Goal: Task Accomplishment & Management: Complete application form

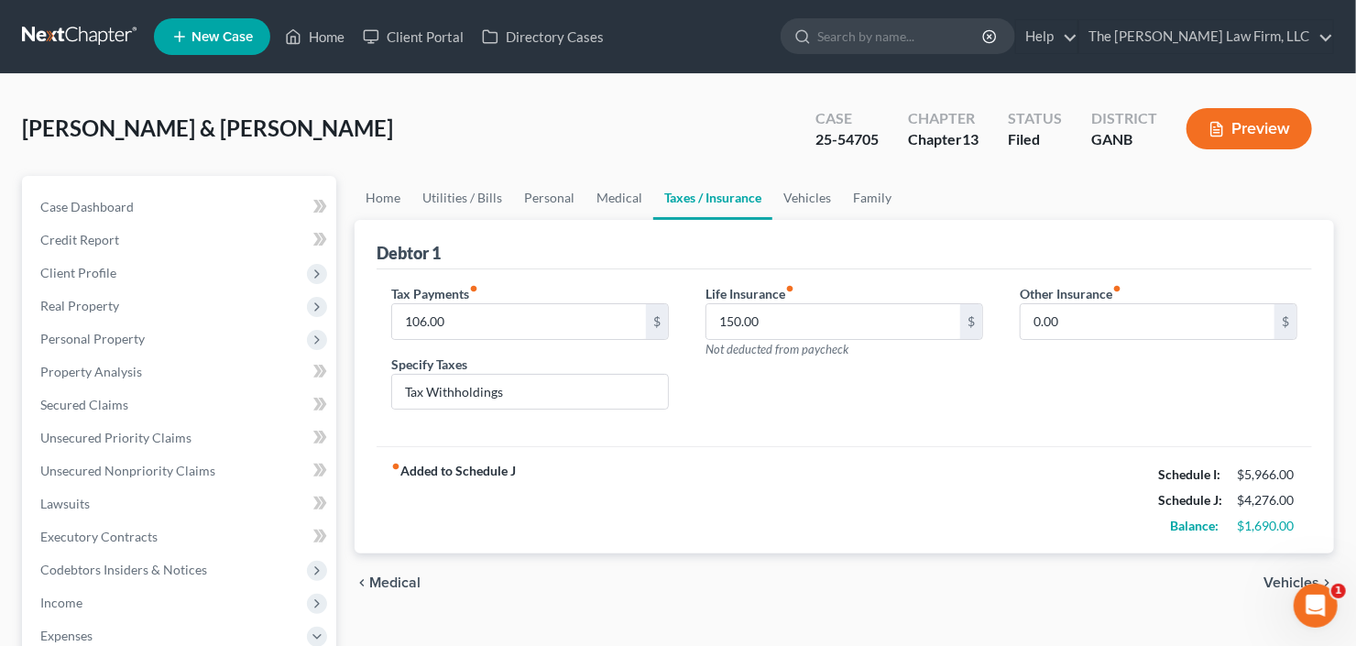
click at [1055, 395] on div "Other Insurance fiber_manual_record 0.00 $" at bounding box center [1158, 354] width 314 height 141
click at [900, 46] on input "search" at bounding box center [901, 36] width 168 height 34
type input "tooks"
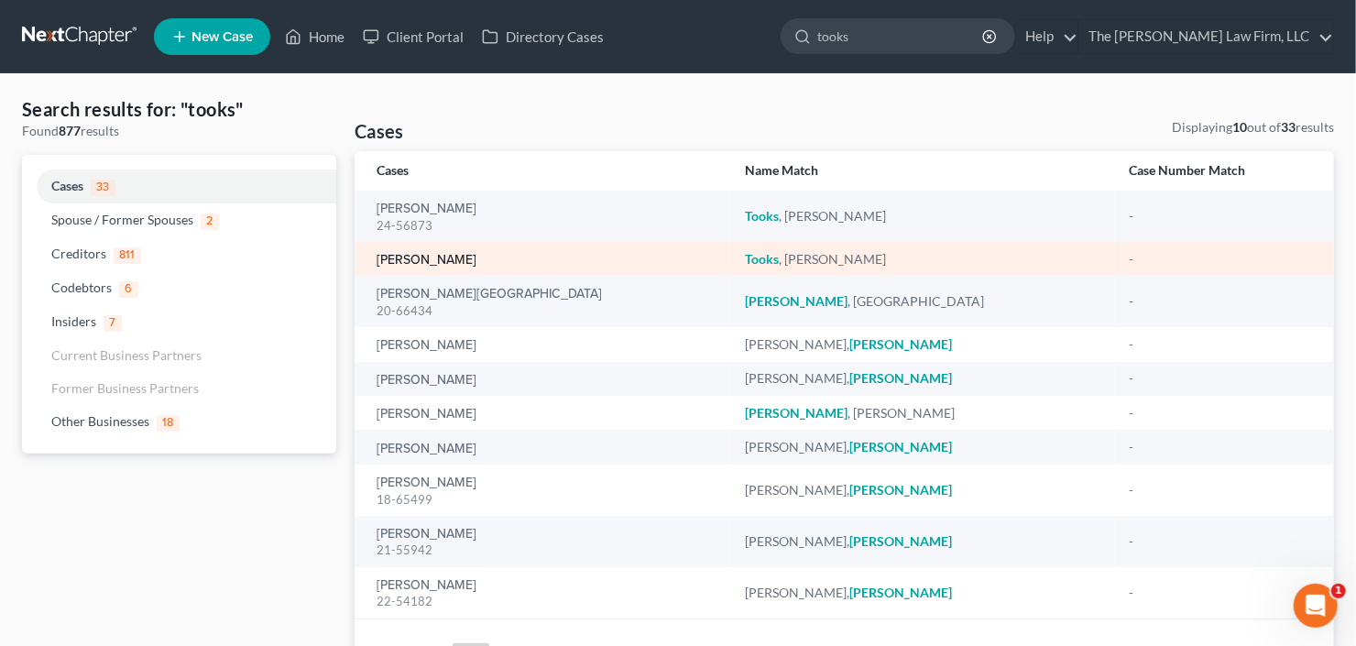
click at [409, 261] on link "[PERSON_NAME]" at bounding box center [427, 260] width 100 height 13
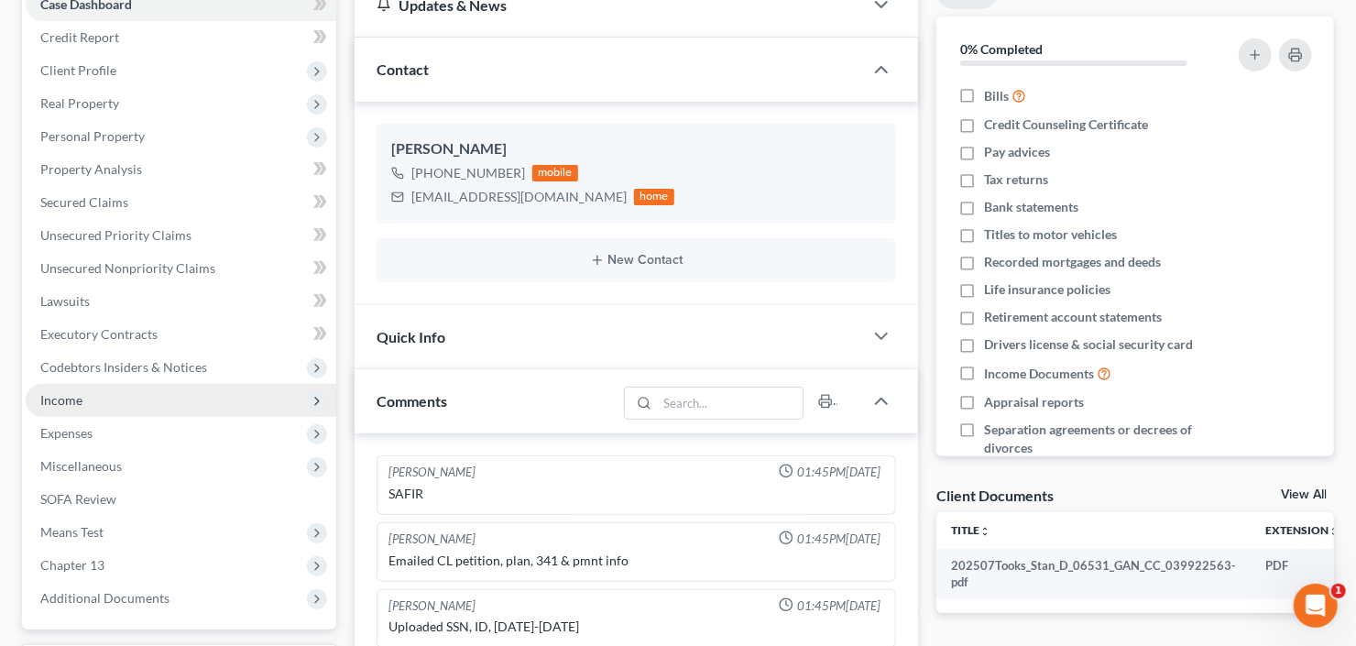
scroll to position [220, 0]
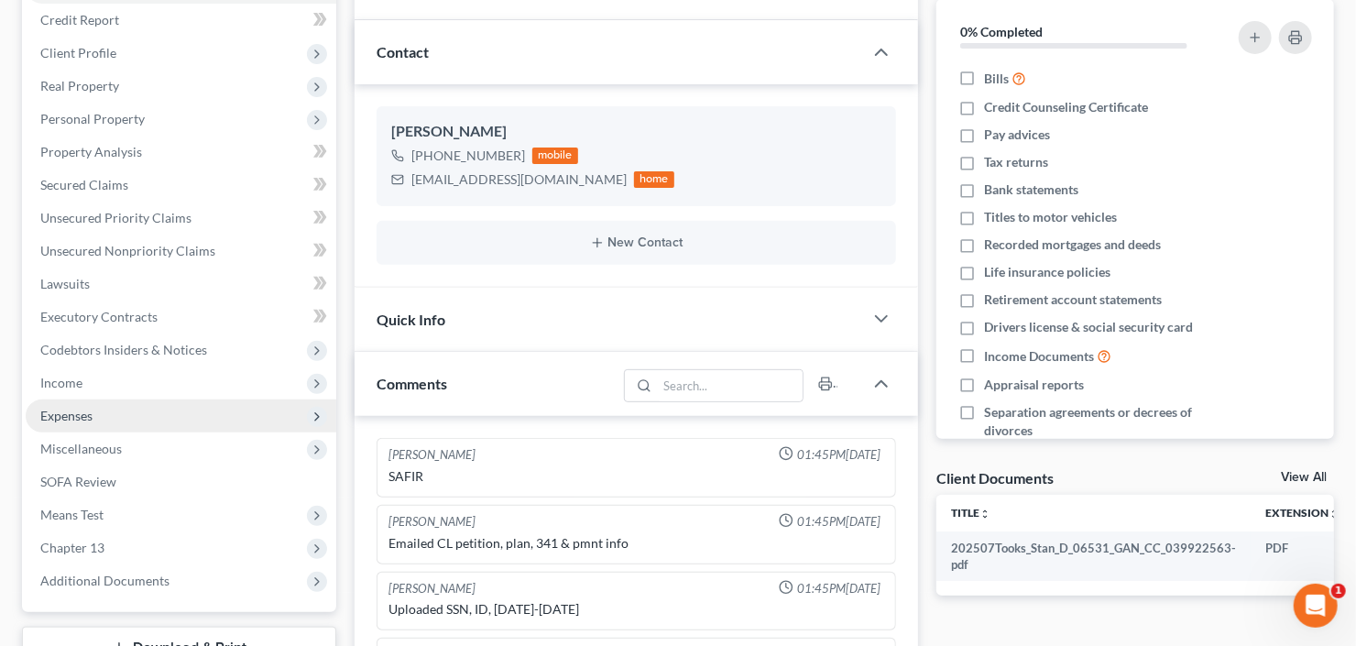
click at [114, 388] on span "Income" at bounding box center [181, 382] width 311 height 33
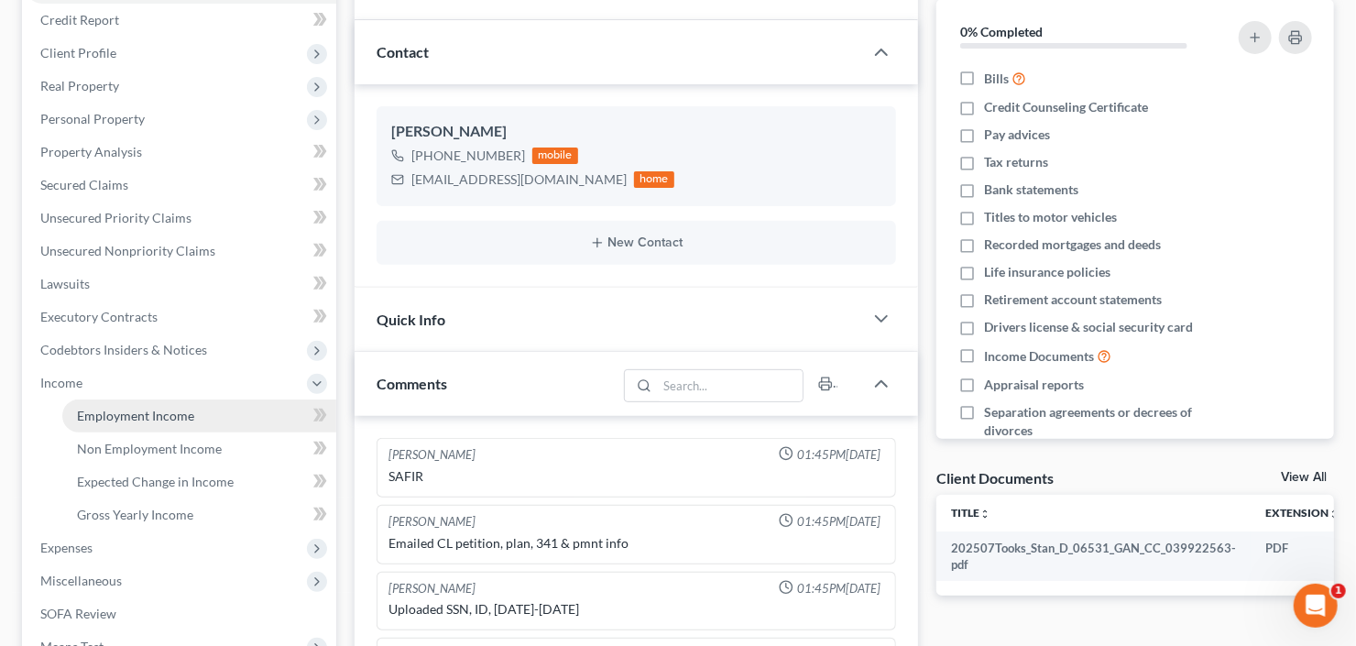
click at [137, 415] on span "Employment Income" at bounding box center [135, 416] width 117 height 16
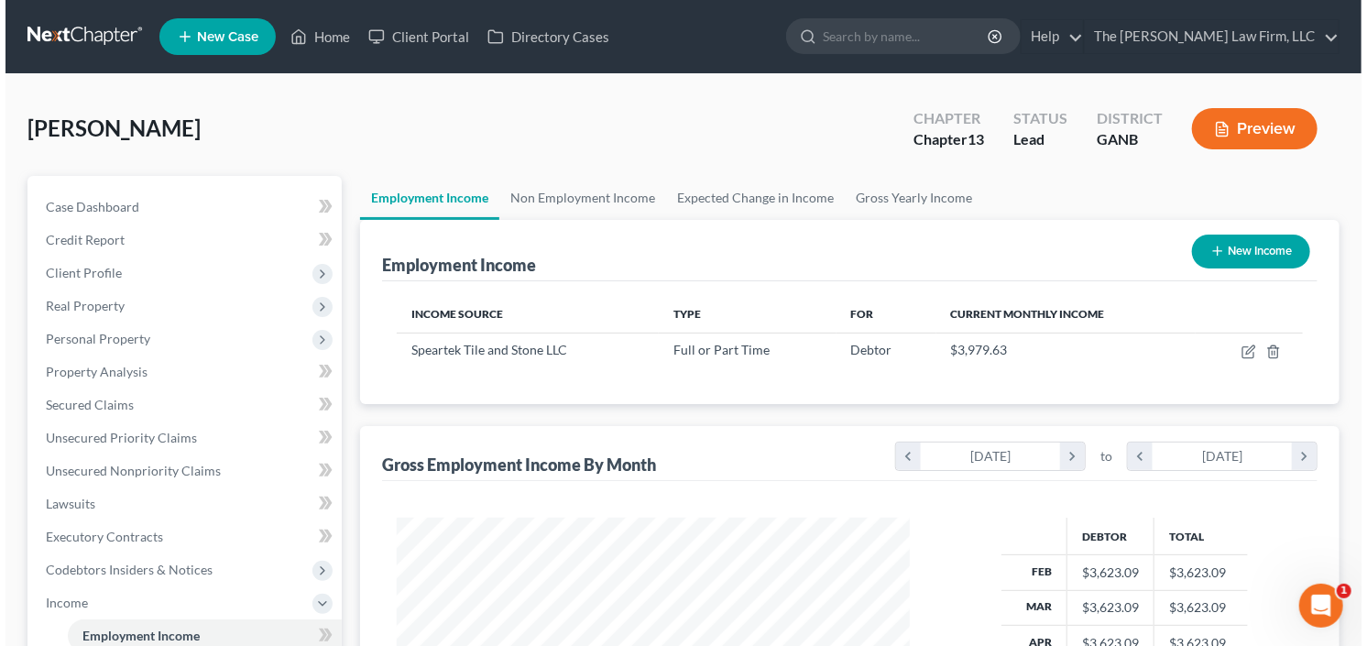
scroll to position [327, 550]
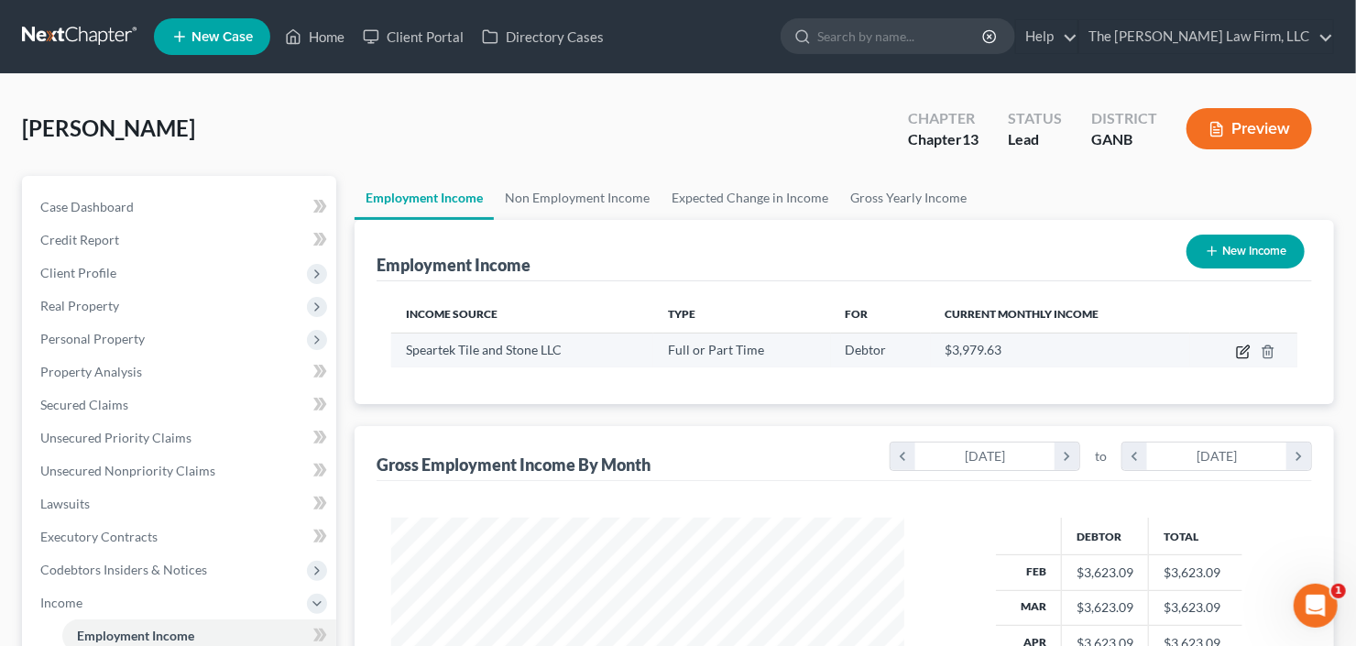
click at [1249, 348] on icon "button" at bounding box center [1243, 351] width 15 height 15
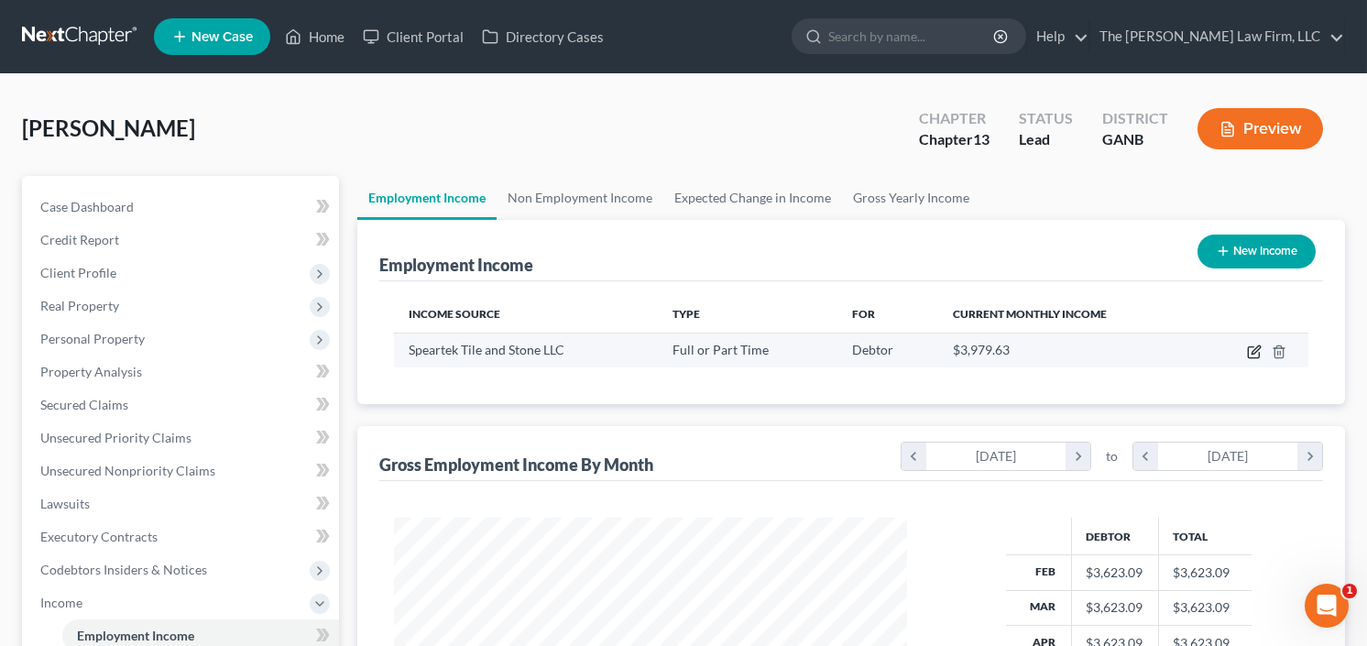
scroll to position [327, 554]
select select "0"
select select "10"
select select "2"
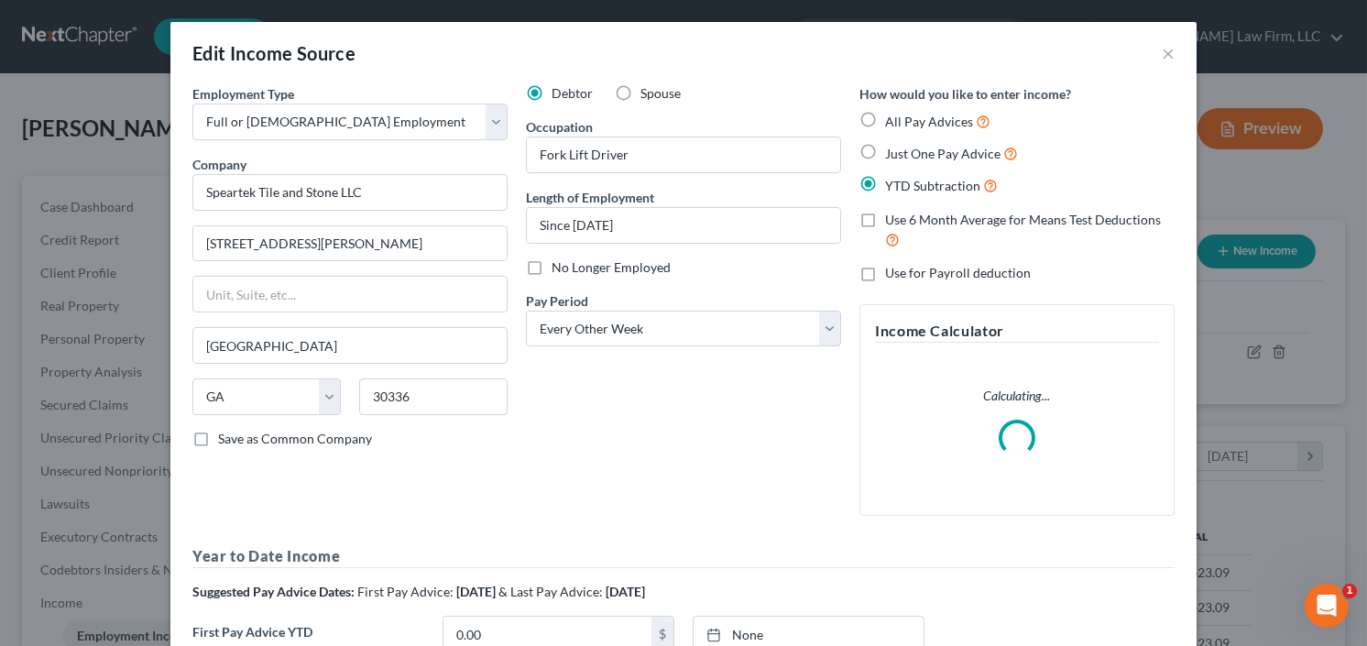
scroll to position [220, 0]
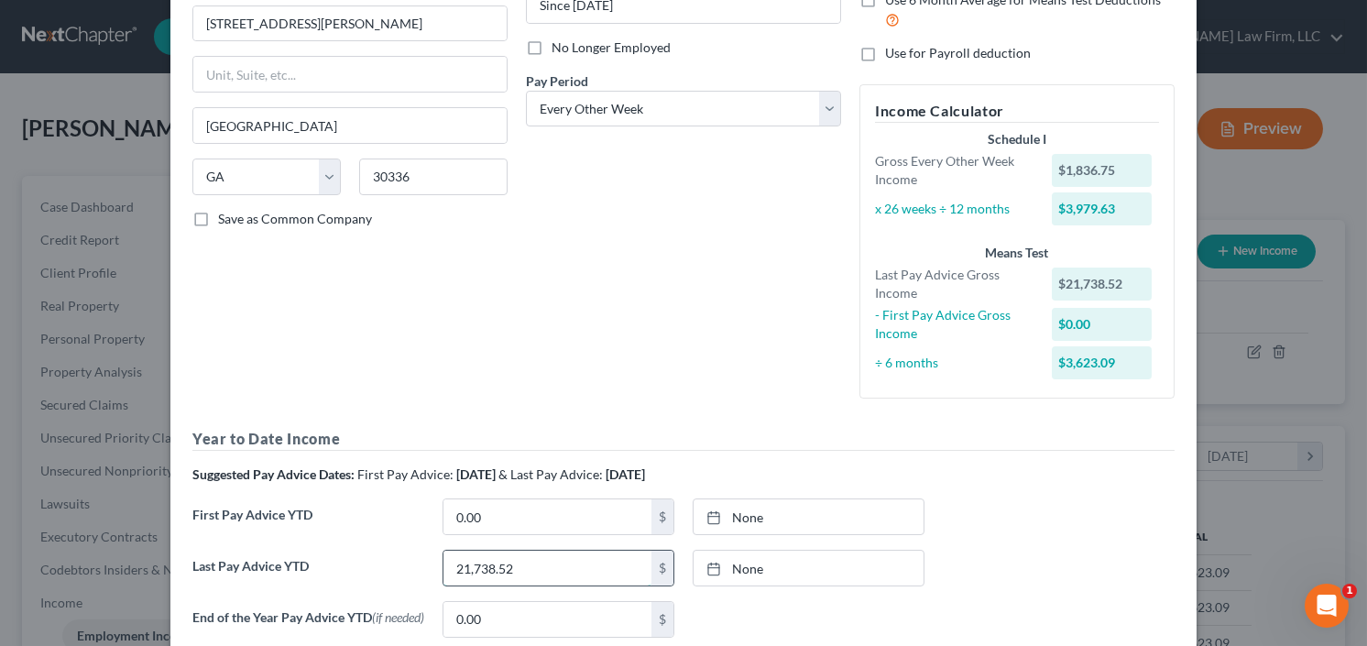
click at [541, 559] on input "21,738.52" at bounding box center [547, 568] width 208 height 35
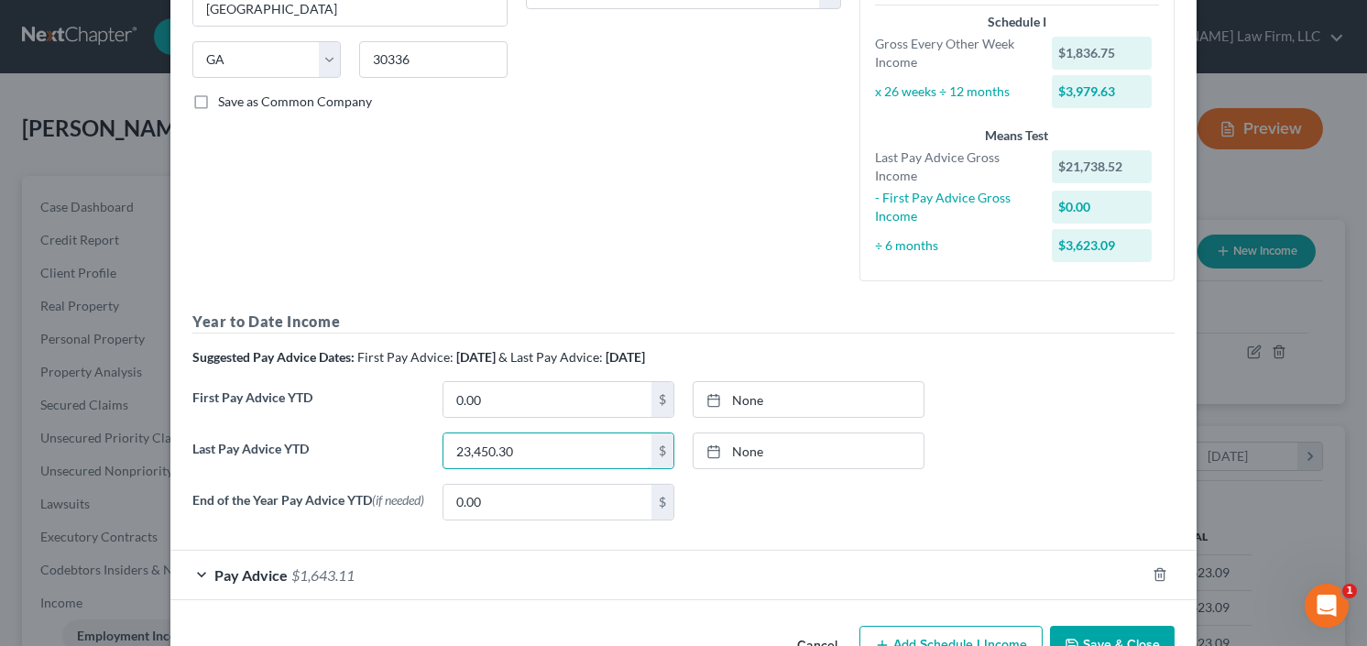
scroll to position [393, 0]
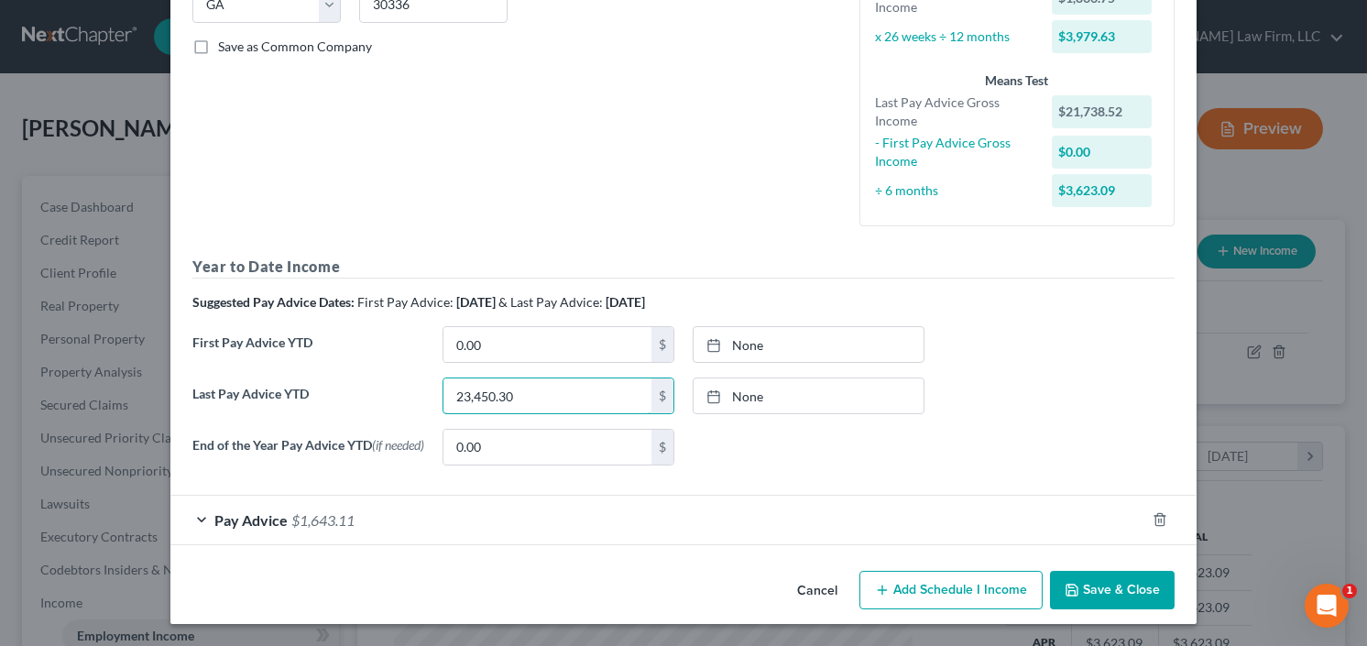
type input "23,450.30"
click at [291, 525] on span "$1,643.11" at bounding box center [322, 519] width 63 height 17
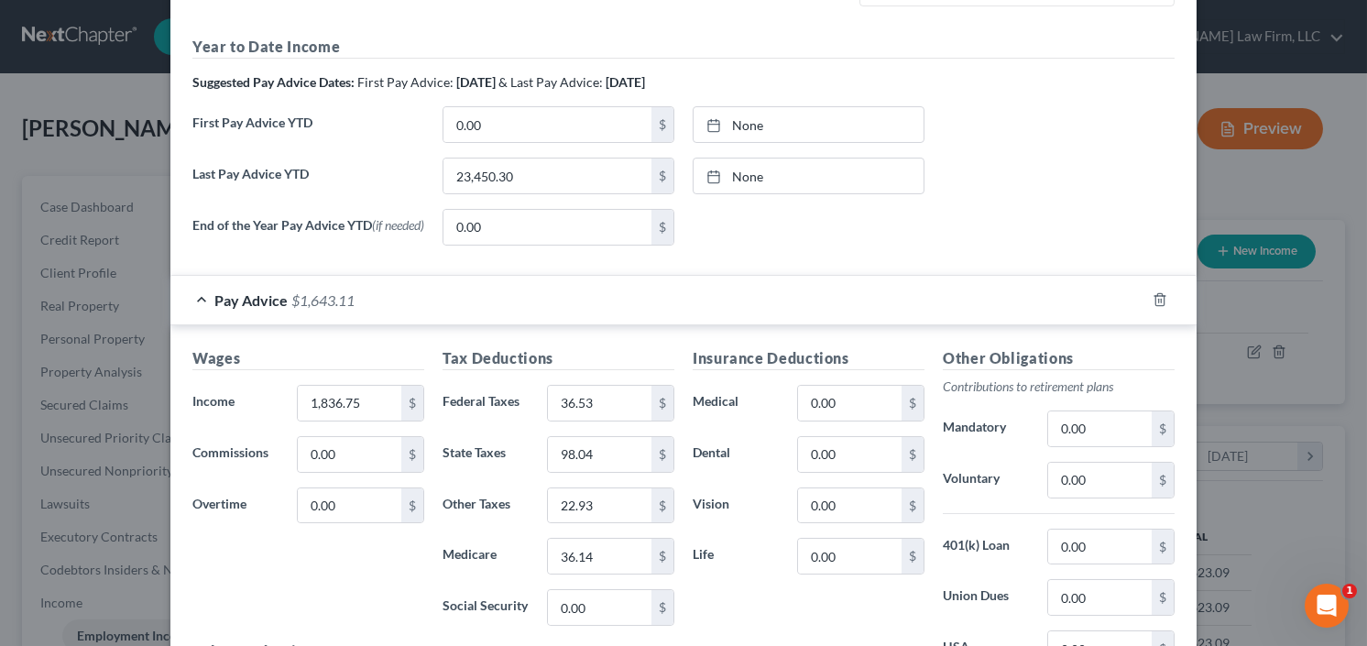
scroll to position [613, 0]
type input "1,887.32"
type input "71.15"
type input "117.01"
type input "27.17"
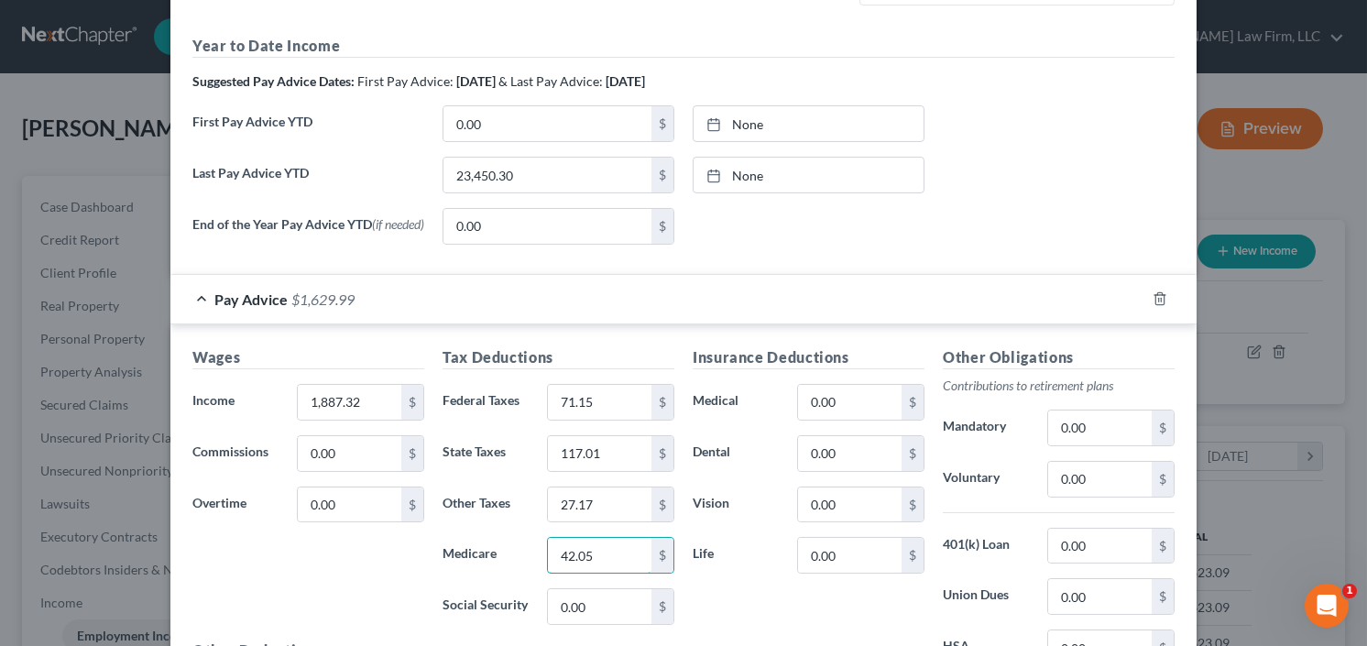
type input "42.05"
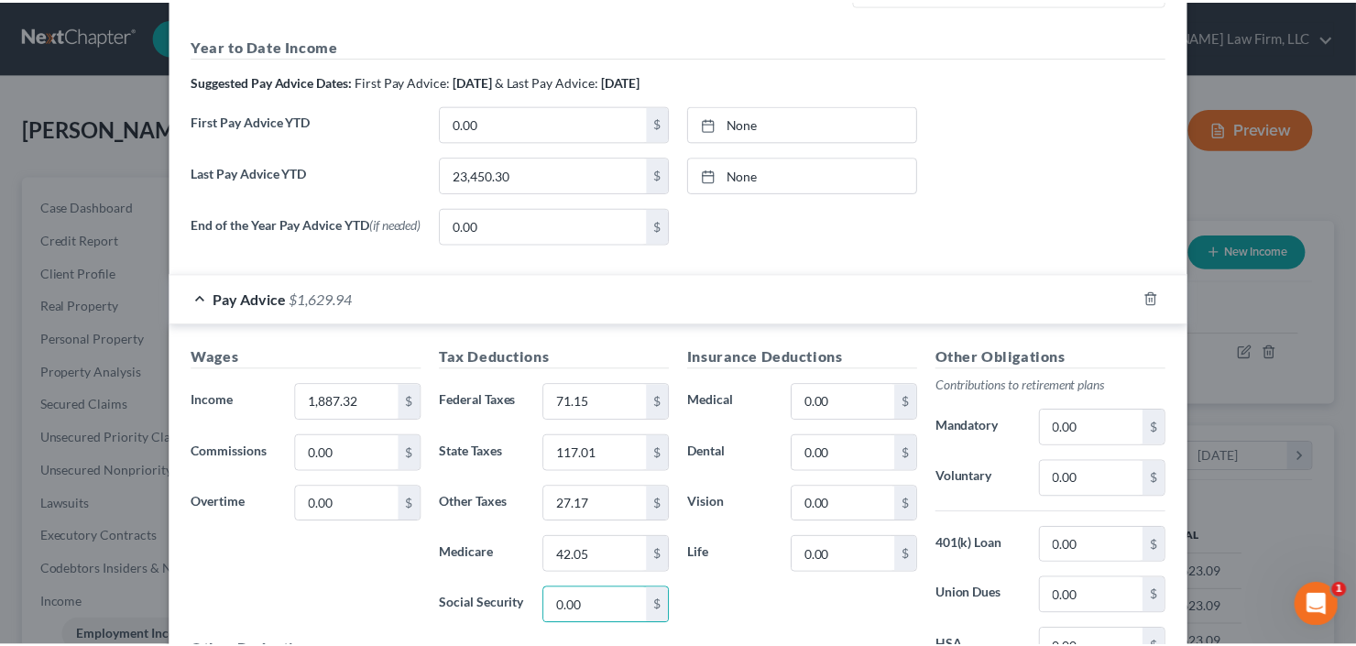
scroll to position [837, 0]
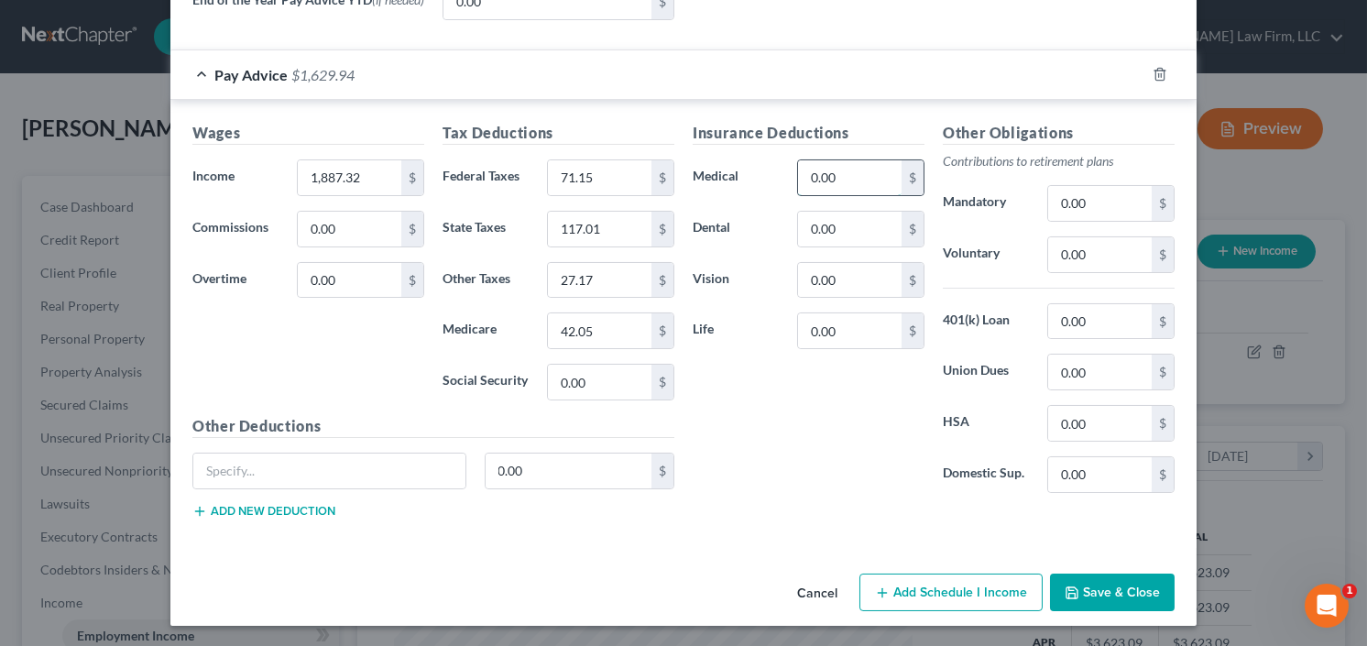
click at [838, 169] on input "0.00" at bounding box center [850, 177] width 104 height 35
type input "184.47"
click at [1115, 589] on button "Save & Close" at bounding box center [1112, 593] width 125 height 38
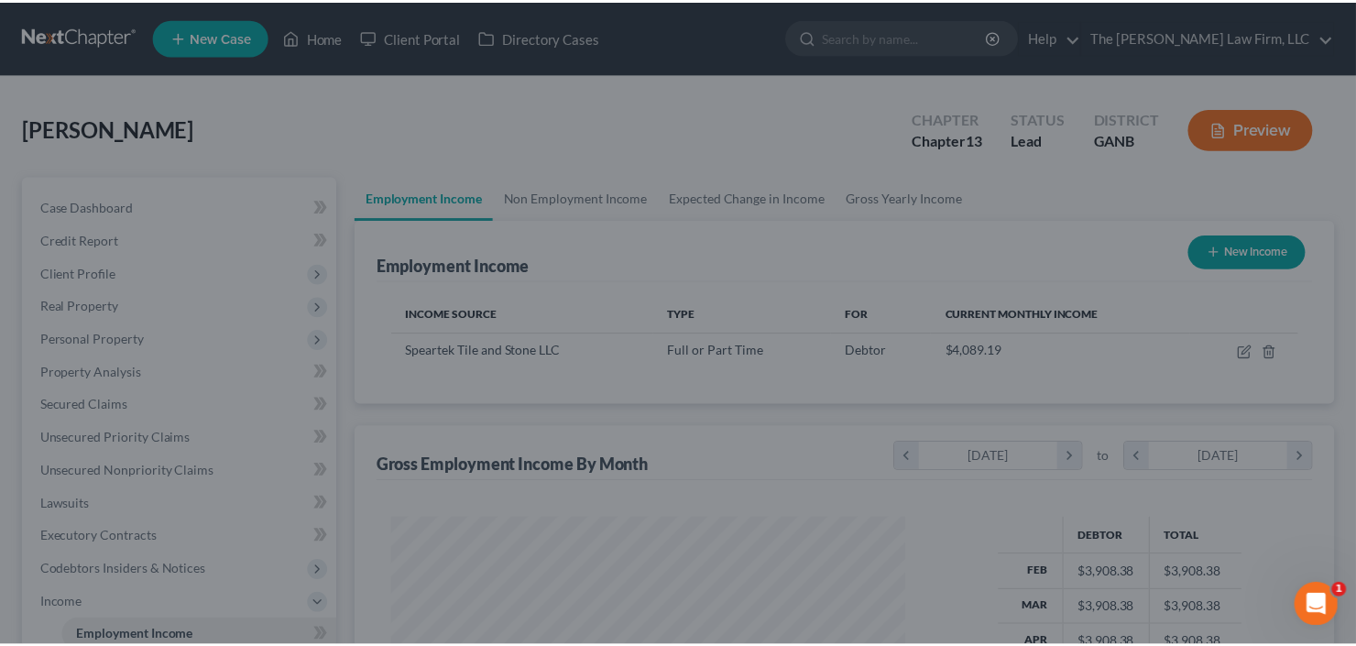
scroll to position [915886, 915662]
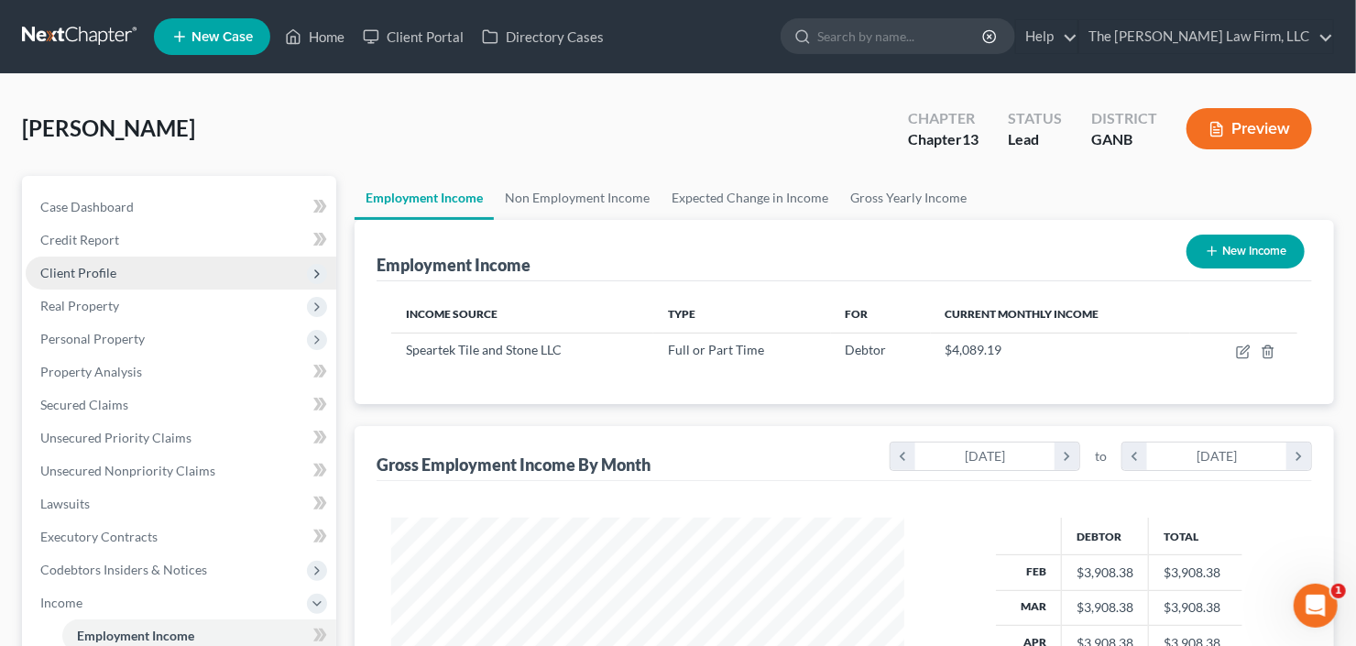
click at [156, 273] on span "Client Profile" at bounding box center [181, 273] width 311 height 33
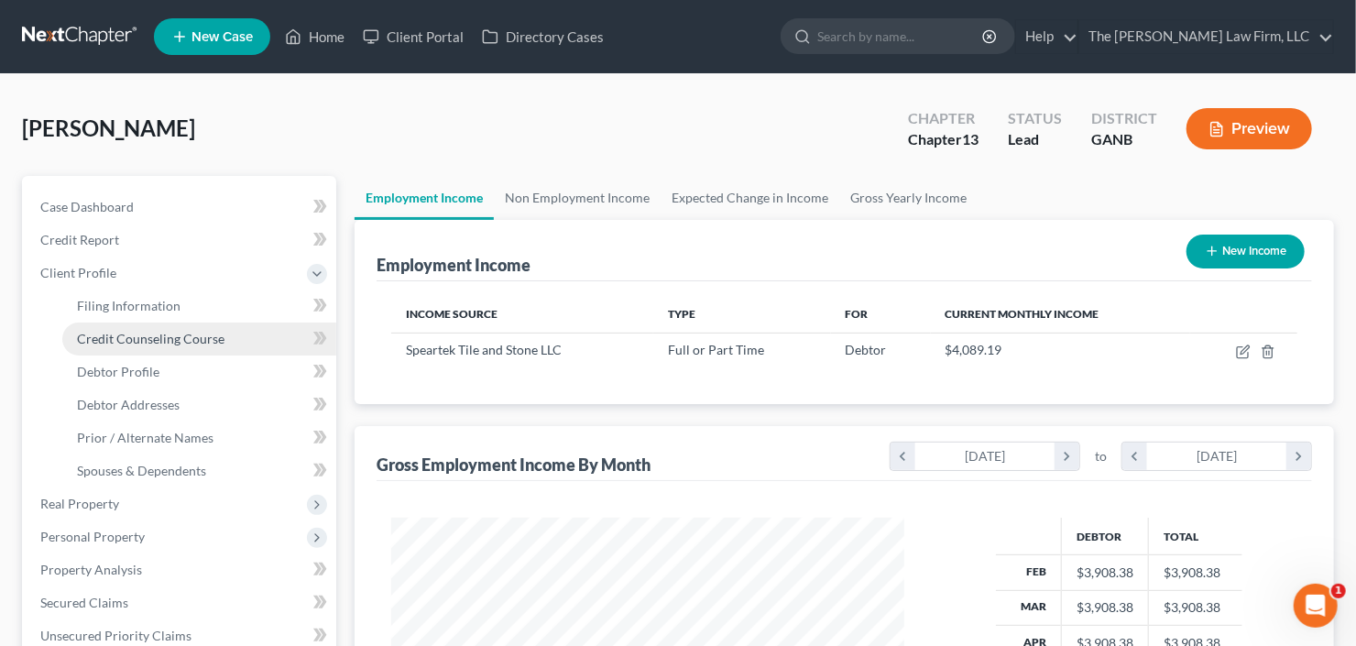
click at [137, 340] on span "Credit Counseling Course" at bounding box center [151, 339] width 148 height 16
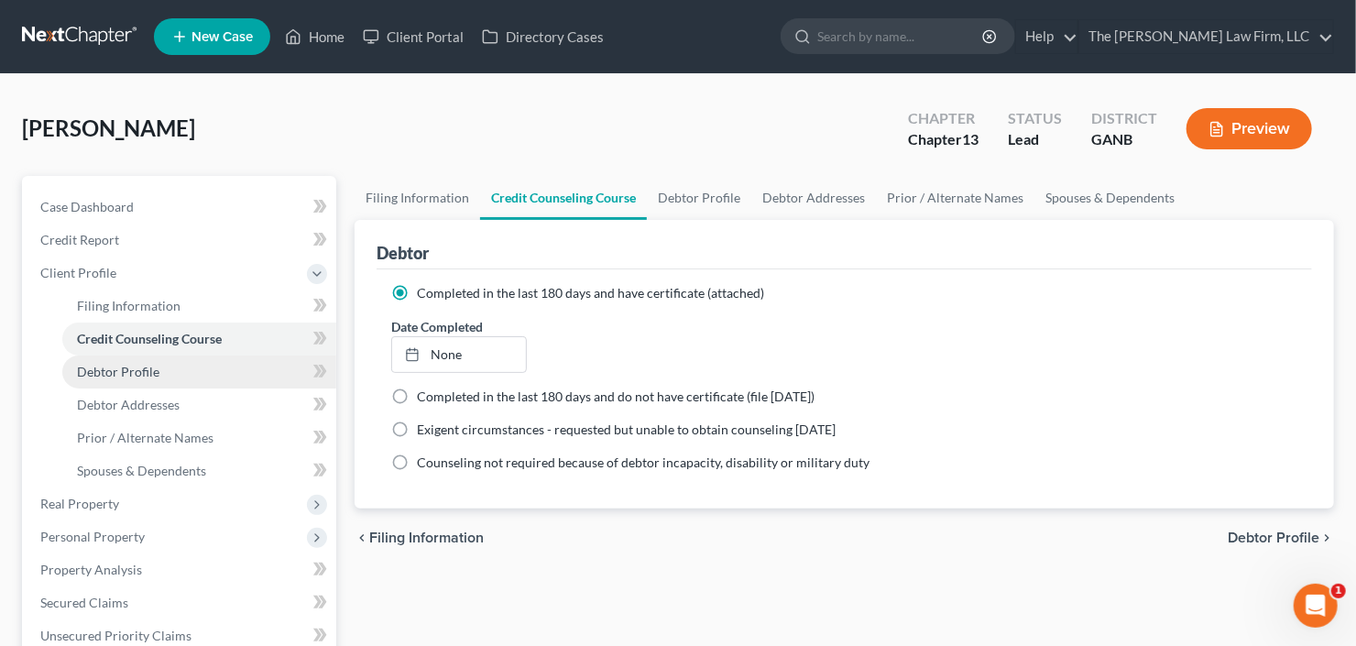
click at [154, 366] on span "Debtor Profile" at bounding box center [118, 372] width 82 height 16
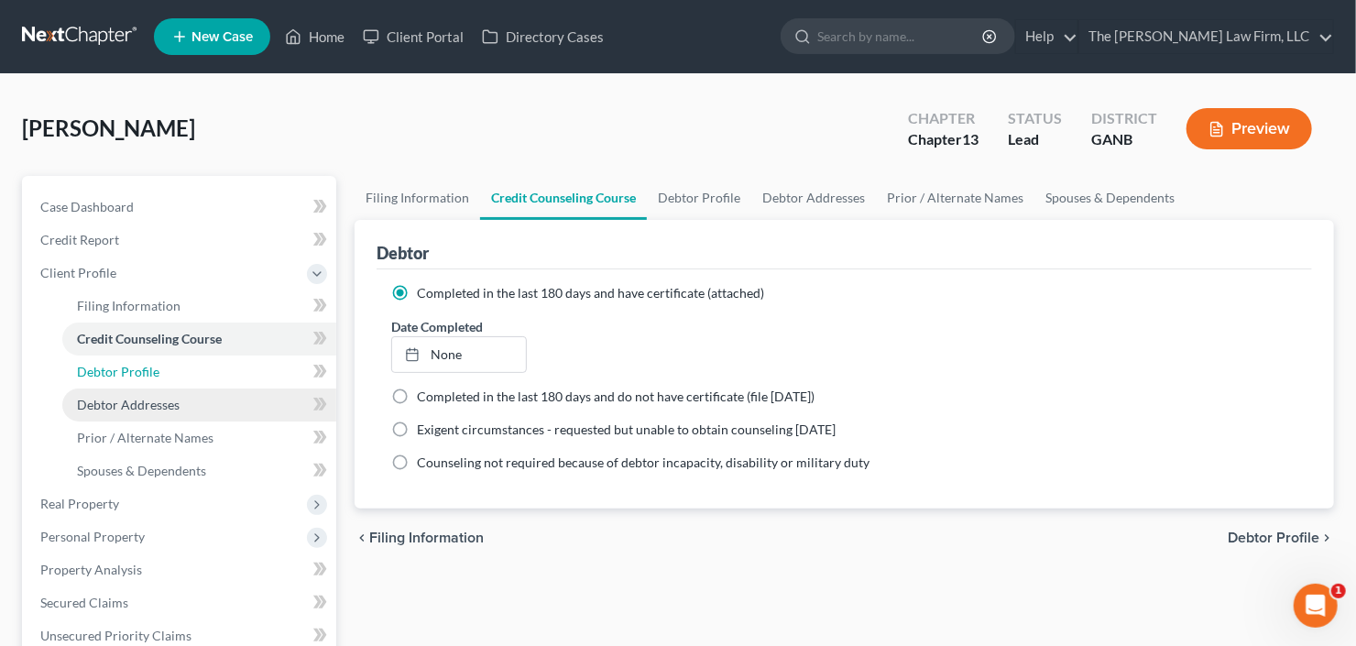
select select "0"
select select "5"
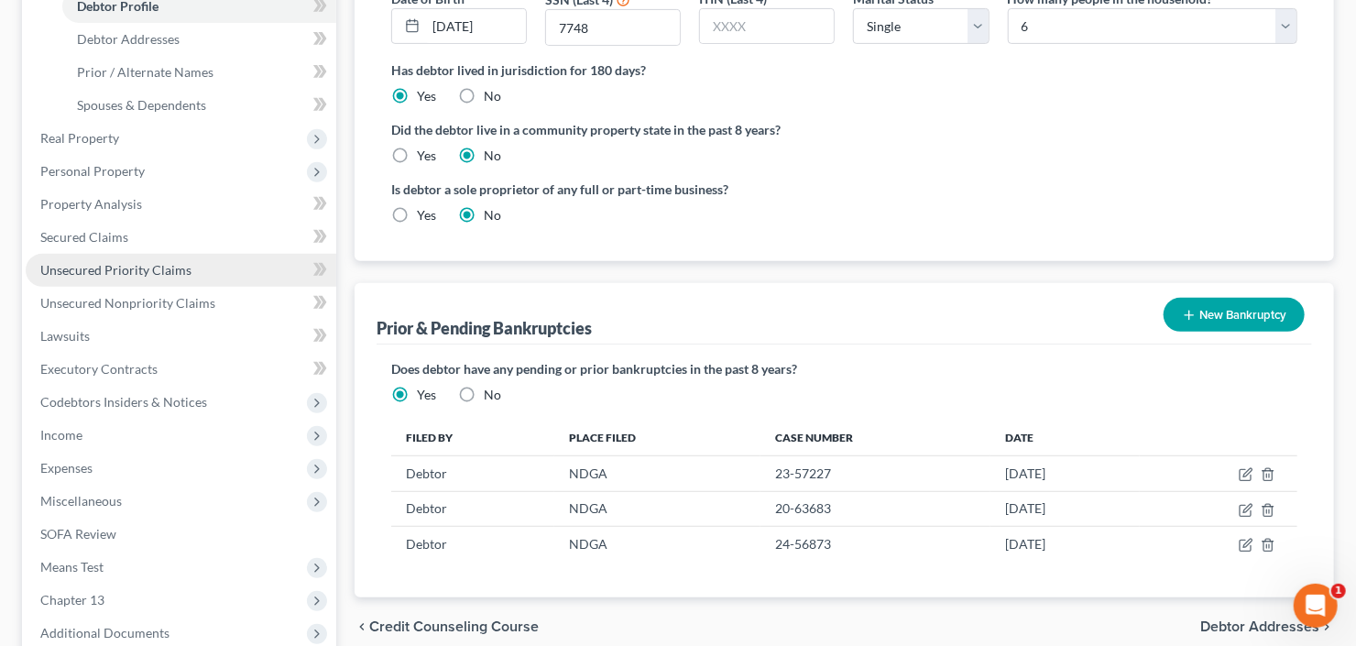
scroll to position [366, 0]
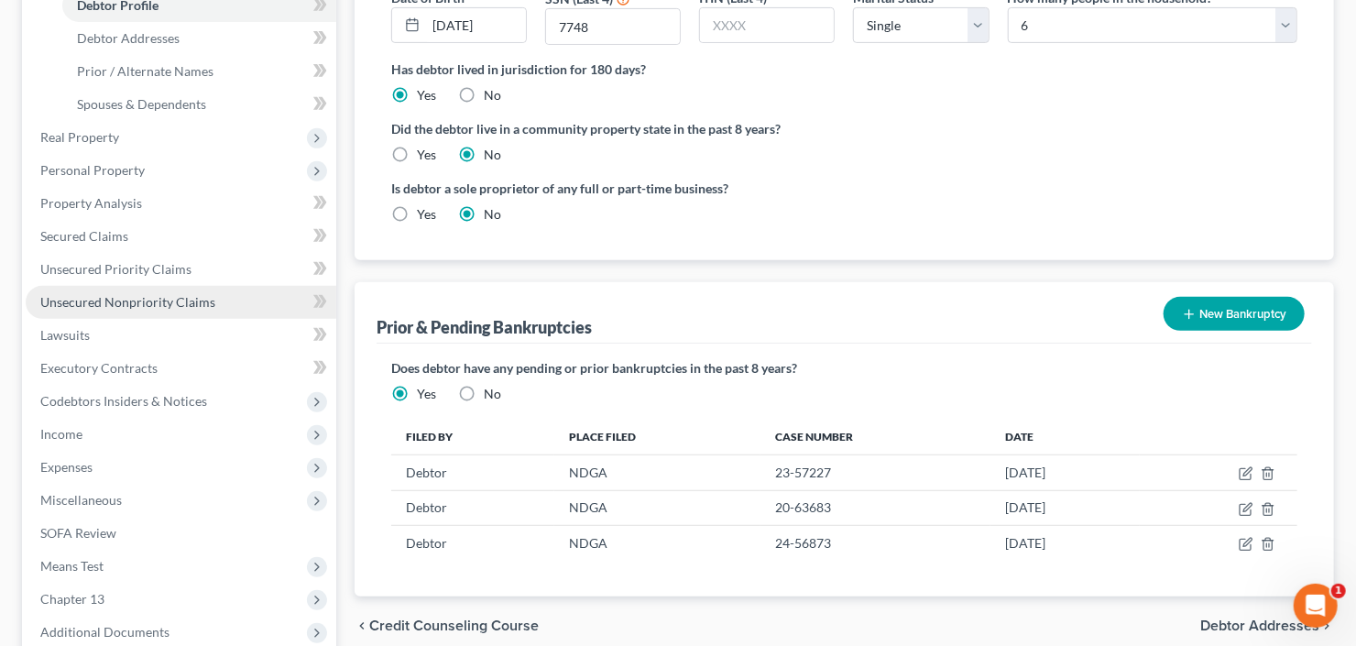
click at [126, 301] on span "Unsecured Nonpriority Claims" at bounding box center [127, 302] width 175 height 16
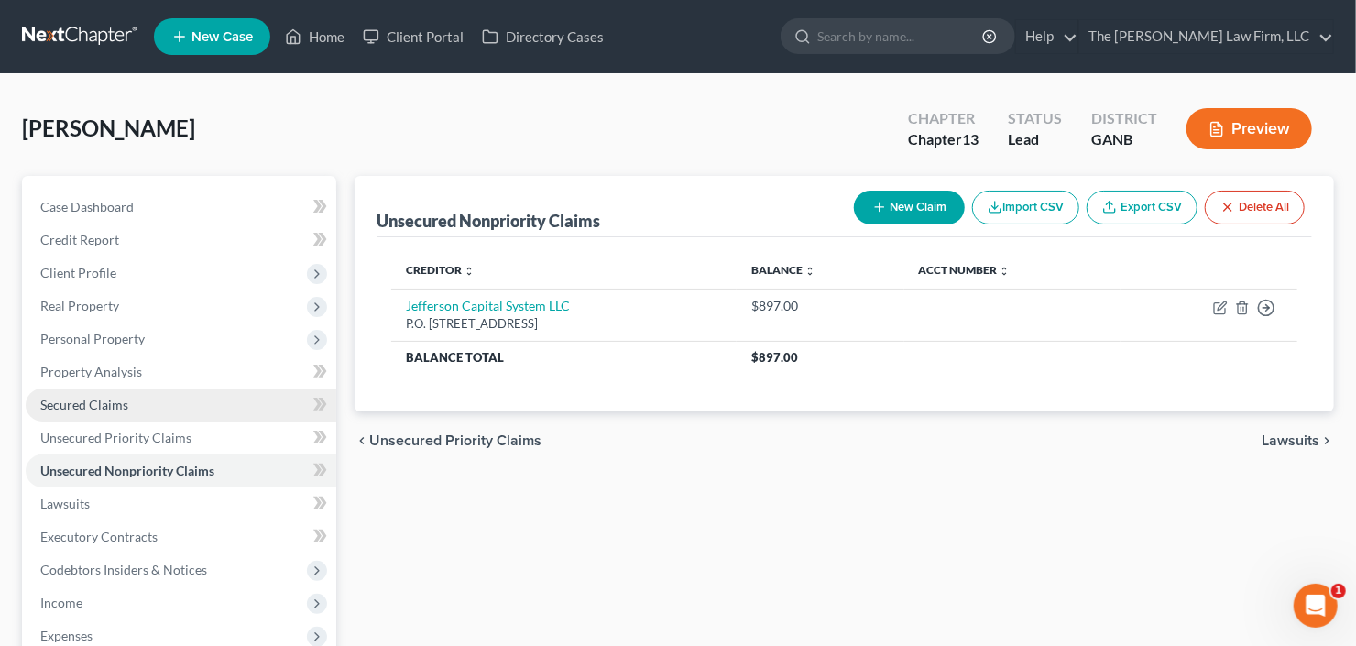
click at [92, 401] on span "Secured Claims" at bounding box center [84, 405] width 88 height 16
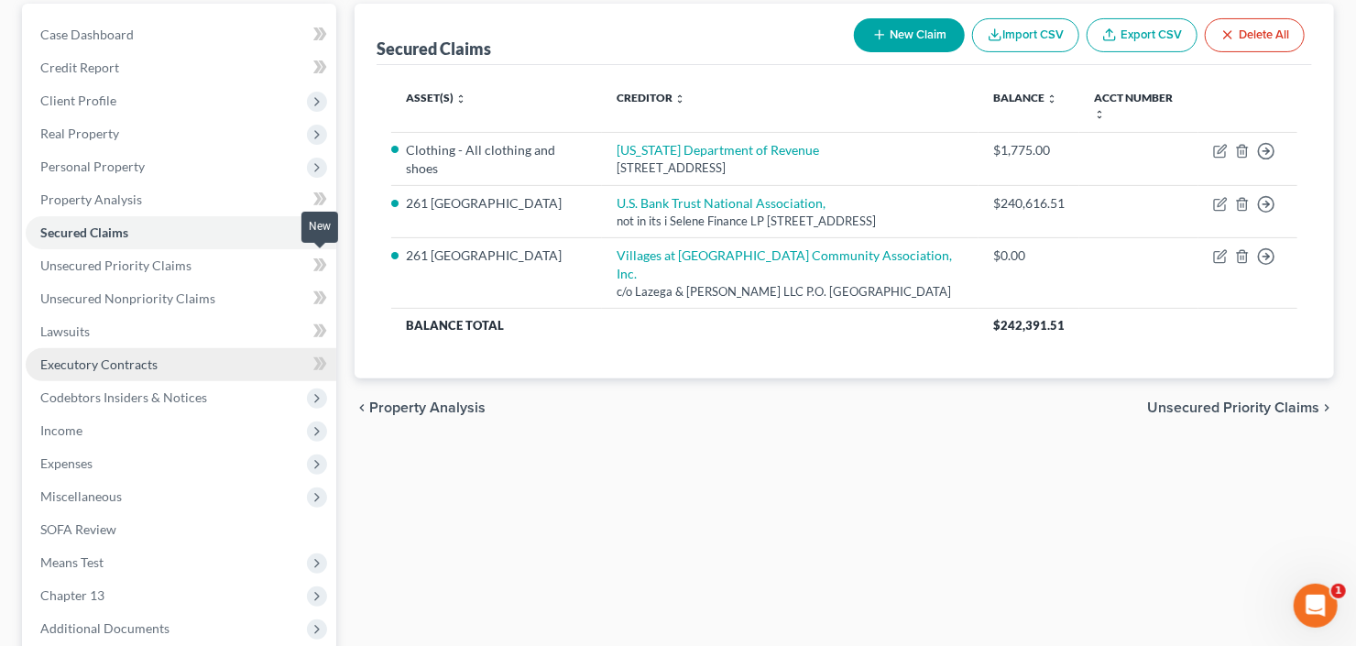
scroll to position [220, 0]
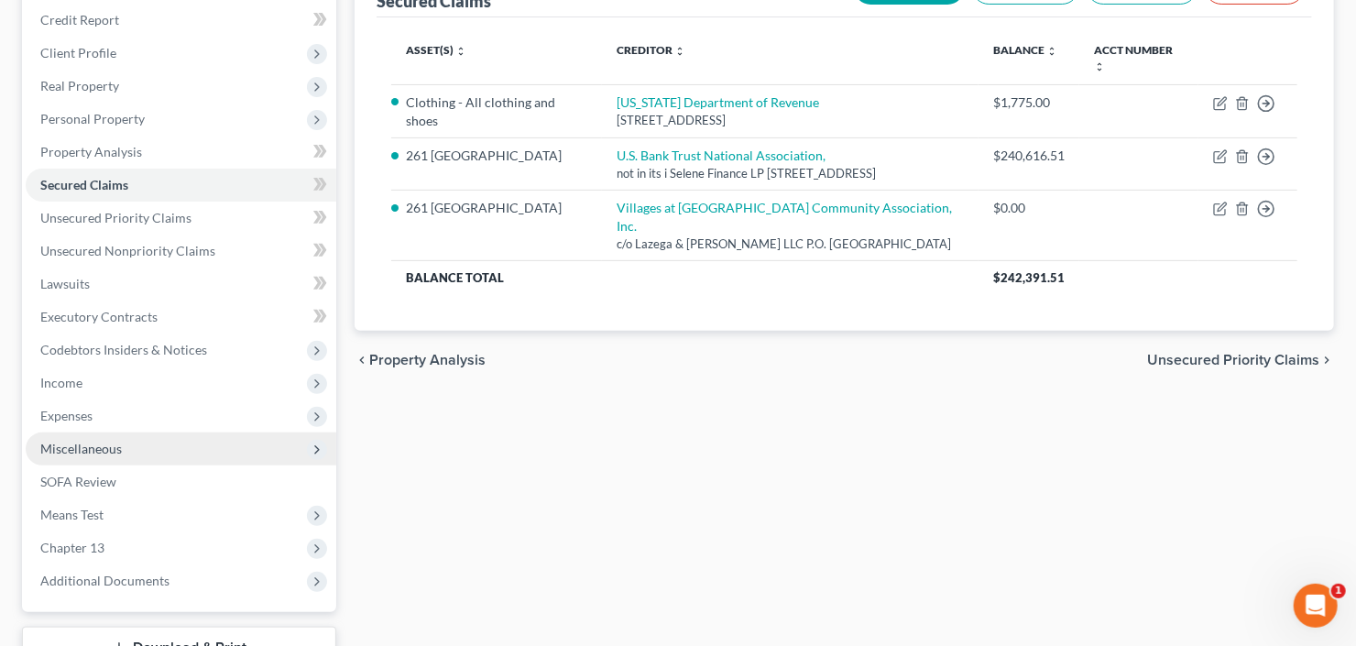
click at [111, 447] on span "Miscellaneous" at bounding box center [81, 449] width 82 height 16
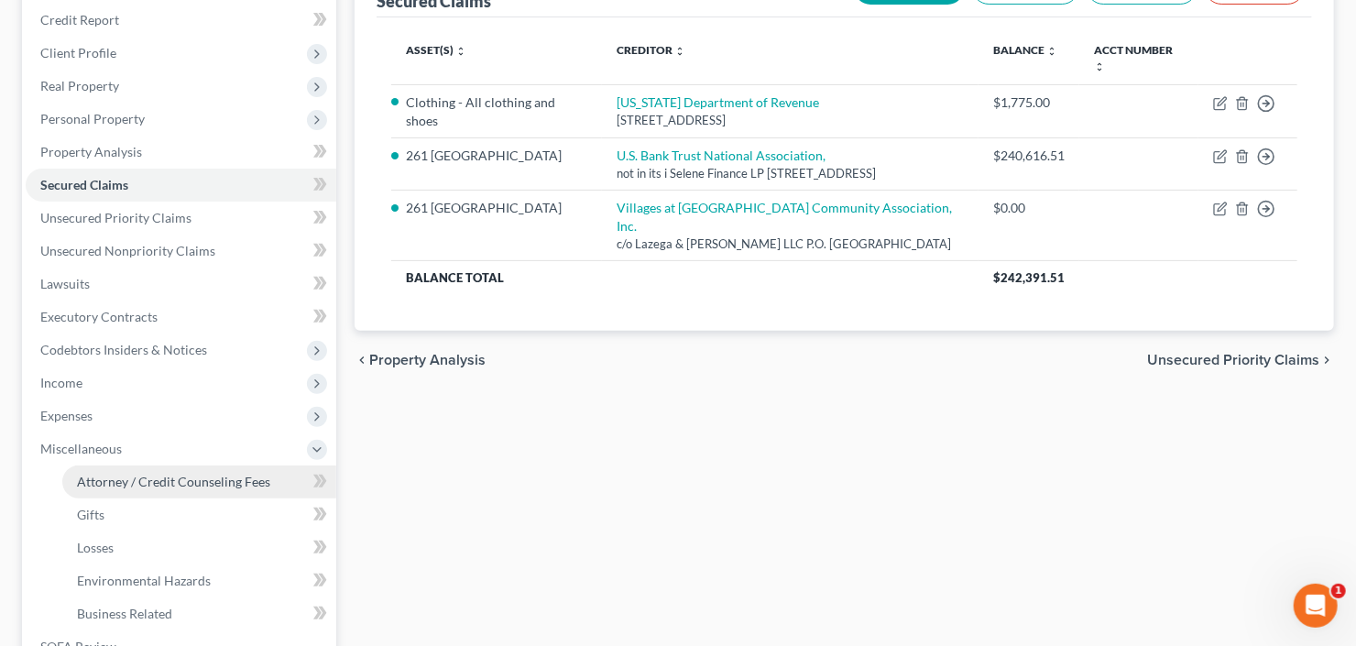
click at [137, 481] on span "Attorney / Credit Counseling Fees" at bounding box center [173, 482] width 193 height 16
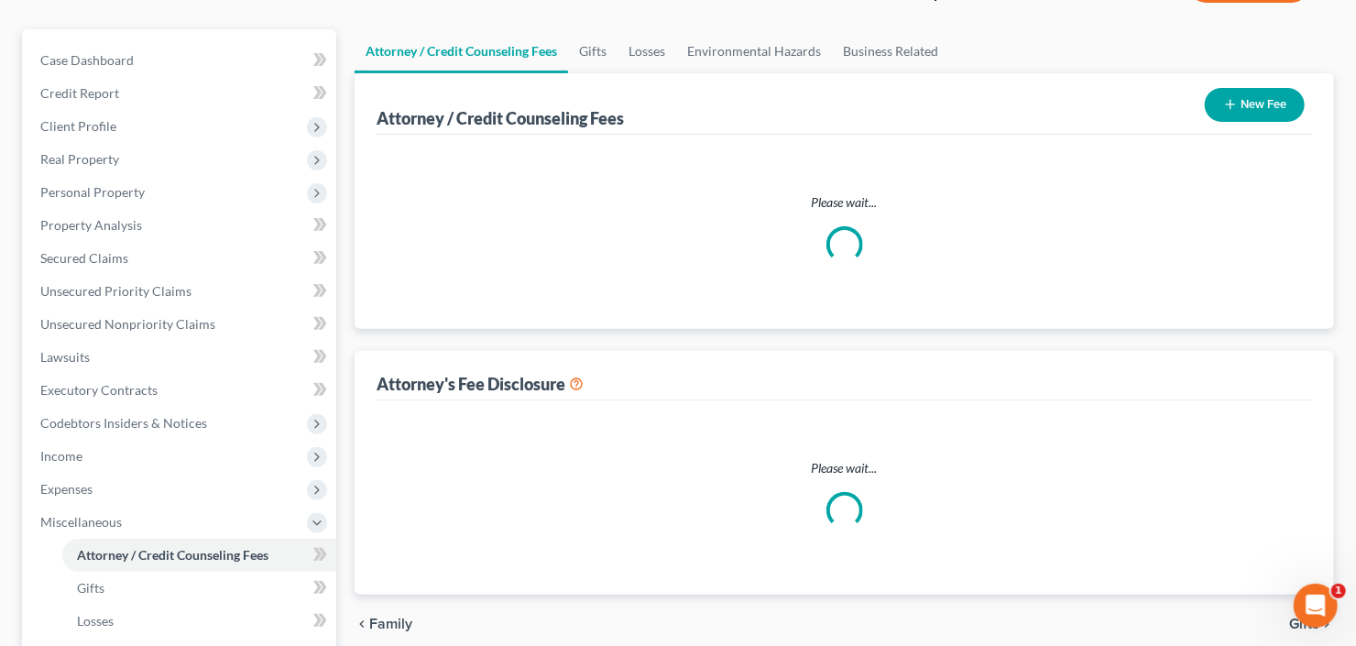
scroll to position [18, 0]
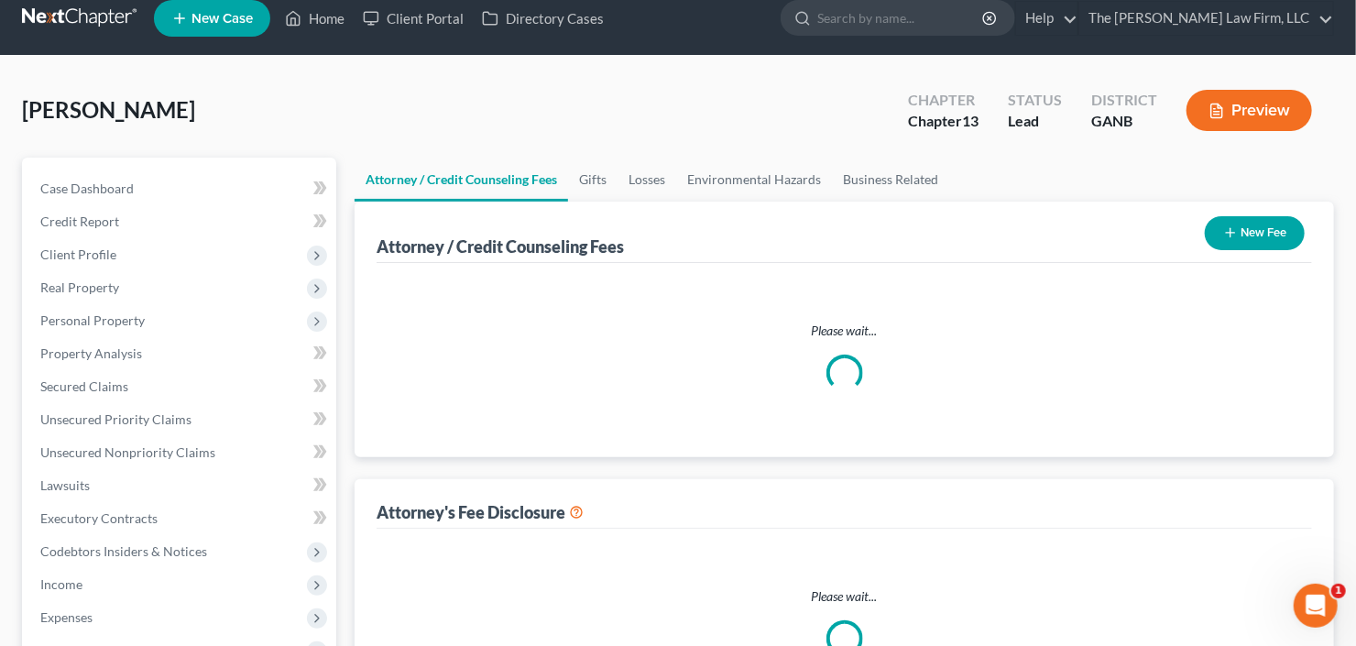
select select "2"
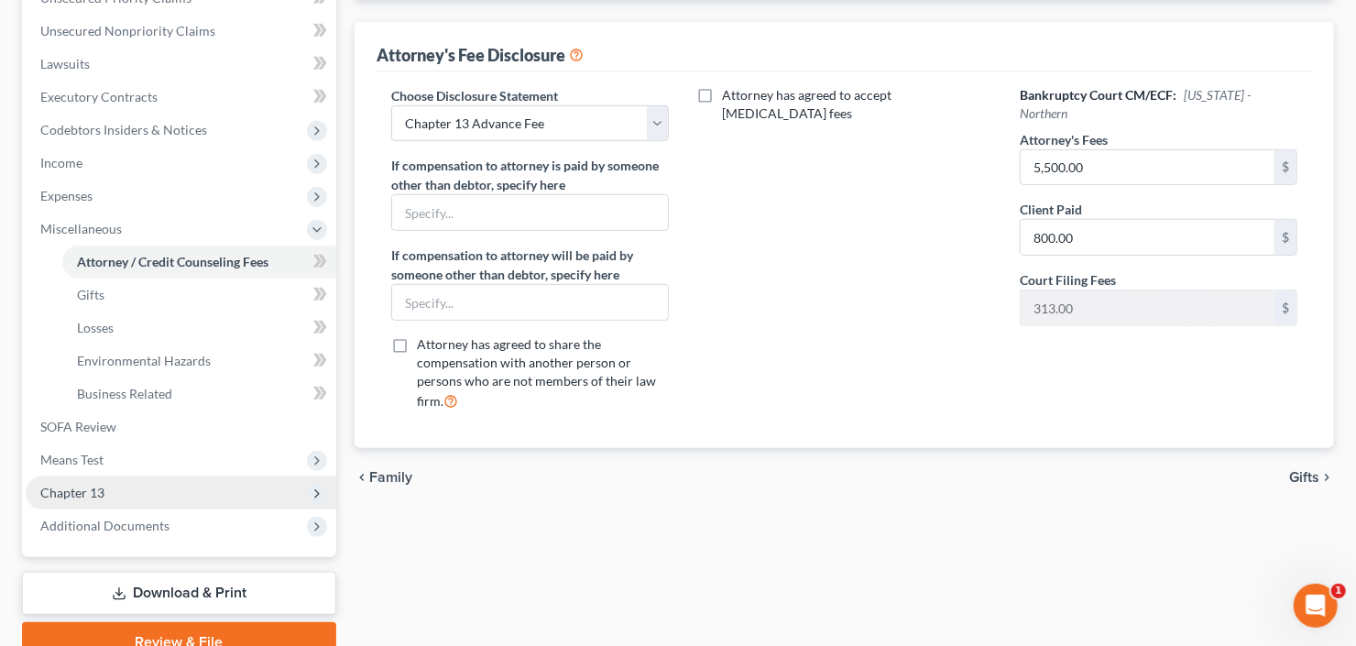
scroll to position [522, 0]
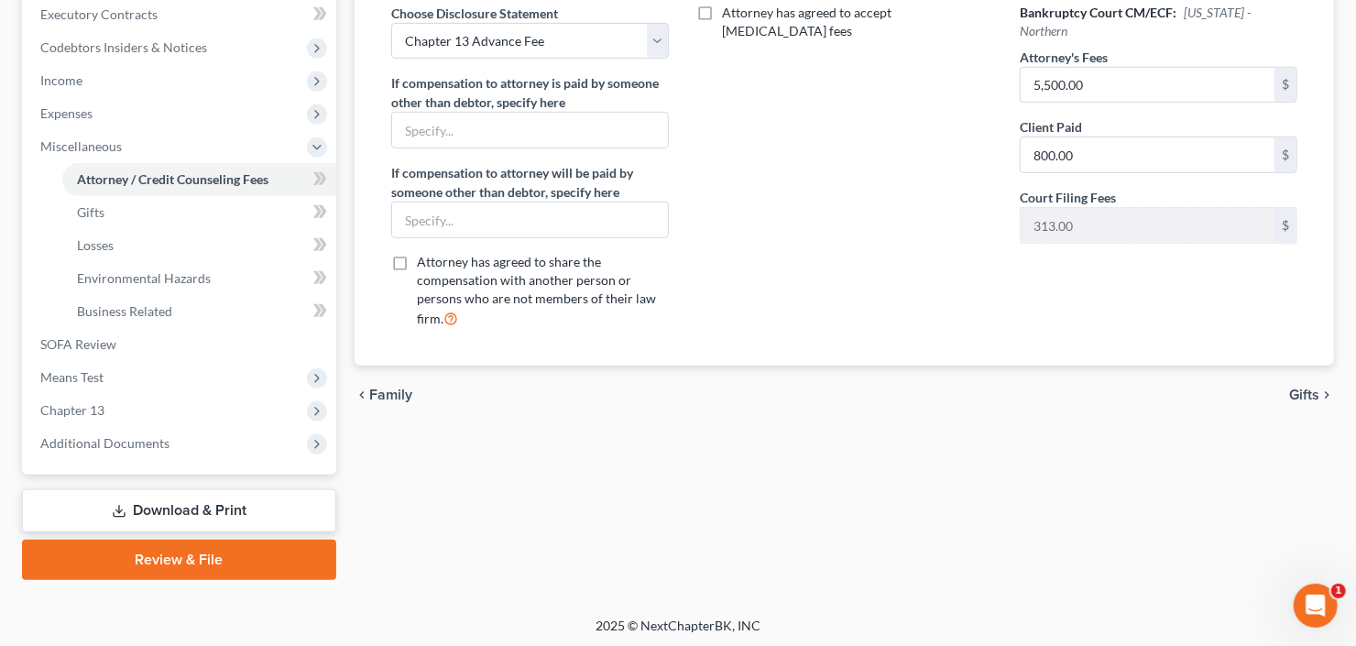
drag, startPoint x: 140, startPoint y: 443, endPoint x: 147, endPoint y: 458, distance: 16.8
click at [140, 443] on span "Additional Documents" at bounding box center [104, 443] width 129 height 16
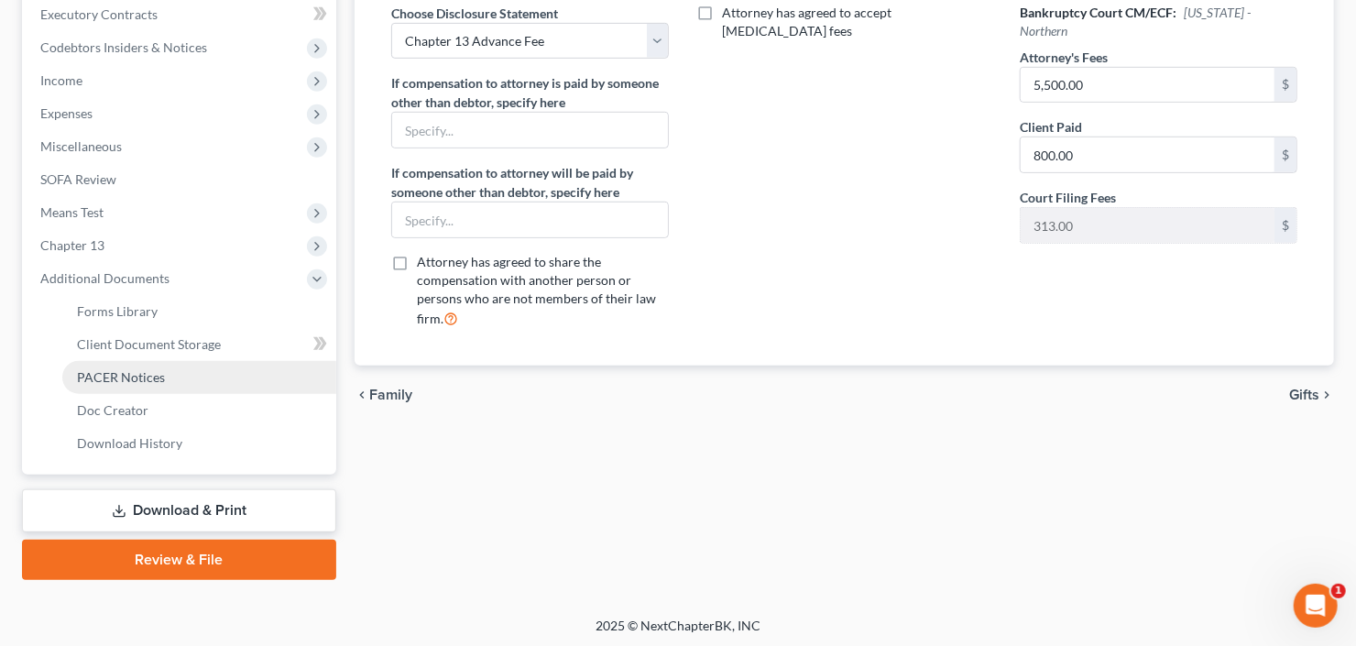
click at [151, 378] on span "PACER Notices" at bounding box center [121, 377] width 88 height 16
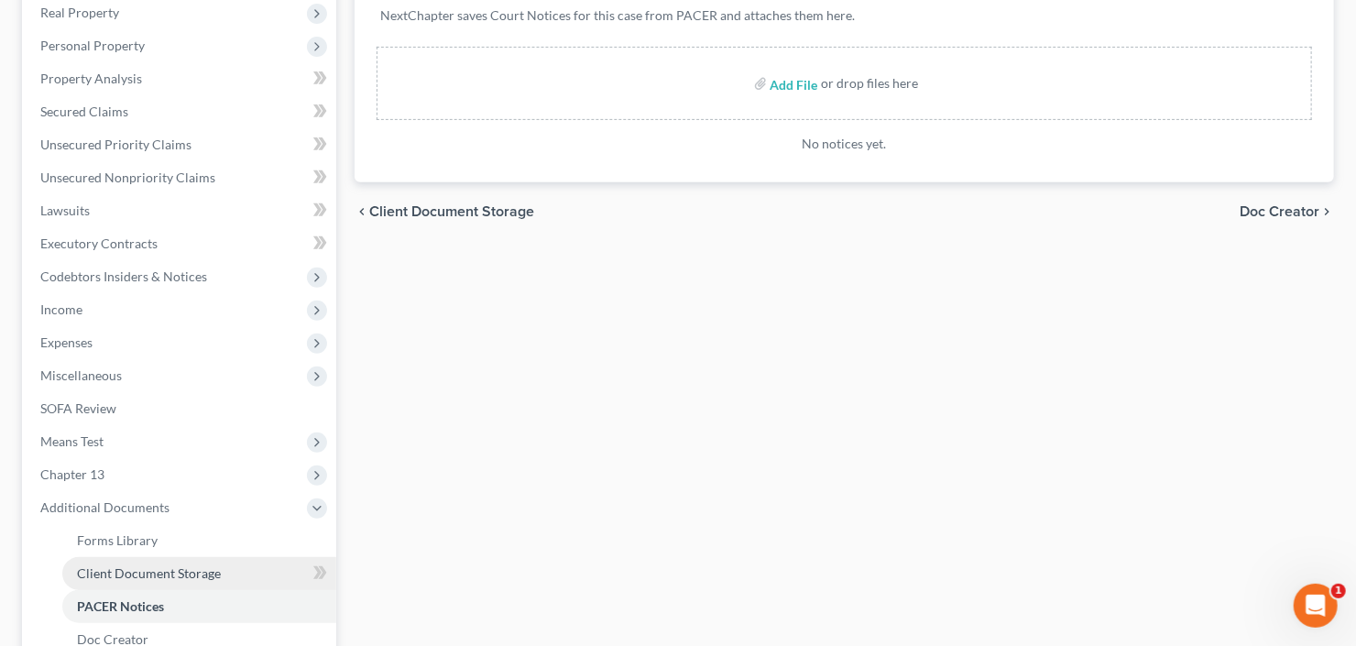
click at [154, 575] on span "Client Document Storage" at bounding box center [149, 573] width 144 height 16
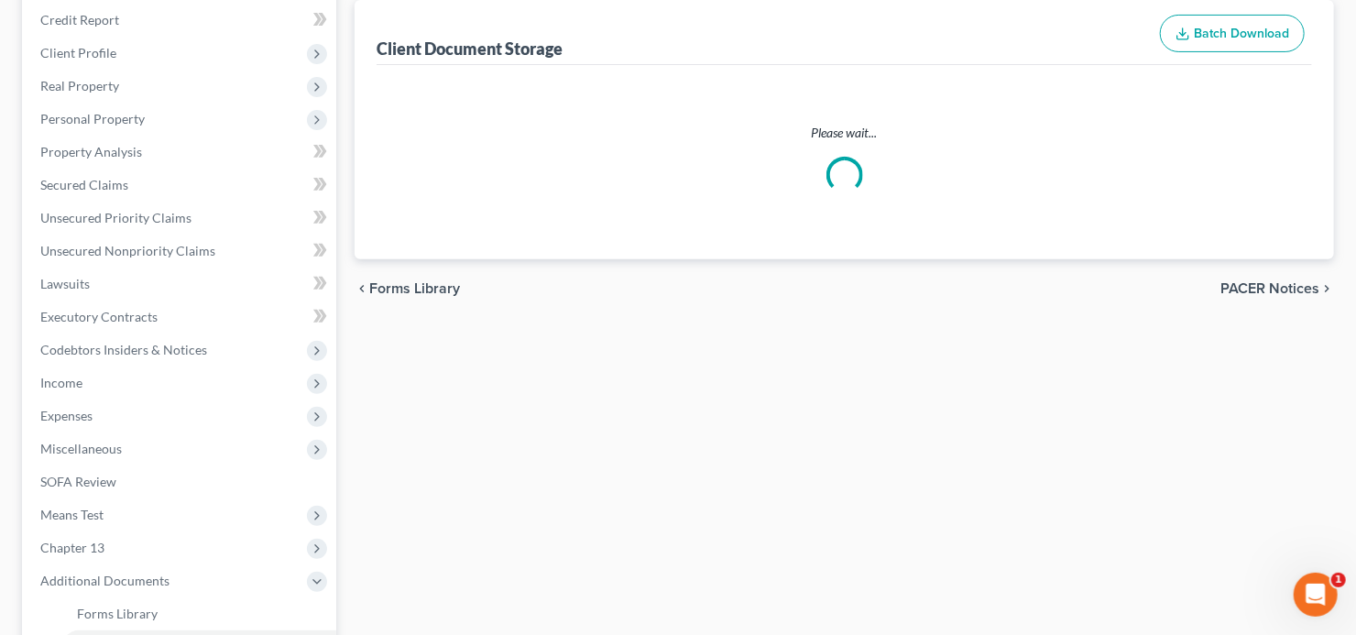
select select "5"
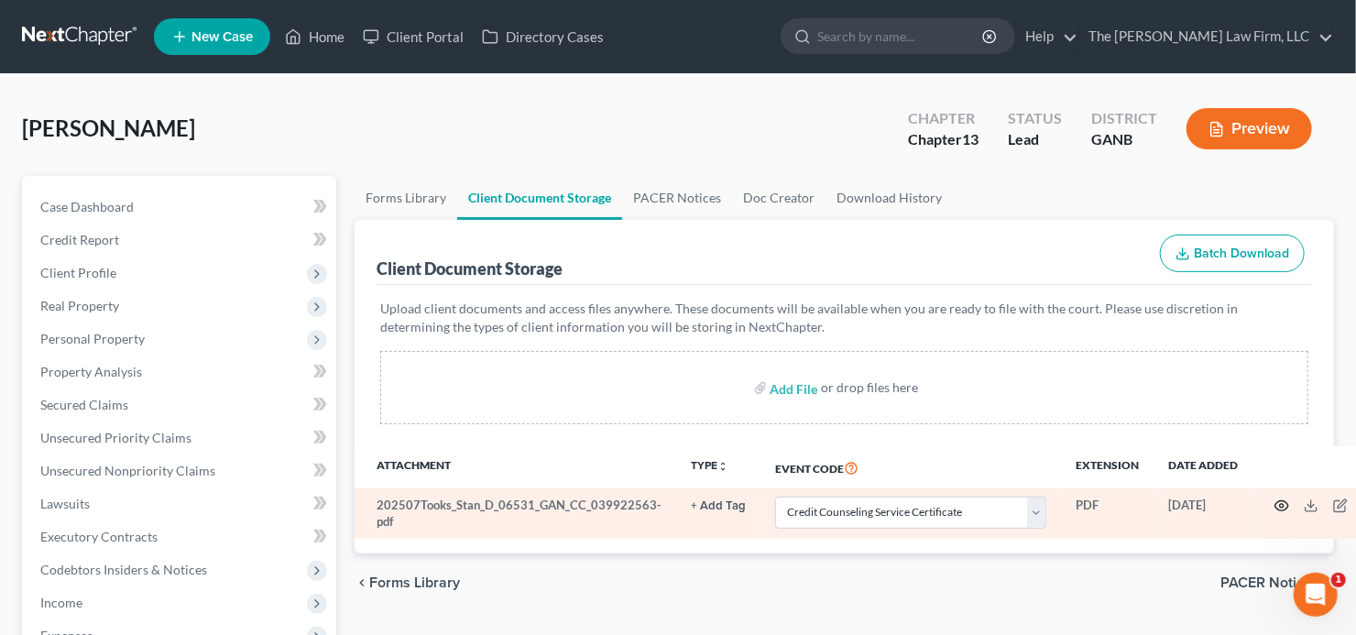
click at [1275, 505] on icon "button" at bounding box center [1282, 506] width 14 height 10
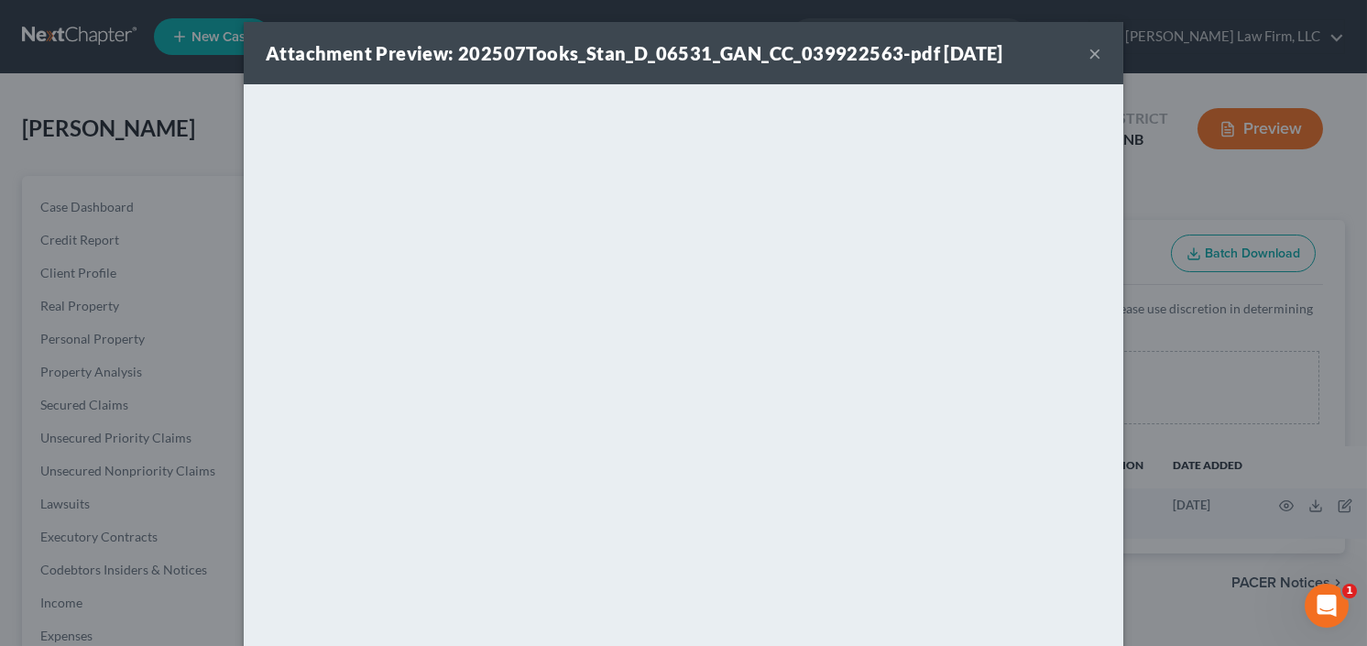
click at [1093, 55] on button "×" at bounding box center [1094, 53] width 13 height 22
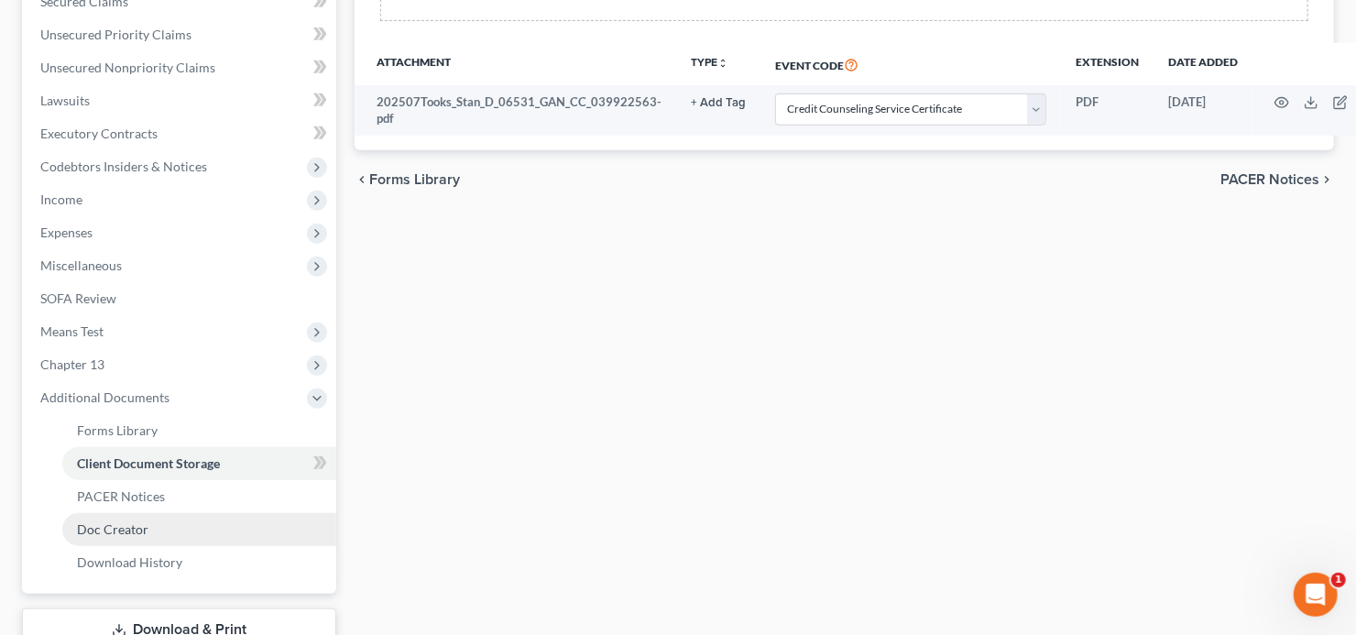
scroll to position [533, 0]
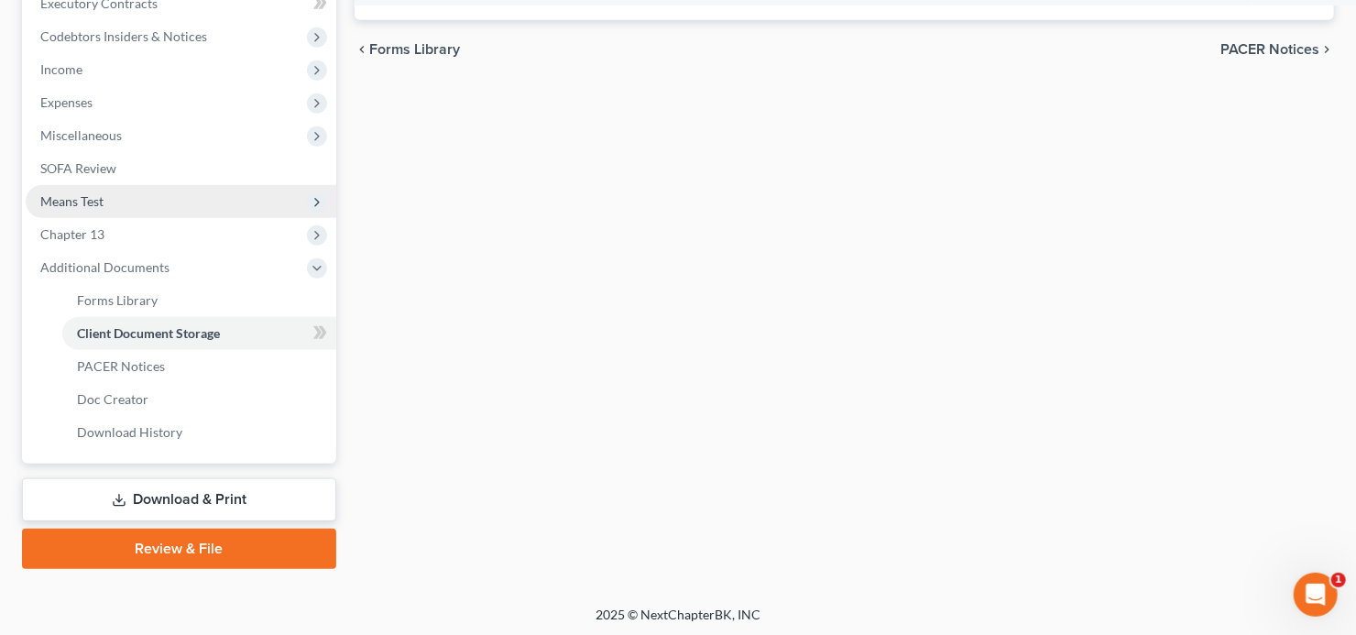
click at [131, 198] on span "Means Test" at bounding box center [181, 201] width 311 height 33
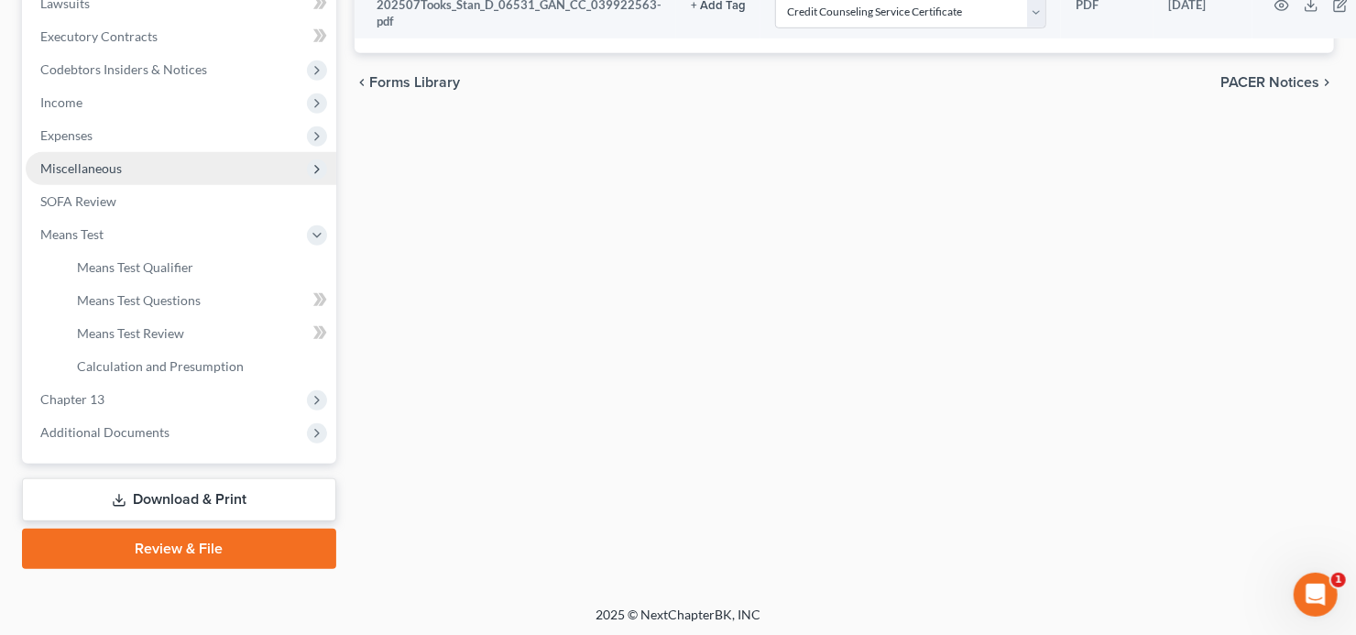
click at [156, 173] on span "Miscellaneous" at bounding box center [181, 168] width 311 height 33
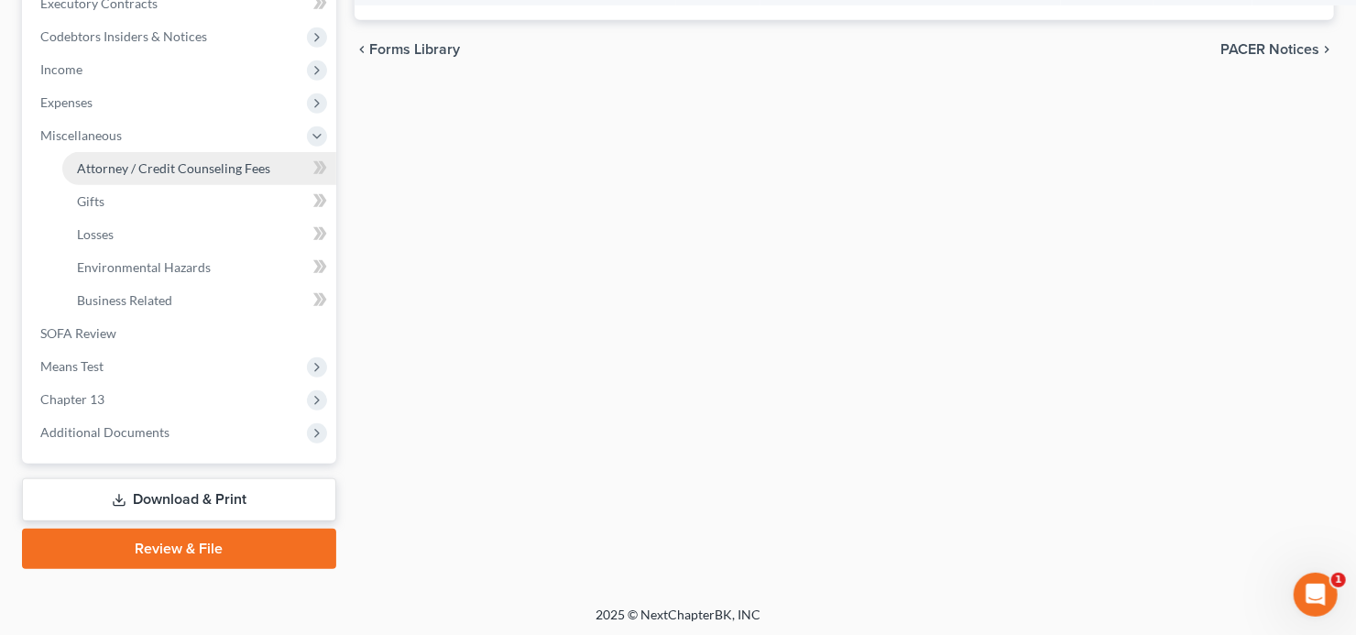
click at [171, 167] on span "Attorney / Credit Counseling Fees" at bounding box center [173, 168] width 193 height 16
select select "2"
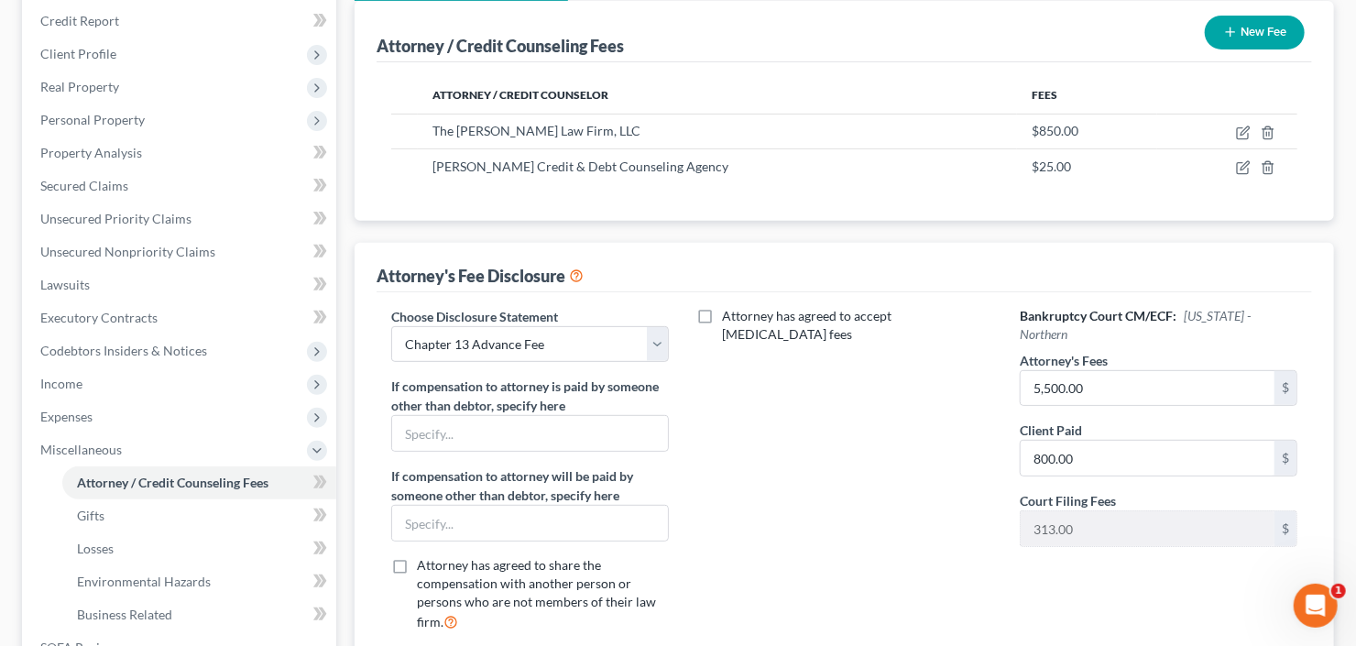
scroll to position [220, 0]
click at [1090, 374] on input "5,500.00" at bounding box center [1148, 387] width 254 height 35
type input "5,850"
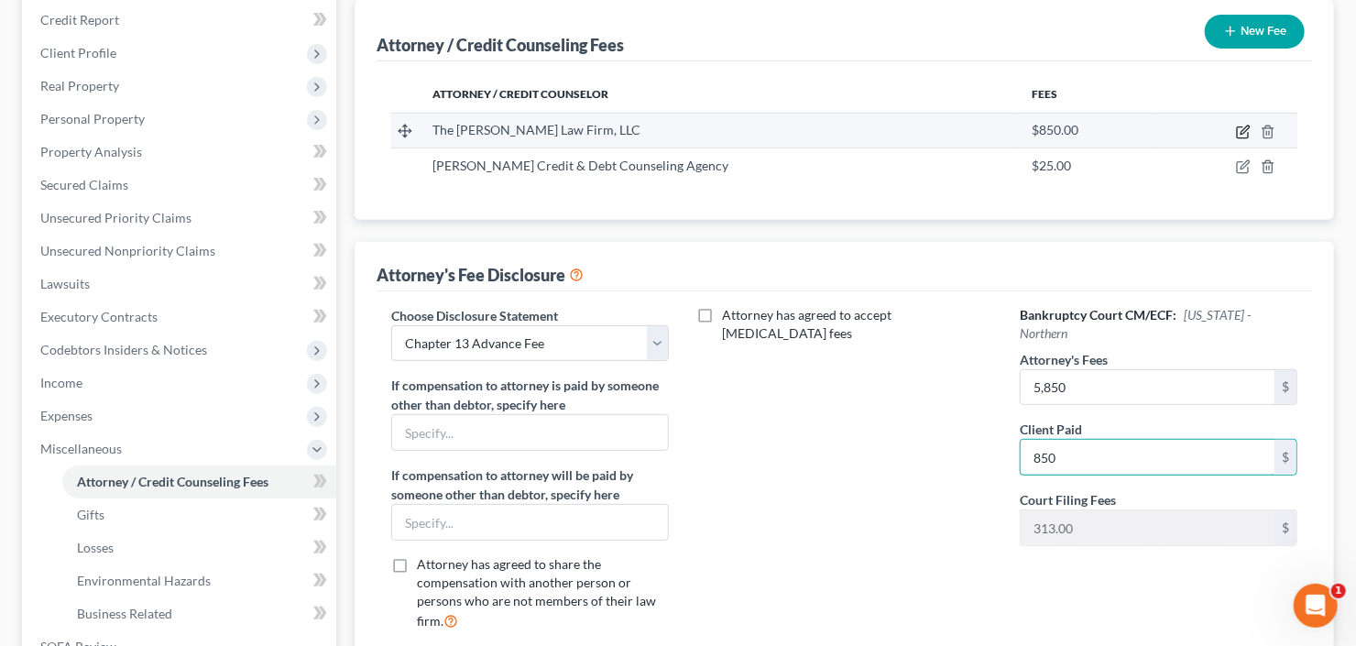
type input "850"
click at [1240, 128] on icon "button" at bounding box center [1243, 132] width 15 height 15
select select "10"
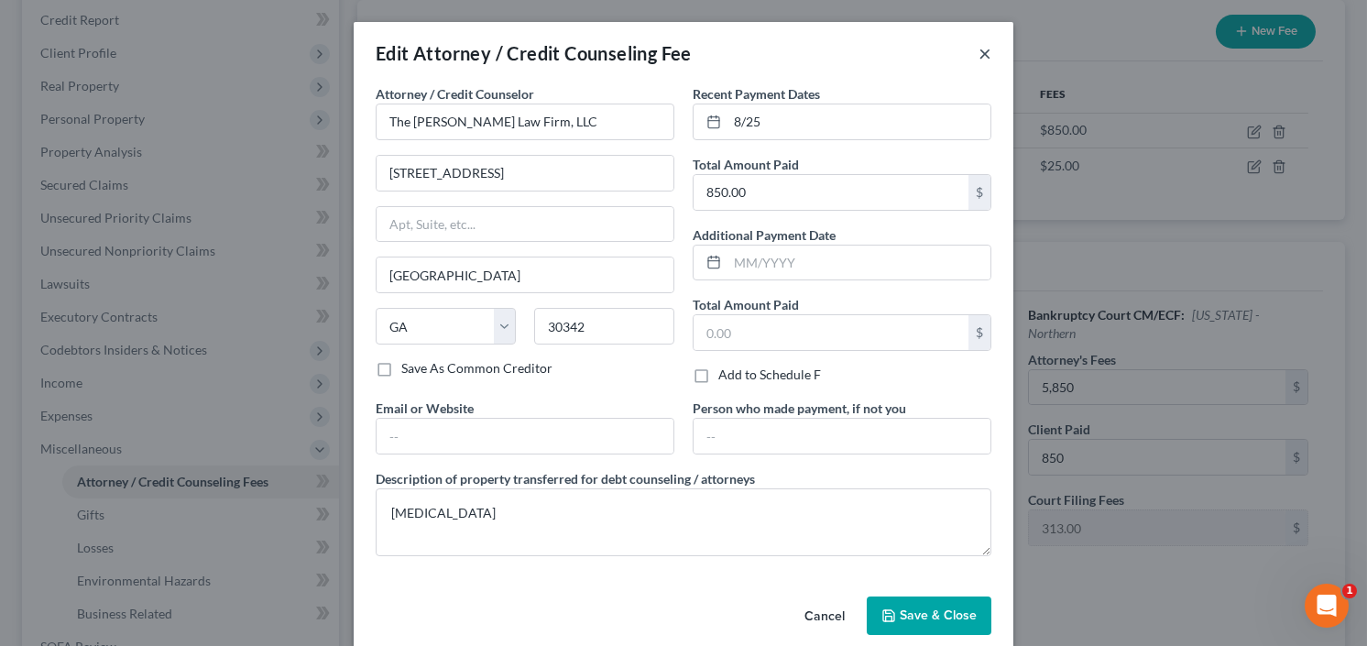
click at [984, 49] on button "×" at bounding box center [985, 53] width 13 height 22
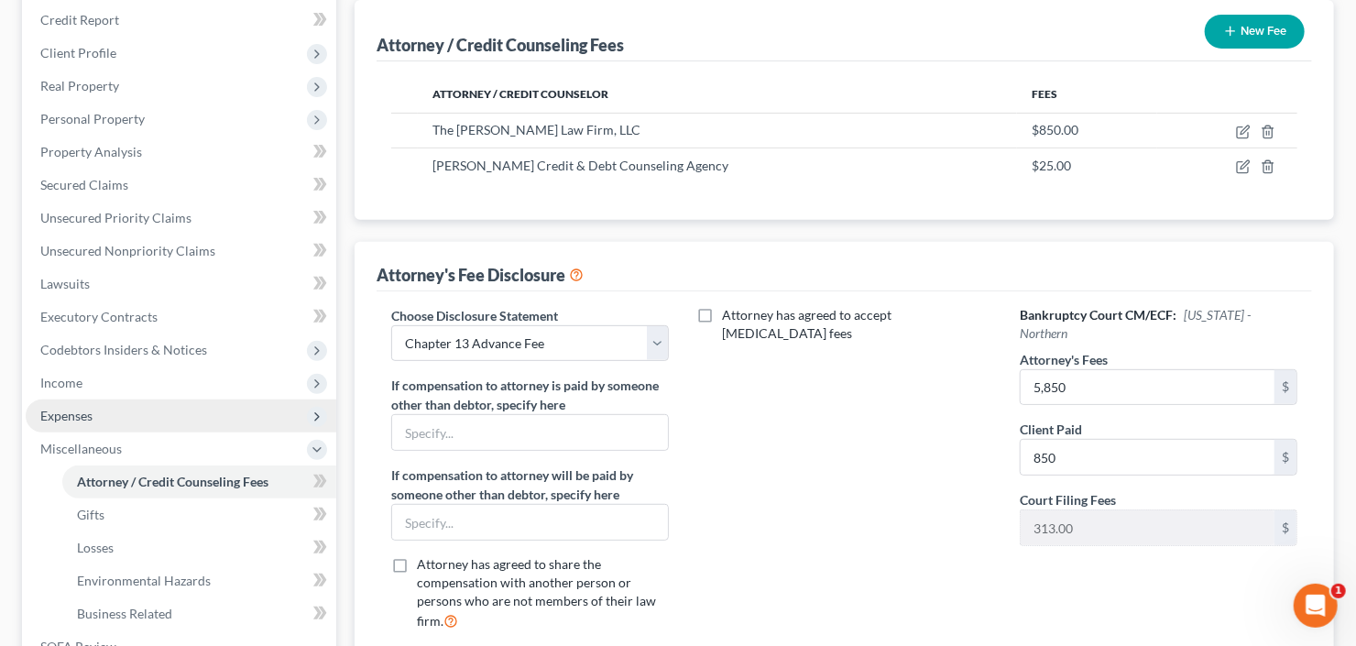
click at [111, 409] on span "Expenses" at bounding box center [181, 415] width 311 height 33
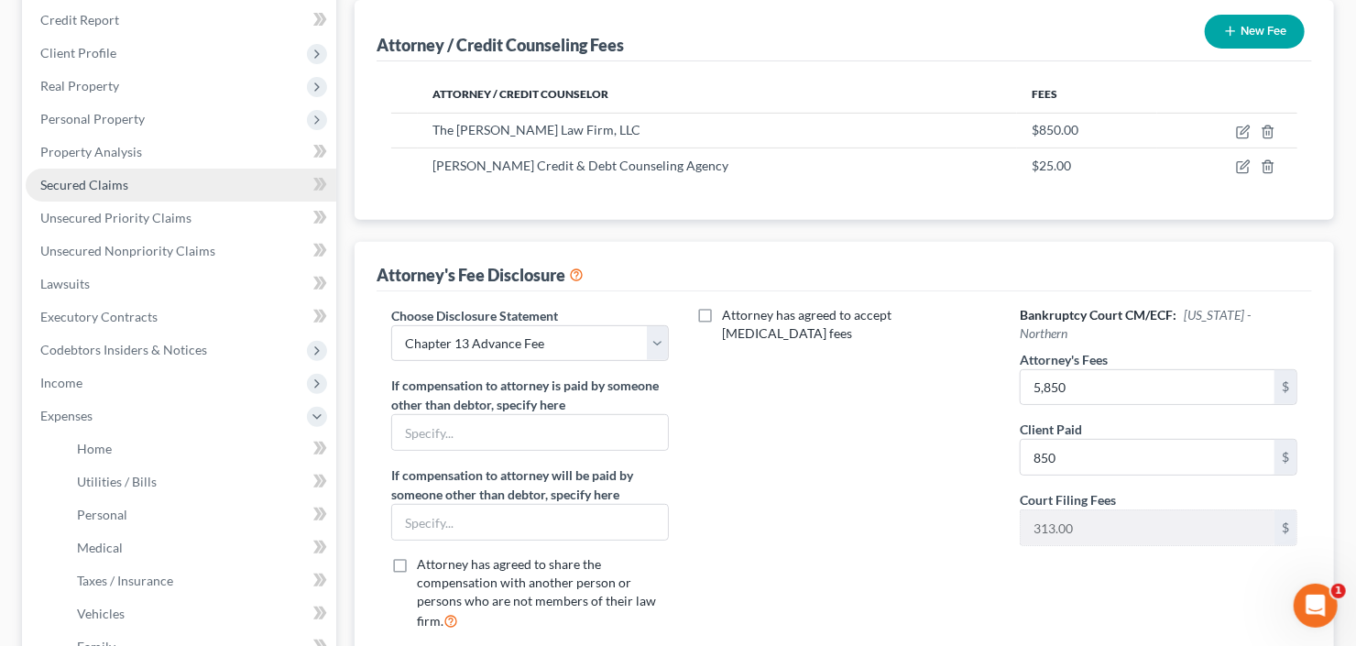
click at [154, 193] on link "Secured Claims" at bounding box center [181, 185] width 311 height 33
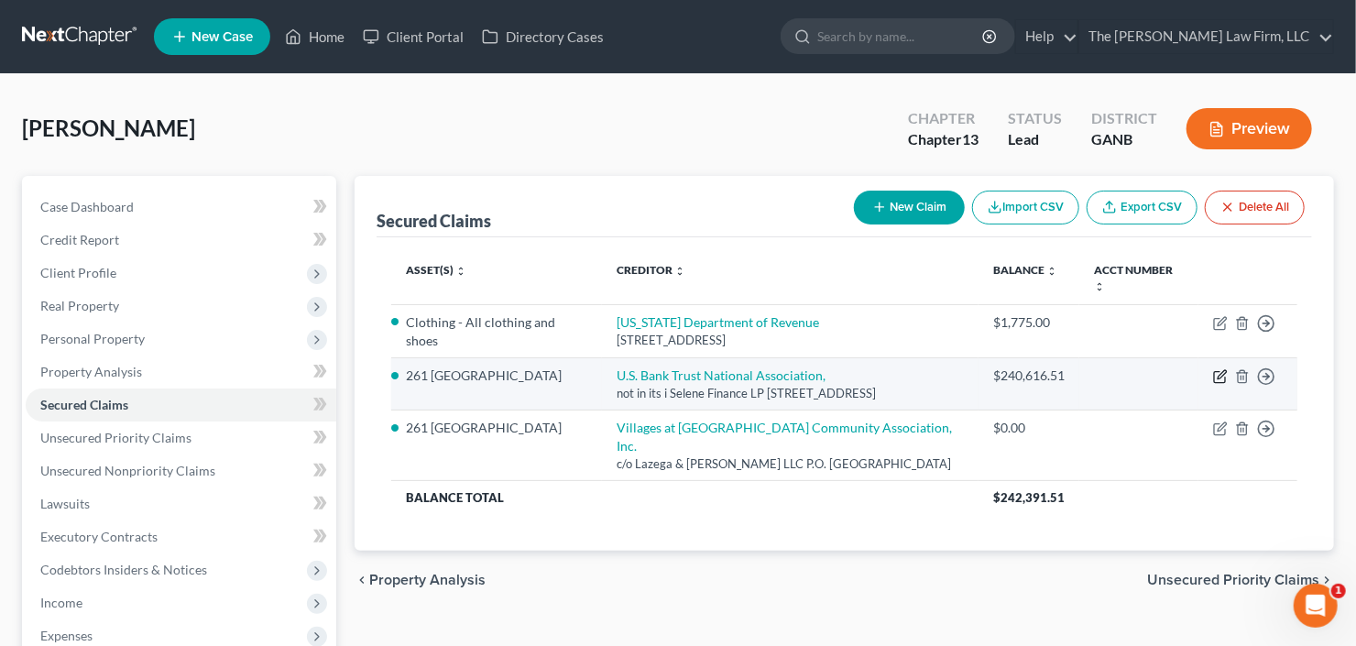
click at [1218, 374] on icon "button" at bounding box center [1220, 376] width 15 height 15
select select "45"
select select "0"
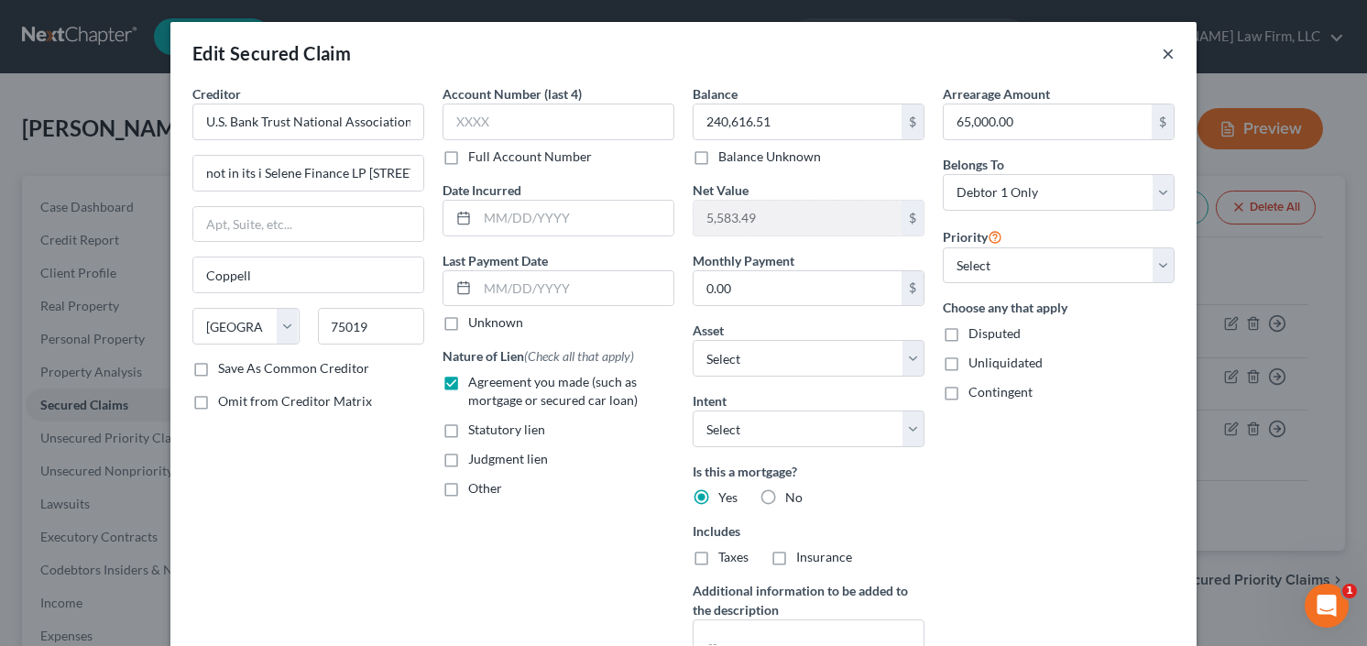
click at [1162, 55] on button "×" at bounding box center [1168, 53] width 13 height 22
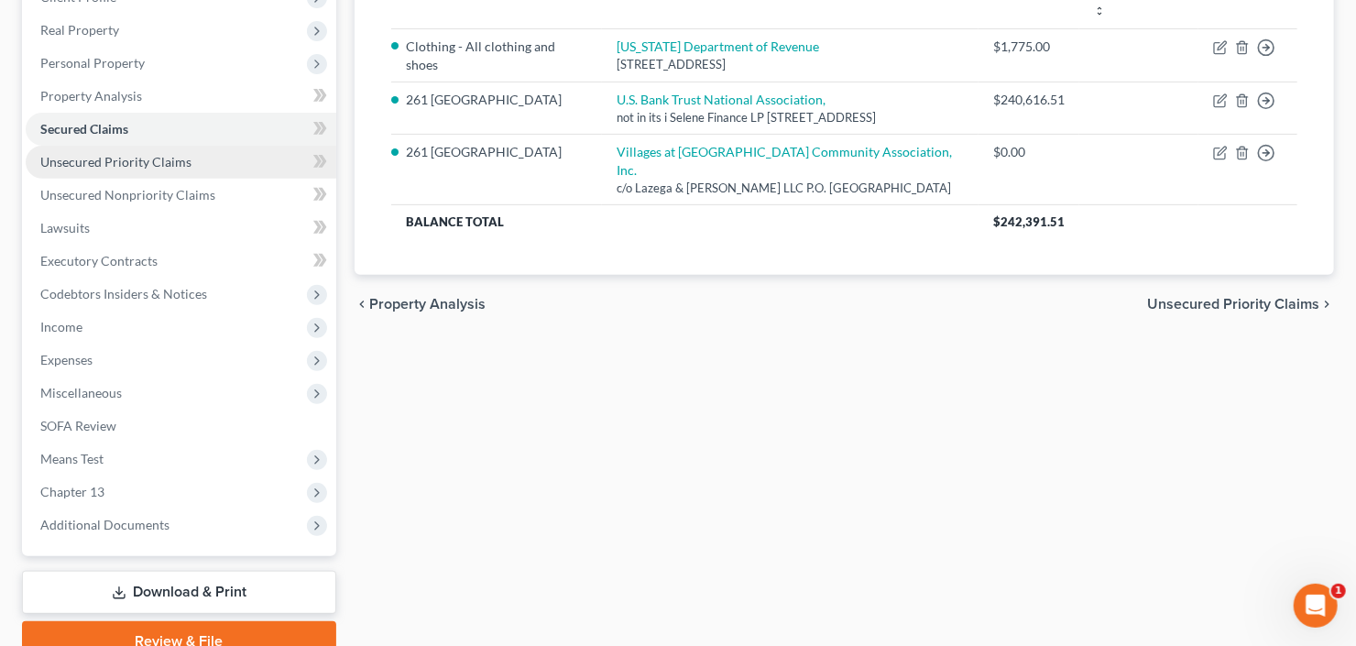
scroll to position [293, 0]
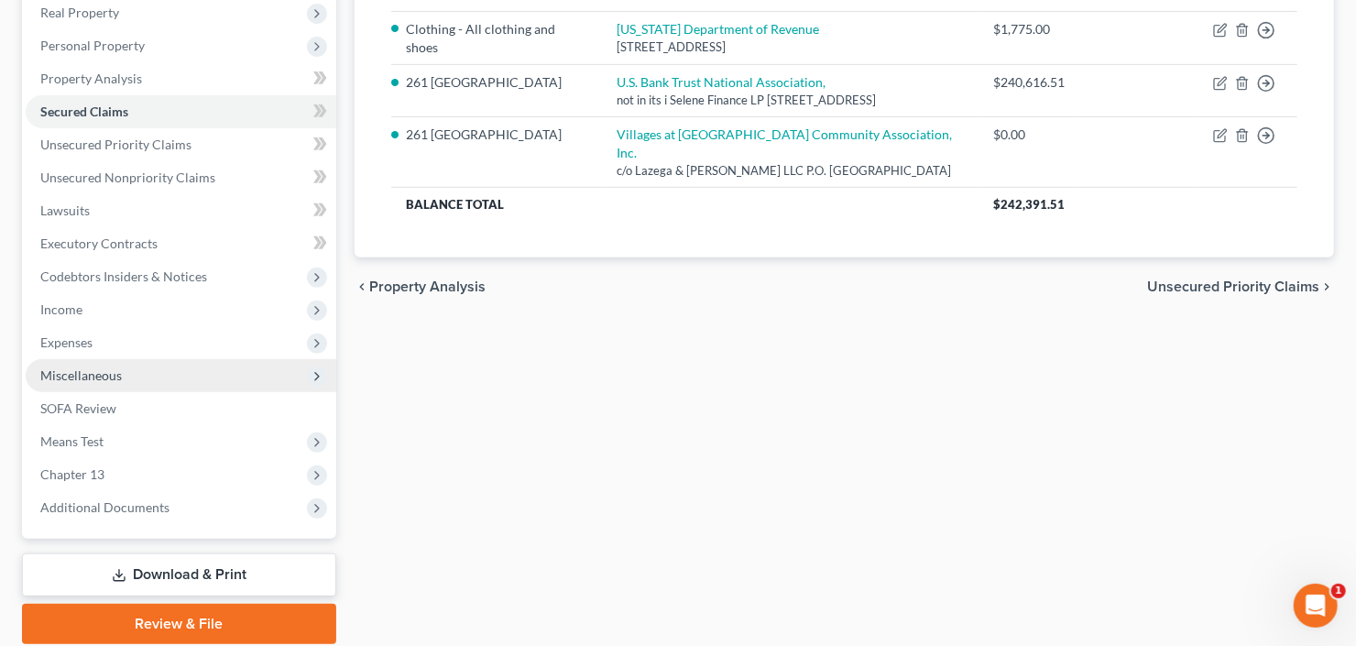
click at [124, 366] on span "Miscellaneous" at bounding box center [181, 375] width 311 height 33
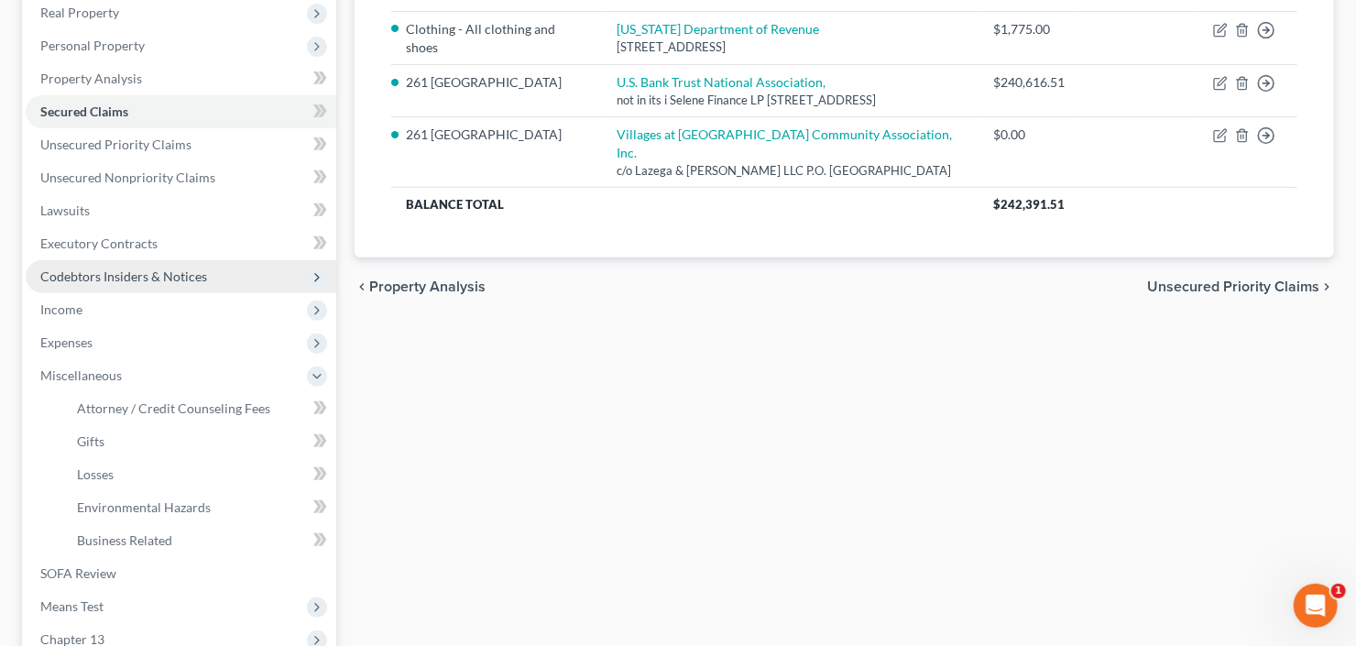
click at [143, 290] on span "Codebtors Insiders & Notices" at bounding box center [181, 276] width 311 height 33
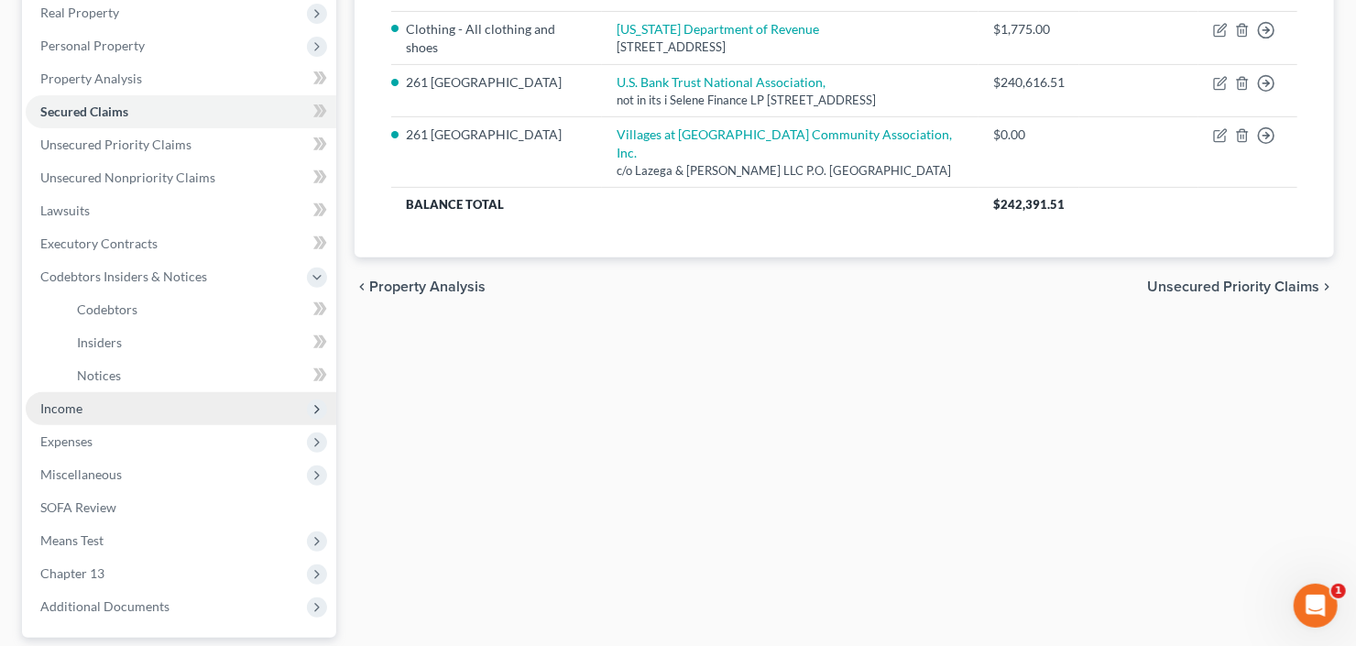
click at [121, 411] on span "Income" at bounding box center [181, 408] width 311 height 33
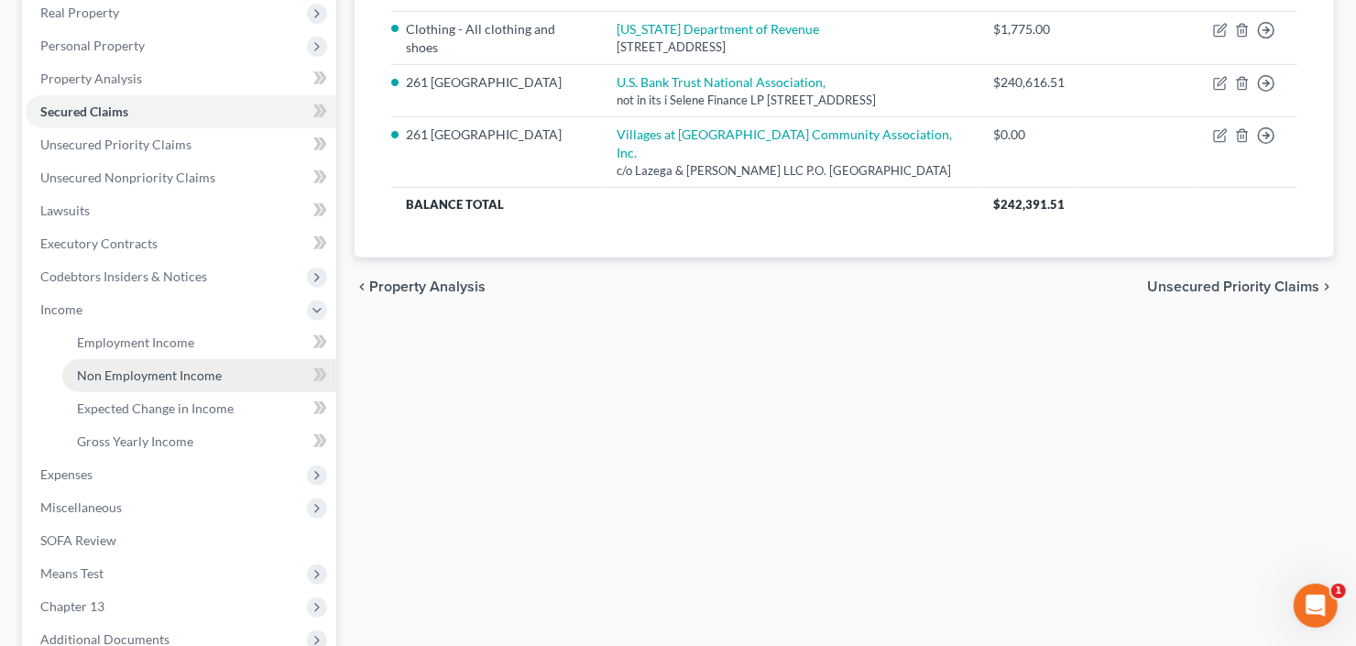
click at [159, 387] on link "Non Employment Income" at bounding box center [199, 375] width 274 height 33
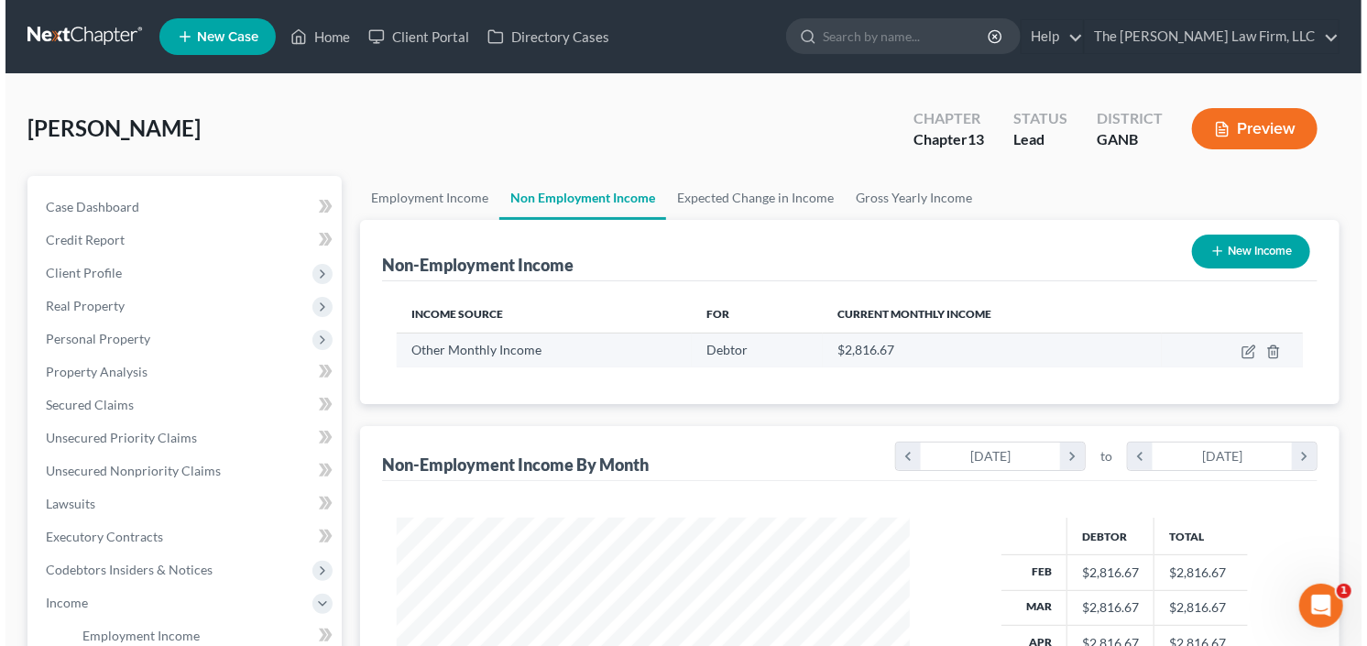
scroll to position [327, 550]
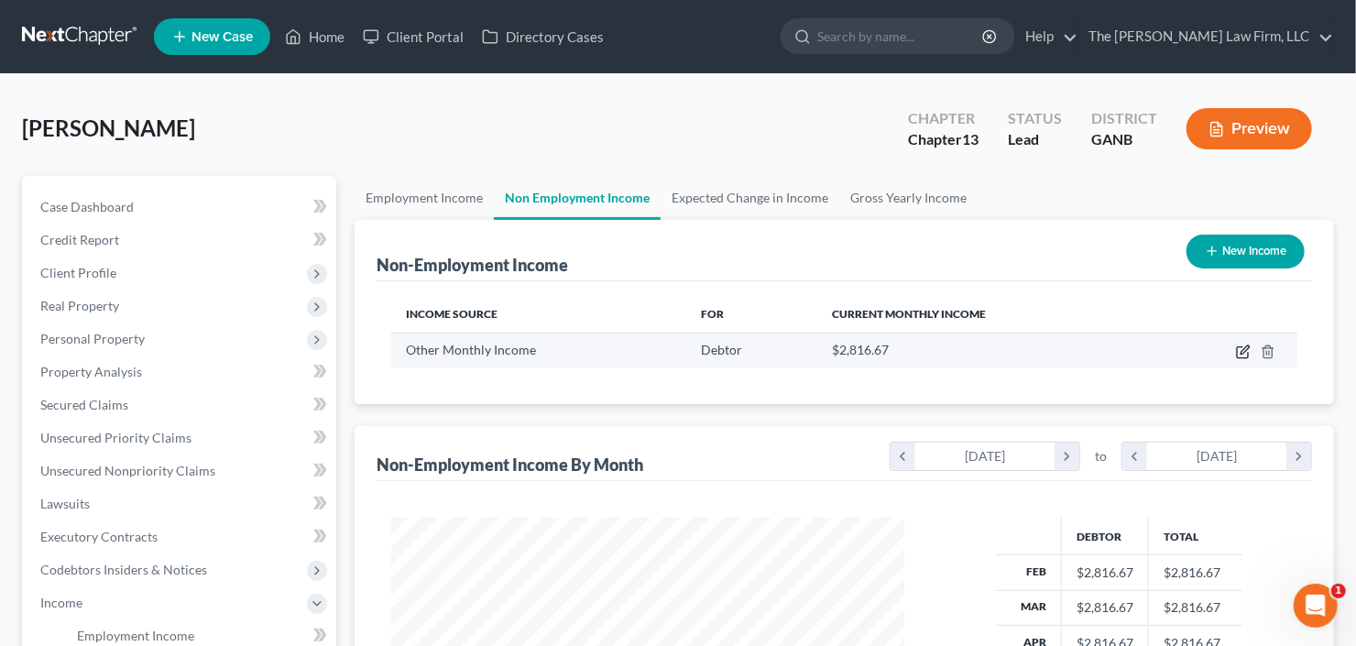
click at [1241, 348] on icon "button" at bounding box center [1243, 351] width 15 height 15
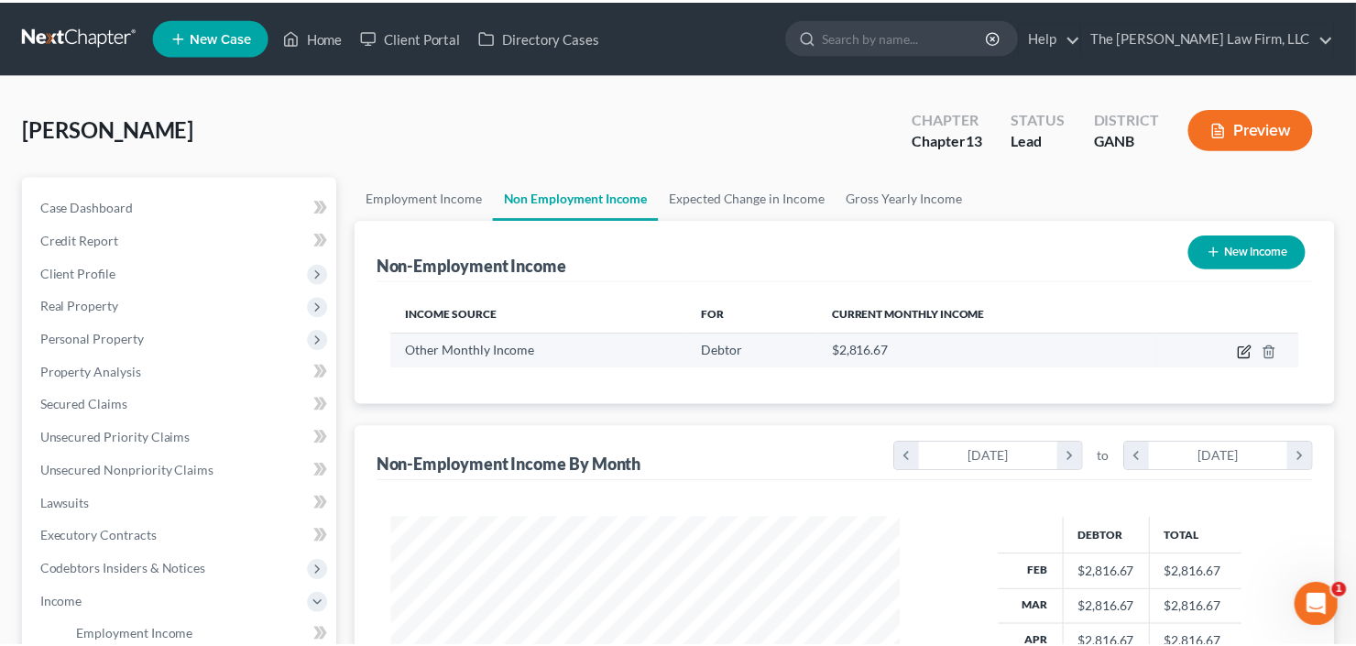
scroll to position [327, 554]
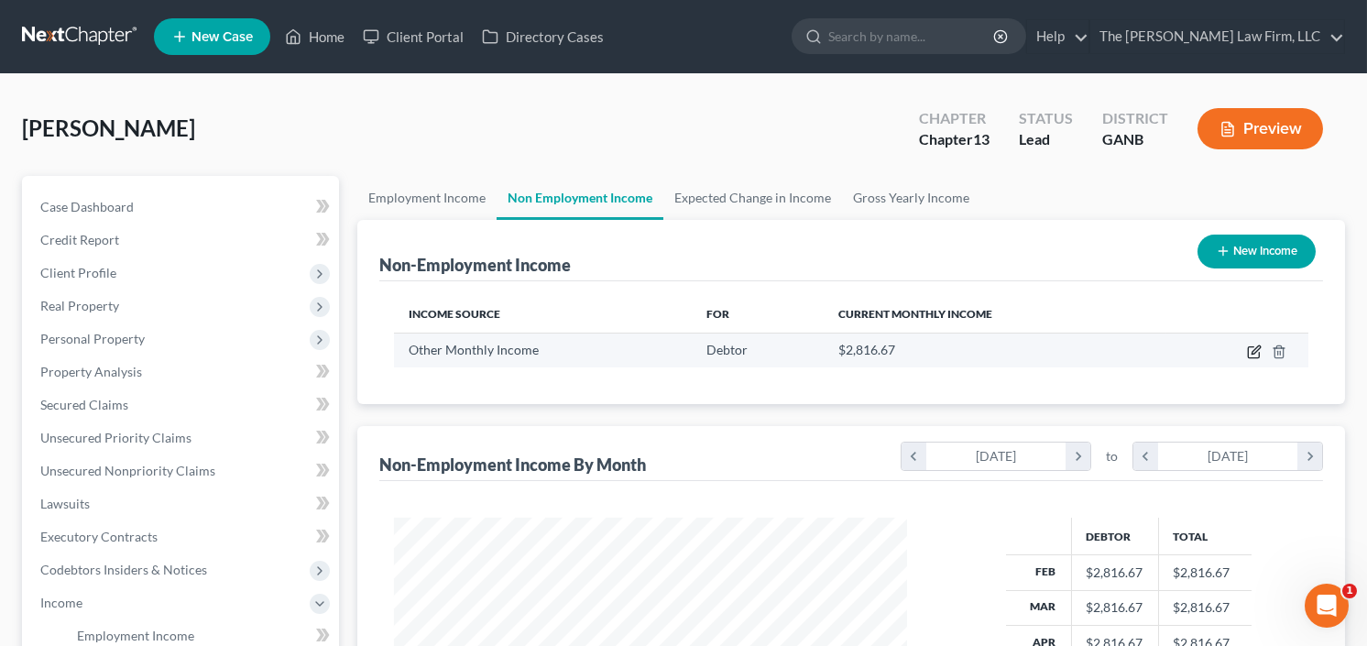
select select "13"
select select "2"
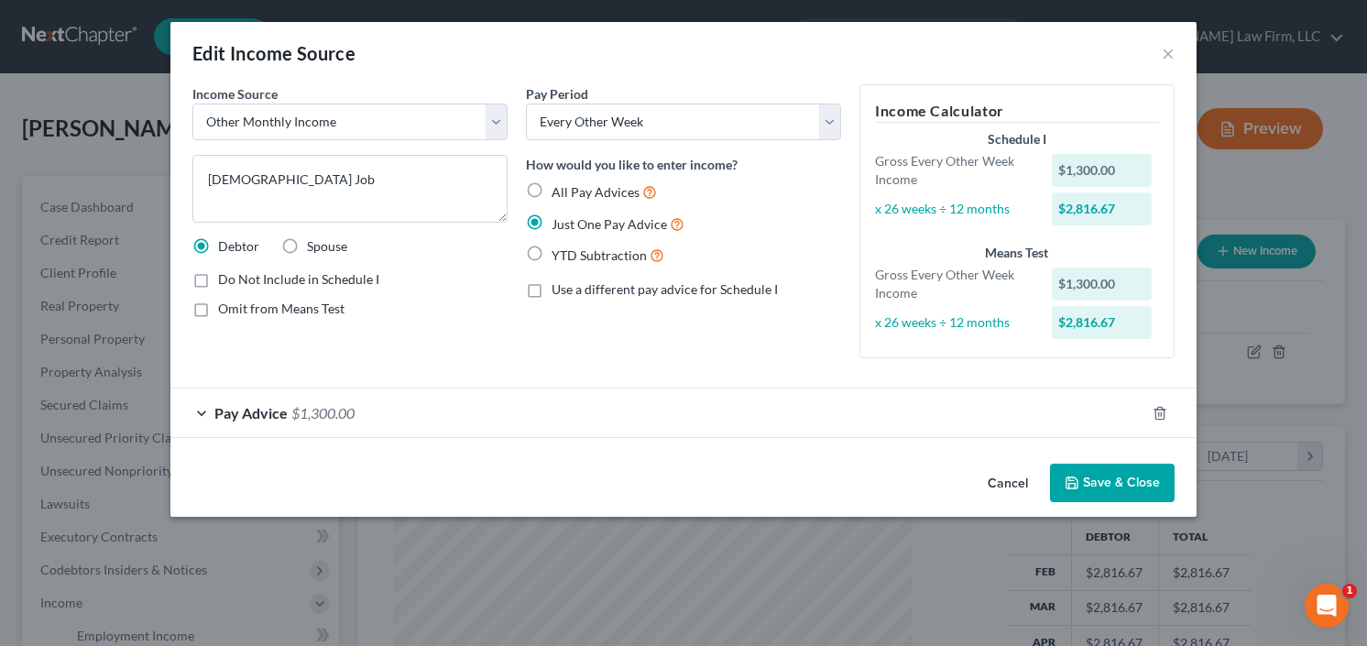
click at [1093, 479] on button "Save & Close" at bounding box center [1112, 483] width 125 height 38
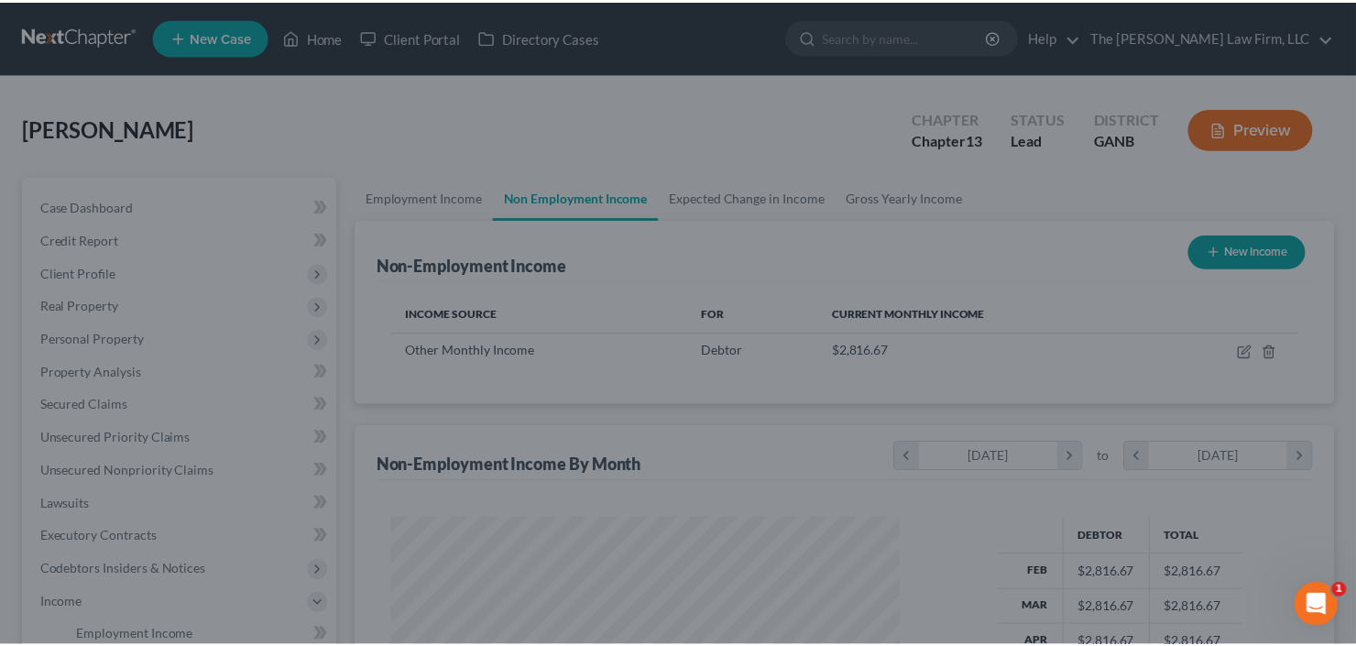
scroll to position [915886, 915662]
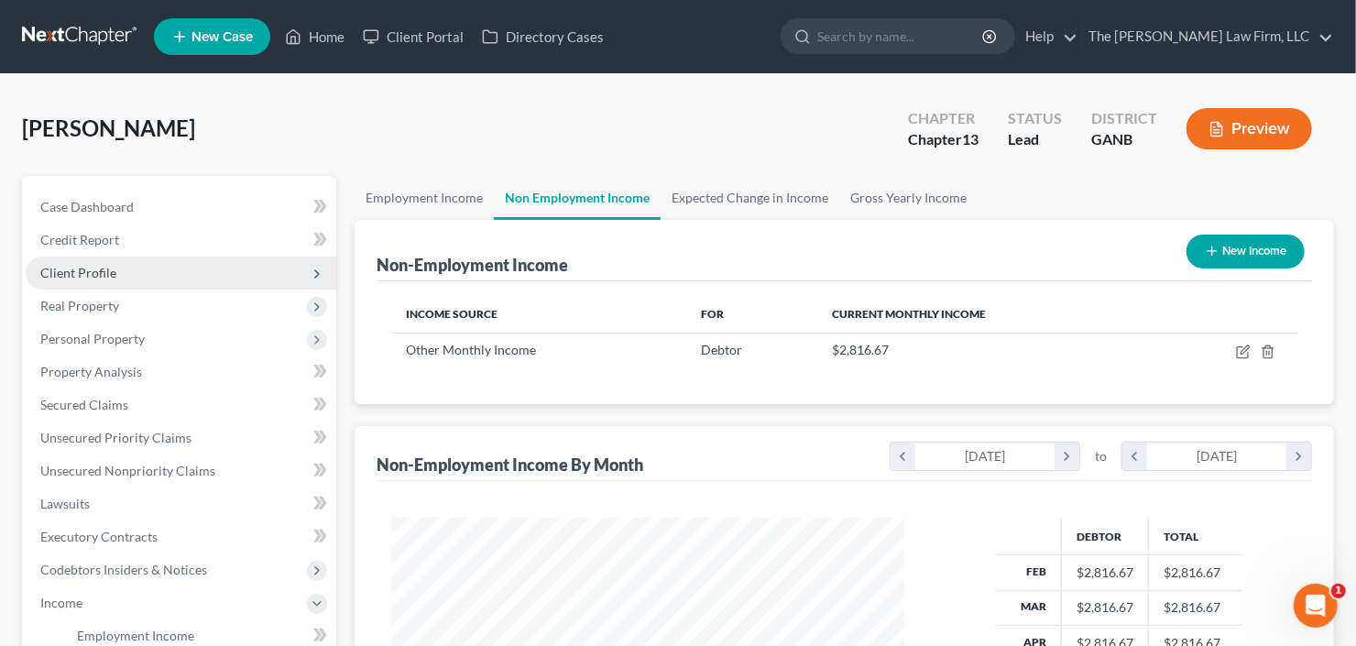
click at [135, 278] on span "Client Profile" at bounding box center [181, 273] width 311 height 33
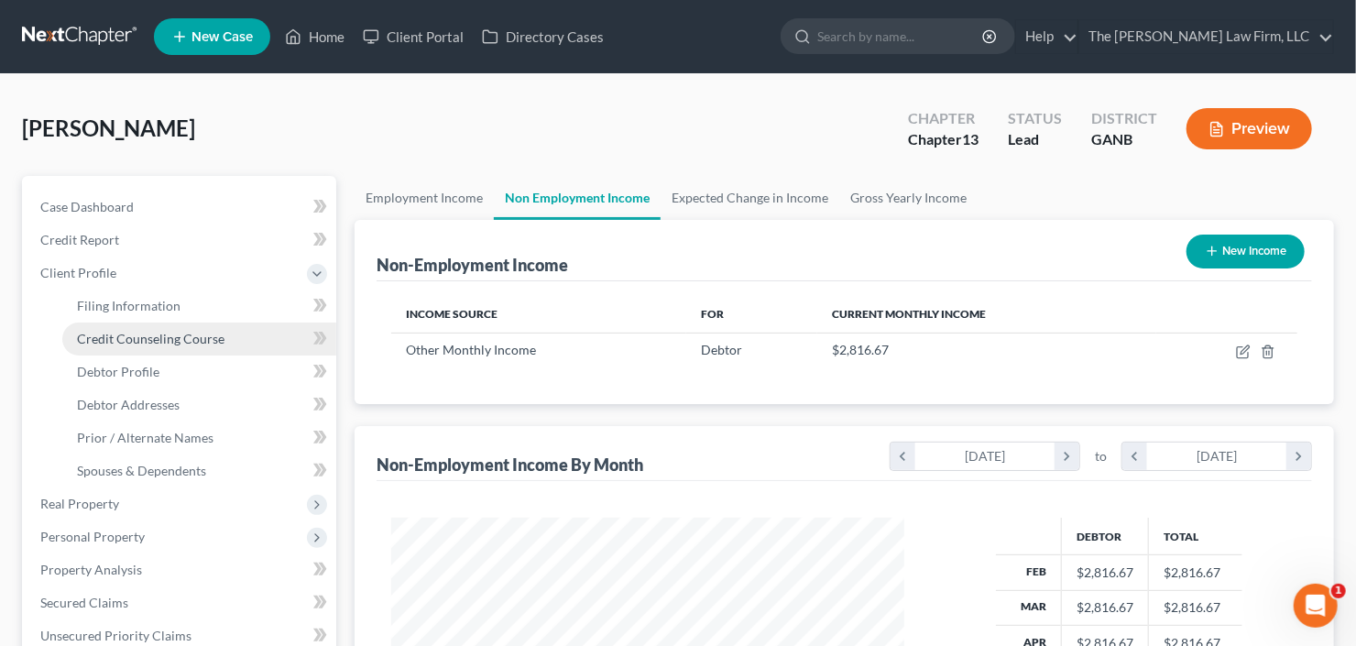
click at [161, 333] on span "Credit Counseling Course" at bounding box center [151, 339] width 148 height 16
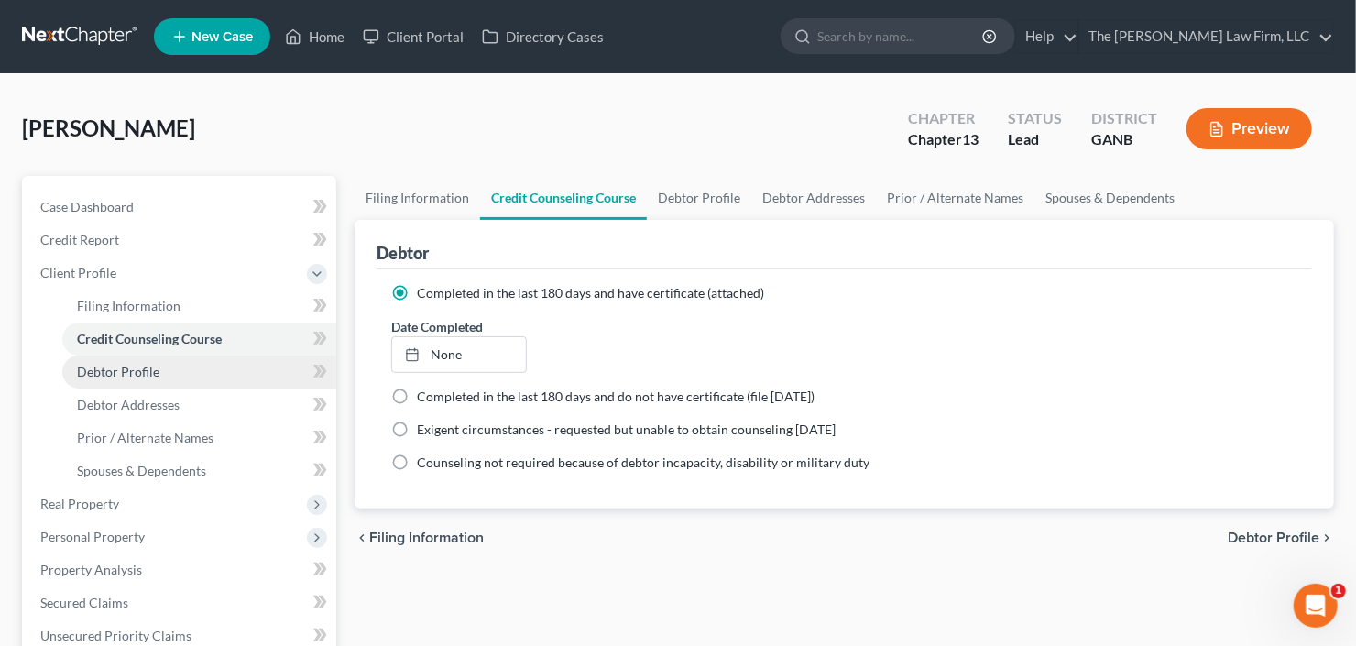
click at [129, 366] on span "Debtor Profile" at bounding box center [118, 372] width 82 height 16
select select "0"
select select "5"
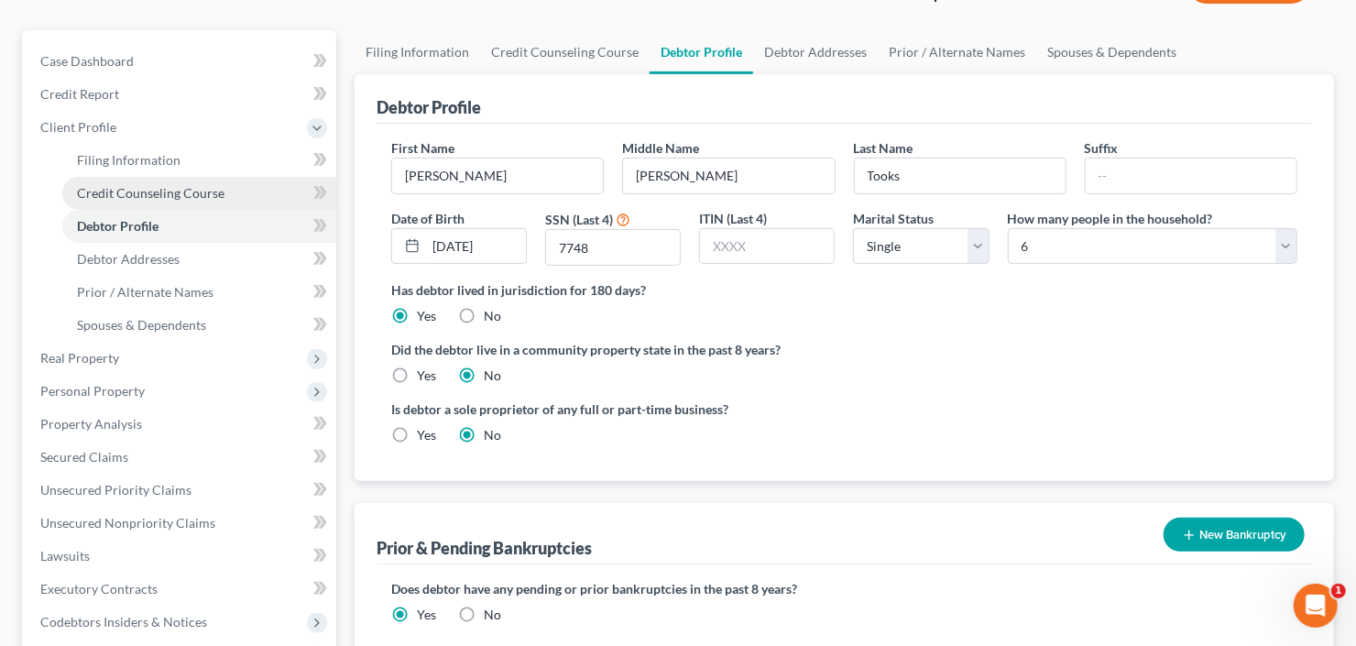
scroll to position [147, 0]
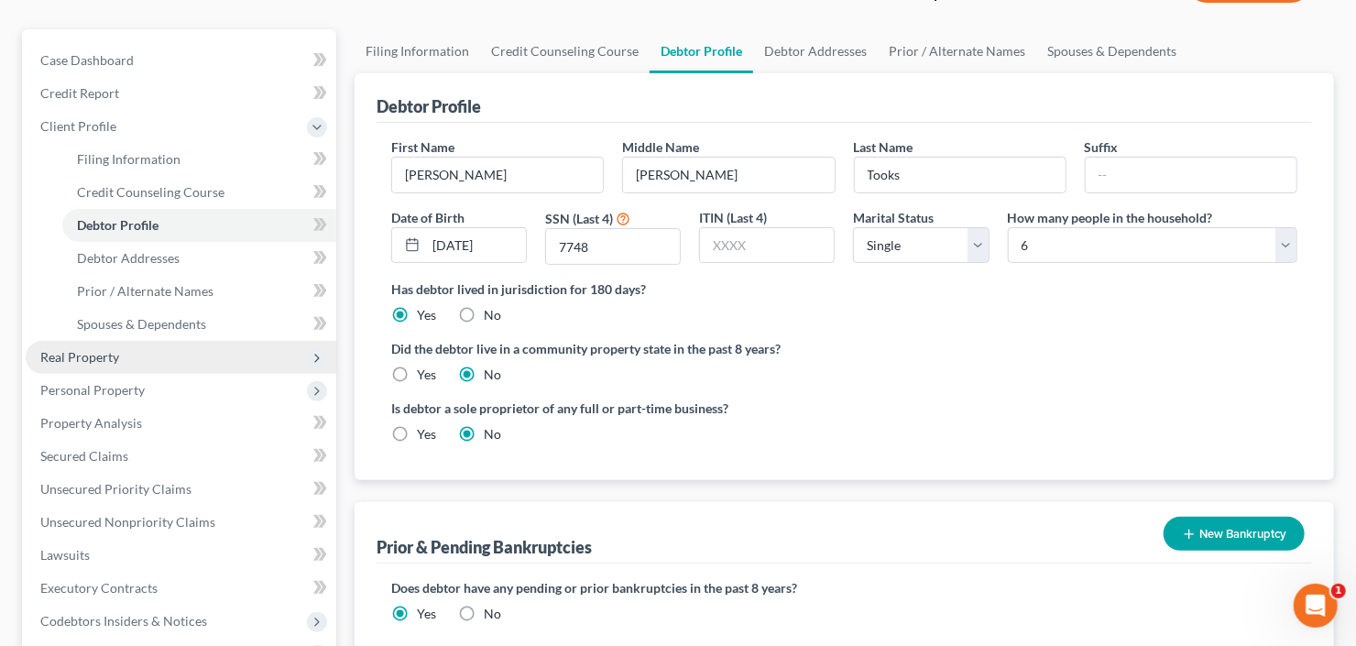
click at [149, 362] on span "Real Property" at bounding box center [181, 357] width 311 height 33
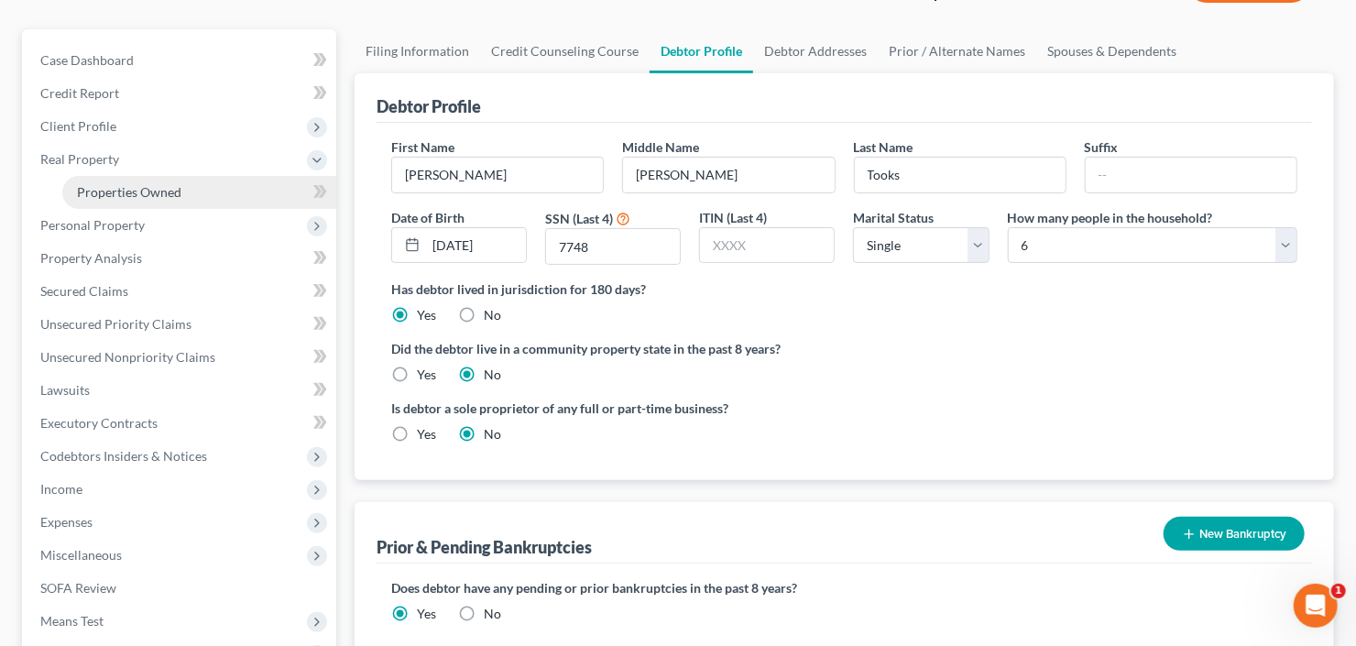
click at [153, 198] on span "Properties Owned" at bounding box center [129, 192] width 104 height 16
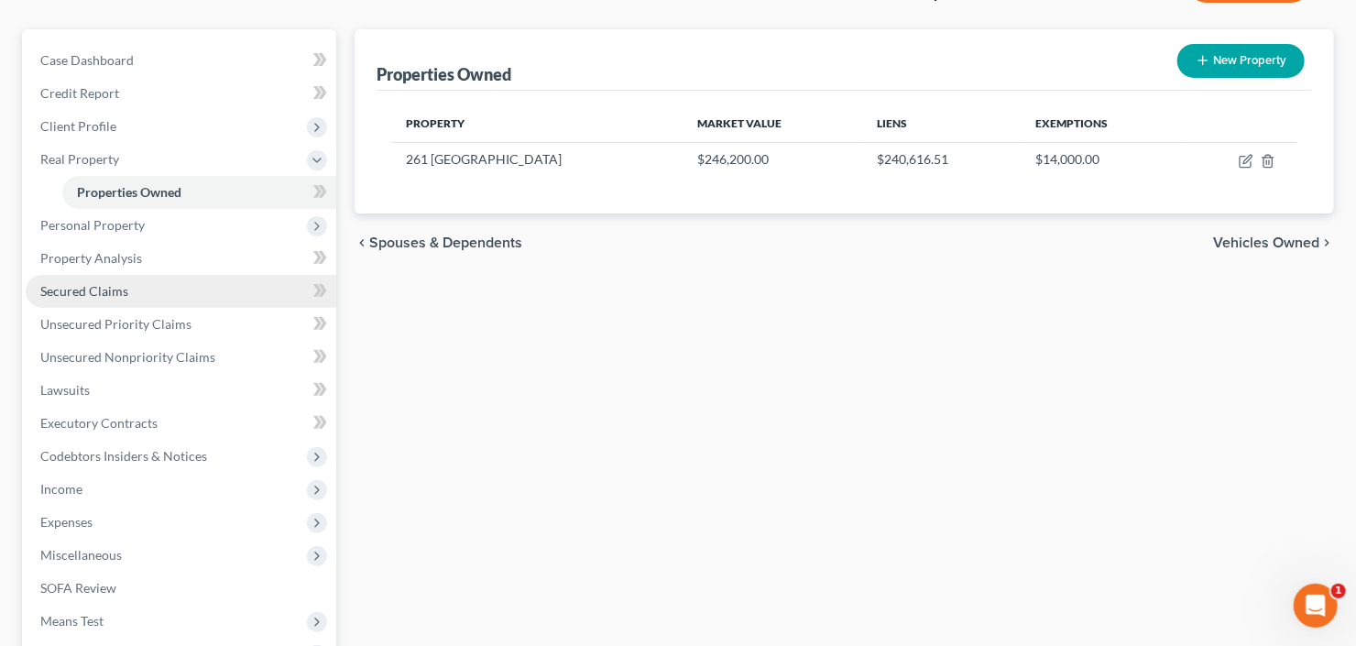
click at [101, 297] on span "Secured Claims" at bounding box center [84, 291] width 88 height 16
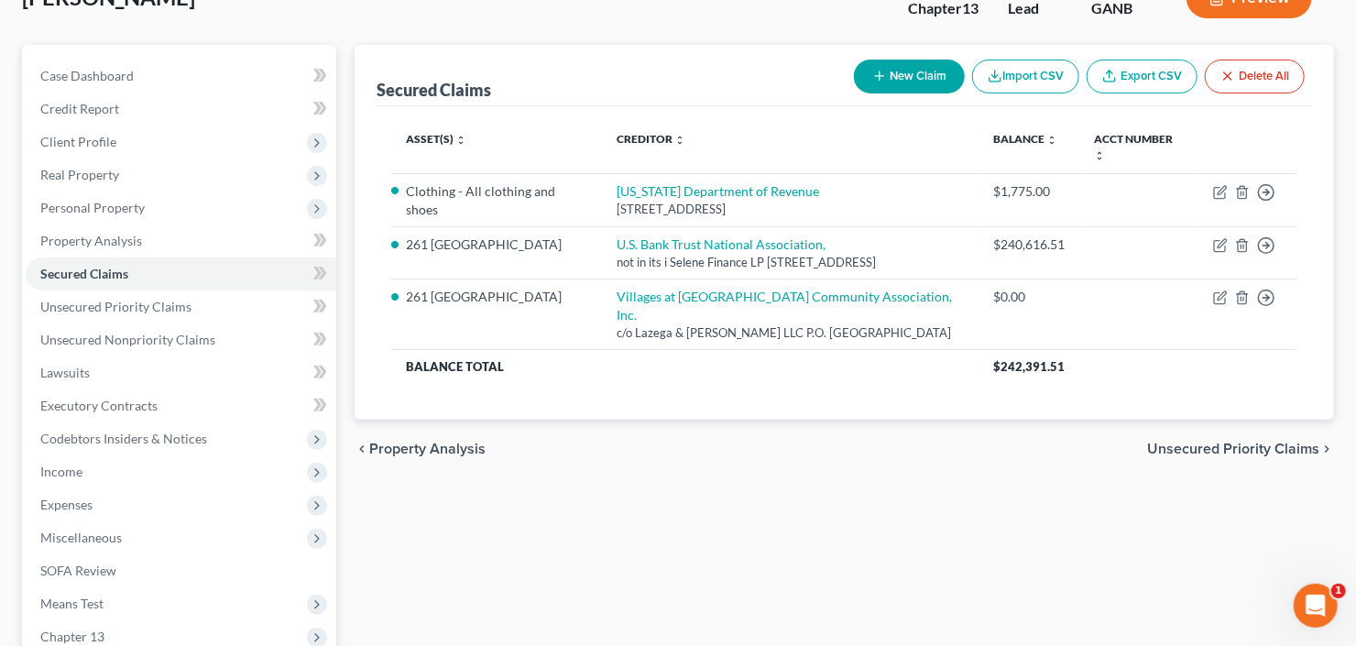
scroll to position [147, 0]
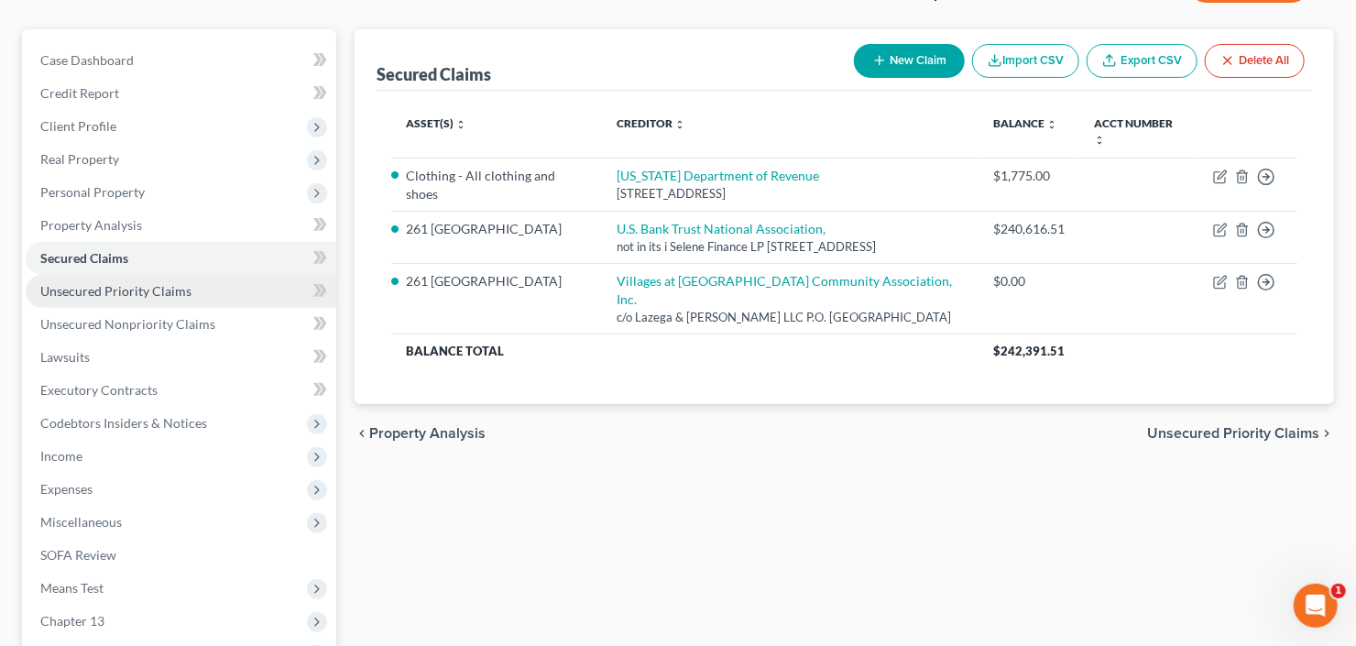
click at [94, 304] on link "Unsecured Priority Claims" at bounding box center [181, 291] width 311 height 33
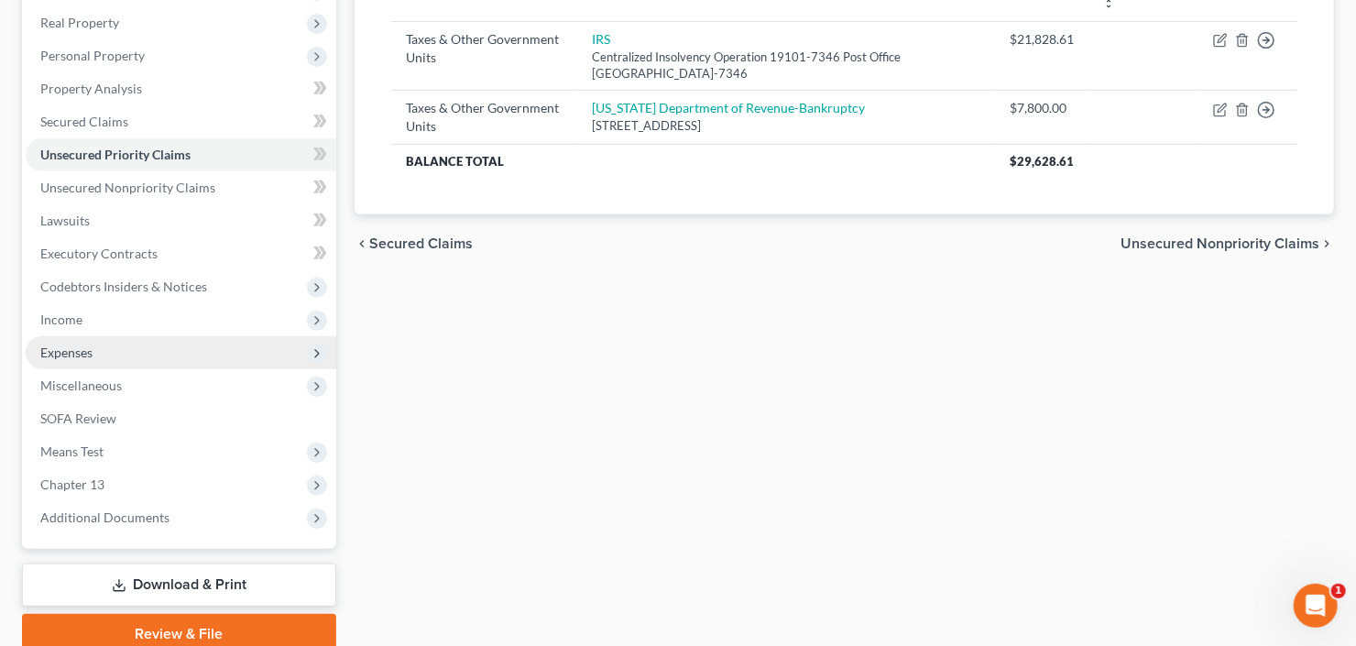
scroll to position [293, 0]
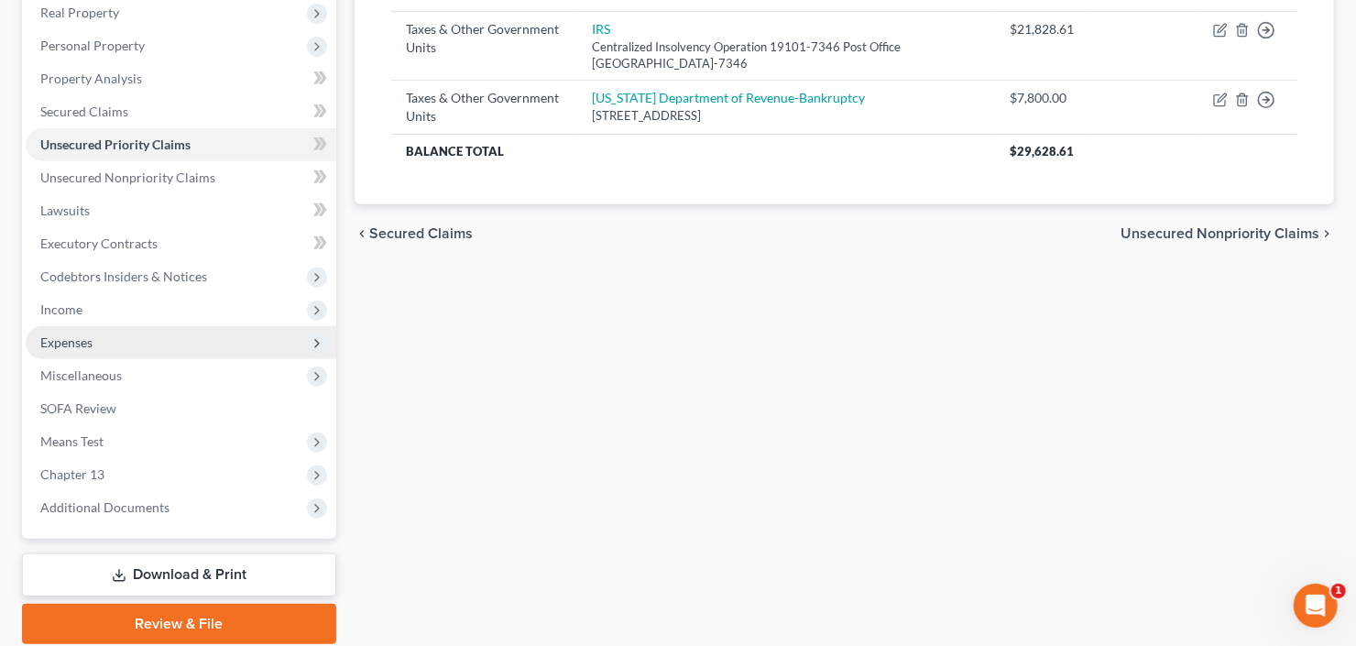
click at [102, 338] on span "Expenses" at bounding box center [181, 342] width 311 height 33
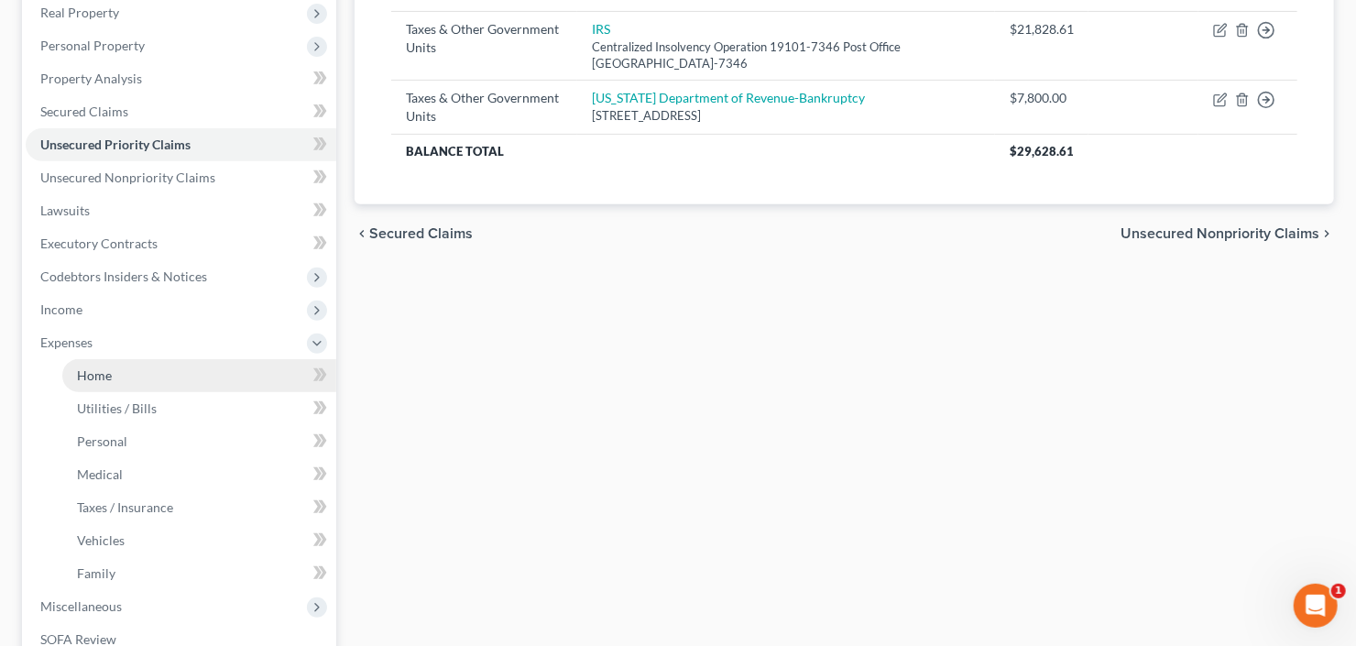
click at [104, 377] on span "Home" at bounding box center [94, 375] width 35 height 16
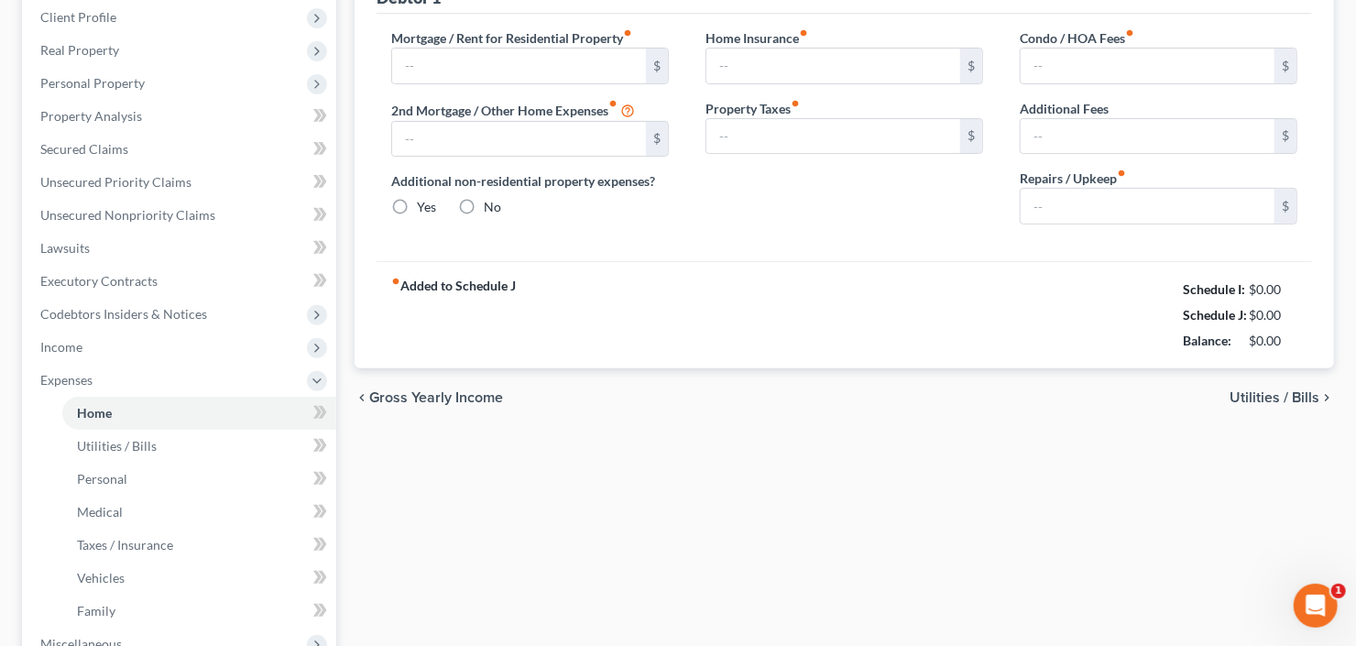
type input "1,283.00"
type input "0.00"
radio input "true"
type input "0.00"
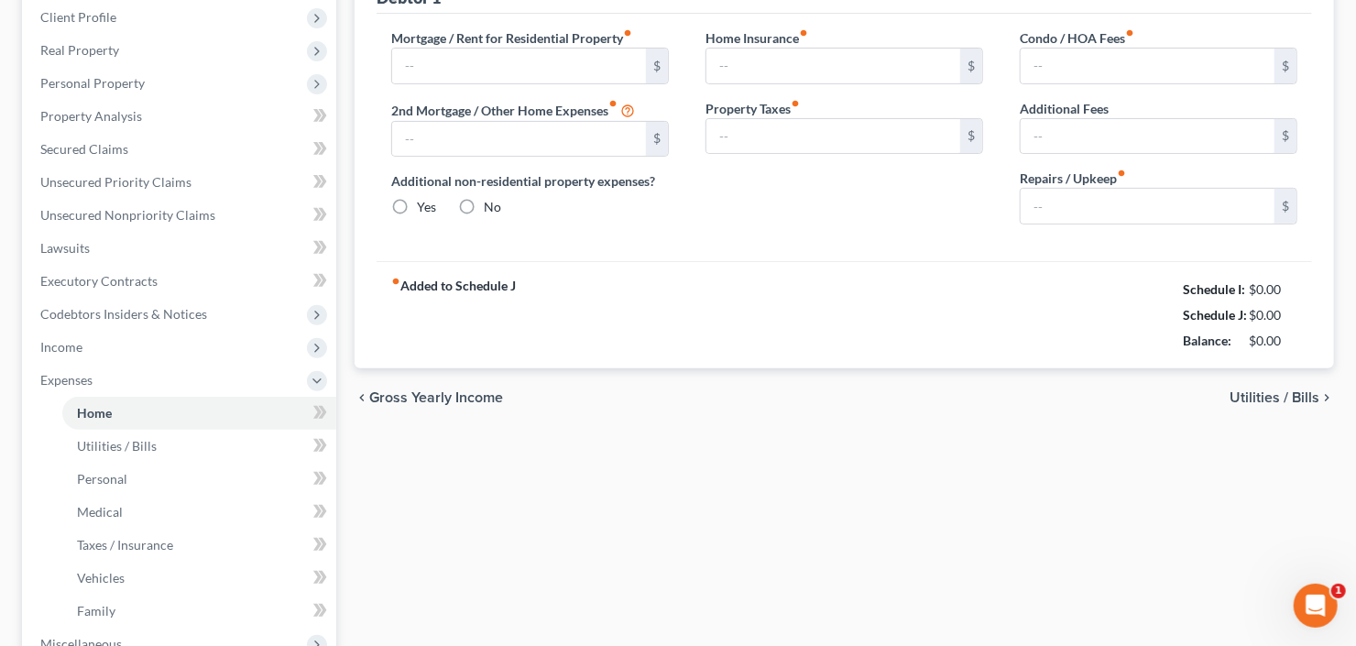
type input "17.00"
type input "0.00"
type input "50.00"
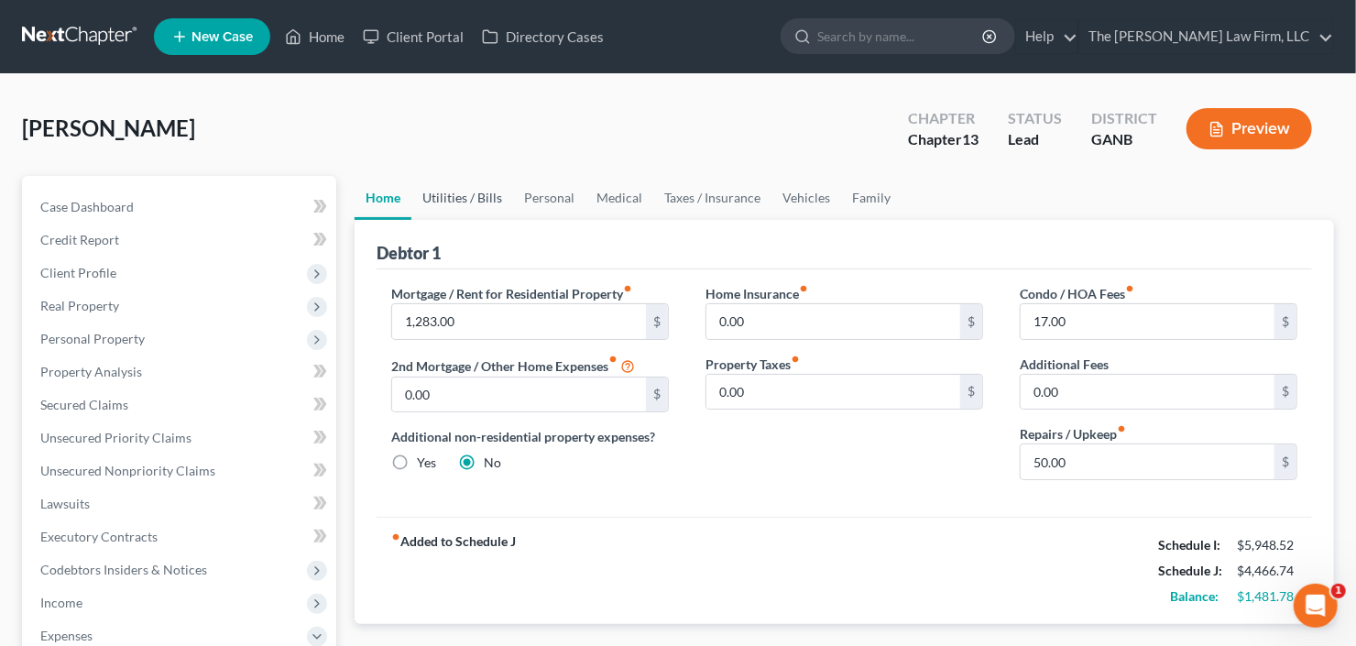
click at [449, 203] on link "Utilities / Bills" at bounding box center [462, 198] width 102 height 44
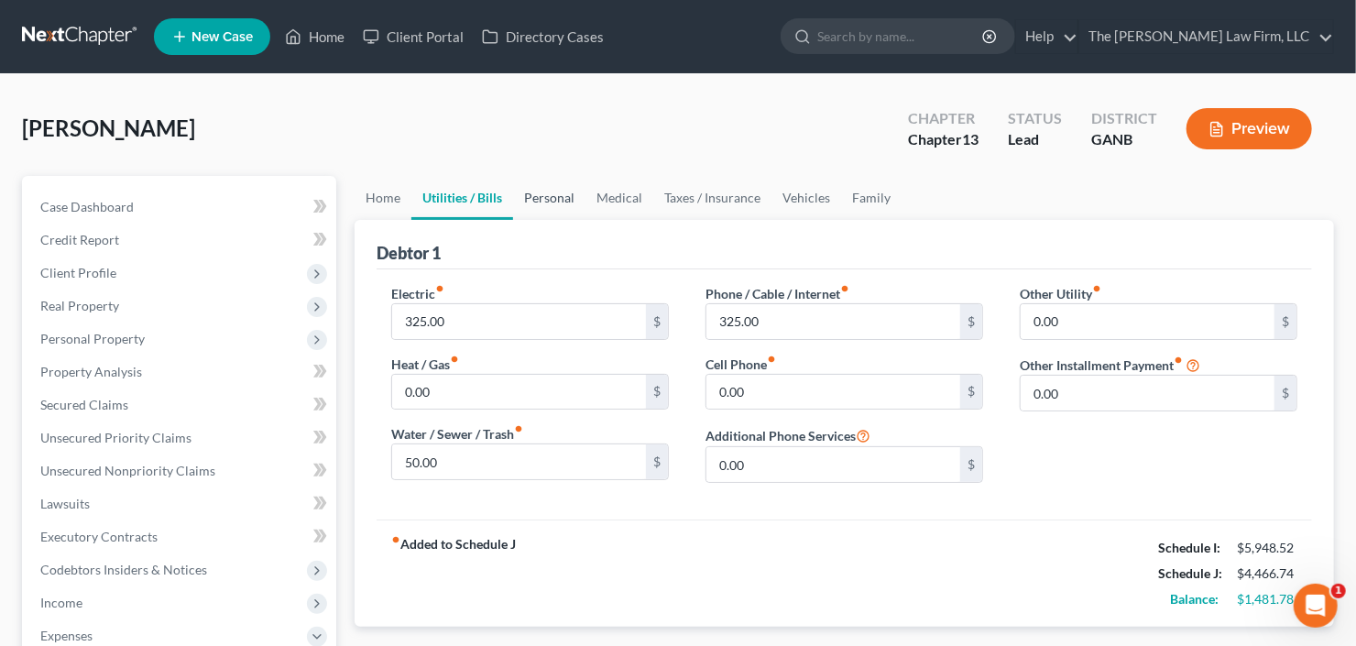
click at [550, 202] on link "Personal" at bounding box center [549, 198] width 72 height 44
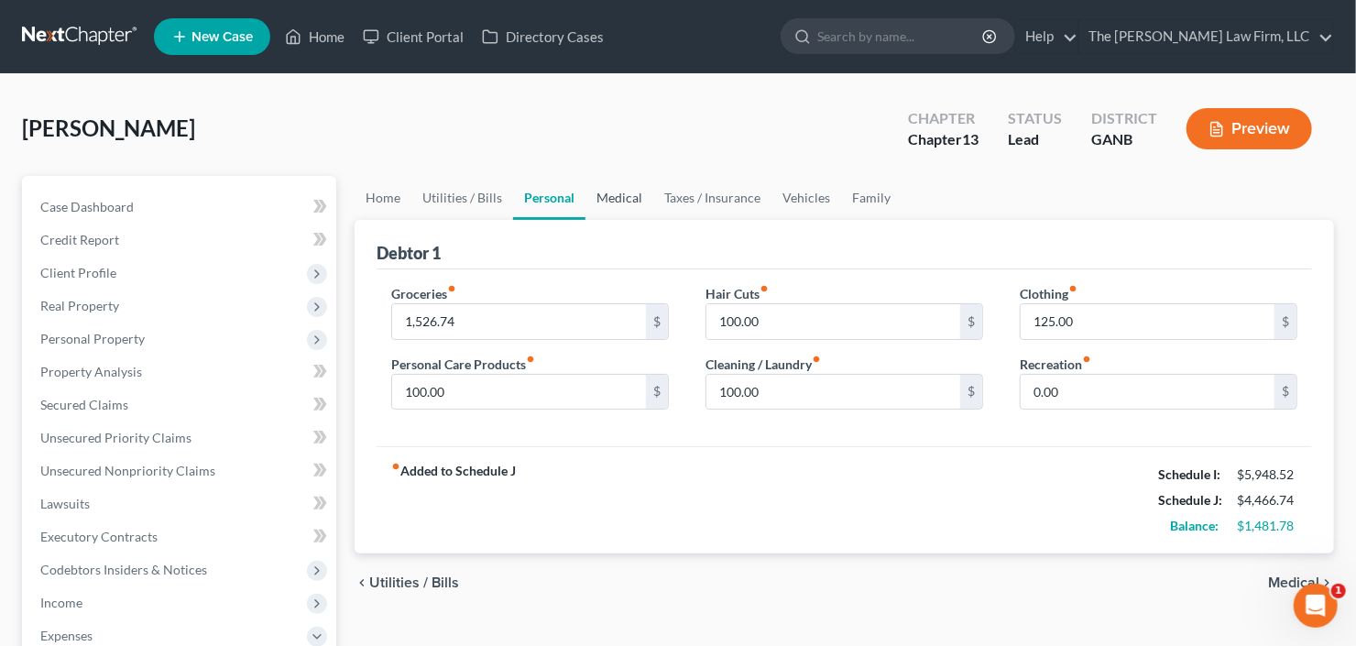
click at [626, 199] on link "Medical" at bounding box center [619, 198] width 68 height 44
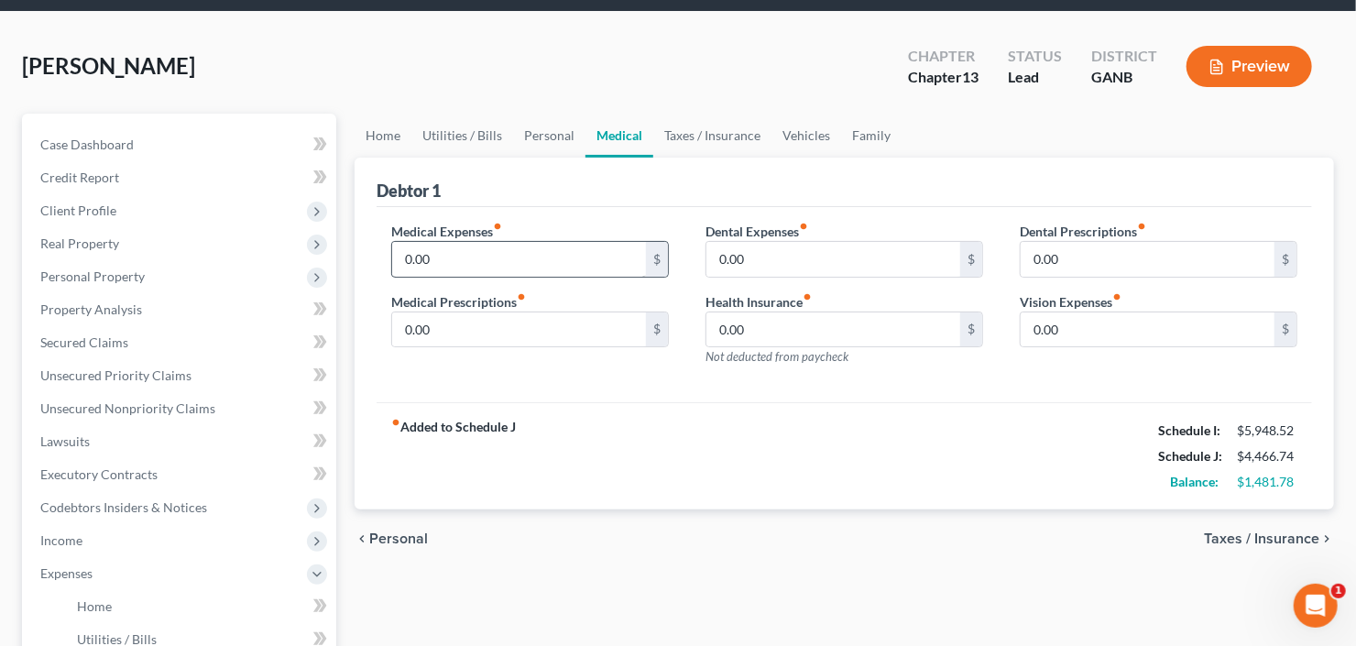
scroll to position [147, 0]
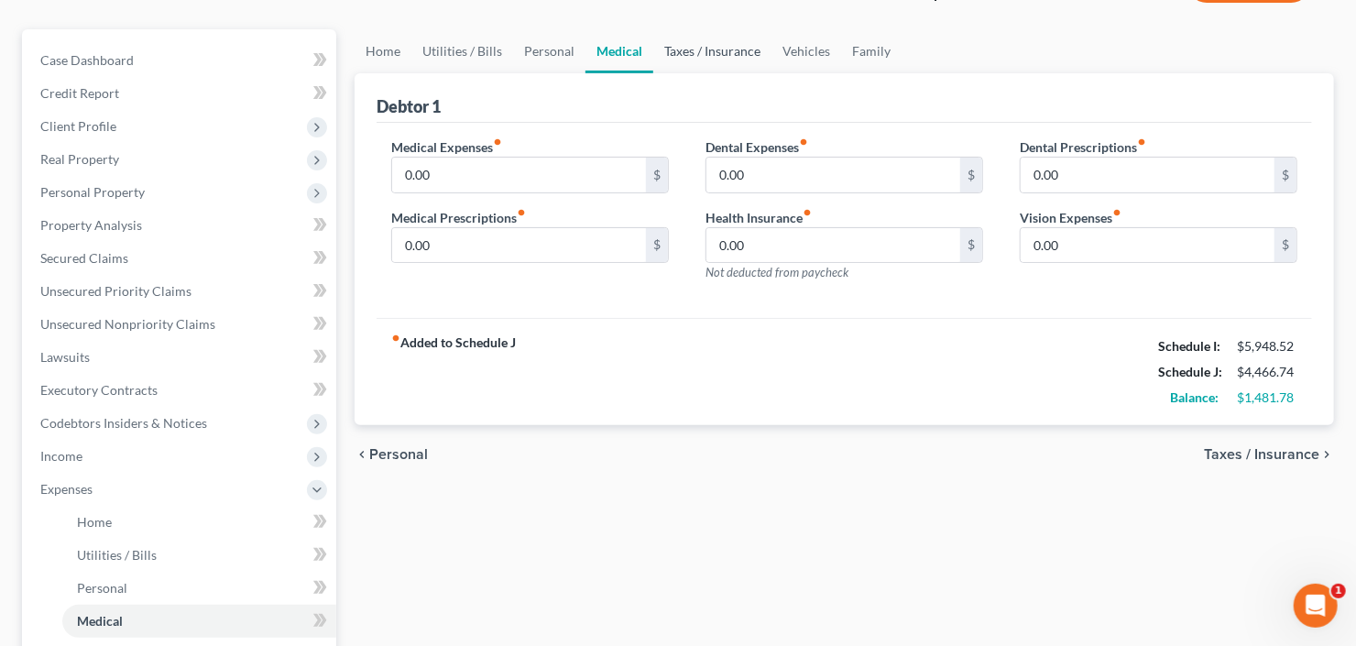
click at [692, 66] on link "Taxes / Insurance" at bounding box center [712, 51] width 118 height 44
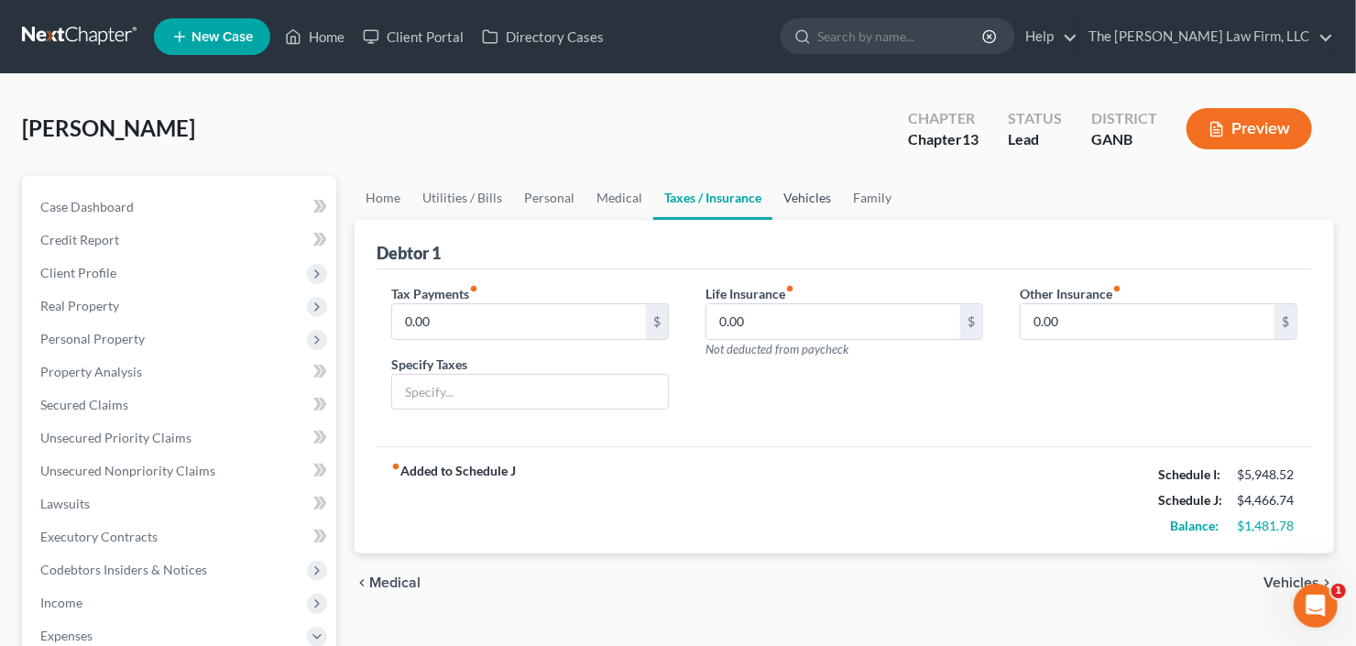
click at [816, 202] on link "Vehicles" at bounding box center [807, 198] width 70 height 44
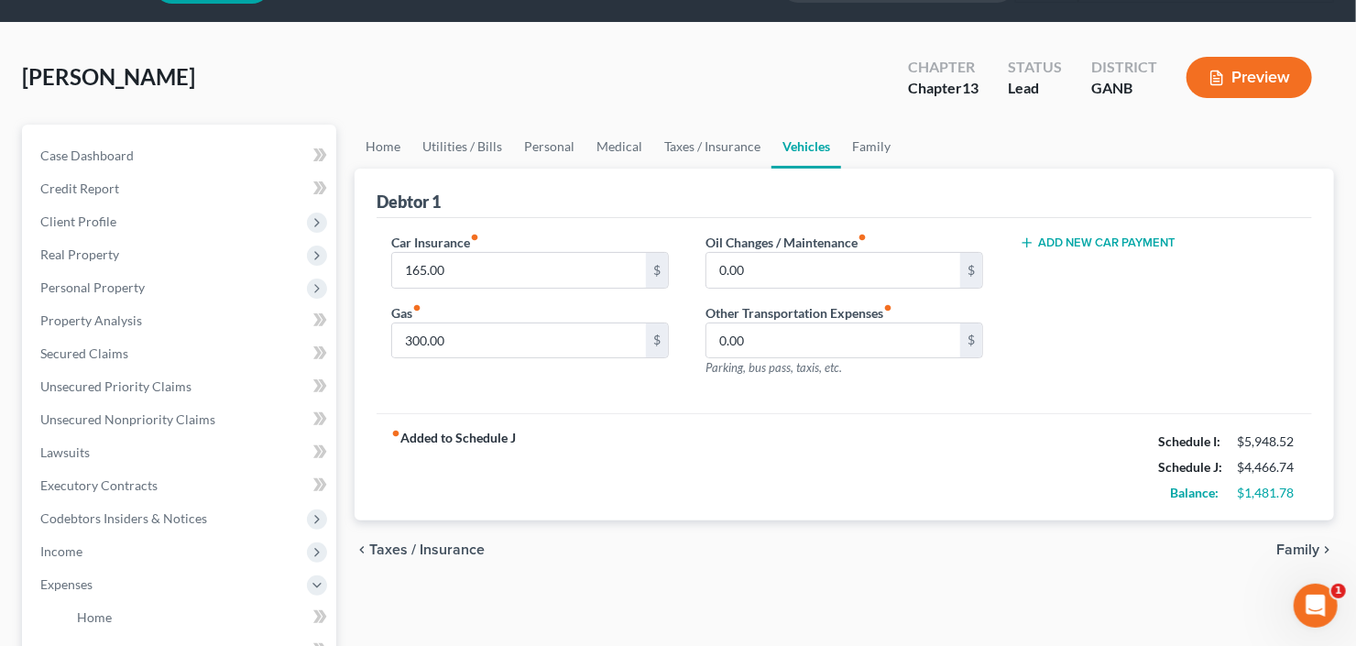
scroll to position [147, 0]
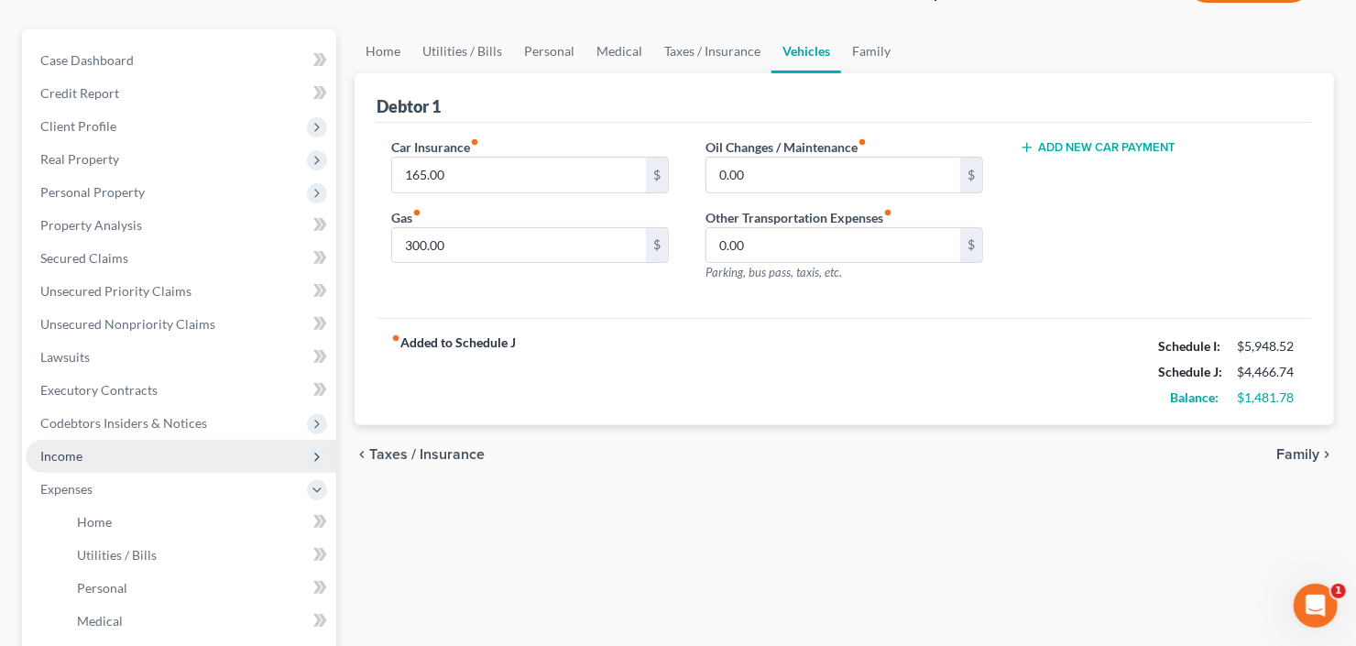
click at [130, 460] on span "Income" at bounding box center [181, 456] width 311 height 33
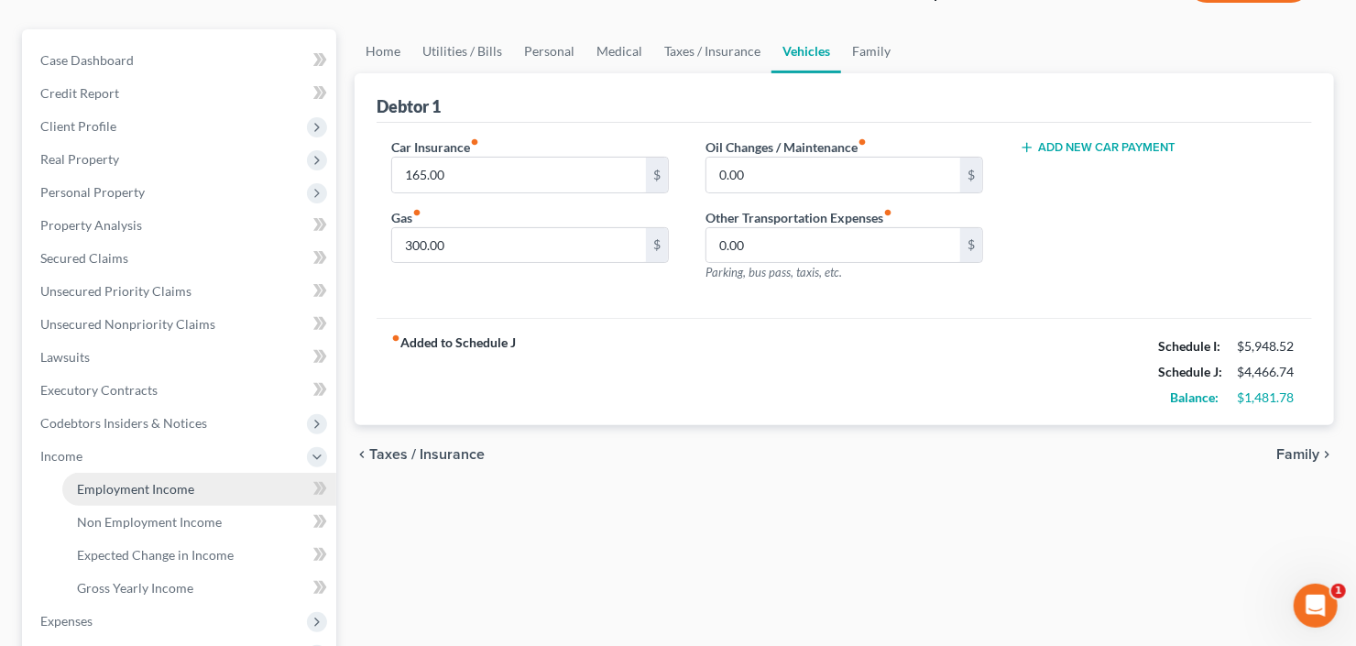
click at [145, 485] on span "Employment Income" at bounding box center [135, 489] width 117 height 16
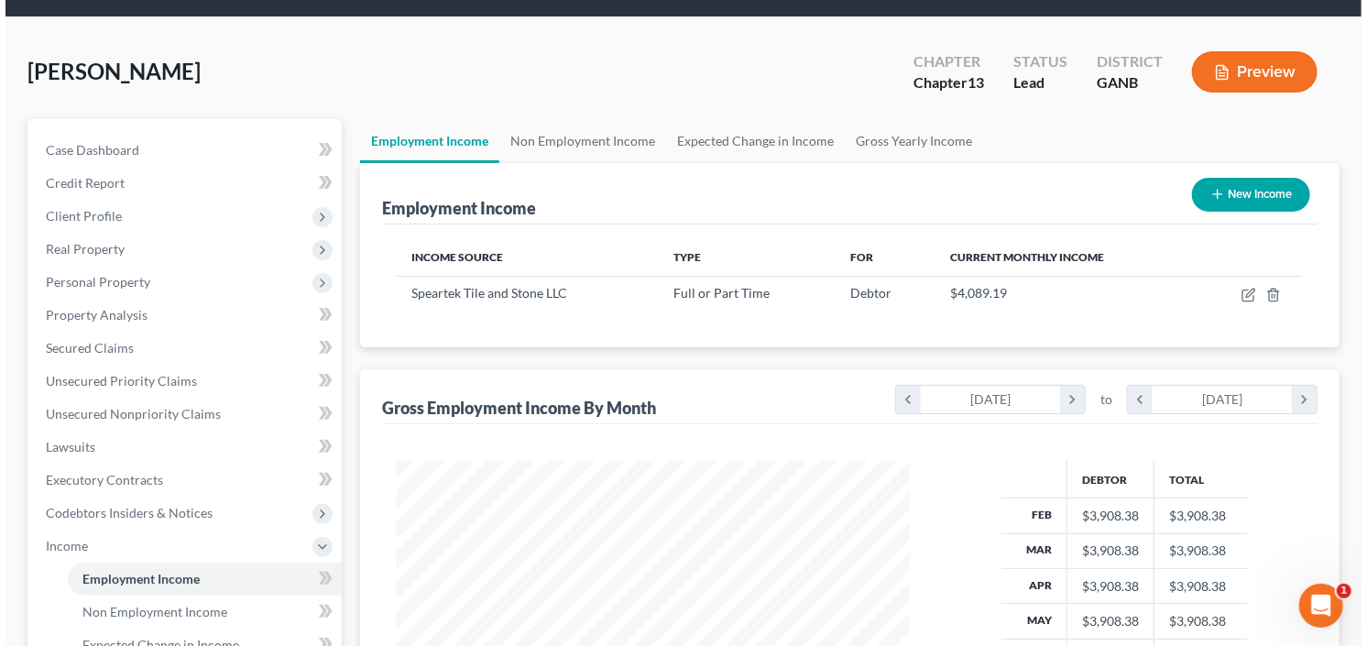
scroll to position [147, 0]
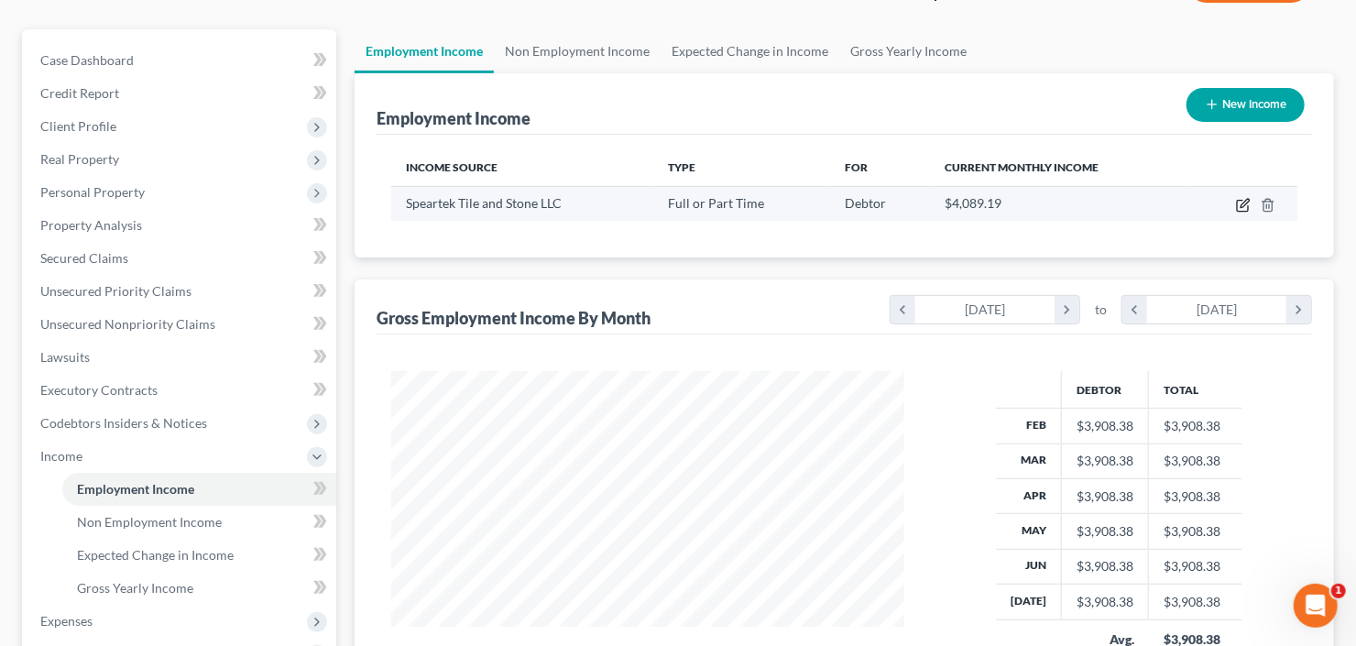
click at [1245, 202] on icon "button" at bounding box center [1243, 205] width 15 height 15
select select "0"
select select "10"
select select "2"
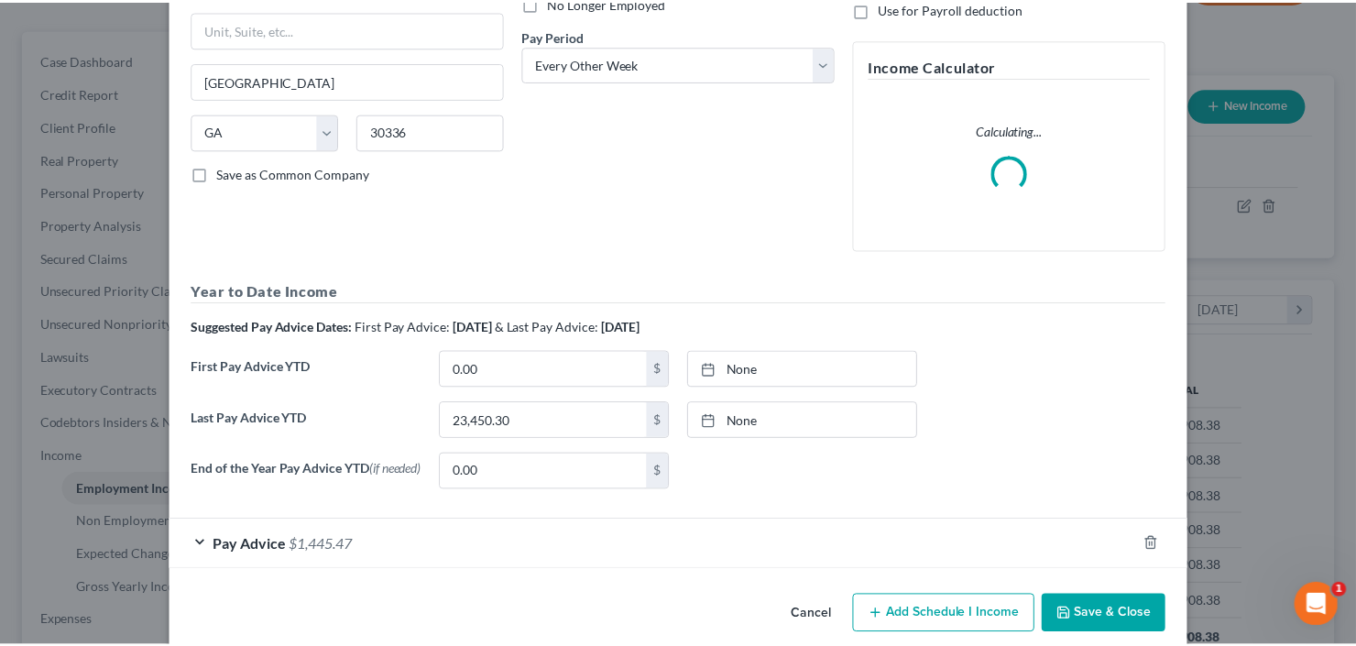
scroll to position [290, 0]
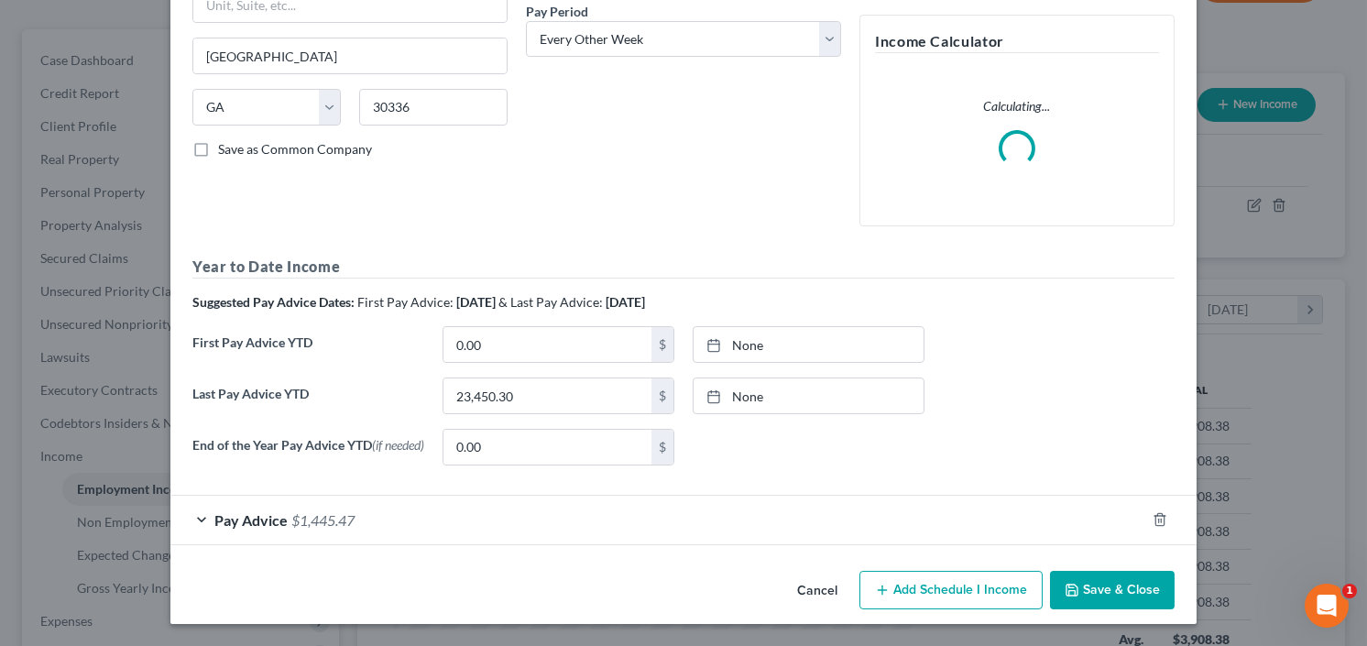
click at [1098, 592] on button "Save & Close" at bounding box center [1112, 590] width 125 height 38
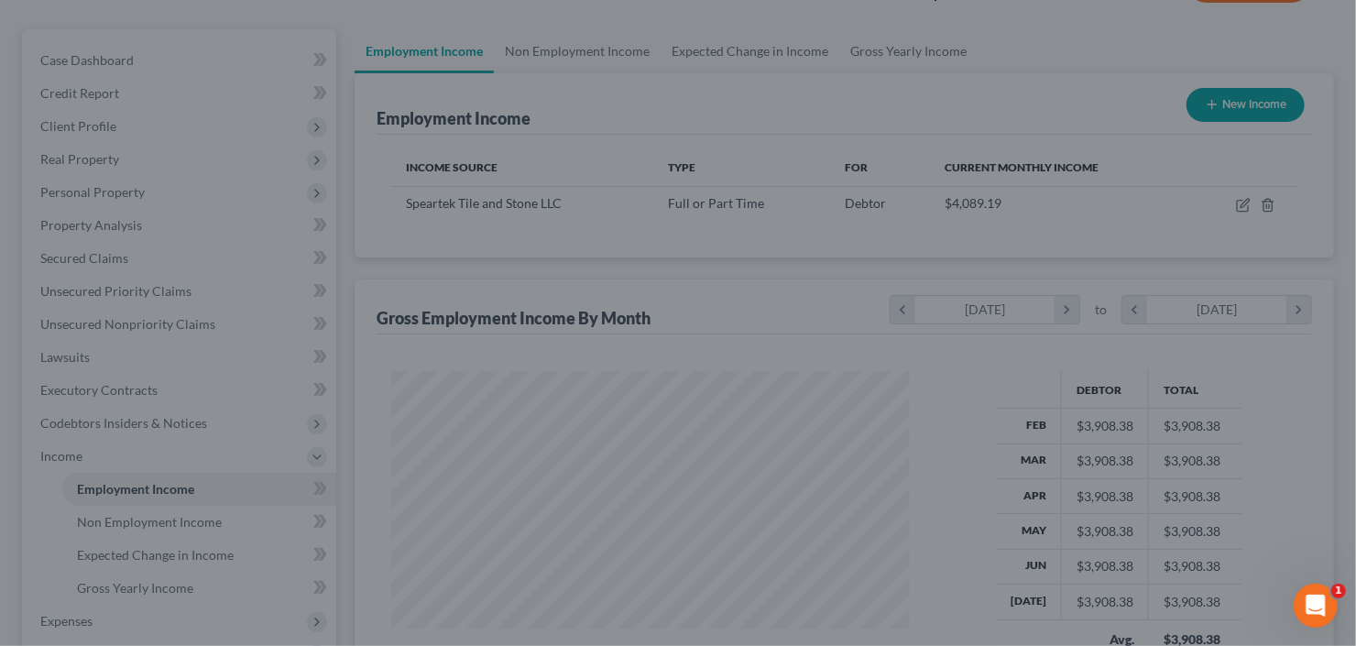
scroll to position [915886, 915662]
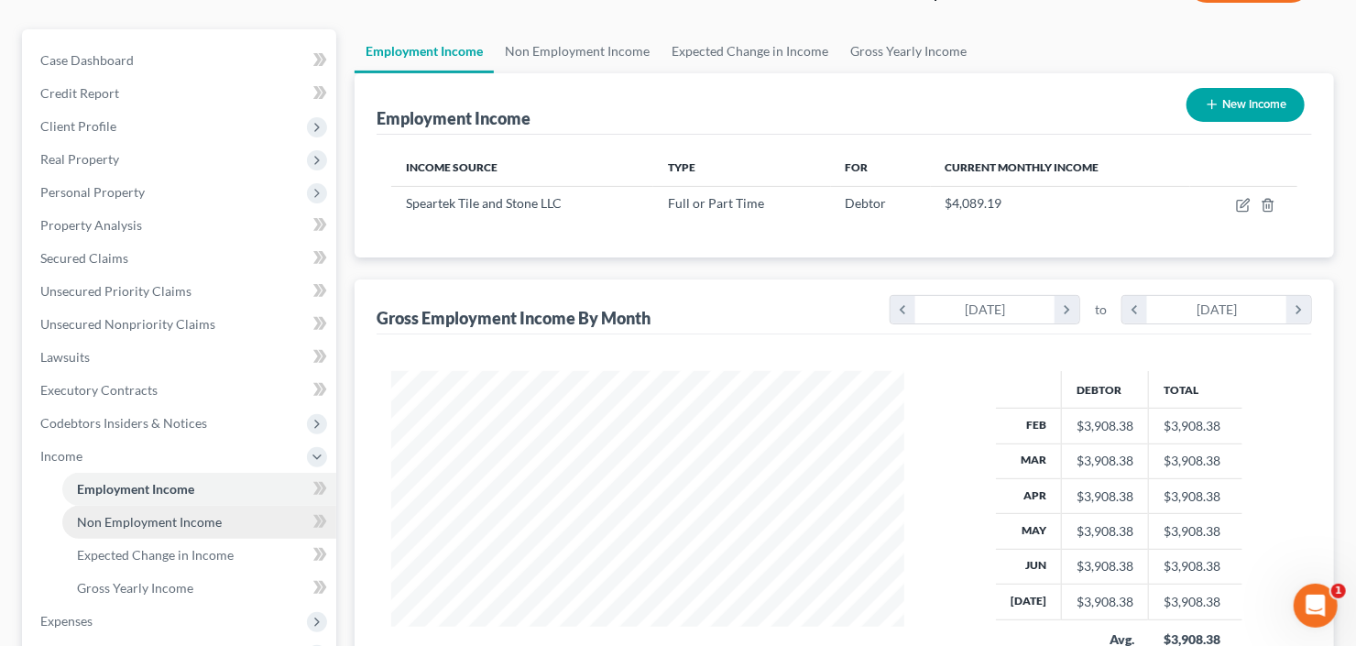
click at [121, 526] on span "Non Employment Income" at bounding box center [149, 522] width 145 height 16
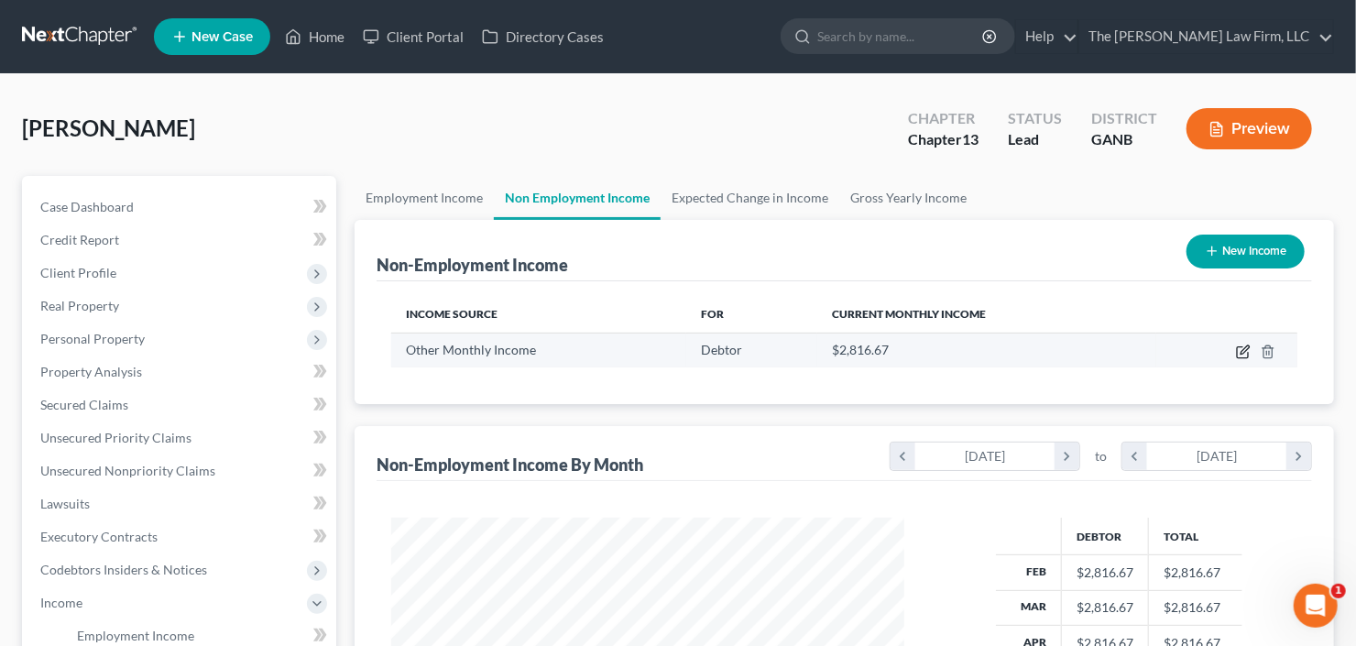
click at [1247, 351] on icon "button" at bounding box center [1243, 351] width 15 height 15
select select "13"
select select "2"
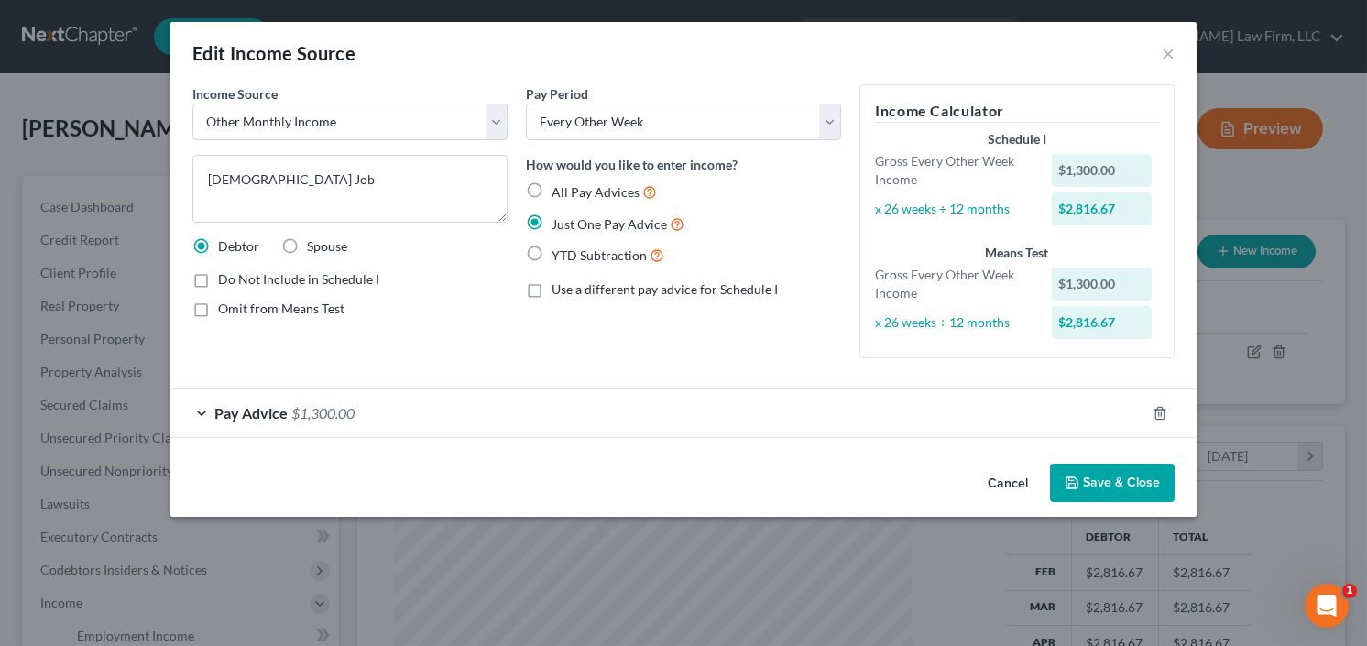
click at [286, 417] on span "Pay Advice" at bounding box center [250, 412] width 73 height 17
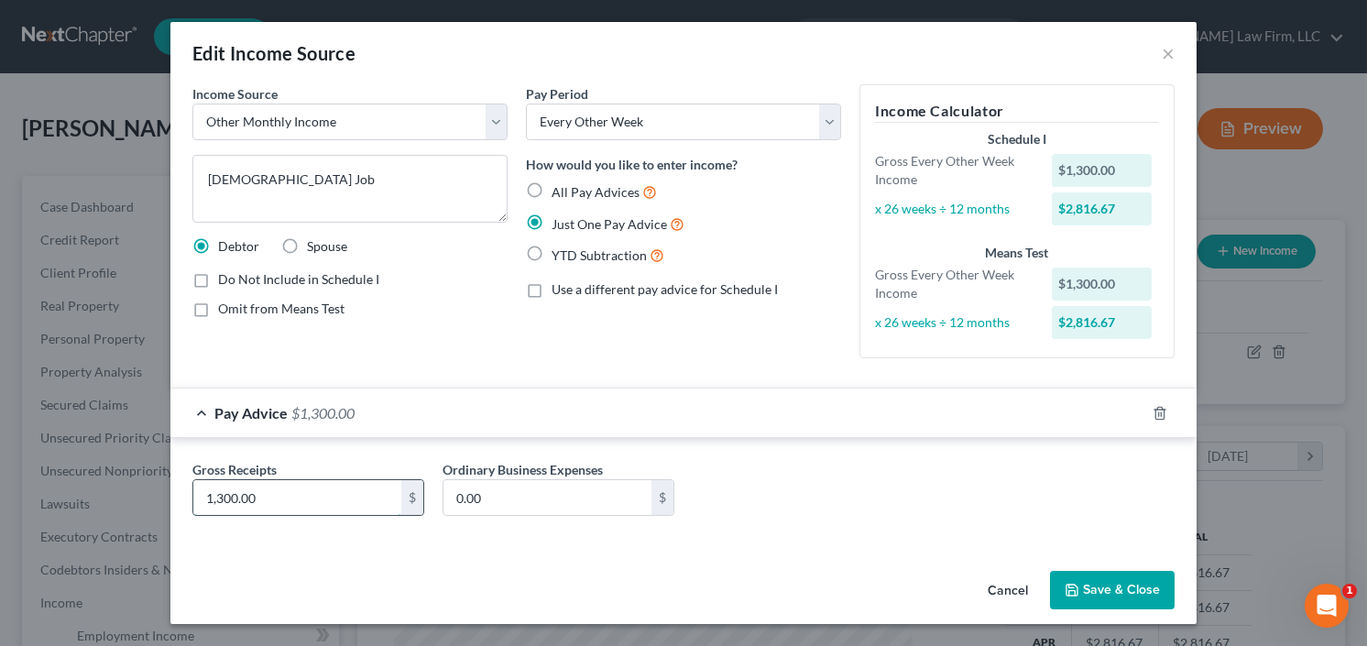
click at [312, 502] on input "1,300.00" at bounding box center [297, 497] width 208 height 35
type input "1,200"
click at [679, 122] on select "Select Monthly Twice Monthly Every Other Week Weekly" at bounding box center [683, 122] width 315 height 37
select select "3"
click at [526, 104] on select "Select Monthly Twice Monthly Every Other Week Weekly" at bounding box center [683, 122] width 315 height 37
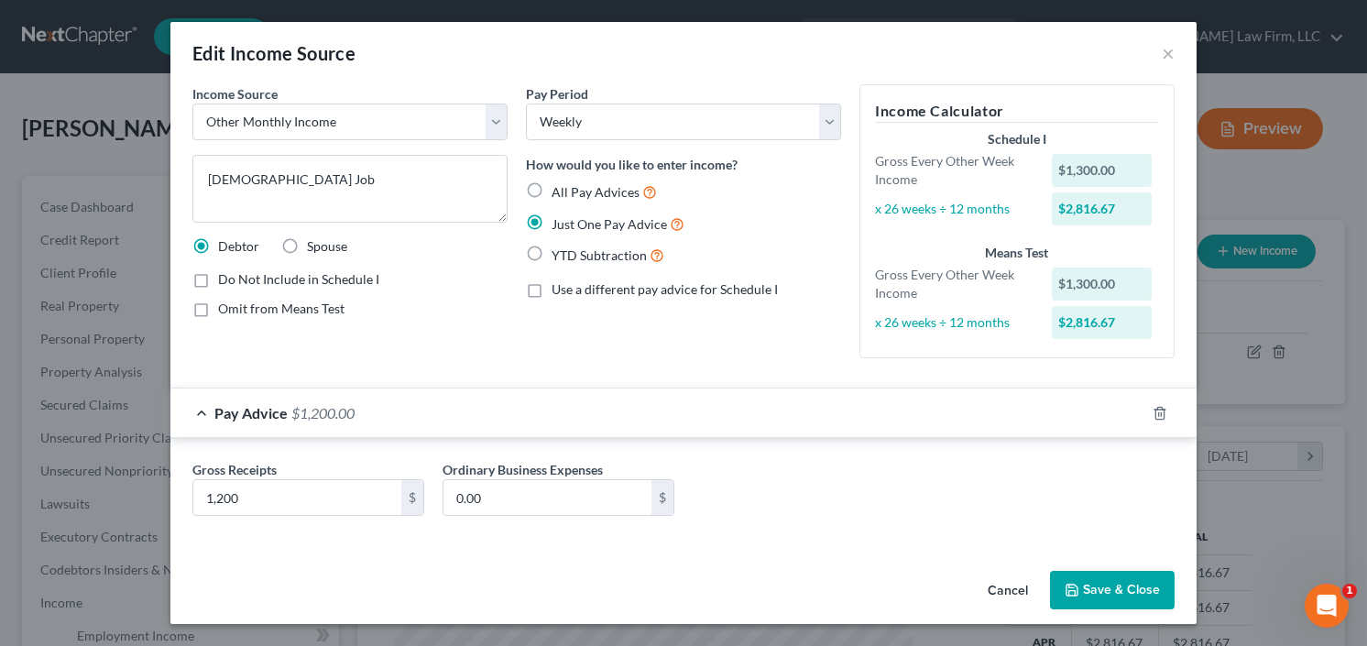
click at [1117, 587] on button "Save & Close" at bounding box center [1112, 590] width 125 height 38
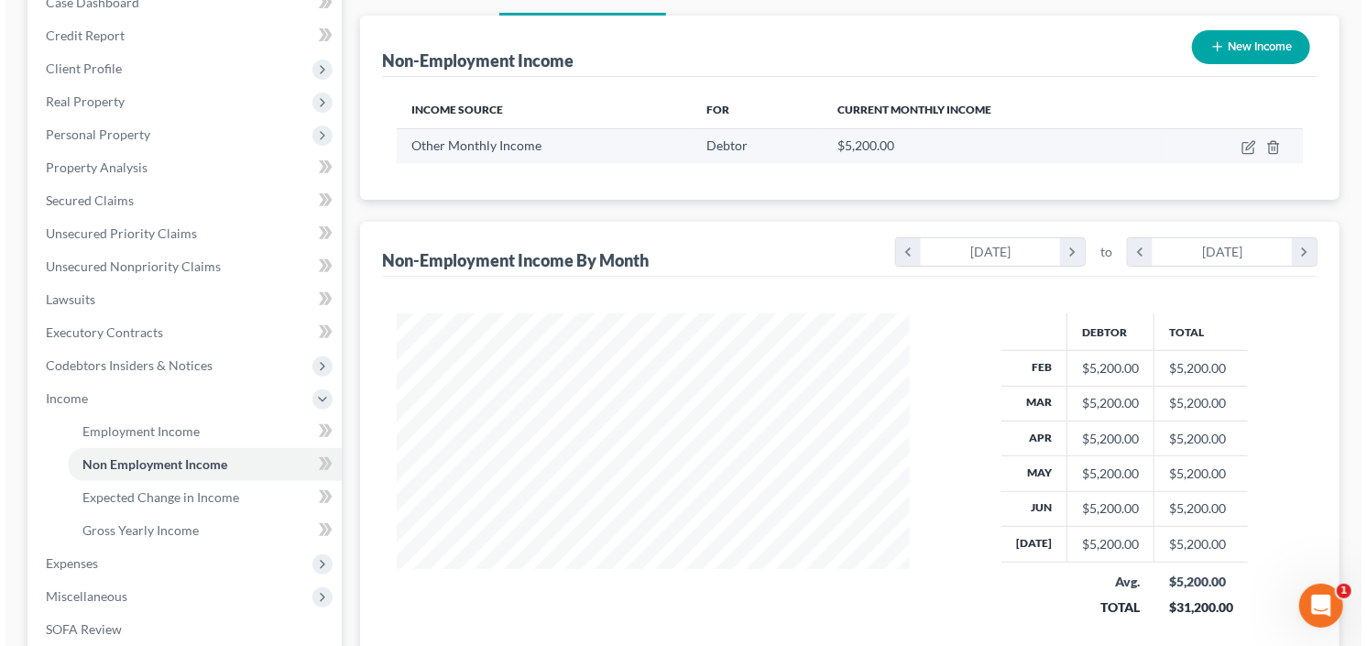
scroll to position [220, 0]
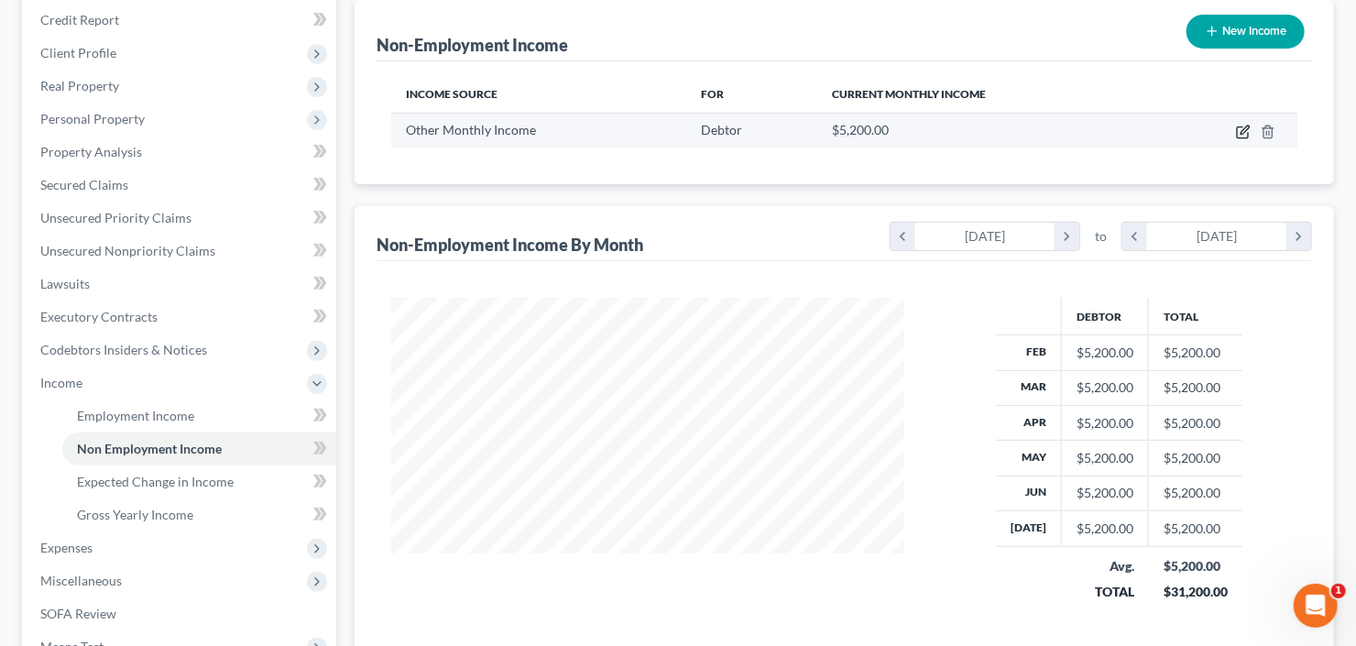
click at [1242, 134] on icon "button" at bounding box center [1243, 132] width 15 height 15
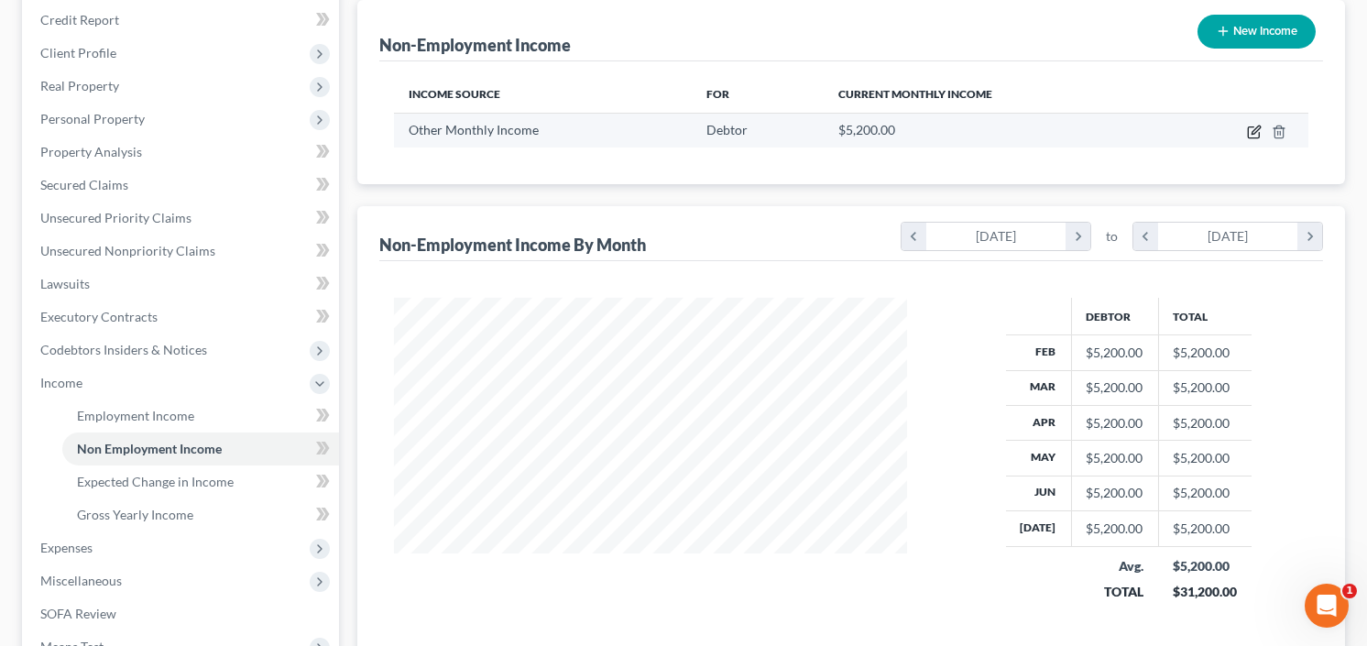
select select "13"
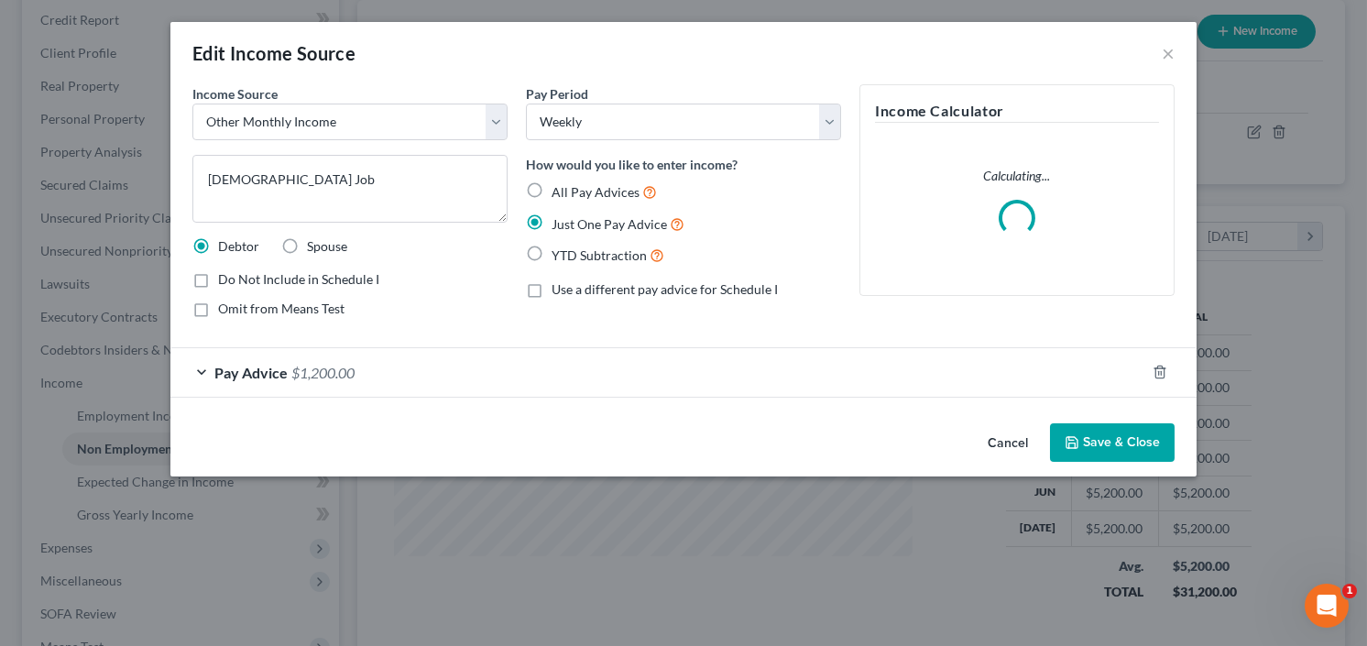
click at [300, 376] on span "$1,200.00" at bounding box center [322, 372] width 63 height 17
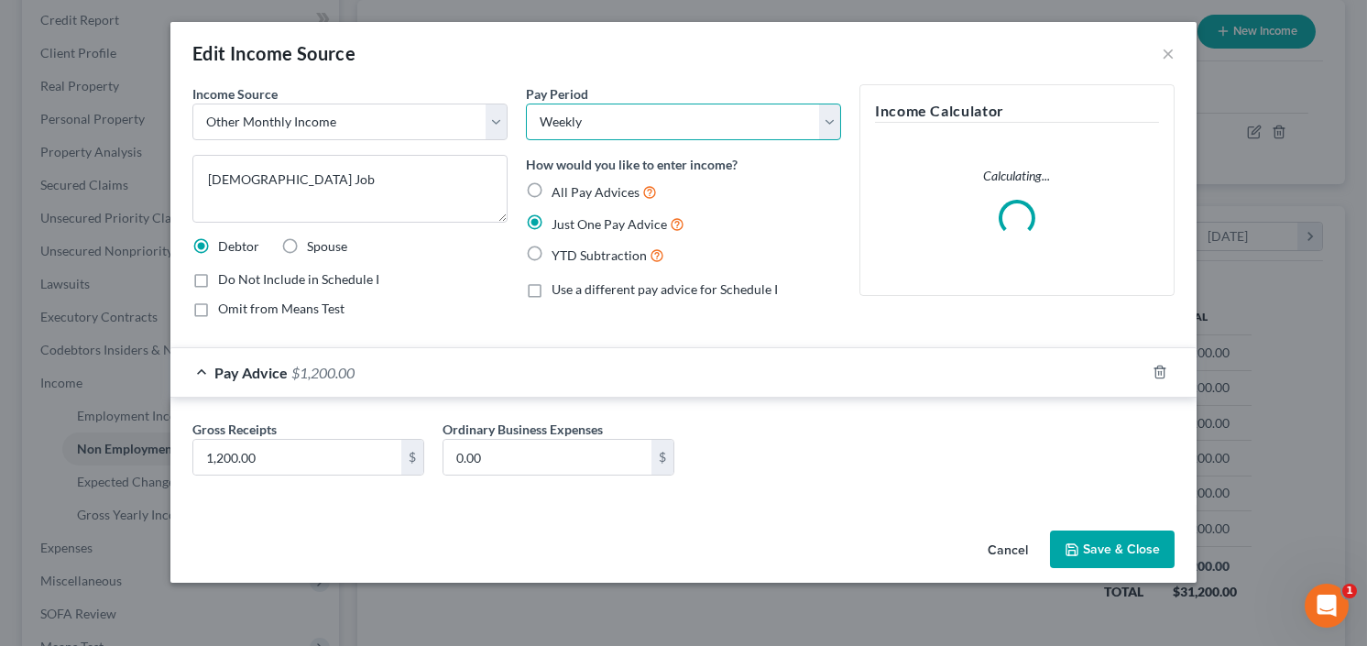
click at [618, 113] on select "Select Monthly Twice Monthly Every Other Week Weekly" at bounding box center [683, 122] width 315 height 37
select select "0"
click at [526, 104] on select "Select Monthly Twice Monthly Every Other Week Weekly" at bounding box center [683, 122] width 315 height 37
click at [1102, 548] on button "Save & Close" at bounding box center [1112, 549] width 125 height 38
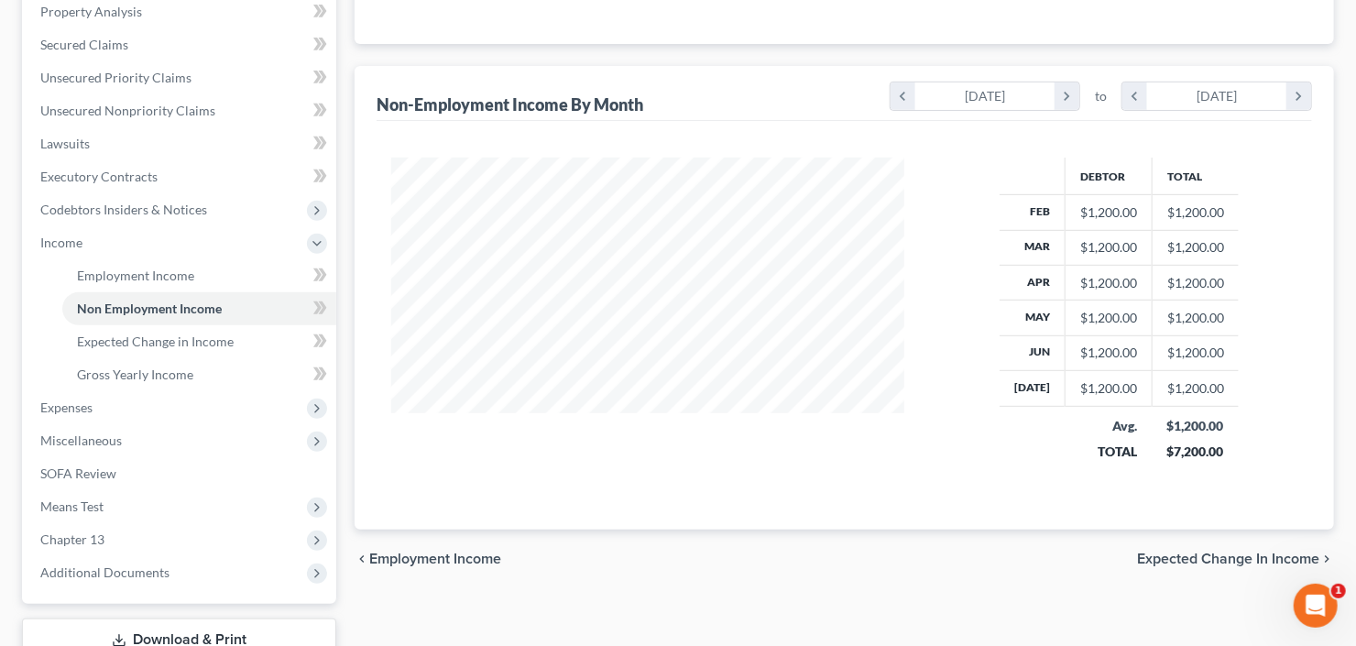
scroll to position [366, 0]
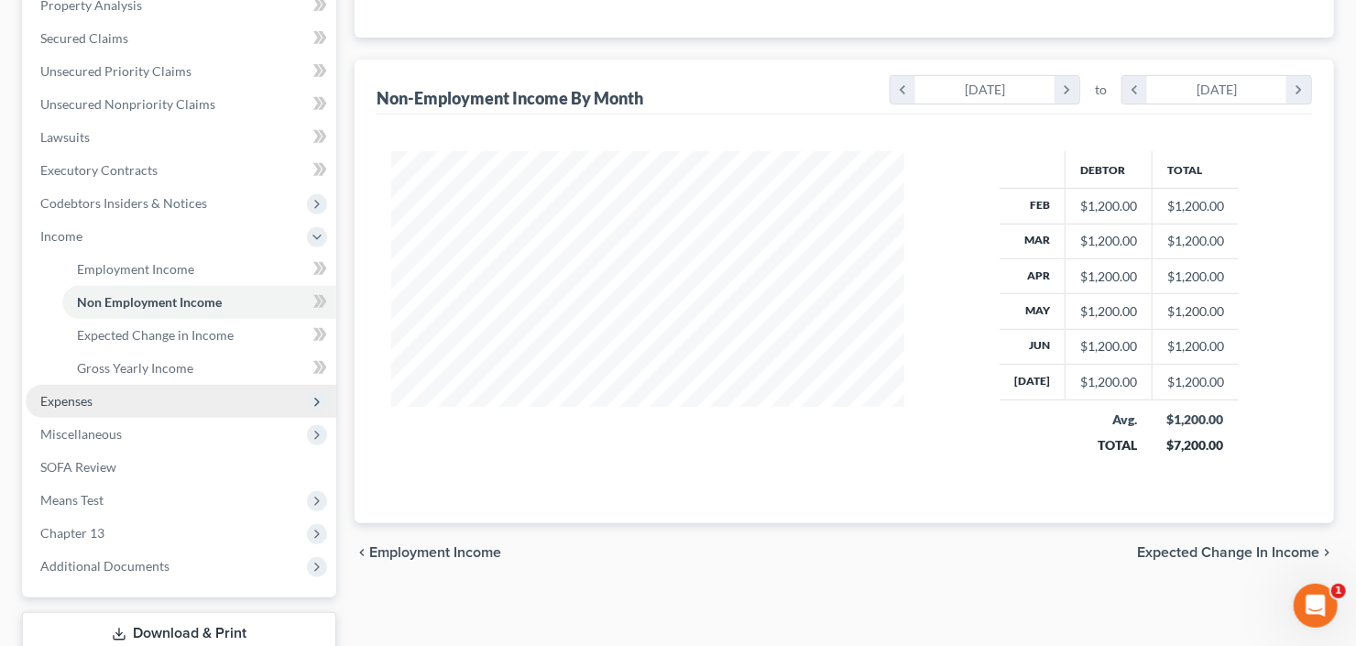
click at [102, 396] on span "Expenses" at bounding box center [181, 401] width 311 height 33
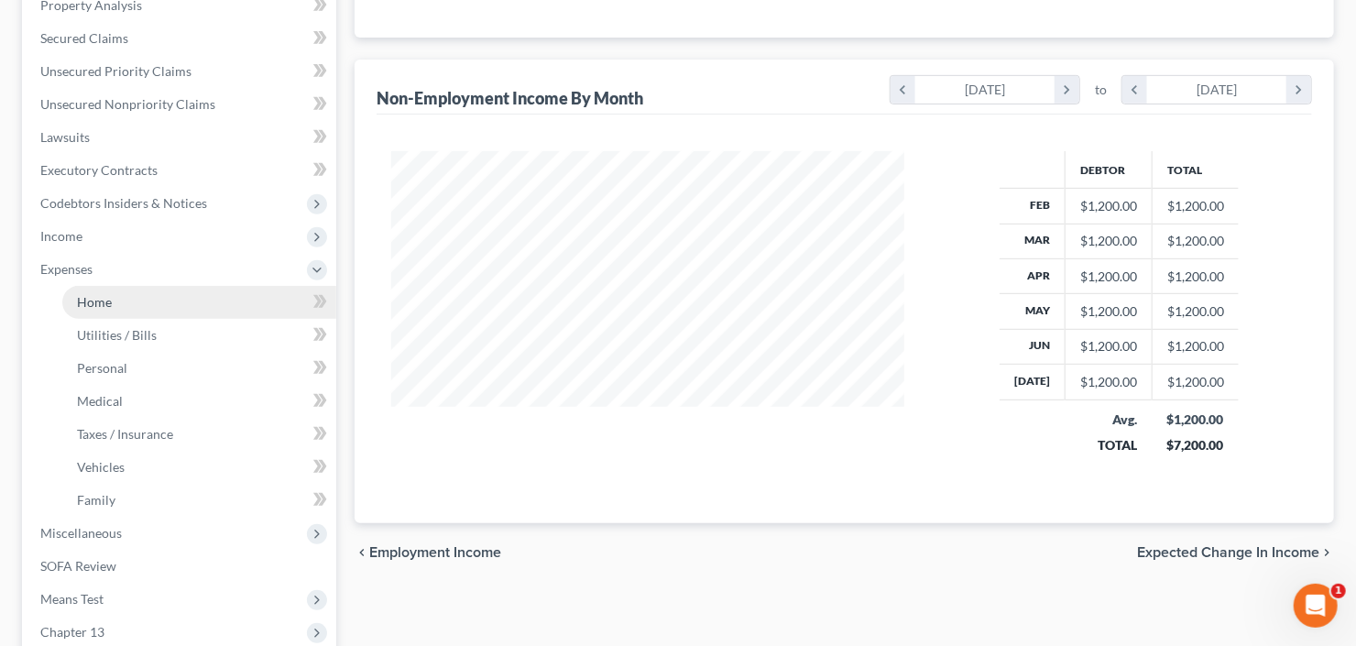
click at [116, 307] on link "Home" at bounding box center [199, 302] width 274 height 33
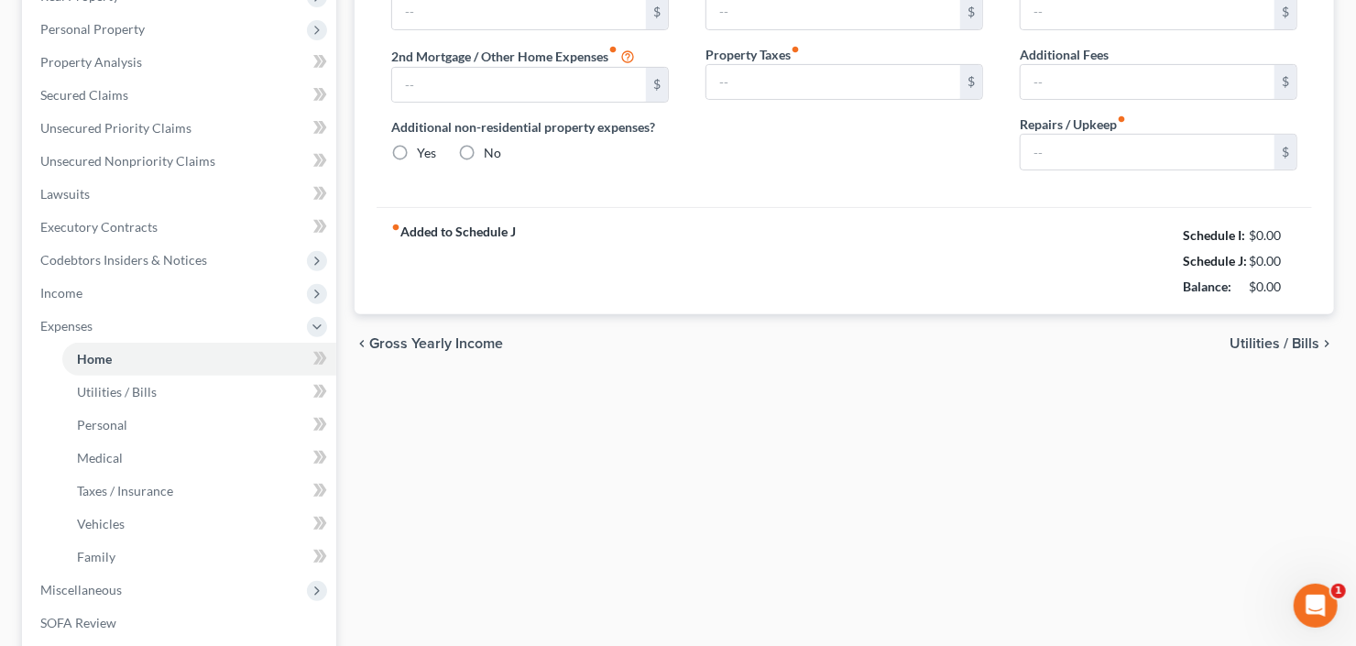
type input "1,283.00"
type input "0.00"
radio input "true"
type input "0.00"
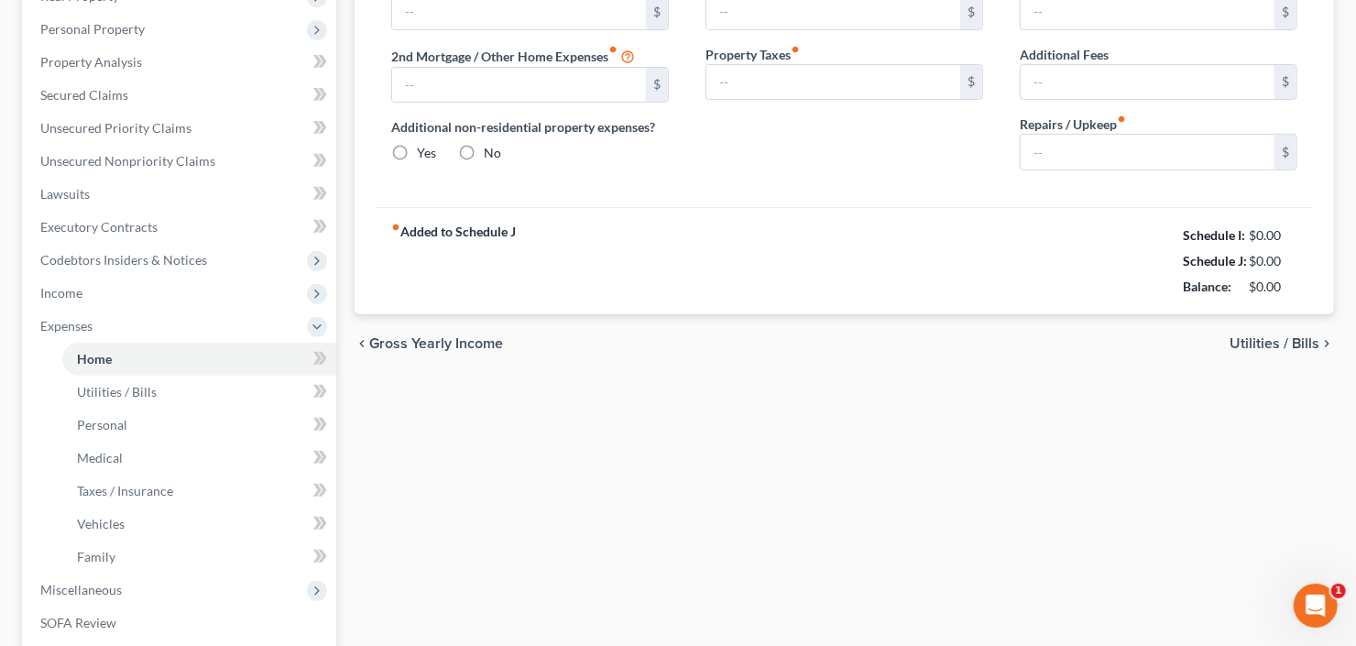
type input "17.00"
type input "0.00"
type input "50.00"
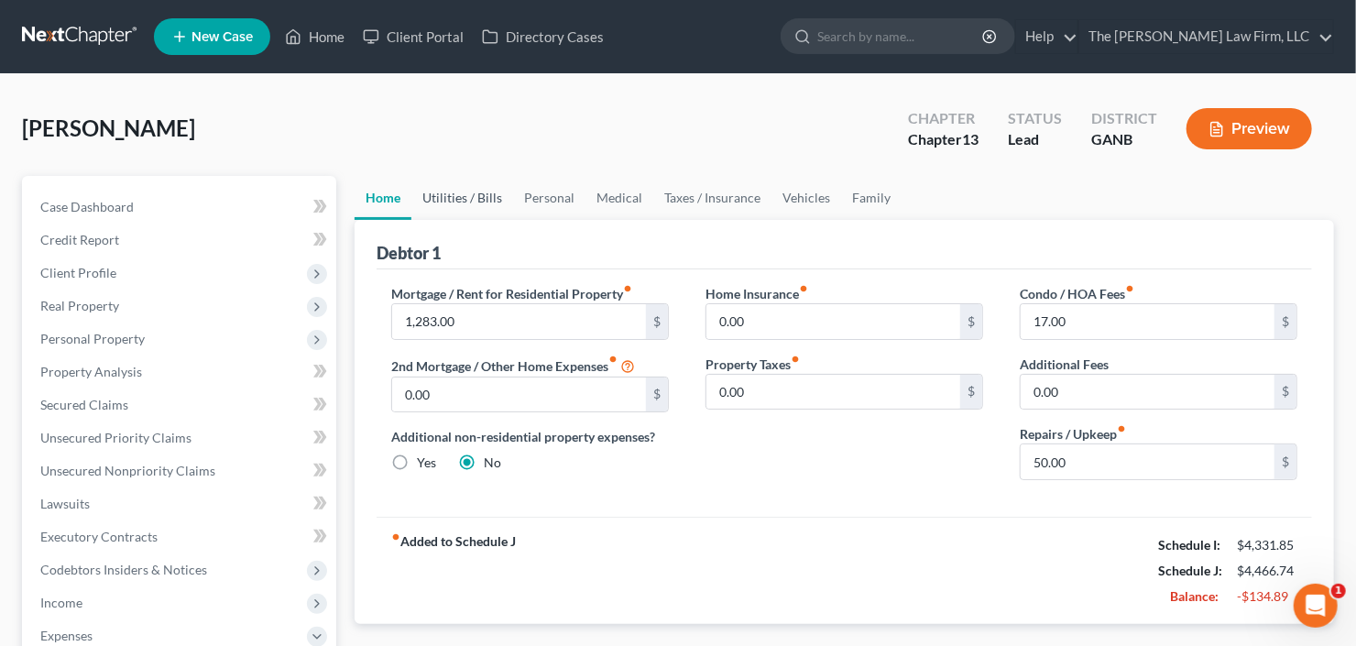
click at [486, 196] on link "Utilities / Bills" at bounding box center [462, 198] width 102 height 44
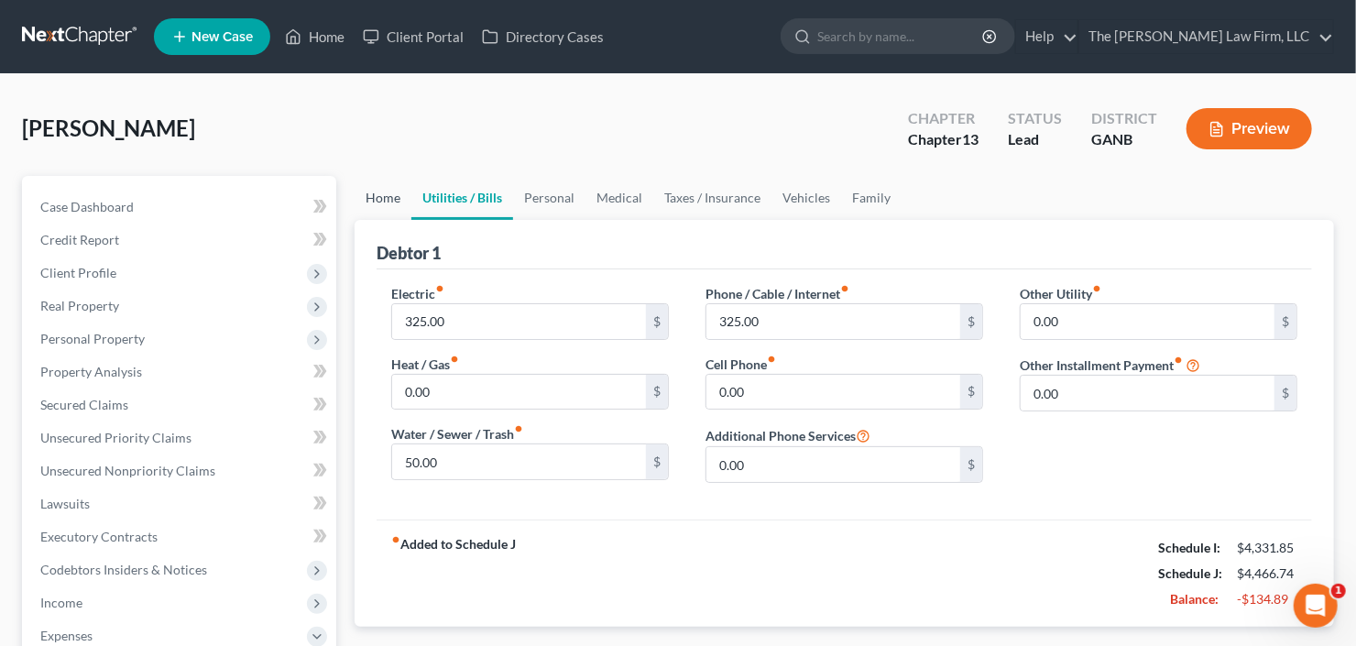
click at [371, 192] on link "Home" at bounding box center [383, 198] width 57 height 44
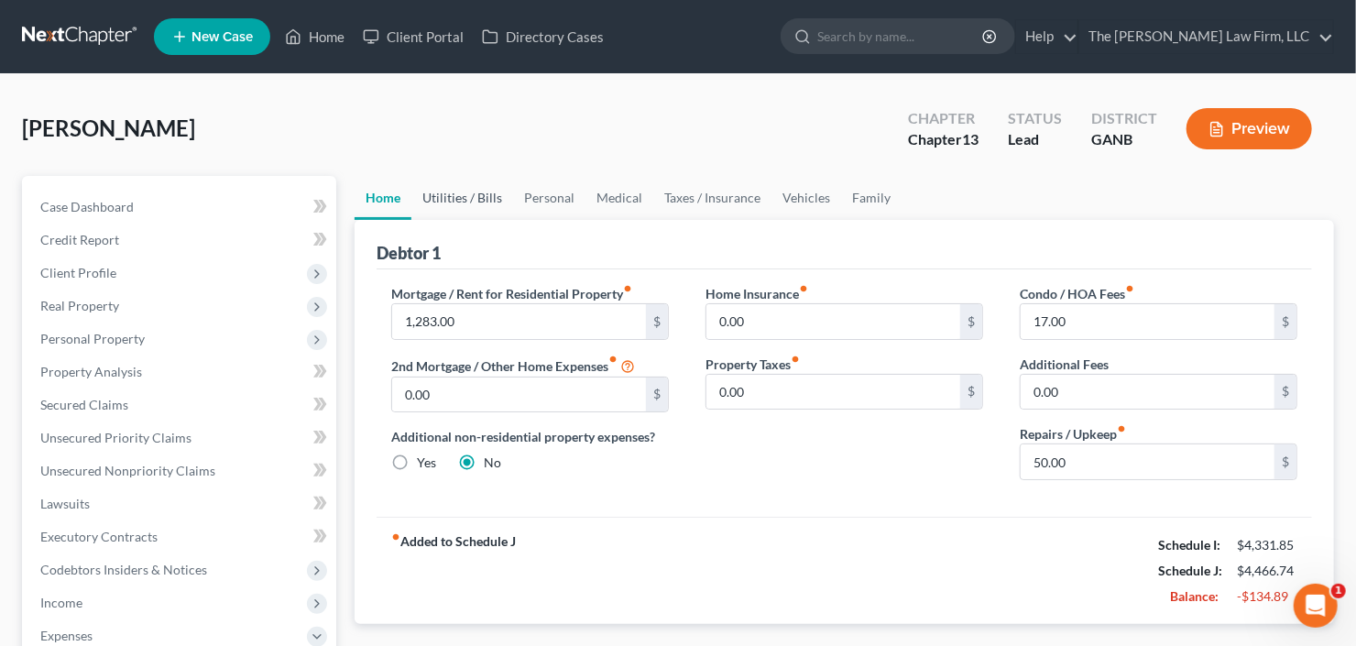
click at [462, 196] on link "Utilities / Bills" at bounding box center [462, 198] width 102 height 44
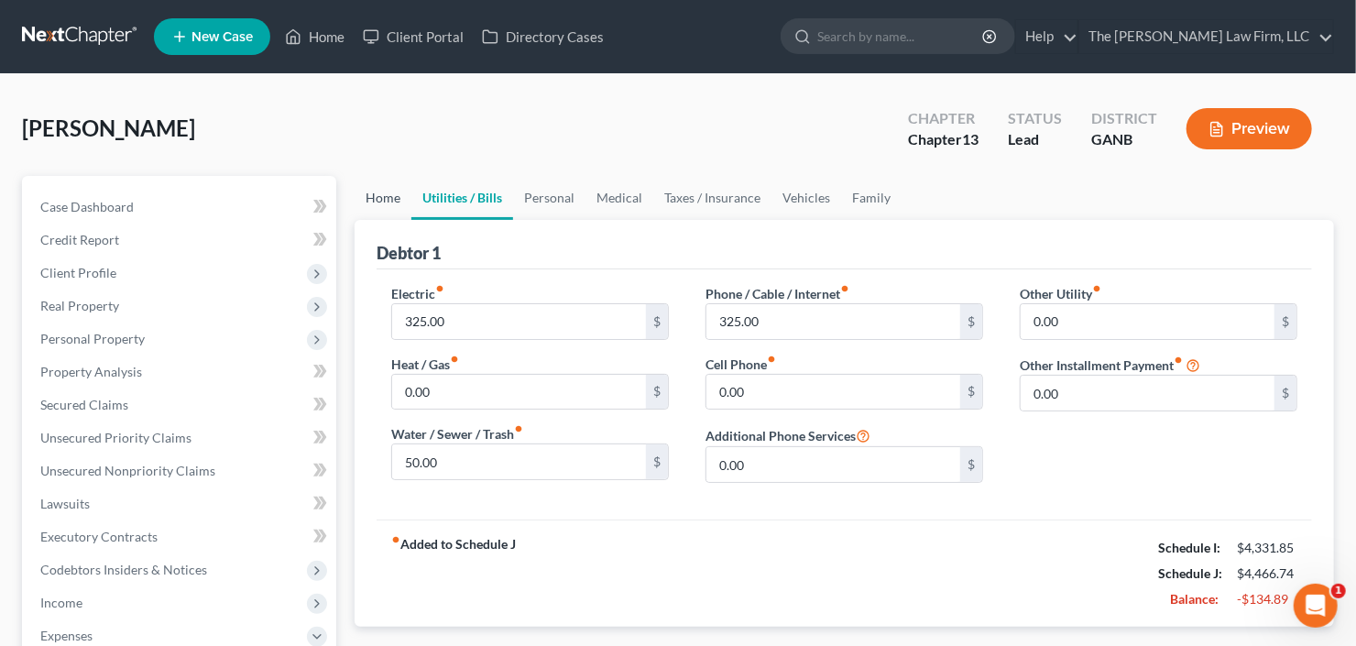
click at [385, 195] on link "Home" at bounding box center [383, 198] width 57 height 44
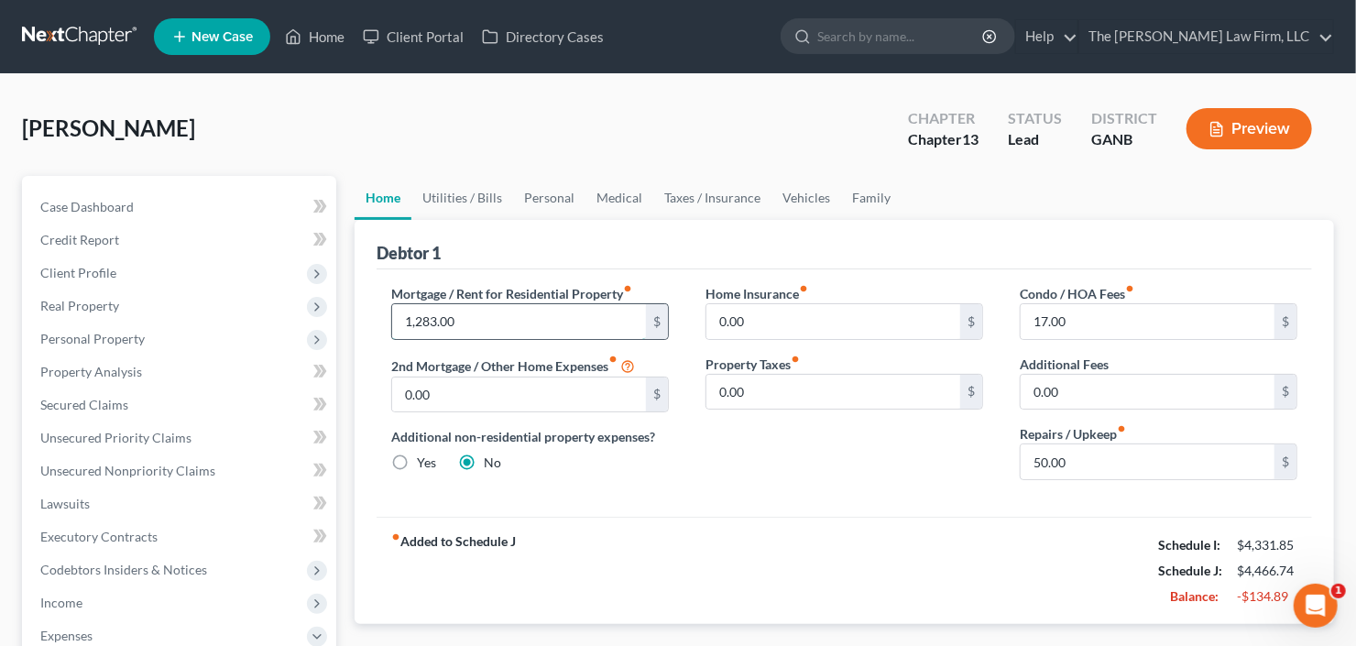
click at [484, 326] on input "1,283.00" at bounding box center [519, 321] width 254 height 35
type input "968.00"
click at [468, 185] on link "Utilities / Bills" at bounding box center [462, 198] width 102 height 44
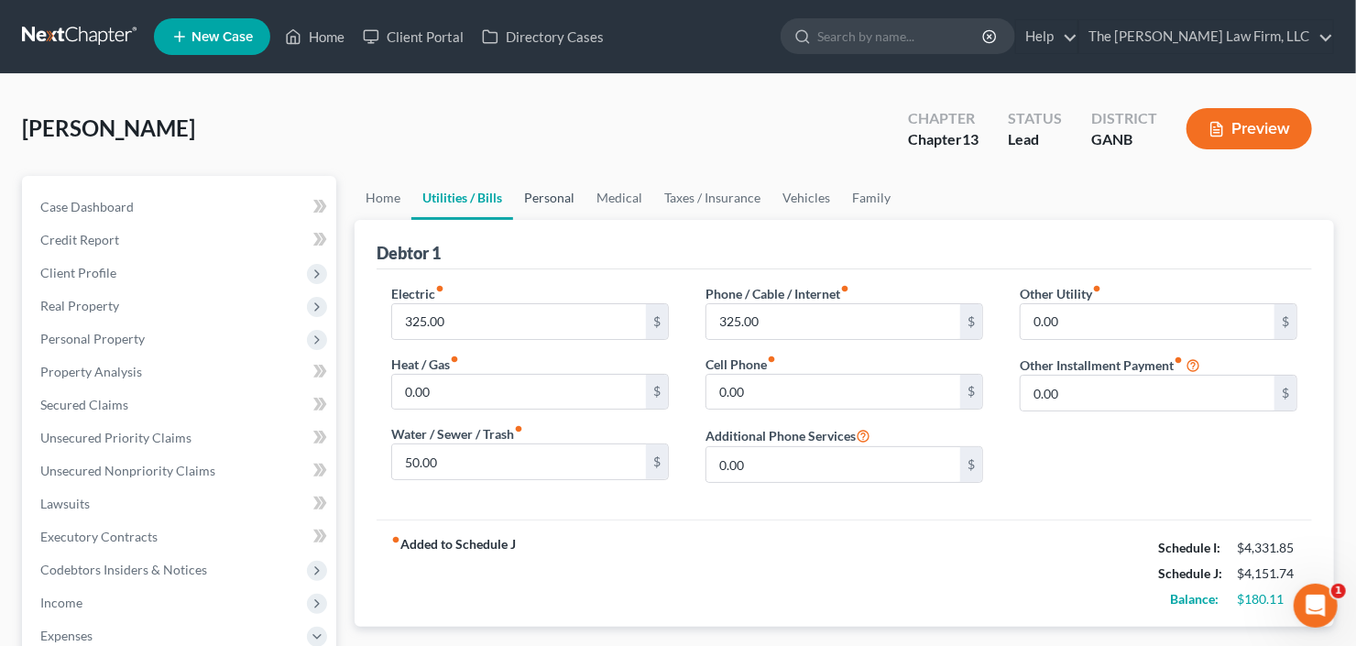
click at [557, 198] on link "Personal" at bounding box center [549, 198] width 72 height 44
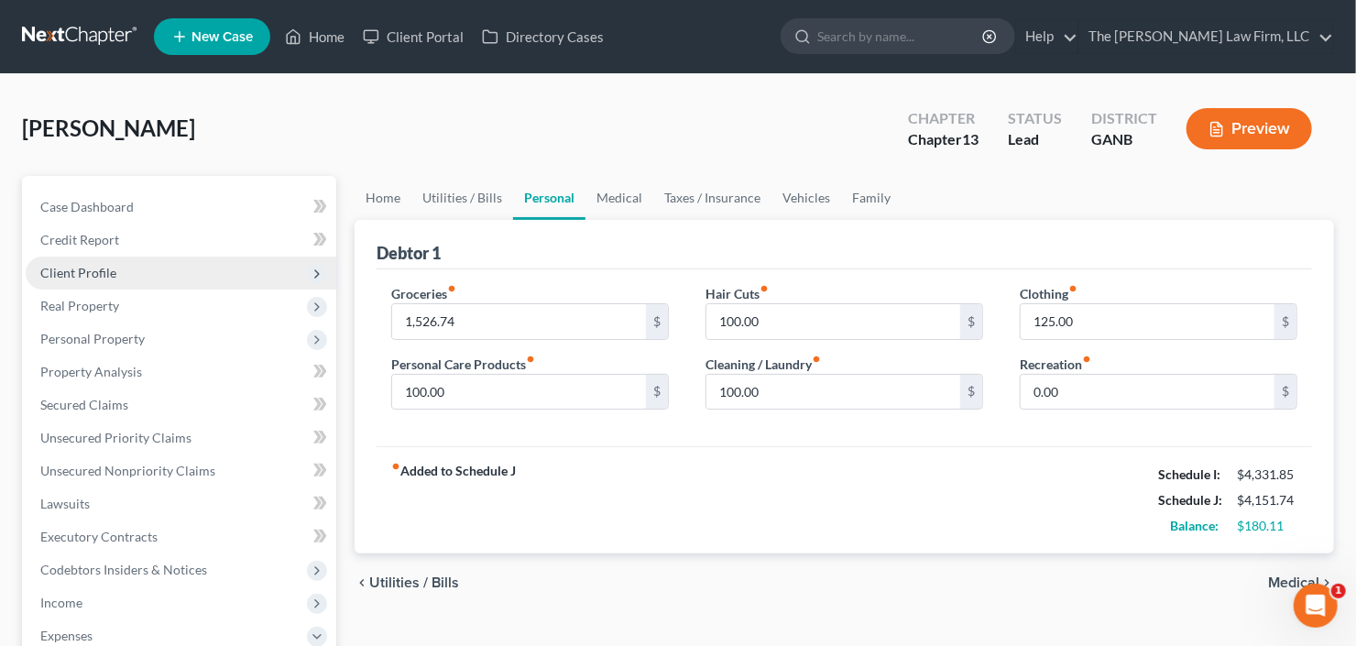
click at [144, 266] on span "Client Profile" at bounding box center [181, 273] width 311 height 33
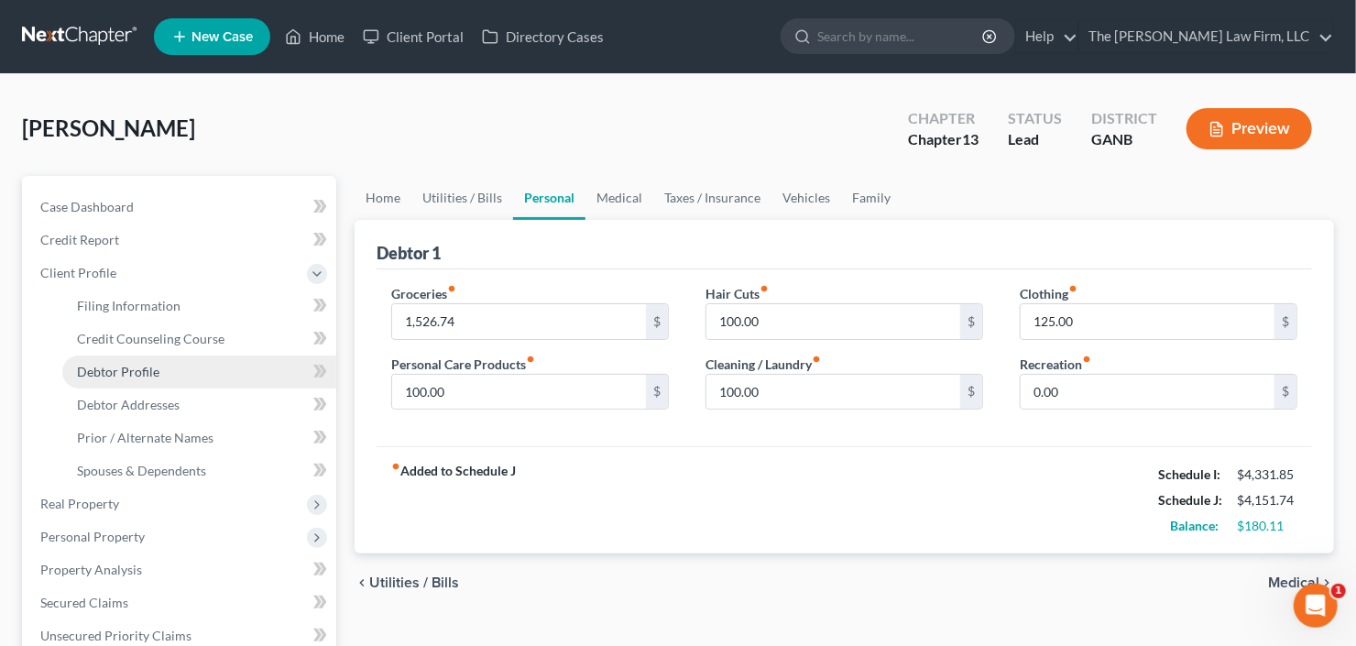
click at [152, 374] on span "Debtor Profile" at bounding box center [118, 372] width 82 height 16
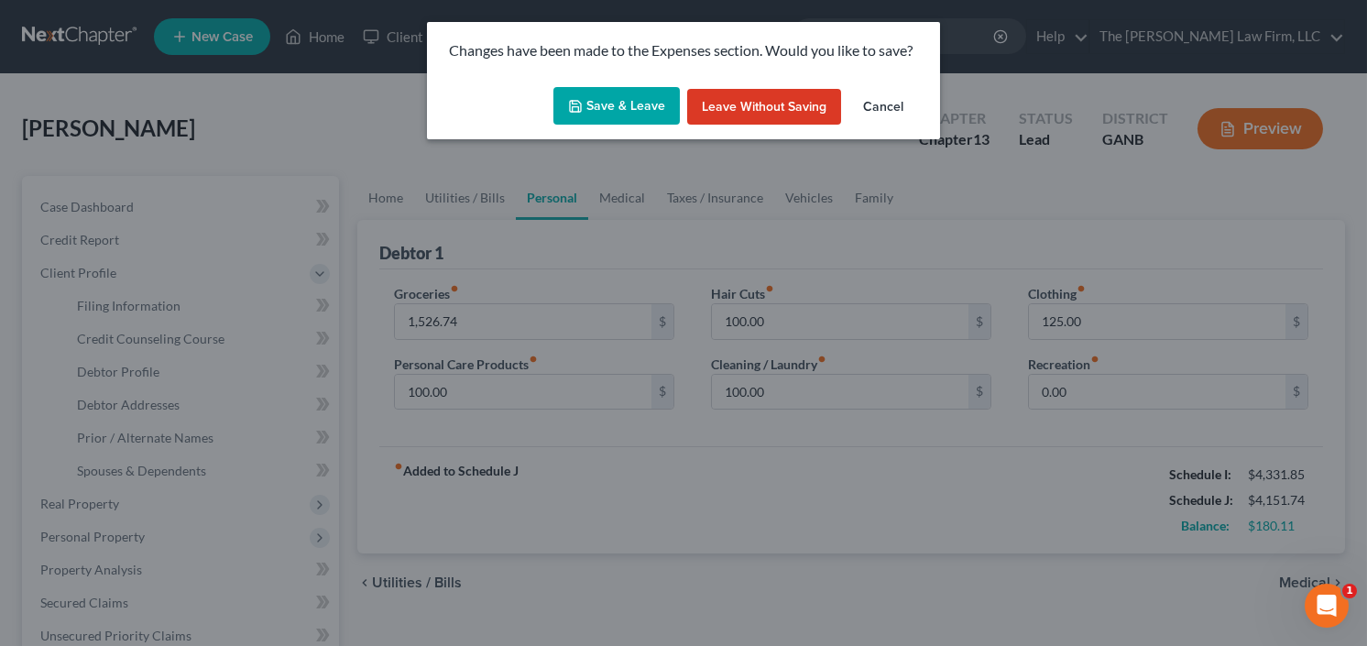
click at [607, 98] on button "Save & Leave" at bounding box center [616, 106] width 126 height 38
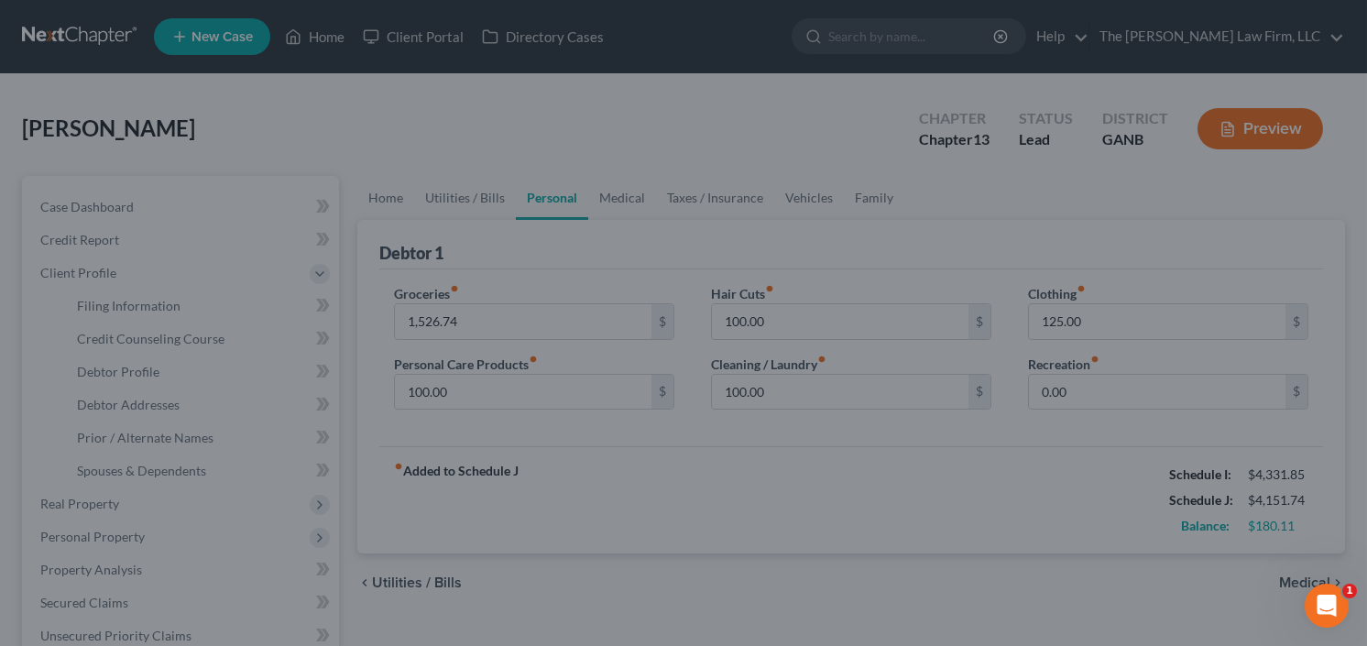
select select "0"
select select "5"
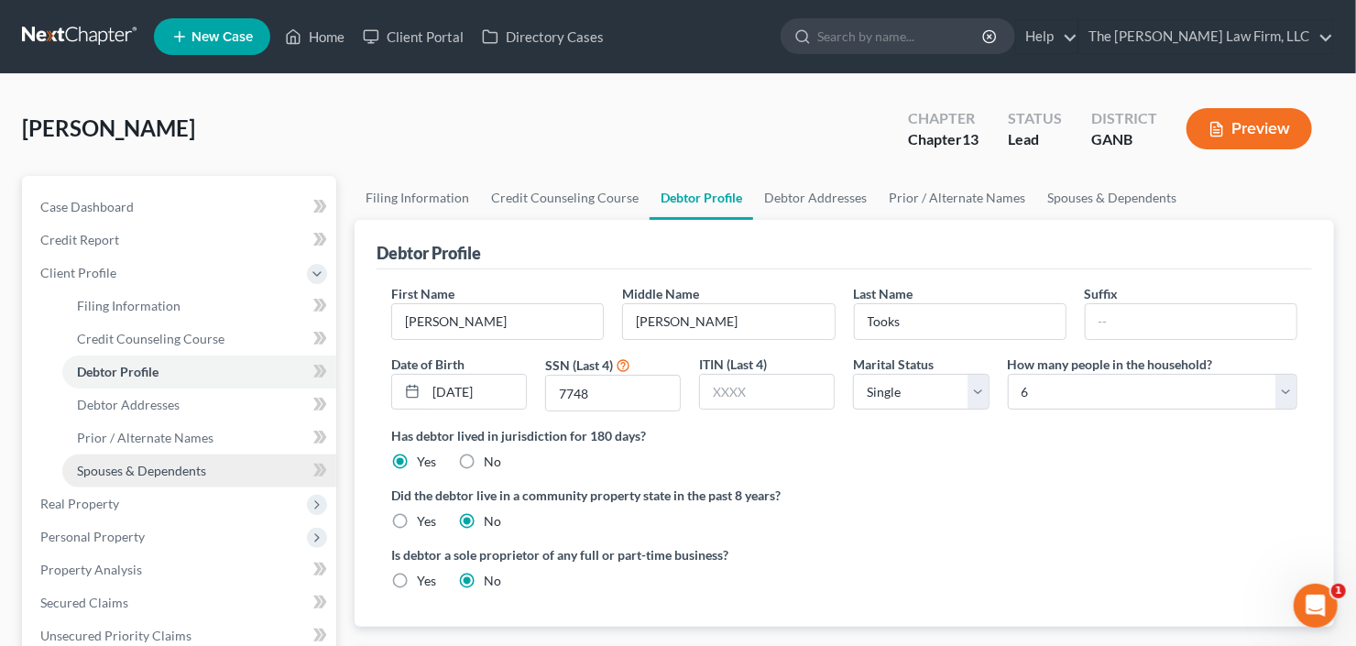
click at [156, 477] on link "Spouses & Dependents" at bounding box center [199, 470] width 274 height 33
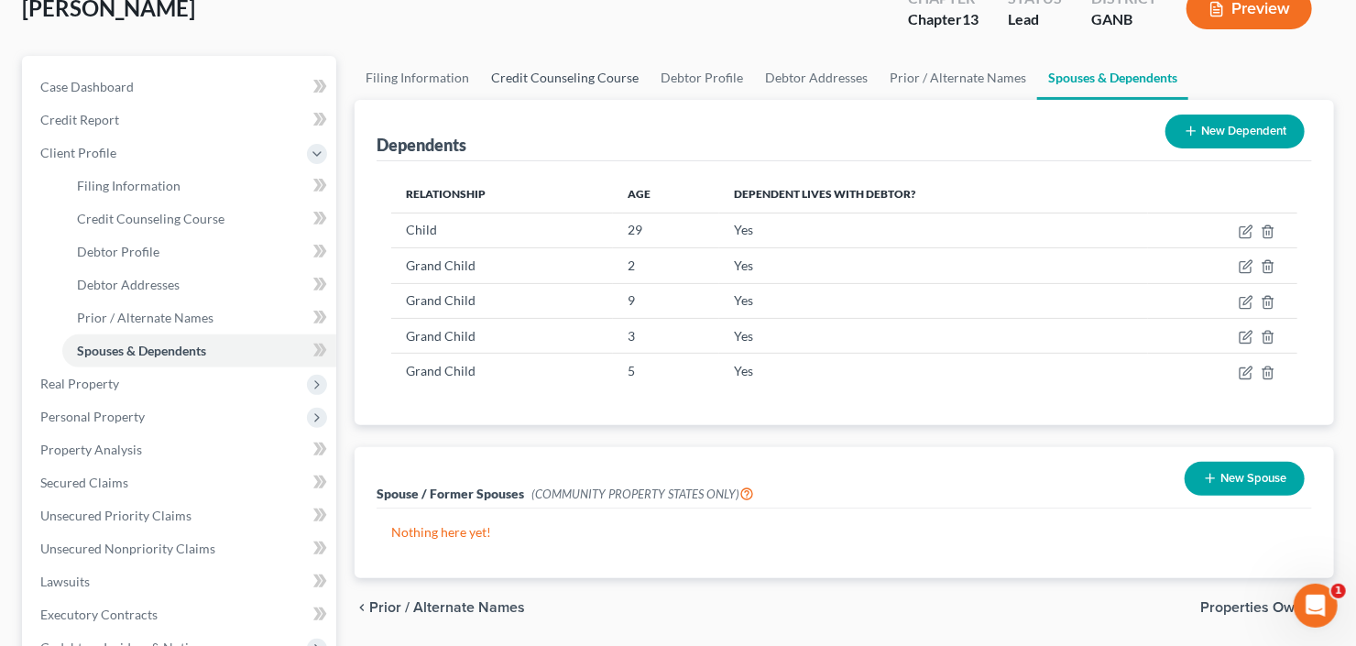
scroll to position [147, 0]
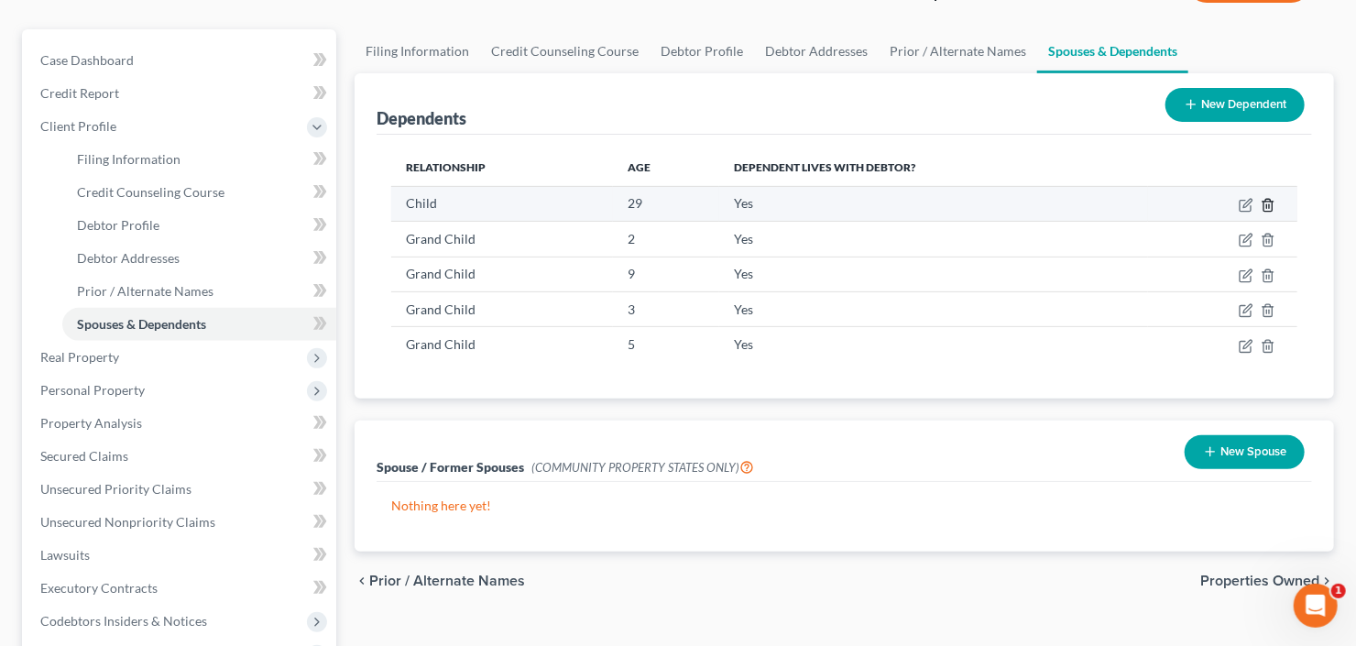
click at [1268, 202] on icon "button" at bounding box center [1268, 205] width 15 height 15
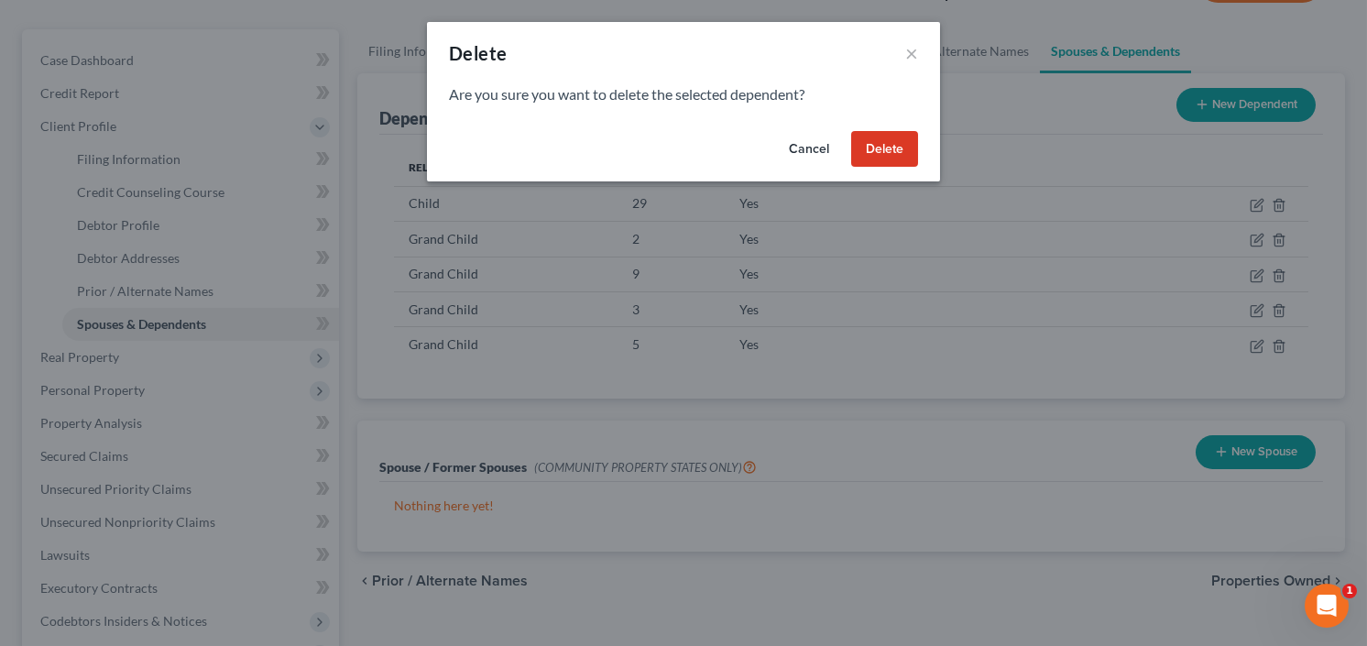
click at [868, 151] on button "Delete" at bounding box center [884, 149] width 67 height 37
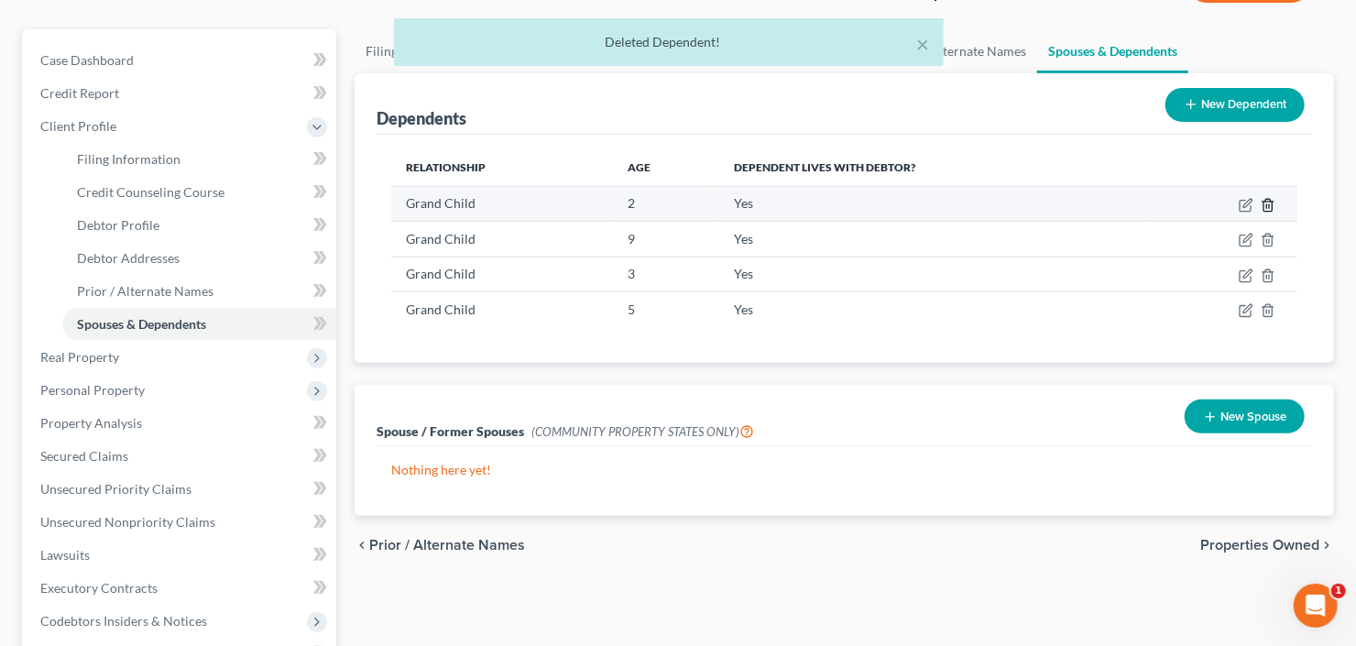
click at [1269, 201] on icon "button" at bounding box center [1268, 205] width 15 height 15
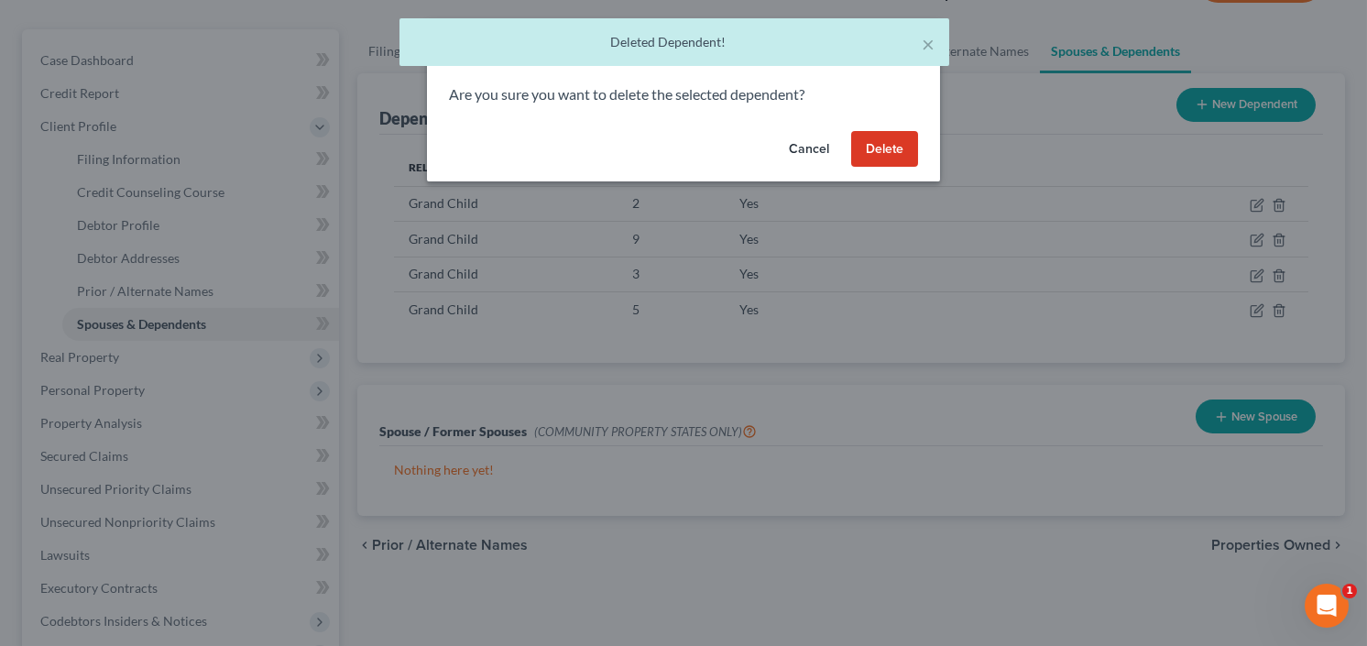
click at [877, 148] on button "Delete" at bounding box center [884, 149] width 67 height 37
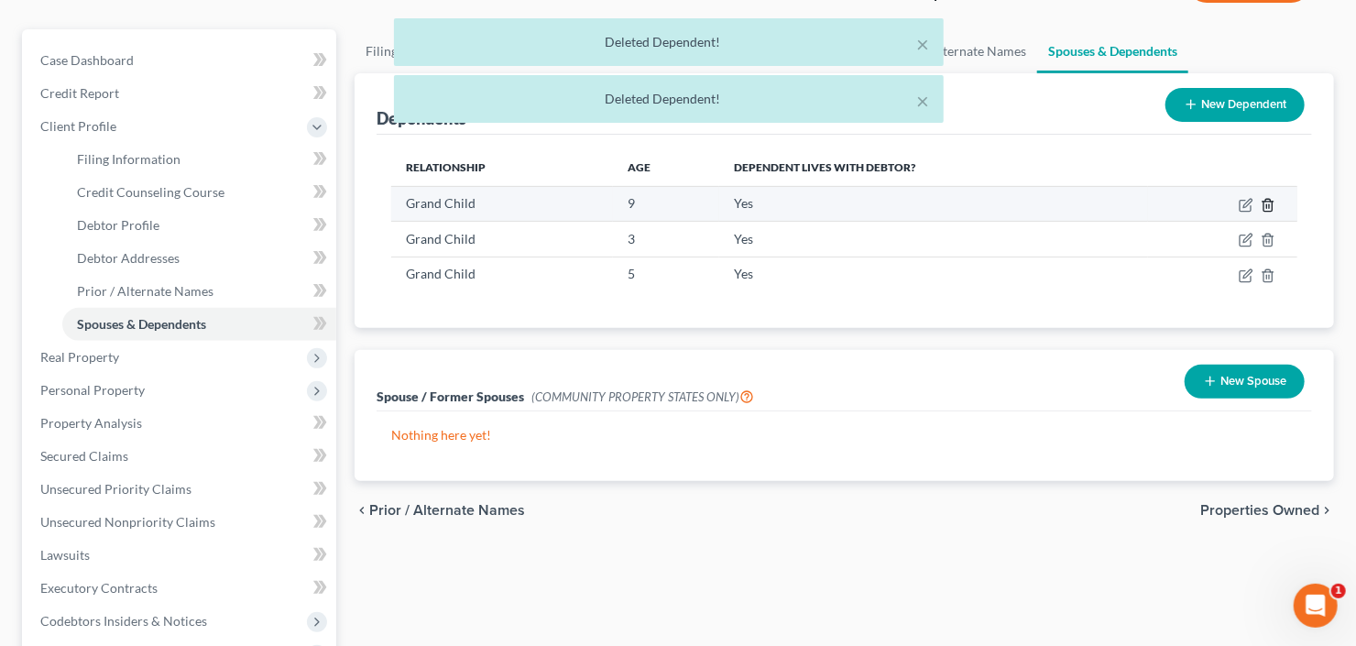
click at [1265, 204] on icon "button" at bounding box center [1268, 205] width 15 height 15
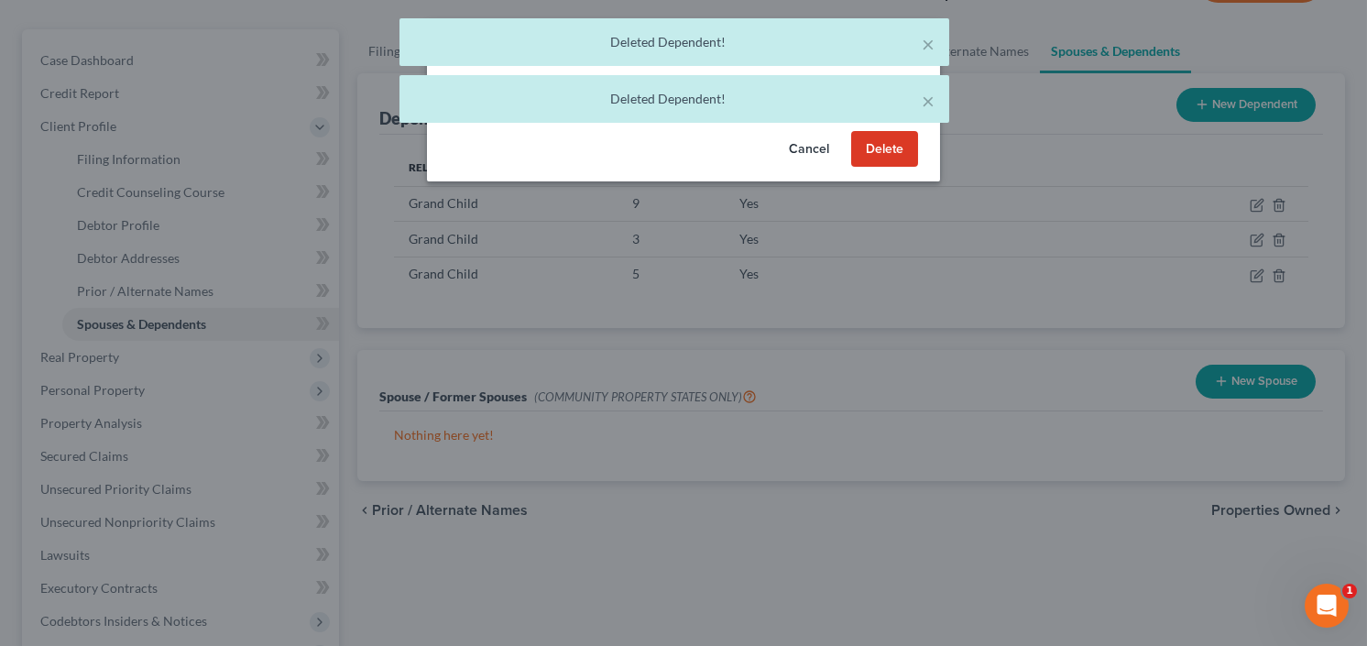
click at [882, 144] on button "Delete" at bounding box center [884, 149] width 67 height 37
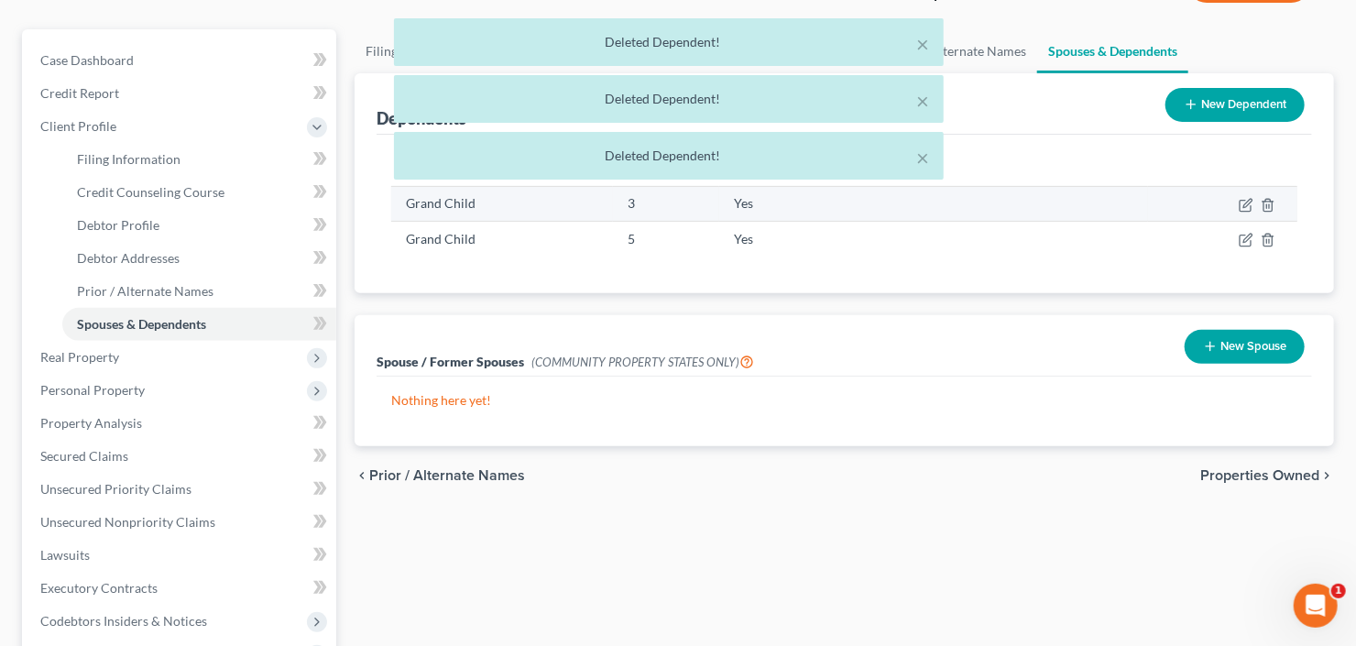
click at [1277, 202] on td at bounding box center [1222, 203] width 149 height 35
click at [1271, 202] on icon "button" at bounding box center [1268, 205] width 15 height 15
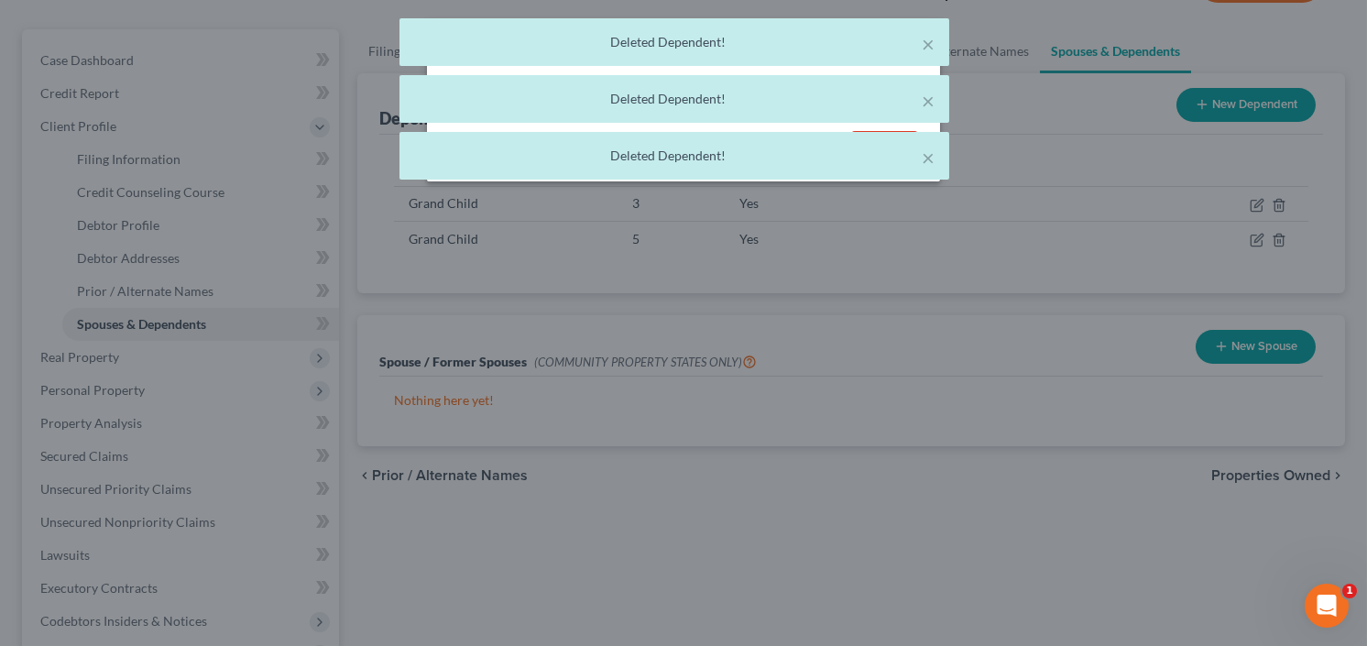
click at [1100, 162] on body "Home New Case Client Portal Directory Cases The [PERSON_NAME] Law Firm, LLC [EM…" at bounding box center [683, 455] width 1367 height 1205
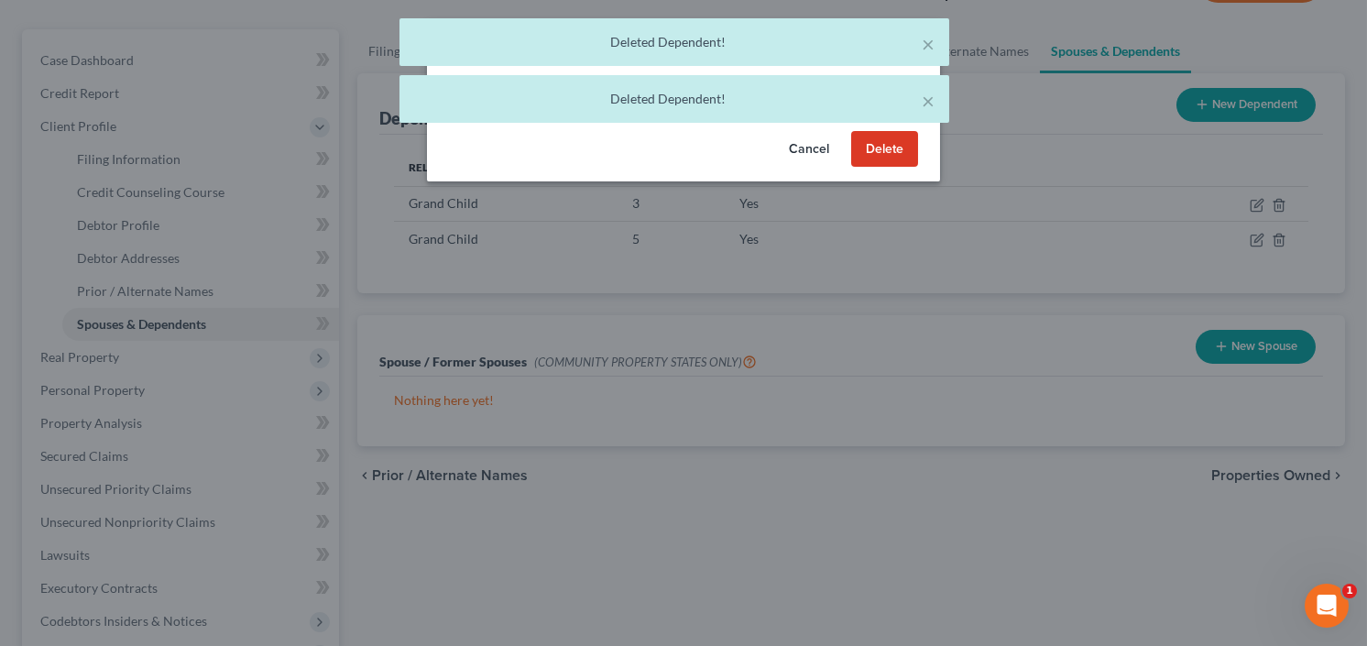
click at [865, 150] on button "Delete" at bounding box center [884, 149] width 67 height 37
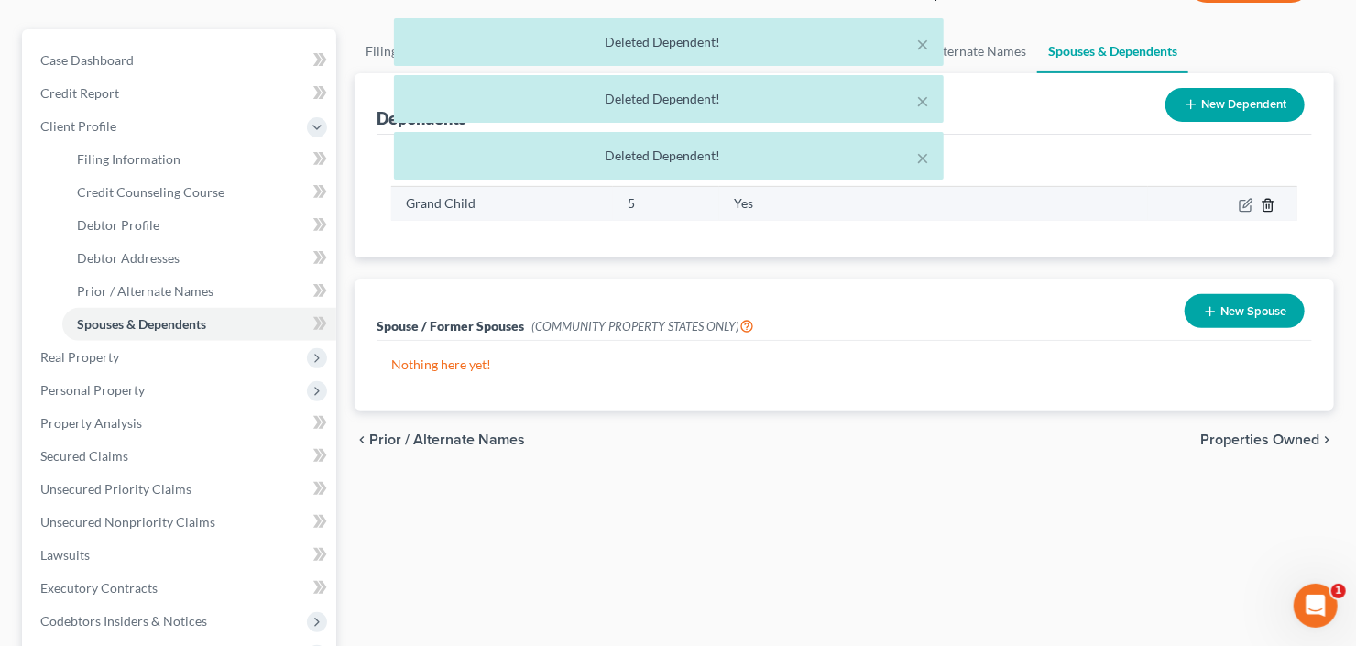
click at [1268, 204] on icon "button" at bounding box center [1268, 205] width 15 height 15
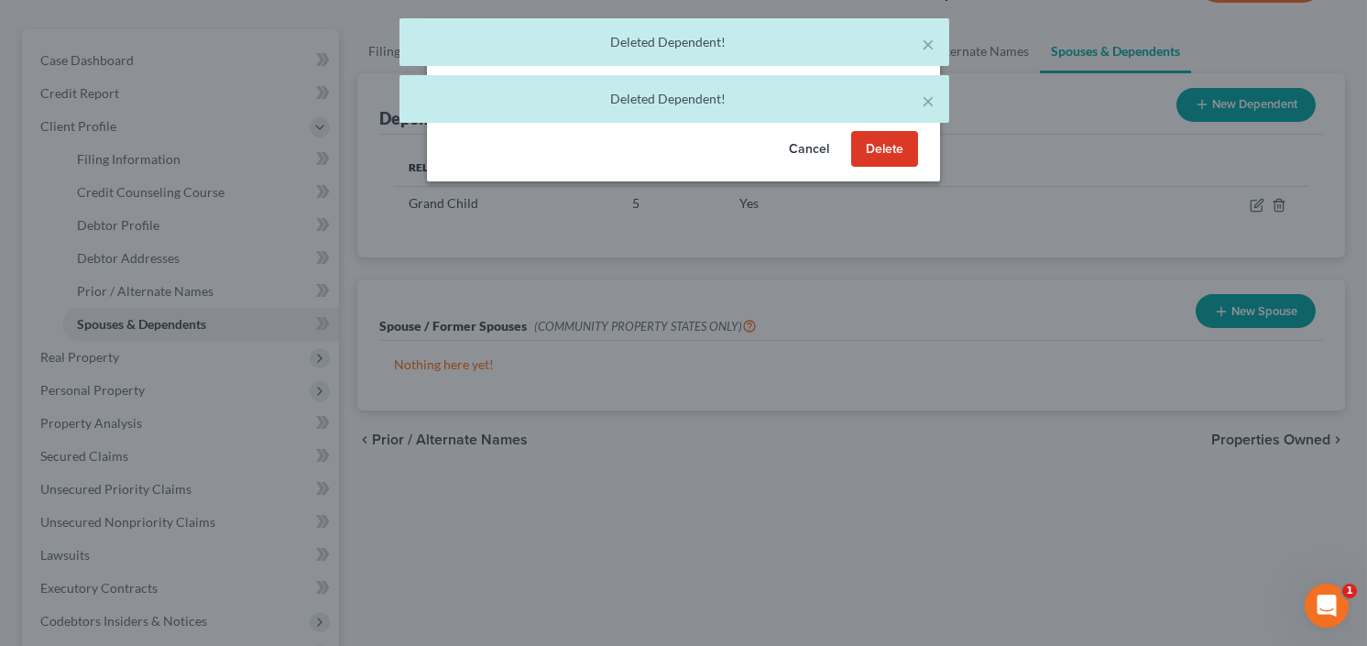
click at [871, 153] on button "Delete" at bounding box center [884, 149] width 67 height 37
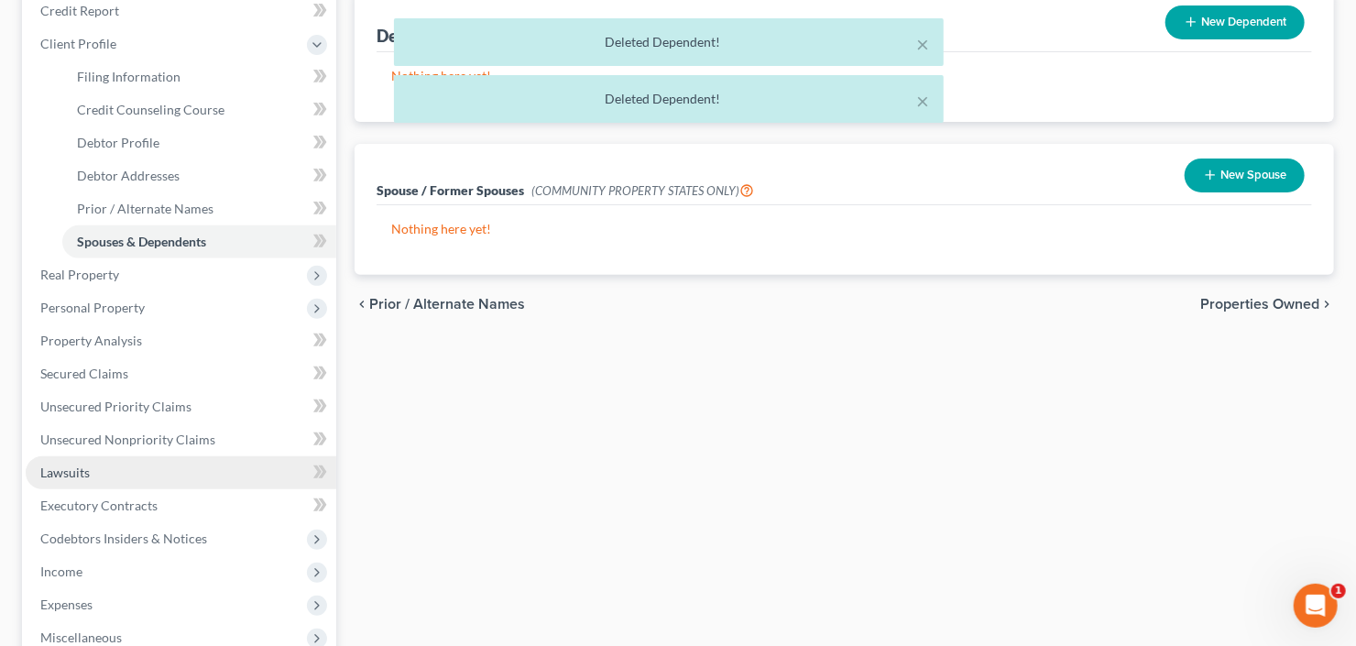
scroll to position [366, 0]
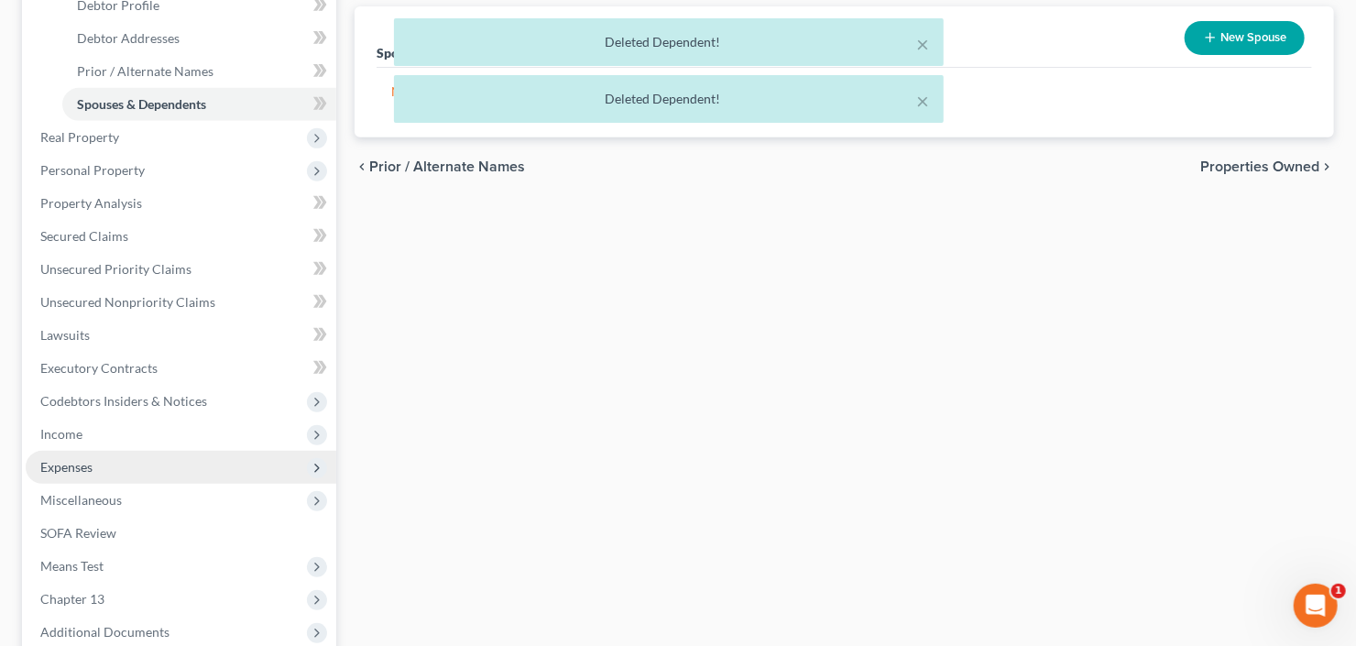
click at [111, 467] on span "Expenses" at bounding box center [181, 467] width 311 height 33
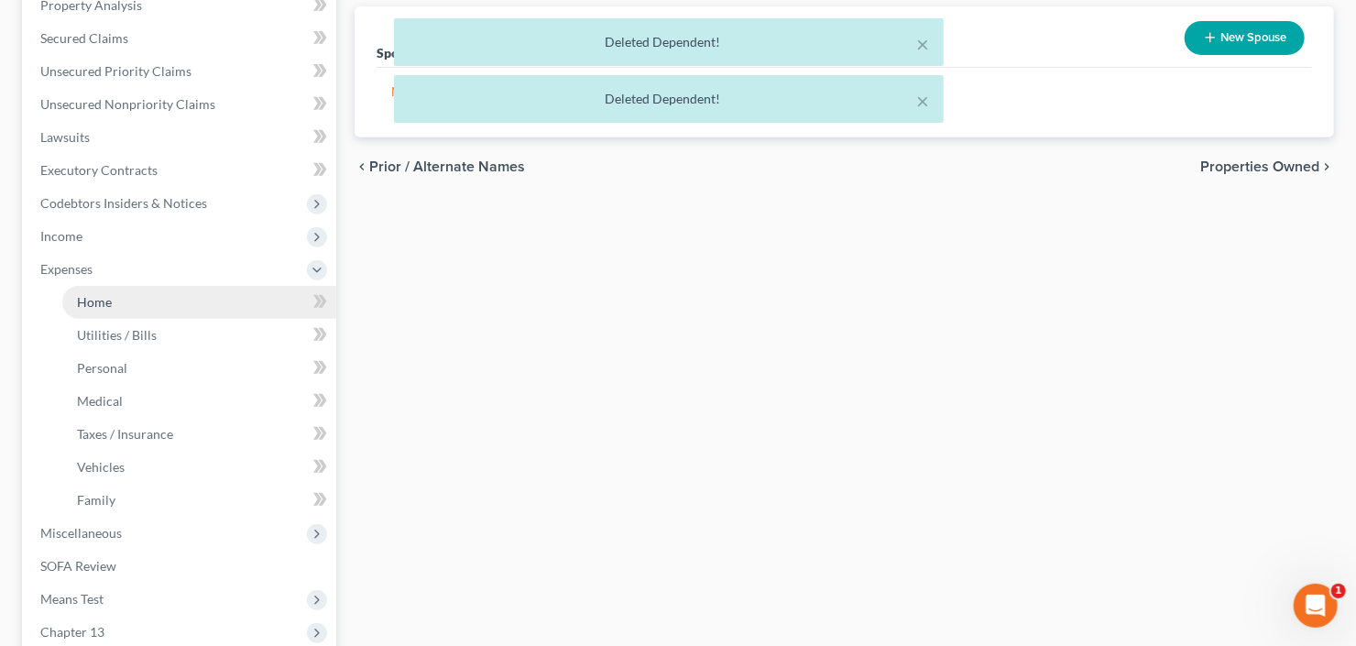
click at [117, 302] on link "Home" at bounding box center [199, 302] width 274 height 33
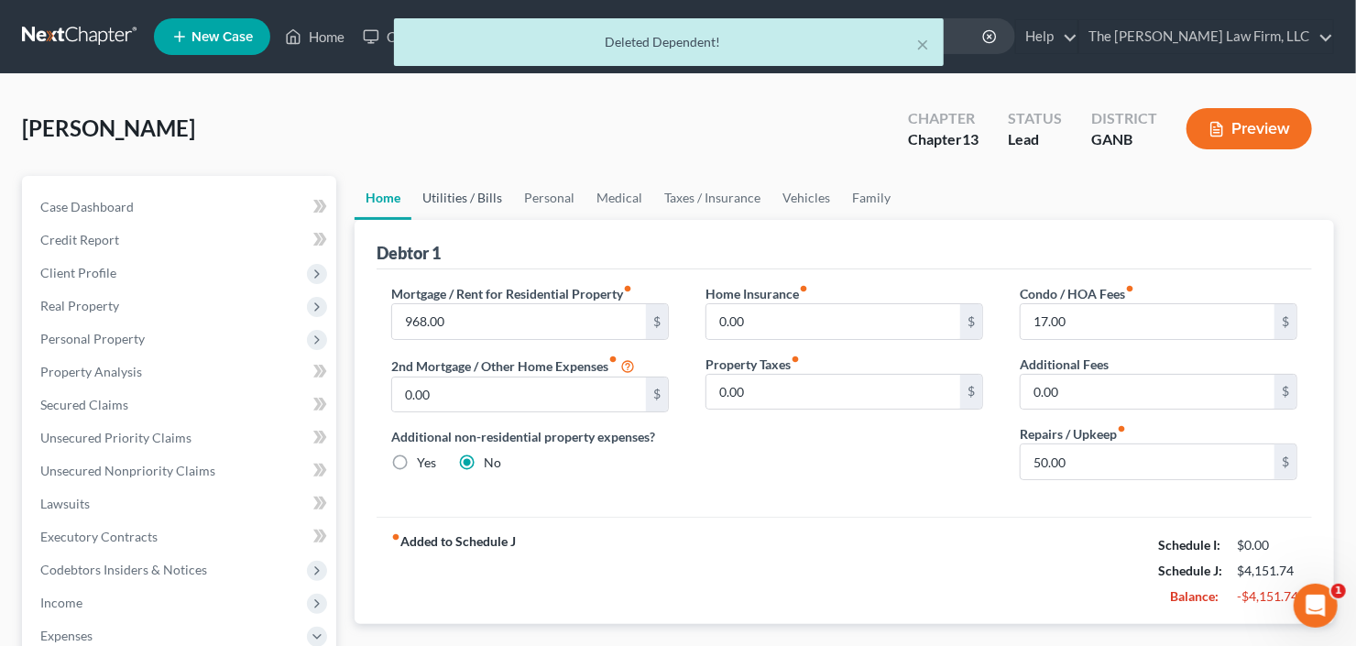
click at [446, 179] on link "Utilities / Bills" at bounding box center [462, 198] width 102 height 44
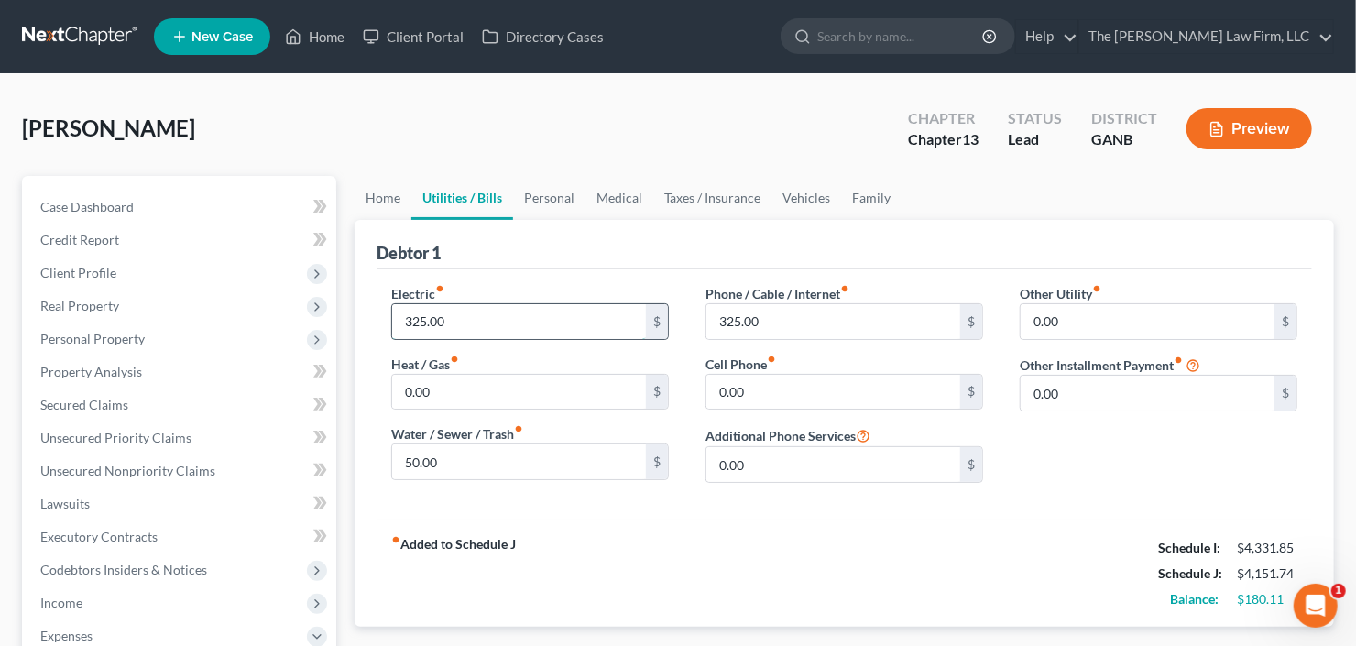
click at [501, 328] on input "325.00" at bounding box center [519, 321] width 254 height 35
type input "2,750"
type input "90.00"
click at [494, 323] on input "2,750" at bounding box center [519, 321] width 254 height 35
type input "200"
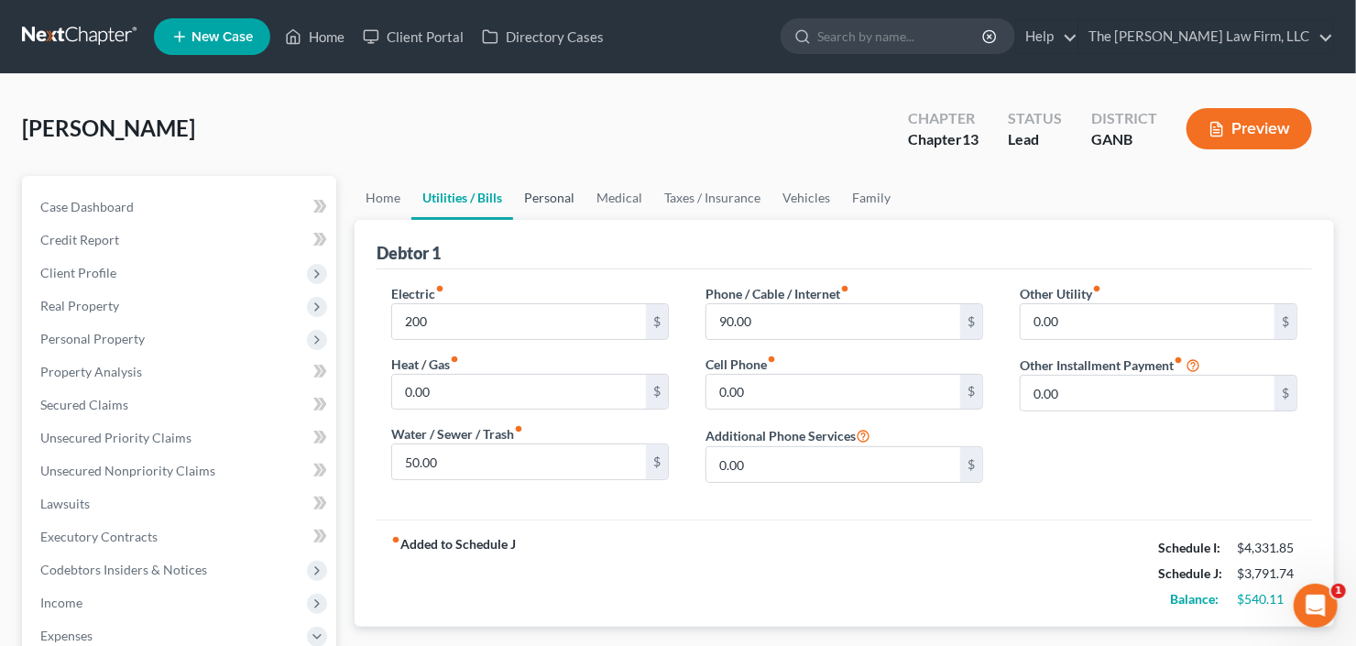
click at [551, 198] on link "Personal" at bounding box center [549, 198] width 72 height 44
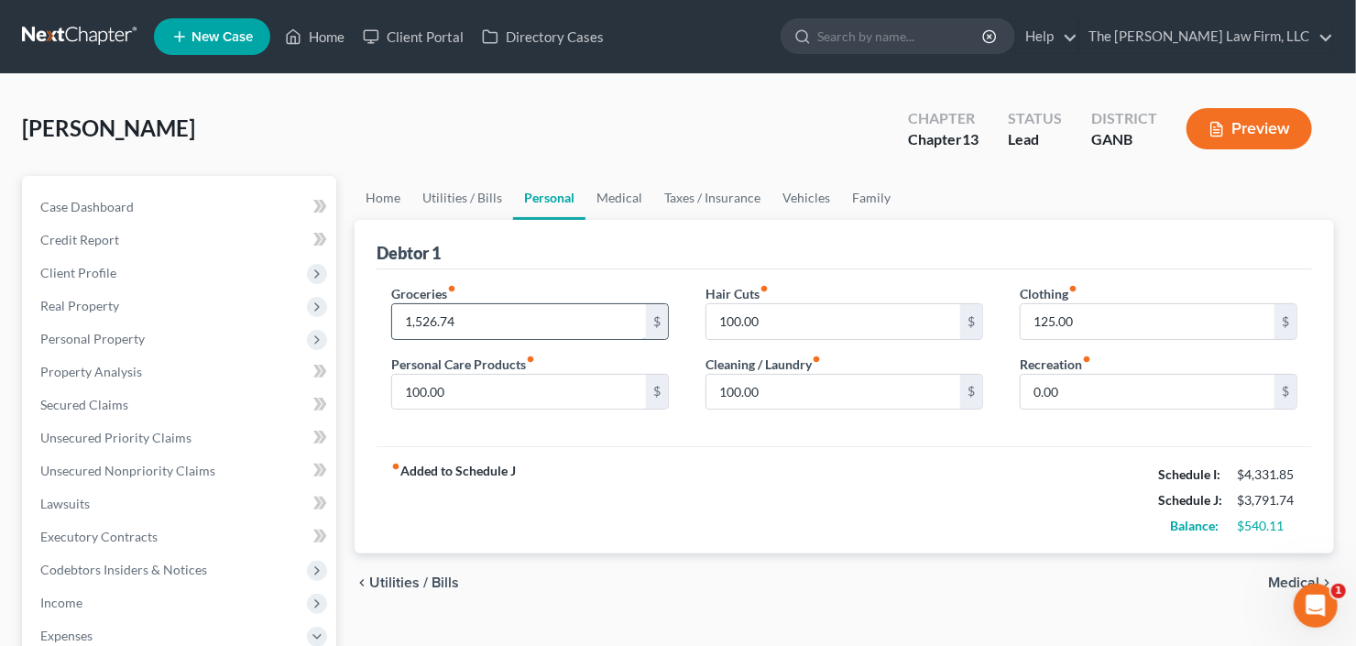
click at [542, 322] on input "1,526.74" at bounding box center [519, 321] width 254 height 35
type input "500"
type input "5"
type input "100"
click at [802, 195] on link "Vehicles" at bounding box center [806, 198] width 70 height 44
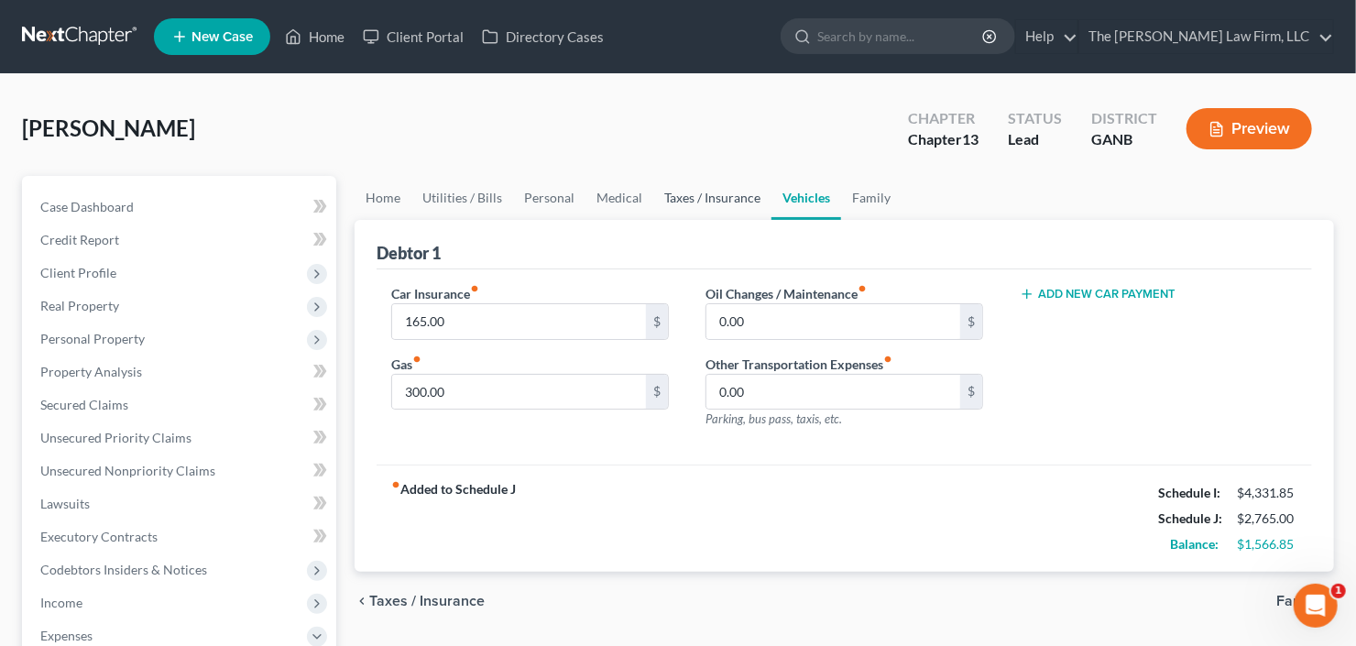
click at [700, 198] on link "Taxes / Insurance" at bounding box center [712, 198] width 118 height 44
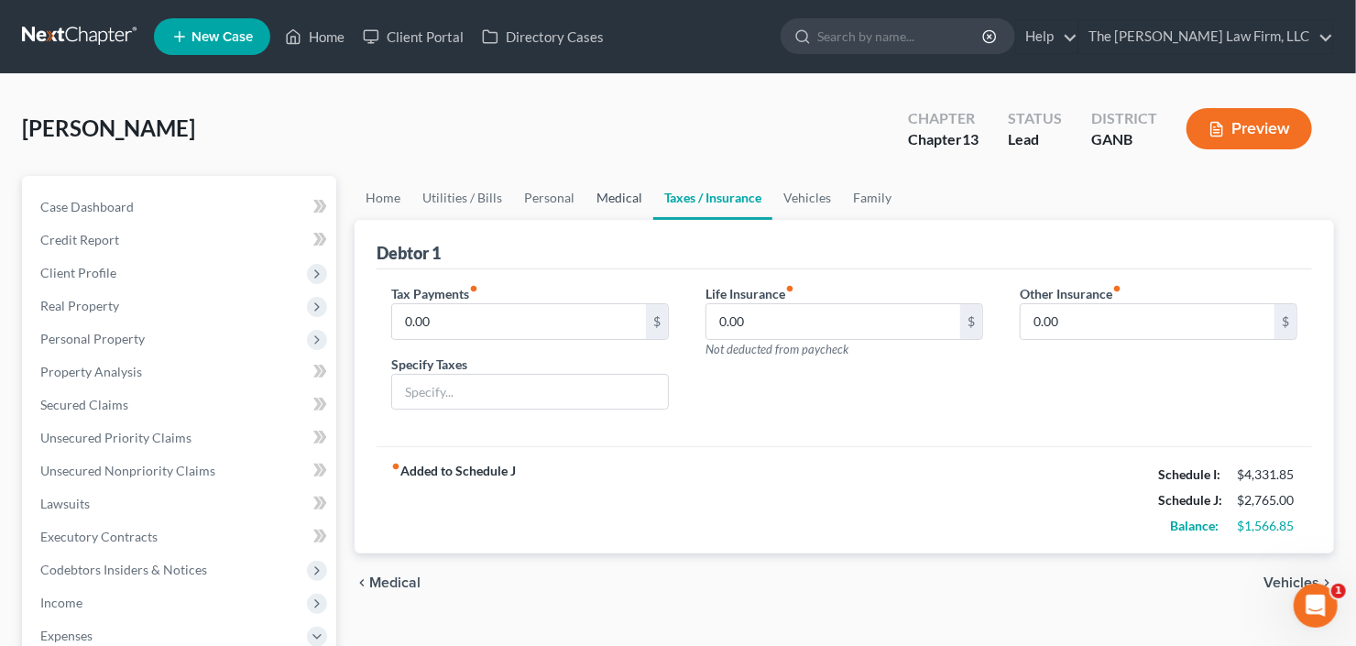
click at [622, 198] on link "Medical" at bounding box center [619, 198] width 68 height 44
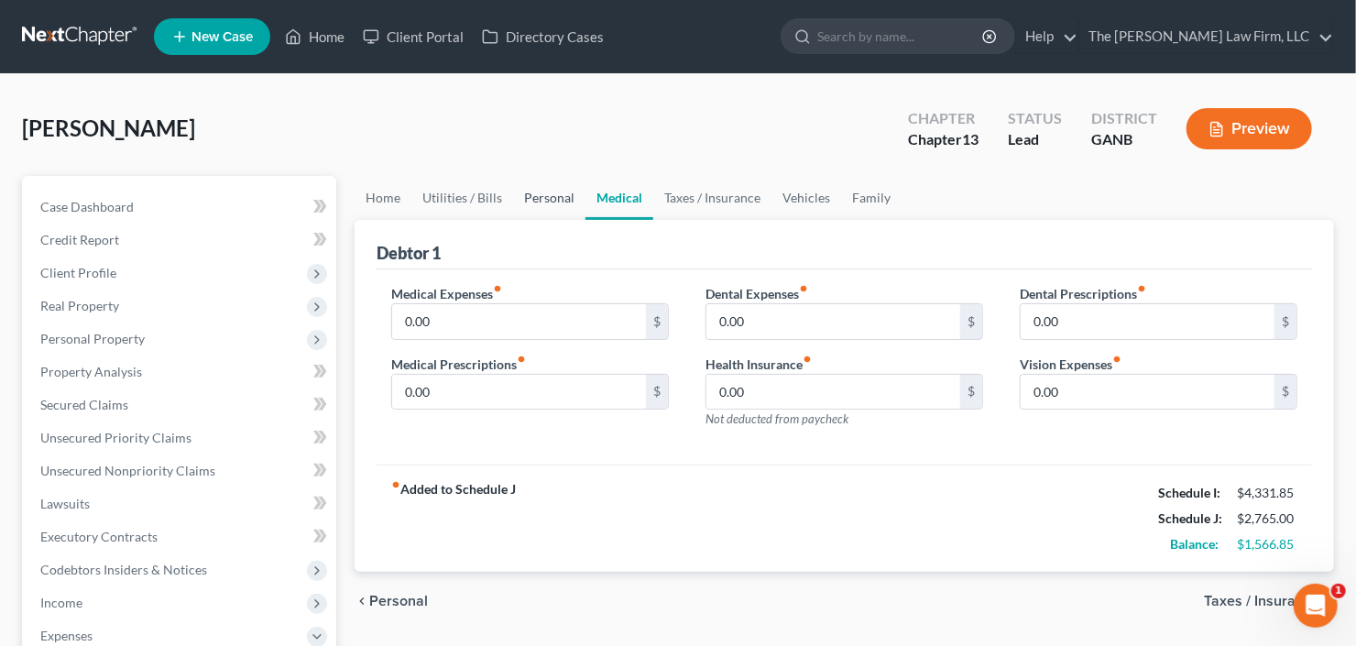
click at [549, 193] on link "Personal" at bounding box center [549, 198] width 72 height 44
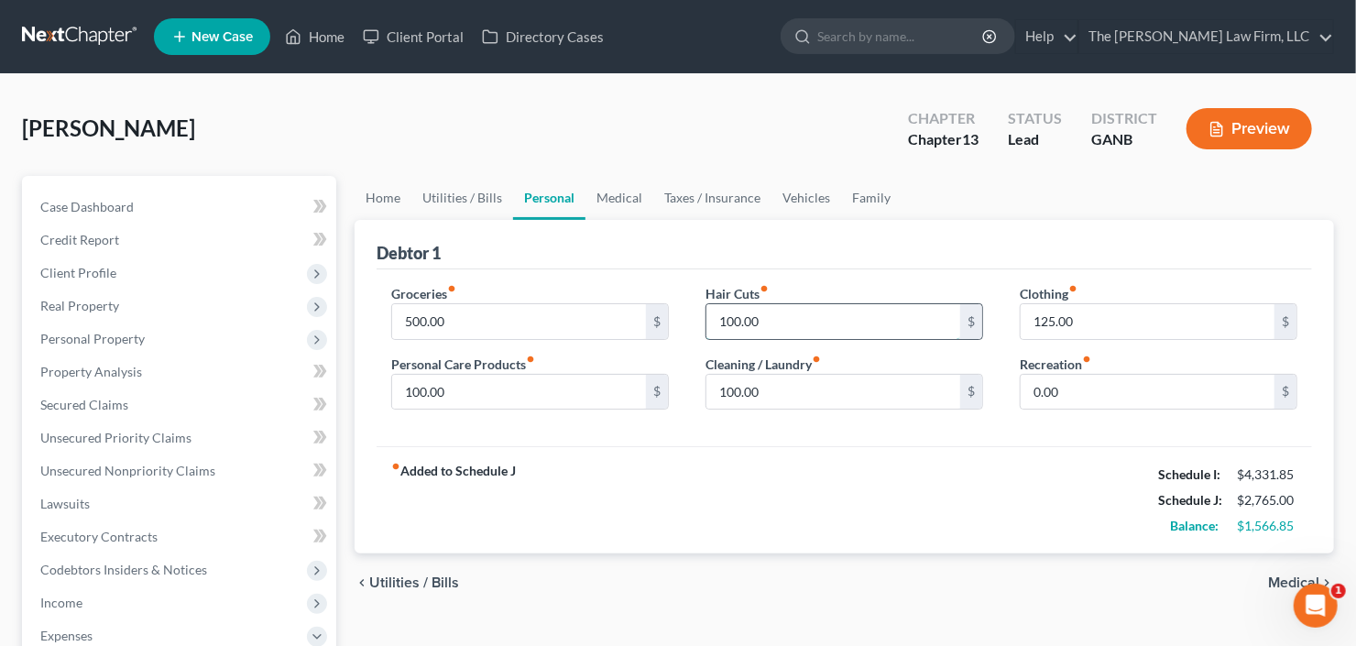
click at [831, 326] on input "100.00" at bounding box center [833, 321] width 254 height 35
click at [468, 188] on link "Utilities / Bills" at bounding box center [462, 198] width 102 height 44
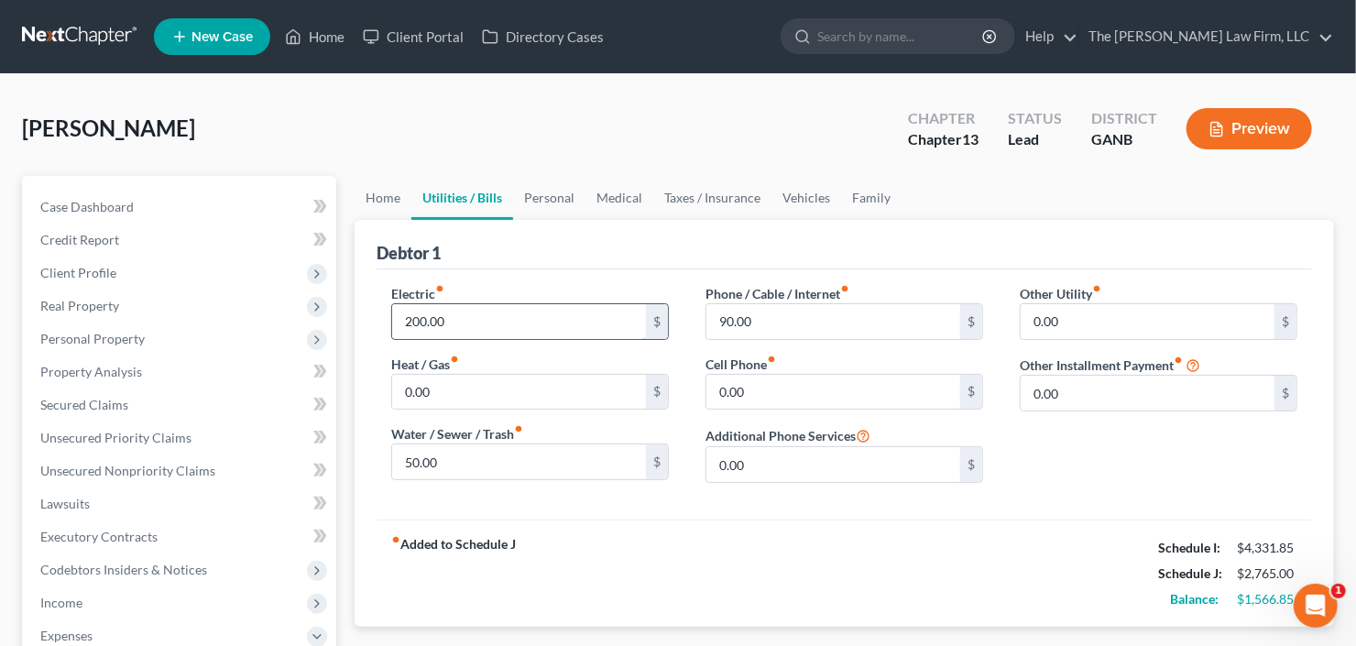
click at [497, 308] on input "200.00" at bounding box center [519, 321] width 254 height 35
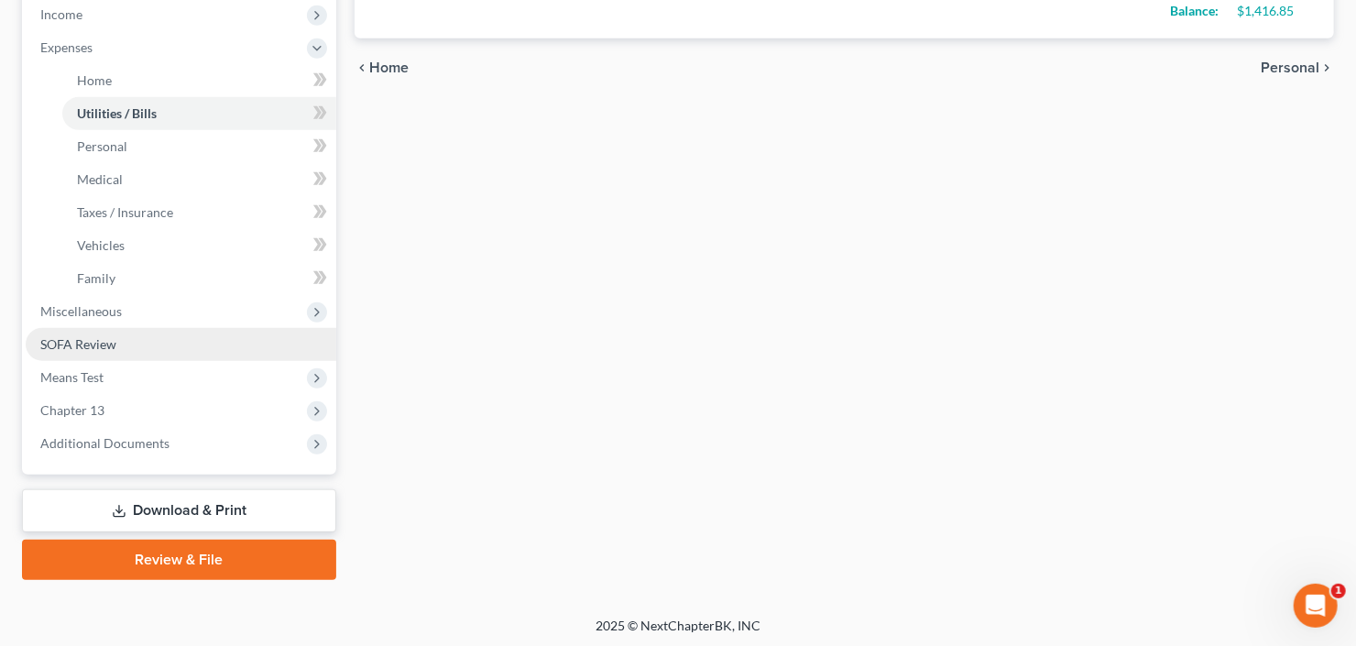
scroll to position [589, 0]
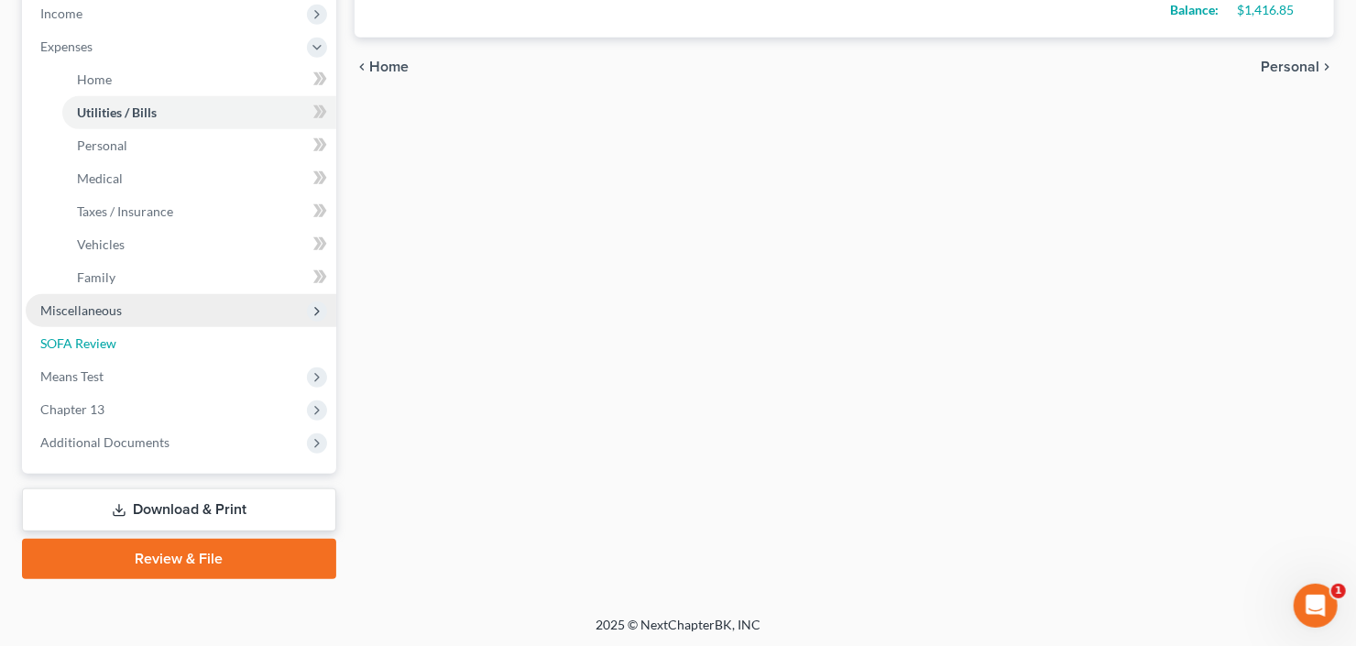
click at [139, 324] on ul "Case Dashboard Payments Invoices Payments Payments Credit Report Client Profile" at bounding box center [181, 30] width 311 height 858
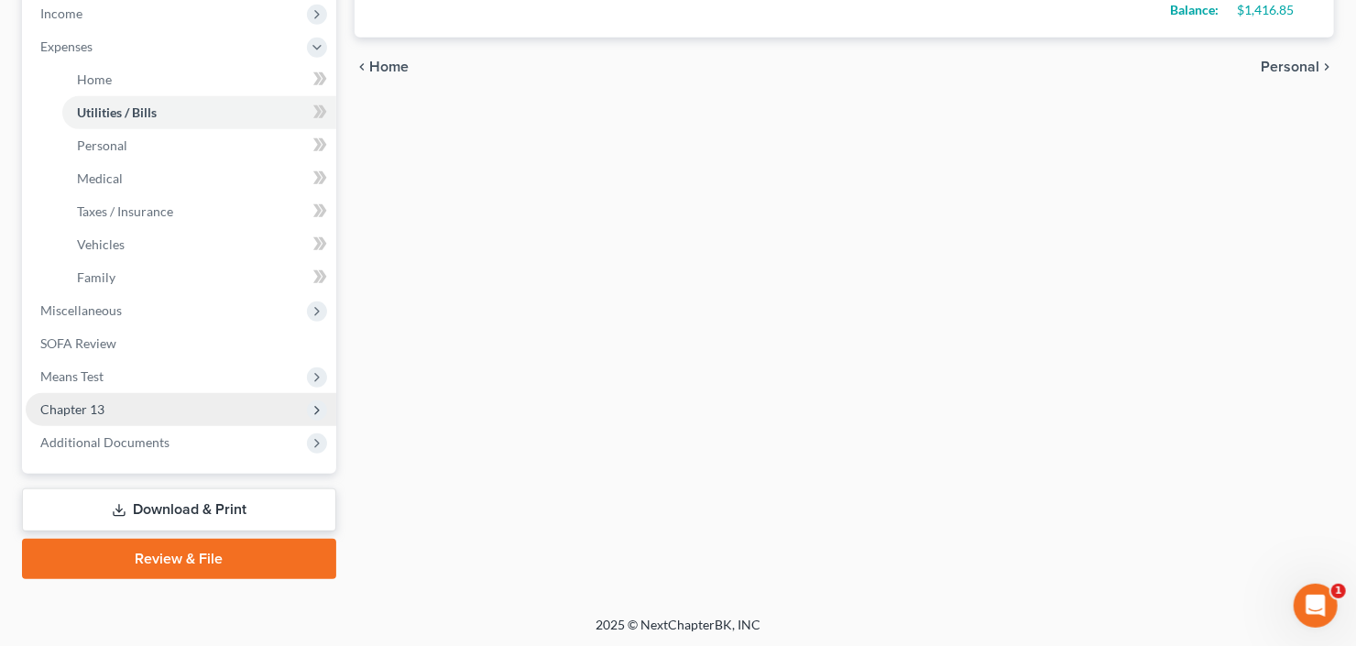
click at [140, 395] on span "Chapter 13" at bounding box center [181, 409] width 311 height 33
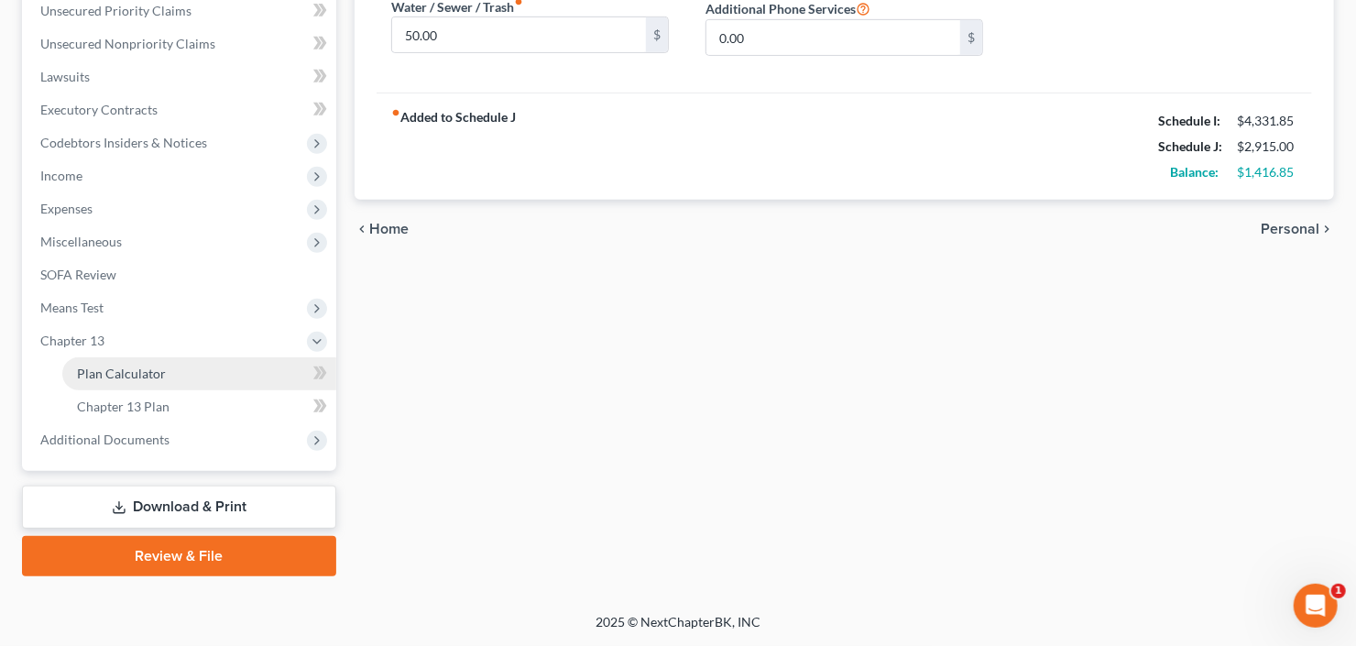
scroll to position [423, 0]
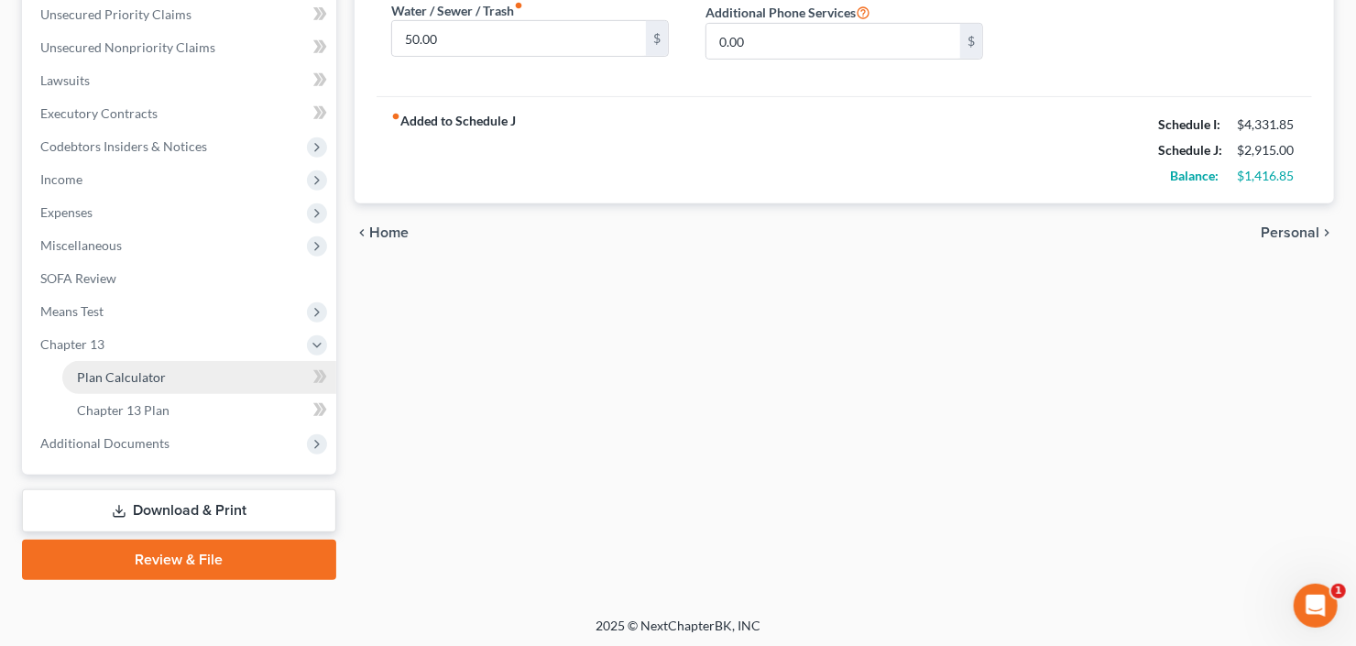
click at [138, 370] on span "Plan Calculator" at bounding box center [121, 377] width 89 height 16
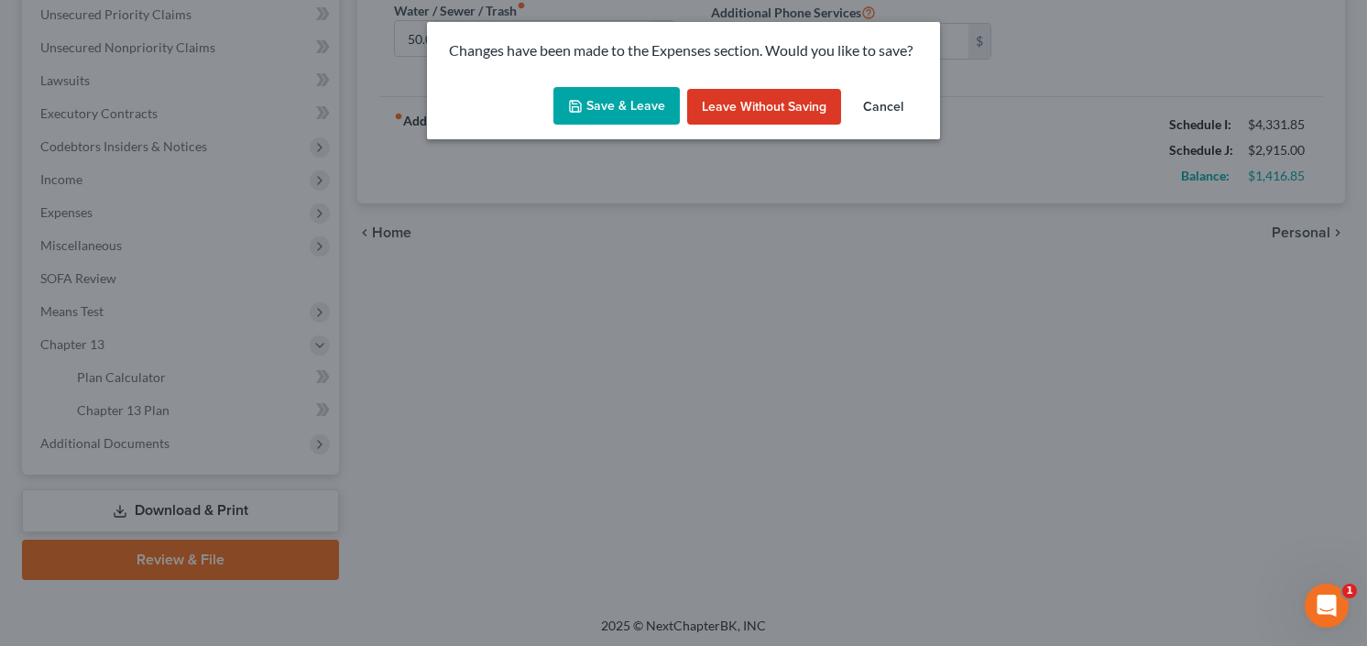
click at [613, 109] on button "Save & Leave" at bounding box center [616, 106] width 126 height 38
type input "350.00"
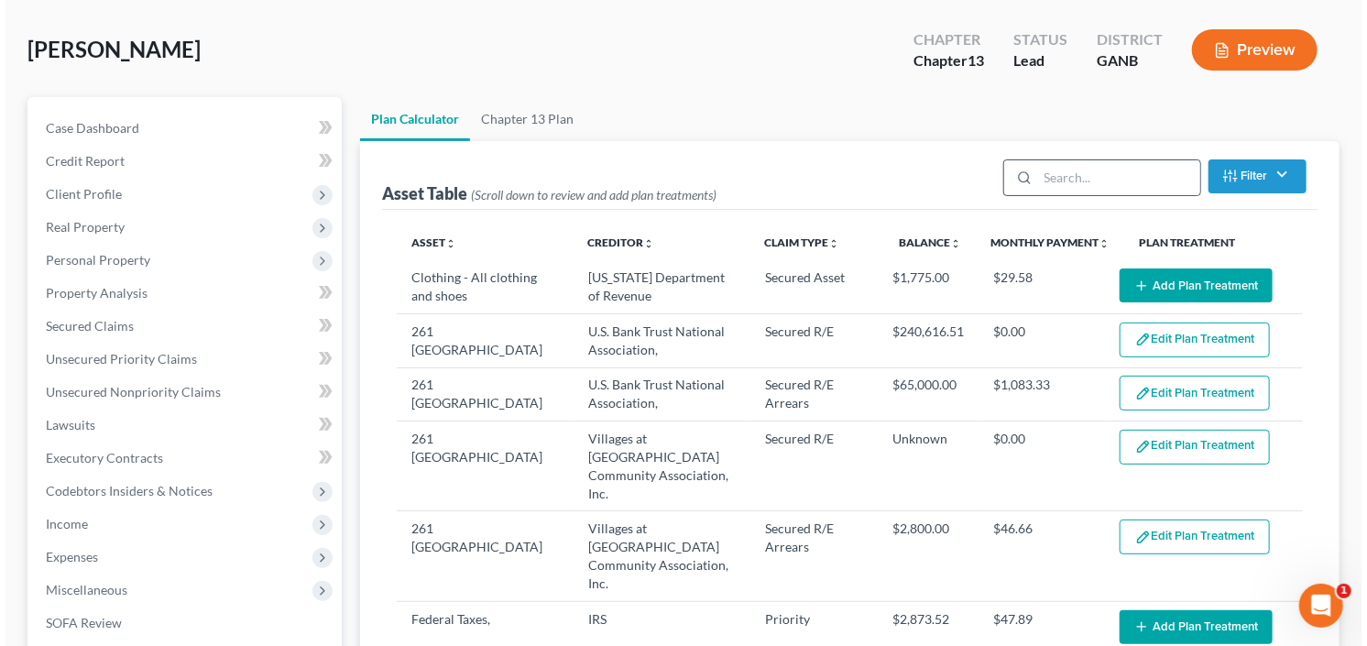
scroll to position [147, 0]
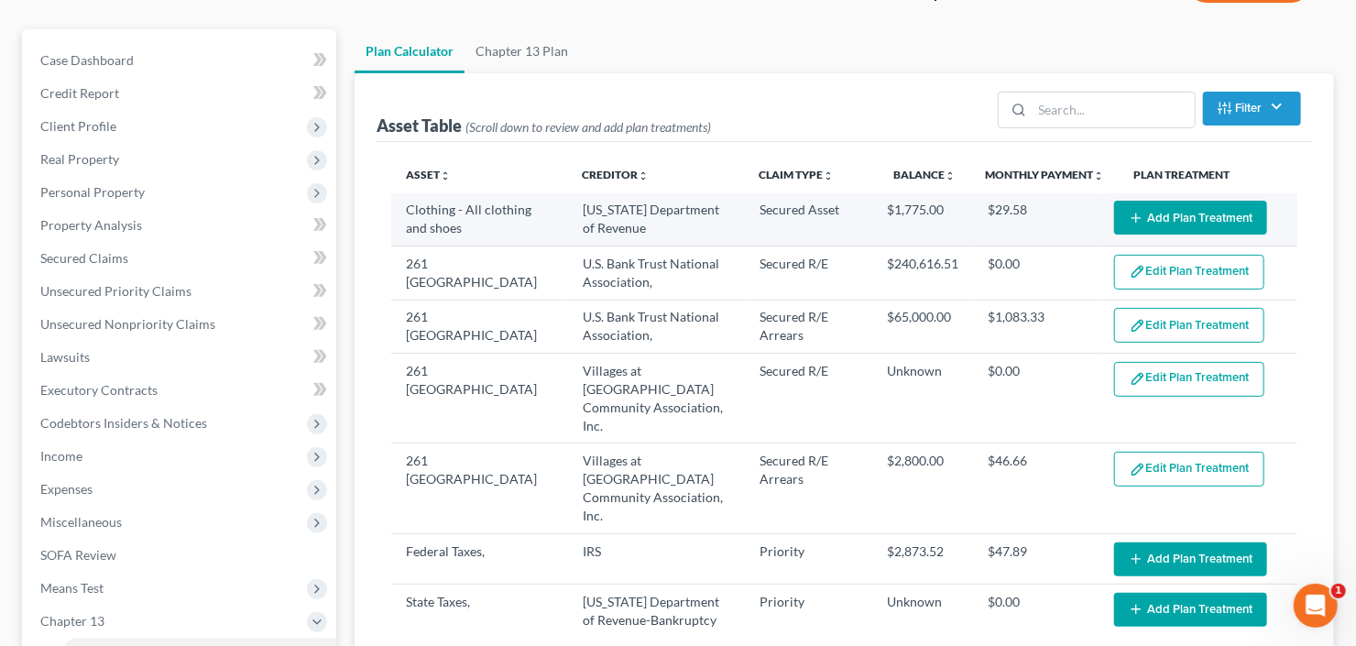
select select "59"
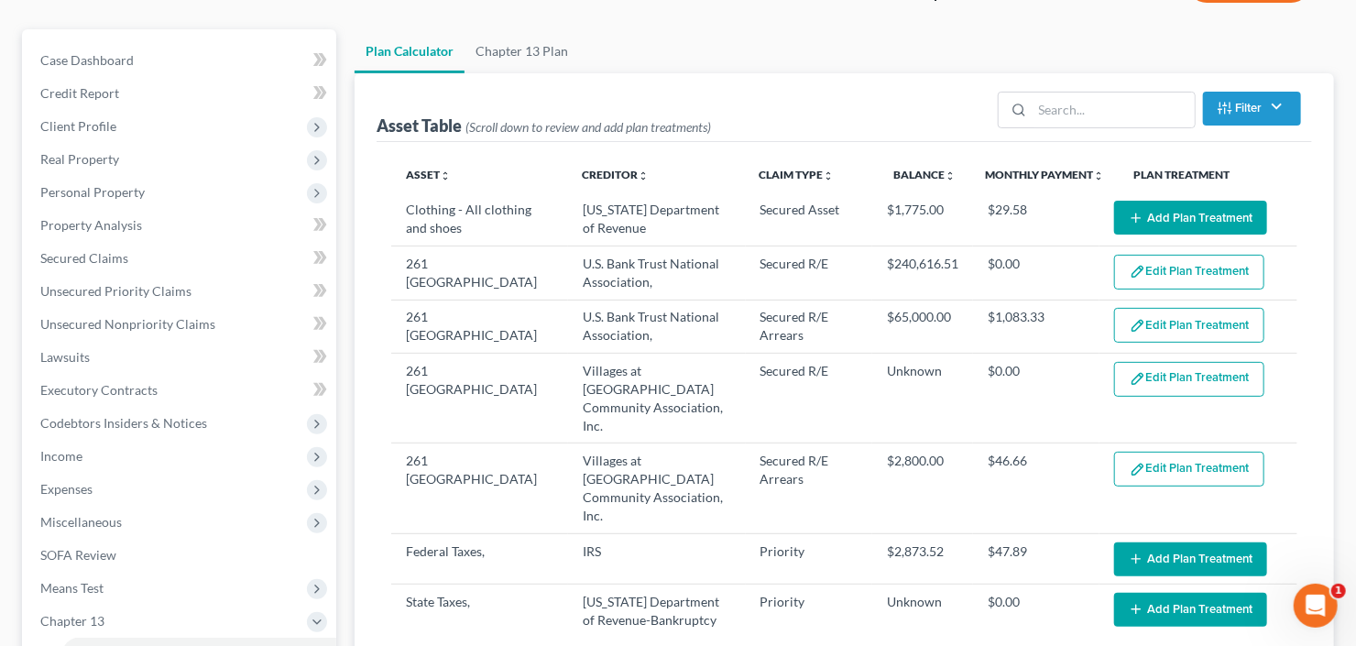
click at [1185, 212] on button "Add Plan Treatment" at bounding box center [1190, 218] width 153 height 34
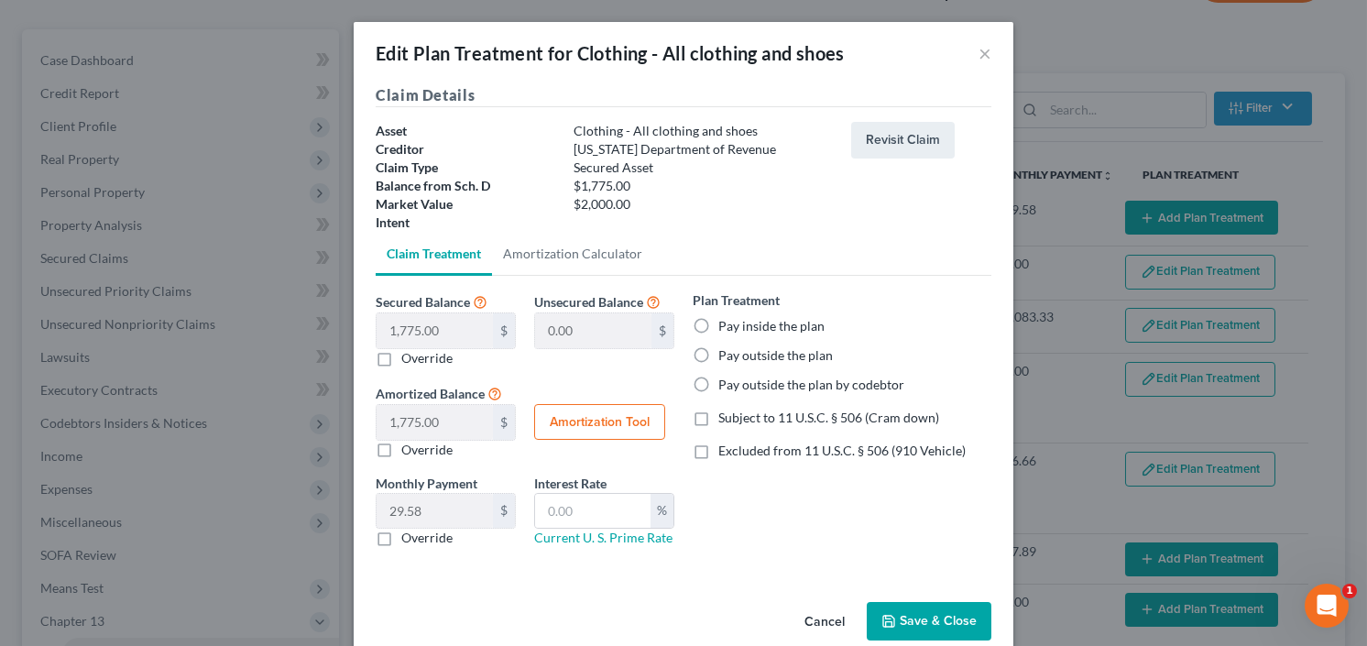
click at [718, 322] on label "Pay inside the plan" at bounding box center [771, 326] width 106 height 18
click at [726, 322] on input "Pay inside the plan" at bounding box center [732, 323] width 12 height 12
radio input "true"
click at [718, 446] on label "Excluded from 11 U.S.C. § 506 (910 Vehicle)" at bounding box center [841, 451] width 247 height 18
click at [726, 446] on input "Excluded from 11 U.S.C. § 506 (910 Vehicle)" at bounding box center [732, 448] width 12 height 12
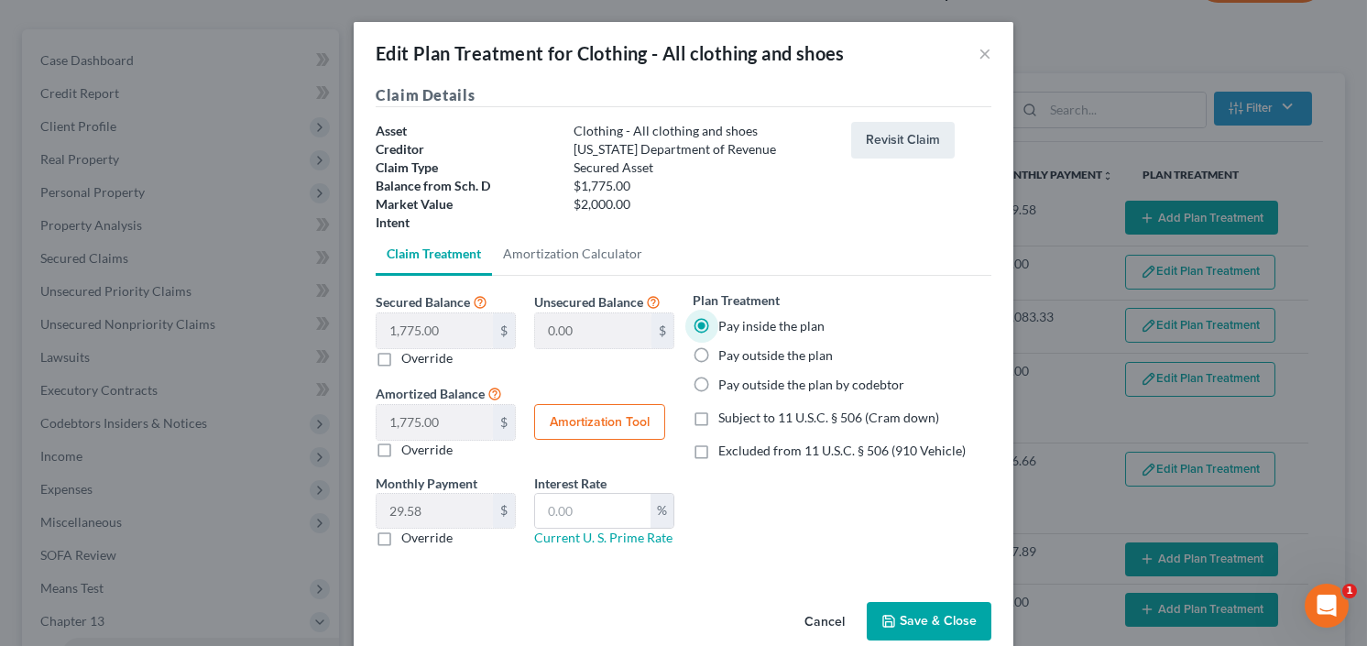
checkbox input "true"
click at [576, 516] on input "text" at bounding box center [592, 511] width 115 height 35
type input "7.5"
click at [570, 418] on button "Amortization Tool" at bounding box center [599, 422] width 131 height 37
type input "1,775.00"
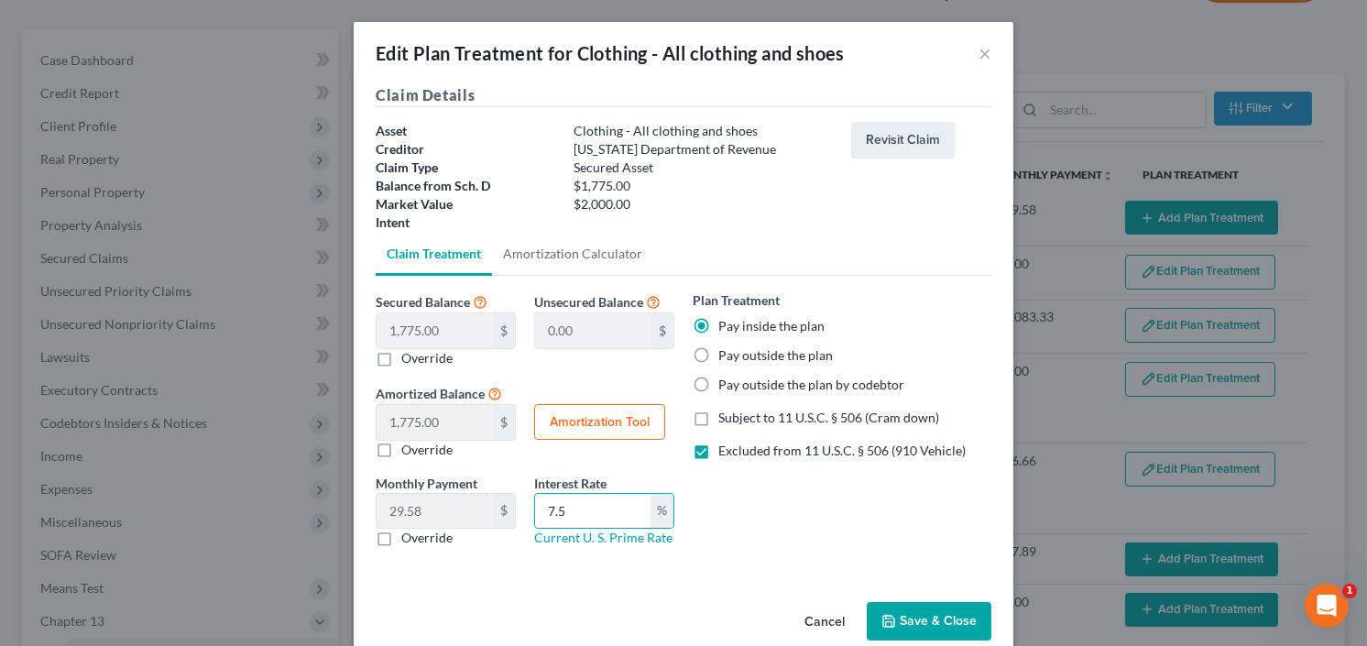
type input "7.5"
type input "60"
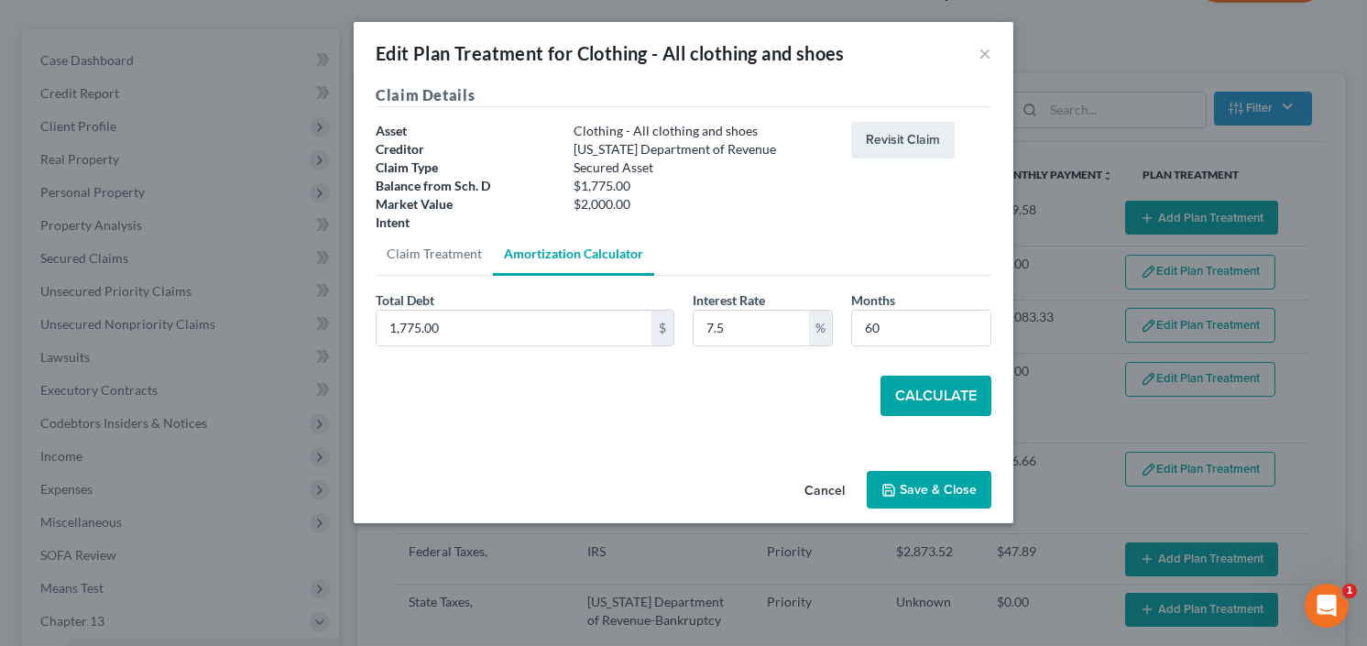
click at [909, 394] on button "Calculate" at bounding box center [935, 396] width 111 height 40
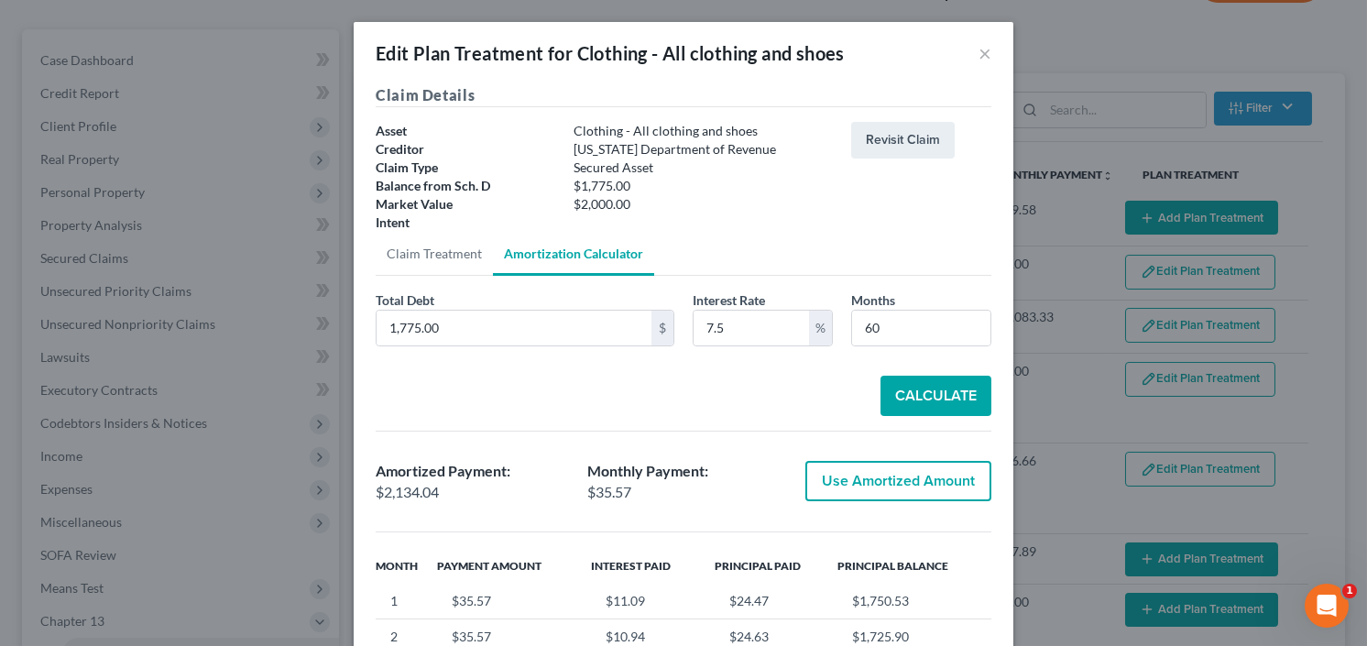
click at [891, 482] on button "Use Amortized Amount" at bounding box center [898, 481] width 186 height 40
type input "2,134.04"
checkbox input "true"
type input "35.56"
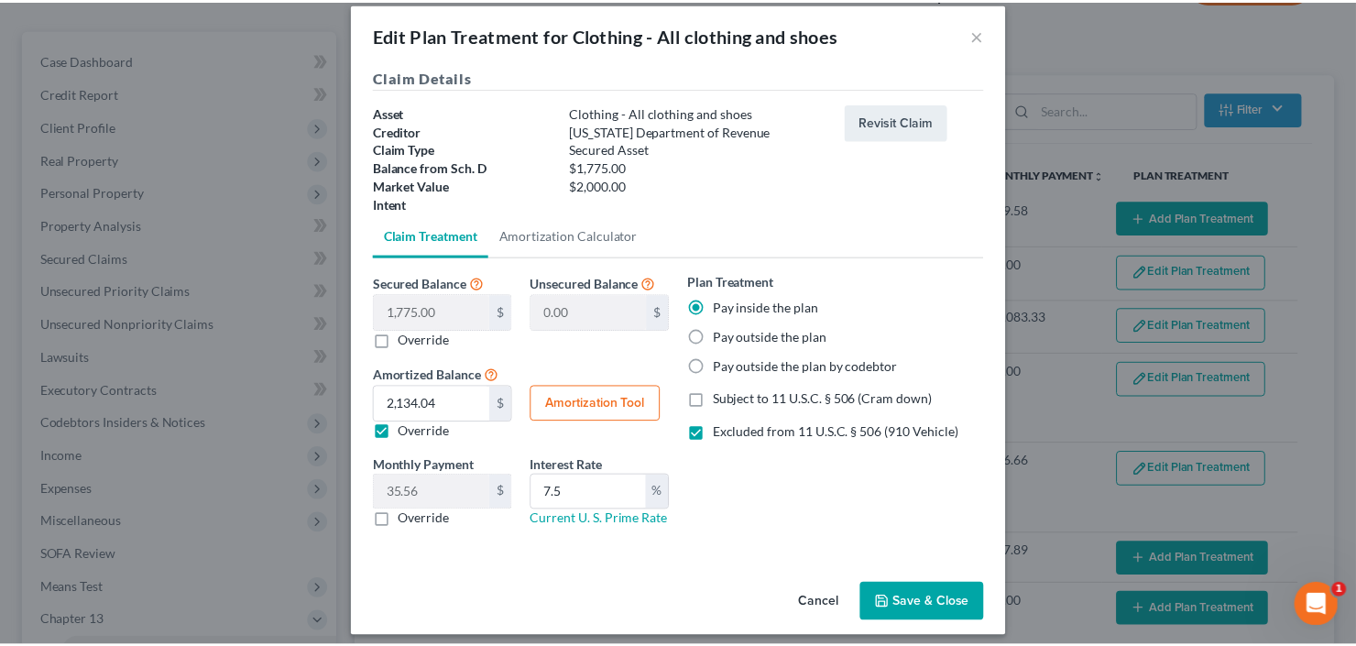
scroll to position [28, 0]
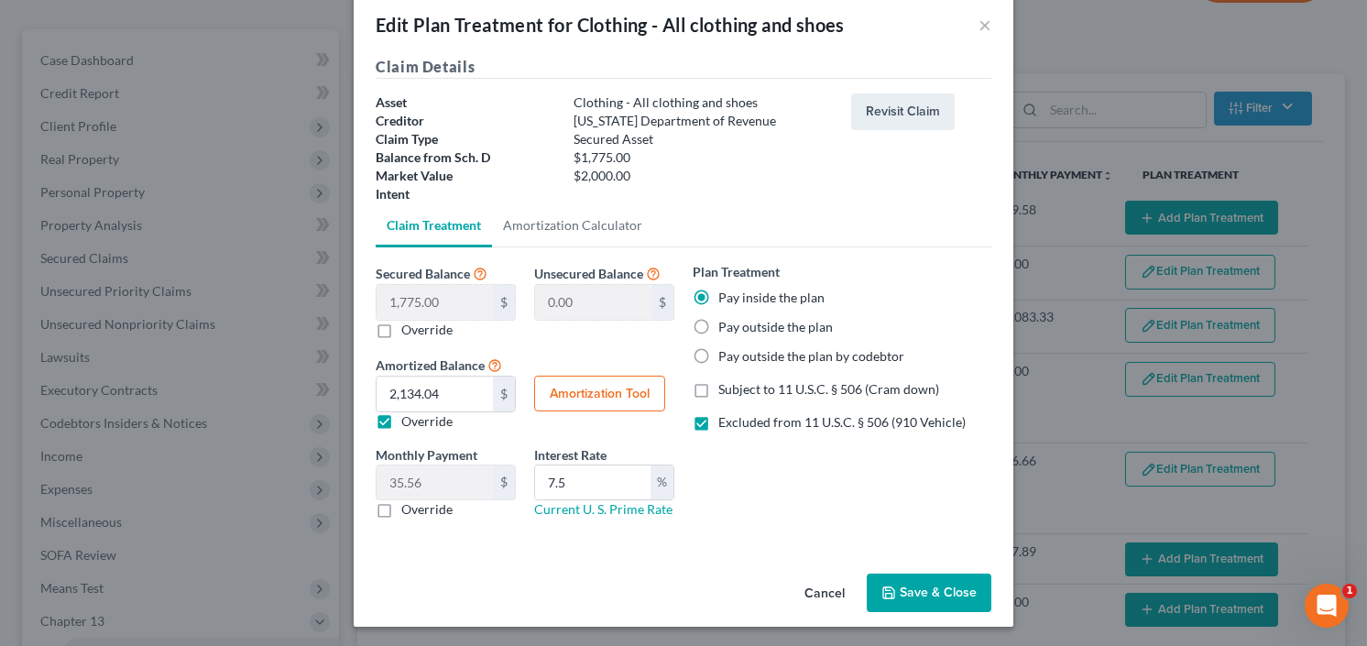
click at [924, 585] on button "Save & Close" at bounding box center [929, 593] width 125 height 38
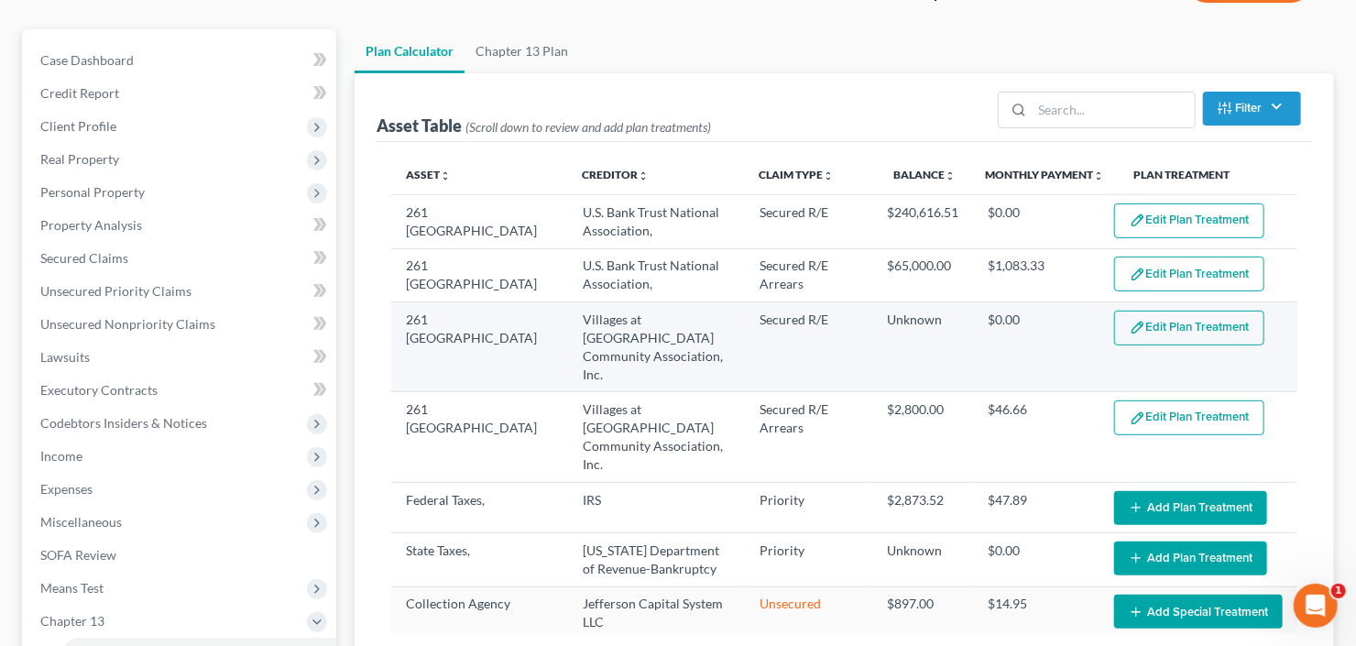
scroll to position [138, 0]
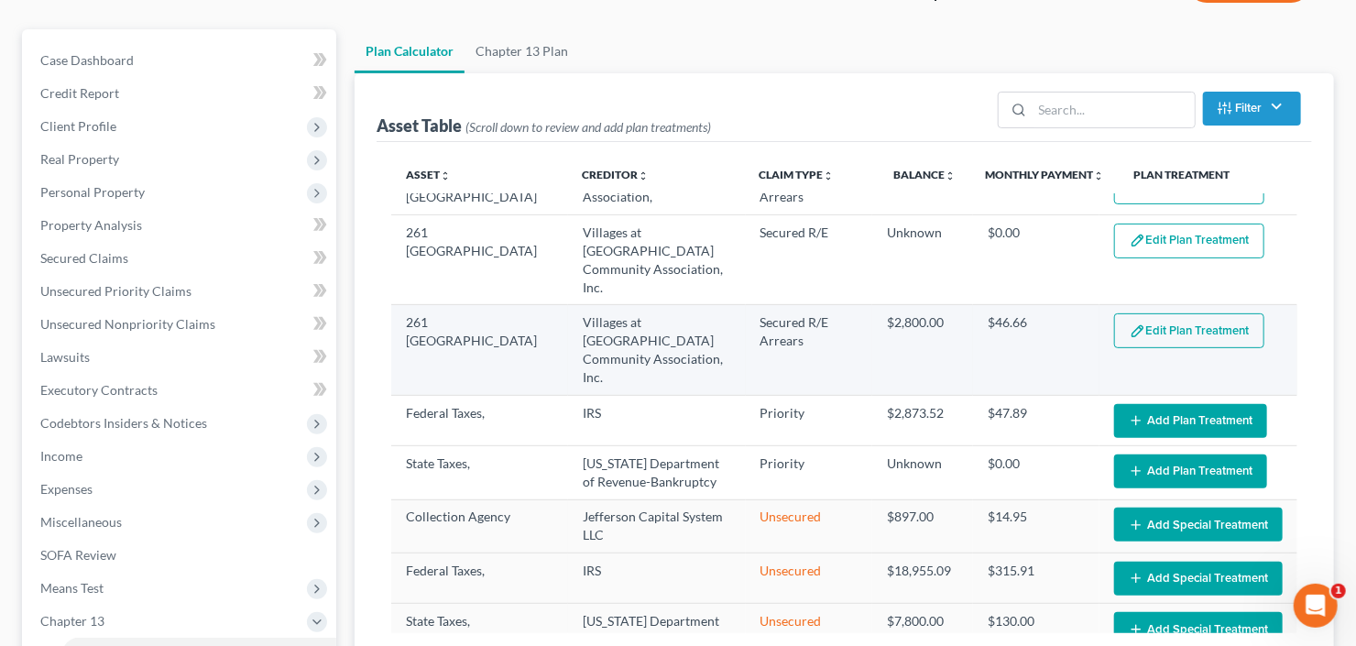
select select "59"
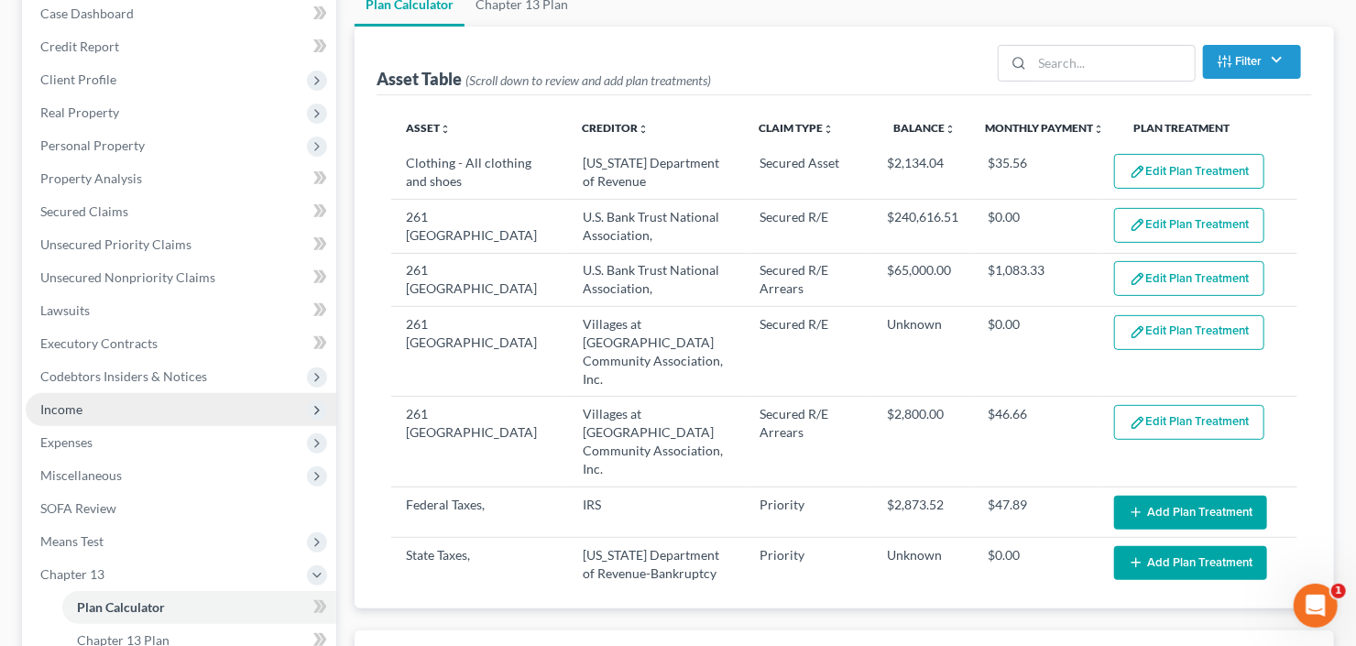
scroll to position [220, 0]
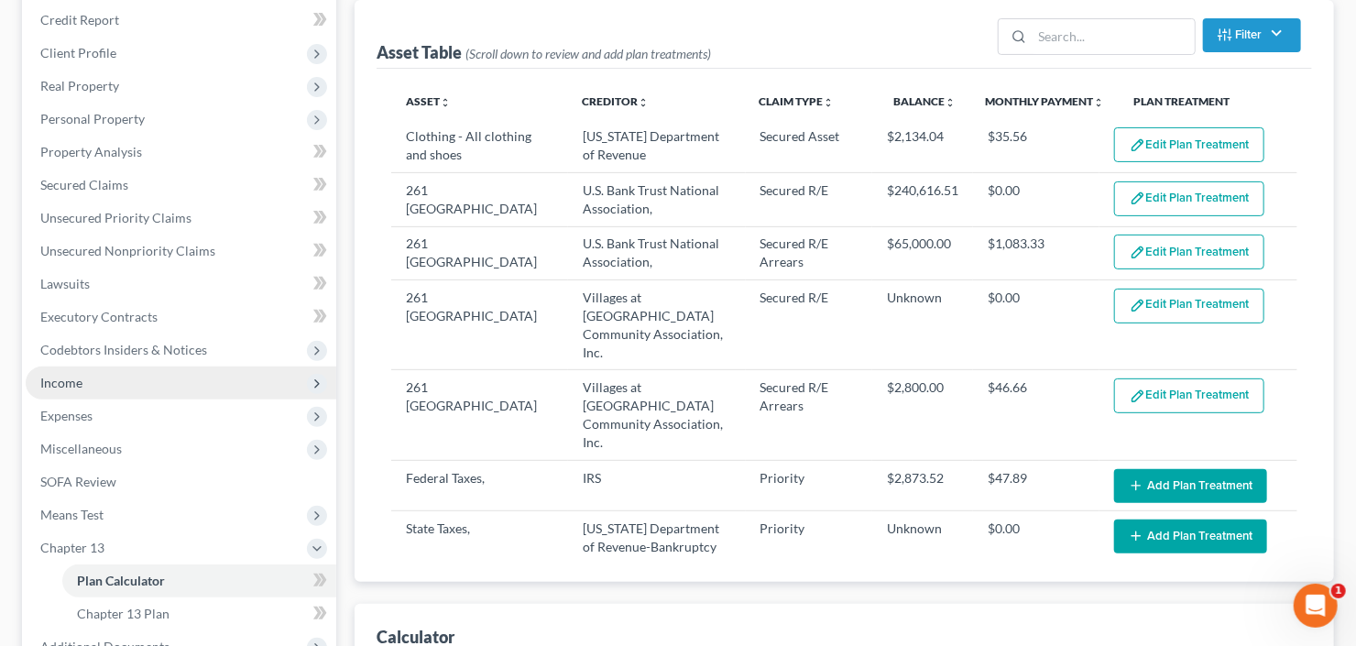
click at [149, 385] on span "Income" at bounding box center [181, 382] width 311 height 33
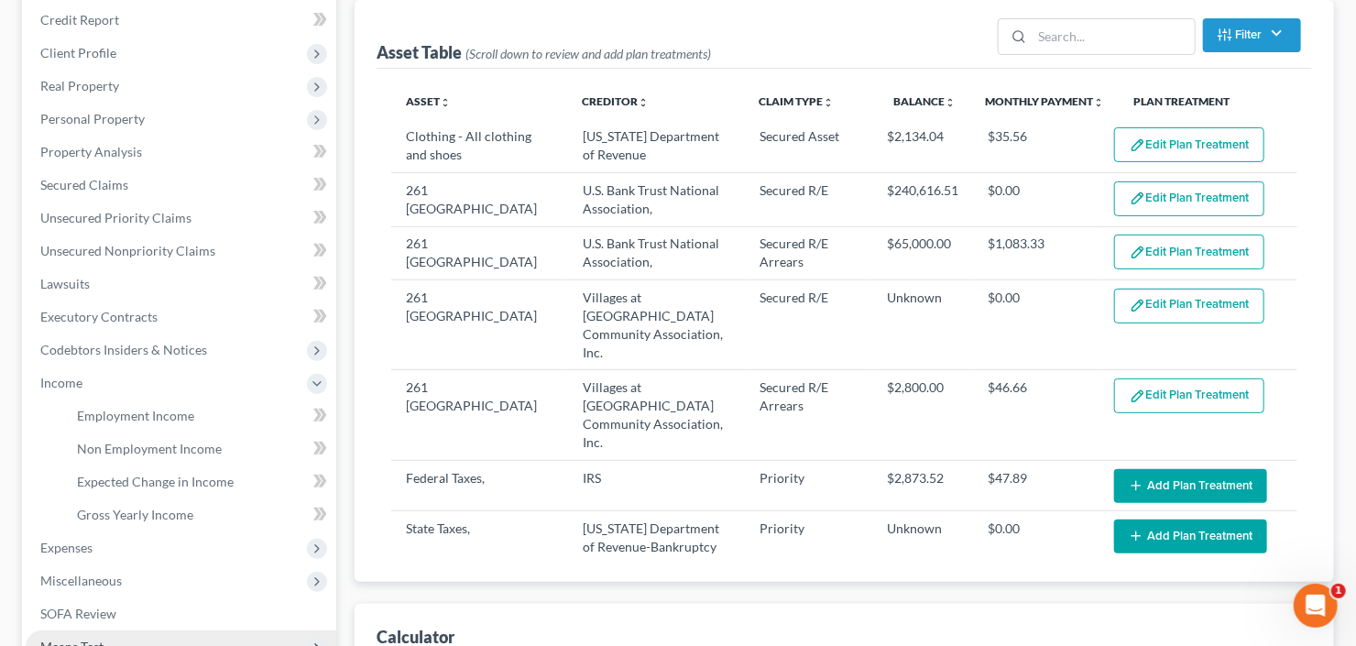
scroll to position [366, 0]
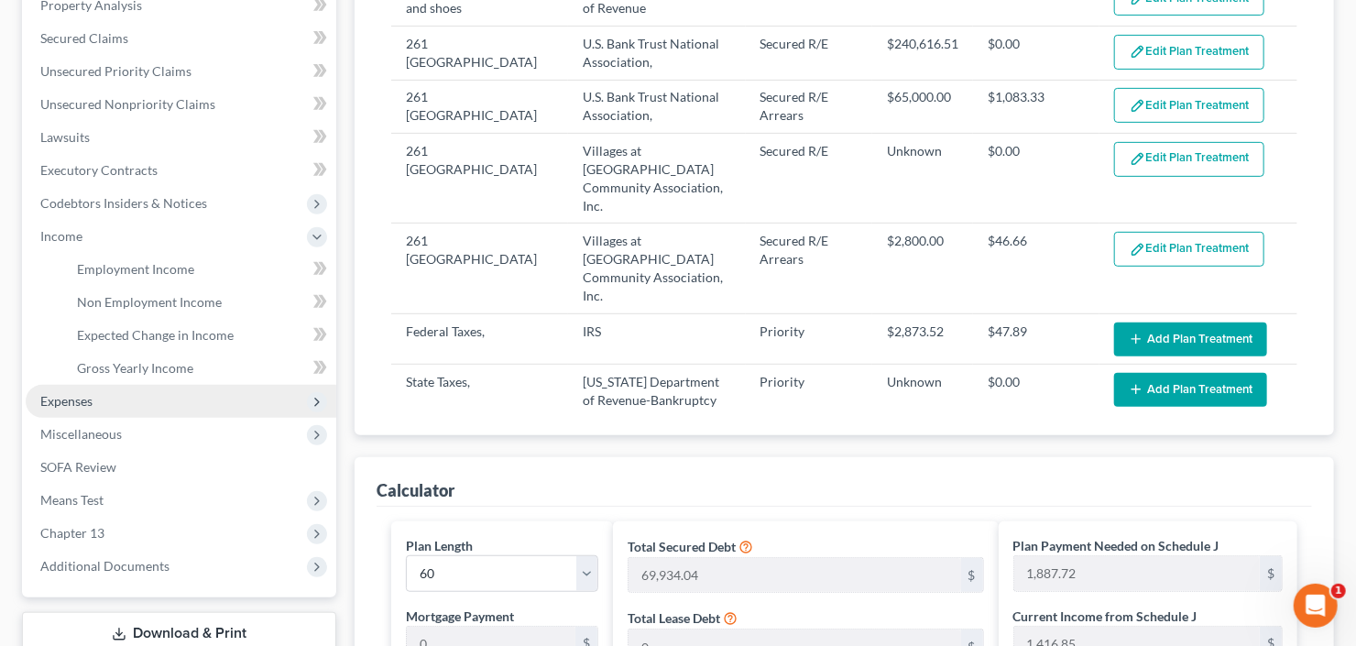
click at [151, 402] on span "Expenses" at bounding box center [181, 401] width 311 height 33
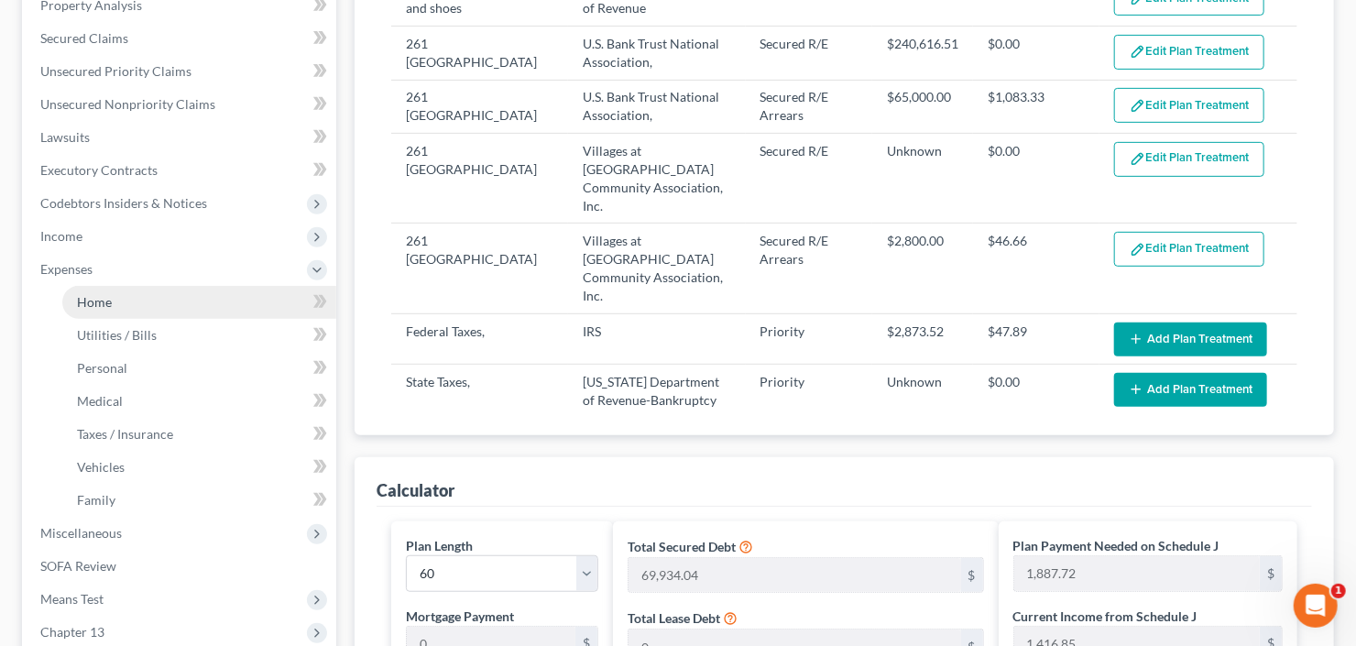
click at [158, 307] on link "Home" at bounding box center [199, 302] width 274 height 33
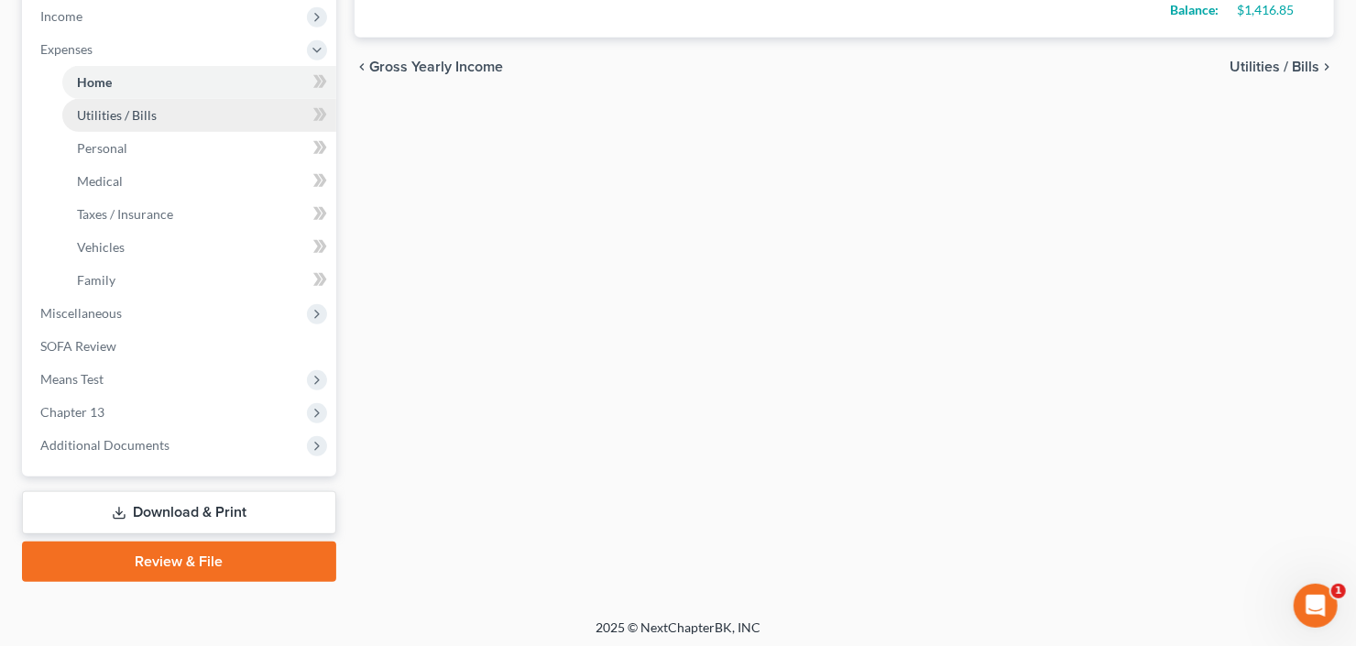
scroll to position [366, 0]
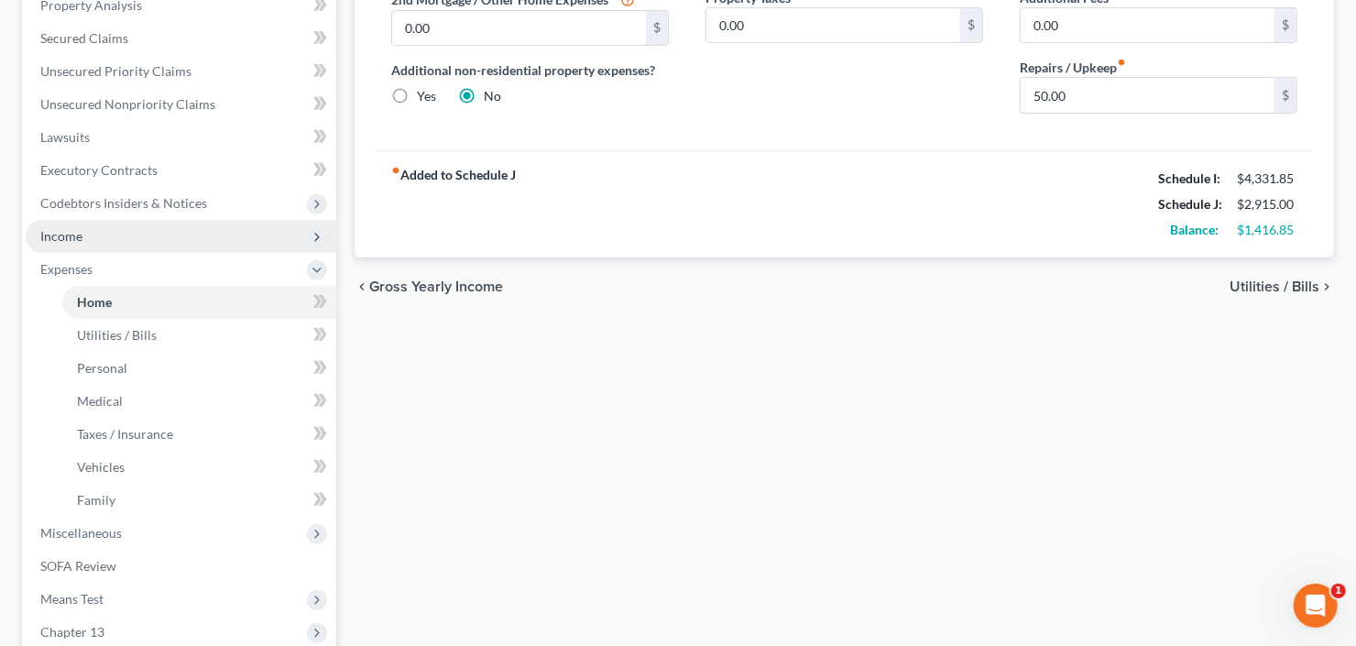
click at [165, 238] on span "Income" at bounding box center [181, 236] width 311 height 33
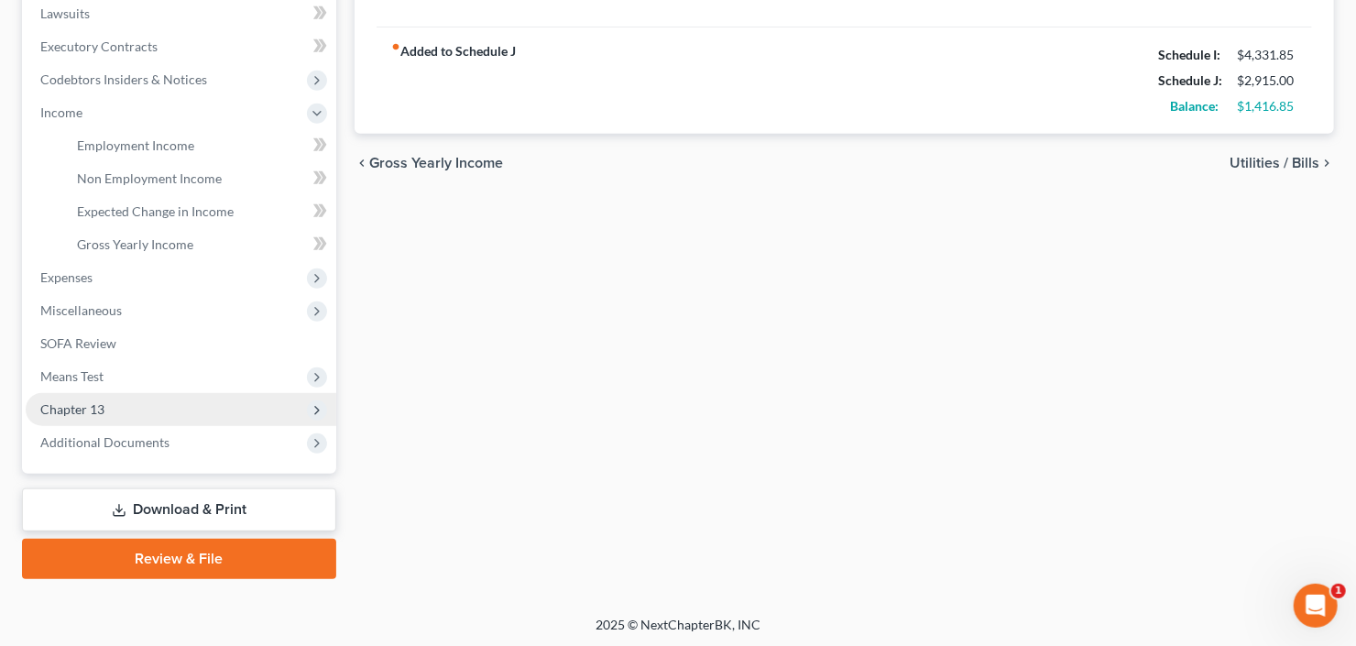
click at [115, 406] on span "Chapter 13" at bounding box center [181, 409] width 311 height 33
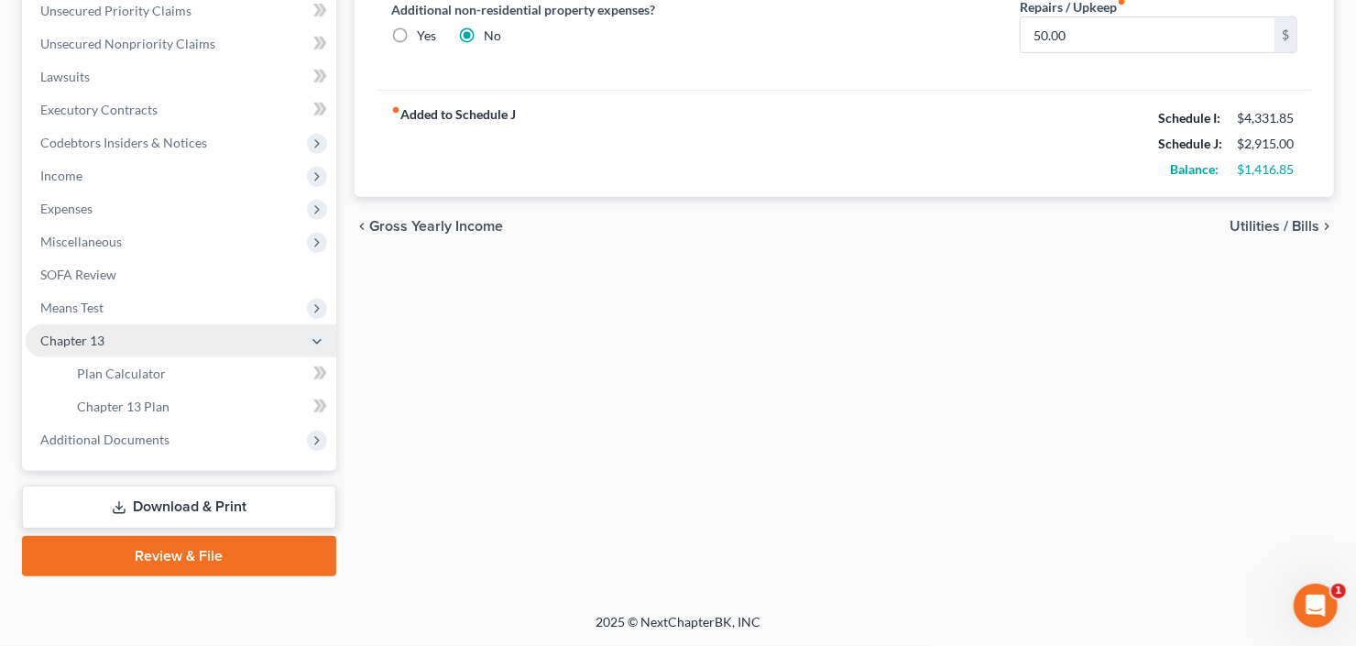
scroll to position [423, 0]
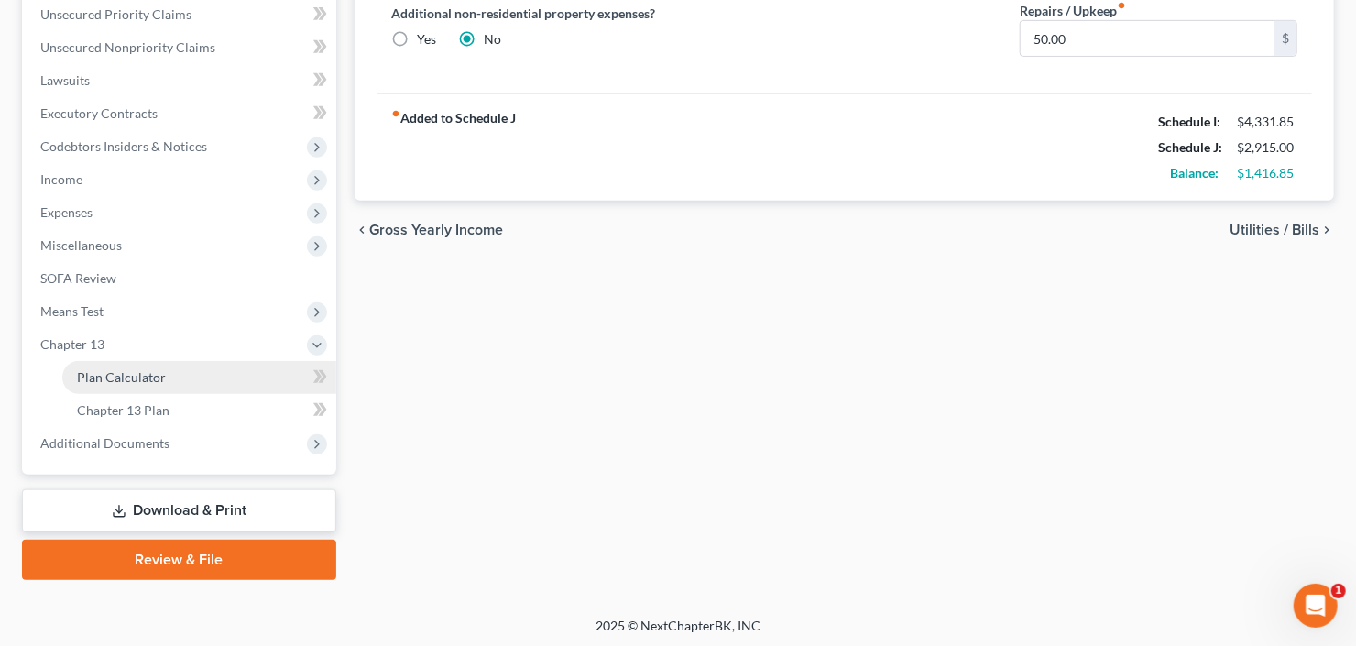
drag, startPoint x: 140, startPoint y: 377, endPoint x: 232, endPoint y: 380, distance: 91.7
click at [140, 375] on span "Plan Calculator" at bounding box center [121, 377] width 89 height 16
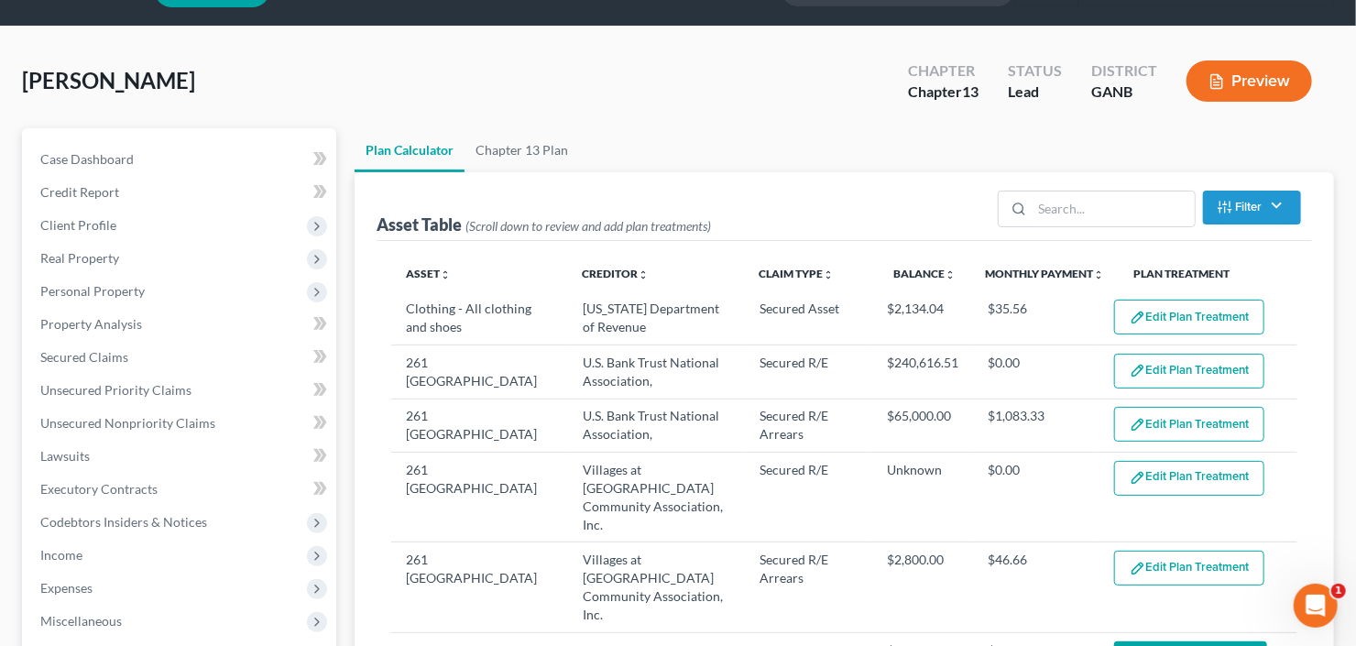
scroll to position [73, 0]
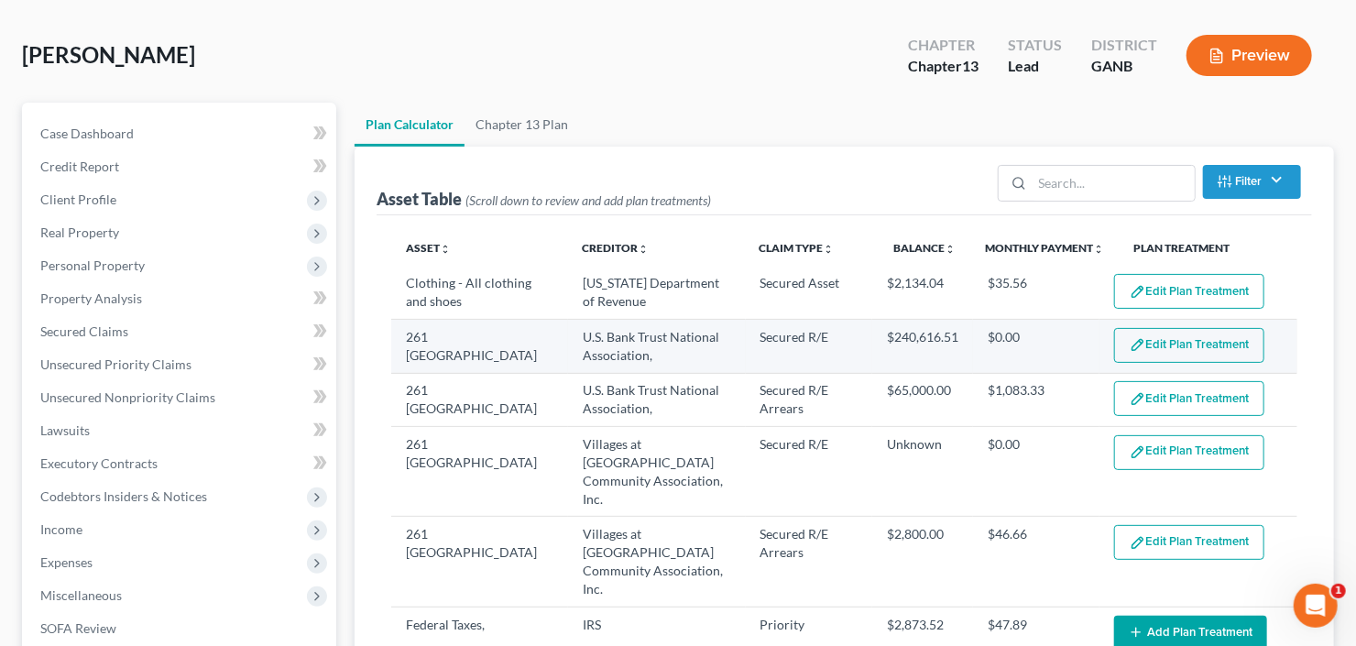
select select "59"
click at [1189, 346] on button "Edit Plan Treatment" at bounding box center [1189, 345] width 150 height 35
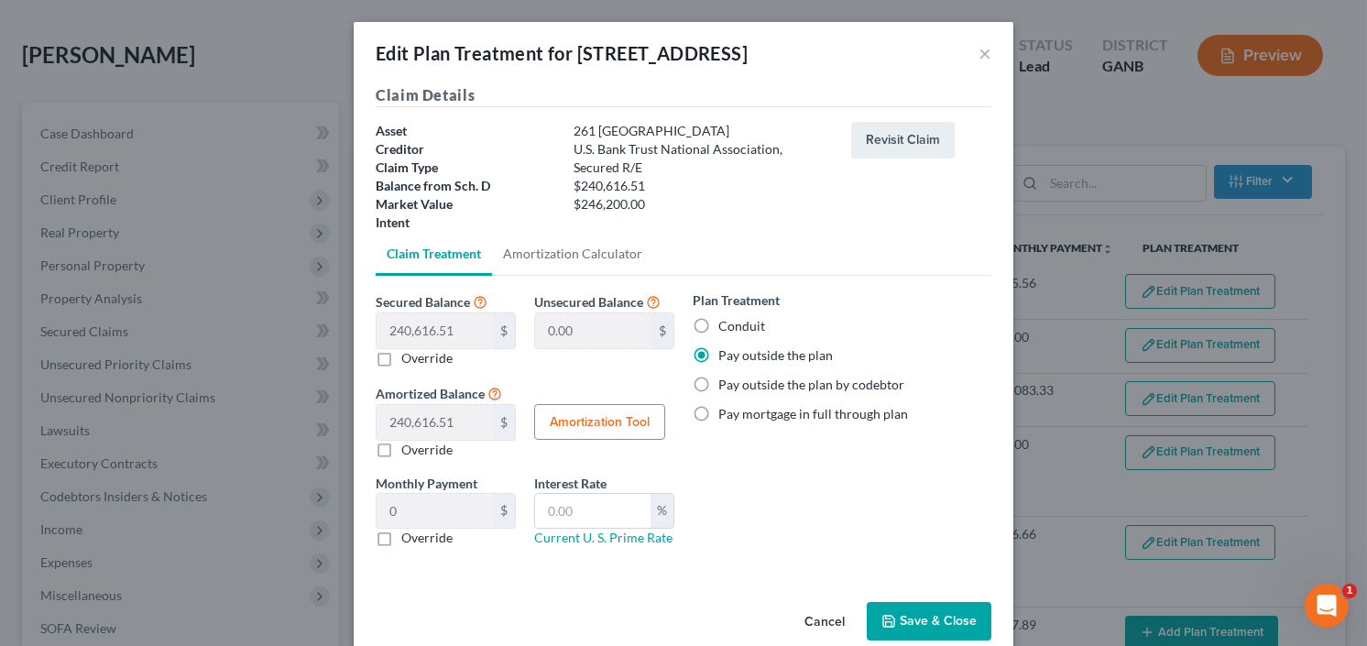
click at [898, 615] on button "Save & Close" at bounding box center [929, 621] width 125 height 38
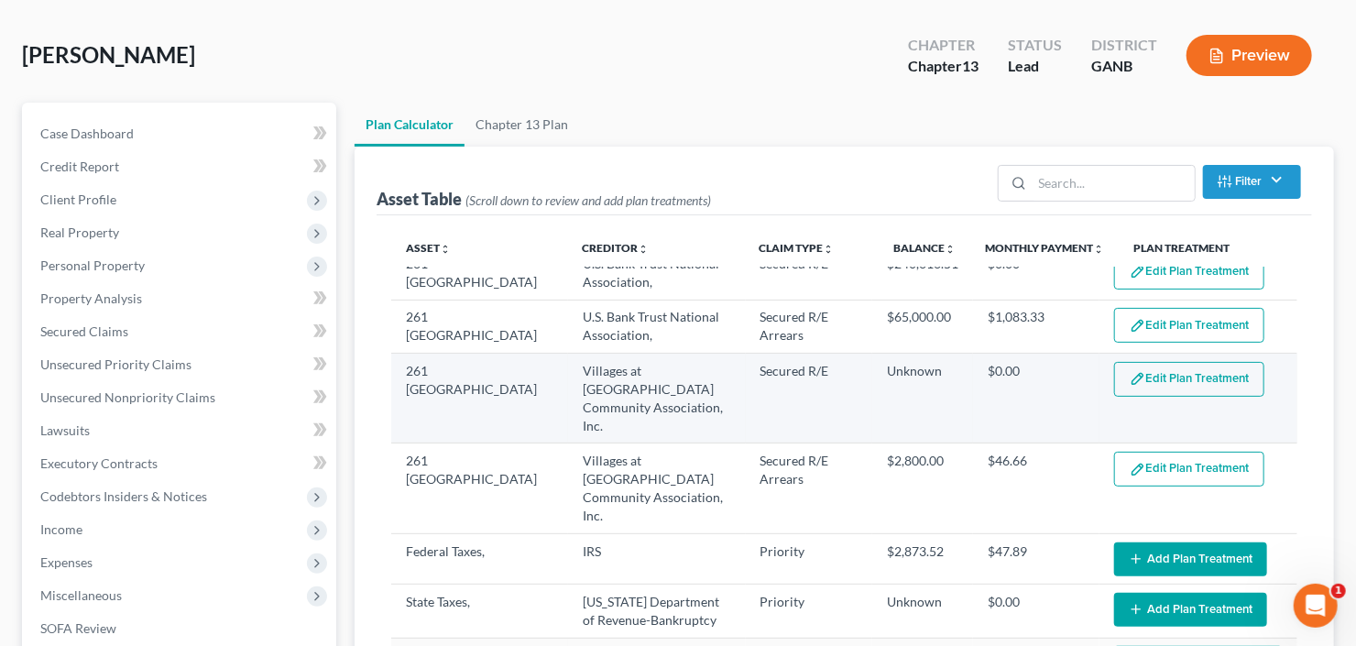
select select "59"
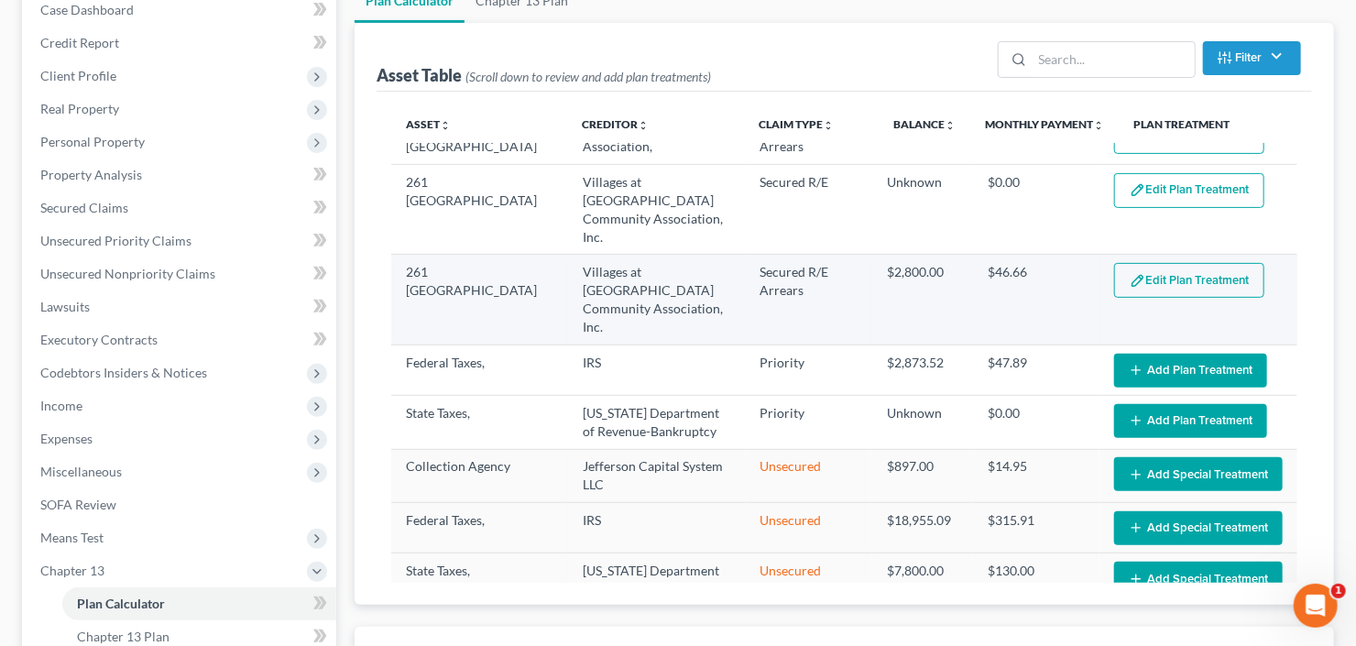
scroll to position [220, 0]
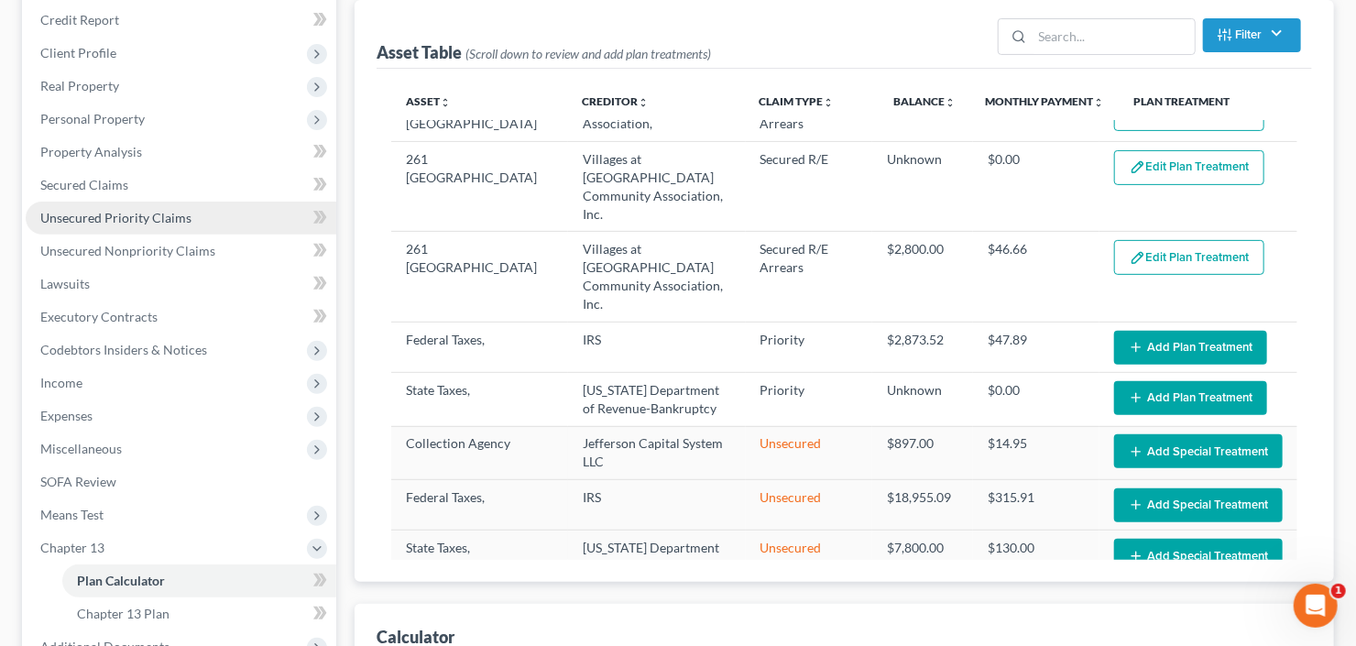
click at [104, 221] on span "Unsecured Priority Claims" at bounding box center [115, 218] width 151 height 16
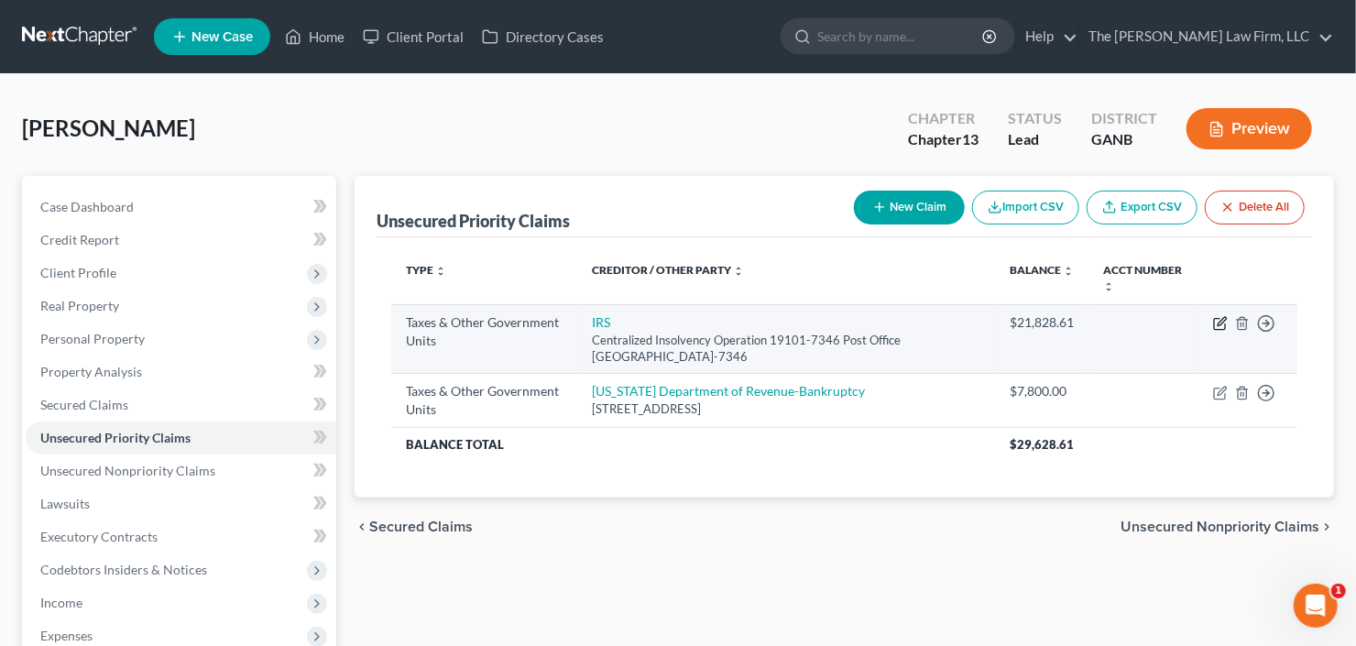
click at [1217, 326] on icon "button" at bounding box center [1220, 323] width 15 height 15
select select "0"
select select "39"
select select "0"
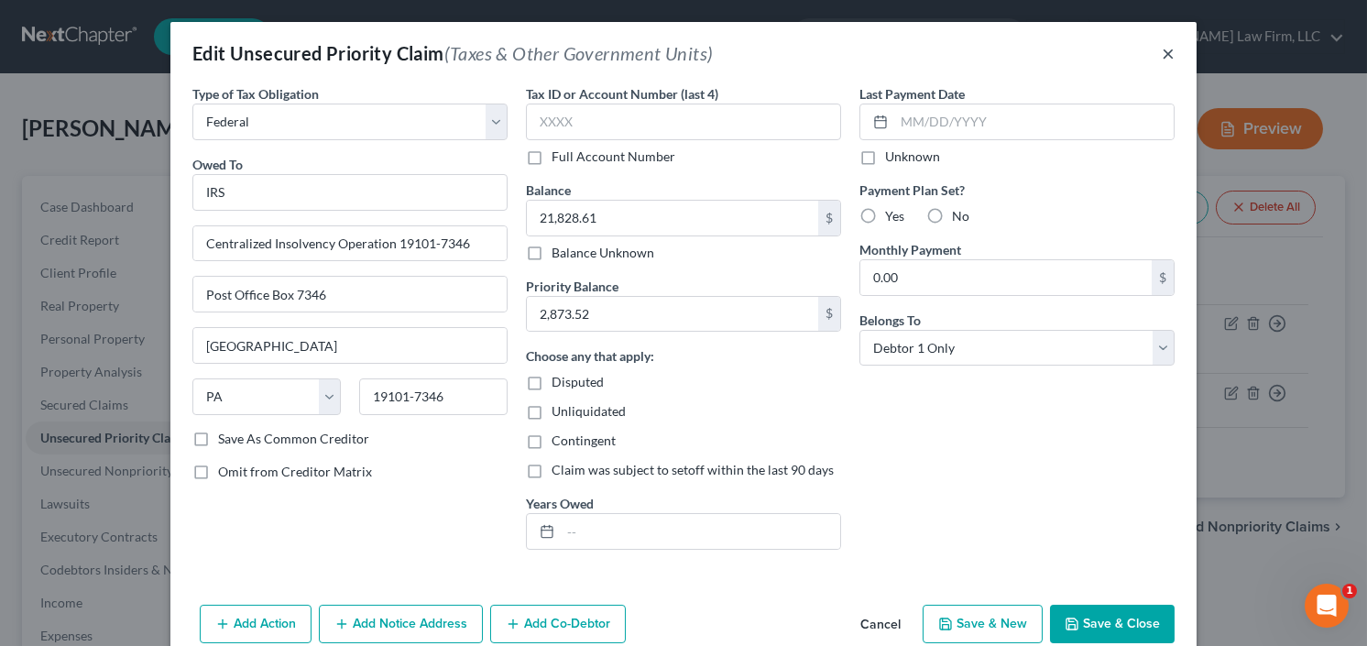
click at [1162, 51] on button "×" at bounding box center [1168, 53] width 13 height 22
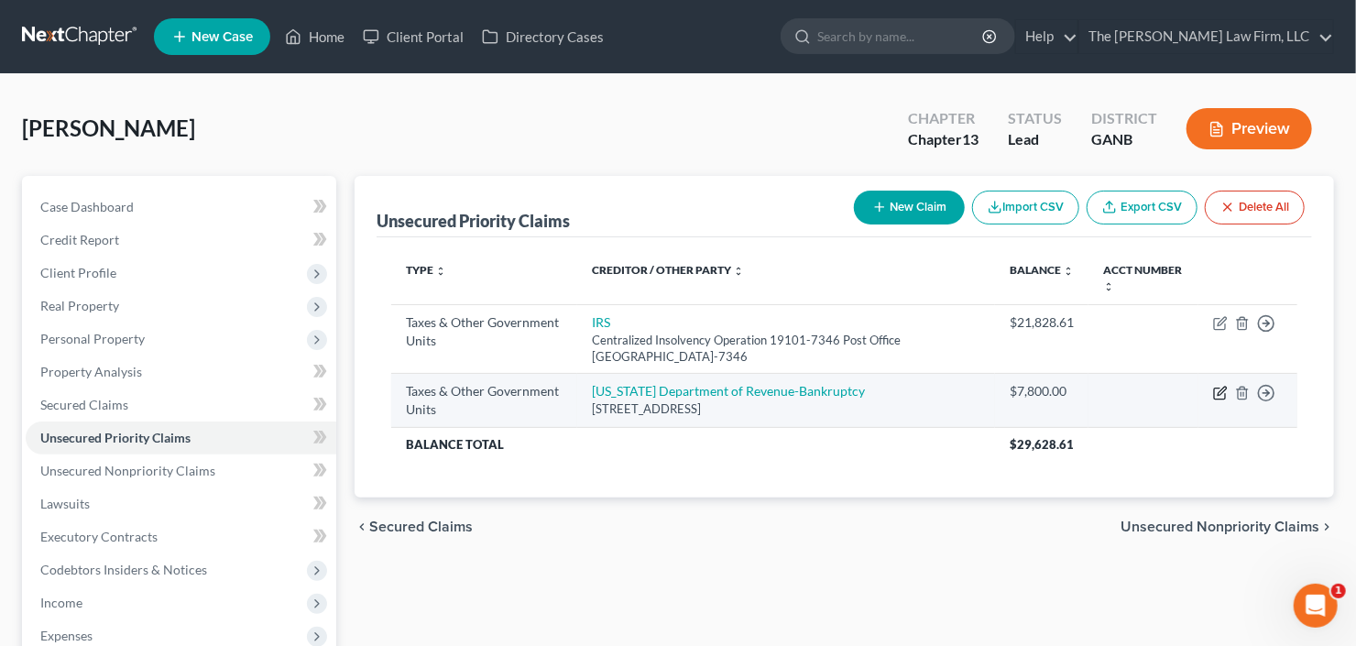
click at [1219, 389] on icon "button" at bounding box center [1222, 391] width 8 height 8
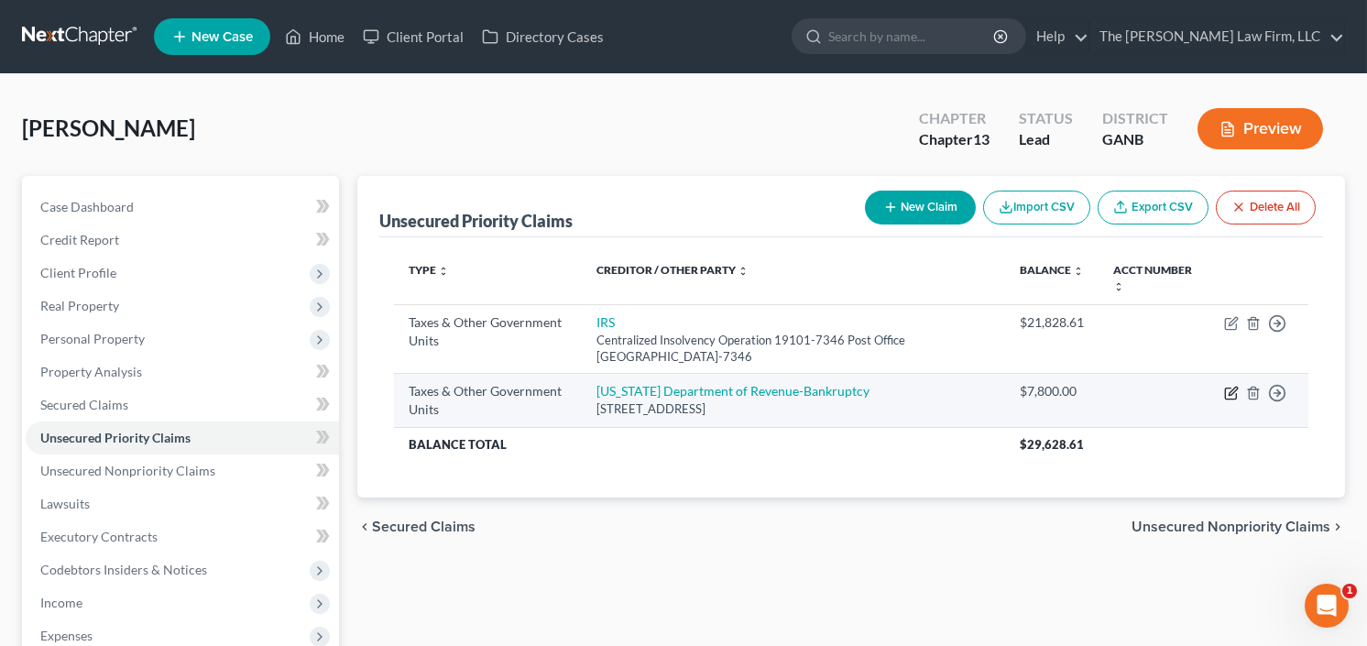
select select "2"
select select "10"
select select "0"
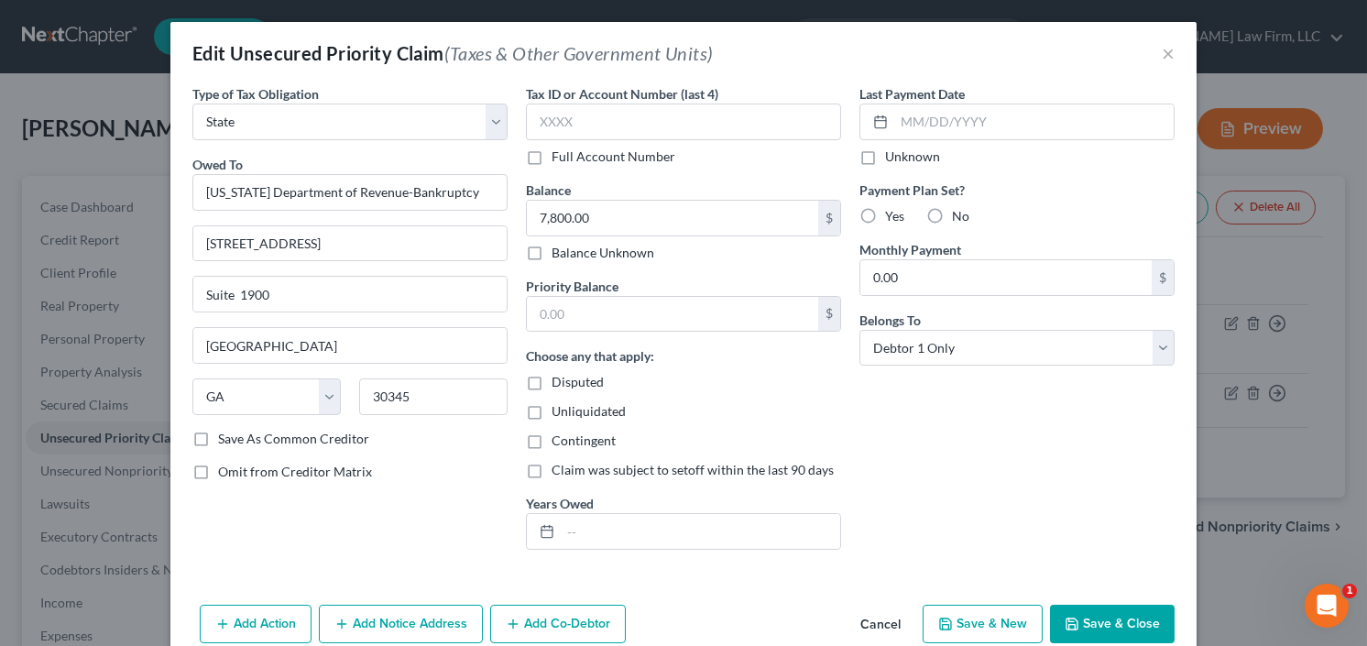
click at [1103, 625] on button "Save & Close" at bounding box center [1112, 624] width 125 height 38
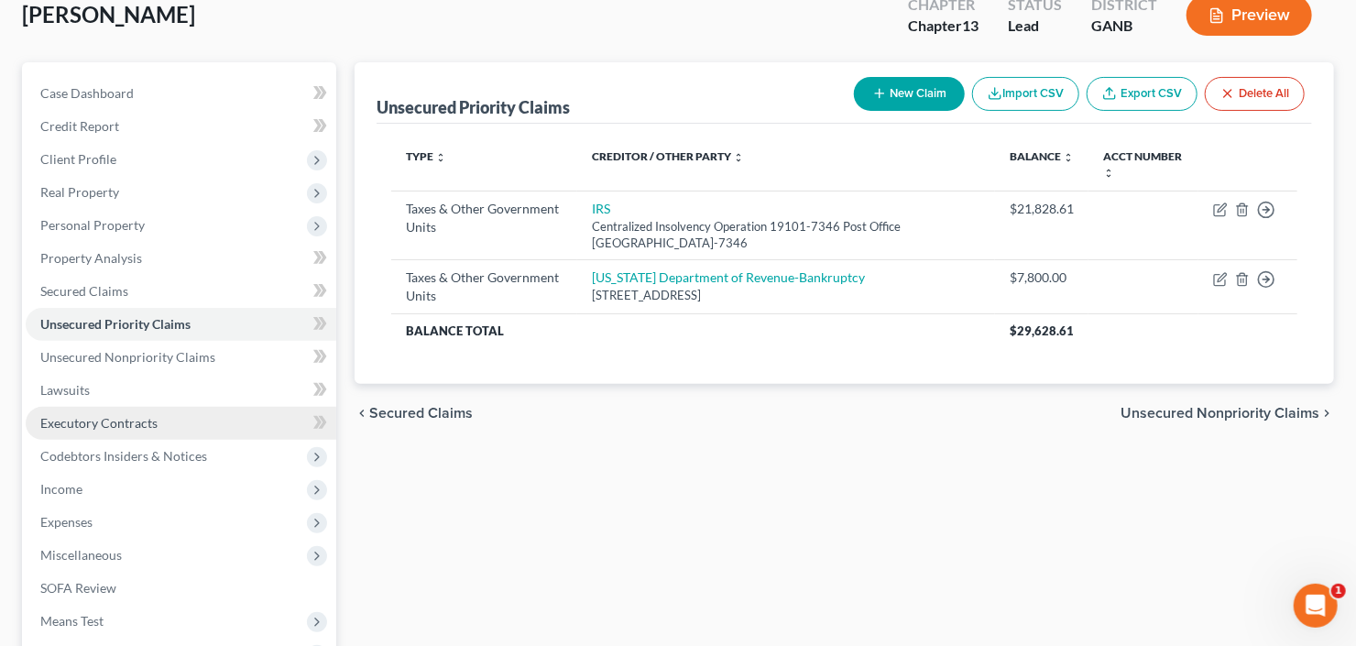
scroll to position [220, 0]
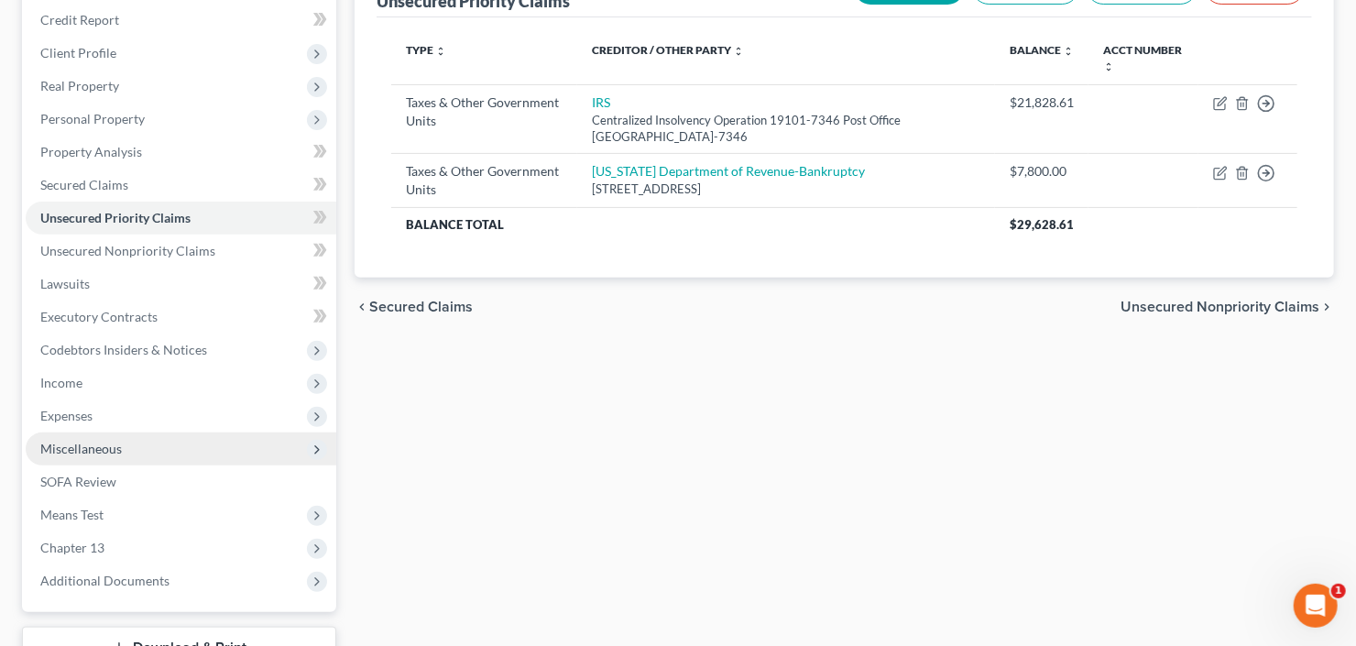
click at [124, 443] on span "Miscellaneous" at bounding box center [181, 448] width 311 height 33
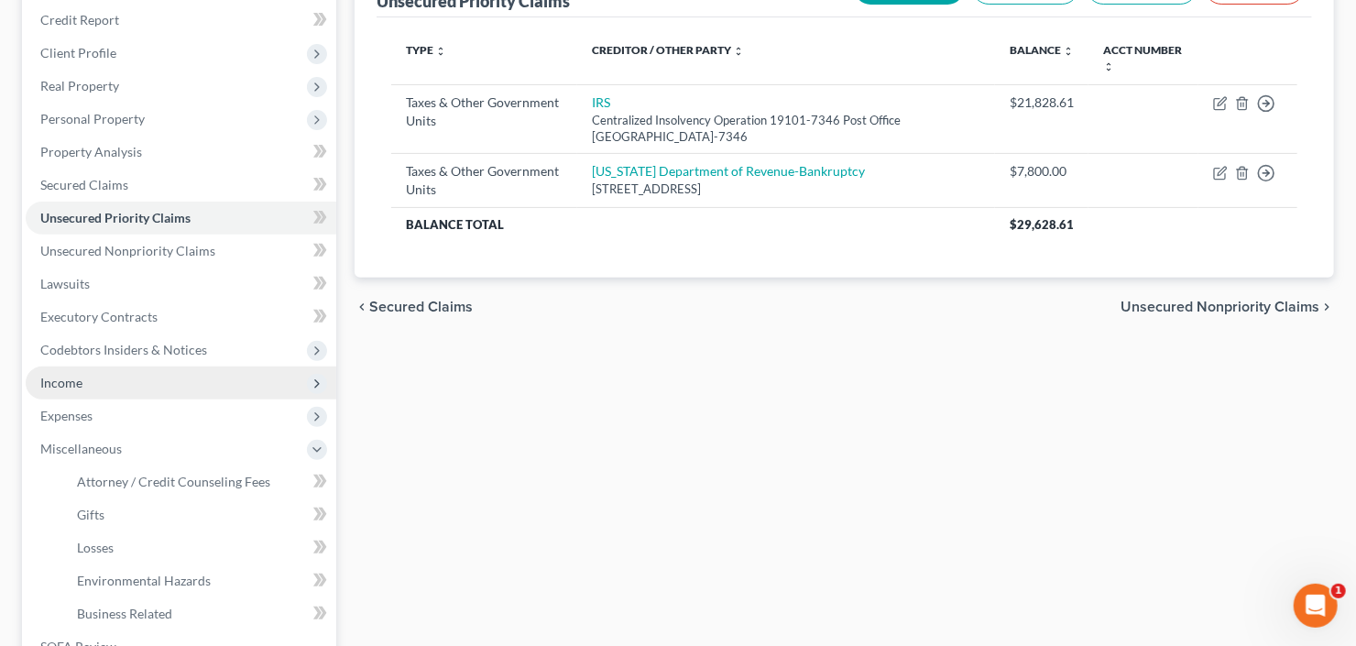
click at [116, 377] on span "Income" at bounding box center [181, 382] width 311 height 33
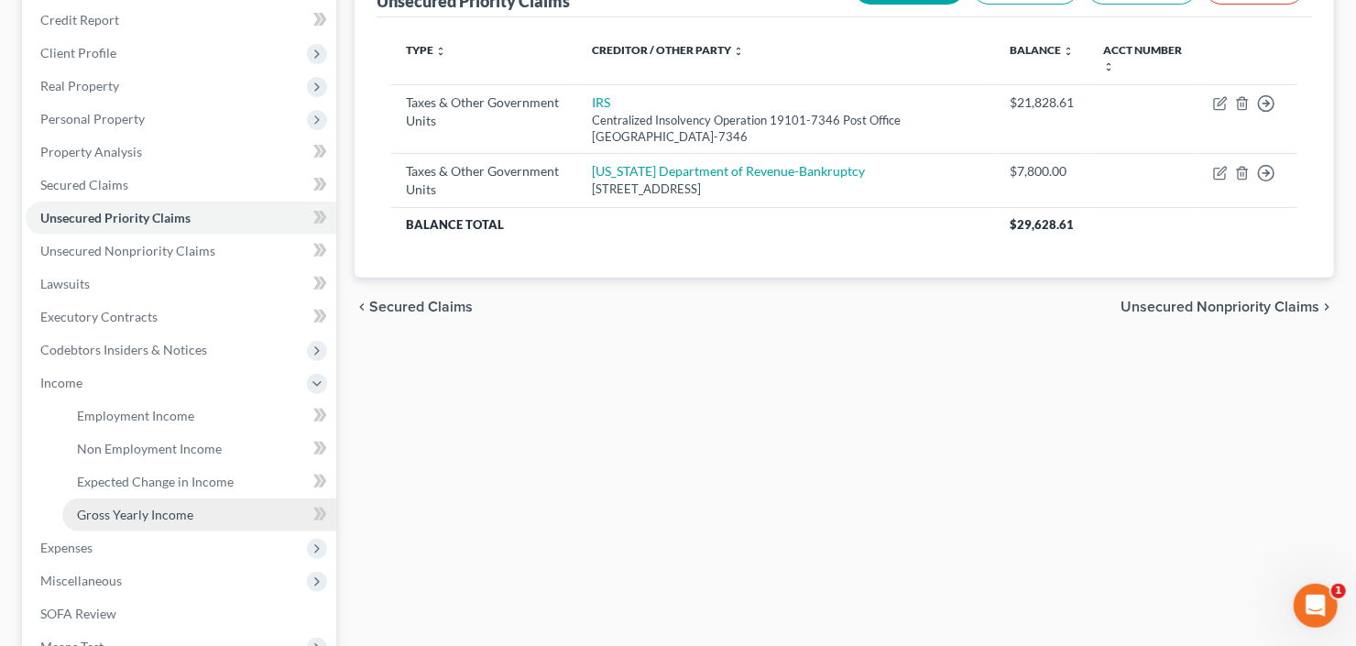
click at [150, 508] on span "Gross Yearly Income" at bounding box center [135, 515] width 116 height 16
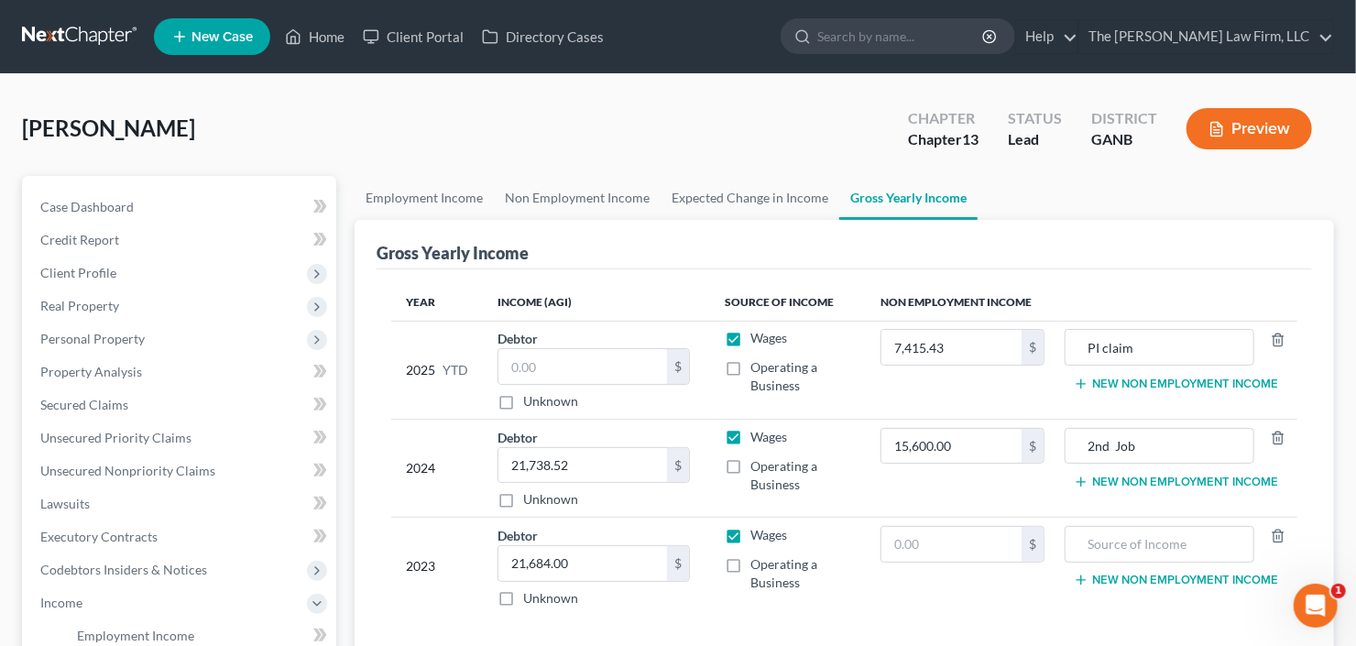
click at [1119, 383] on button "New Non Employment Income" at bounding box center [1176, 384] width 204 height 15
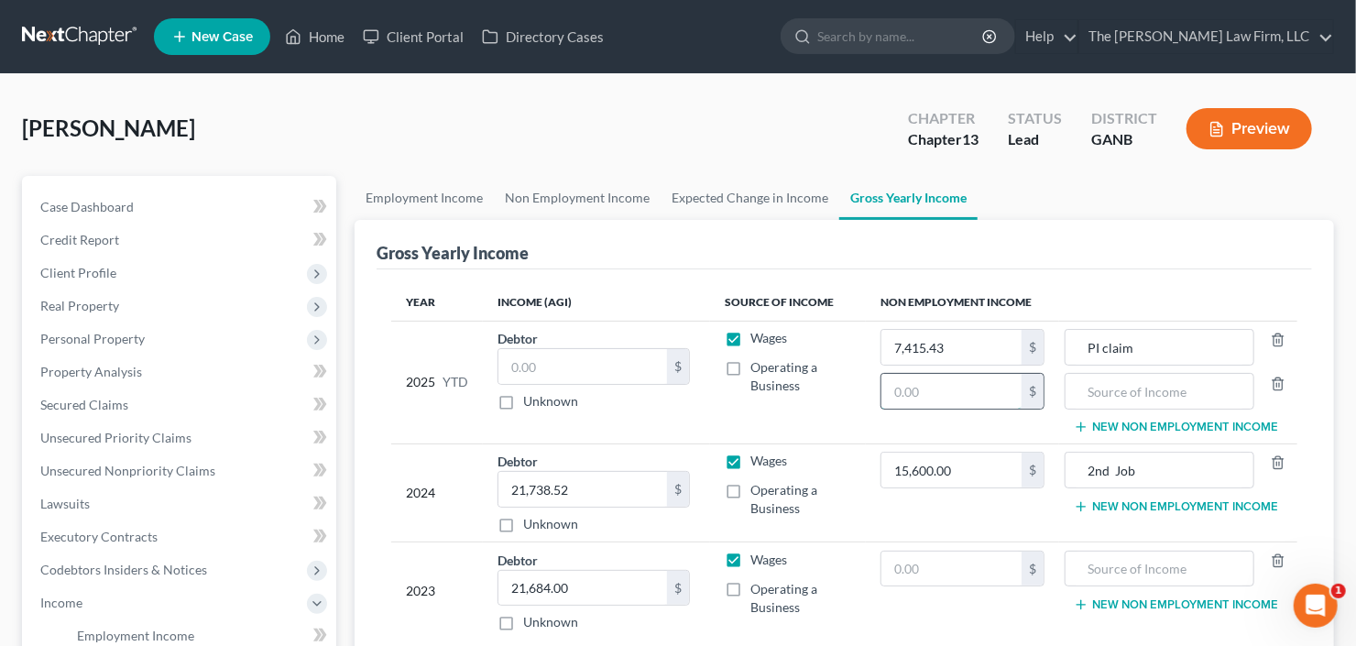
click at [908, 388] on input "text" at bounding box center [951, 391] width 140 height 35
click at [964, 383] on input "text" at bounding box center [951, 391] width 140 height 35
type input "6,000"
type input "2nd Job"
click at [611, 375] on input "text" at bounding box center [582, 366] width 169 height 35
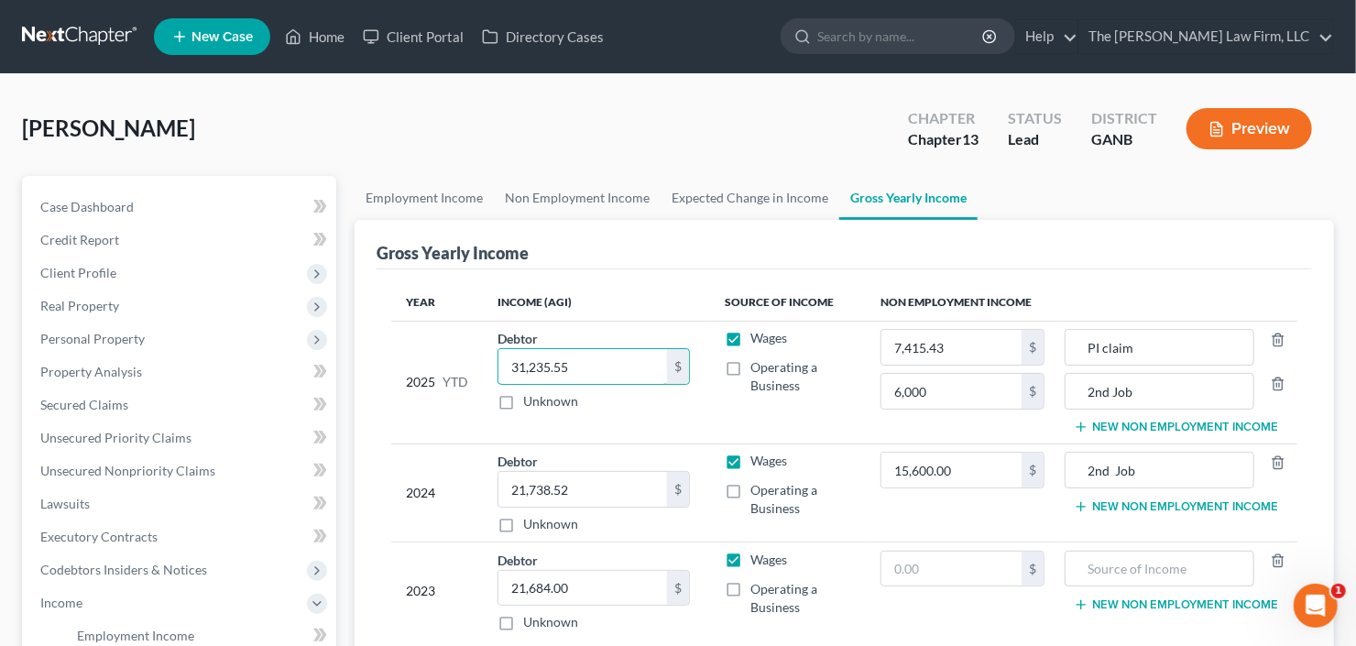
type input "31,235.55"
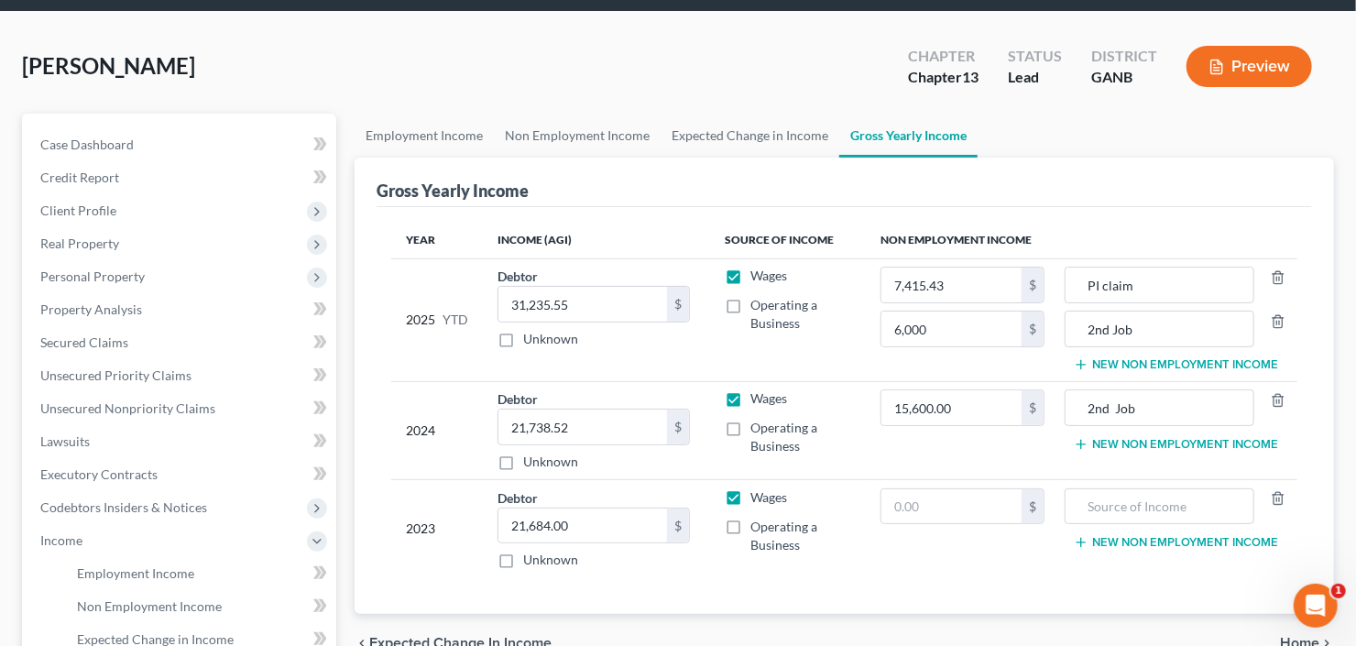
scroll to position [147, 0]
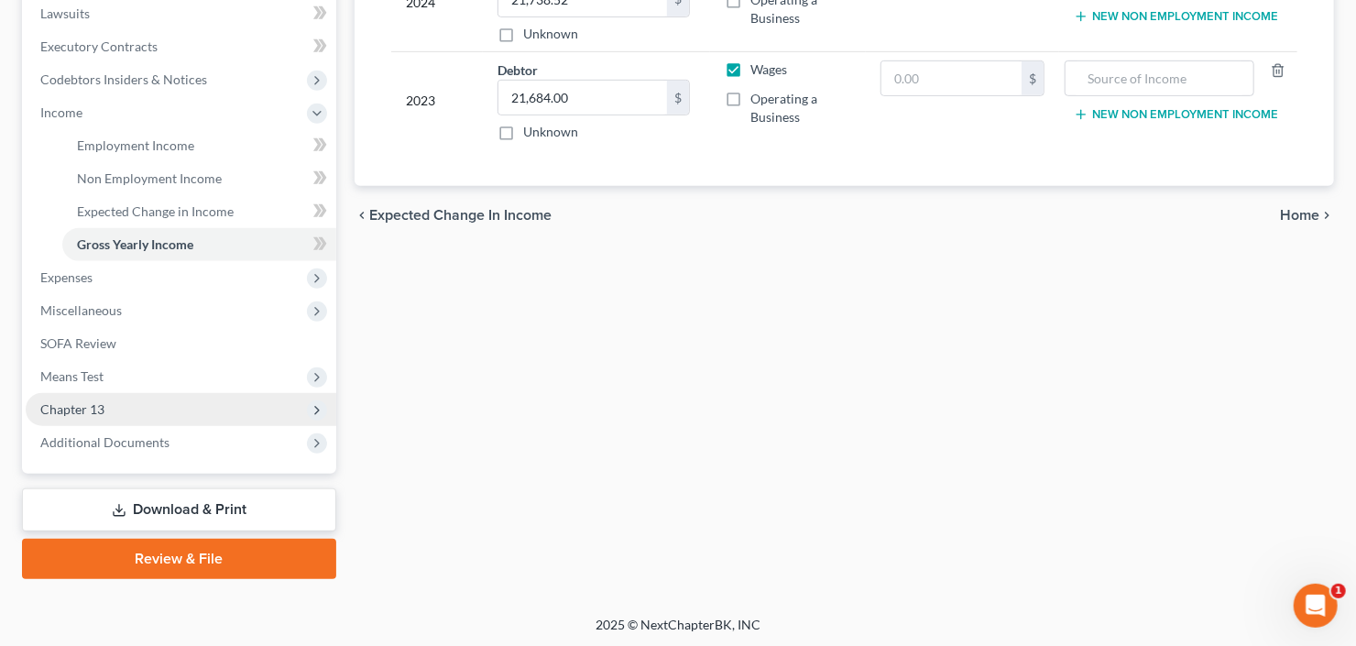
click at [89, 406] on span "Chapter 13" at bounding box center [72, 409] width 64 height 16
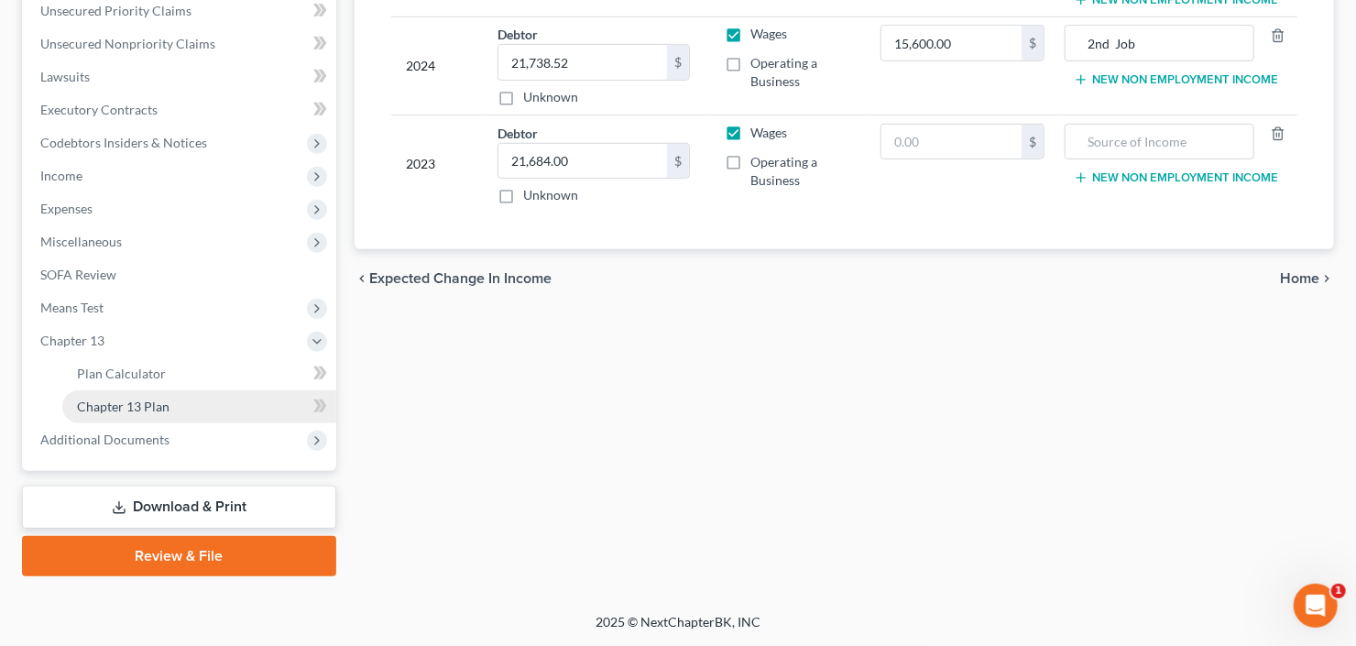
scroll to position [423, 0]
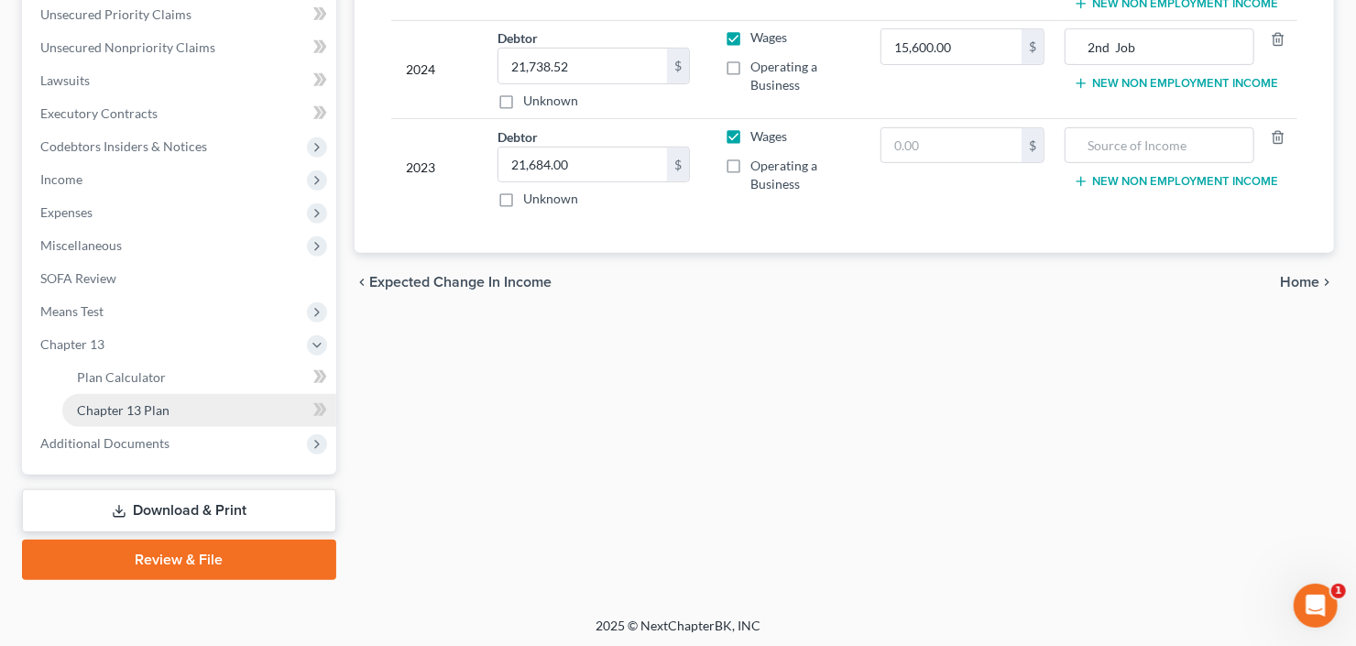
click at [139, 414] on span "Chapter 13 Plan" at bounding box center [123, 410] width 93 height 16
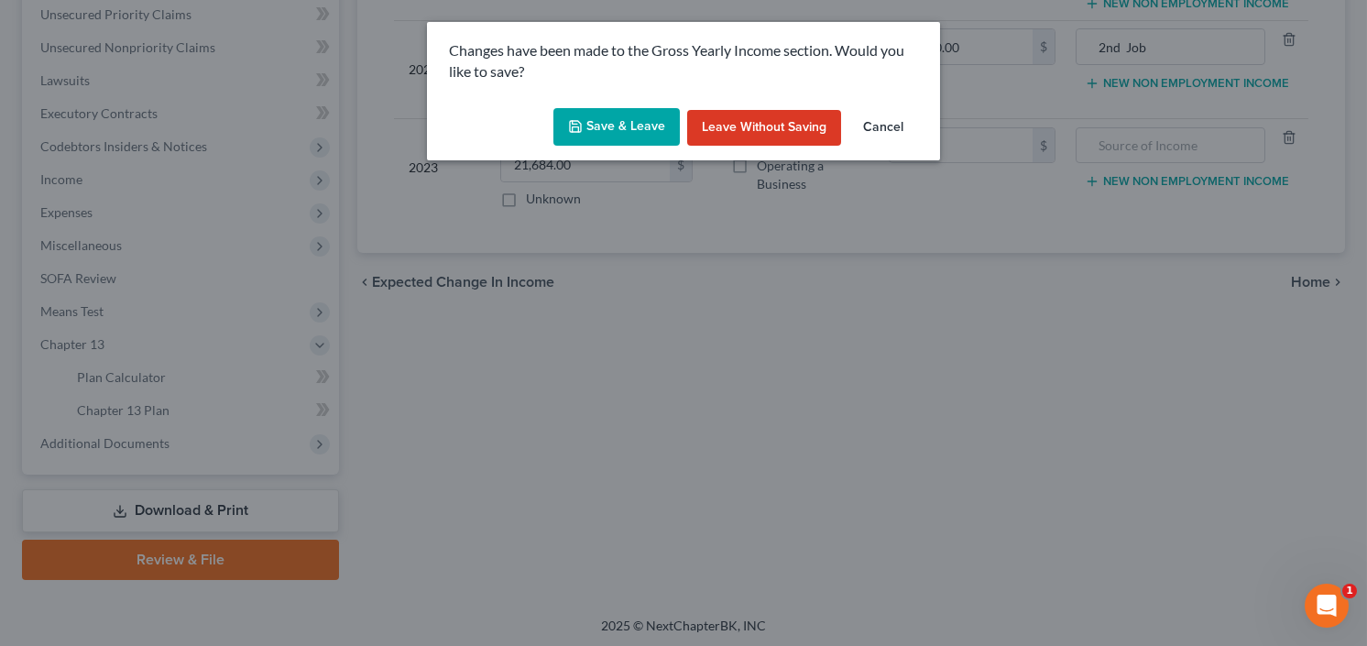
click at [611, 126] on button "Save & Leave" at bounding box center [616, 127] width 126 height 38
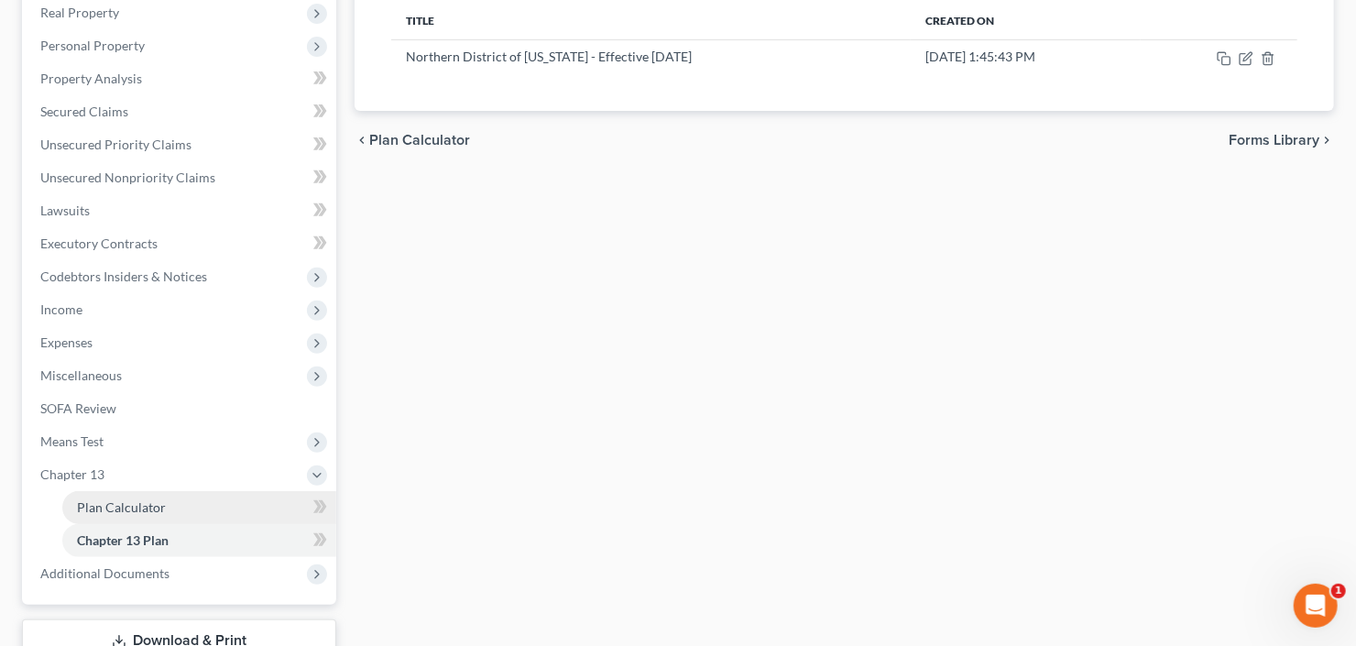
click at [125, 513] on link "Plan Calculator" at bounding box center [199, 507] width 274 height 33
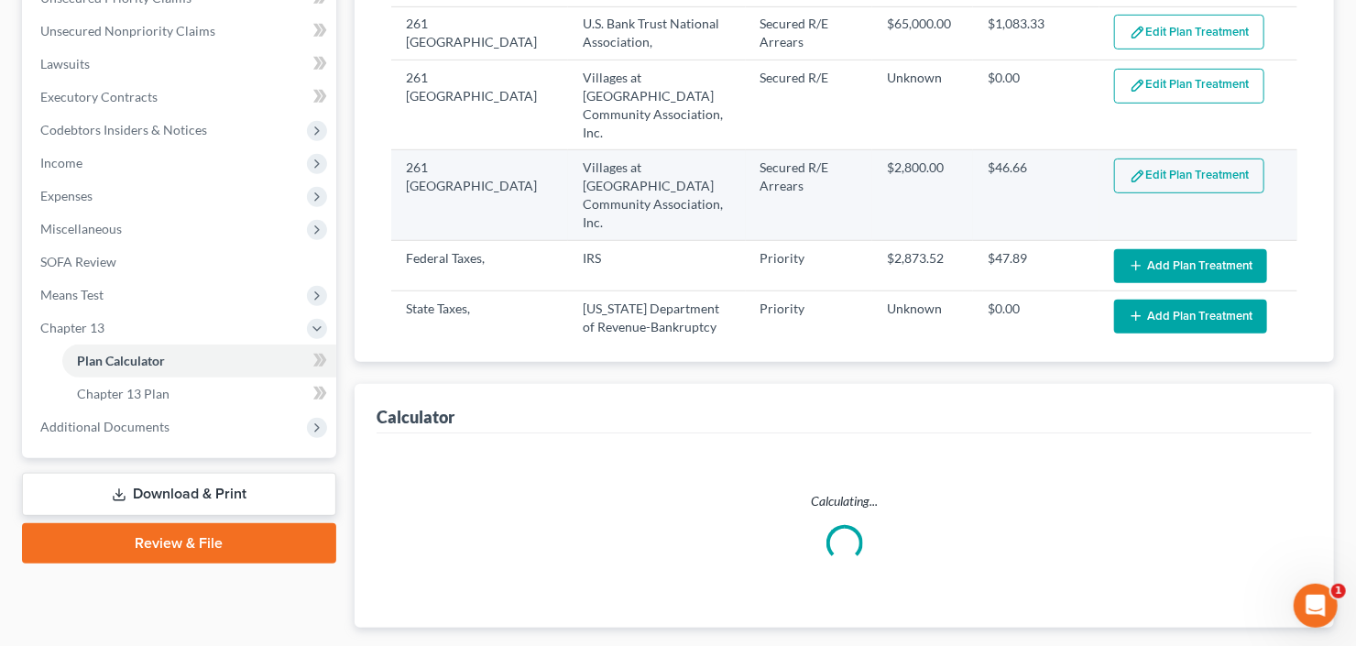
select select "59"
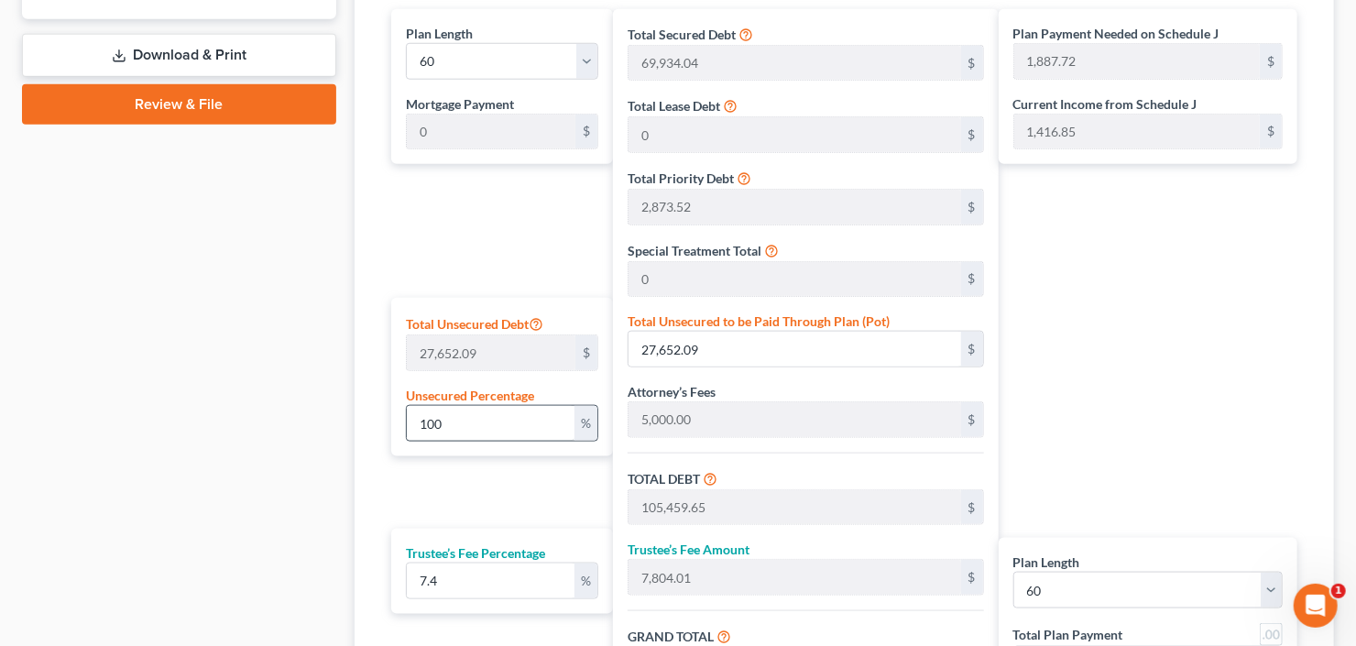
scroll to position [880, 0]
click at [498, 424] on input "100" at bounding box center [491, 422] width 168 height 35
drag, startPoint x: 398, startPoint y: 443, endPoint x: 369, endPoint y: 447, distance: 28.6
click at [369, 447] on div "Calculator Plan Length 1 2 3 4 5 6 7 8 9 10 11 12 13 14 15 16 17 18 19 20 21 22…" at bounding box center [844, 359] width 979 height 830
type input "0"
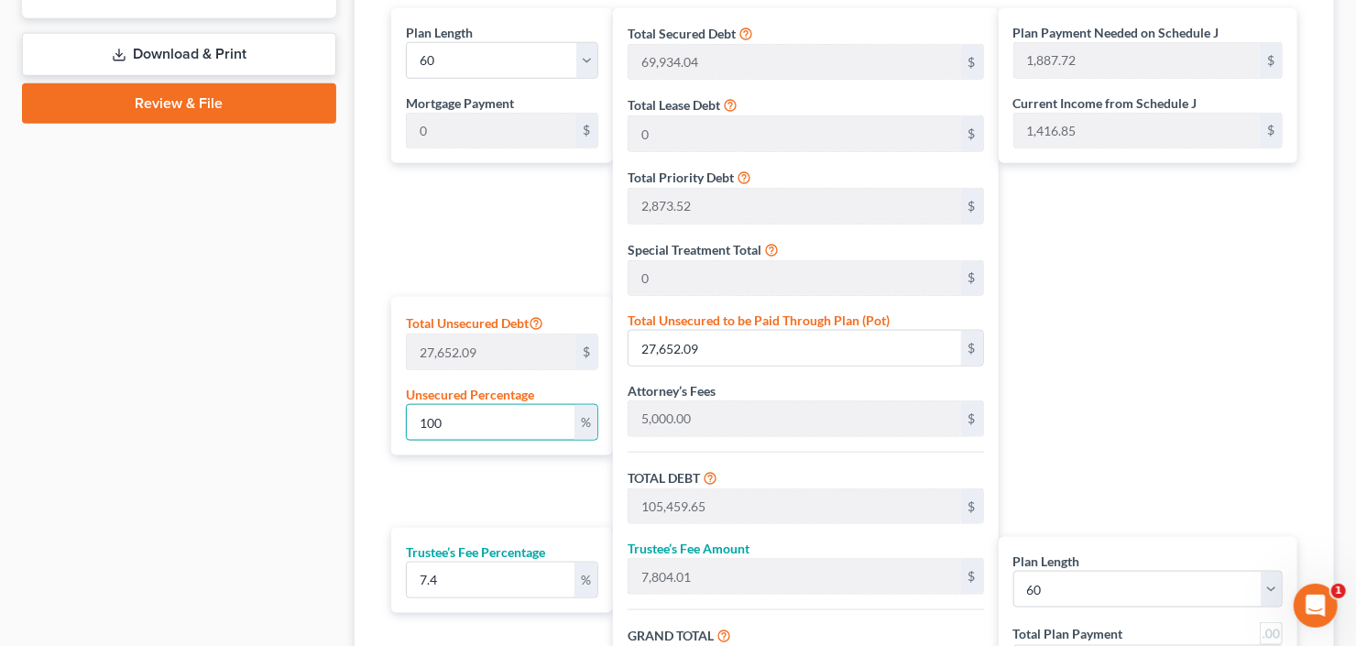
type input "0"
type input "77,807.56"
type input "5,757.75"
type input "83,565.31"
type input "1,392.75"
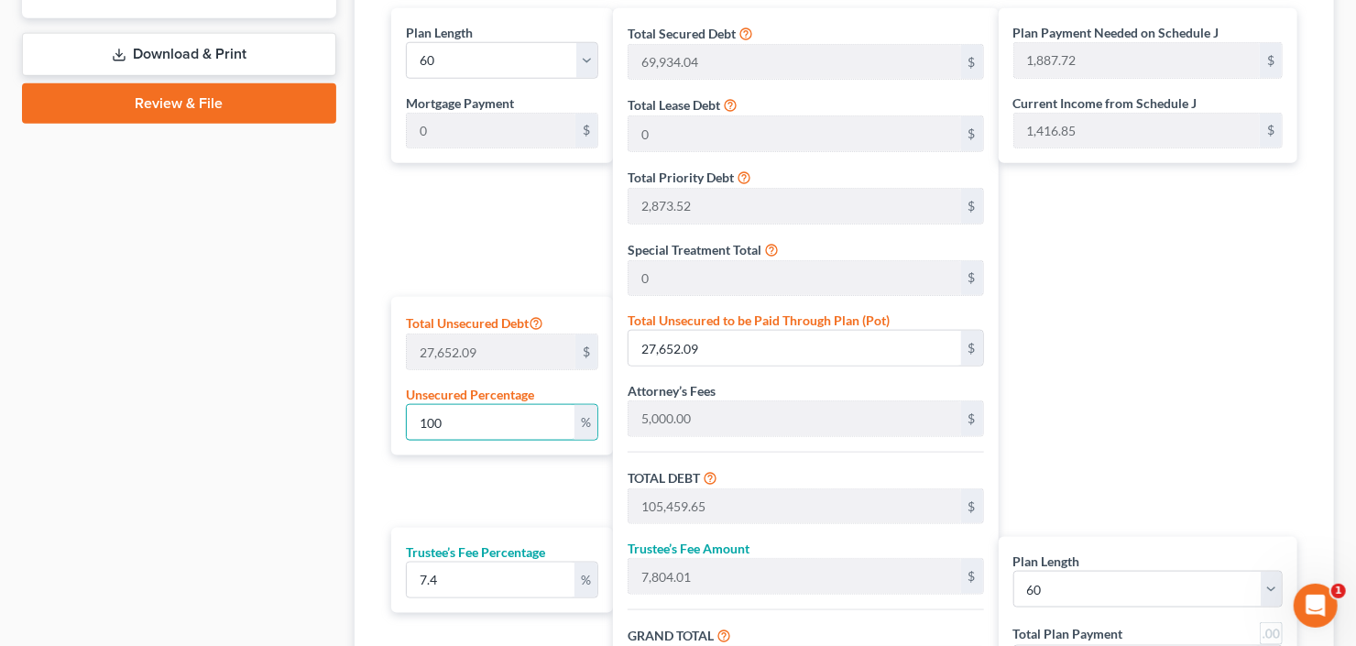
type input "1,392.75"
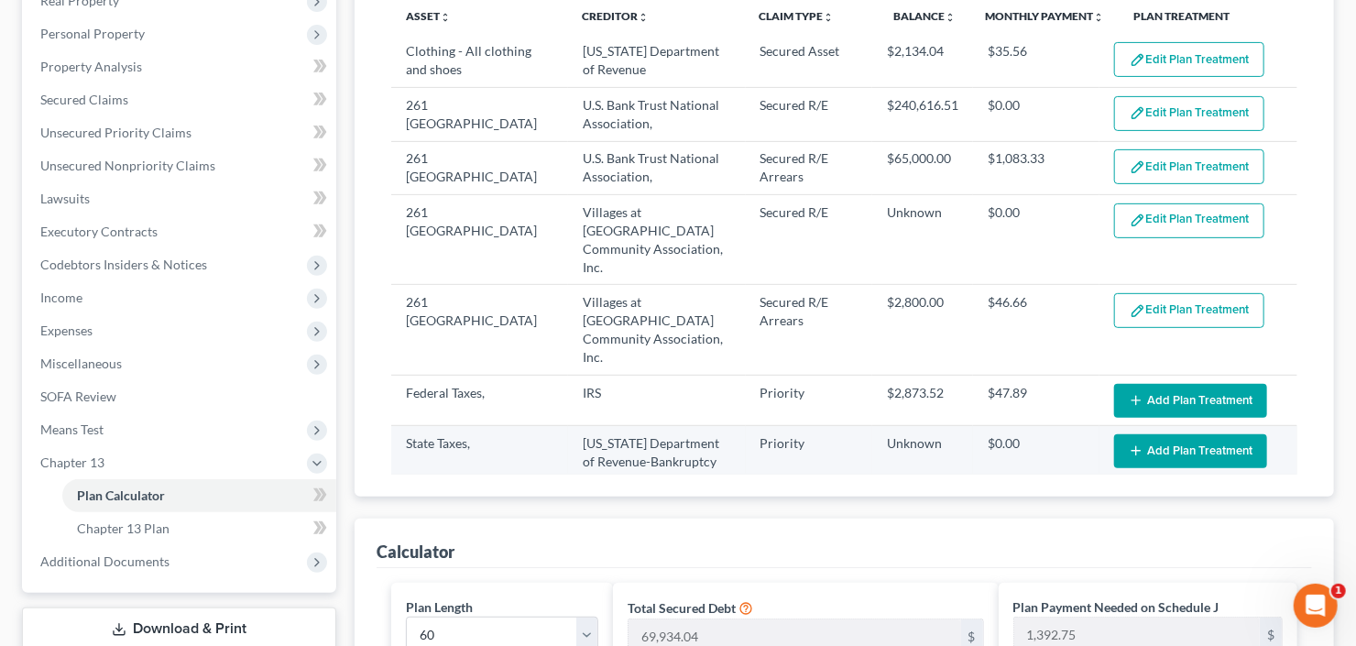
scroll to position [293, 0]
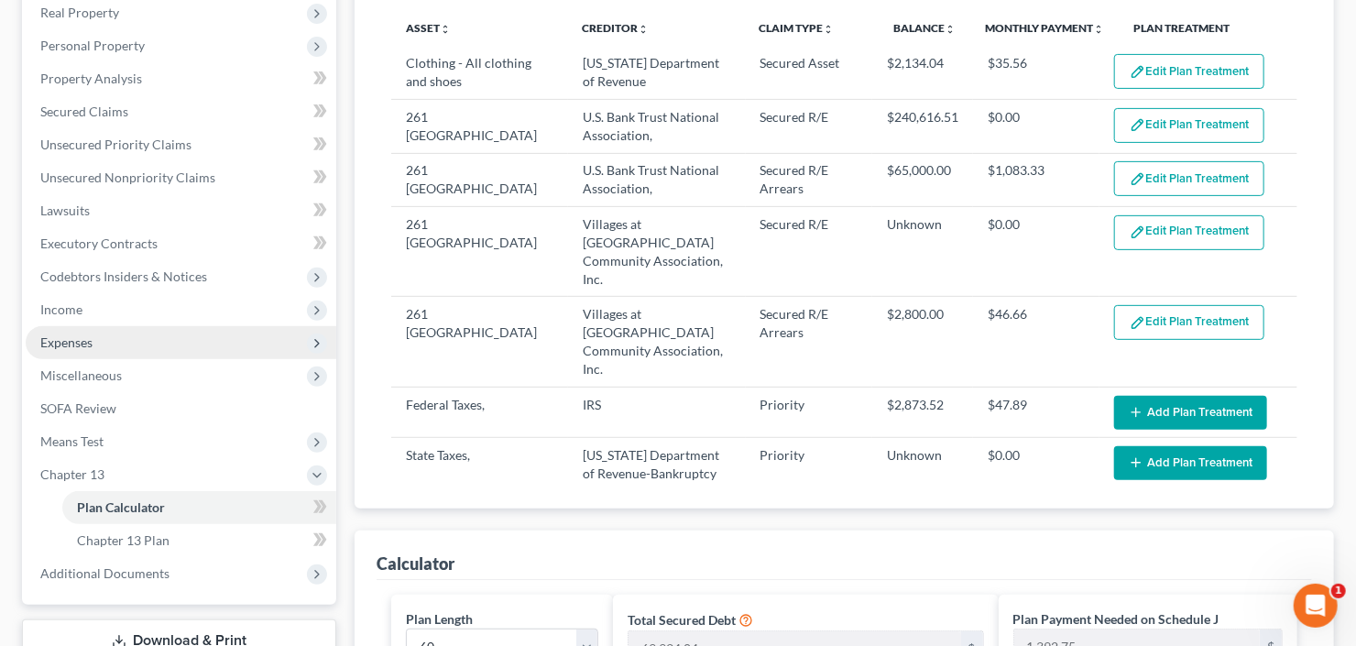
type input "0.00"
click at [140, 349] on span "Expenses" at bounding box center [181, 342] width 311 height 33
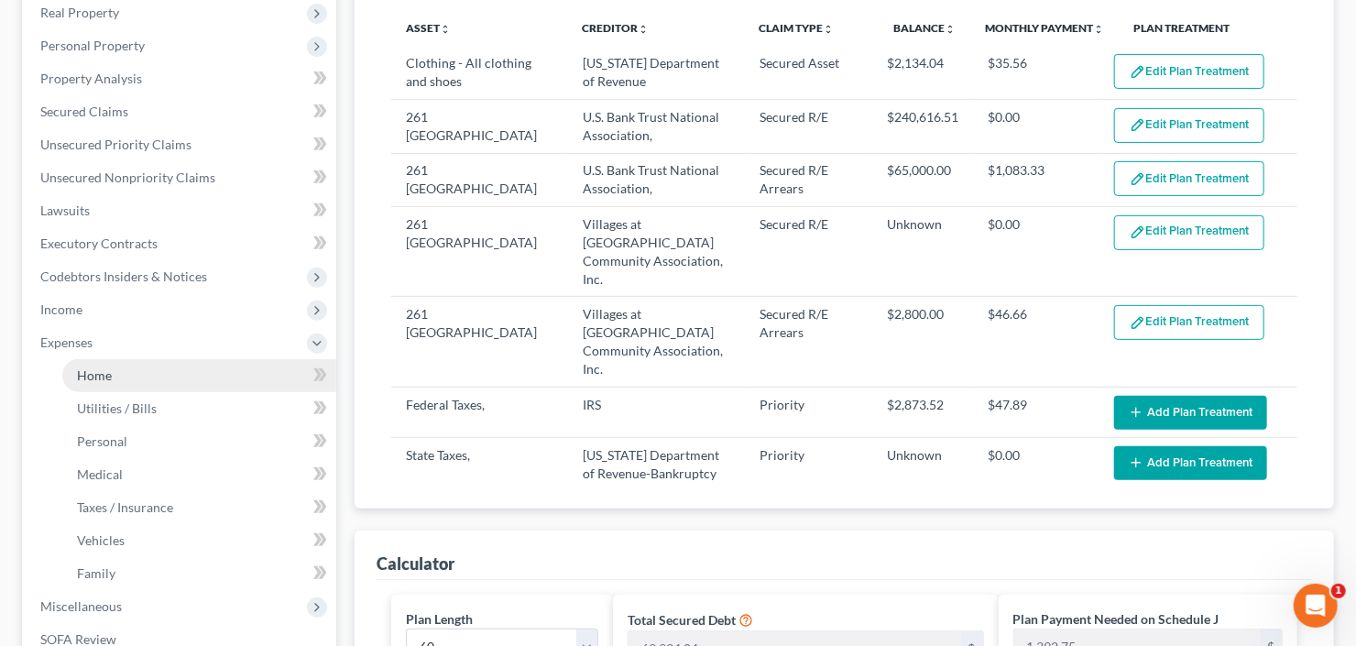
click at [134, 367] on link "Home" at bounding box center [199, 375] width 274 height 33
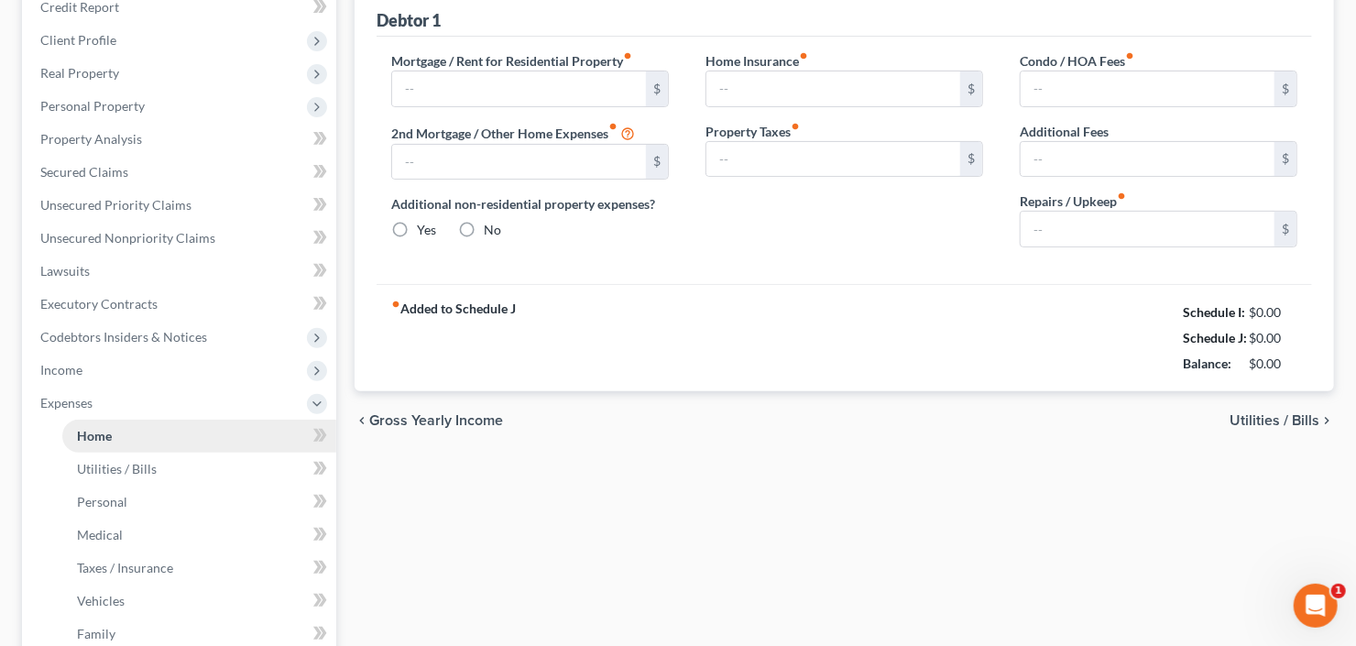
type input "968.00"
type input "0.00"
radio input "true"
type input "0.00"
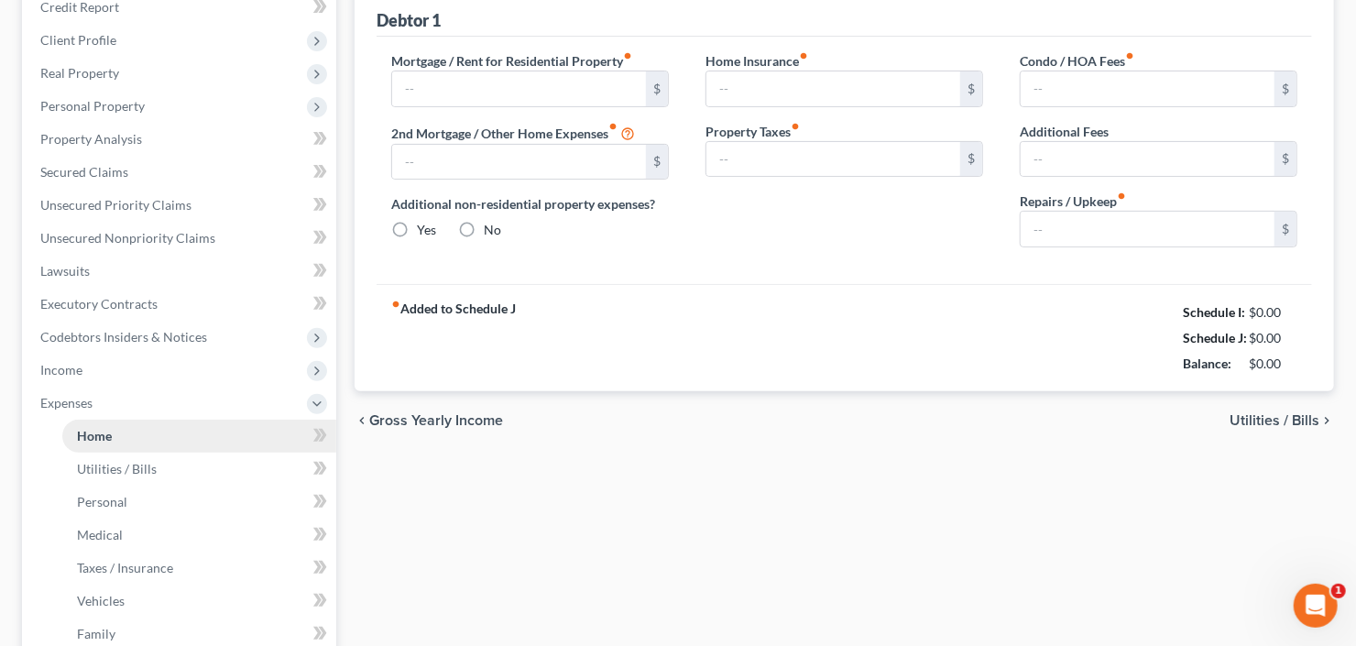
type input "17.00"
type input "0.00"
type input "50.00"
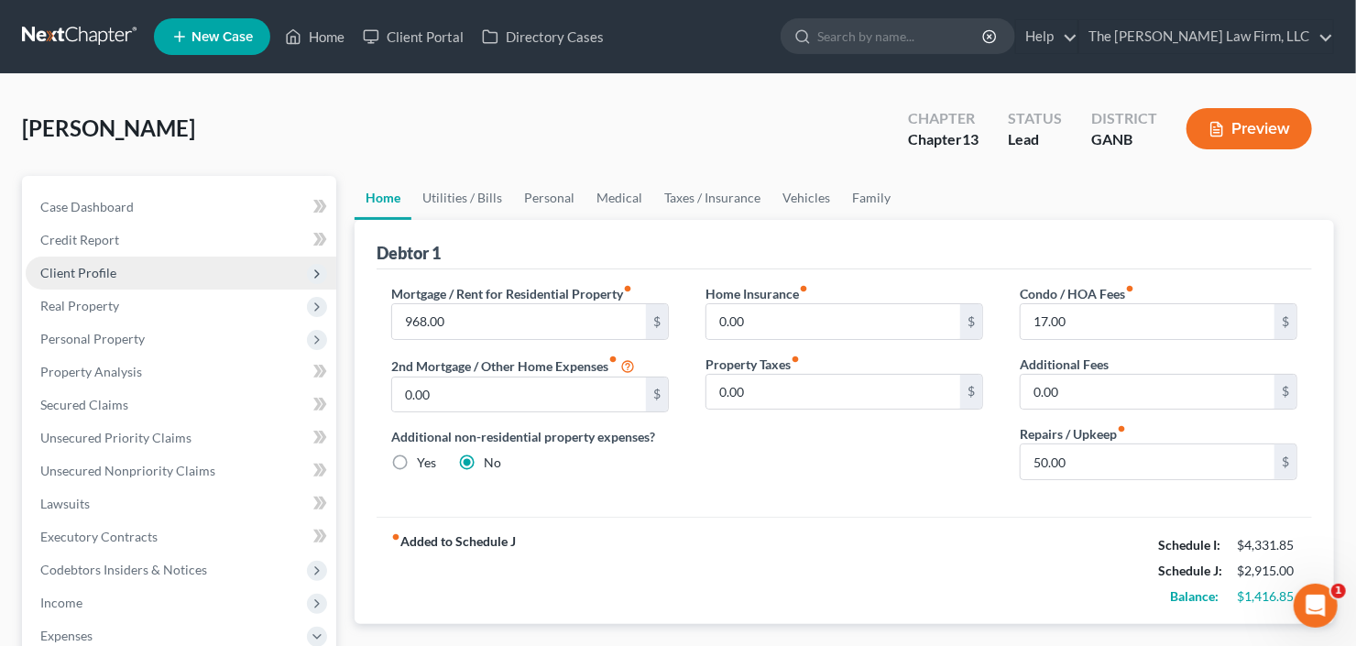
click at [111, 275] on span "Client Profile" at bounding box center [78, 273] width 76 height 16
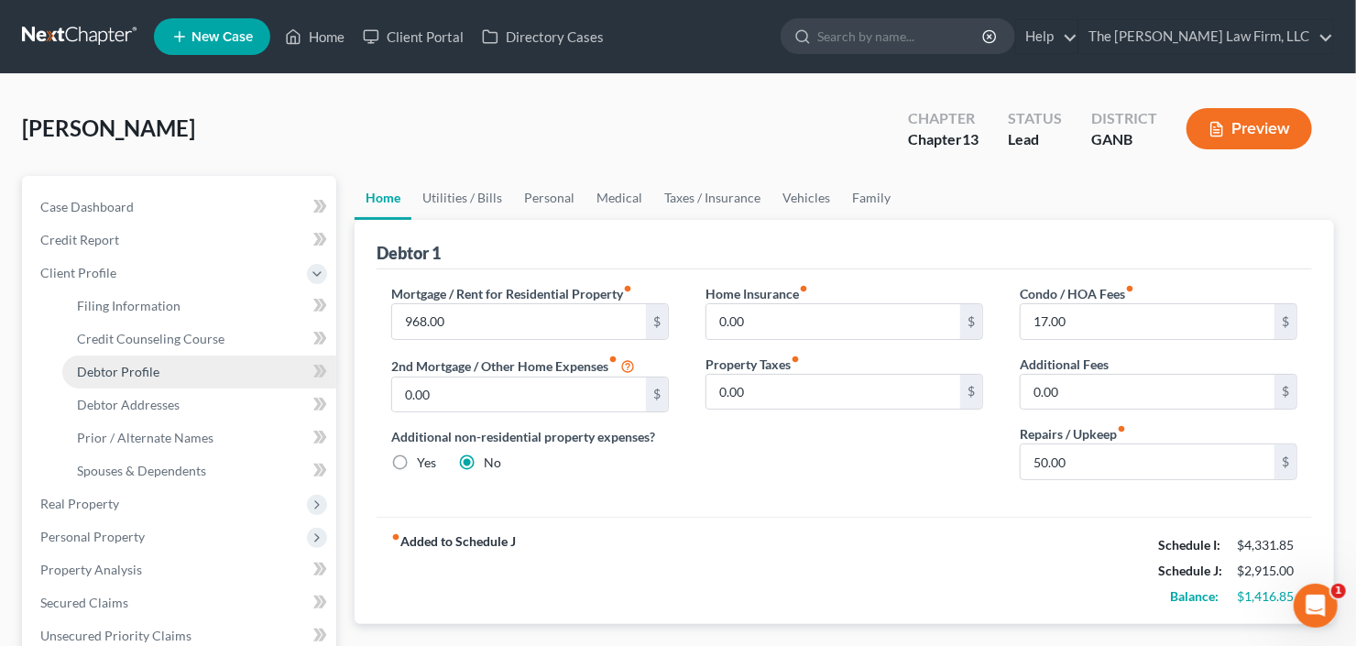
click at [124, 364] on span "Debtor Profile" at bounding box center [118, 372] width 82 height 16
select select "0"
select select "5"
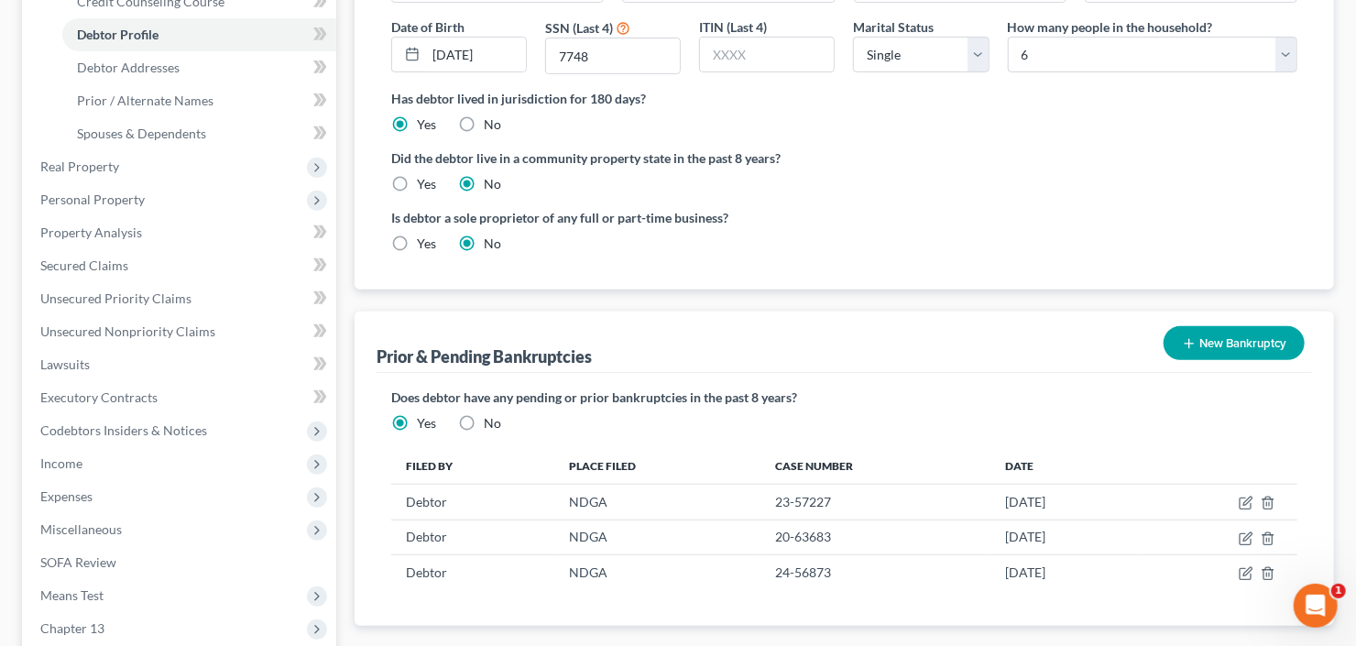
scroll to position [440, 0]
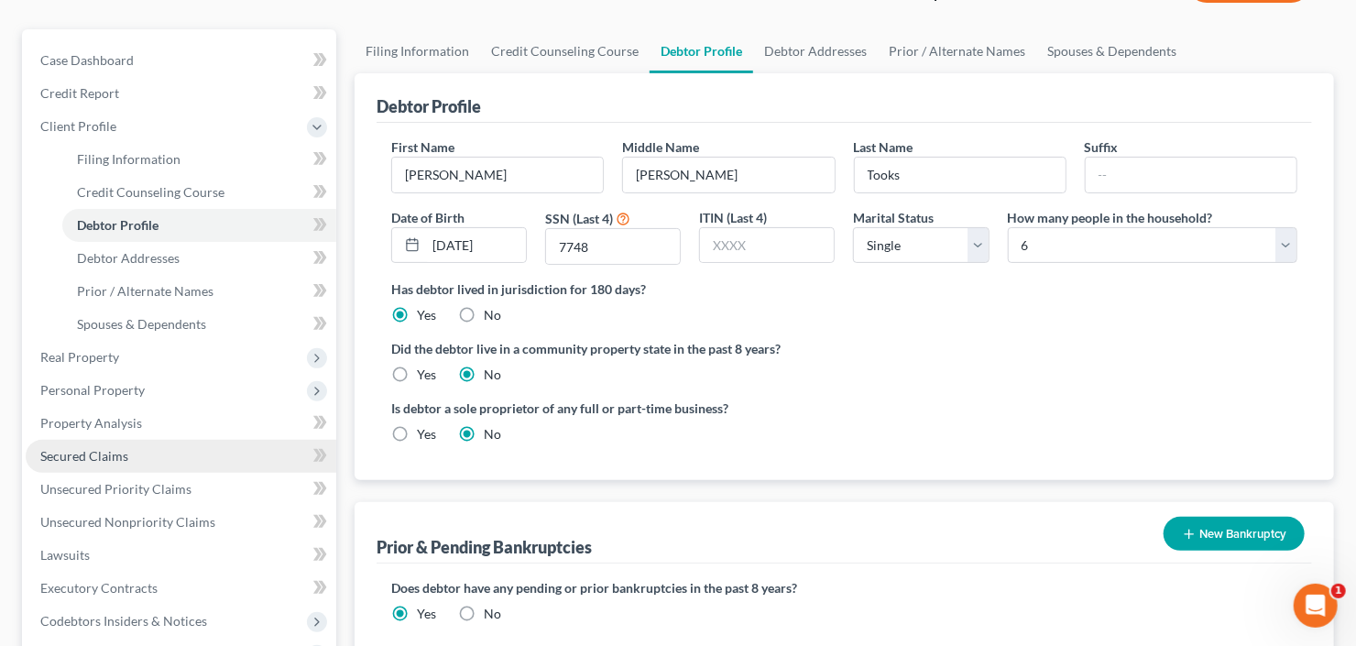
drag, startPoint x: 63, startPoint y: 453, endPoint x: 76, endPoint y: 453, distance: 12.8
click at [63, 453] on span "Secured Claims" at bounding box center [84, 456] width 88 height 16
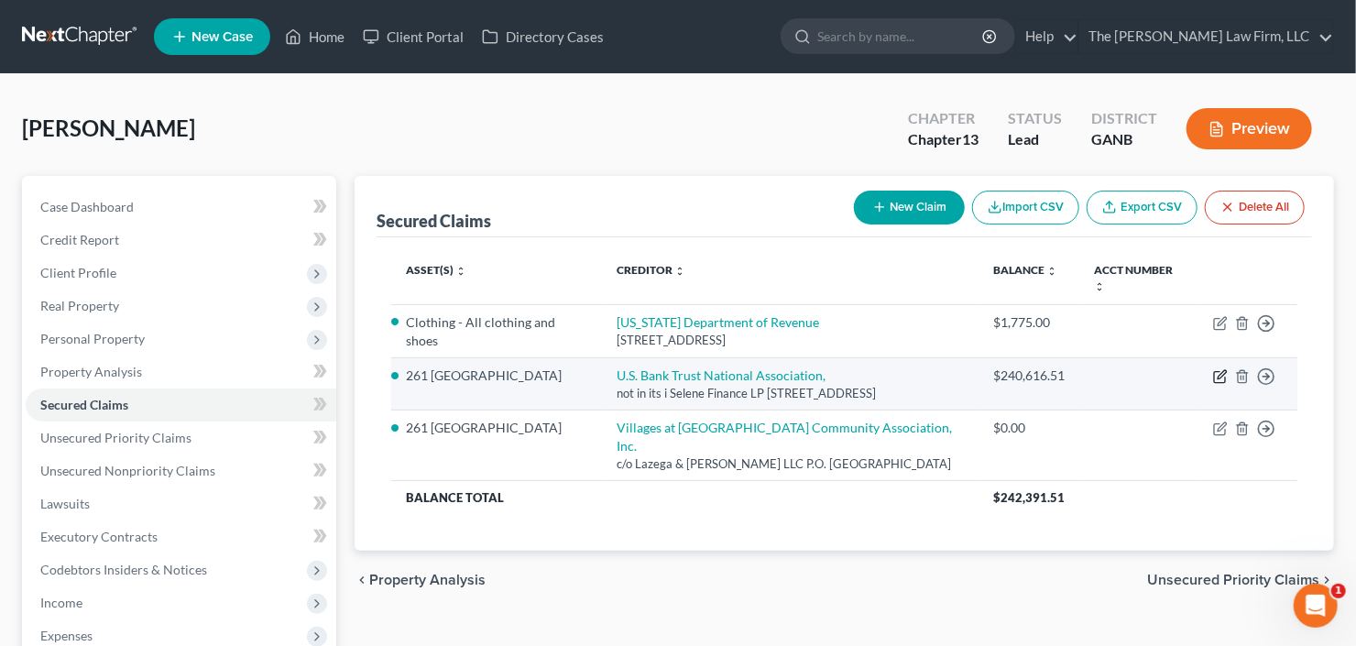
click at [1214, 377] on icon "button" at bounding box center [1220, 376] width 15 height 15
select select "45"
select select "6"
select select "0"
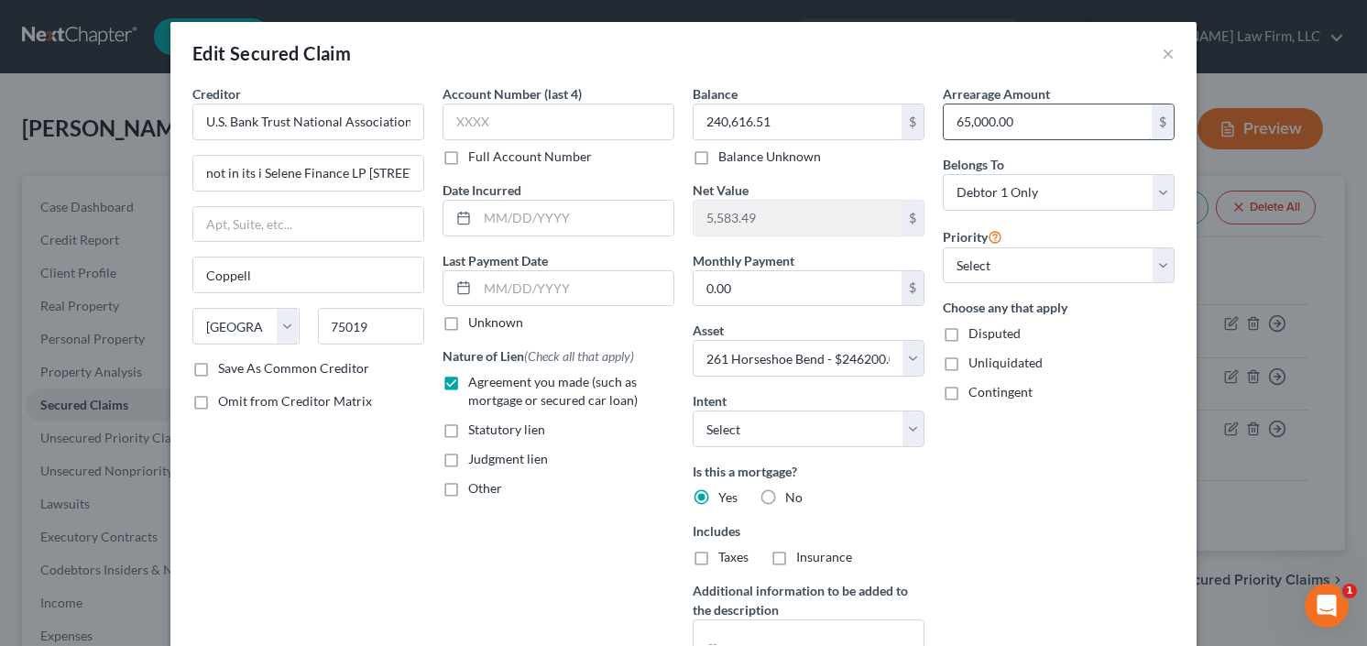
click at [996, 111] on input "65,000.00" at bounding box center [1048, 121] width 208 height 35
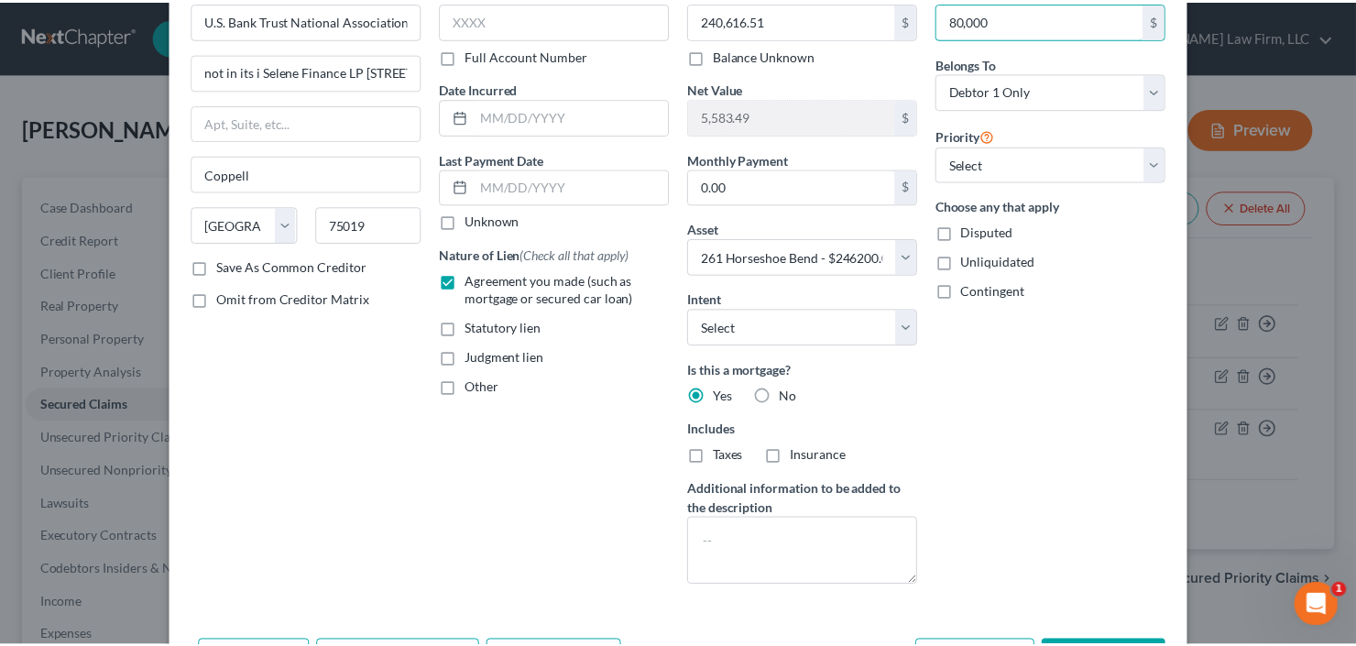
scroll to position [220, 0]
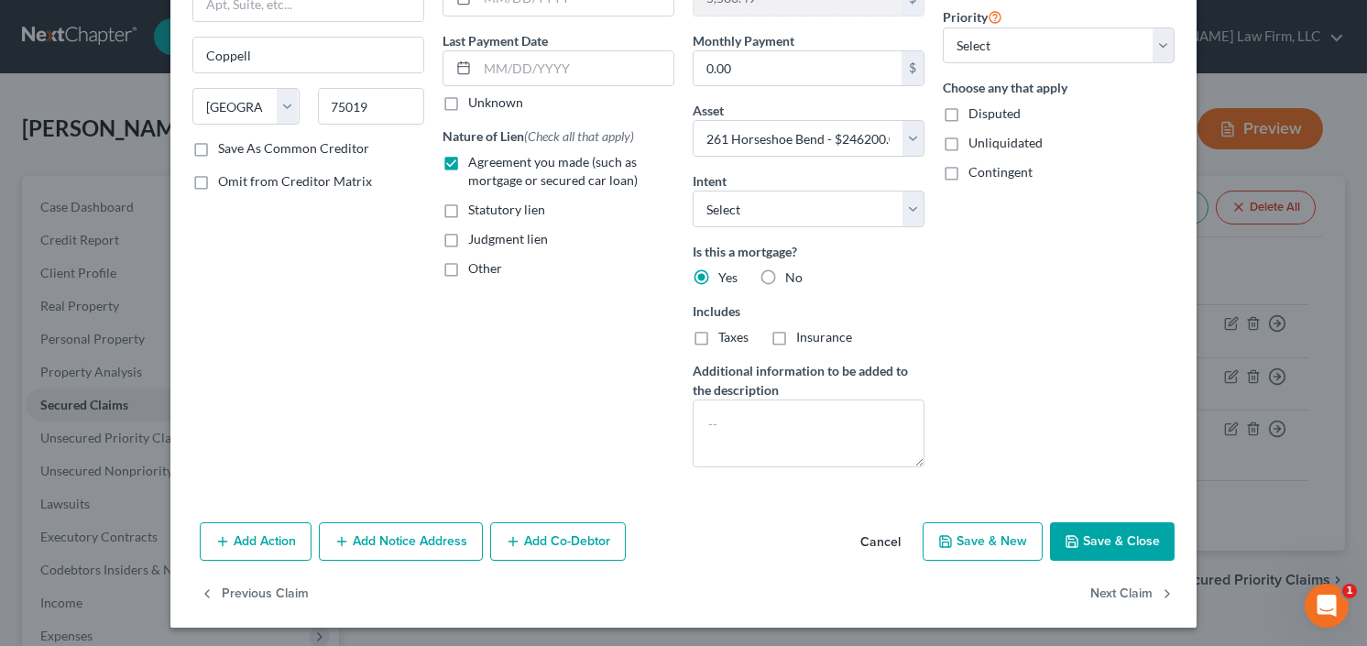
type input "80,000"
click at [1118, 546] on button "Save & Close" at bounding box center [1112, 541] width 125 height 38
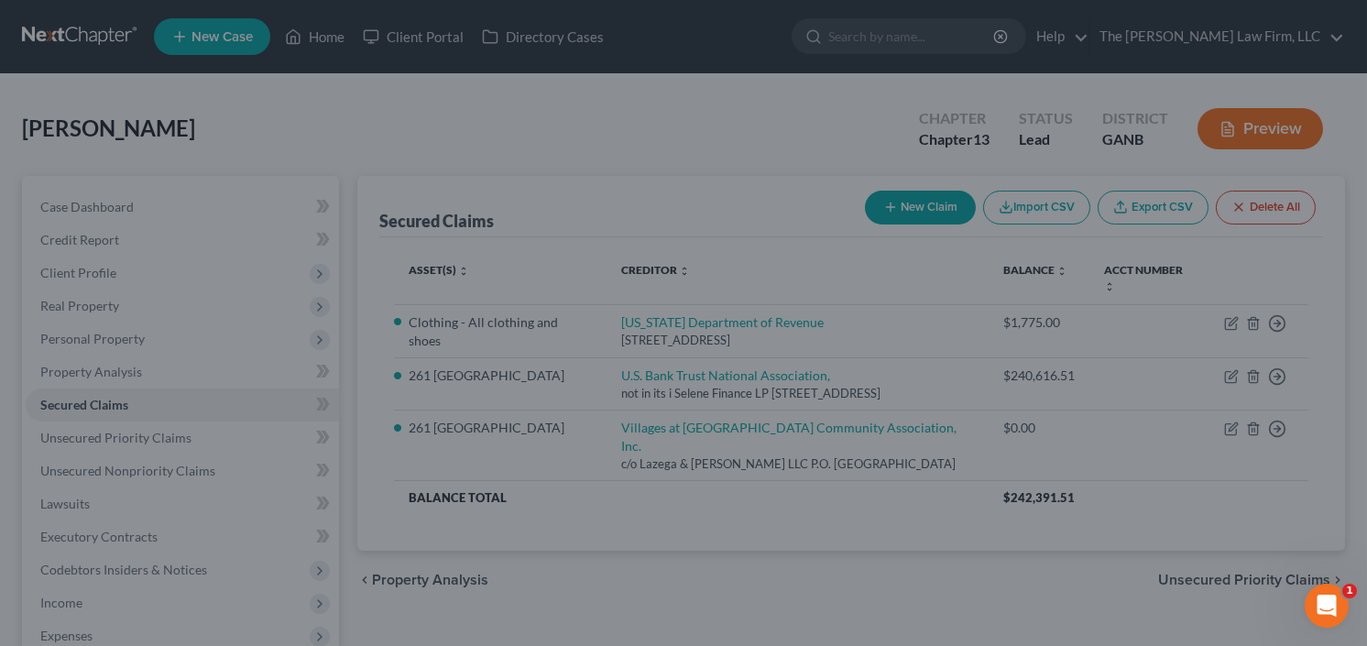
select select "6"
type input "80,000.00"
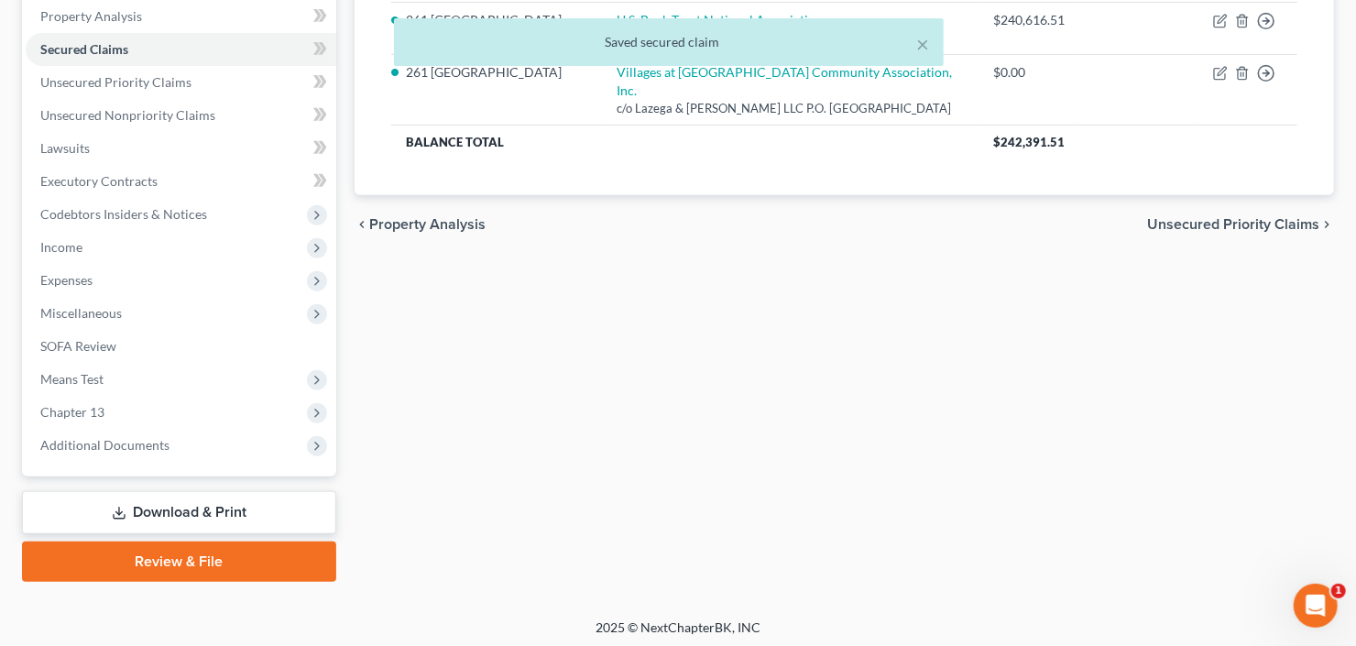
scroll to position [357, 0]
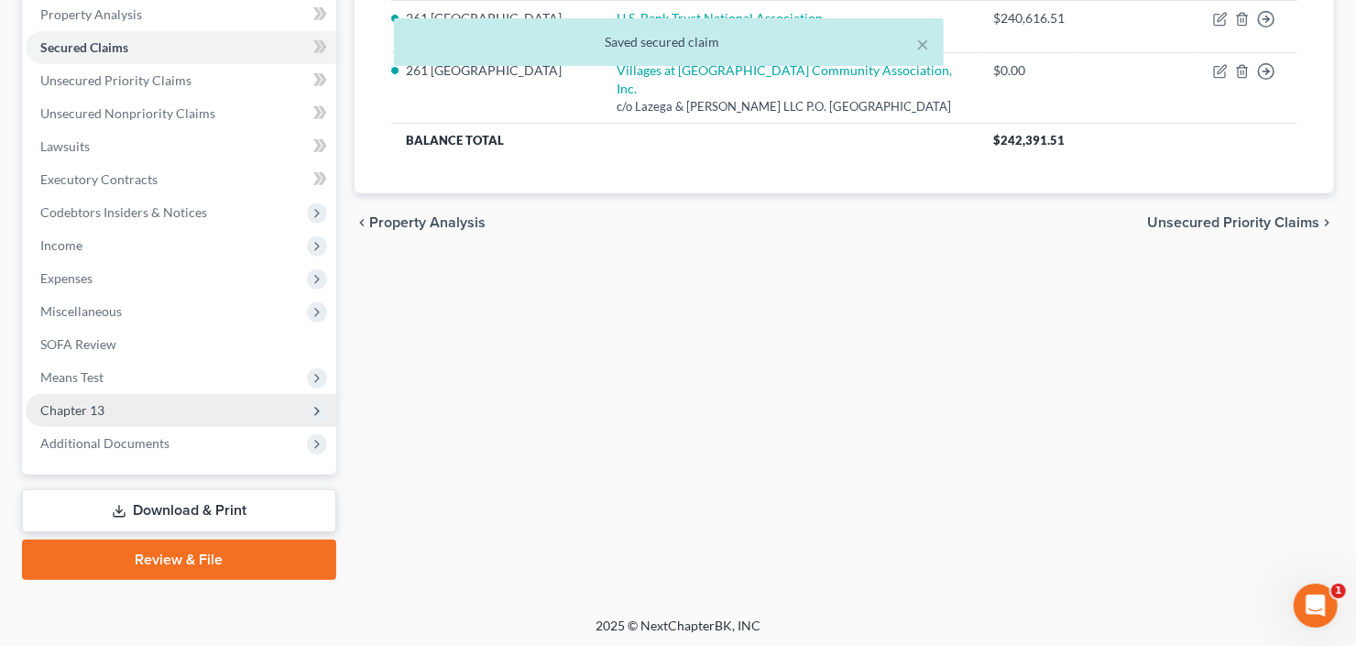
click at [101, 411] on span "Chapter 13" at bounding box center [72, 410] width 64 height 16
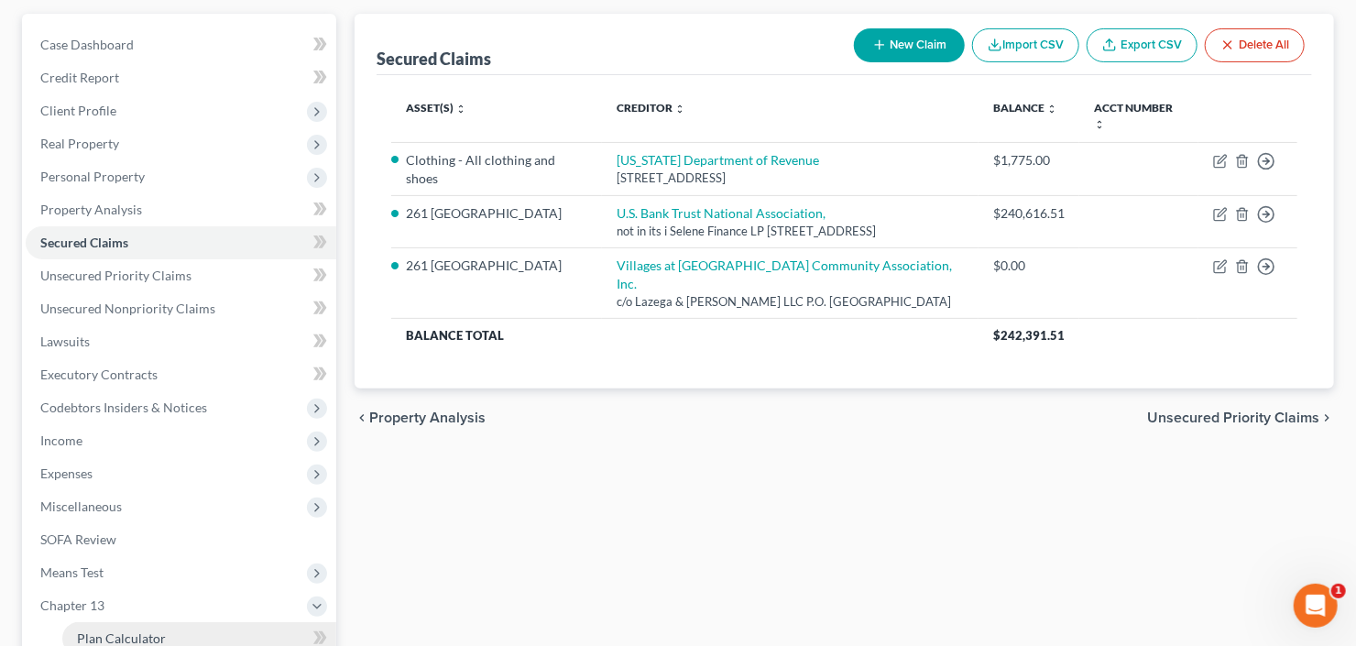
scroll to position [366, 0]
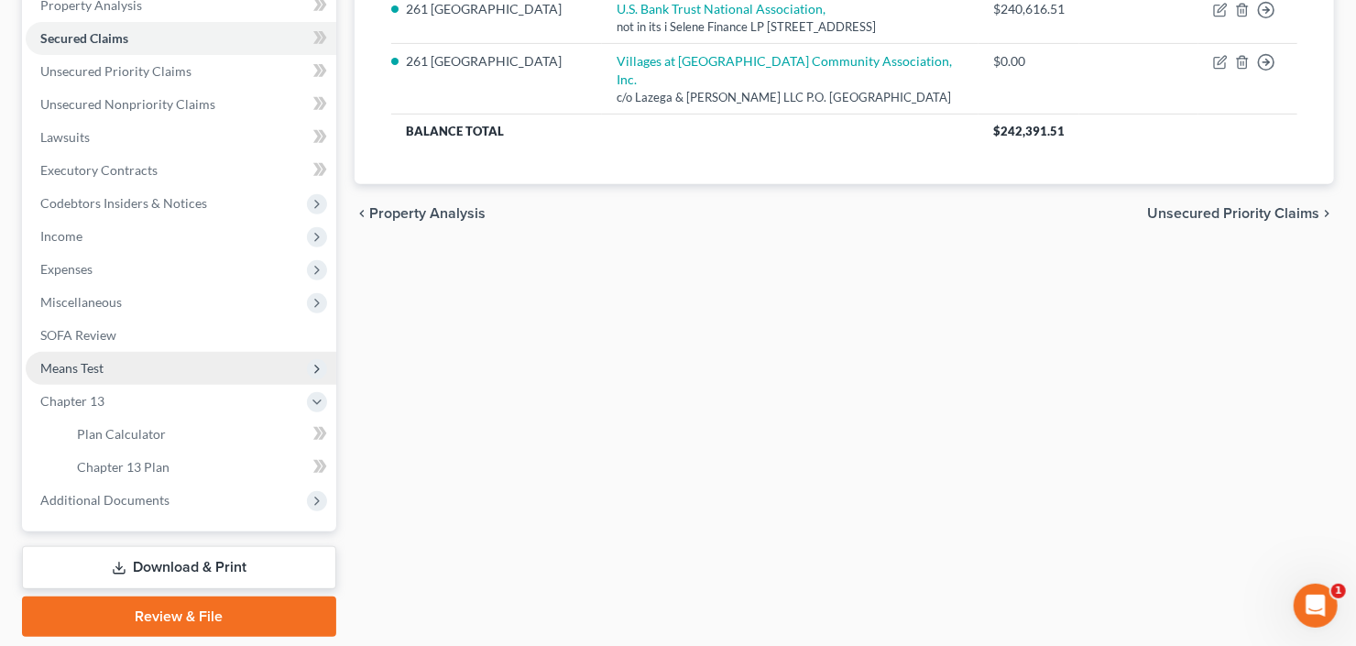
click at [130, 372] on span "Means Test" at bounding box center [181, 368] width 311 height 33
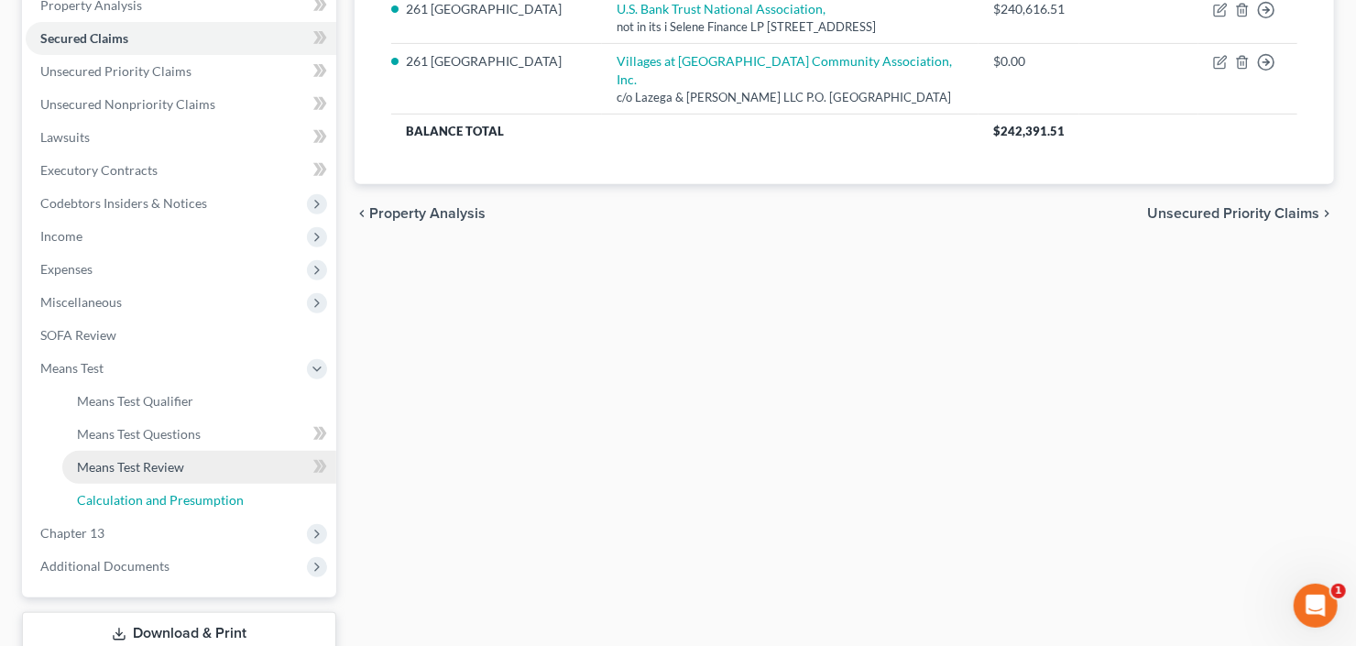
drag, startPoint x: 156, startPoint y: 491, endPoint x: 238, endPoint y: 457, distance: 89.2
click at [156, 492] on span "Calculation and Presumption" at bounding box center [160, 500] width 167 height 16
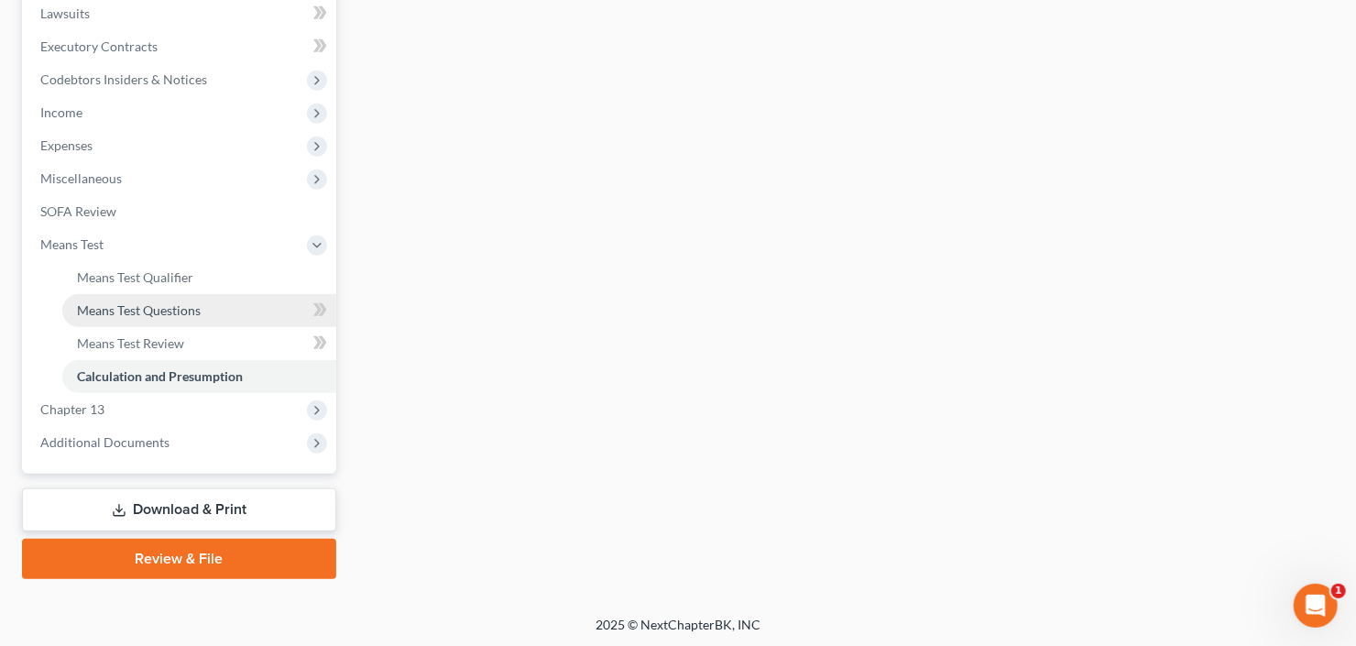
click at [149, 302] on span "Means Test Questions" at bounding box center [139, 310] width 124 height 16
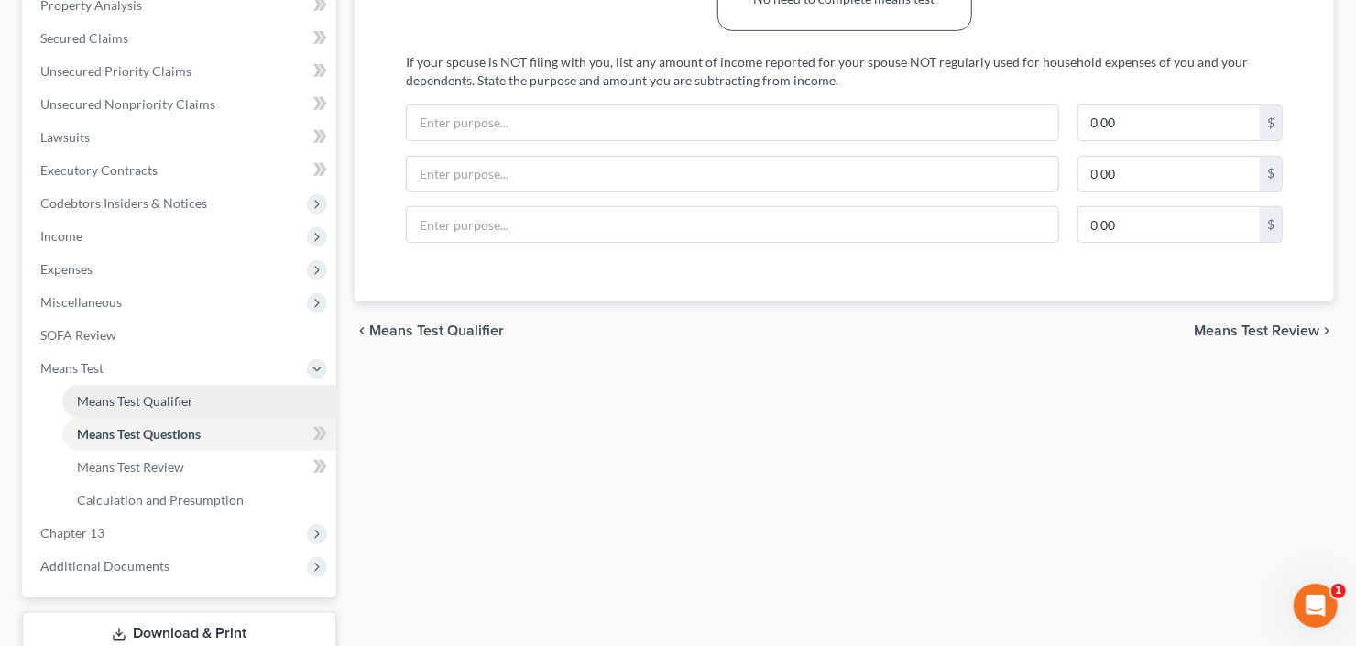
click at [146, 393] on span "Means Test Qualifier" at bounding box center [135, 401] width 116 height 16
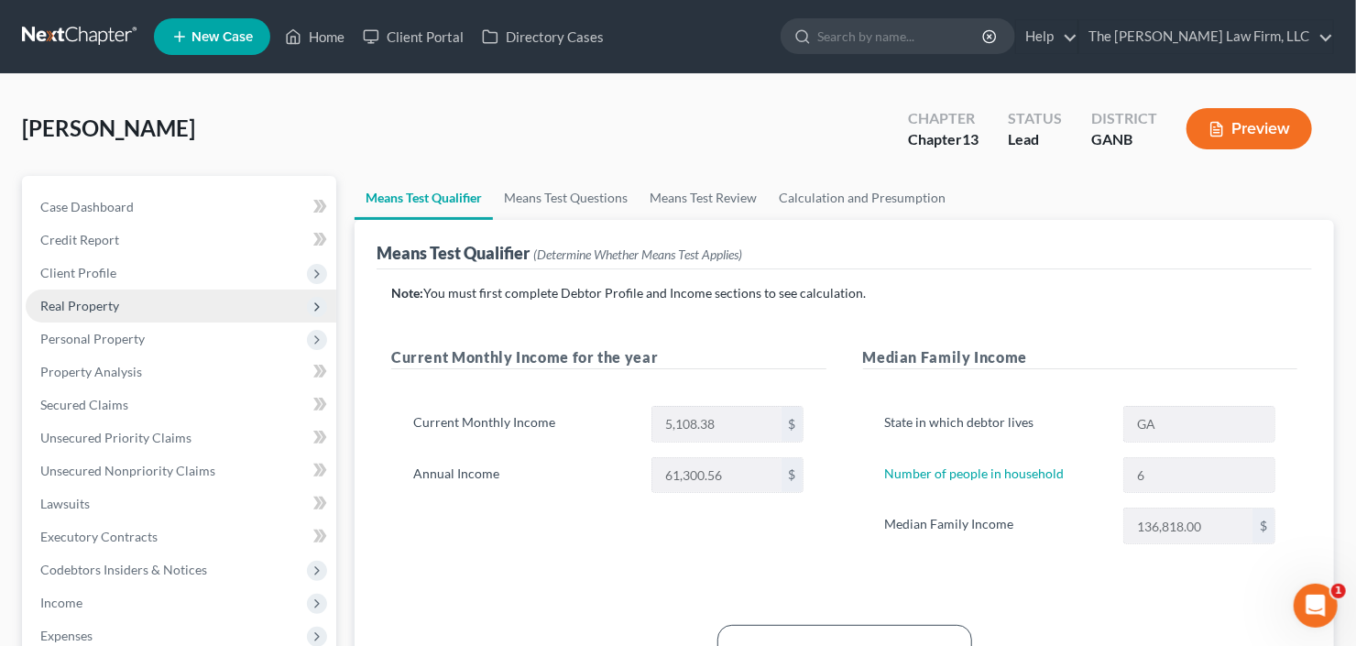
click at [133, 298] on span "Real Property" at bounding box center [181, 306] width 311 height 33
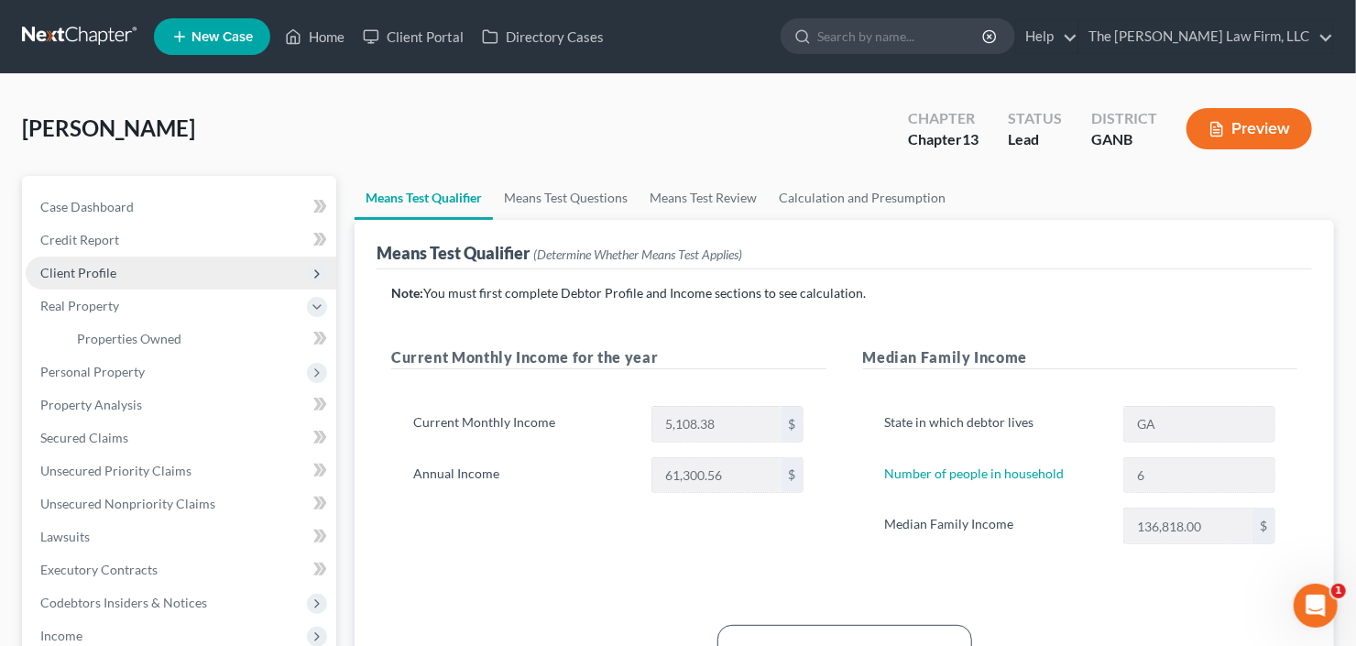
click at [154, 268] on span "Client Profile" at bounding box center [181, 273] width 311 height 33
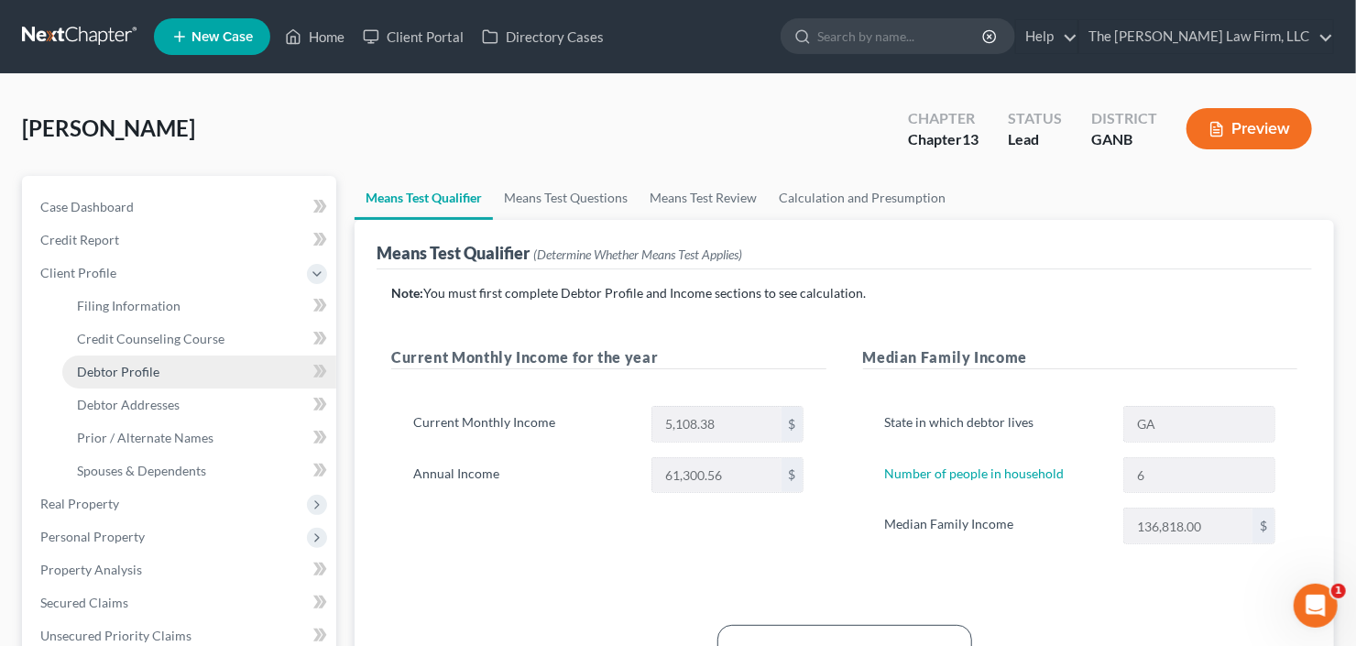
click at [148, 374] on span "Debtor Profile" at bounding box center [118, 372] width 82 height 16
select select "0"
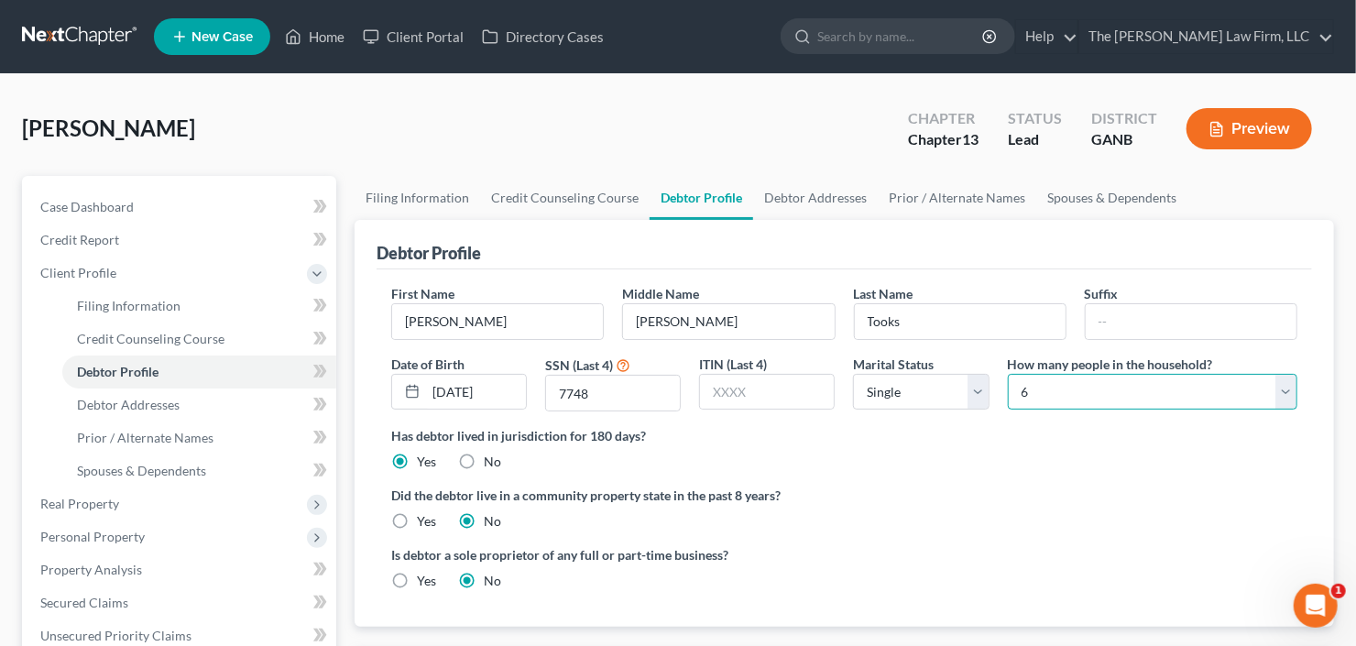
click at [1149, 377] on select "Select 1 2 3 4 5 6 7 8 9 10 11 12 13 14 15 16 17 18 19 20" at bounding box center [1153, 392] width 290 height 37
select select "0"
click at [1008, 374] on select "Select 1 2 3 4 5 6 7 8 9 10 11 12 13 14 15 16 17 18 19 20" at bounding box center [1153, 392] width 290 height 37
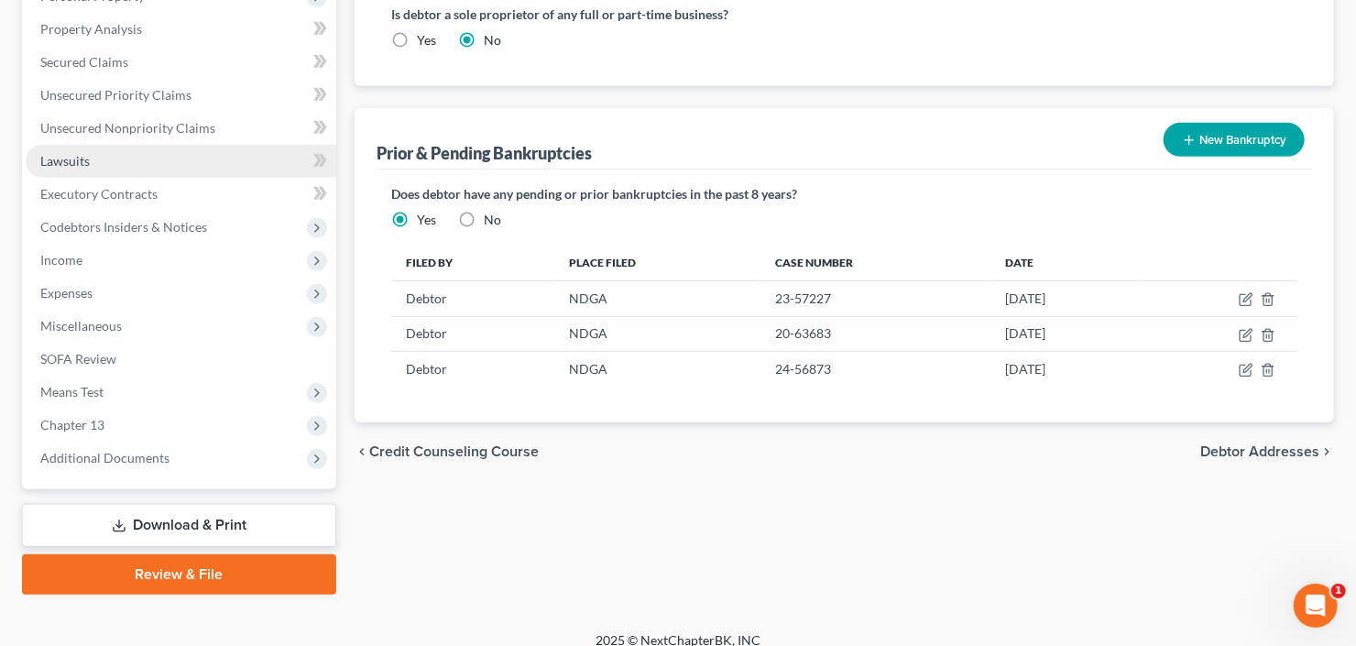
scroll to position [556, 0]
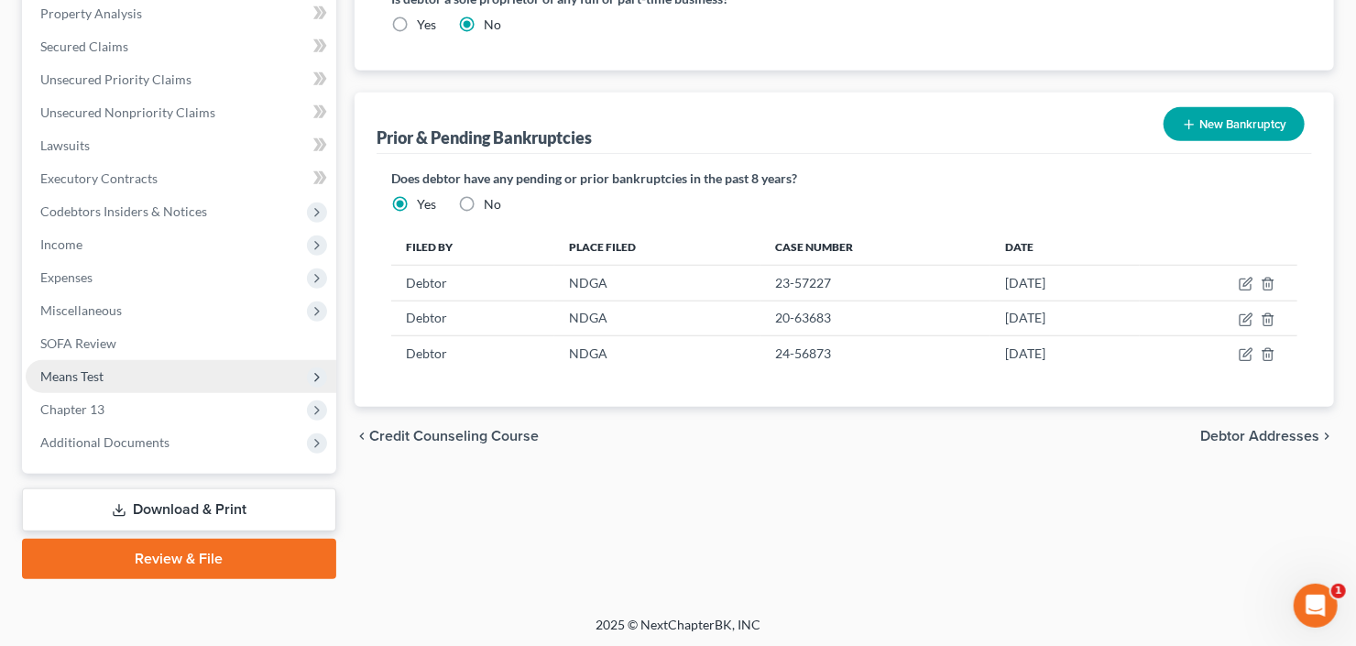
click at [127, 376] on span "Means Test" at bounding box center [181, 376] width 311 height 33
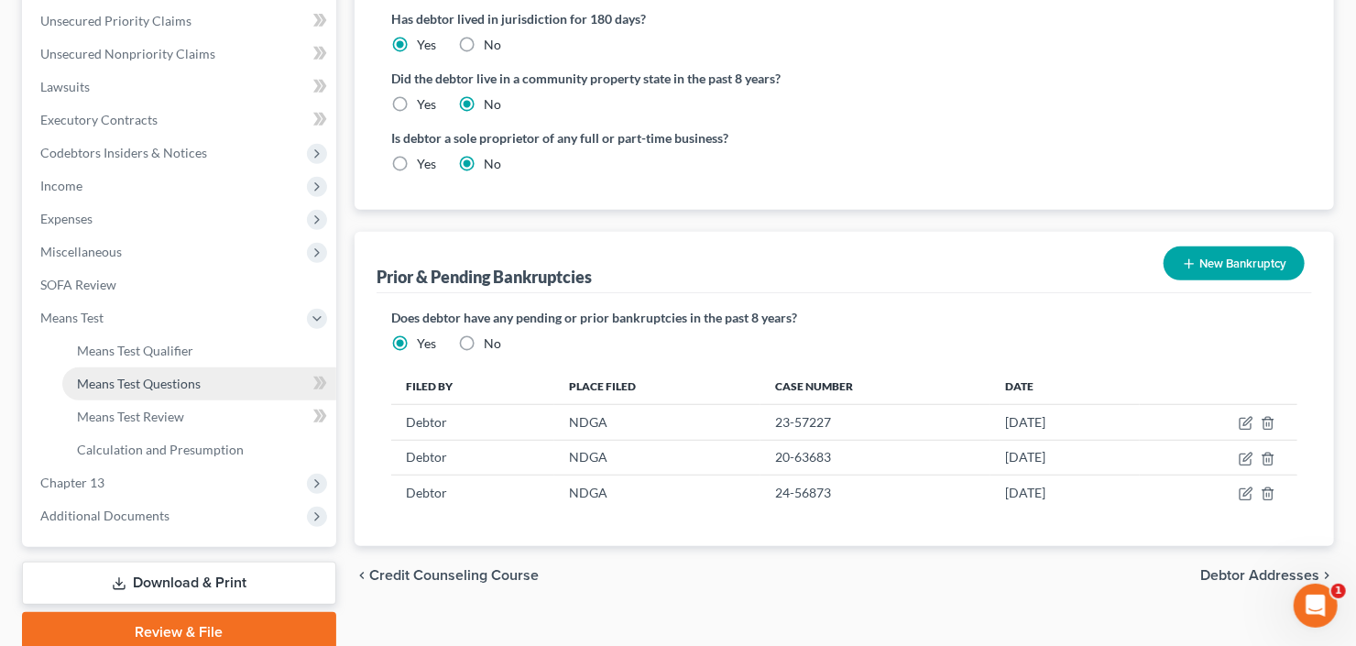
scroll to position [358, 0]
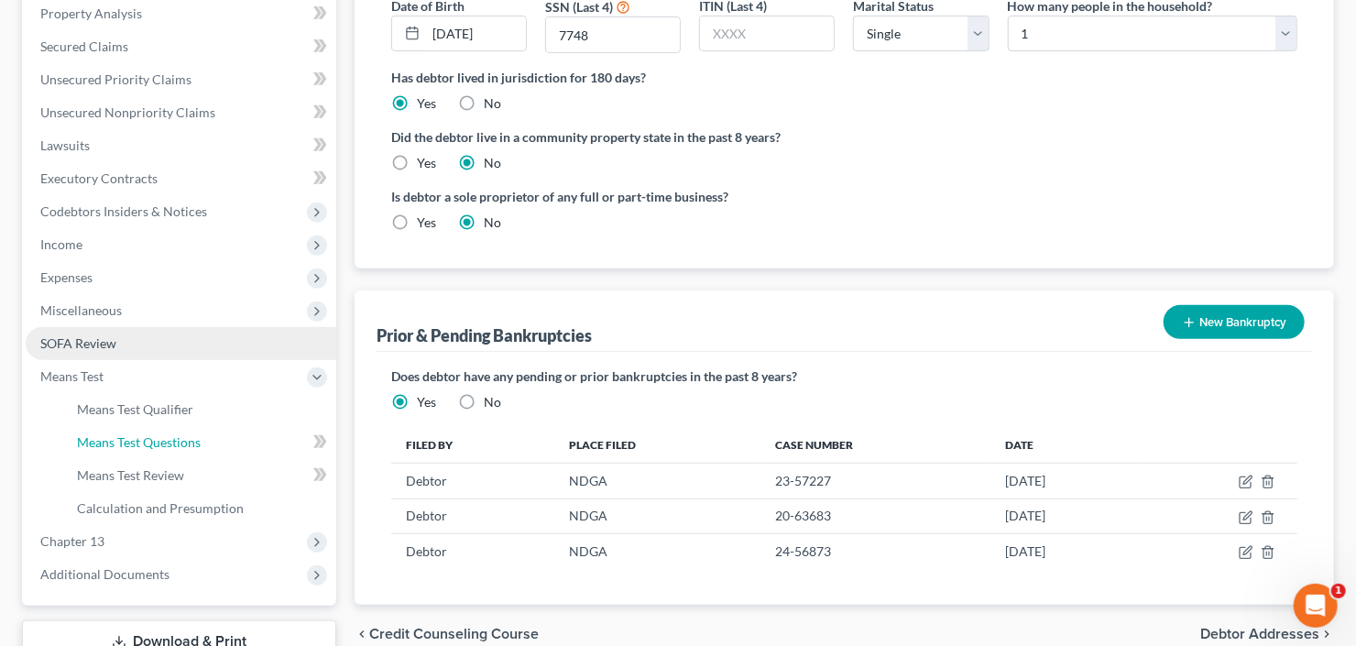
drag, startPoint x: 143, startPoint y: 443, endPoint x: 334, endPoint y: 355, distance: 209.9
click at [143, 442] on span "Means Test Questions" at bounding box center [139, 442] width 124 height 16
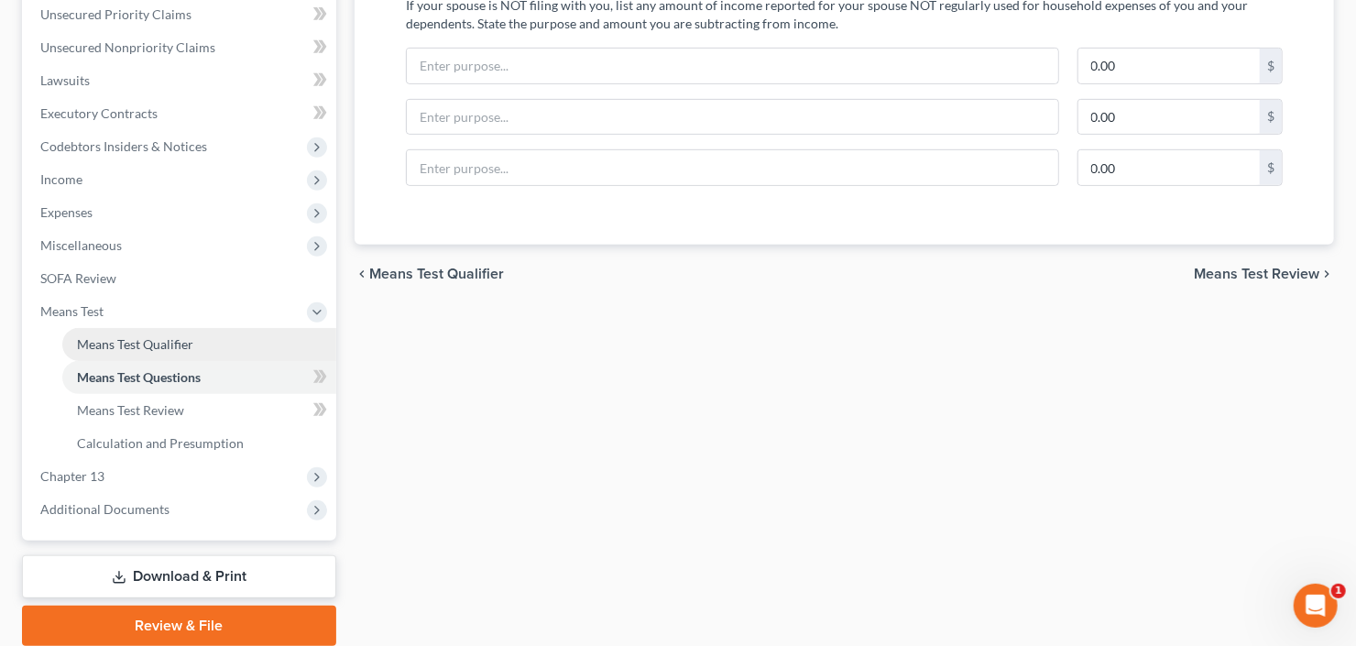
scroll to position [440, 0]
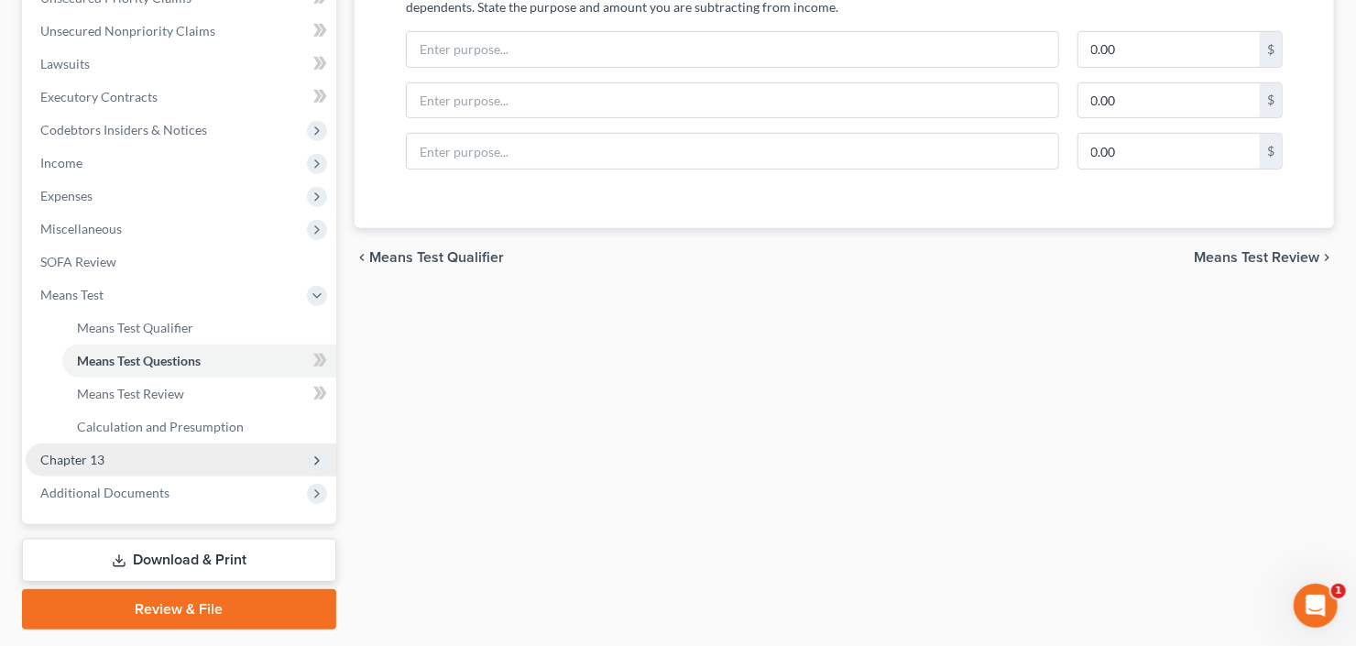
click at [147, 454] on span "Chapter 13" at bounding box center [181, 459] width 311 height 33
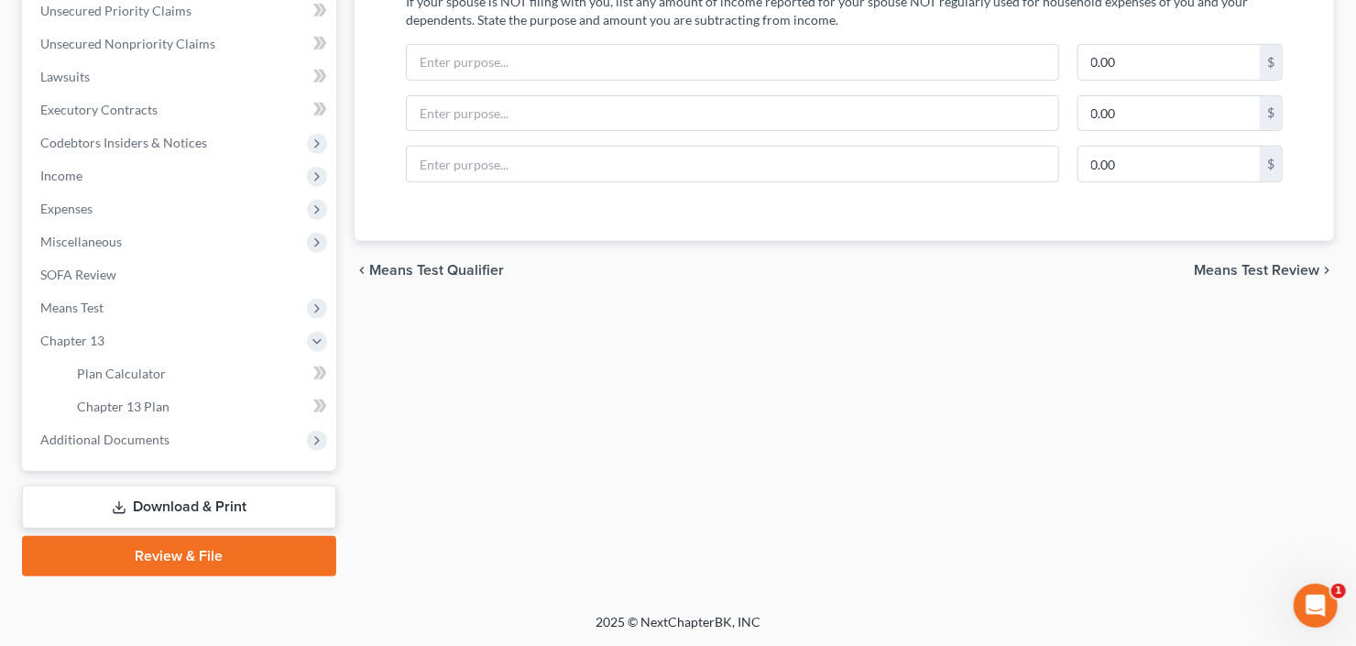
scroll to position [423, 0]
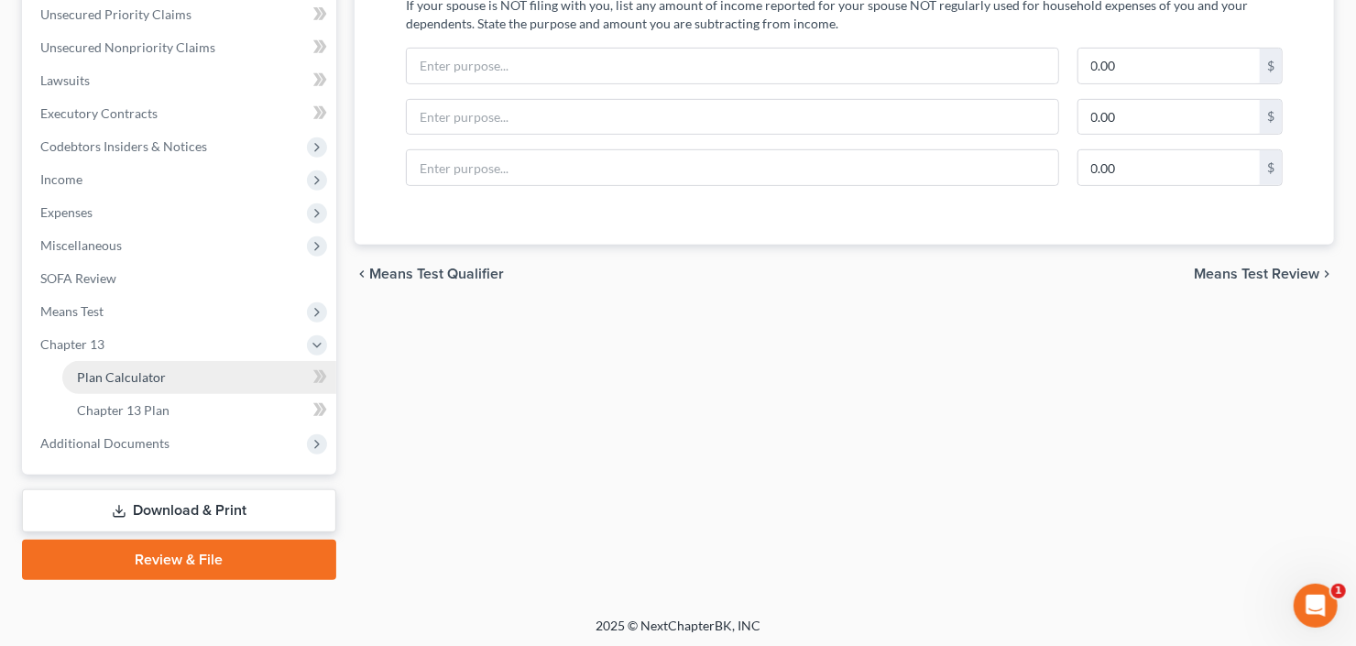
click at [159, 378] on span "Plan Calculator" at bounding box center [121, 377] width 89 height 16
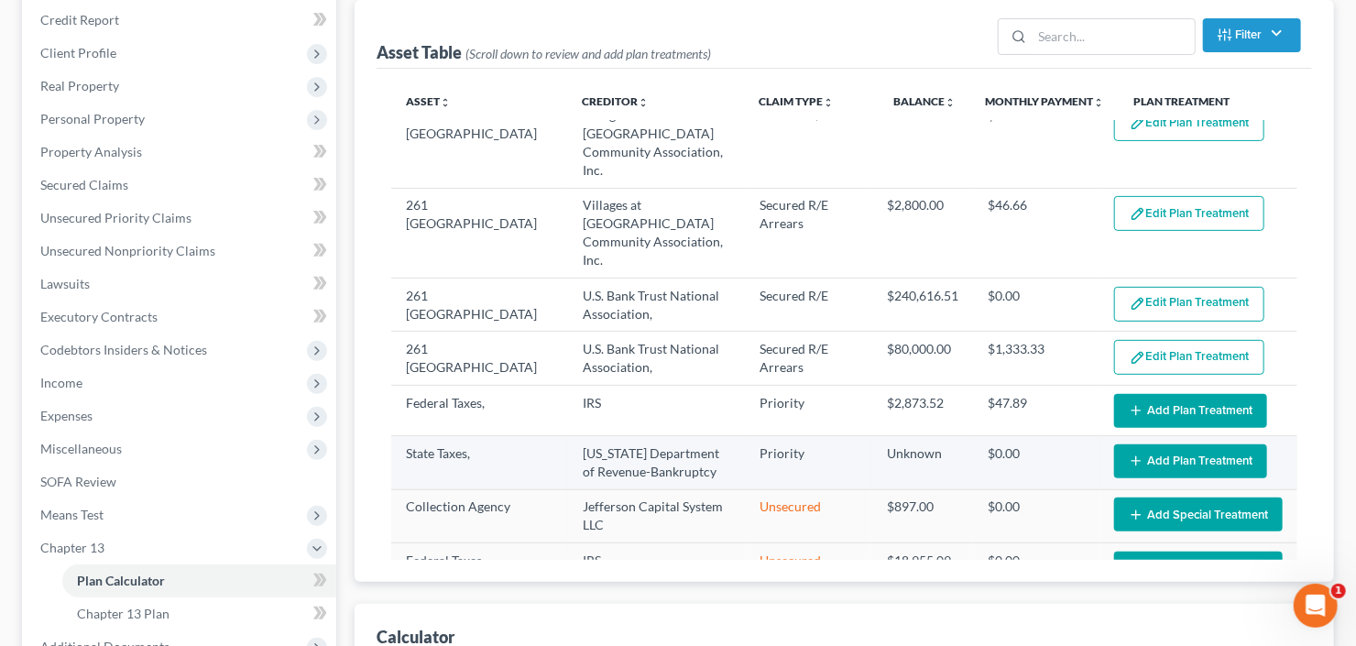
scroll to position [138, 0]
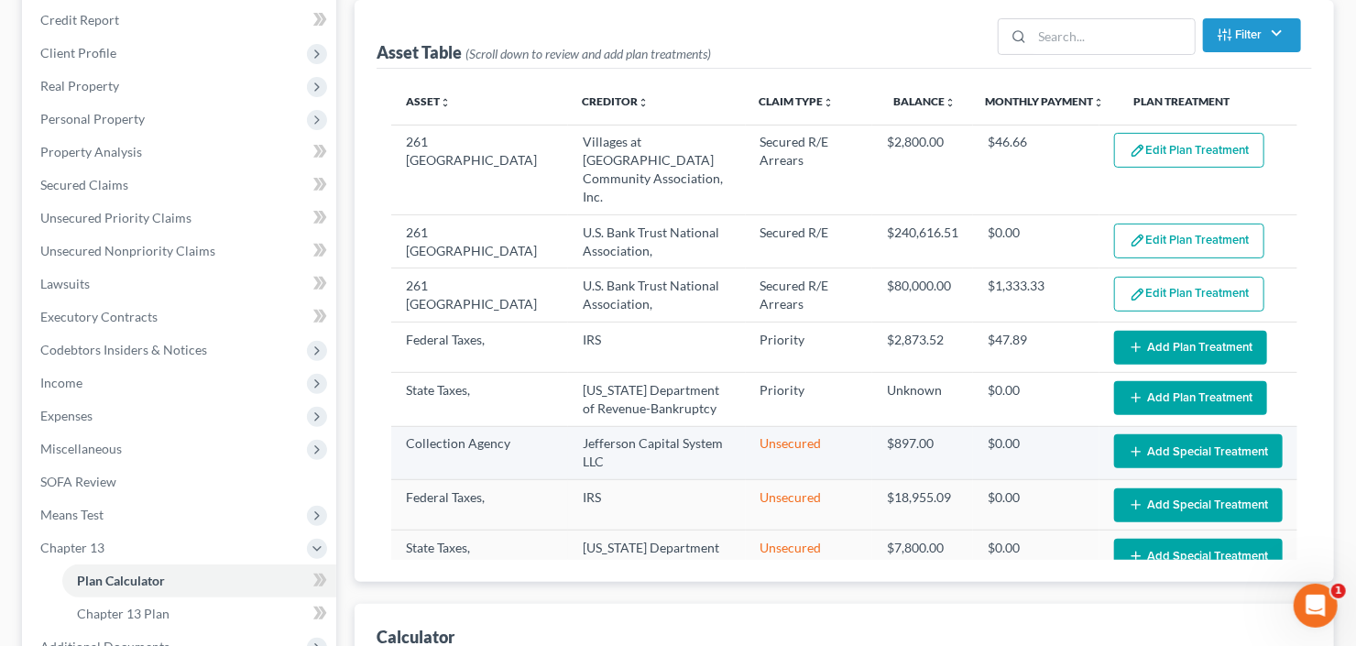
select select "59"
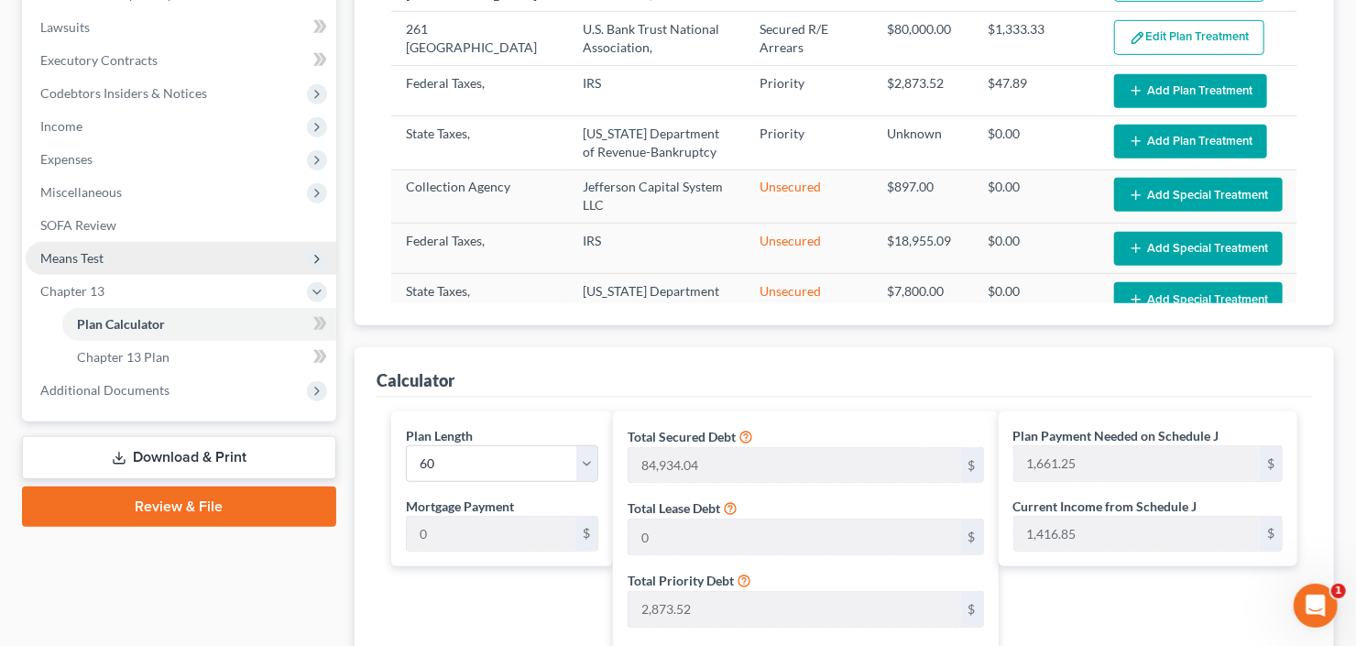
scroll to position [471, 0]
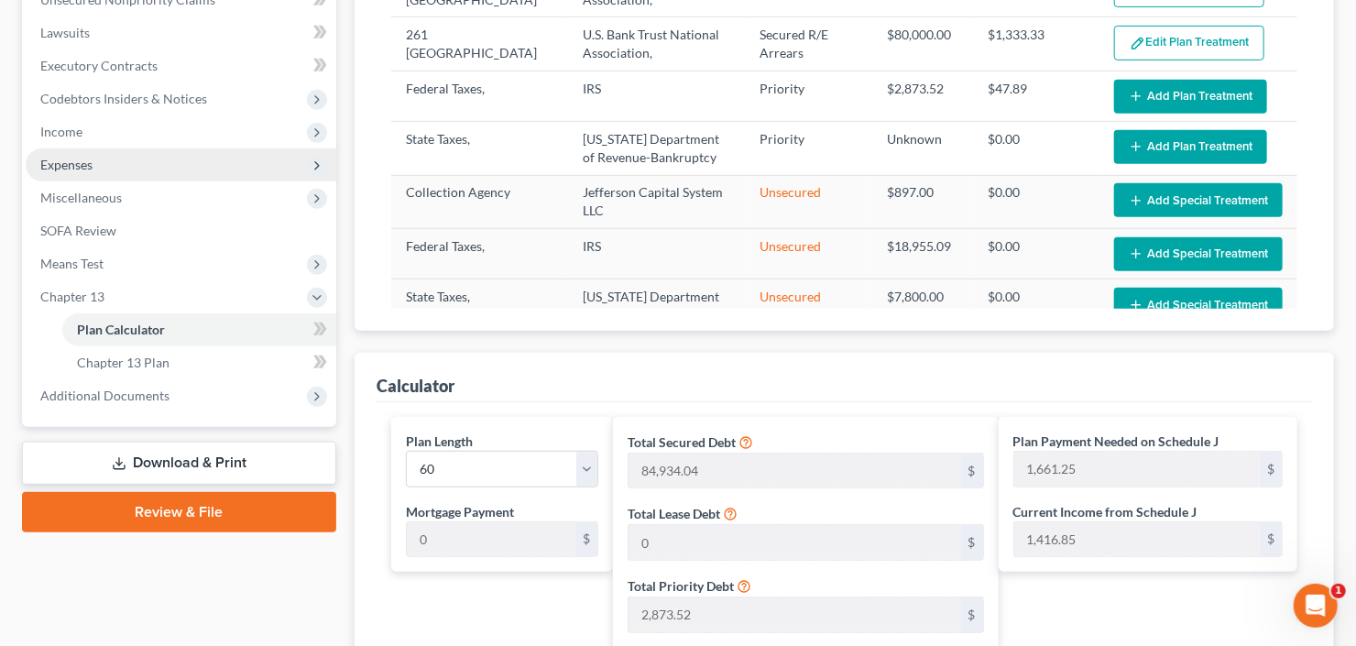
click at [133, 166] on span "Expenses" at bounding box center [181, 164] width 311 height 33
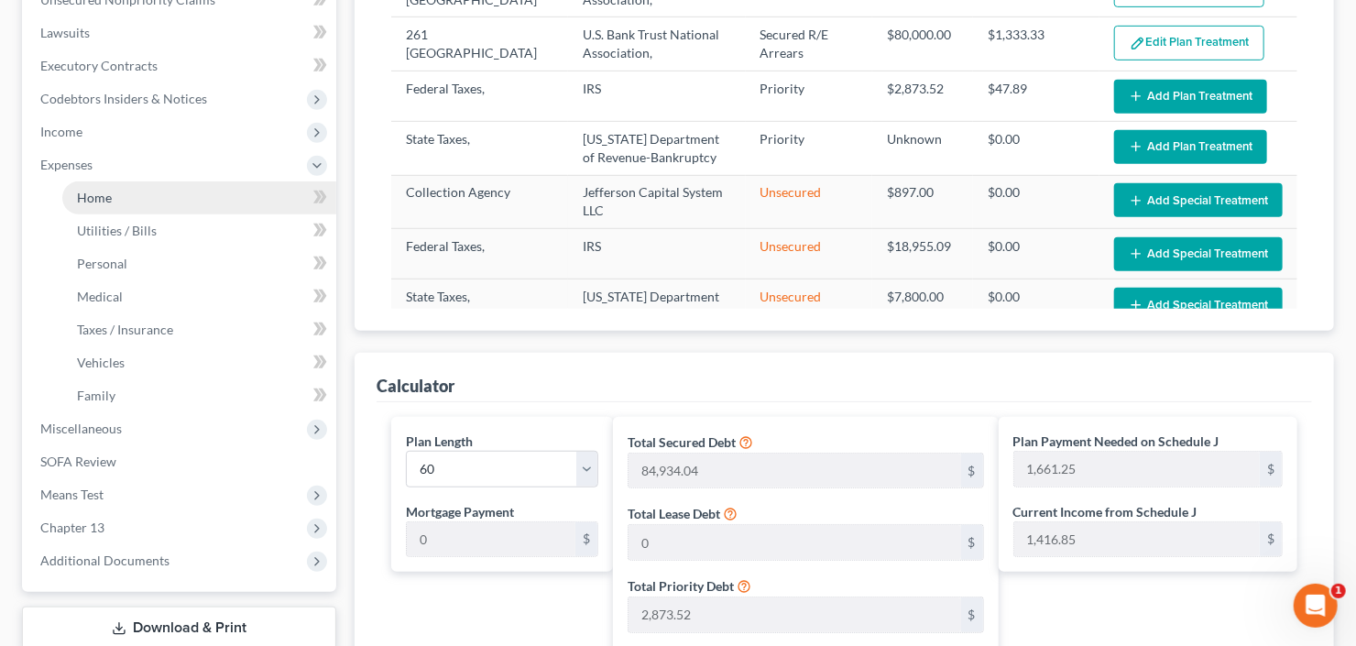
click at [133, 194] on link "Home" at bounding box center [199, 197] width 274 height 33
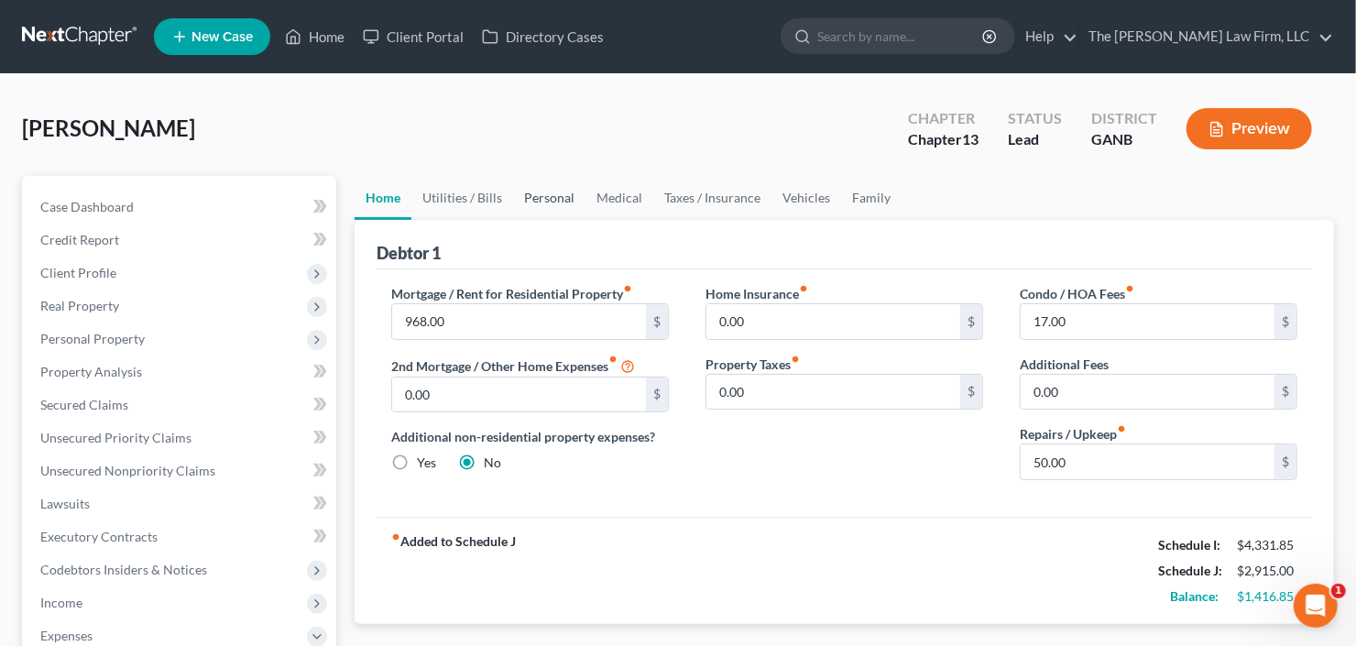
click at [530, 194] on link "Personal" at bounding box center [549, 198] width 72 height 44
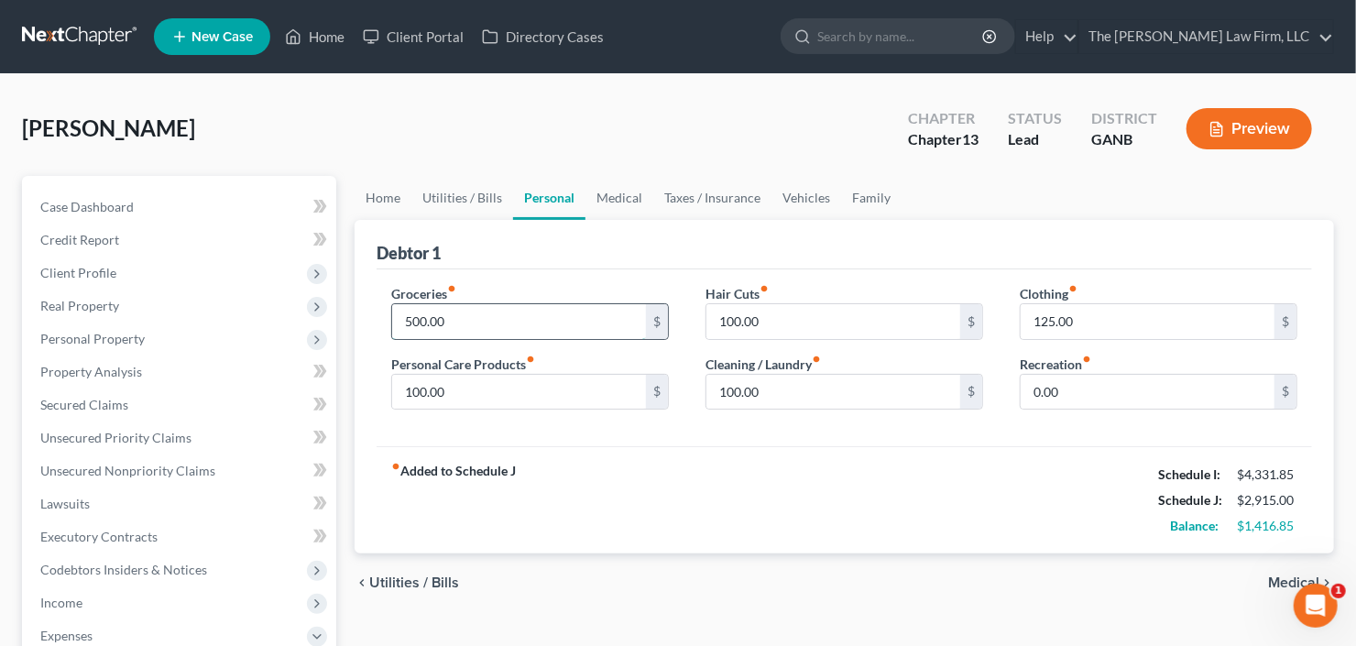
click at [498, 325] on input "500.00" at bounding box center [519, 321] width 254 height 35
type input "400"
type input "50"
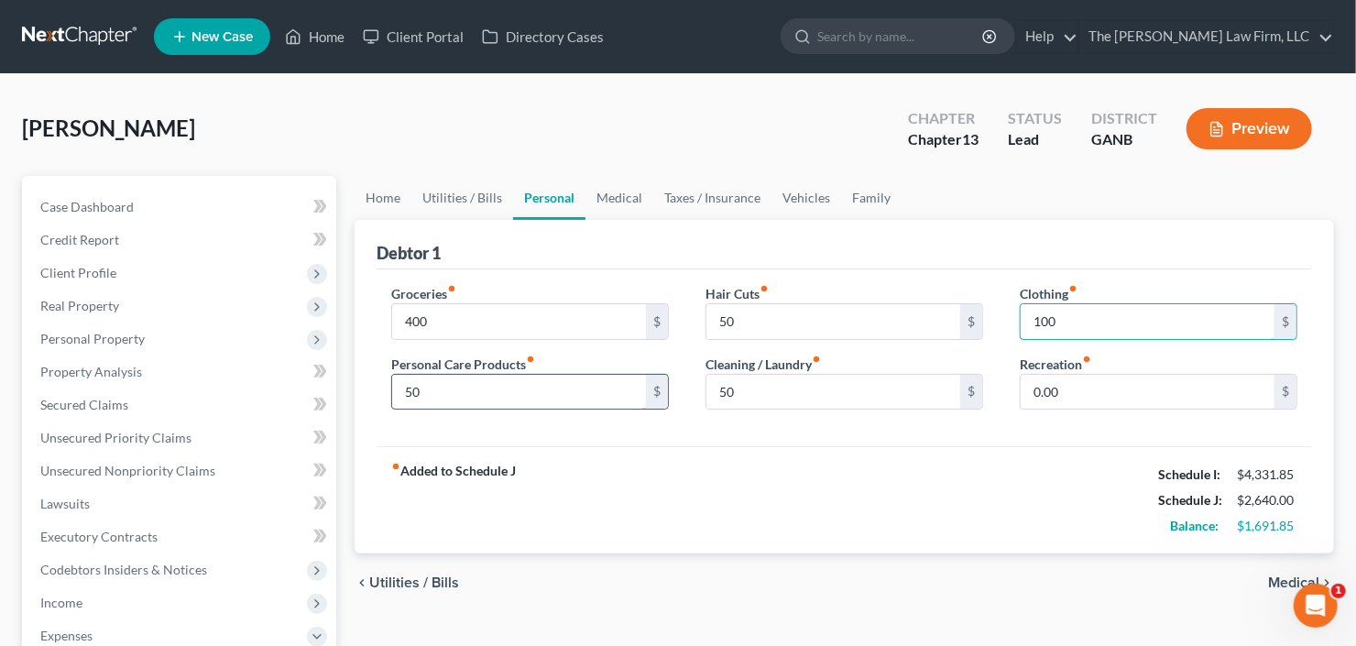
type input "100"
click at [475, 399] on input "50" at bounding box center [519, 392] width 254 height 35
type input "75.0"
type input "45"
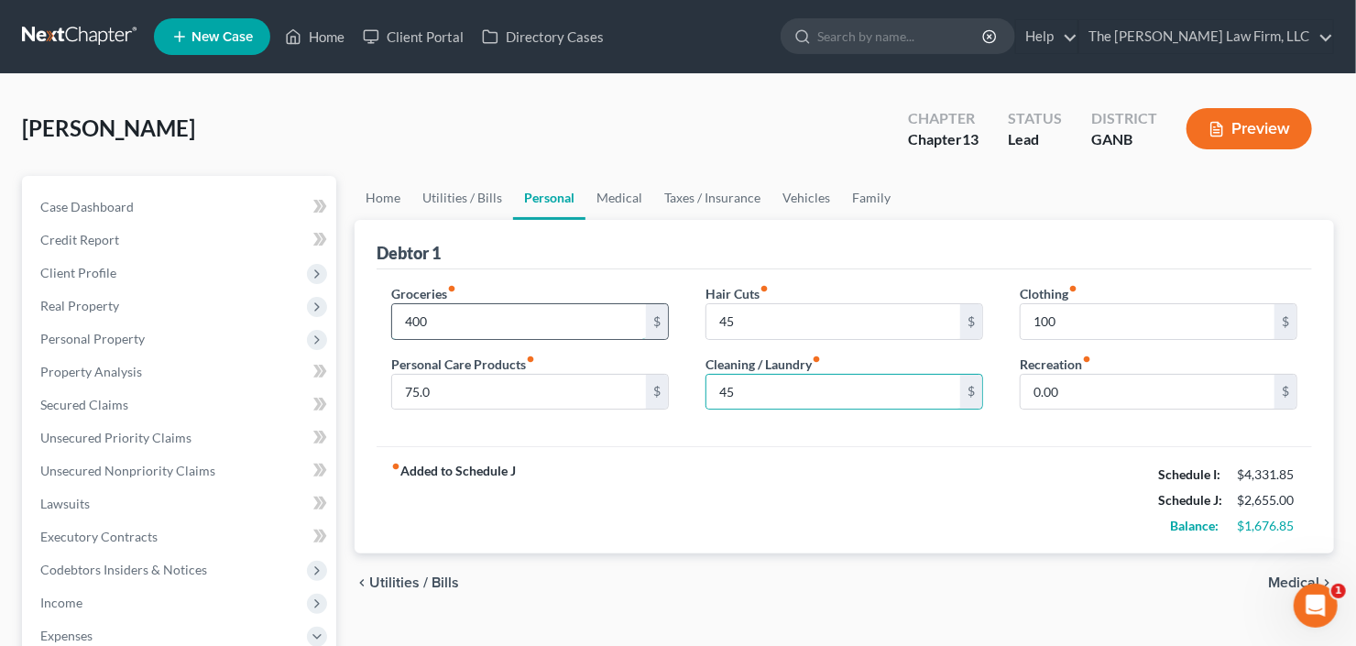
click at [500, 329] on input "400" at bounding box center [519, 321] width 254 height 35
type input "401.85"
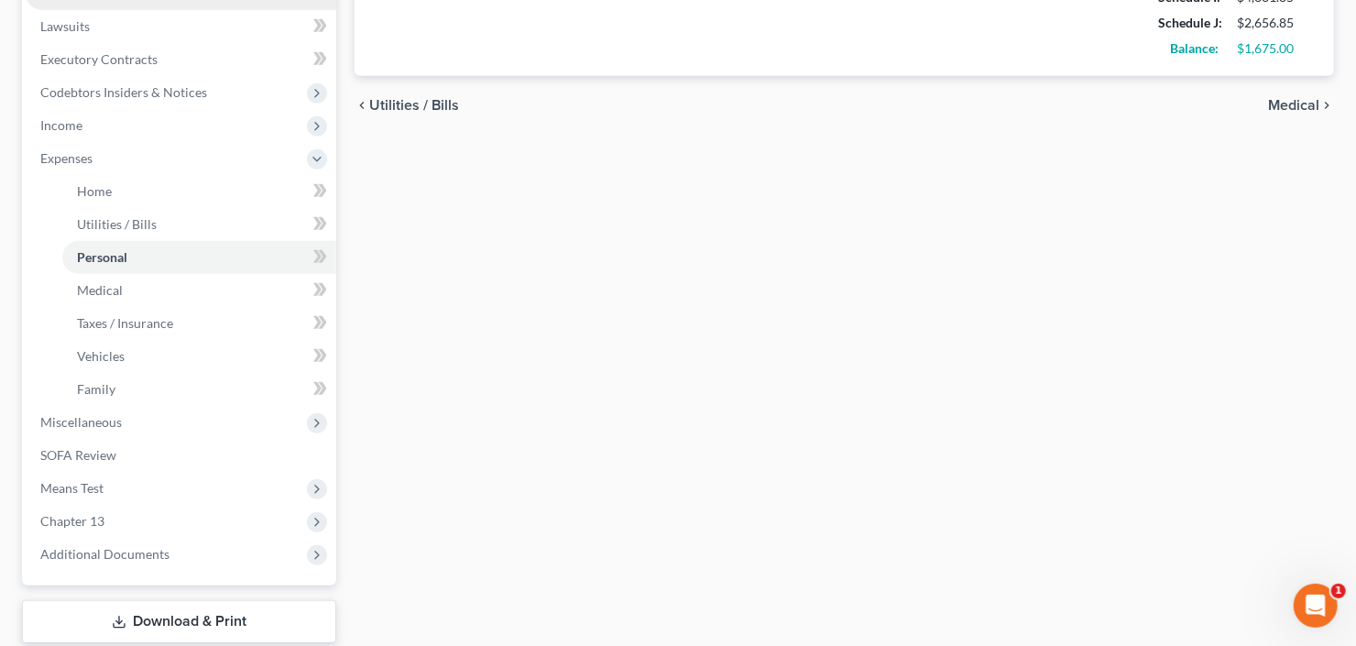
scroll to position [513, 0]
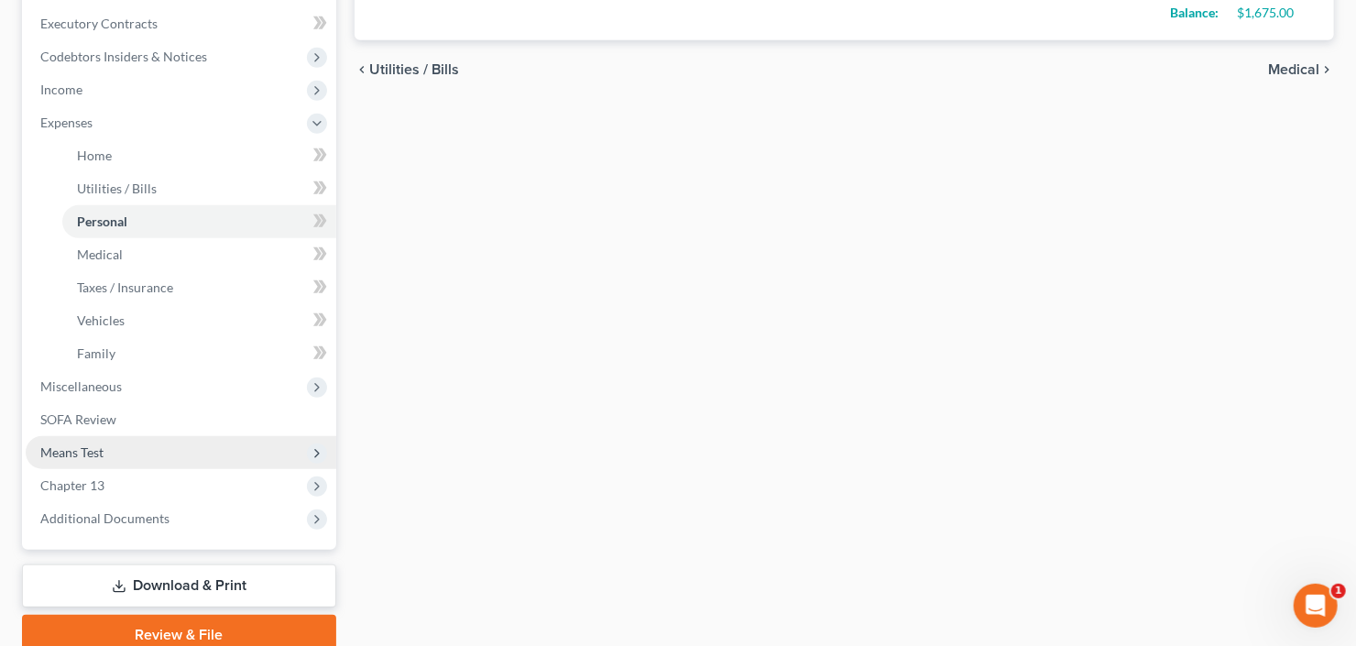
click at [152, 443] on span "Means Test" at bounding box center [181, 452] width 311 height 33
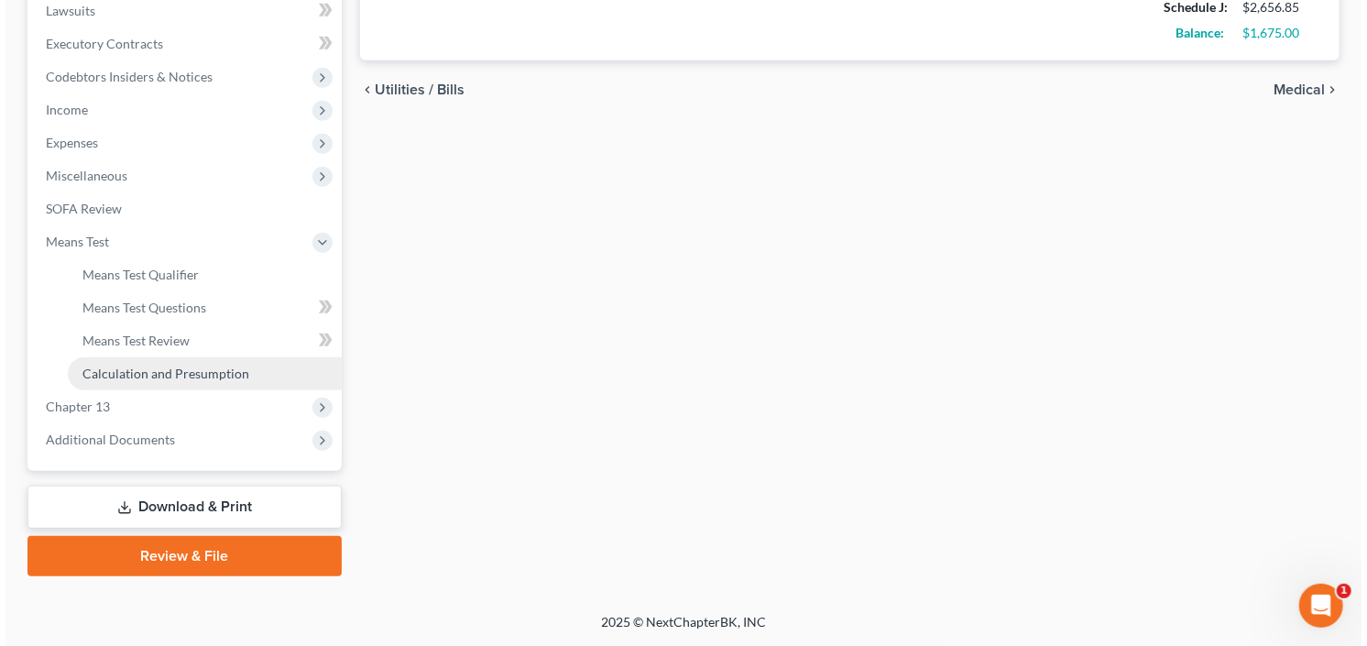
scroll to position [490, 0]
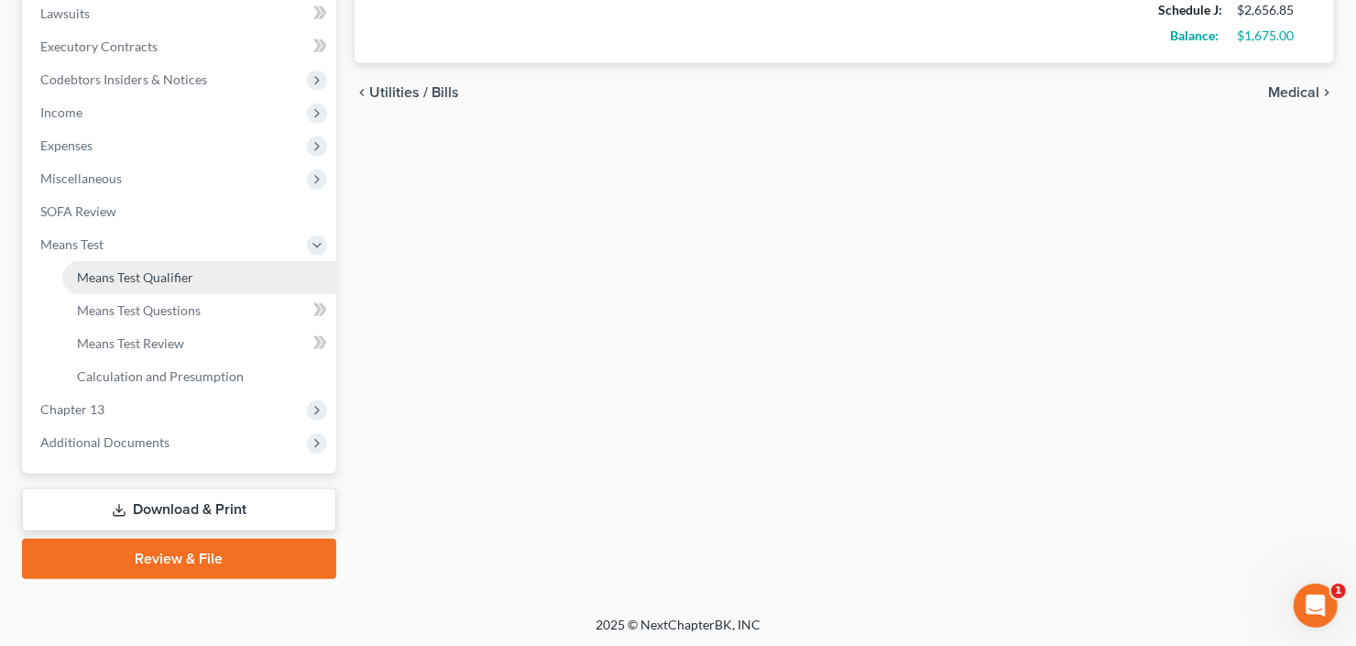
click at [163, 271] on span "Means Test Qualifier" at bounding box center [135, 277] width 116 height 16
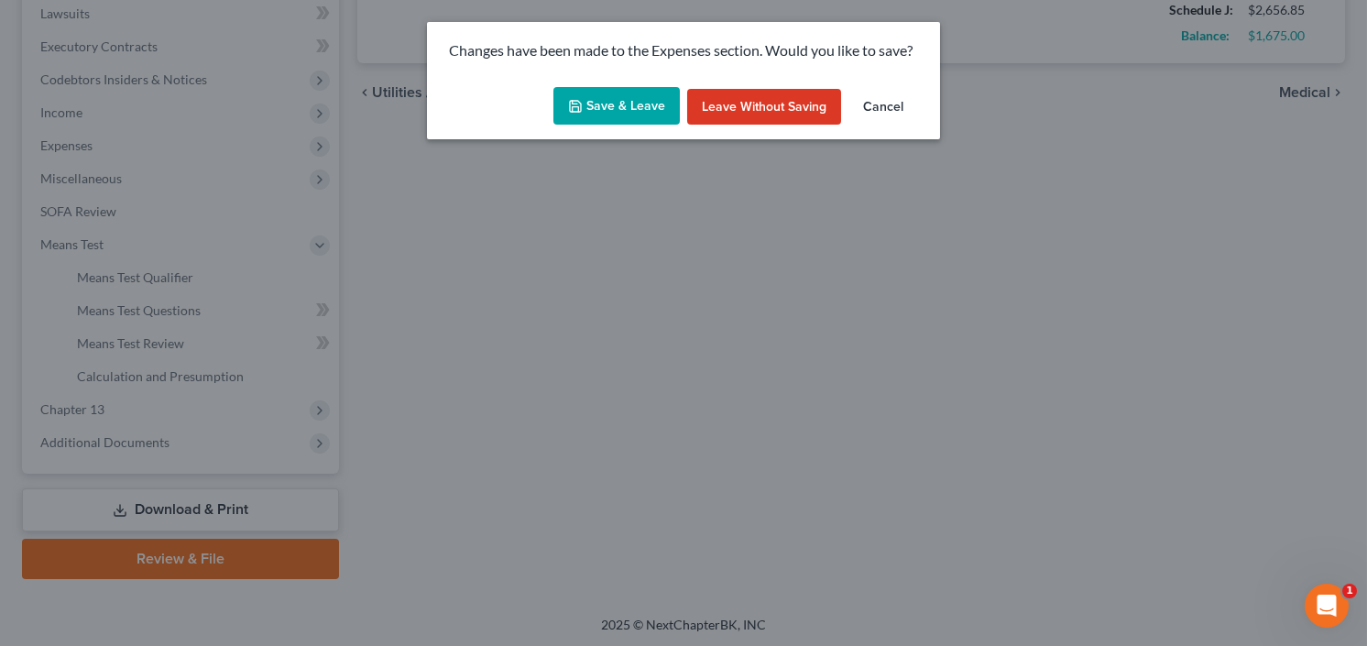
click at [618, 112] on button "Save & Leave" at bounding box center [616, 106] width 126 height 38
type input "45.00"
type input "100.00"
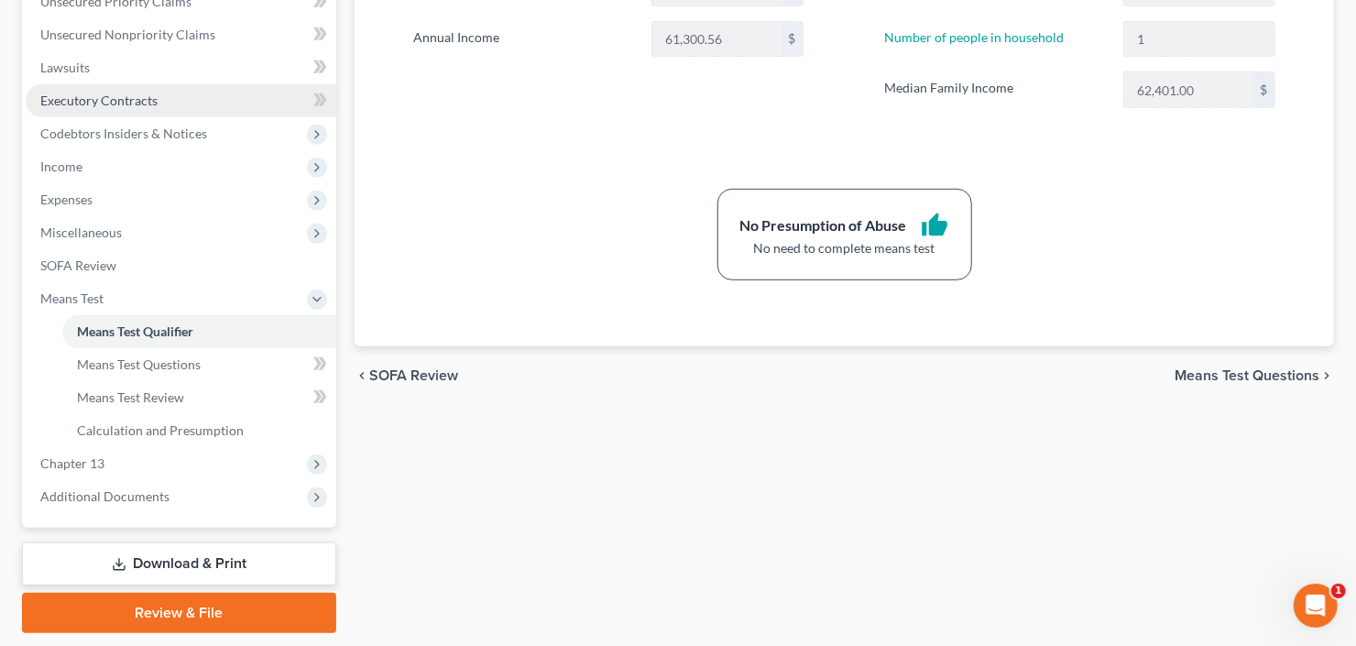
scroll to position [440, 0]
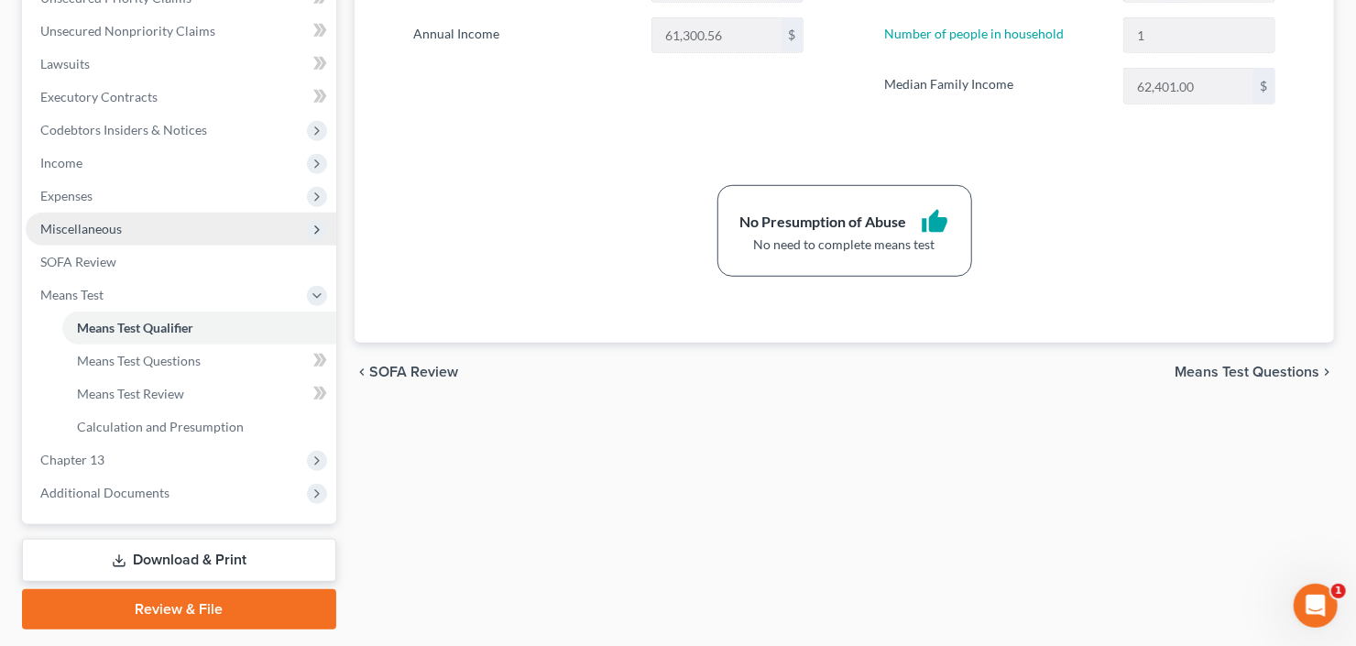
click at [211, 227] on span "Miscellaneous" at bounding box center [181, 229] width 311 height 33
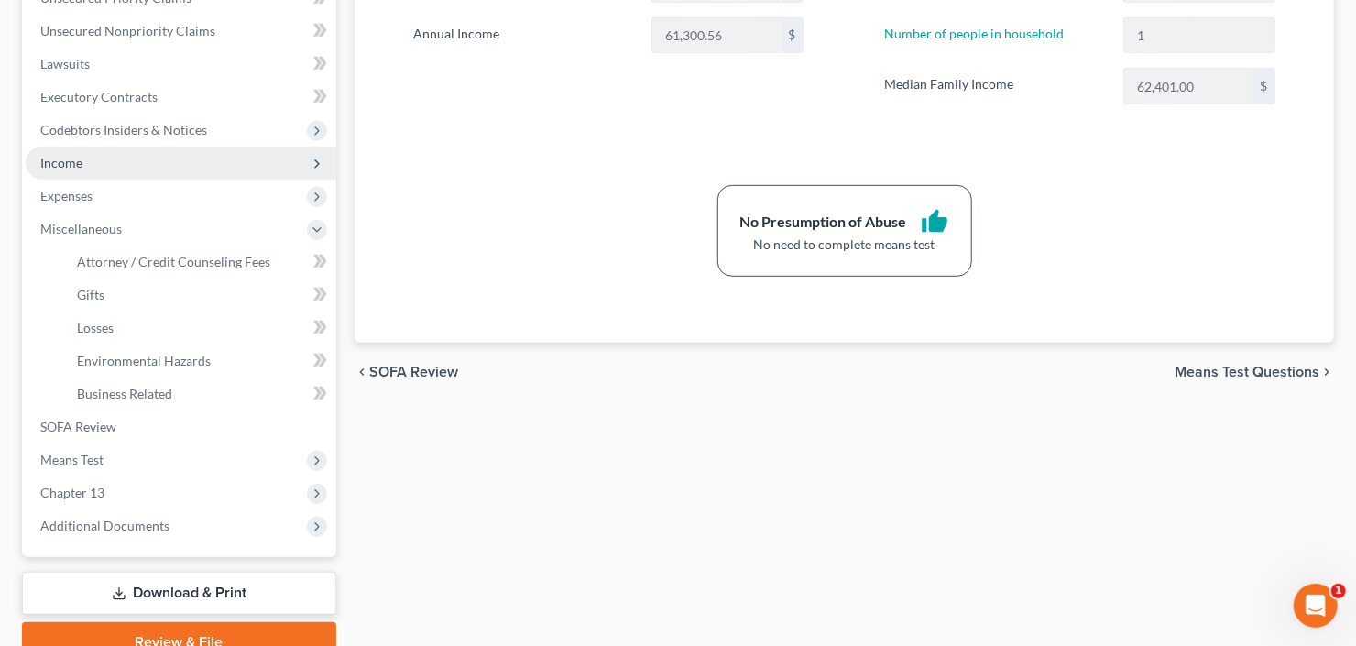
click at [163, 157] on span "Income" at bounding box center [181, 163] width 311 height 33
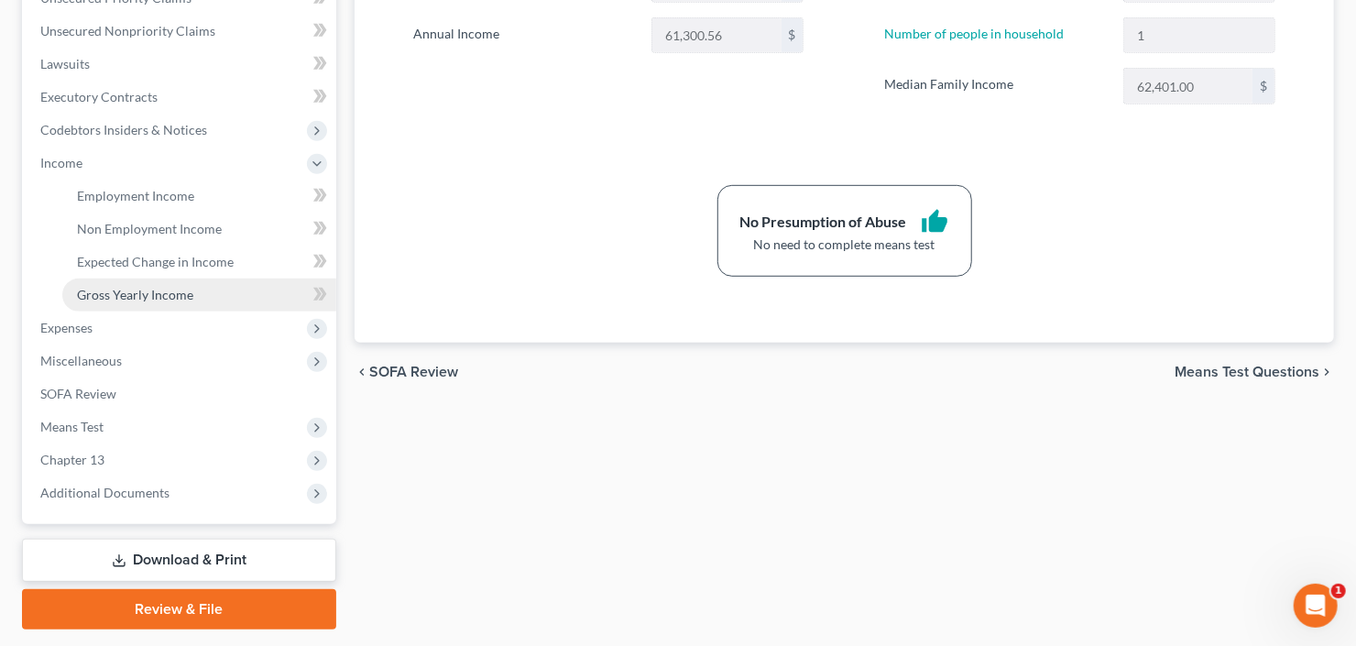
click at [161, 294] on span "Gross Yearly Income" at bounding box center [135, 295] width 116 height 16
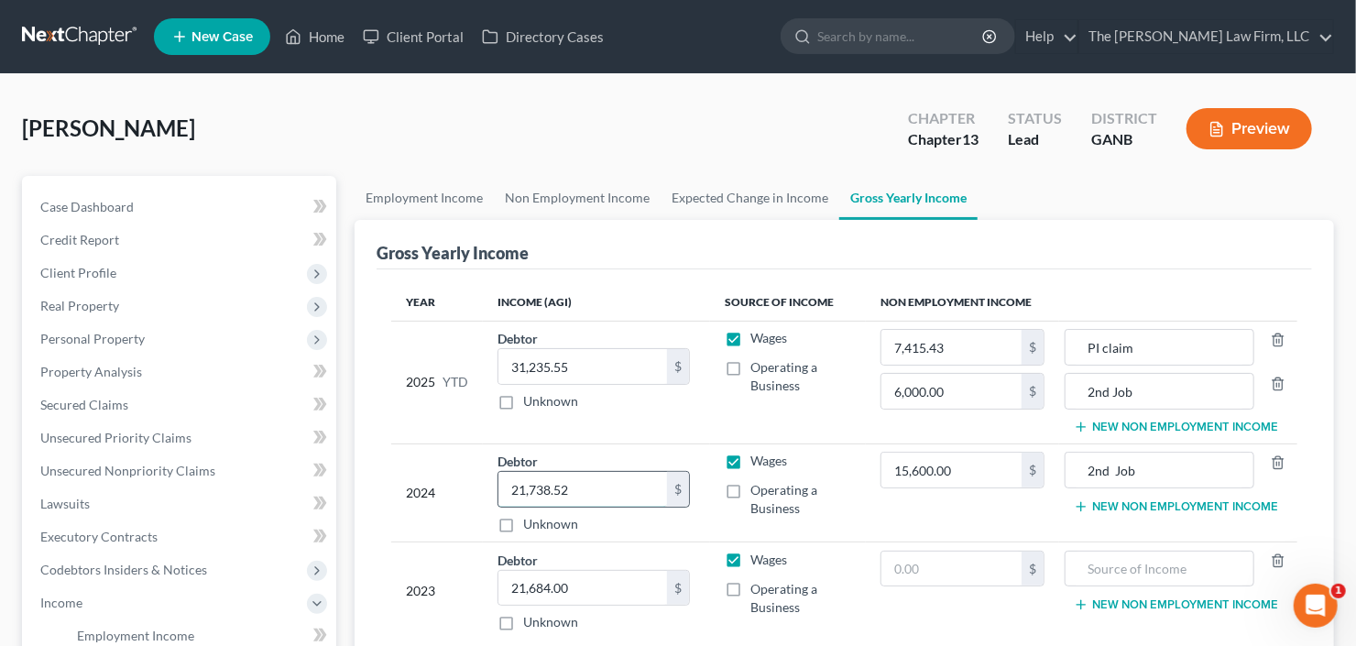
click at [607, 486] on input "21,738.52" at bounding box center [582, 489] width 169 height 35
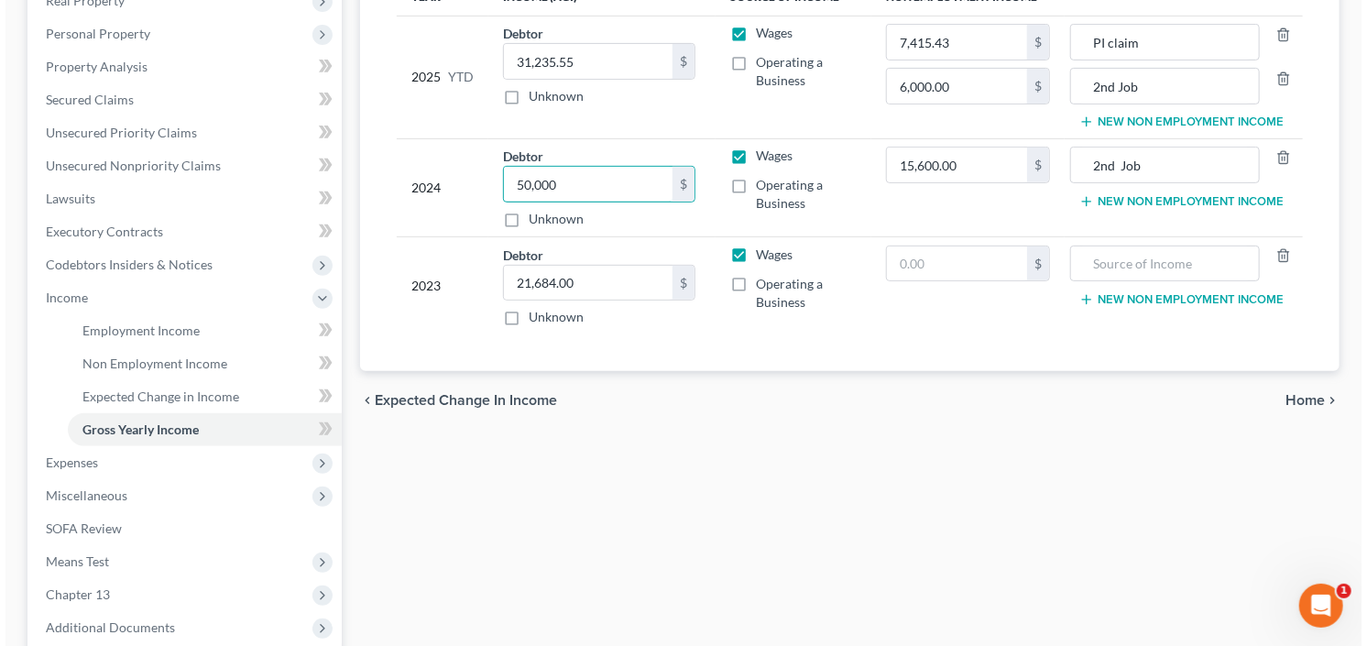
scroll to position [490, 0]
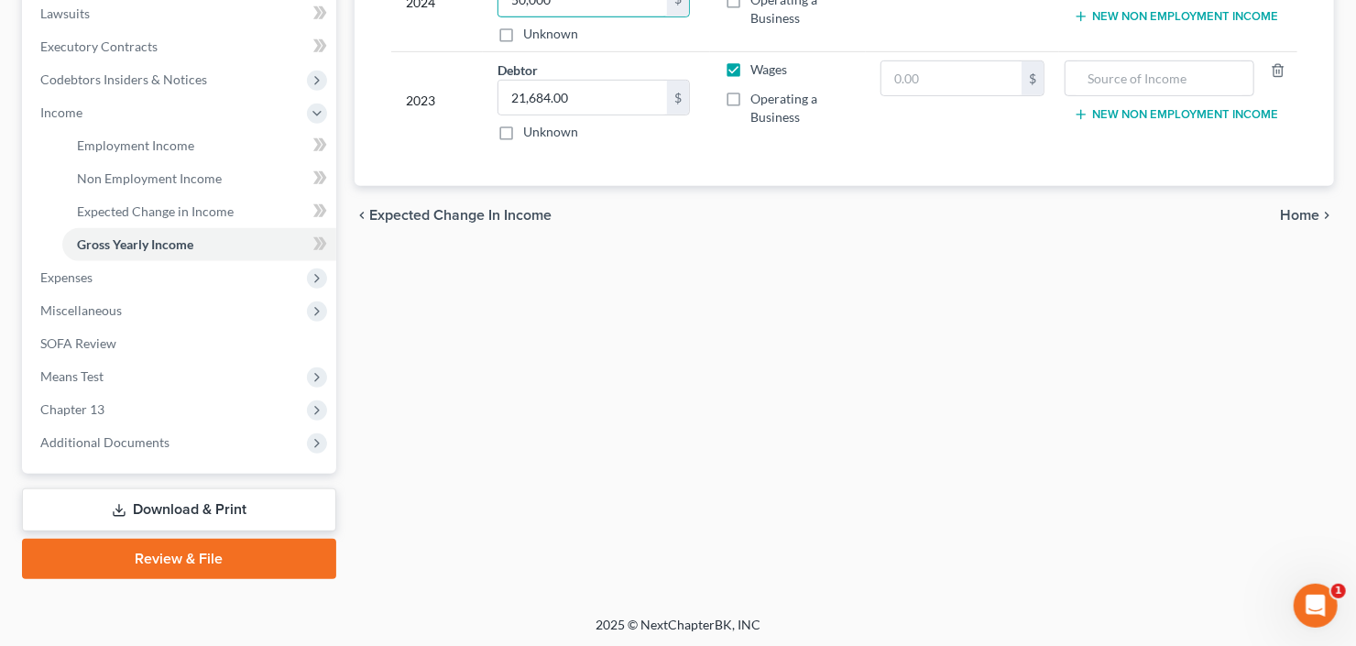
type input "50,000"
click at [191, 503] on link "Download & Print" at bounding box center [179, 509] width 314 height 43
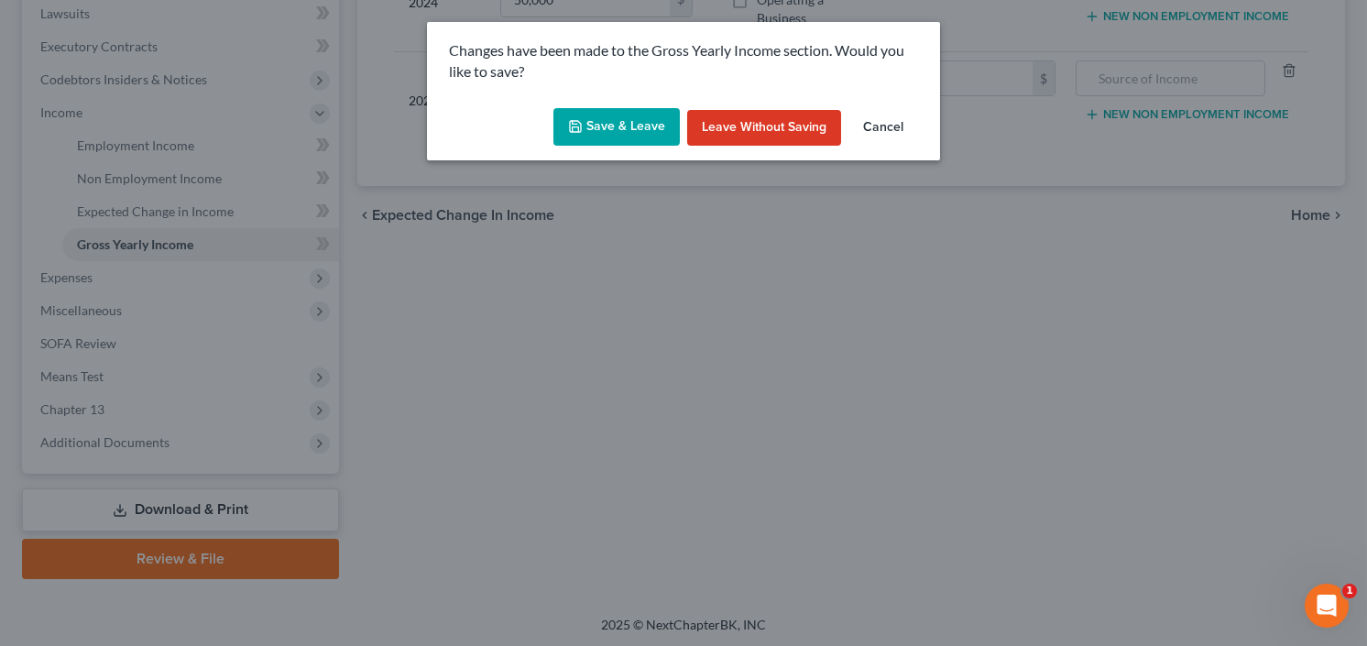
click at [627, 131] on button "Save & Leave" at bounding box center [616, 127] width 126 height 38
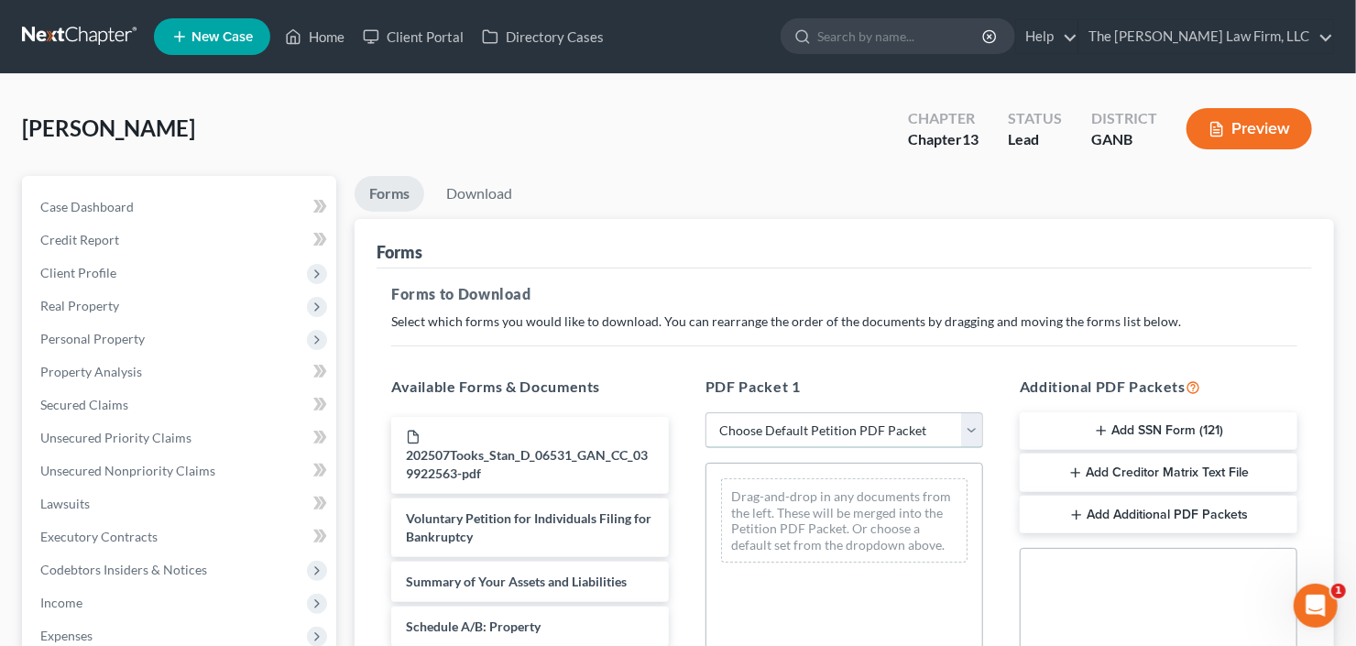
click at [863, 432] on select "Choose Default Petition PDF Packet Complete Bankruptcy Petition (all forms and …" at bounding box center [844, 430] width 278 height 37
select select "0"
click at [705, 412] on select "Choose Default Petition PDF Packet Complete Bankruptcy Petition (all forms and …" at bounding box center [844, 430] width 278 height 37
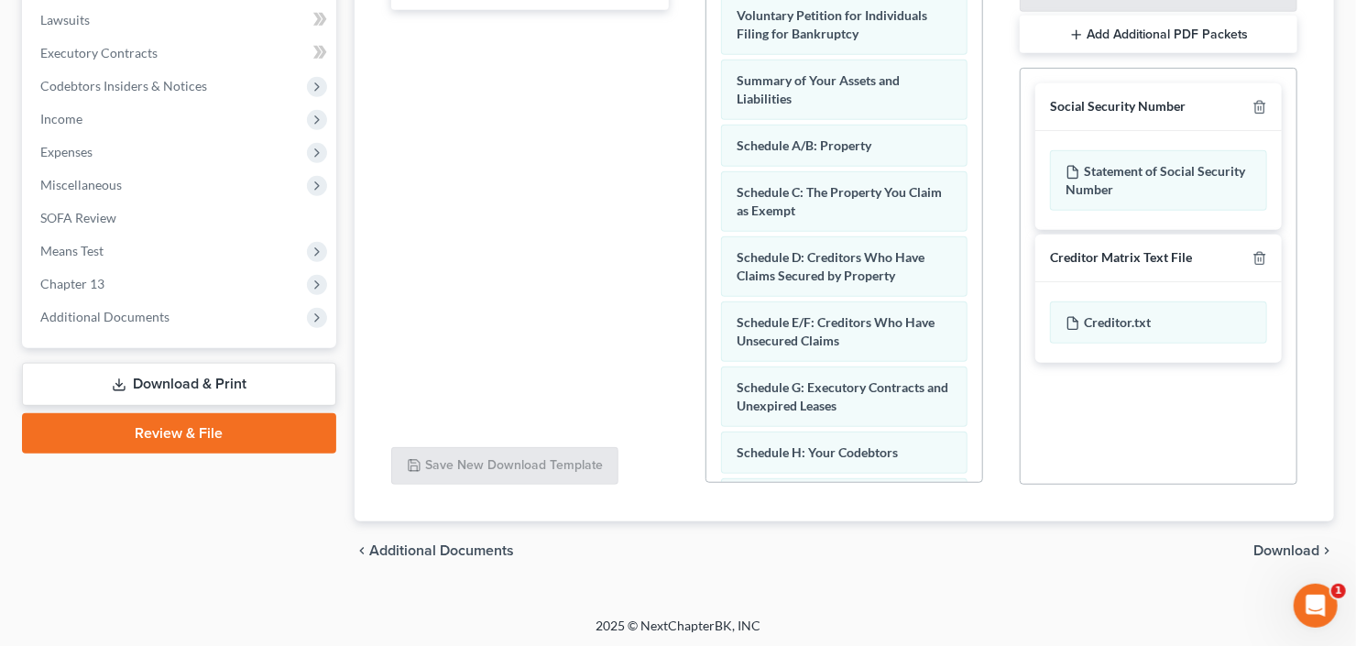
click at [1268, 545] on span "Download" at bounding box center [1286, 550] width 66 height 15
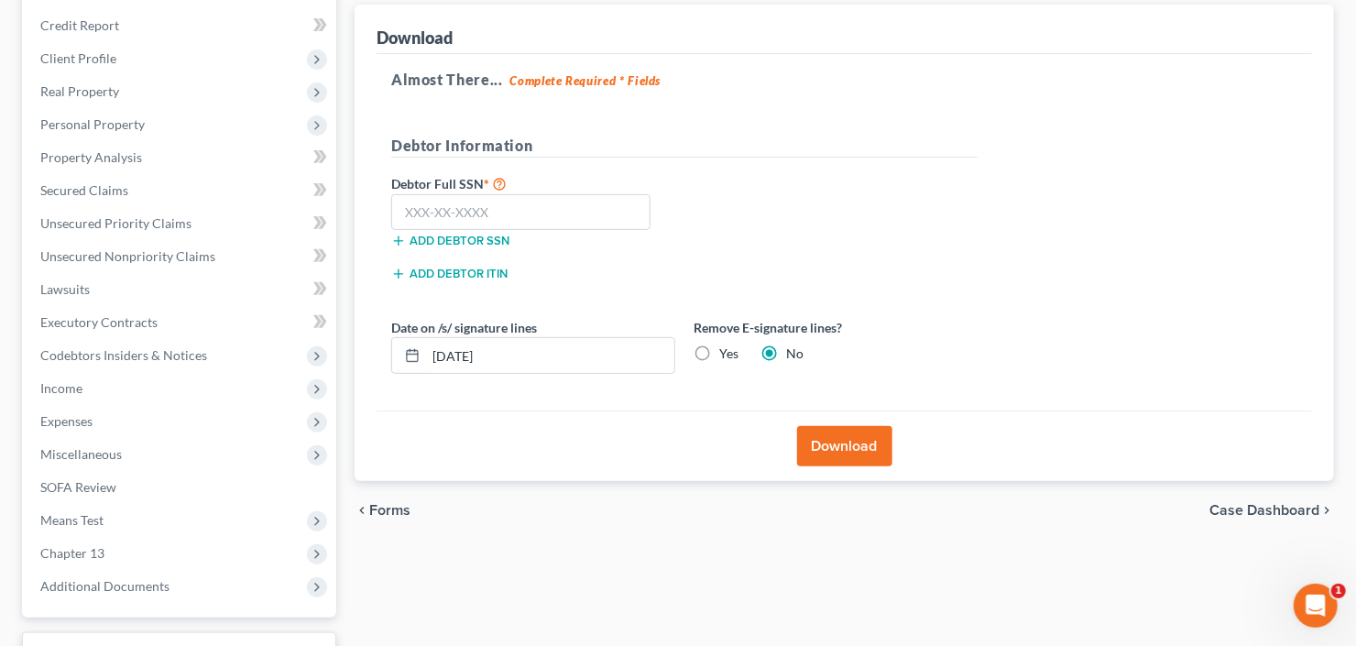
scroll to position [137, 0]
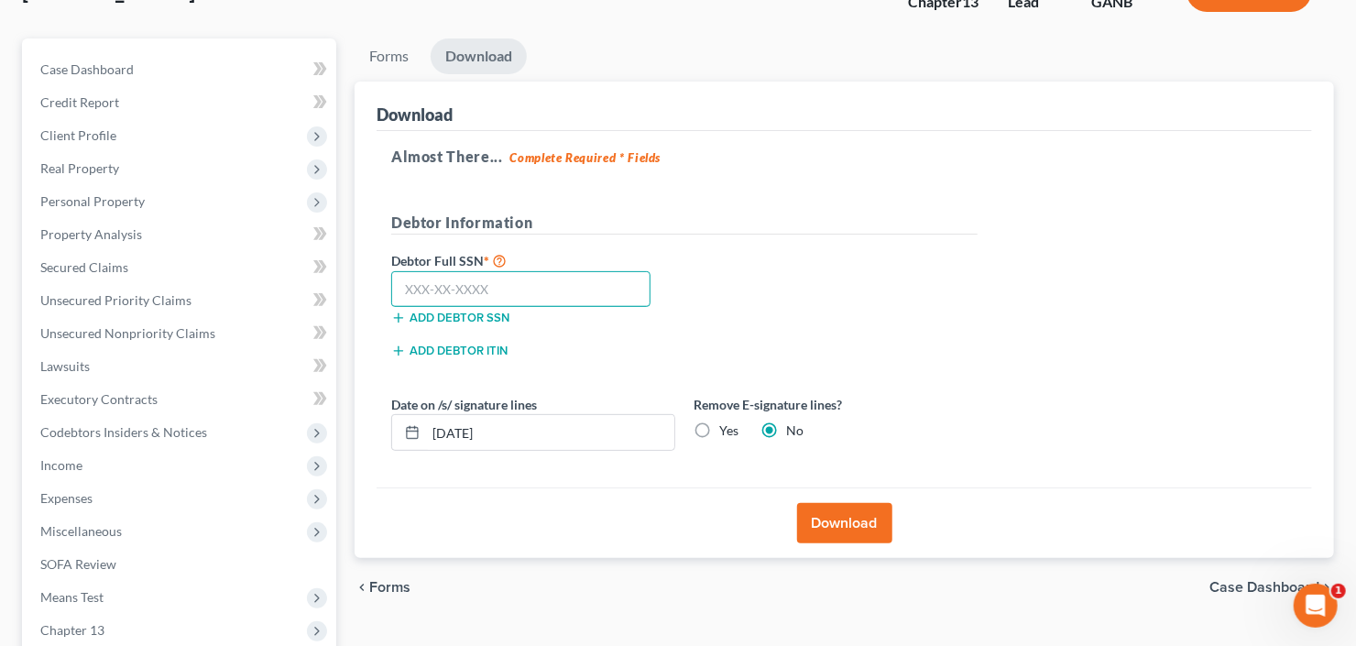
click at [457, 290] on input "text" at bounding box center [520, 289] width 259 height 37
type input "259-33-7748"
click at [847, 513] on button "Download" at bounding box center [844, 523] width 95 height 40
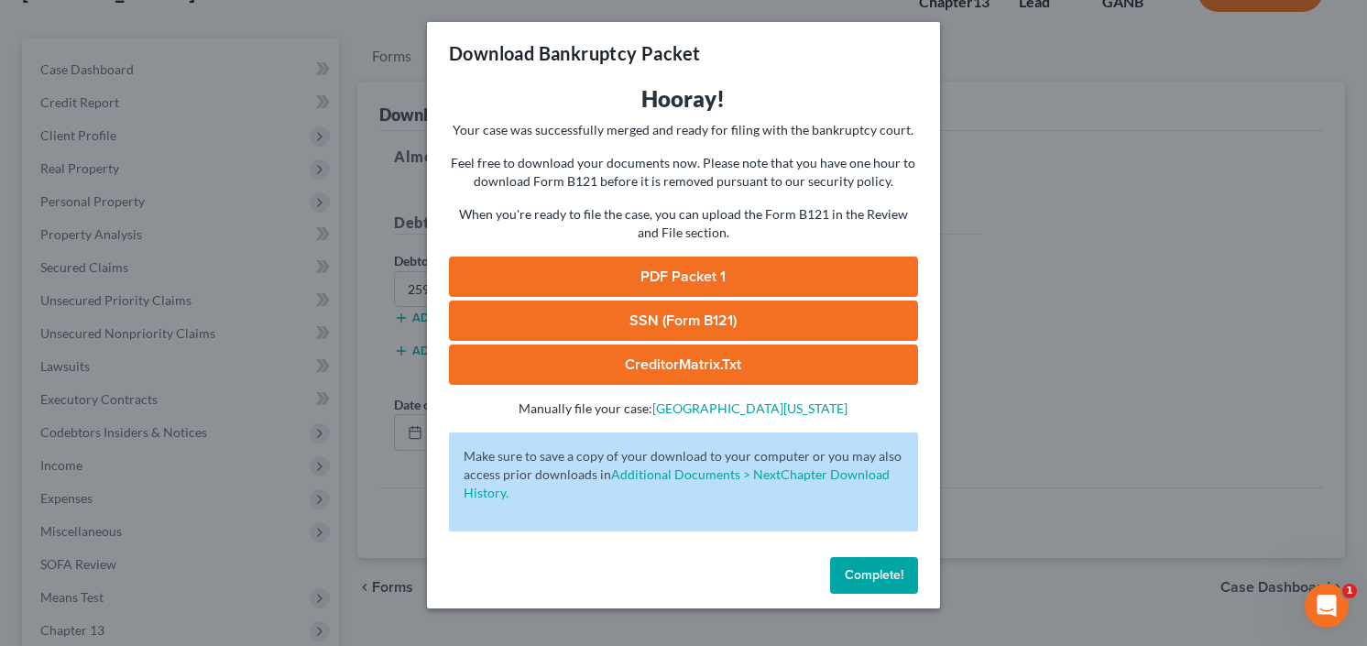
click at [626, 273] on link "PDF Packet 1" at bounding box center [683, 277] width 469 height 40
click at [680, 318] on link "SSN (Form B121)" at bounding box center [683, 321] width 469 height 40
drag, startPoint x: 863, startPoint y: 578, endPoint x: 771, endPoint y: 519, distance: 109.3
click at [864, 578] on span "Complete!" at bounding box center [874, 575] width 59 height 16
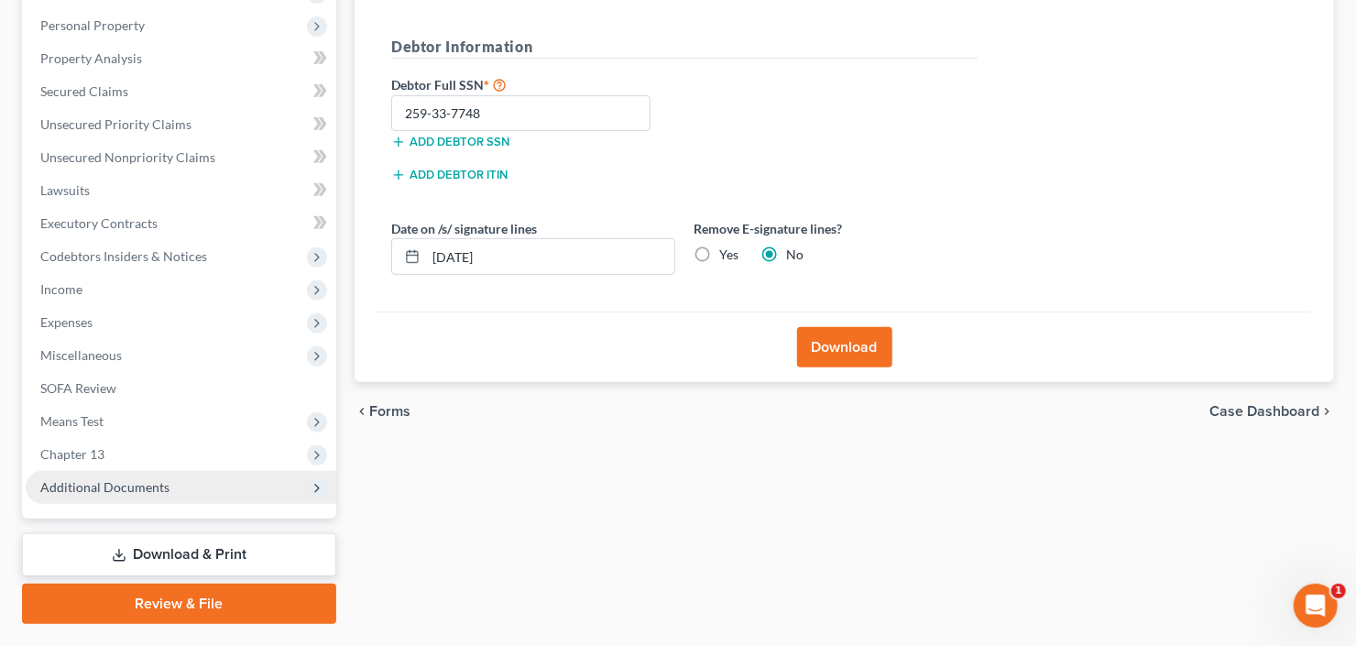
scroll to position [357, 0]
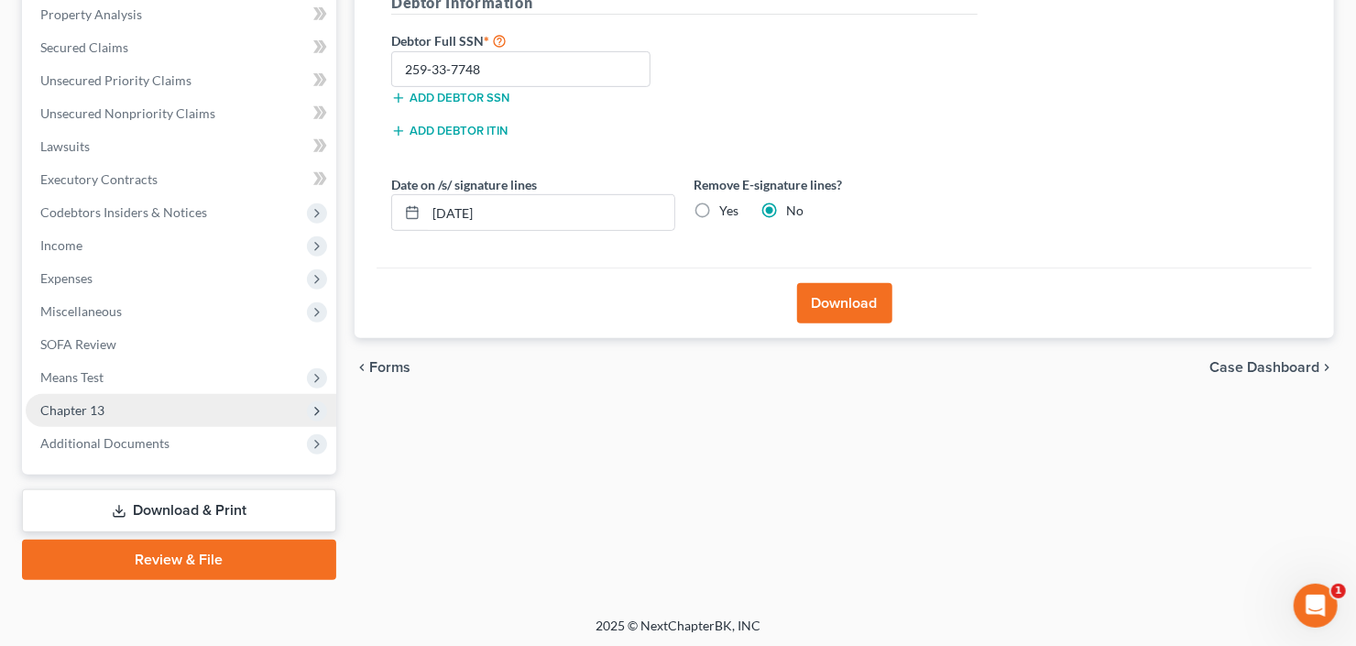
click at [101, 417] on span "Chapter 13" at bounding box center [181, 410] width 311 height 33
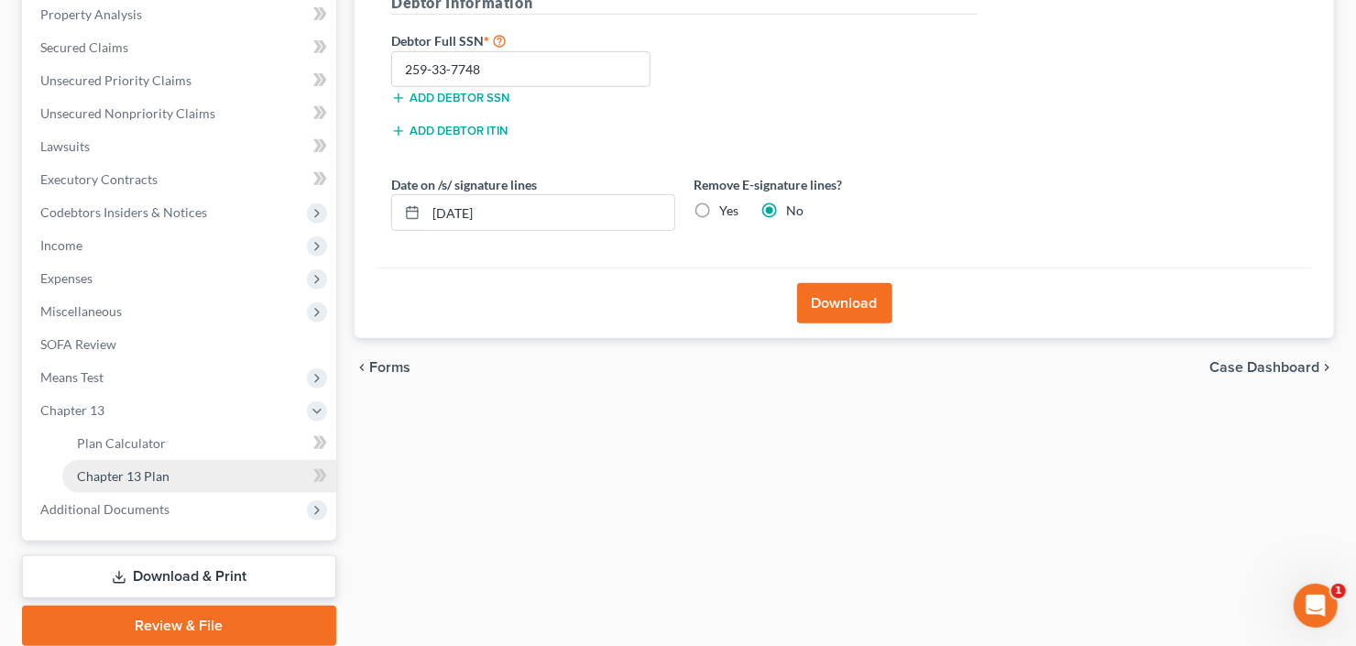
click at [108, 473] on span "Chapter 13 Plan" at bounding box center [123, 476] width 93 height 16
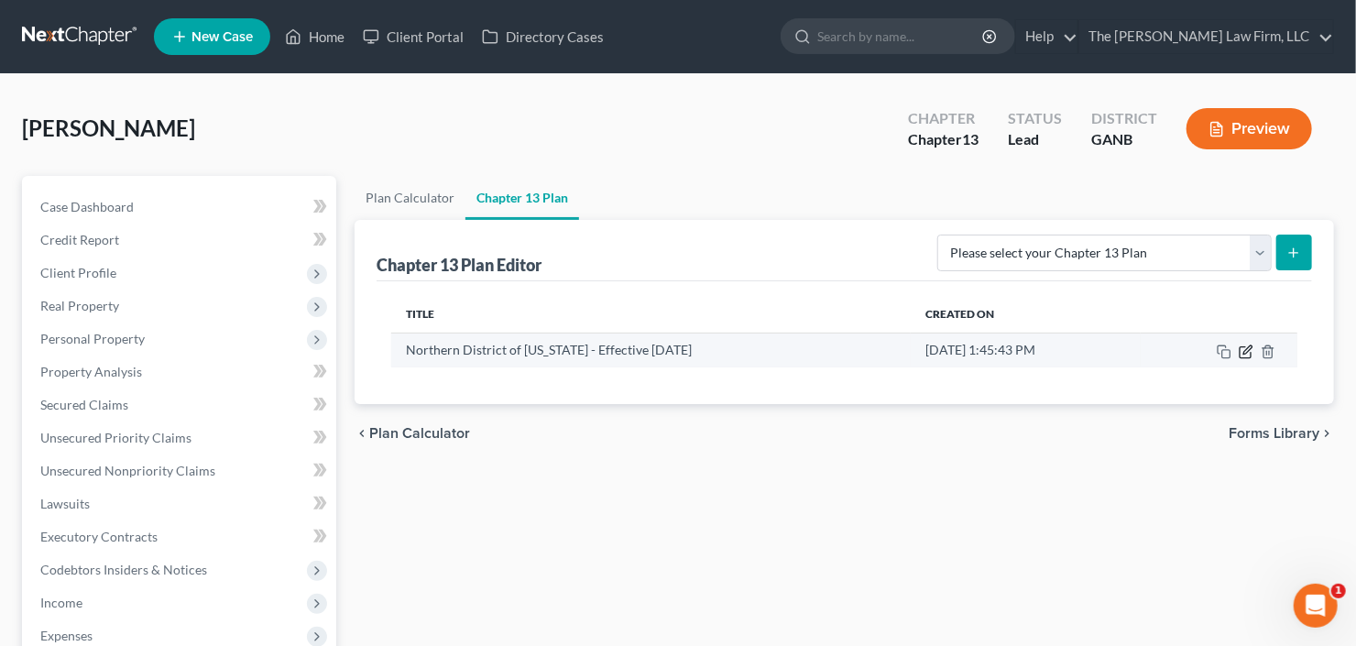
click at [1244, 349] on icon "button" at bounding box center [1247, 349] width 8 height 8
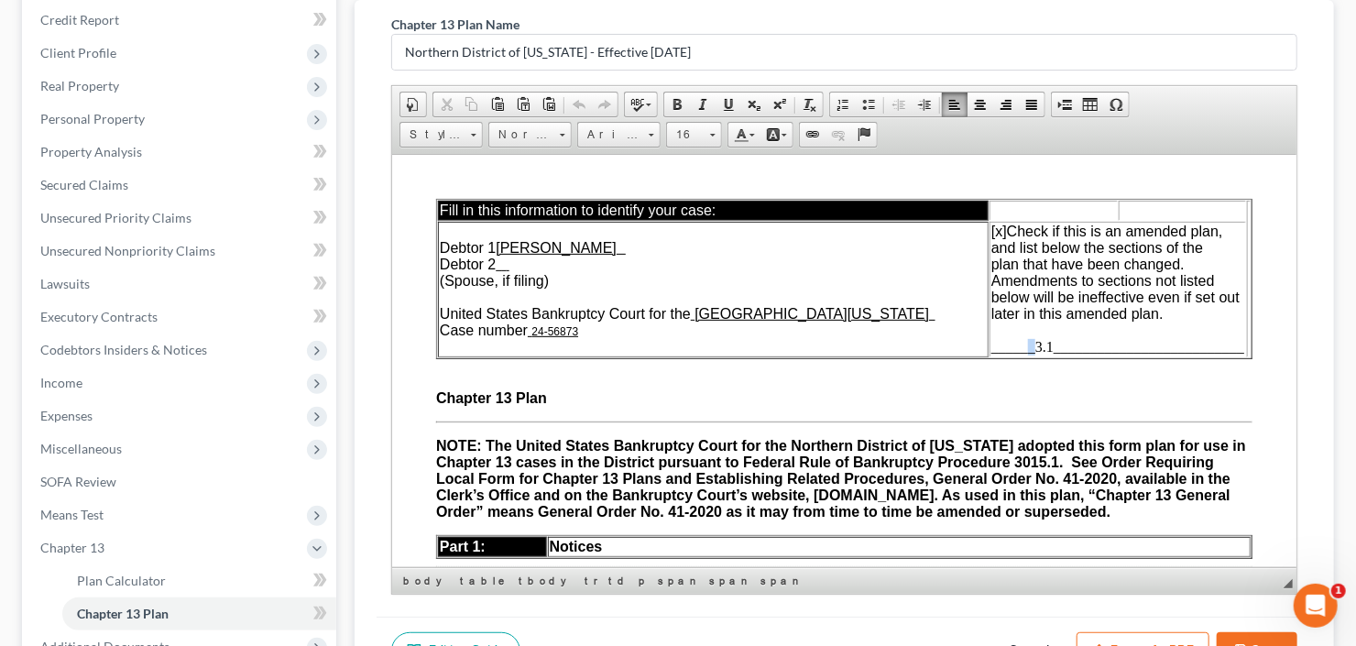
click at [1022, 343] on span "______3.1__________________________" at bounding box center [1116, 346] width 253 height 16
click at [990, 232] on span "[x]" at bounding box center [998, 231] width 16 height 16
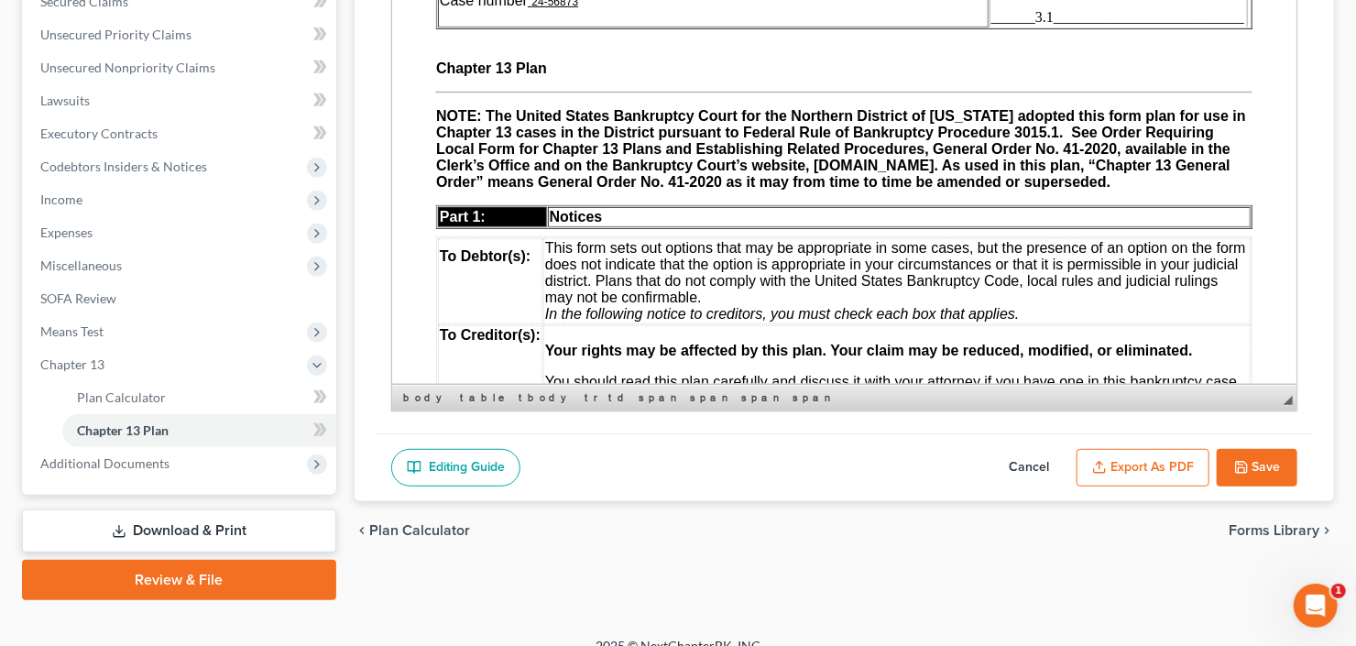
scroll to position [423, 0]
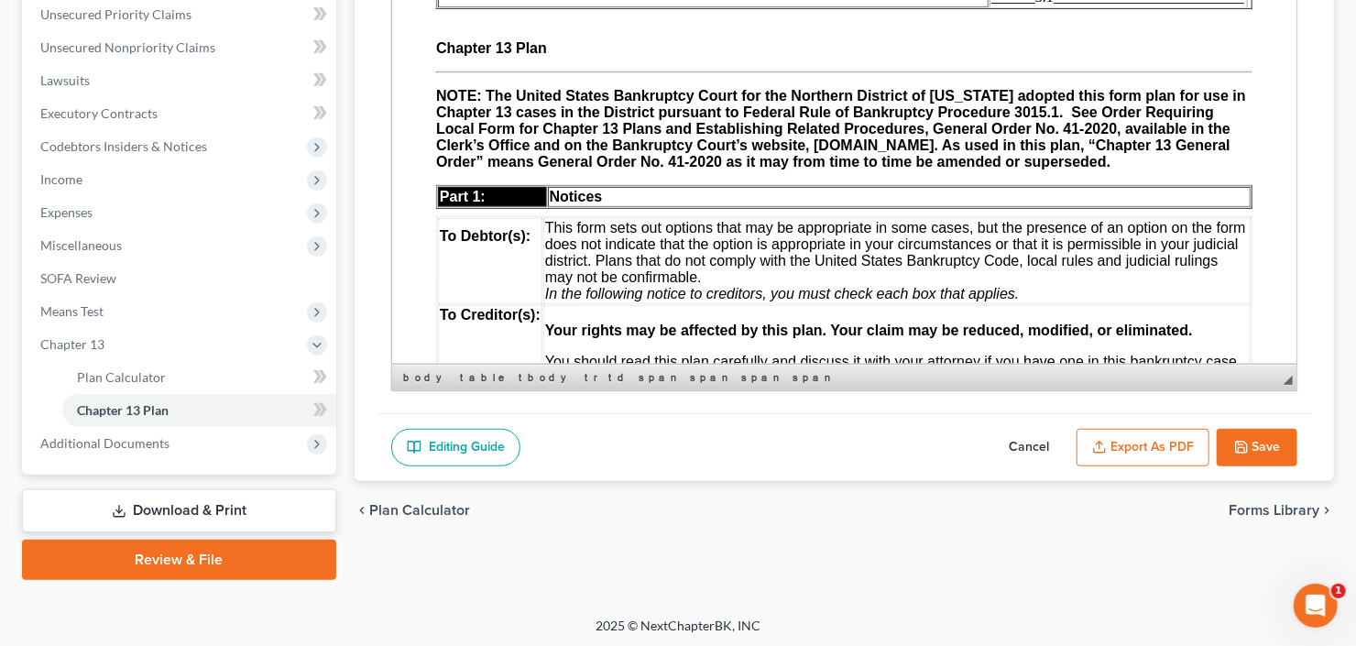
drag, startPoint x: 1020, startPoint y: 415, endPoint x: 1022, endPoint y: 437, distance: 22.2
click at [1020, 416] on div "Editing Guide Cancel Export as PDF Save" at bounding box center [844, 447] width 935 height 69
click at [1022, 443] on button "Cancel" at bounding box center [1029, 448] width 81 height 38
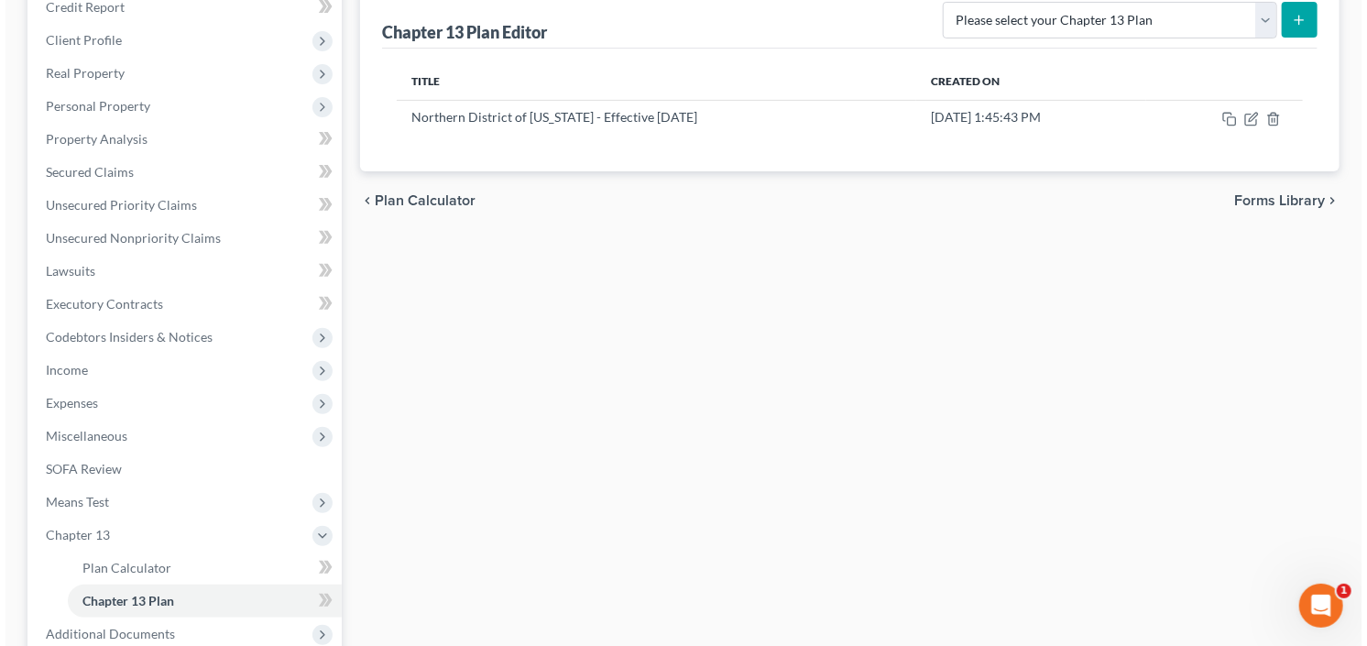
scroll to position [130, 0]
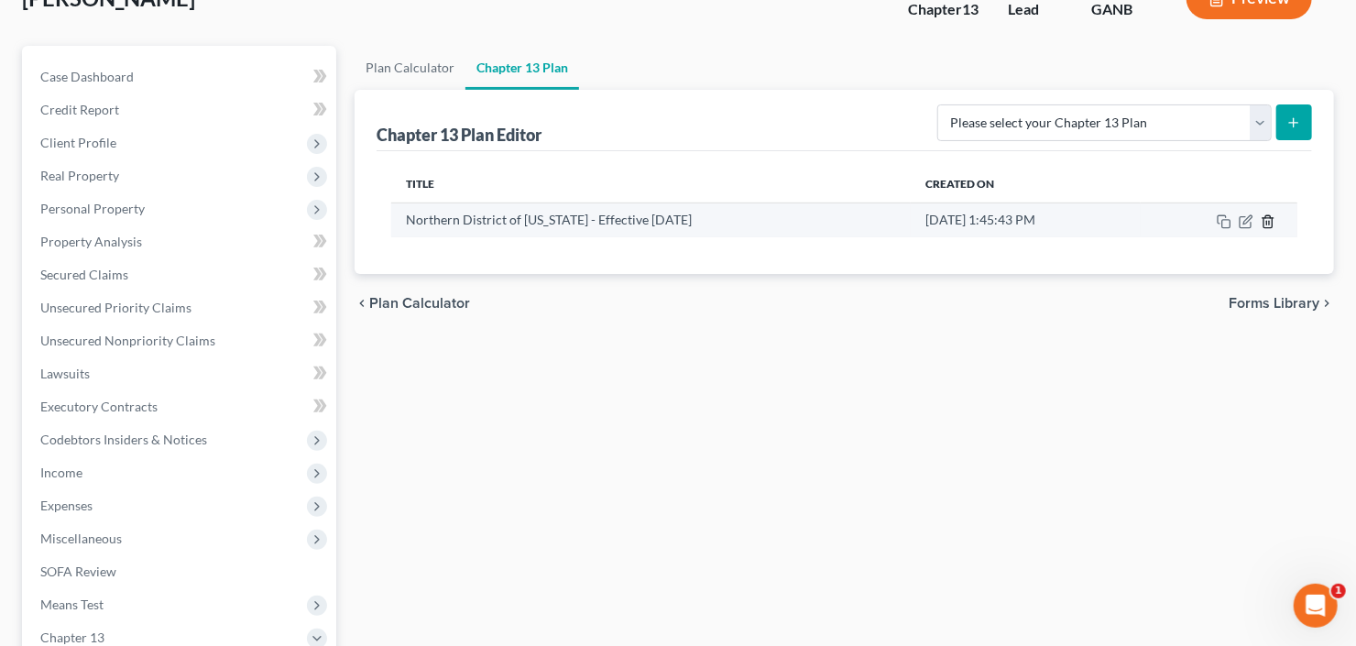
click at [1262, 219] on icon "button" at bounding box center [1268, 221] width 15 height 15
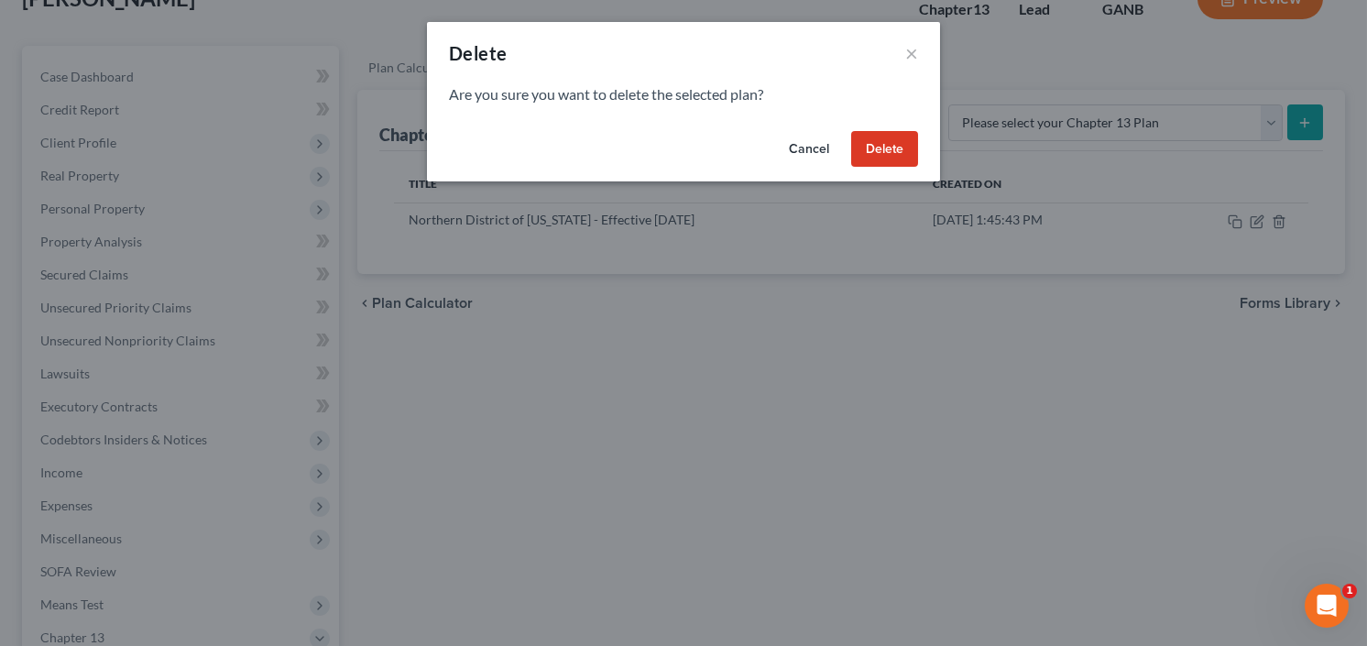
click at [895, 148] on button "Delete" at bounding box center [884, 149] width 67 height 37
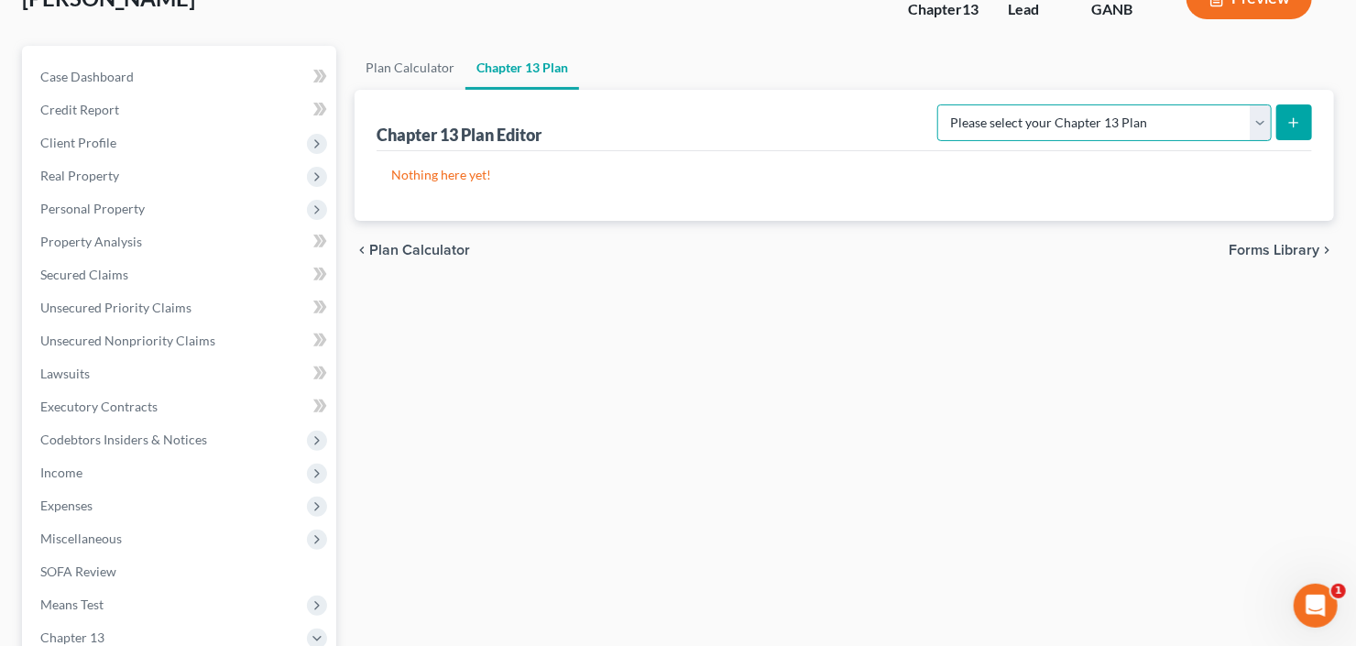
click at [1250, 125] on select "Please select your Chapter 13 Plan National Form Plan - Official Form 113 North…" at bounding box center [1104, 122] width 334 height 37
select select "2"
click at [940, 104] on select "Please select your Chapter 13 Plan National Form Plan - Official Form 113 North…" at bounding box center [1104, 122] width 334 height 37
click at [1290, 112] on button "submit" at bounding box center [1294, 122] width 36 height 36
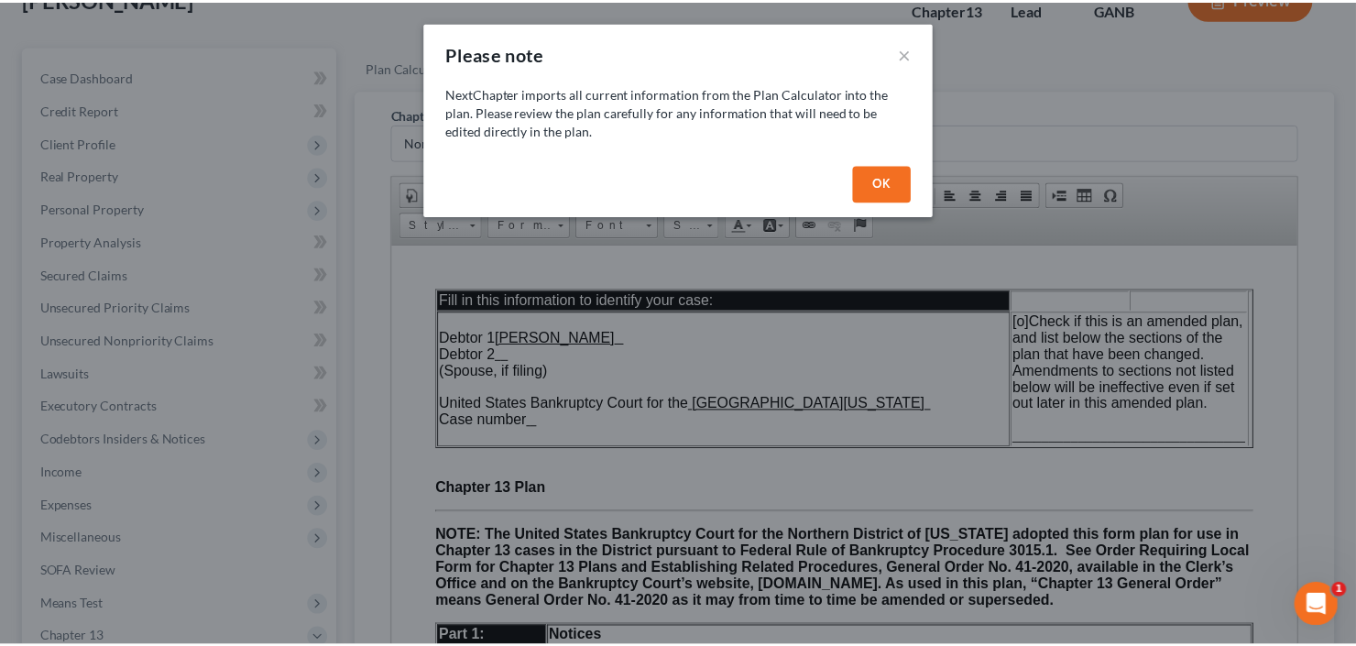
scroll to position [0, 0]
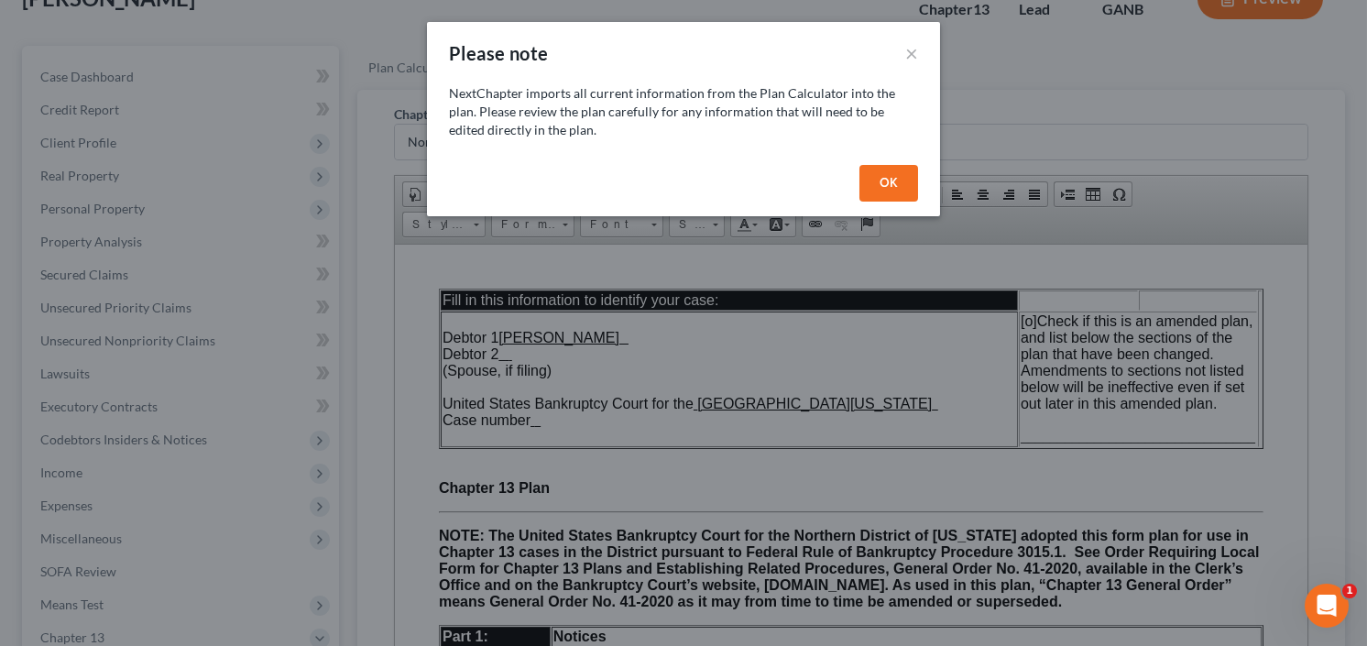
click at [871, 179] on button "OK" at bounding box center [888, 183] width 59 height 37
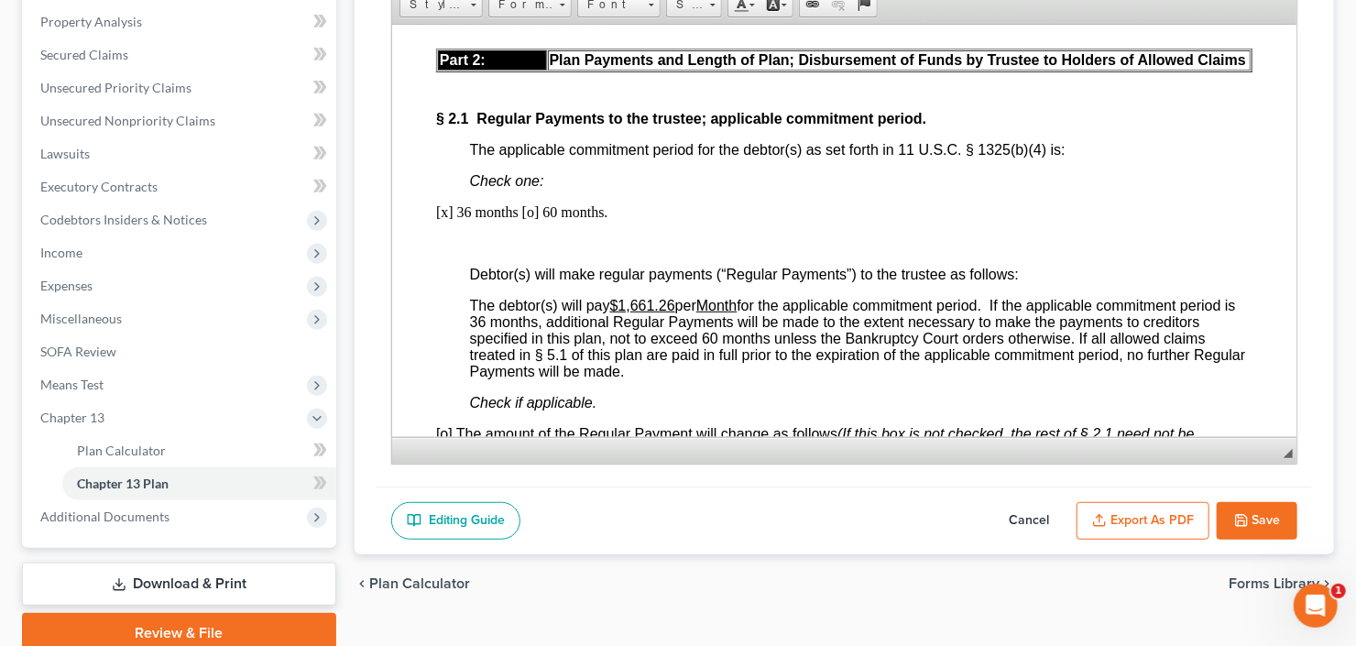
scroll to position [1173, 0]
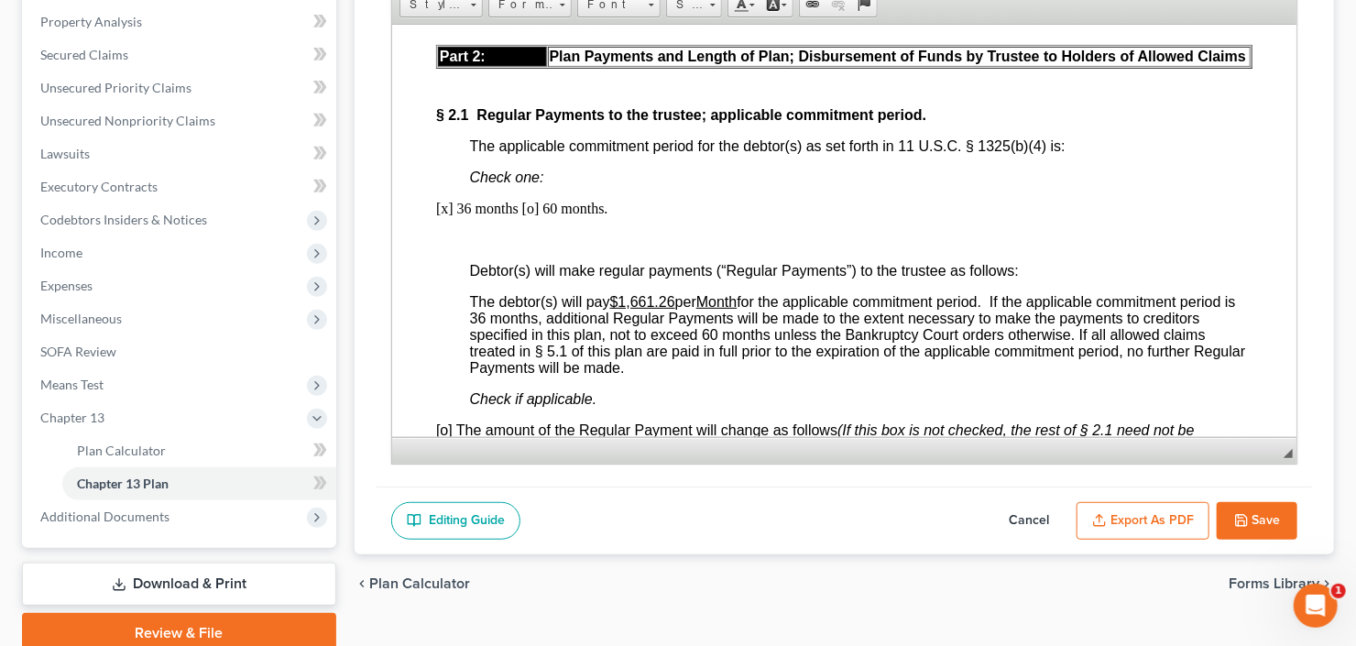
click at [645, 304] on u "$1,661.26" at bounding box center [641, 301] width 65 height 16
drag, startPoint x: 643, startPoint y: 305, endPoint x: 678, endPoint y: 306, distance: 34.8
click at [678, 306] on span "The debtor(s) will pay $1,661.26 per Month for the applicable commitment period…" at bounding box center [857, 334] width 776 height 82
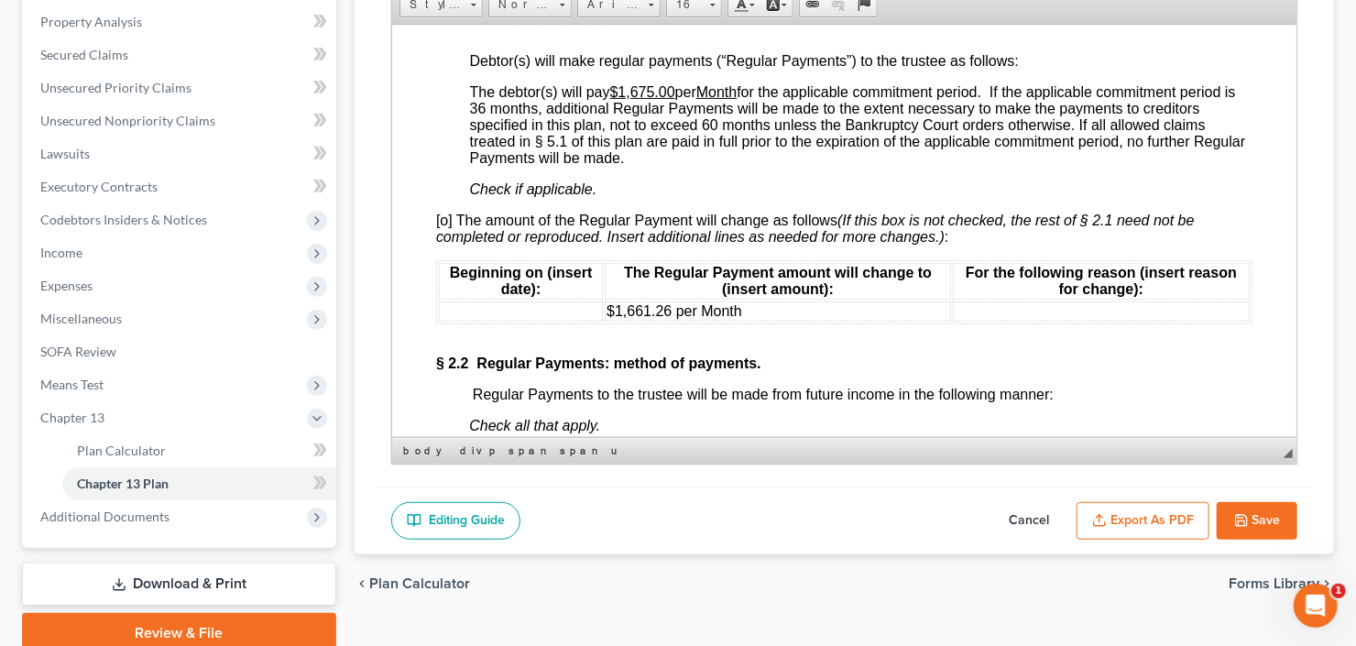
scroll to position [1539, 0]
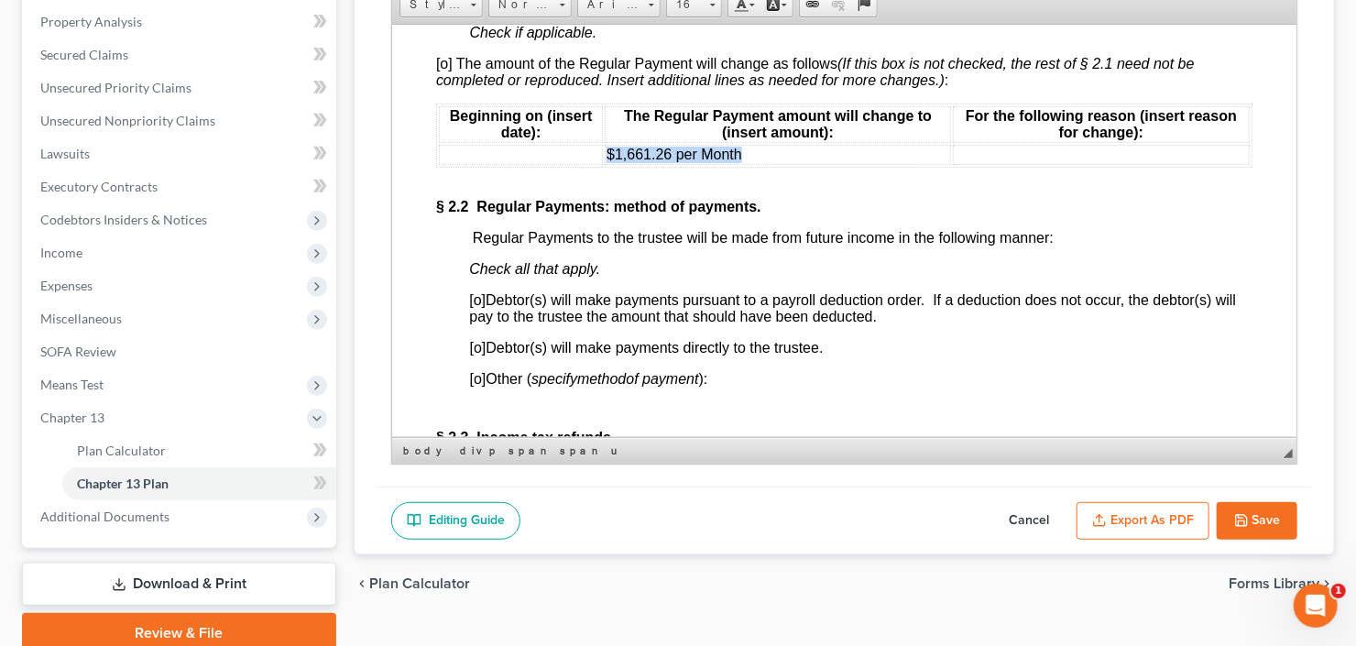
drag, startPoint x: 802, startPoint y: 162, endPoint x: 600, endPoint y: 168, distance: 201.6
click at [600, 167] on table "Beginning on (insert date): The Regular Payment amount will change to (insert a…" at bounding box center [843, 135] width 816 height 64
click at [479, 353] on span "[o]" at bounding box center [477, 347] width 16 height 16
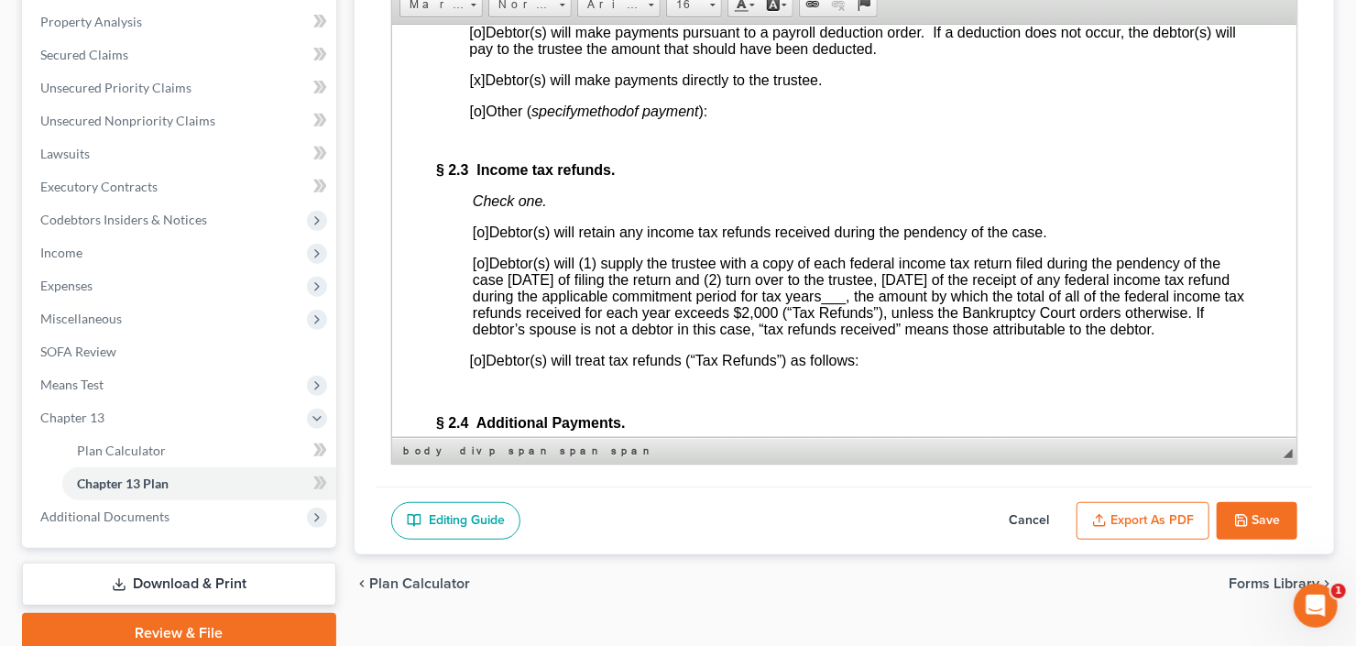
scroll to position [1832, 0]
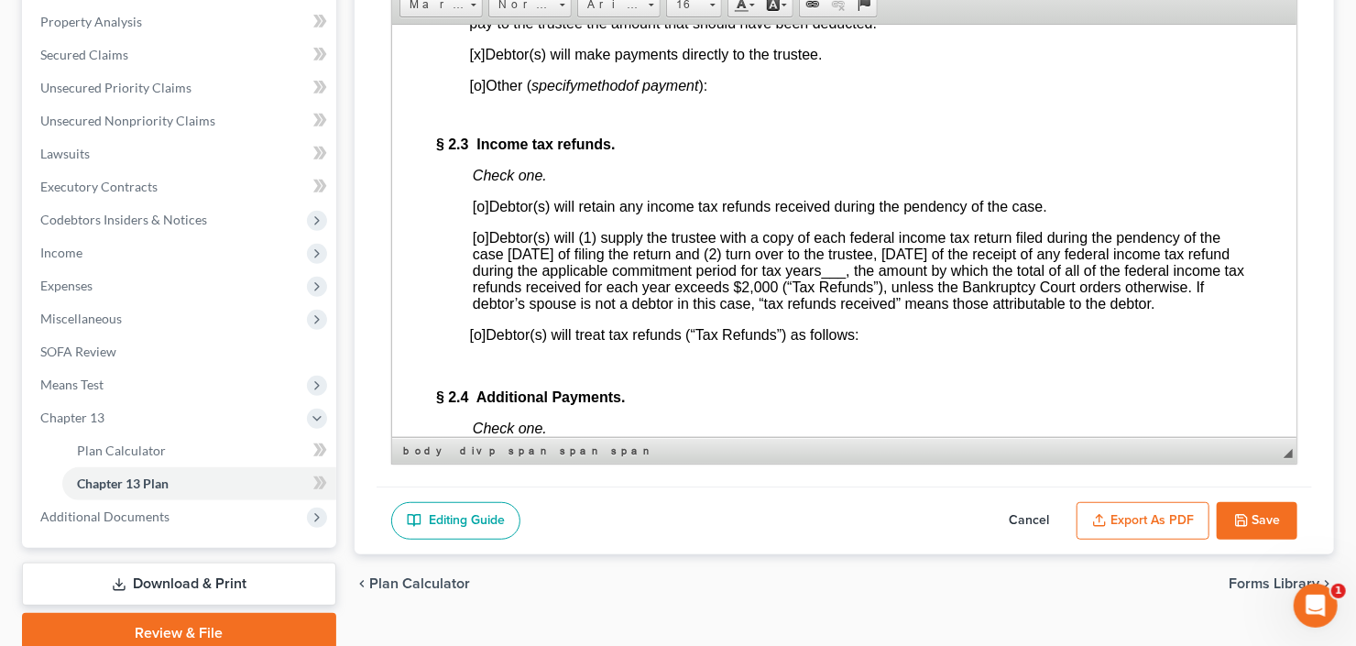
click at [481, 245] on span "[o]" at bounding box center [480, 237] width 16 height 16
click at [846, 278] on span "___" at bounding box center [833, 270] width 25 height 16
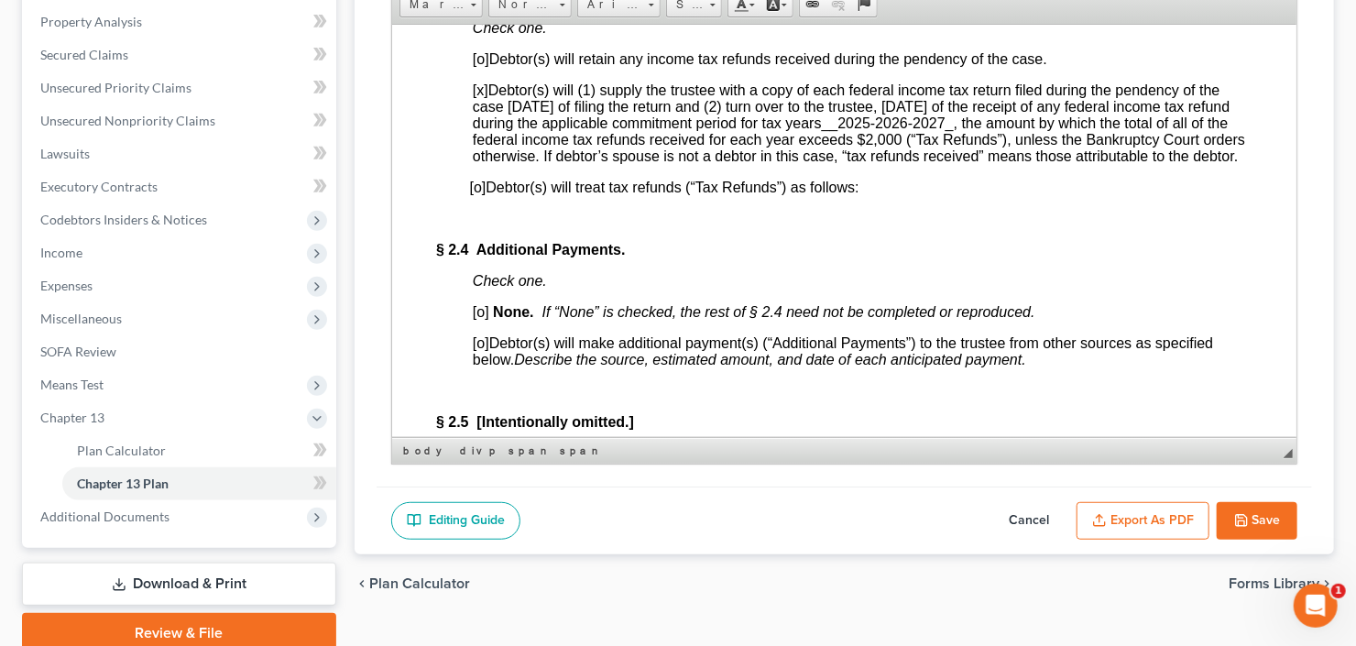
scroll to position [2052, 0]
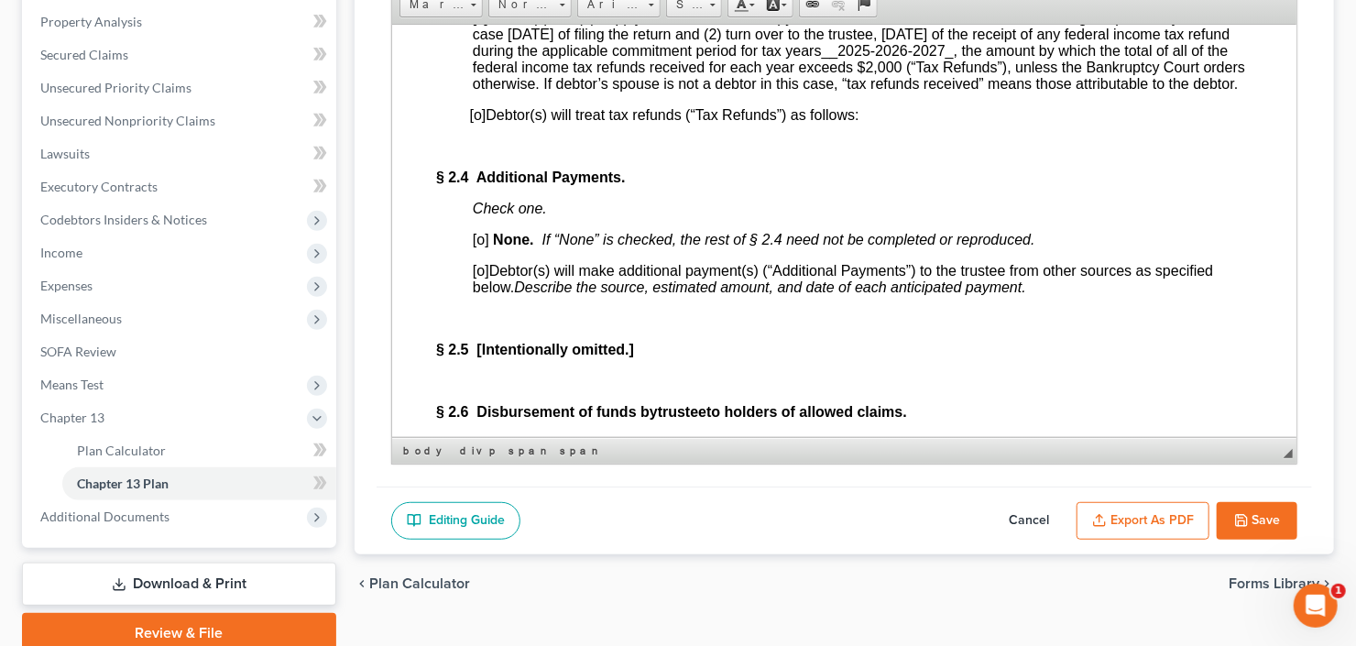
click at [484, 246] on span "[o]" at bounding box center [480, 239] width 16 height 16
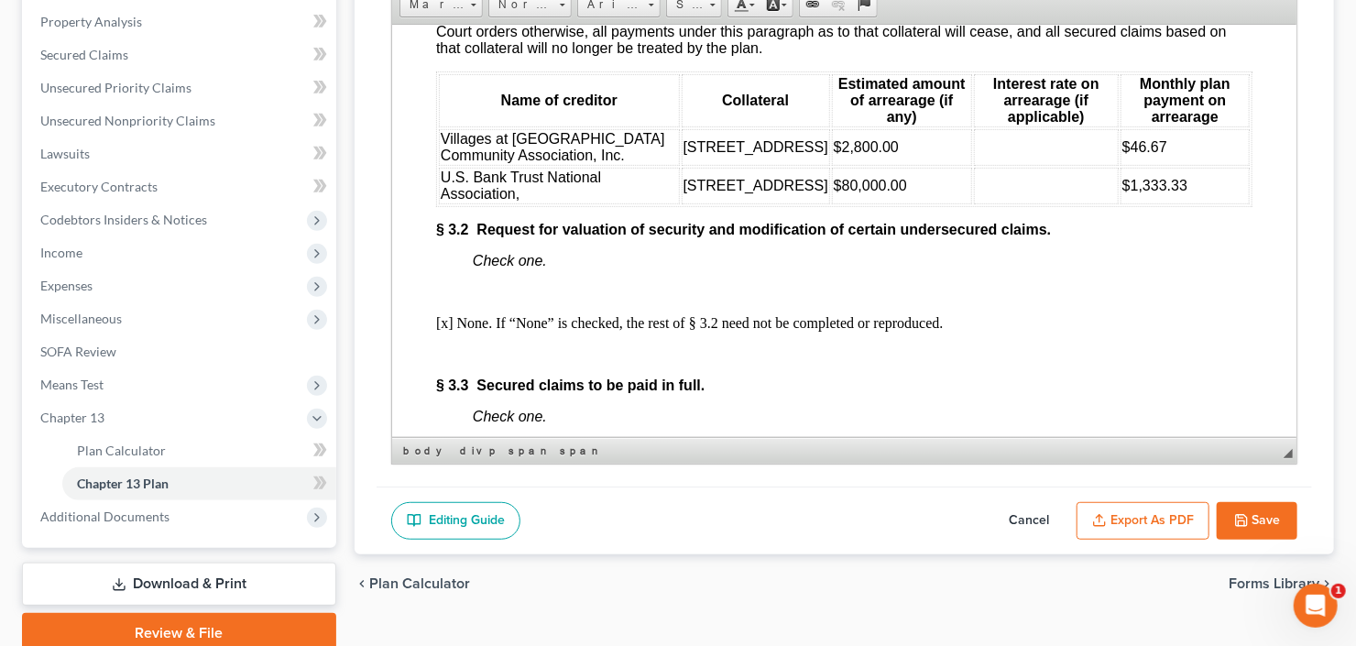
scroll to position [2859, 0]
drag, startPoint x: 1106, startPoint y: 233, endPoint x: 1151, endPoint y: 233, distance: 44.9
click at [1151, 164] on td "$46.67" at bounding box center [1184, 145] width 129 height 37
drag, startPoint x: 1108, startPoint y: 282, endPoint x: 1166, endPoint y: 283, distance: 58.6
click at [1166, 202] on td "$1,333.33" at bounding box center [1184, 184] width 129 height 37
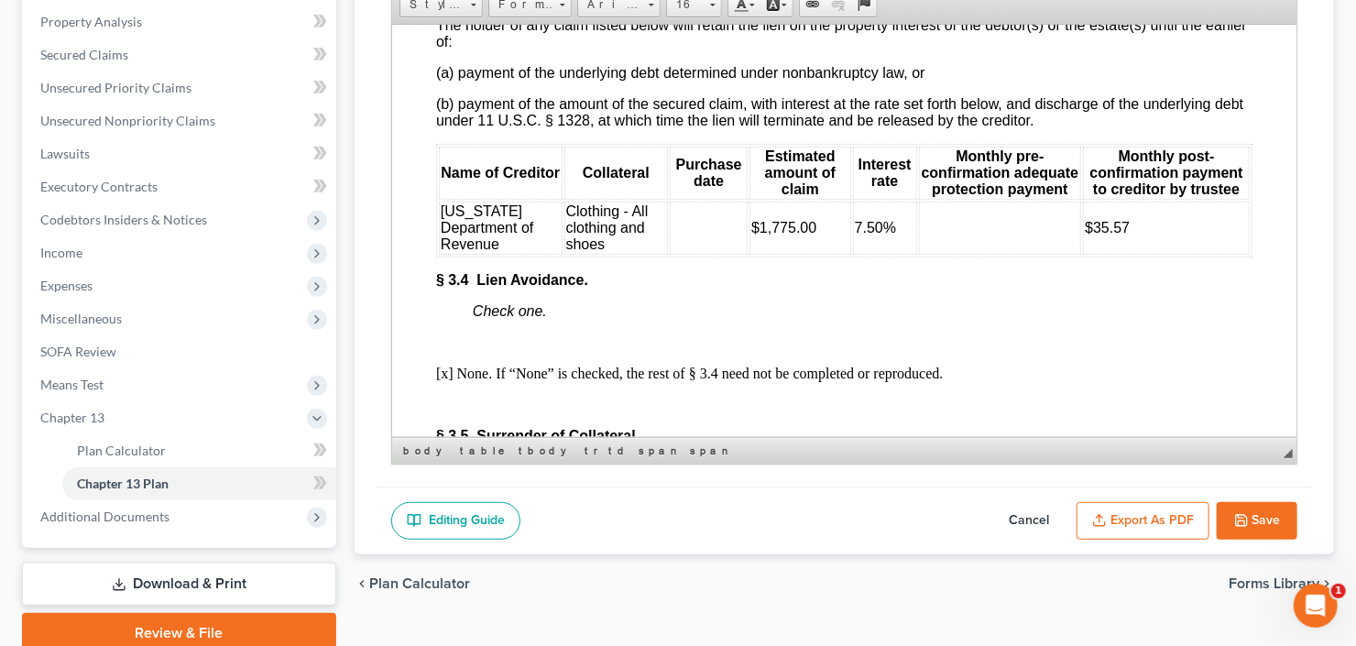
scroll to position [3665, 0]
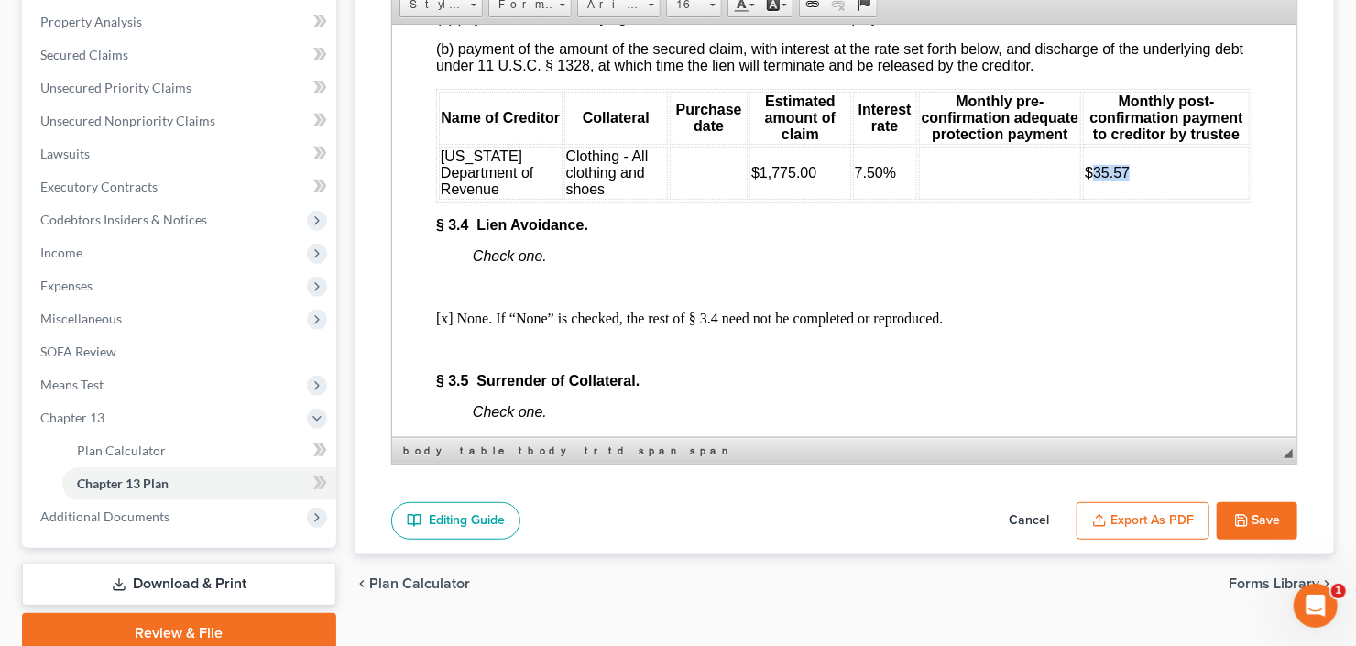
drag, startPoint x: 1083, startPoint y: 306, endPoint x: 1135, endPoint y: 302, distance: 52.4
click at [1135, 199] on td "$35.57" at bounding box center [1165, 172] width 167 height 53
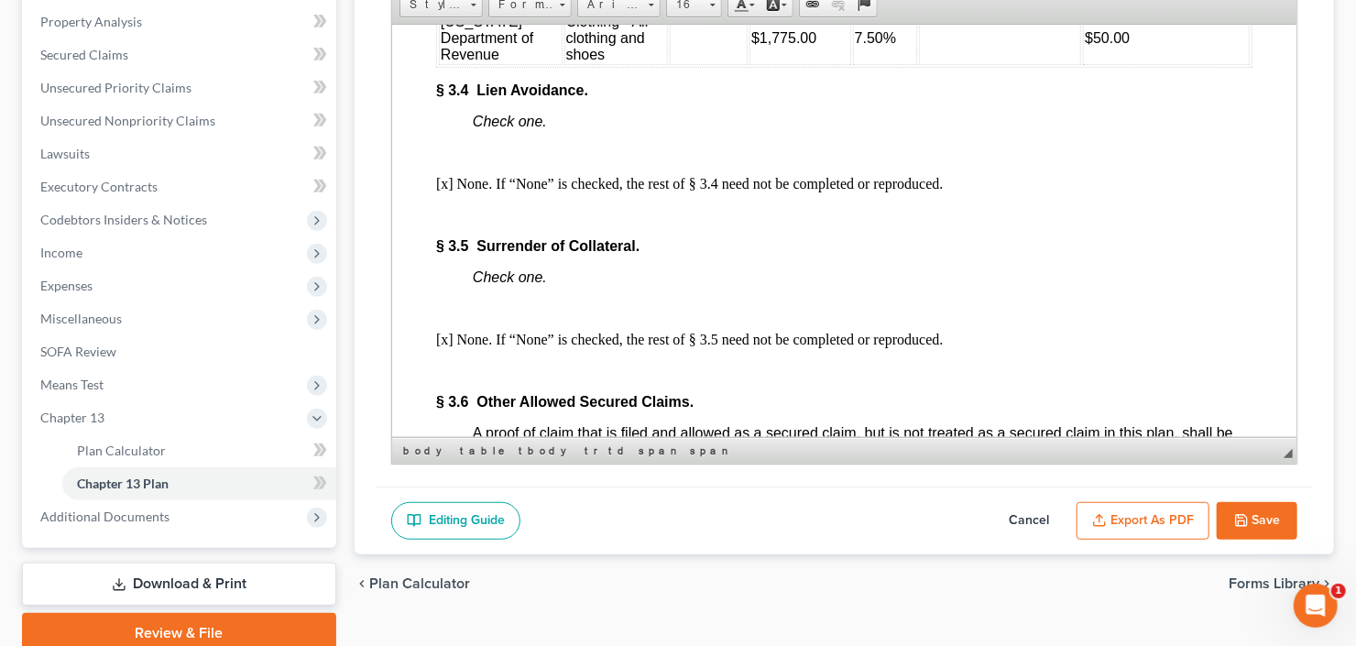
scroll to position [3811, 0]
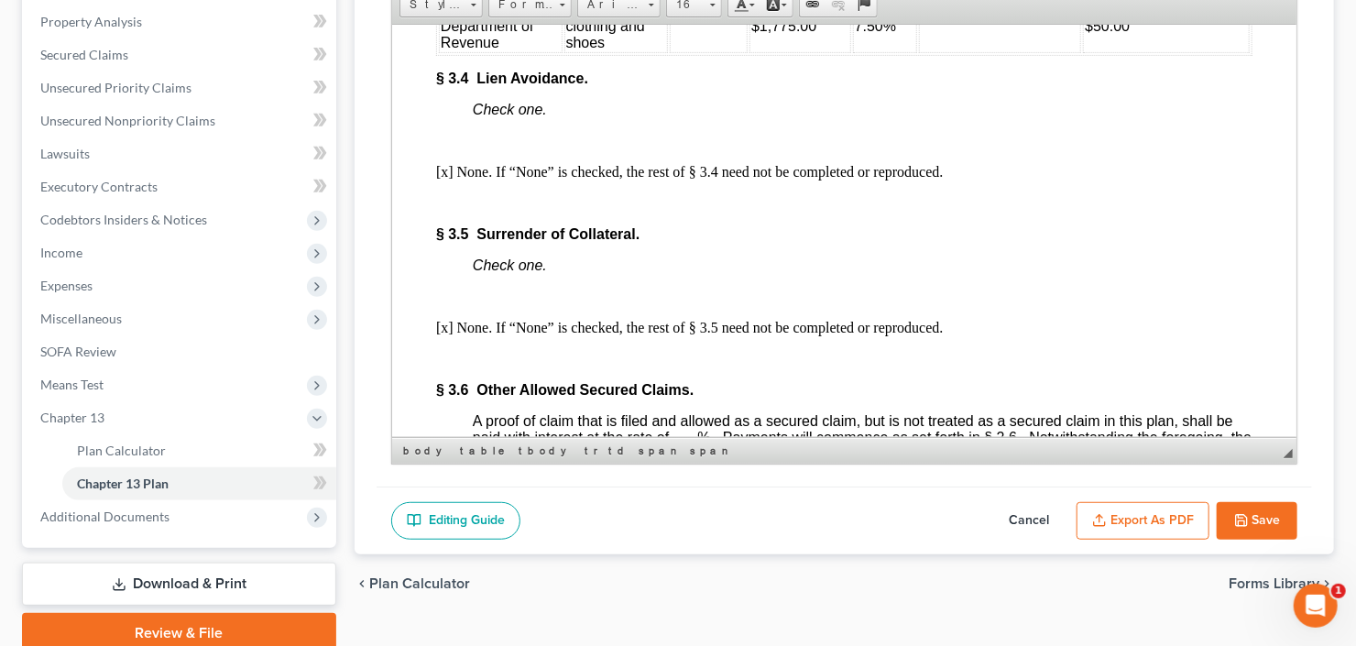
click at [674, 52] on td at bounding box center [708, 25] width 78 height 53
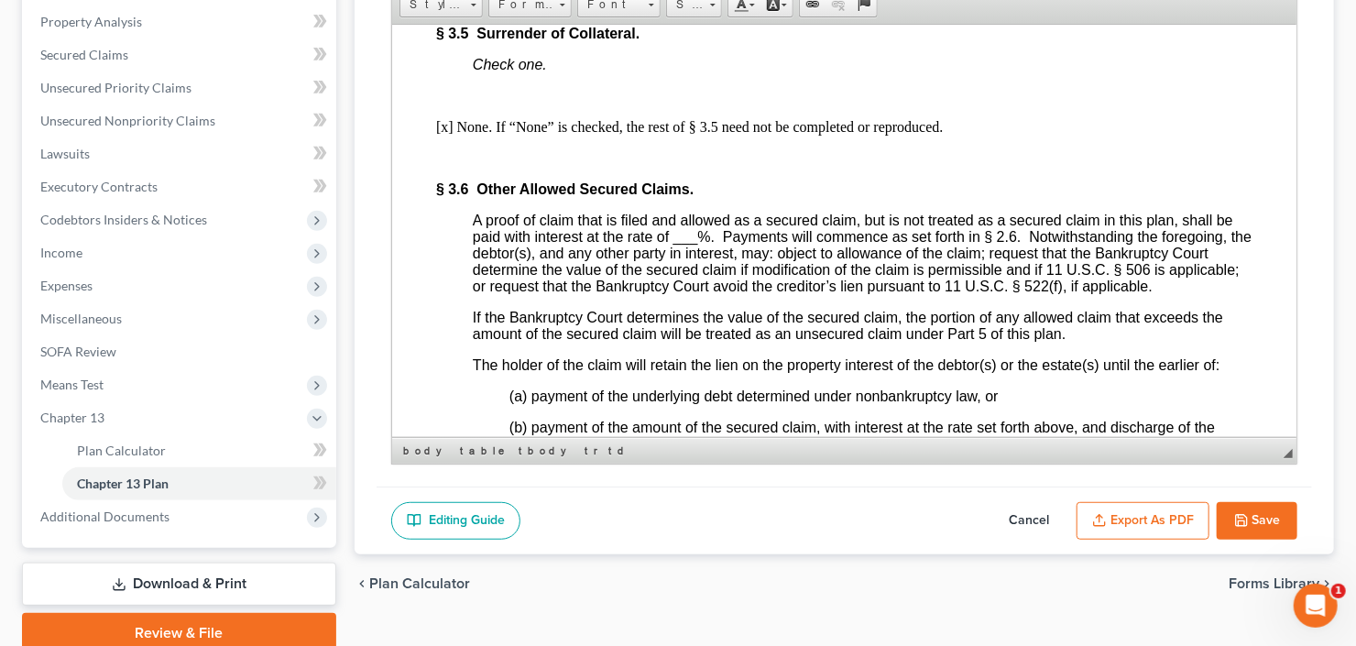
scroll to position [4031, 0]
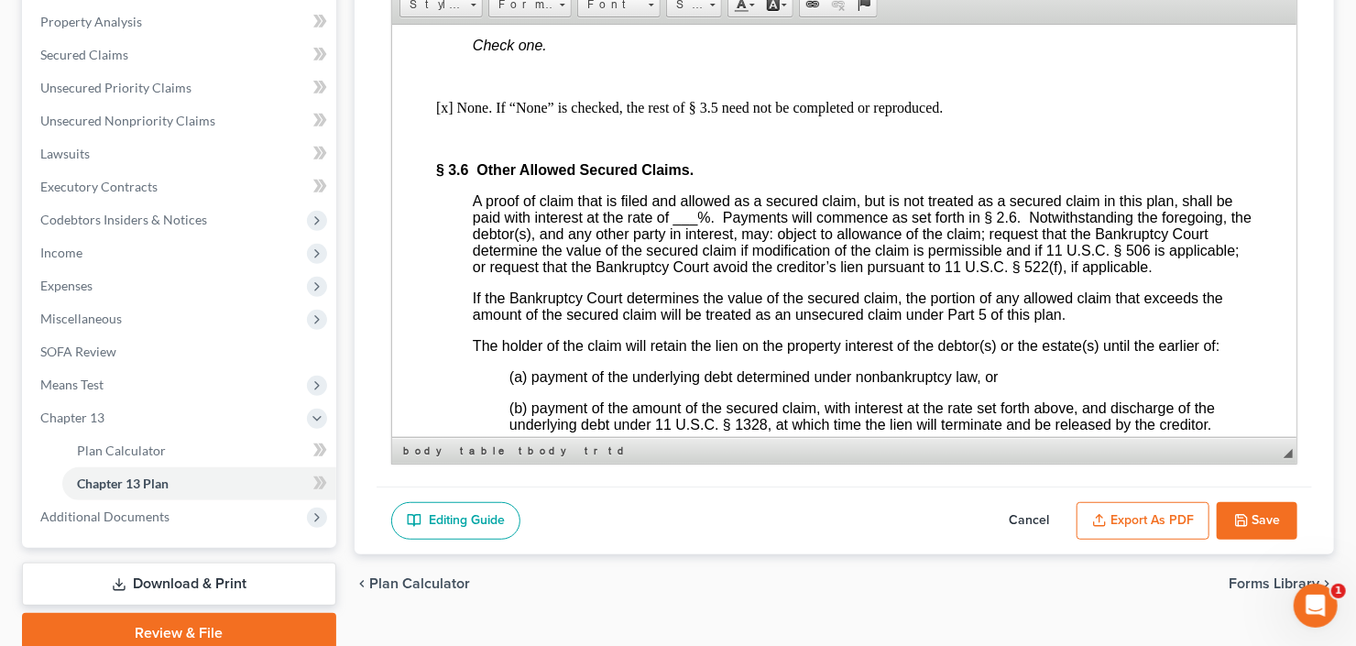
click at [686, 224] on span "___" at bounding box center [685, 217] width 25 height 16
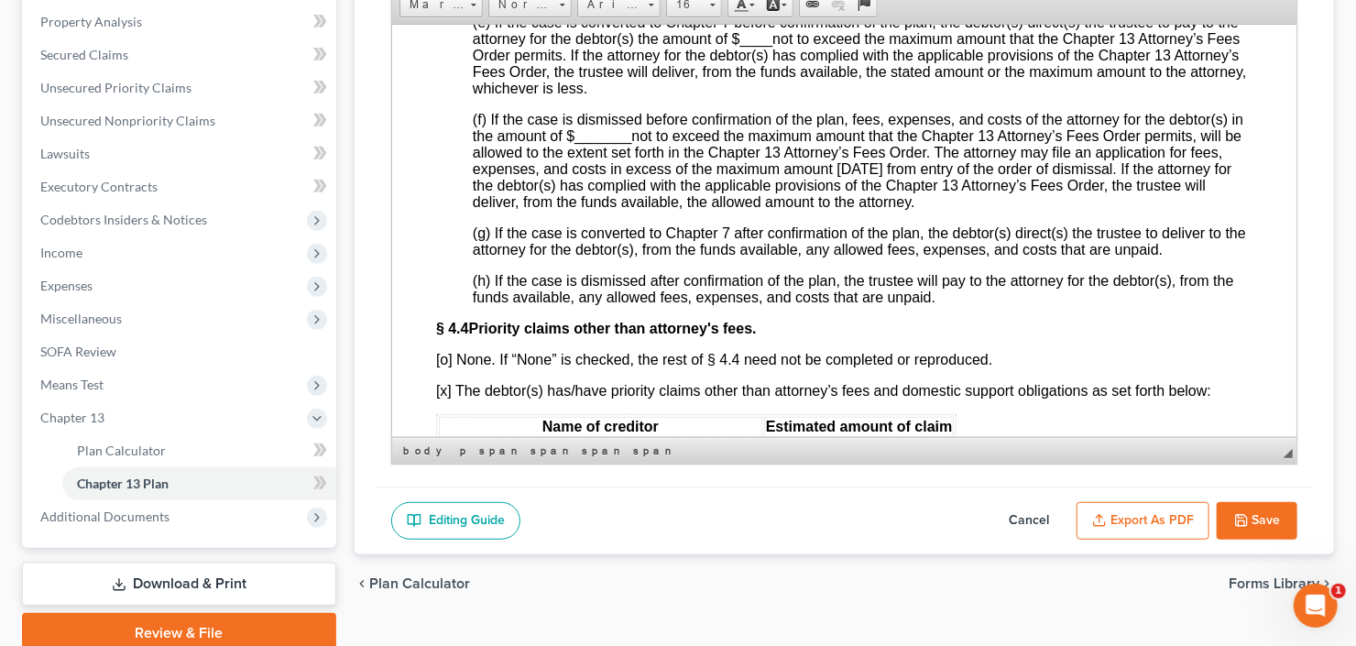
scroll to position [4911, 0]
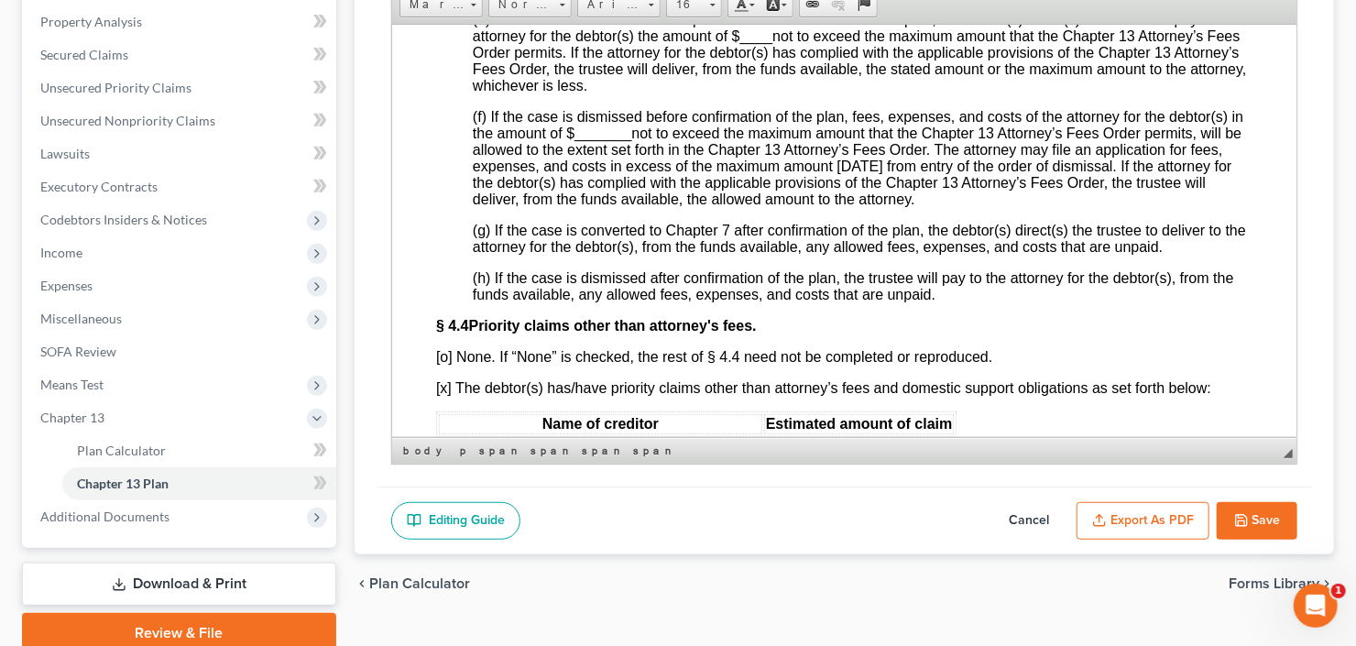
click at [751, 43] on span "____" at bounding box center [755, 35] width 33 height 16
click at [598, 140] on span "_______" at bounding box center [602, 133] width 57 height 16
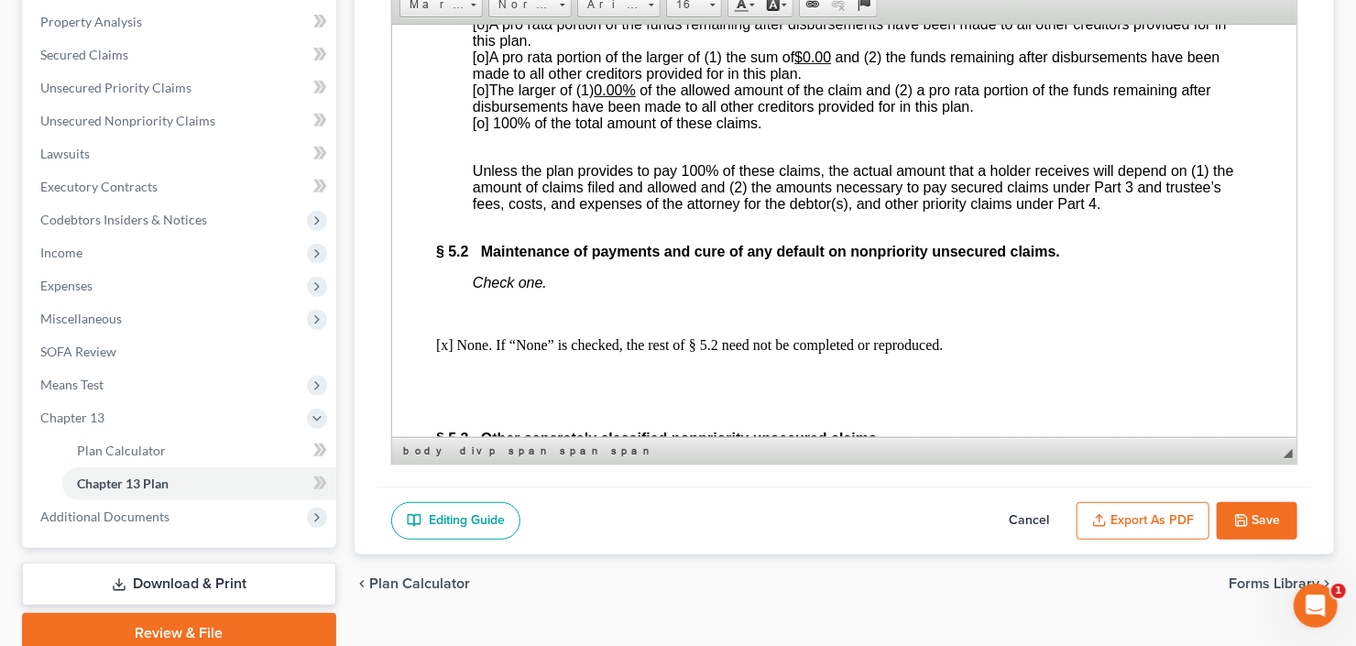
scroll to position [5571, 0]
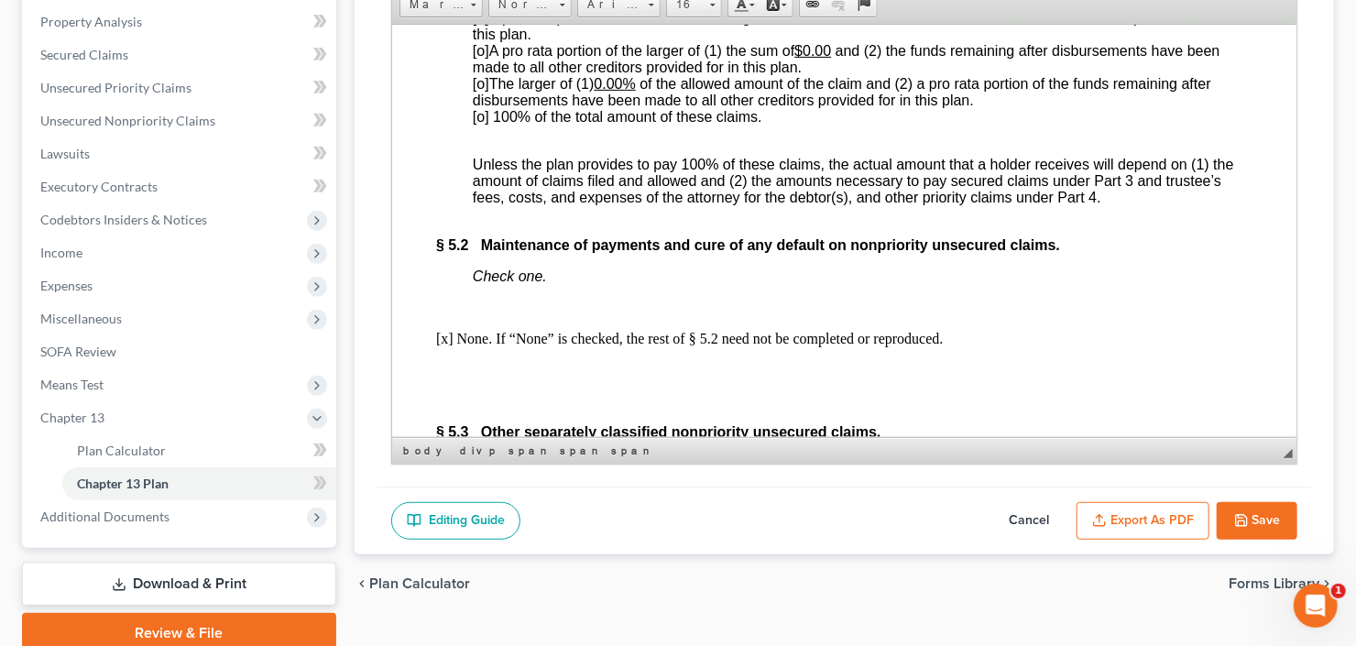
click at [478, 91] on span "[o]" at bounding box center [480, 83] width 16 height 16
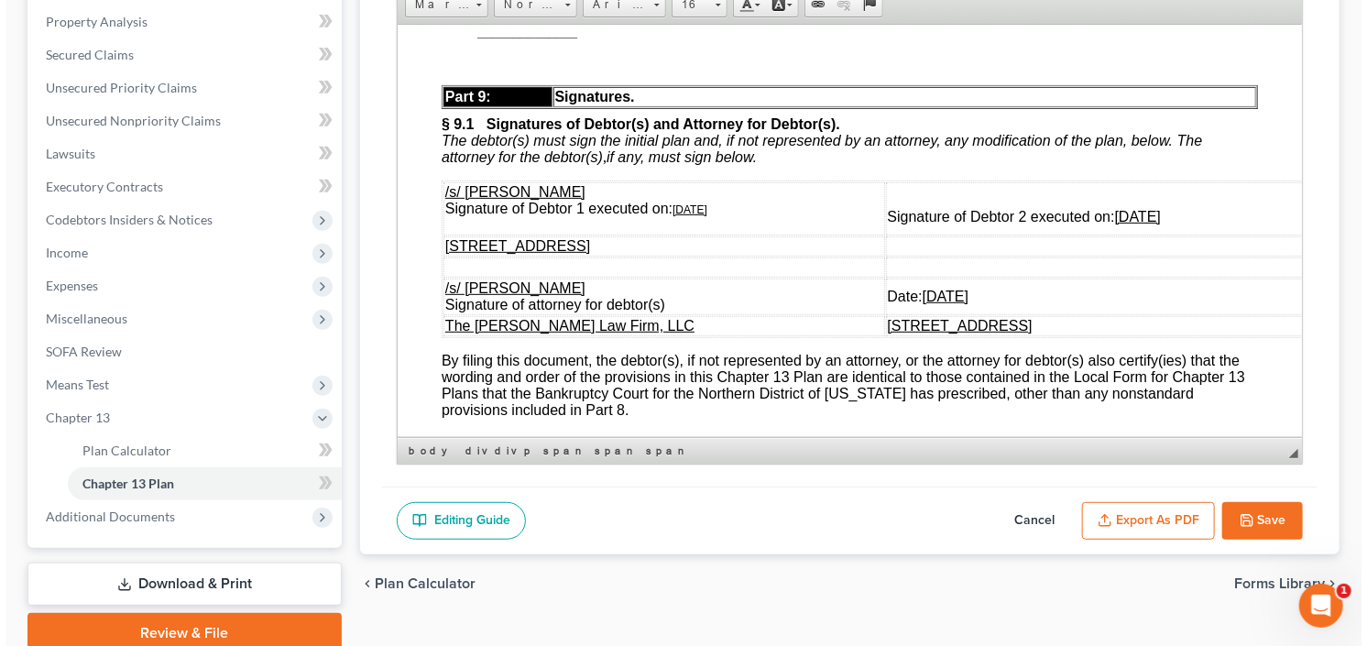
scroll to position [6890, 0]
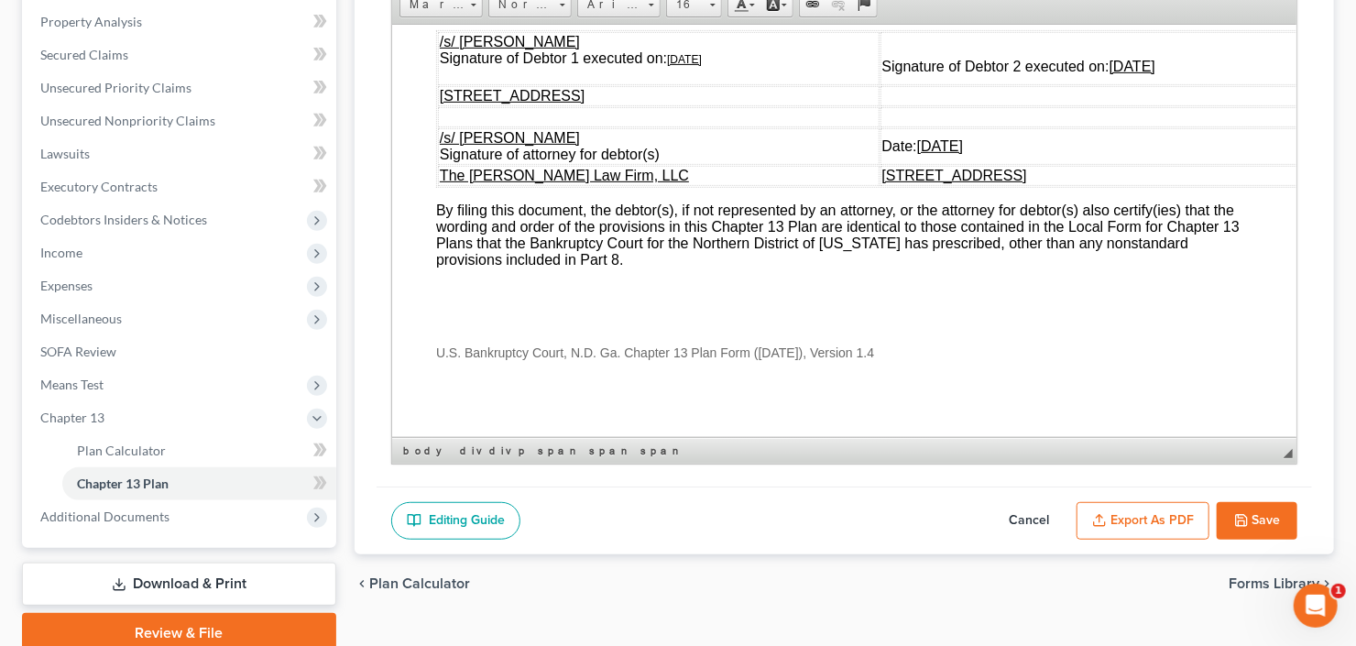
click at [1121, 512] on button "Export as PDF" at bounding box center [1143, 521] width 133 height 38
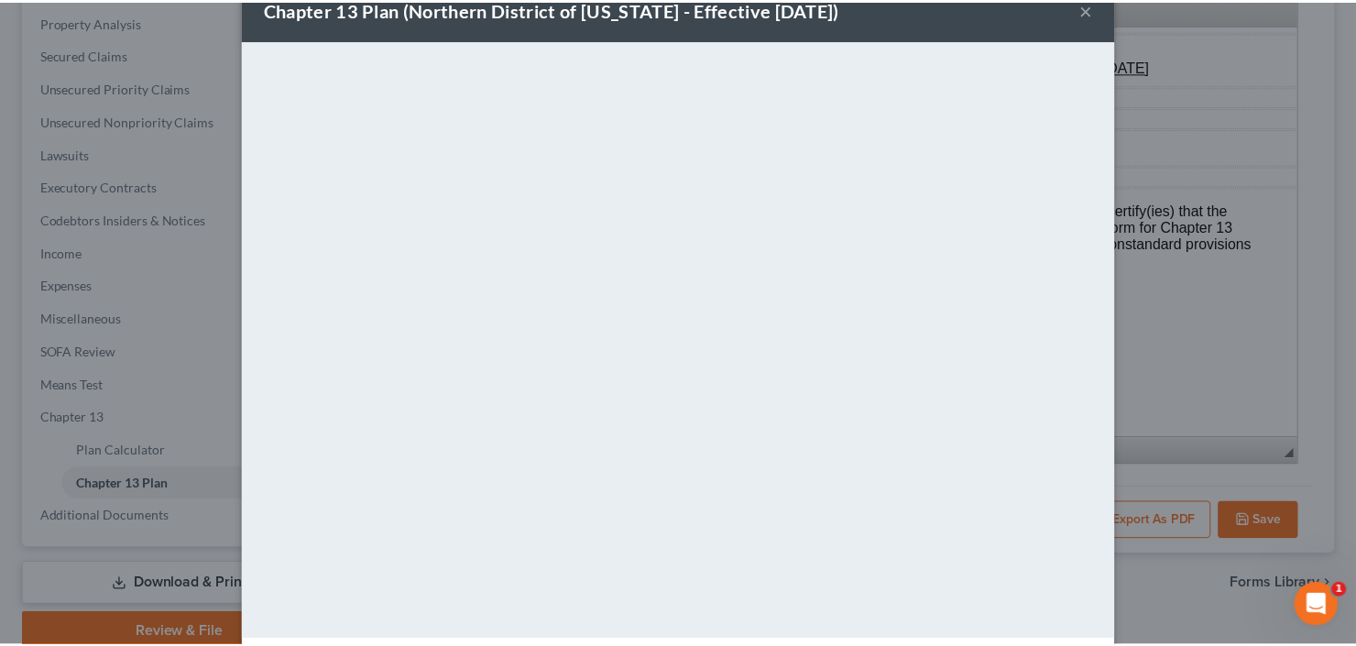
scroll to position [120, 0]
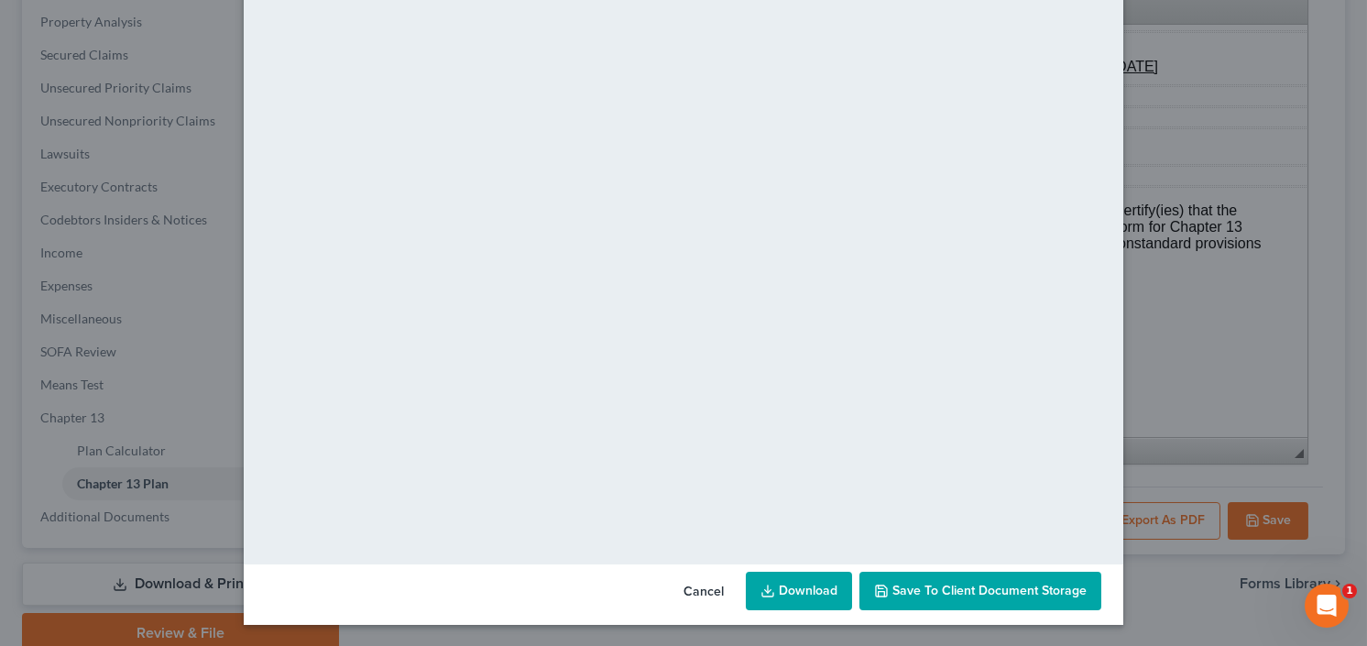
click at [768, 594] on icon at bounding box center [767, 591] width 15 height 15
click at [933, 590] on span "Save to Client Document Storage" at bounding box center [989, 591] width 194 height 16
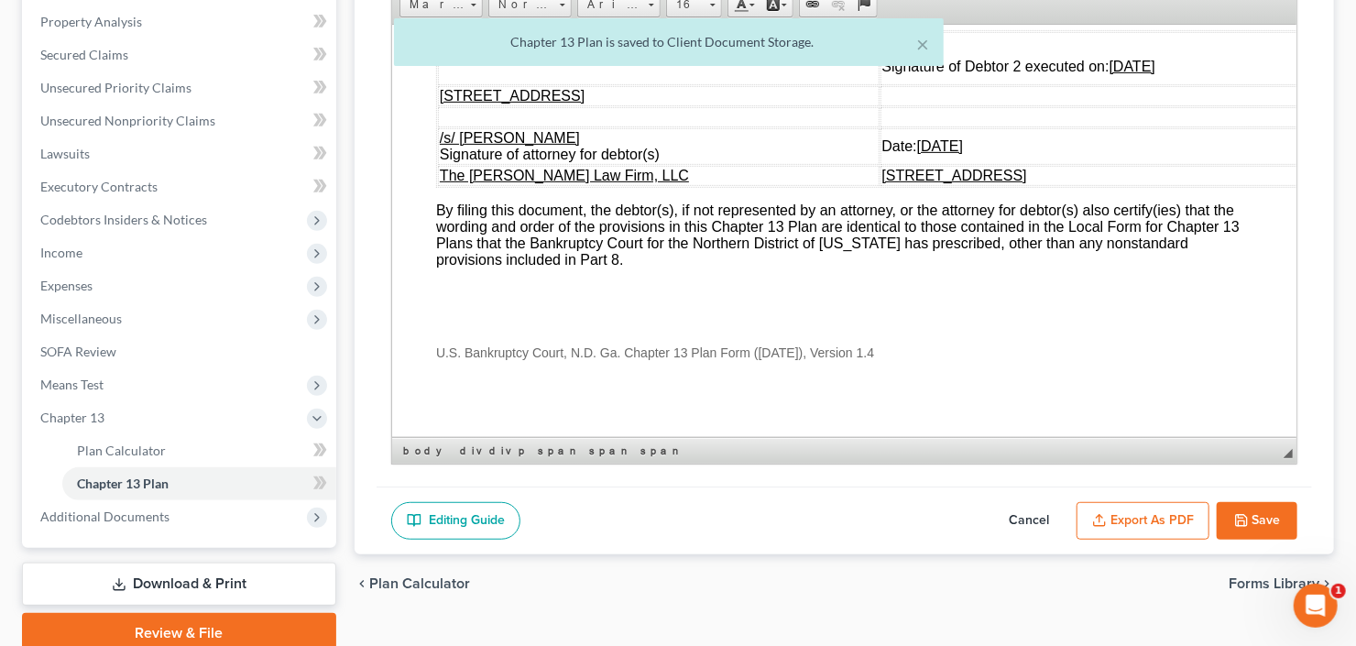
click at [1252, 526] on button "Save" at bounding box center [1257, 521] width 81 height 38
select select "2"
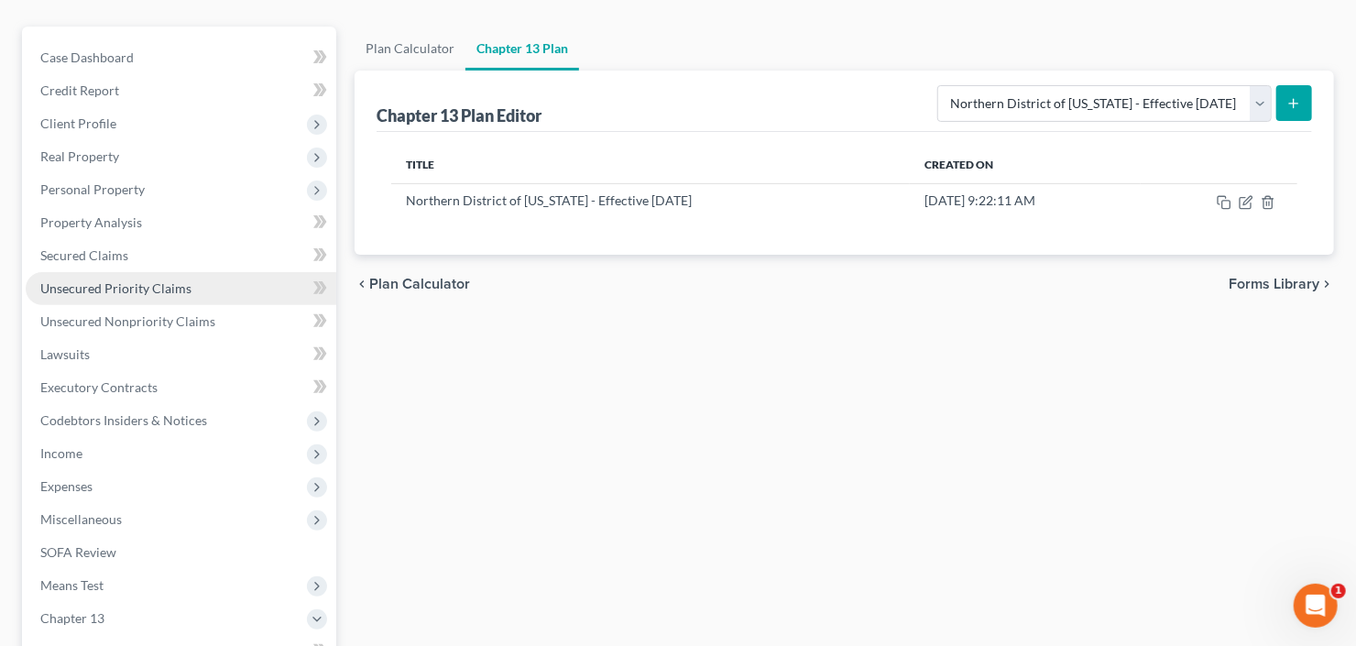
scroll to position [130, 0]
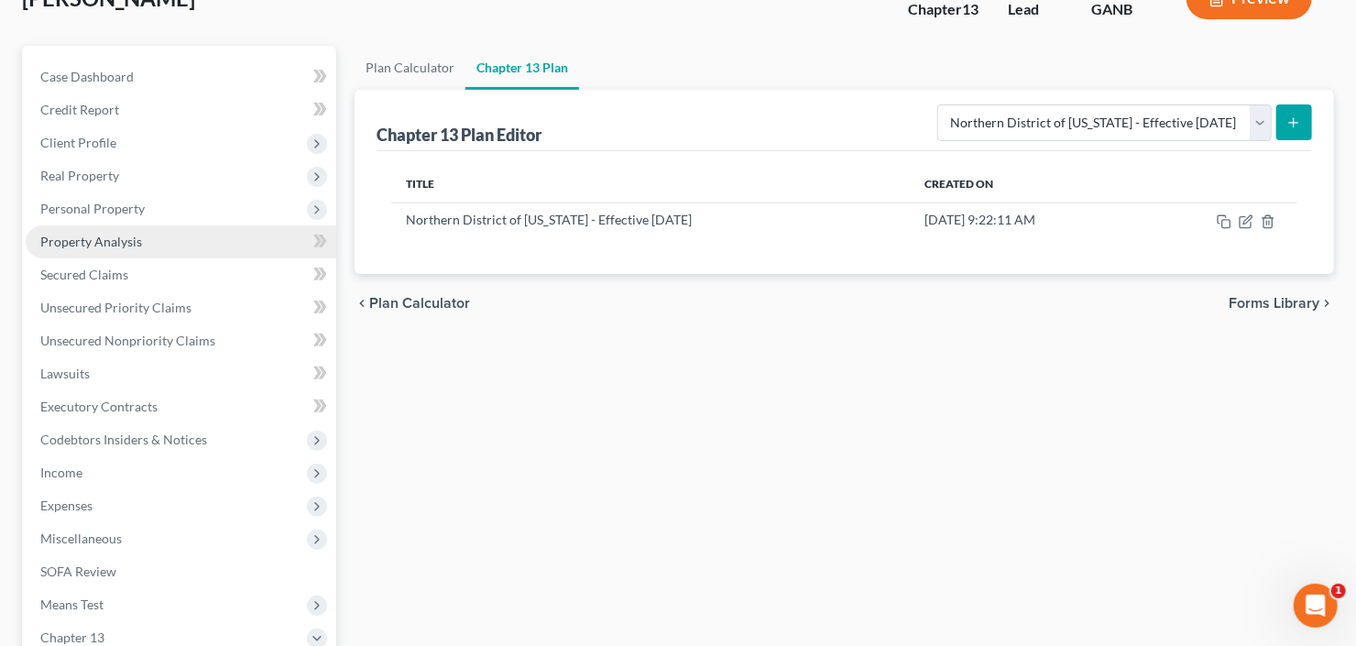
drag, startPoint x: 132, startPoint y: 197, endPoint x: 146, endPoint y: 223, distance: 29.1
click at [131, 197] on span "Personal Property" at bounding box center [181, 208] width 311 height 33
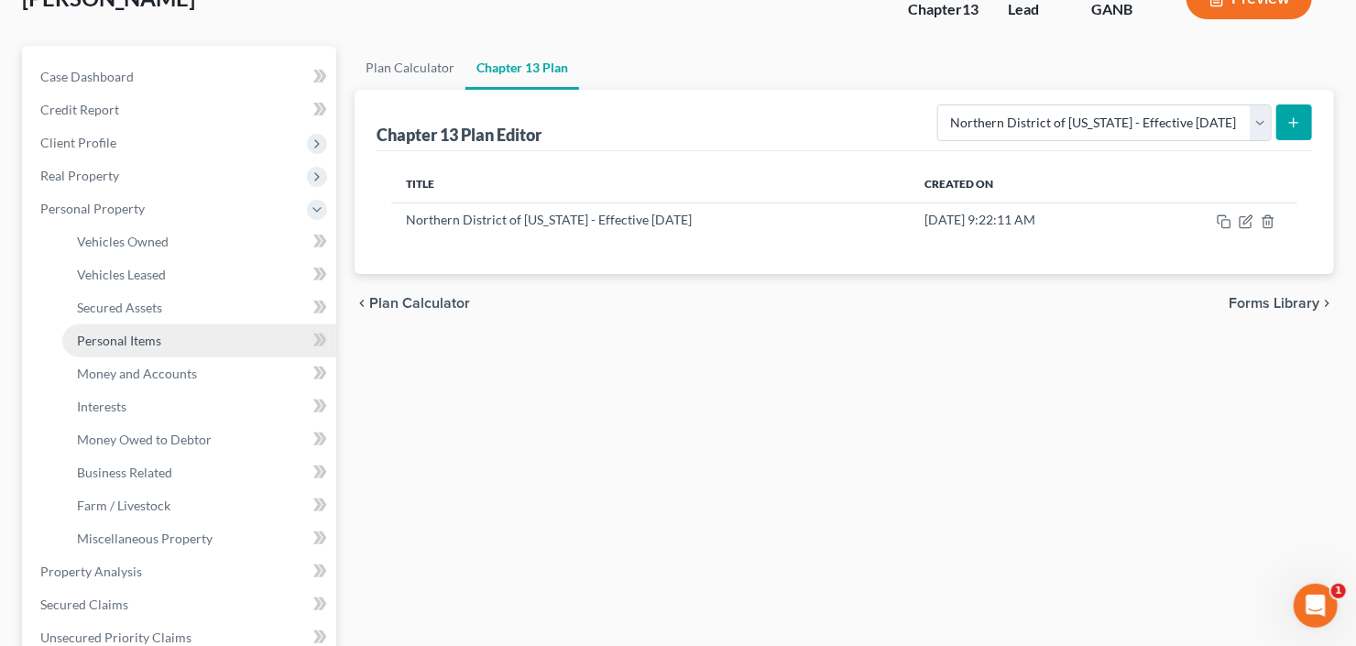
click at [159, 346] on link "Personal Items" at bounding box center [199, 340] width 274 height 33
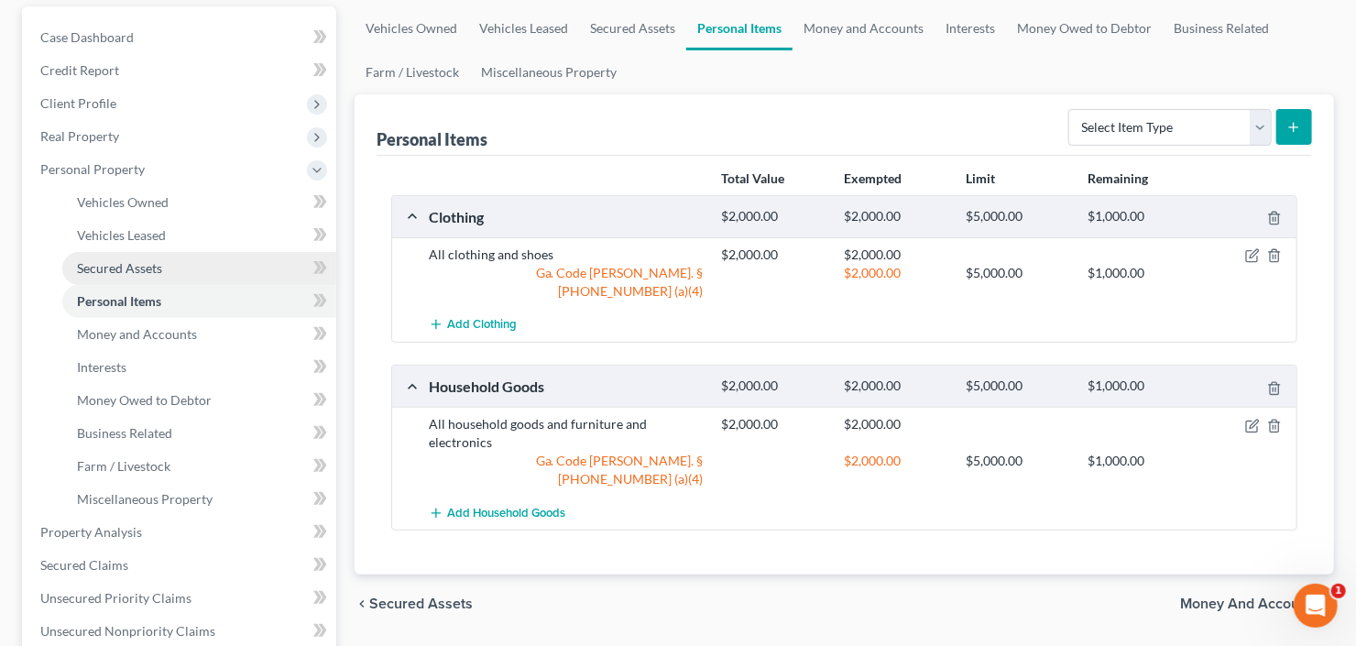
scroll to position [220, 0]
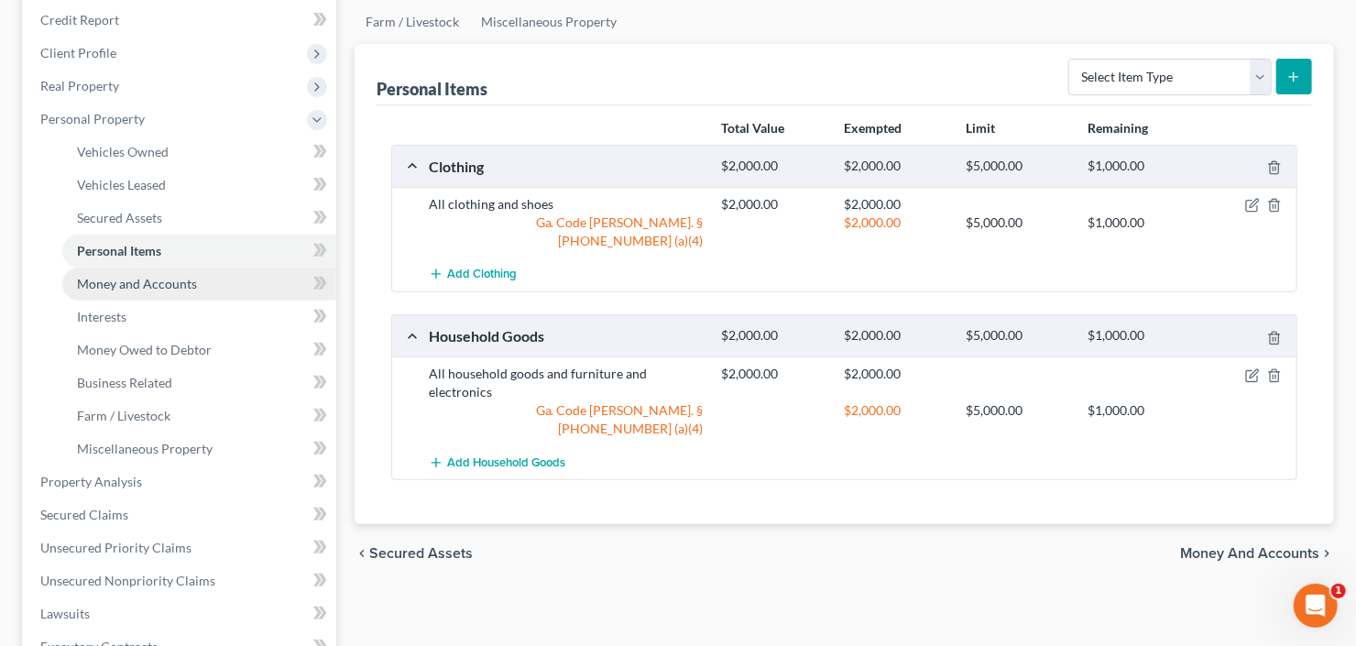
click at [138, 281] on span "Money and Accounts" at bounding box center [137, 284] width 120 height 16
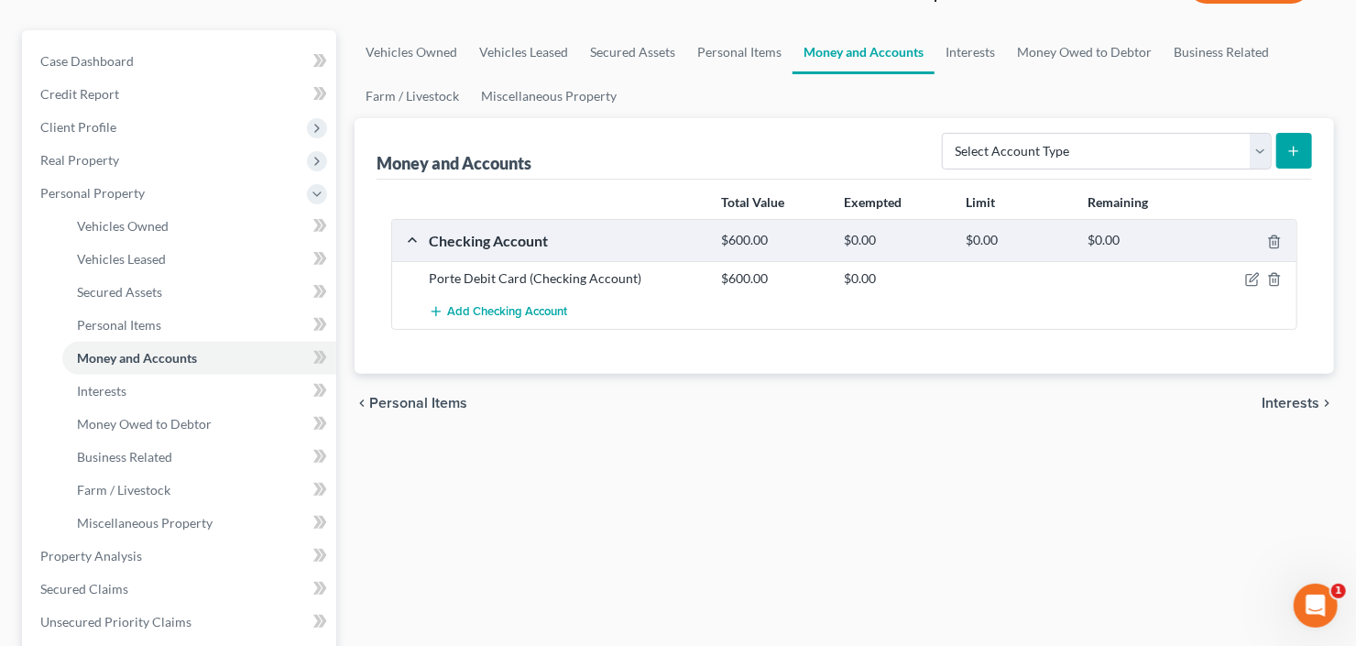
scroll to position [147, 0]
click at [99, 401] on link "Interests" at bounding box center [199, 390] width 274 height 33
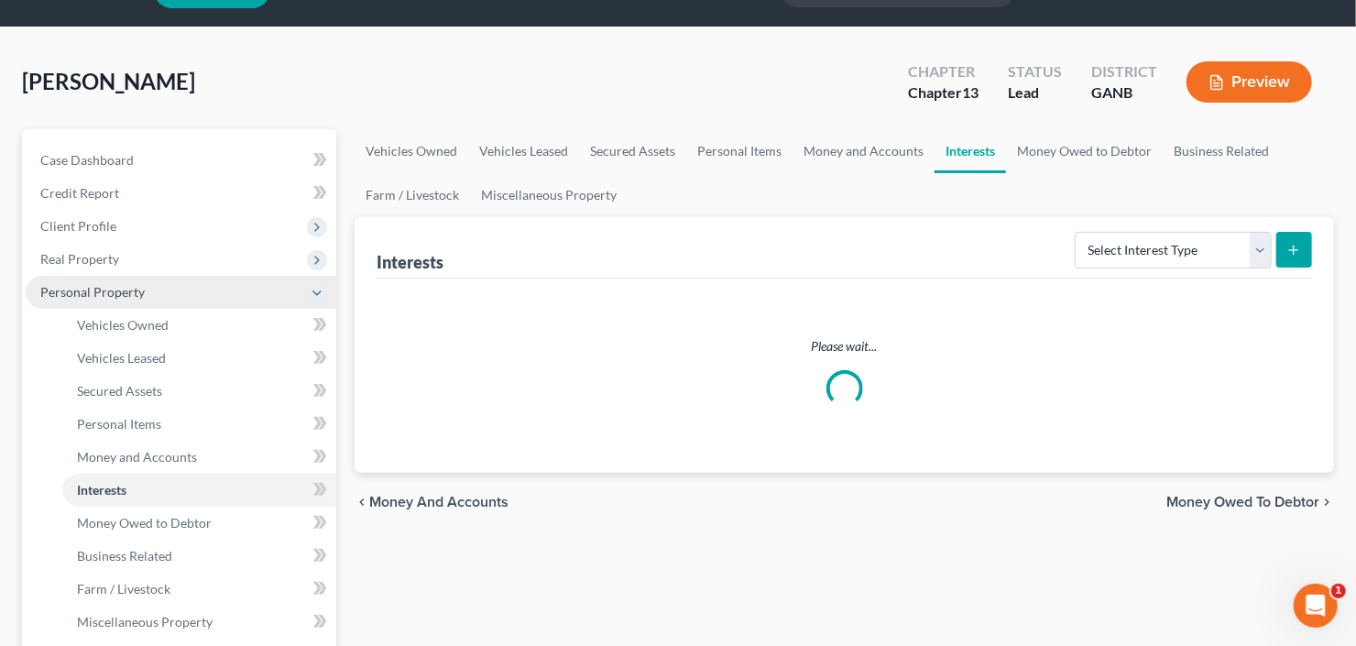
scroll to position [73, 0]
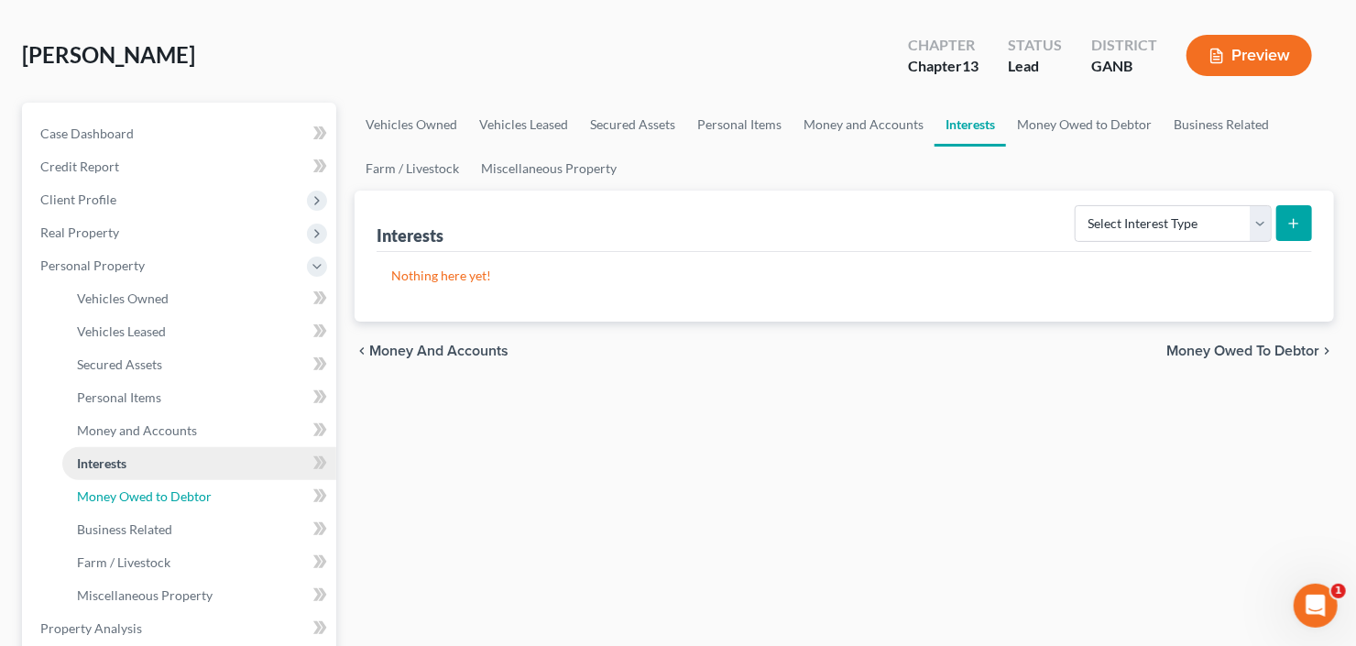
click at [171, 488] on span "Money Owed to Debtor" at bounding box center [144, 496] width 135 height 16
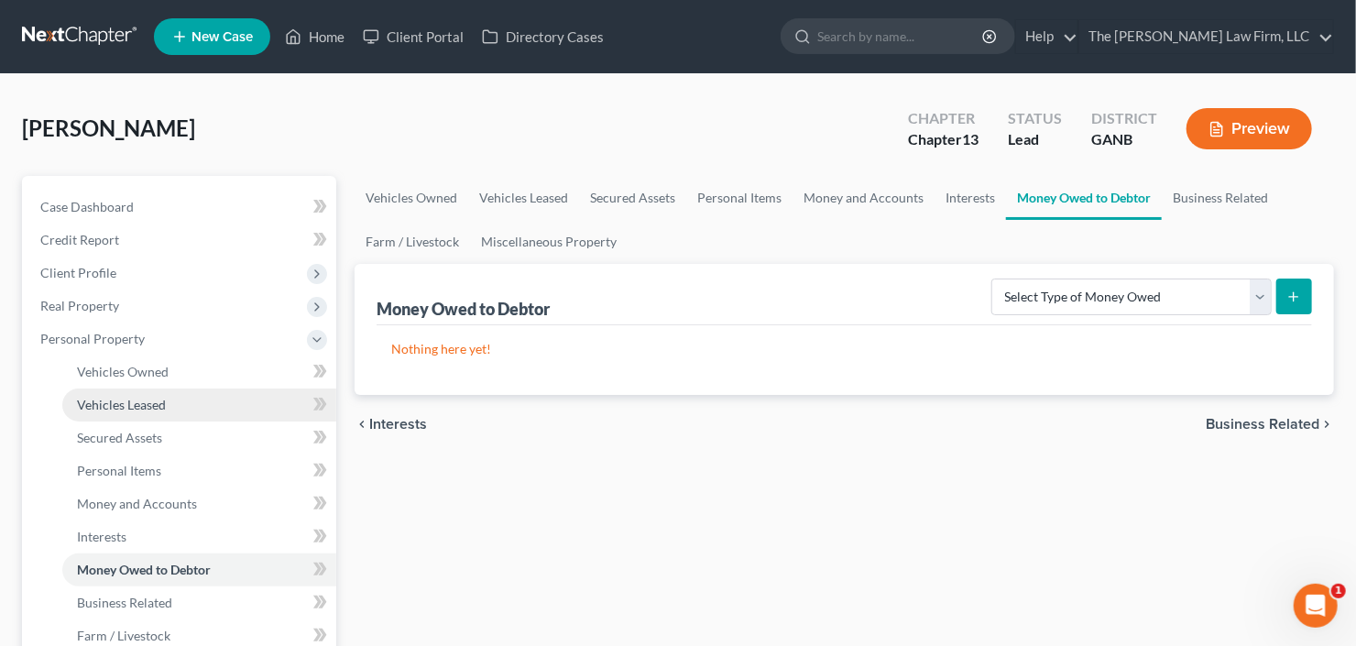
scroll to position [147, 0]
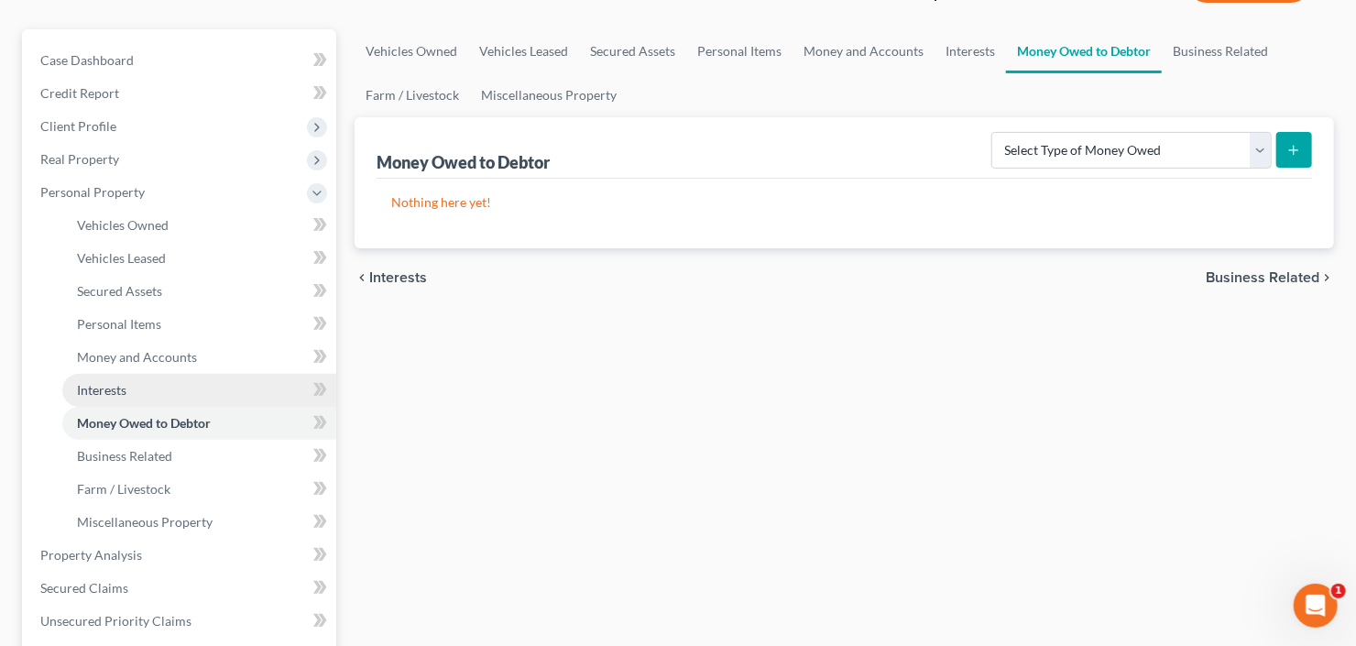
click at [108, 396] on span "Interests" at bounding box center [101, 390] width 49 height 16
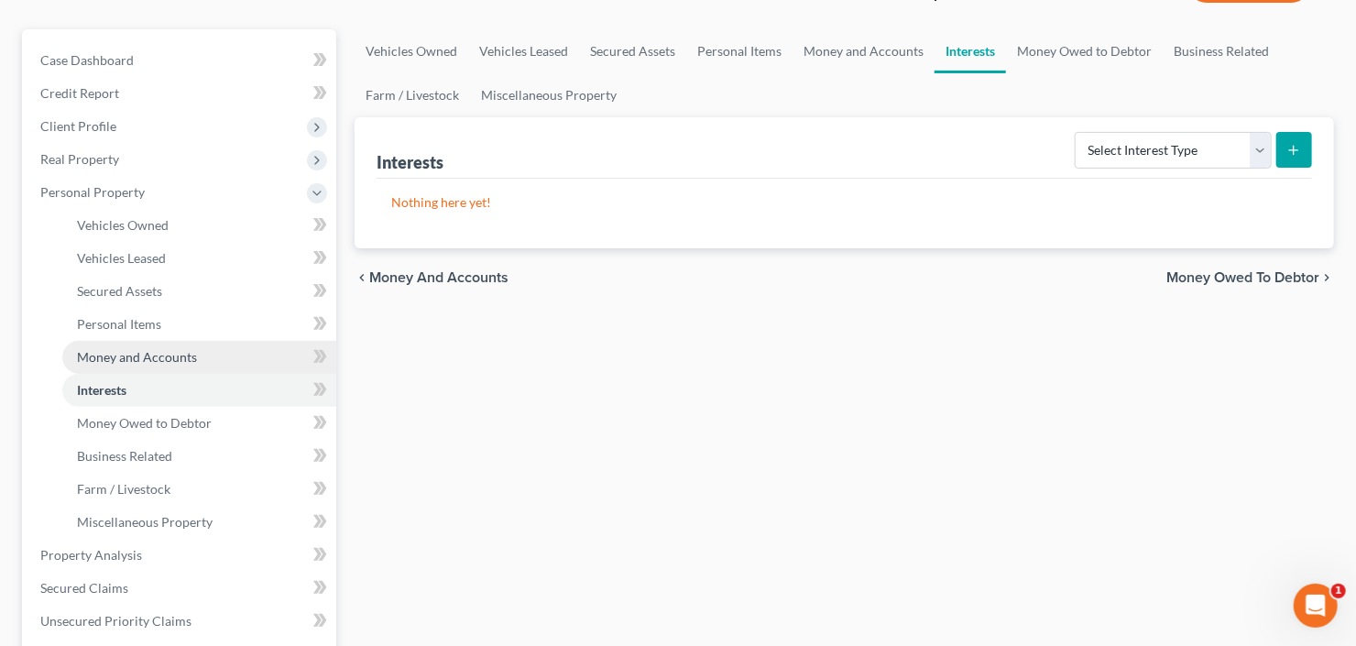
click at [134, 351] on span "Money and Accounts" at bounding box center [137, 357] width 120 height 16
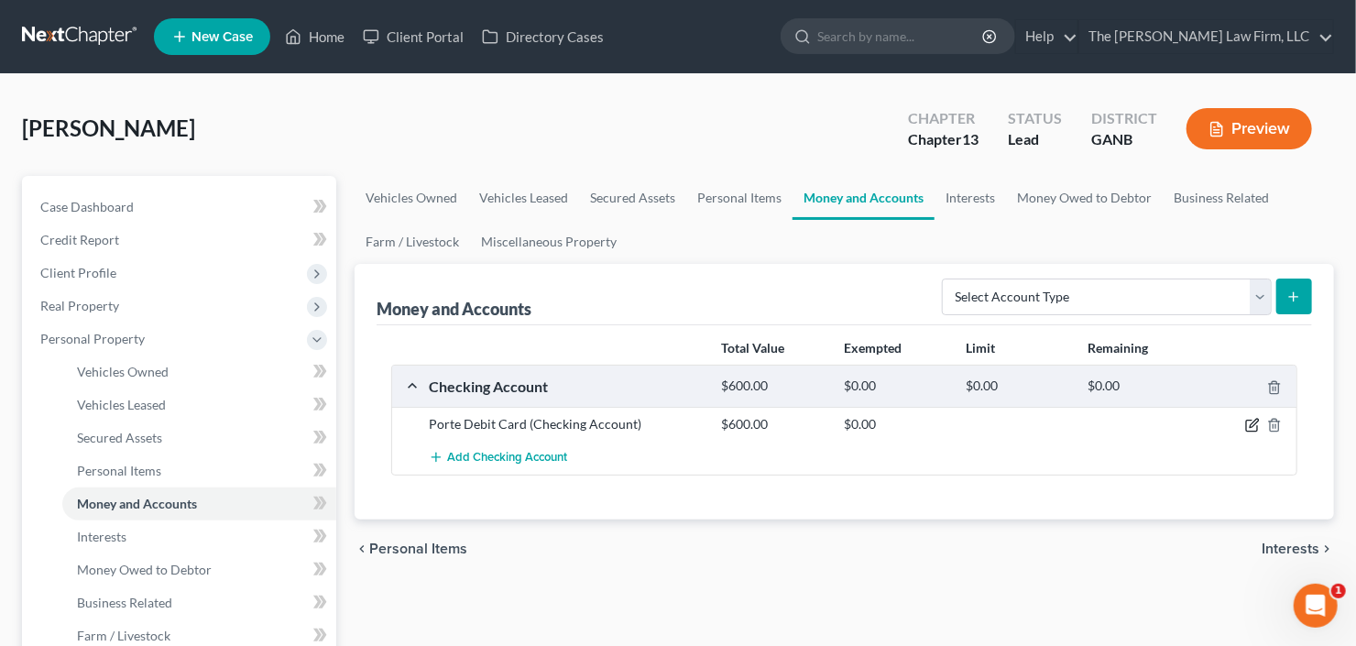
click at [1249, 424] on icon "button" at bounding box center [1252, 425] width 15 height 15
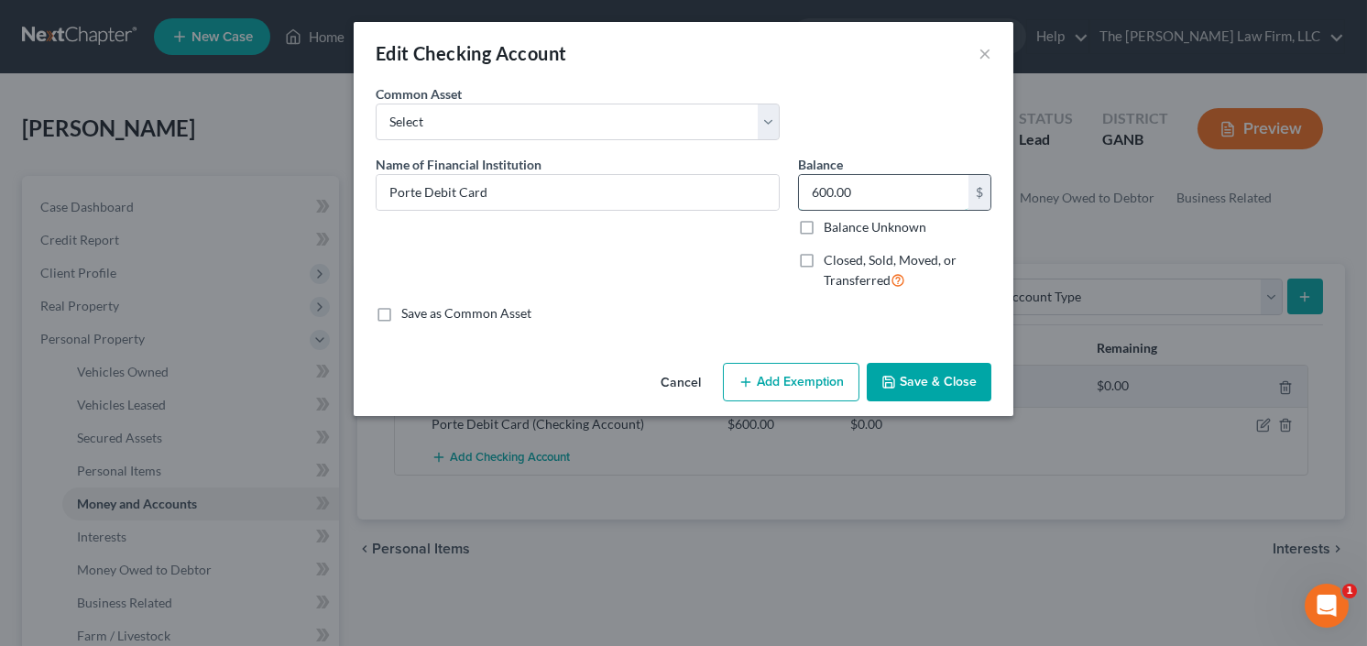
click at [869, 189] on input "600.00" at bounding box center [883, 192] width 169 height 35
type input "5,000"
click at [800, 366] on button "Add Exemption" at bounding box center [791, 382] width 137 height 38
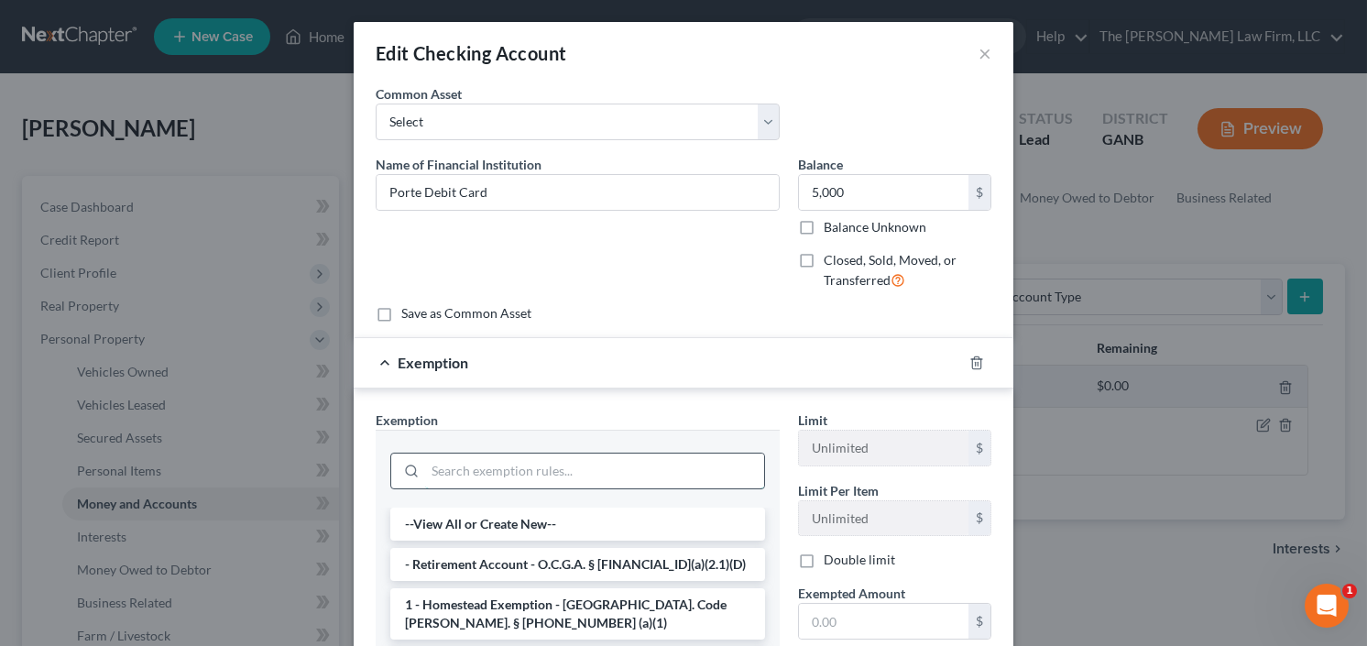
click at [592, 472] on input "search" at bounding box center [594, 471] width 339 height 35
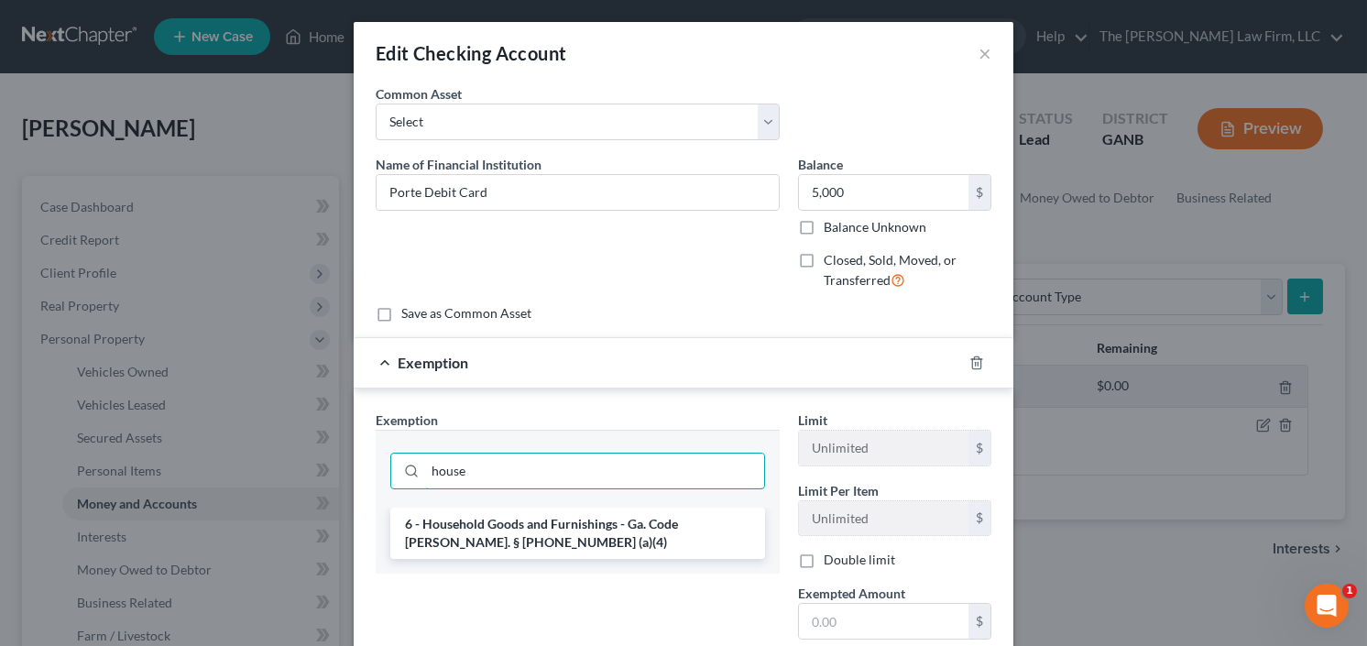
drag, startPoint x: 423, startPoint y: 487, endPoint x: 352, endPoint y: 485, distance: 71.5
click at [337, 492] on div "Edit Checking Account × An exemption set must first be selected from the Filing…" at bounding box center [683, 323] width 1367 height 646
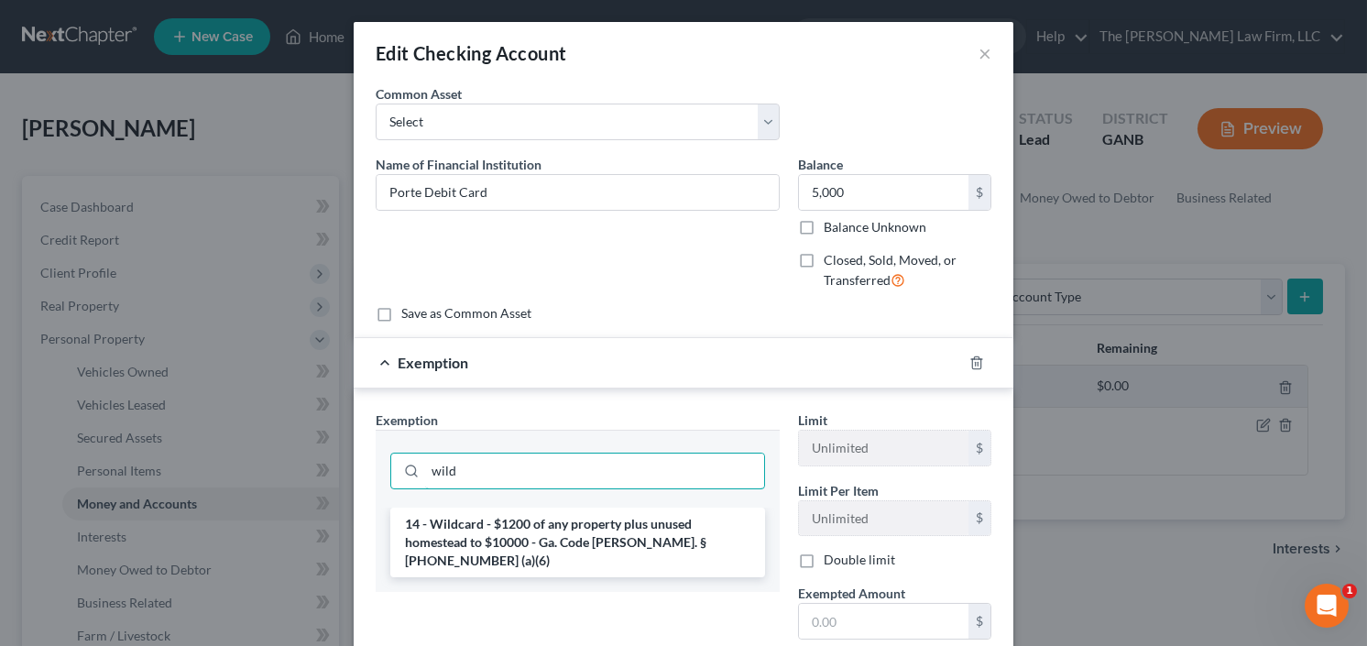
type input "wild"
click at [578, 540] on li "14 - Wildcard - $1200 of any property plus unused homestead to $10000 - Ga. Cod…" at bounding box center [577, 543] width 375 height 70
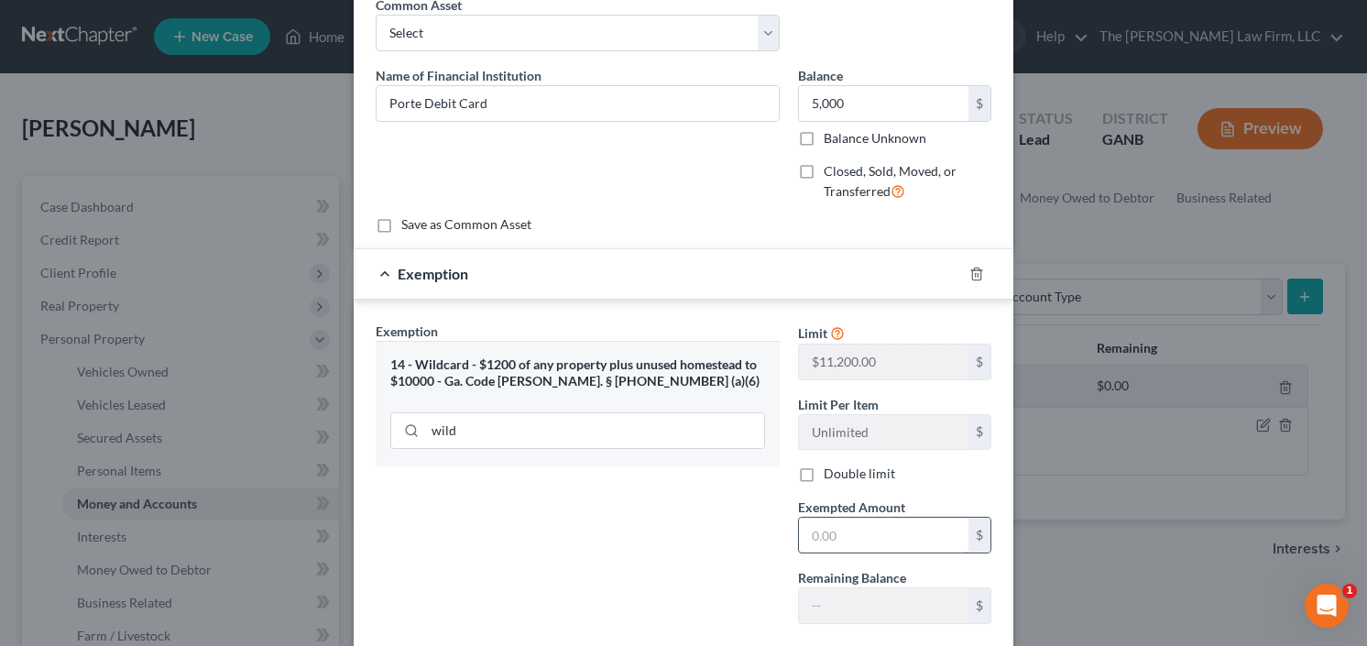
scroll to position [147, 0]
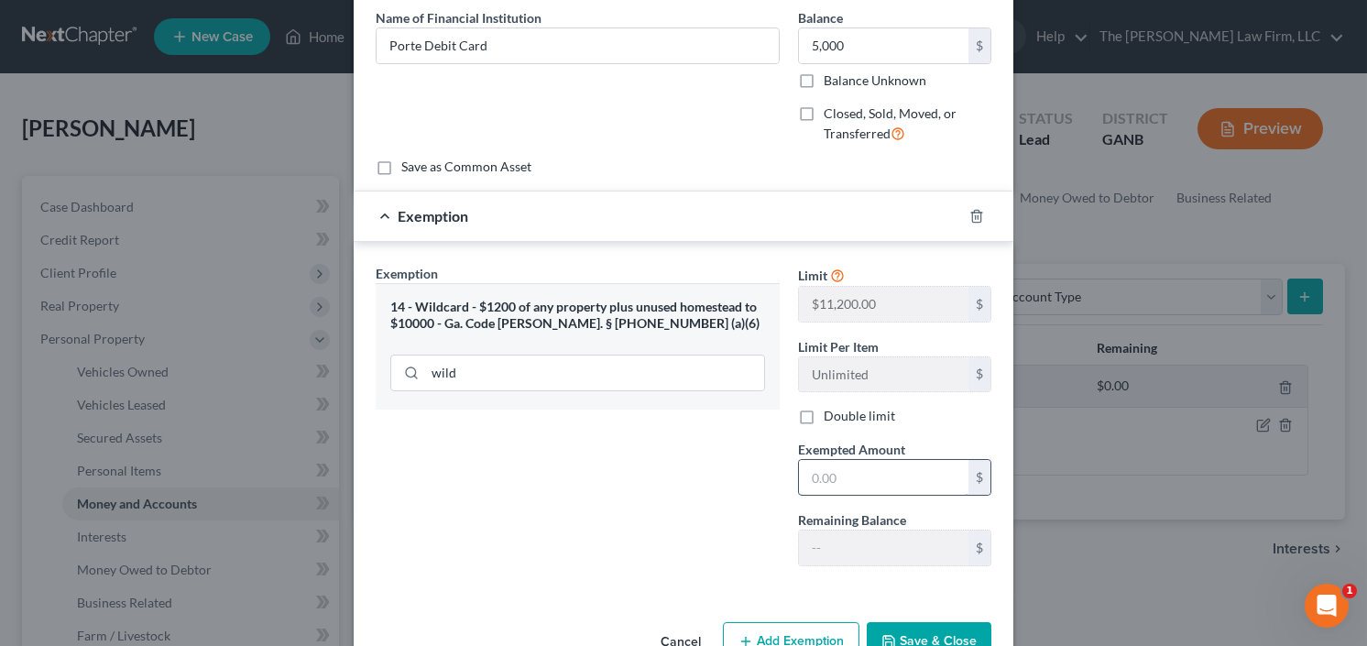
click at [831, 483] on input "text" at bounding box center [883, 477] width 169 height 35
type input "5,000.00"
click at [917, 626] on button "Save & Close" at bounding box center [929, 641] width 125 height 38
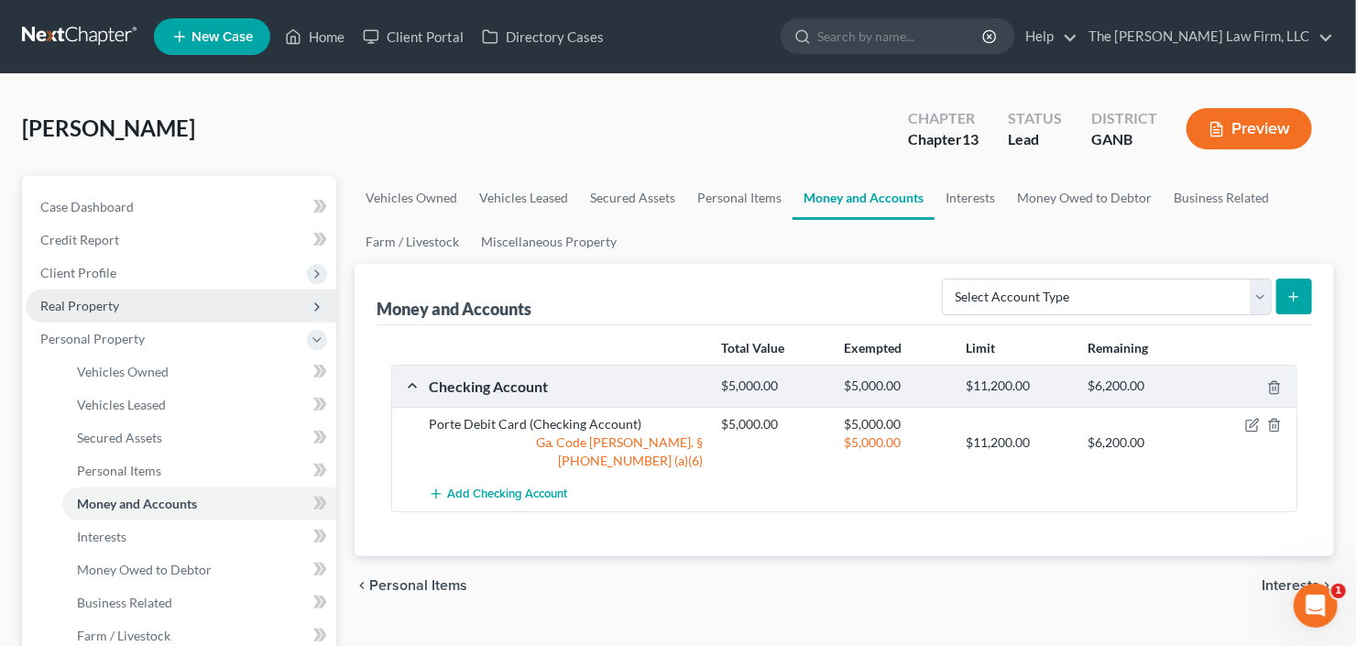
click at [137, 308] on span "Real Property" at bounding box center [181, 306] width 311 height 33
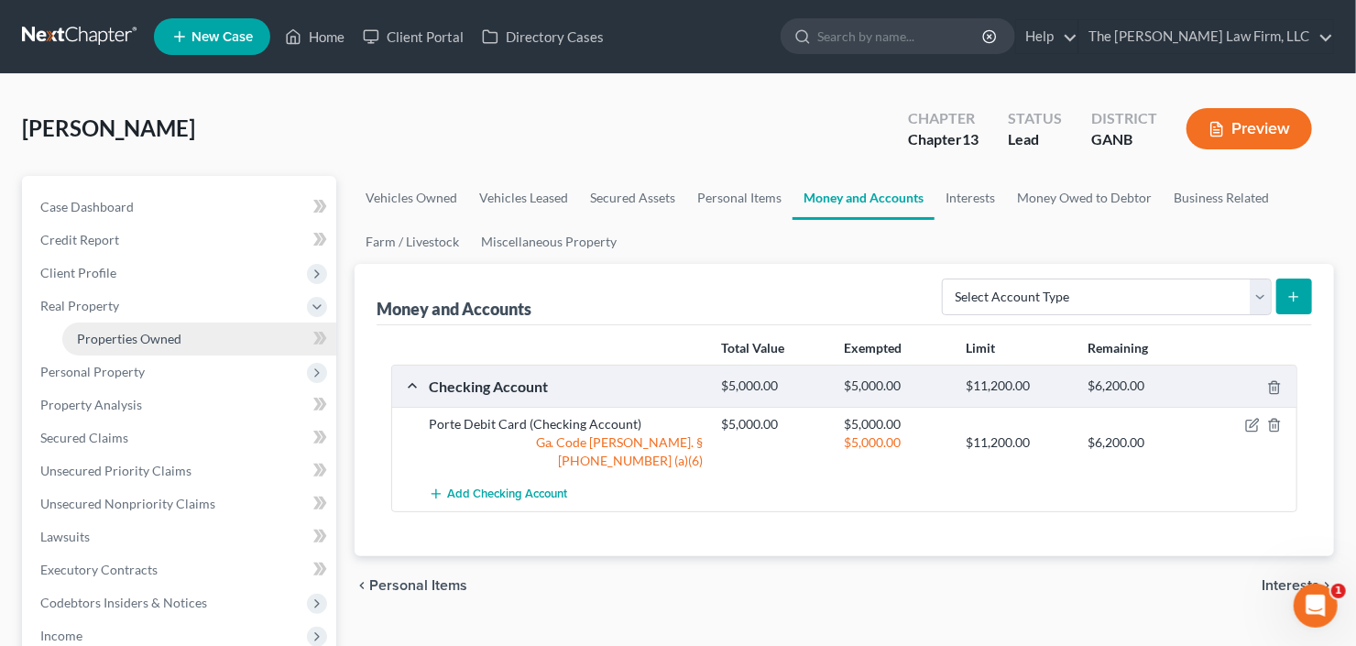
click at [143, 344] on span "Properties Owned" at bounding box center [129, 339] width 104 height 16
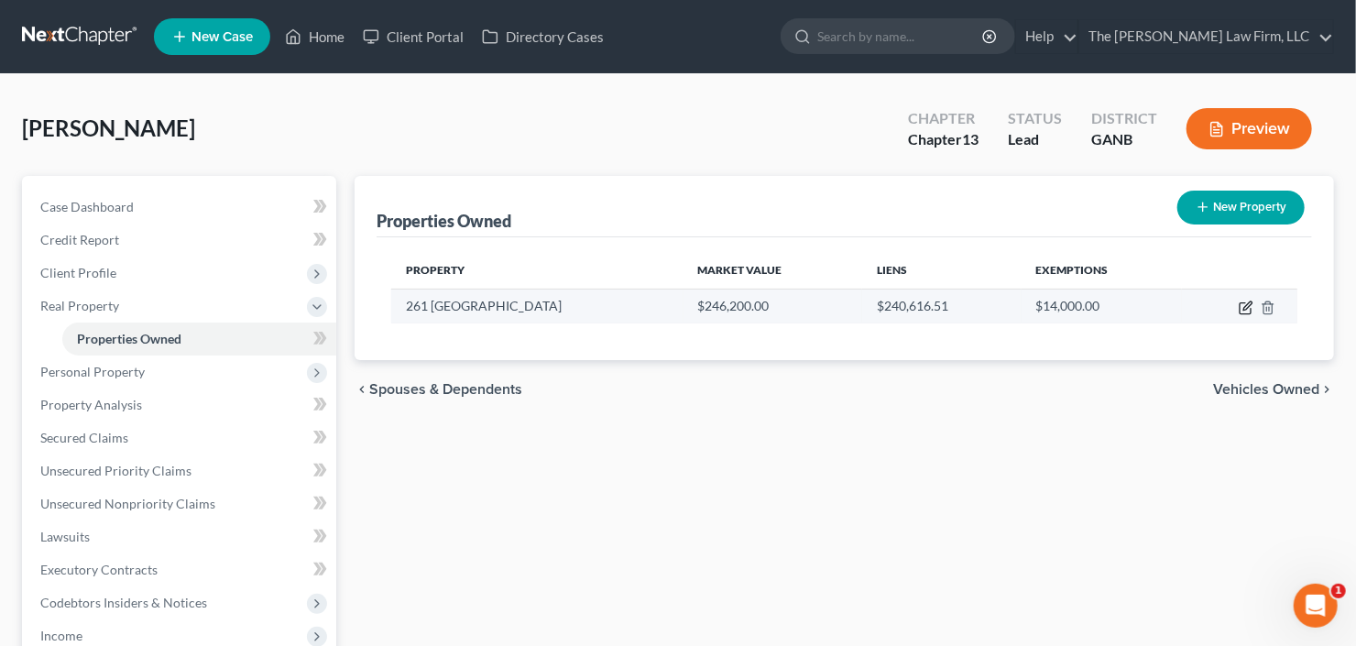
click at [1241, 304] on icon "button" at bounding box center [1246, 308] width 15 height 15
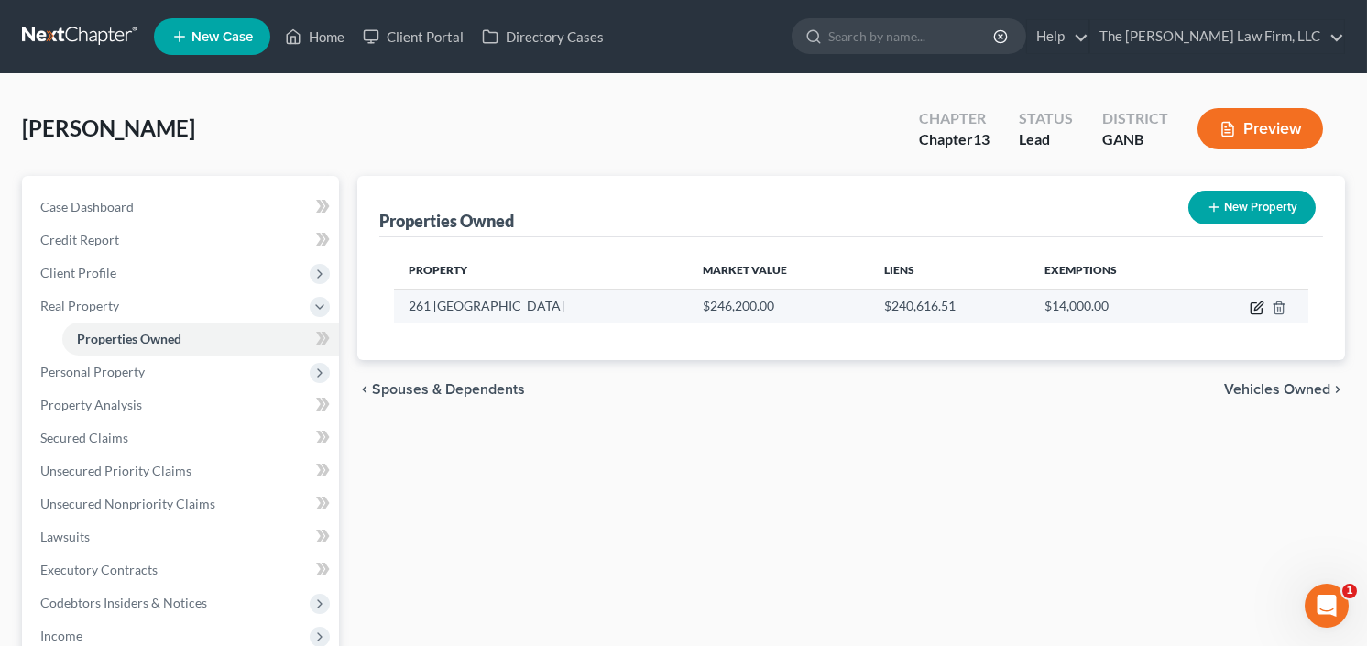
select select "10"
select select "0"
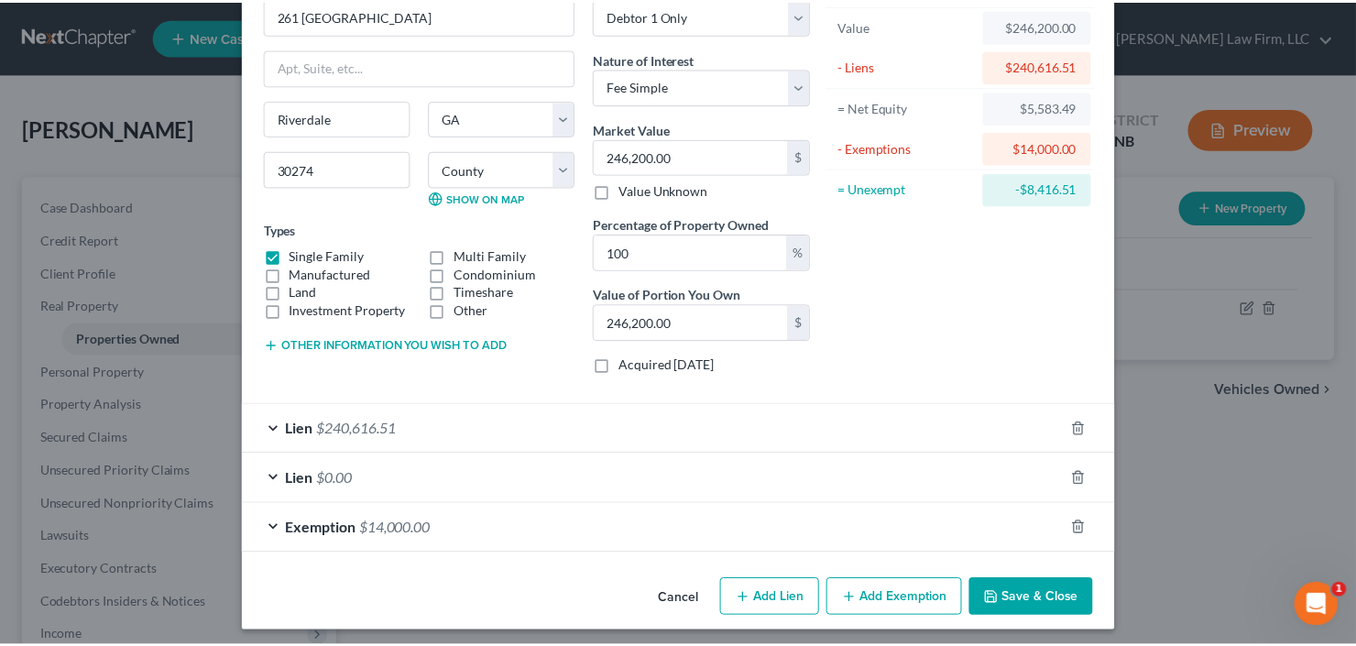
scroll to position [111, 0]
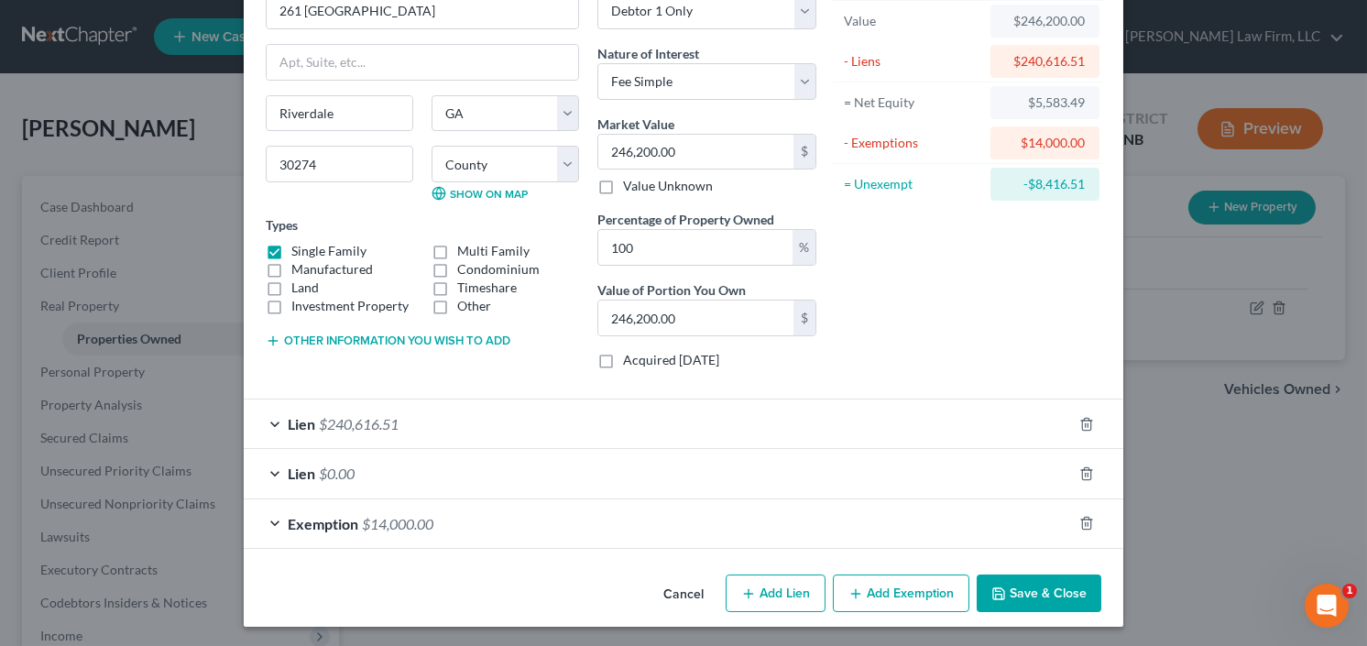
click at [1058, 594] on button "Save & Close" at bounding box center [1039, 593] width 125 height 38
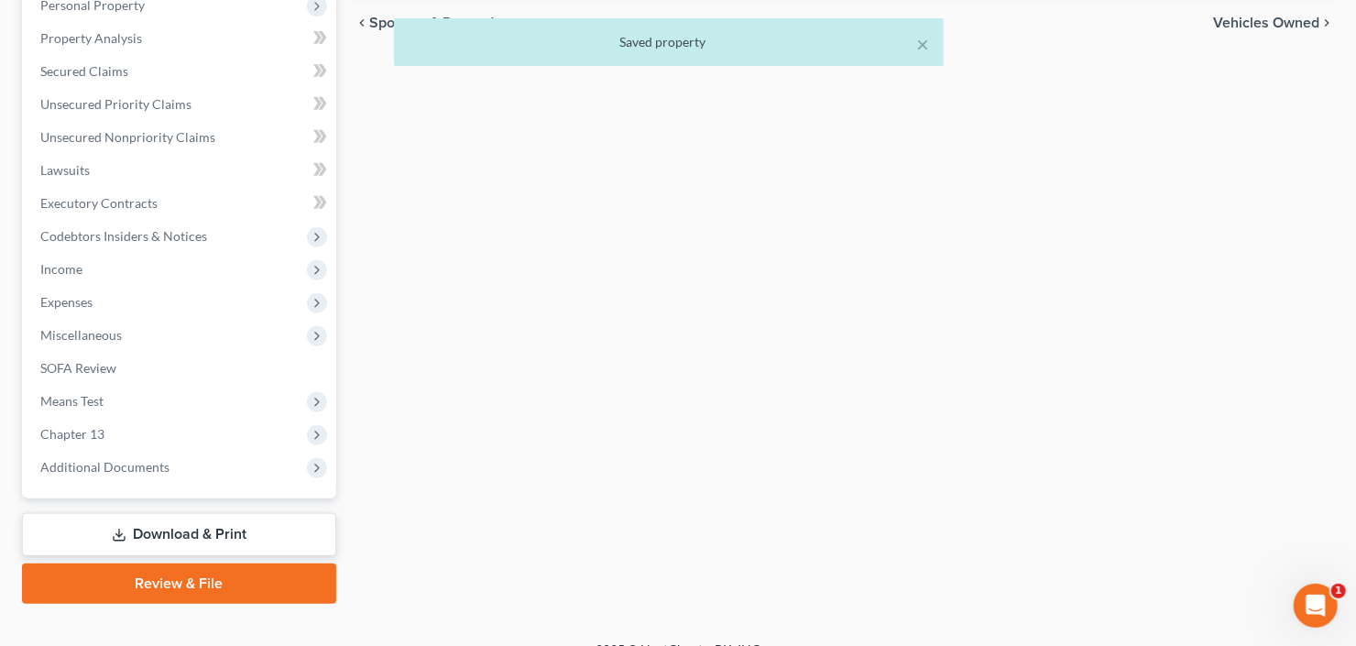
click at [158, 533] on link "Download & Print" at bounding box center [179, 534] width 314 height 43
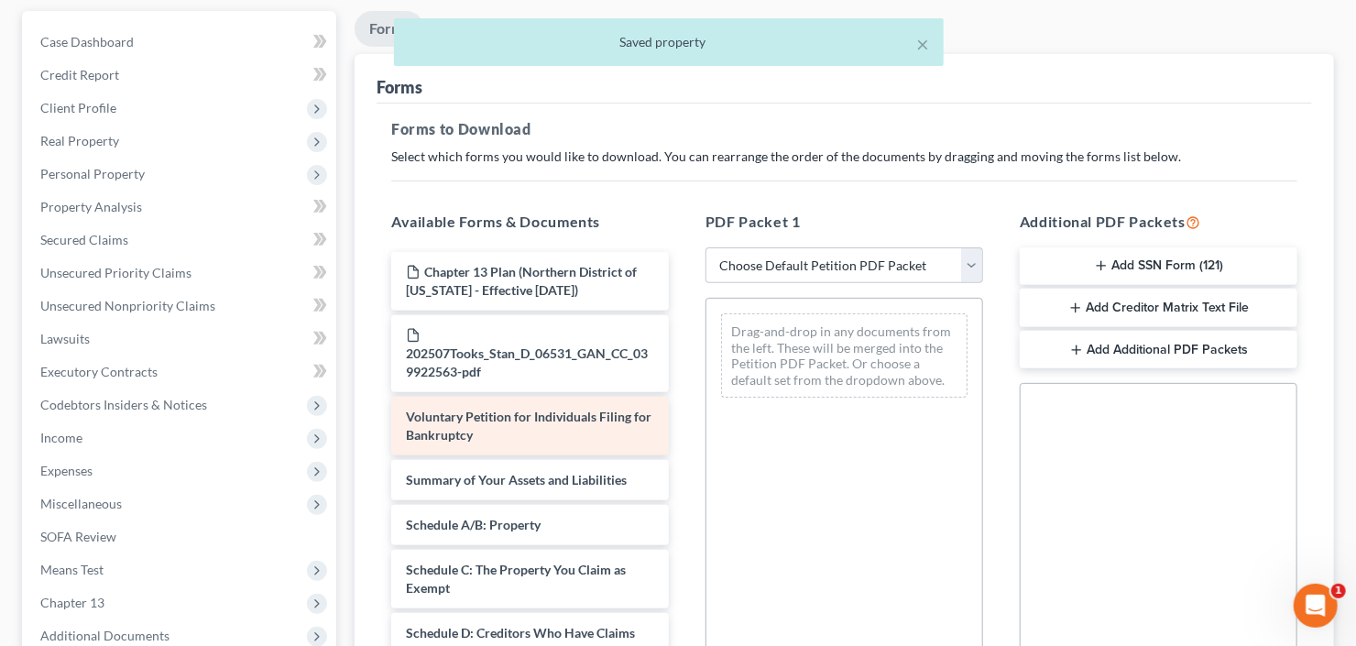
scroll to position [220, 0]
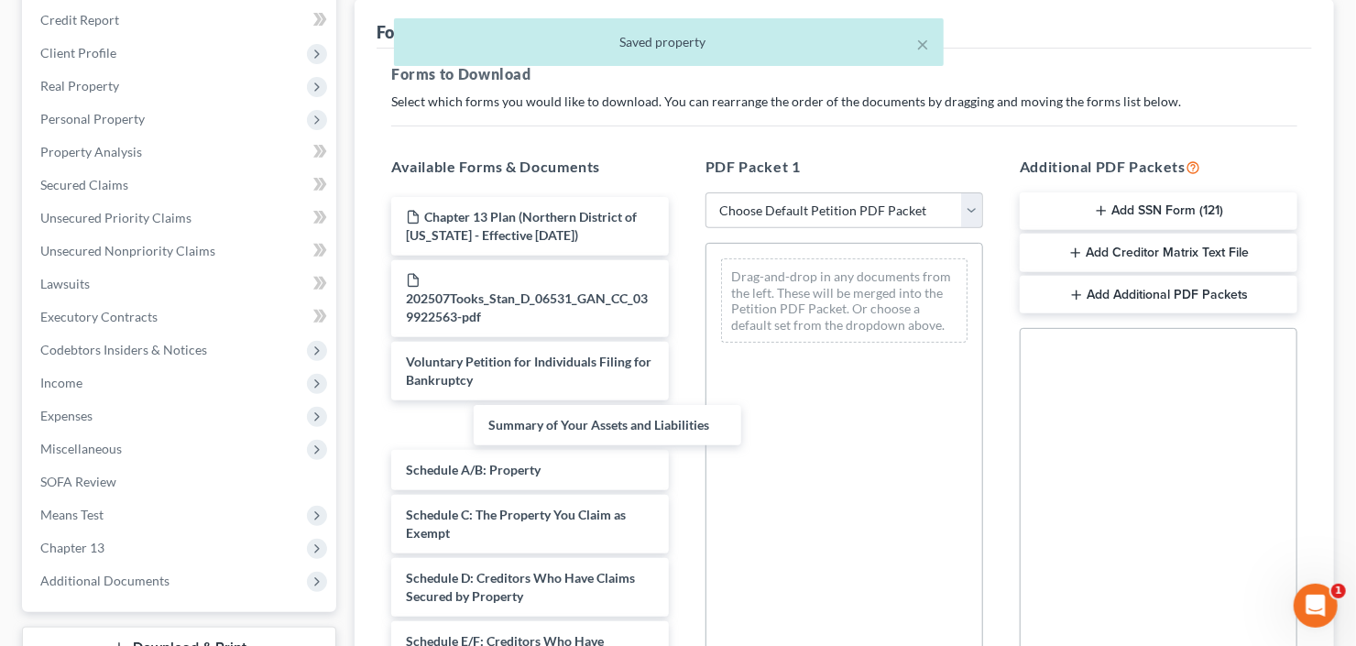
drag, startPoint x: 484, startPoint y: 423, endPoint x: 748, endPoint y: 316, distance: 284.8
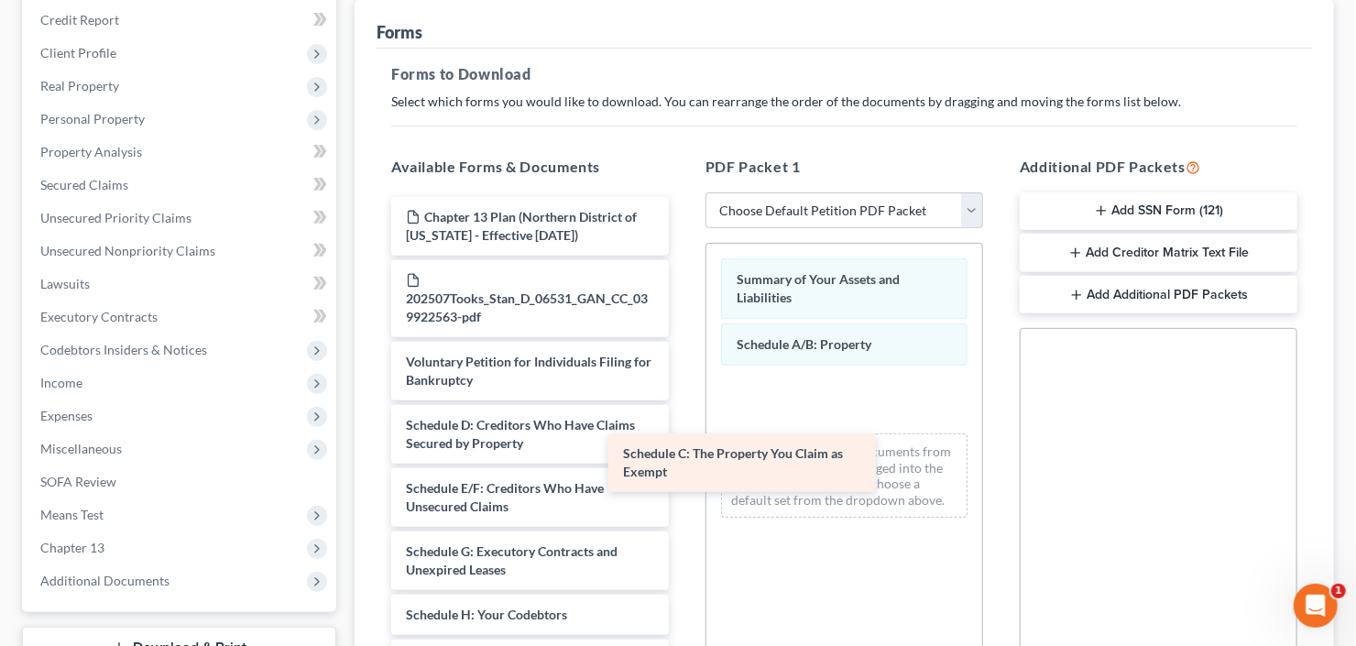
drag, startPoint x: 512, startPoint y: 432, endPoint x: 904, endPoint y: 438, distance: 392.2
click at [683, 458] on div "Schedule C: The Property You Claim as Exempt Chapter 13 Plan (Northern District…" at bounding box center [530, 654] width 307 height 915
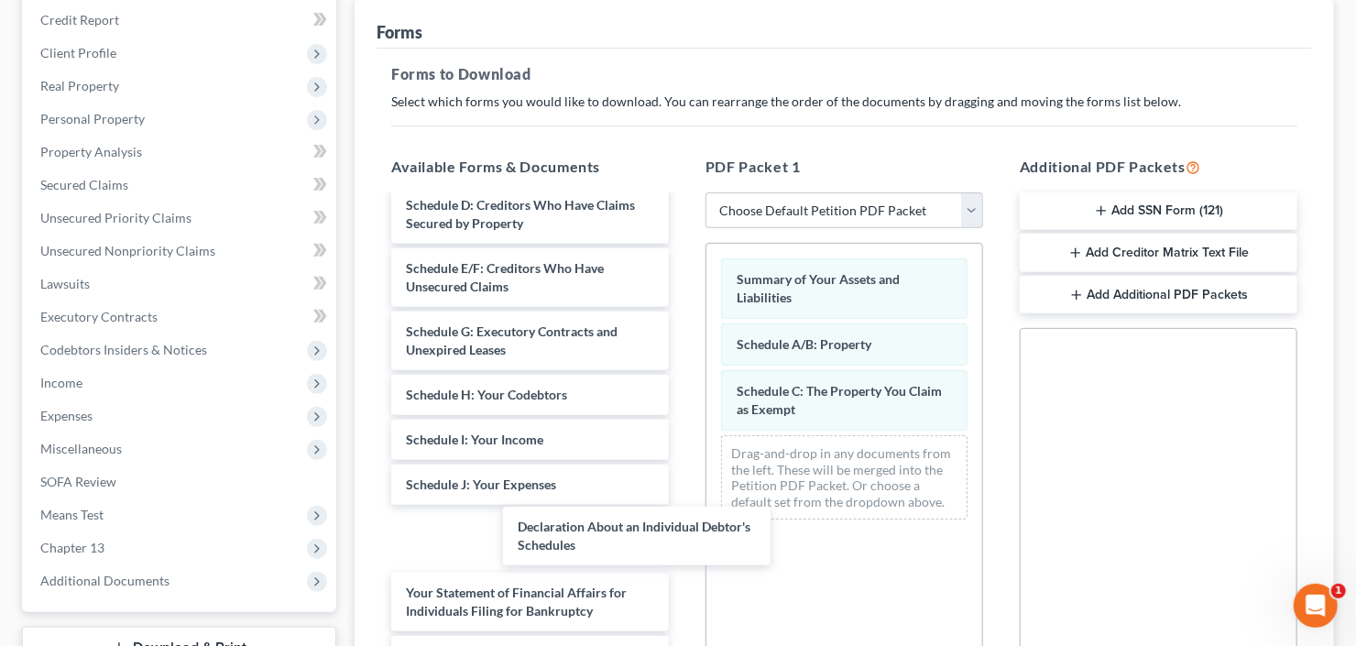
drag, startPoint x: 503, startPoint y: 530, endPoint x: 837, endPoint y: 443, distance: 344.7
click at [683, 469] on div "Declaration About an Individual Debtor's Schedules Chapter 13 Plan (Northern Di…" at bounding box center [530, 434] width 307 height 915
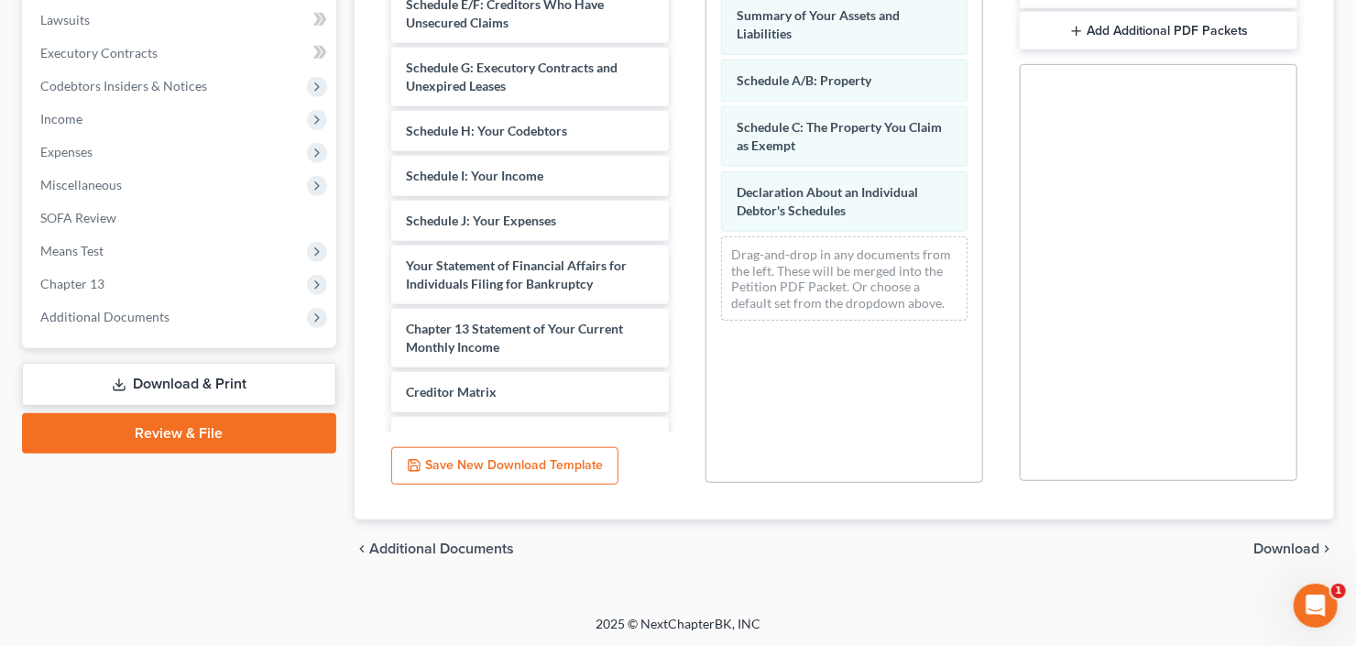
click at [1276, 552] on span "Download" at bounding box center [1286, 548] width 66 height 15
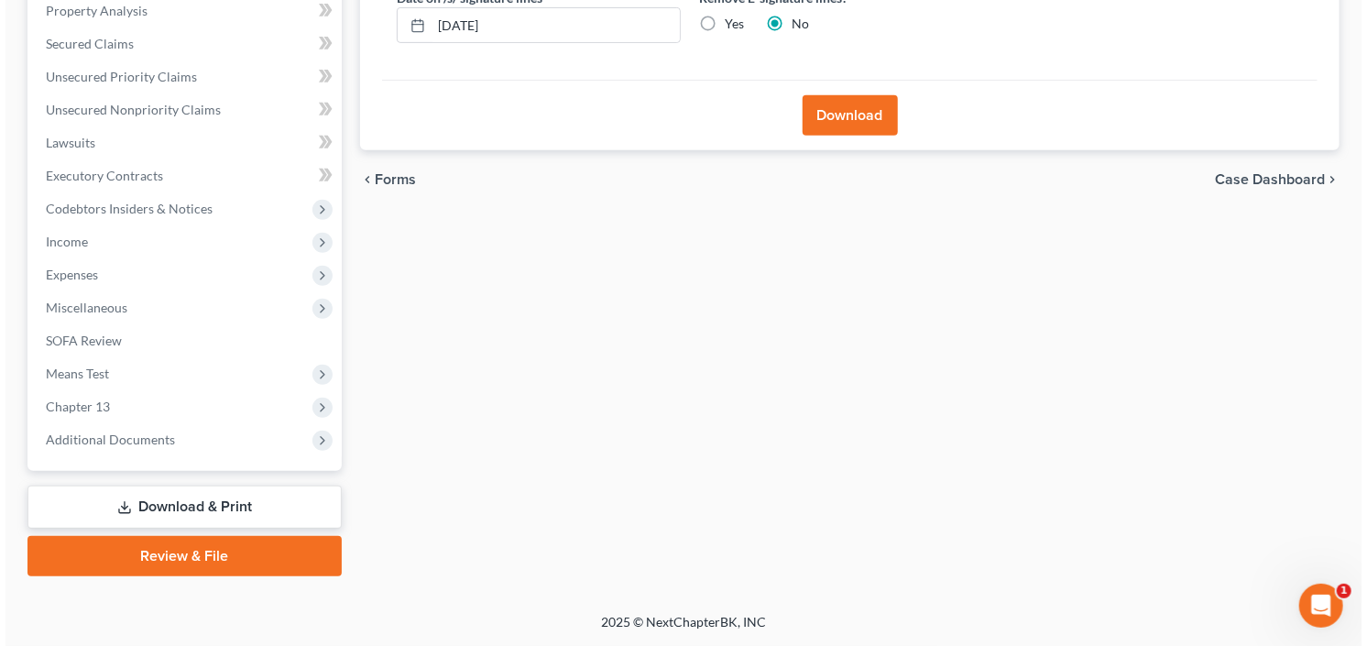
scroll to position [357, 0]
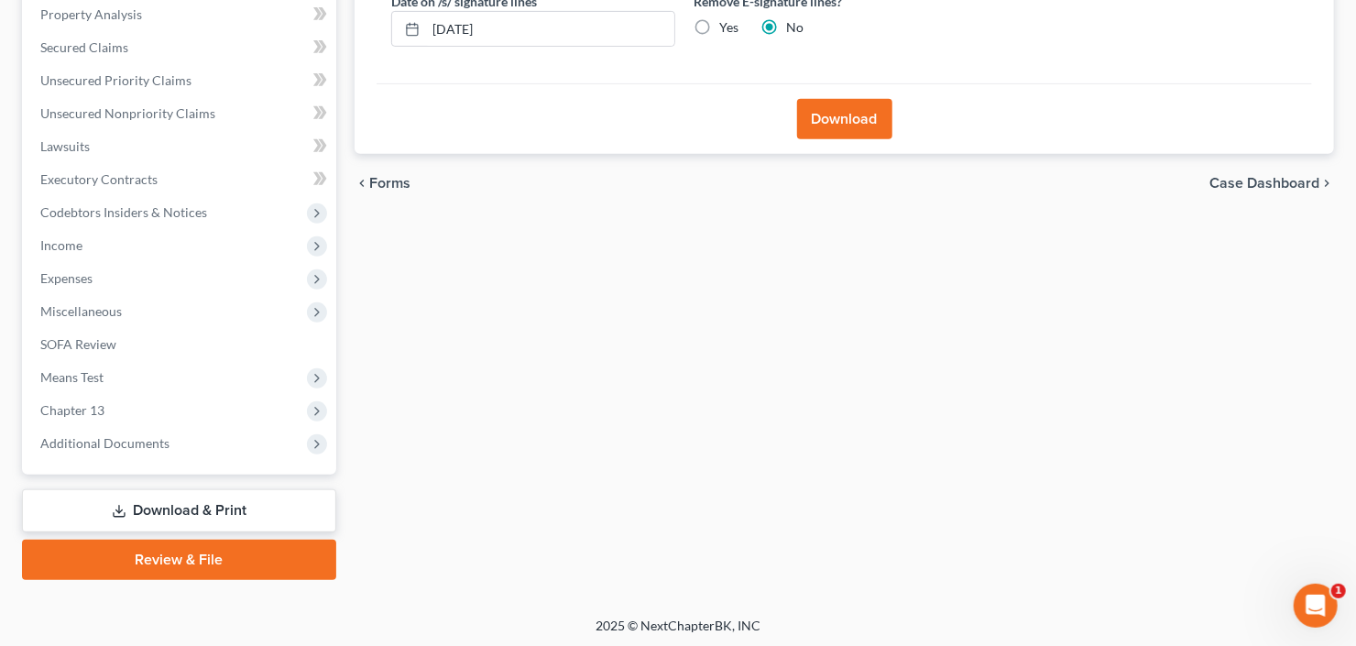
click at [862, 117] on button "Download" at bounding box center [844, 119] width 95 height 40
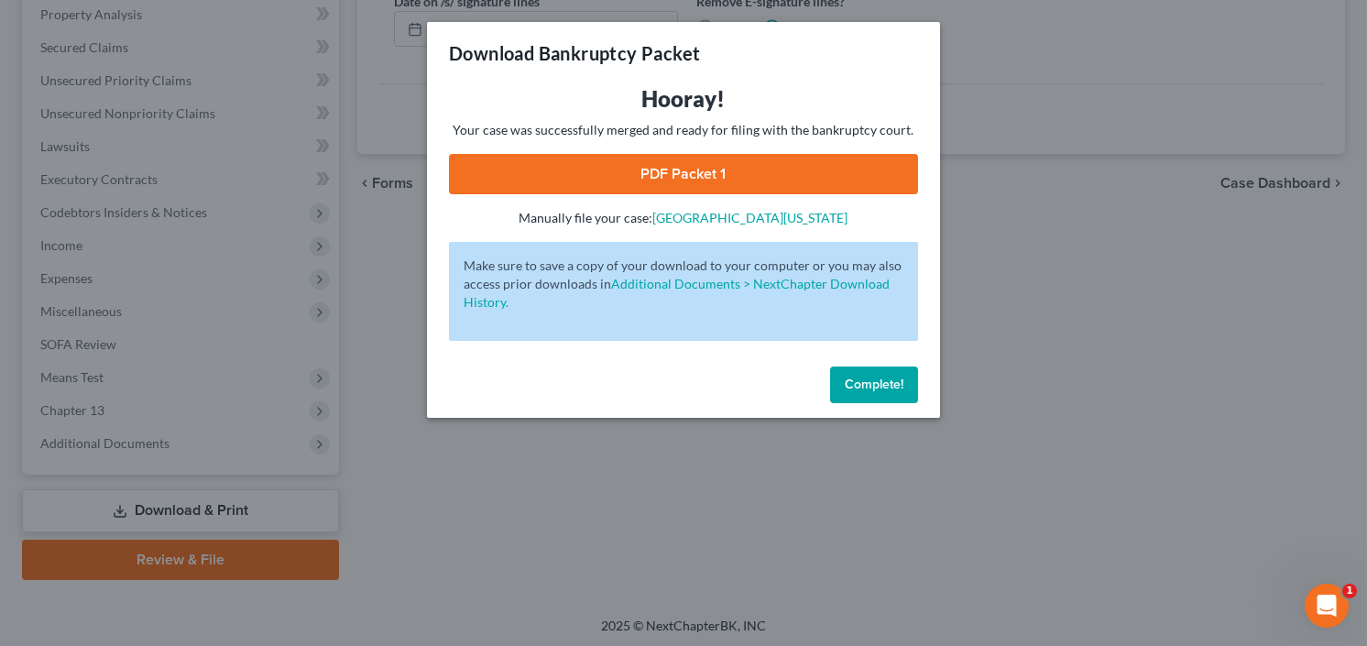
click at [633, 150] on div "Hooray! Your case was successfully merged and ready for filing with the bankrup…" at bounding box center [683, 155] width 469 height 143
click at [653, 167] on link "PDF Packet 1" at bounding box center [683, 174] width 469 height 40
